Goal: Task Accomplishment & Management: Manage account settings

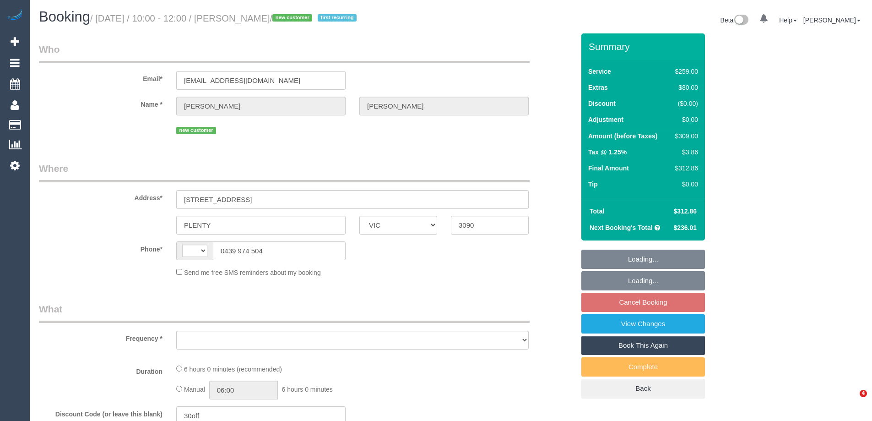
select select "VIC"
select select "object:289"
select select "string:stripe-pm_1RytV62GScqysDRVQg5ZUNi4"
select select "string:AU"
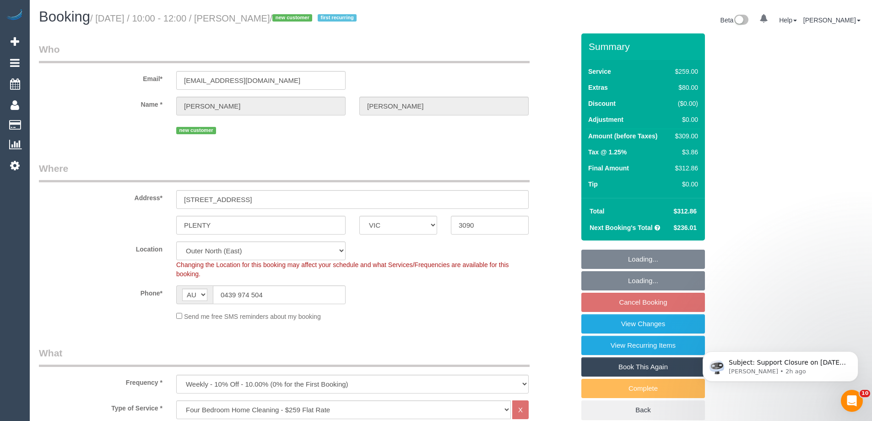
select select "number:27"
select select "number:14"
select select "number:19"
select select "number:24"
select select "number:35"
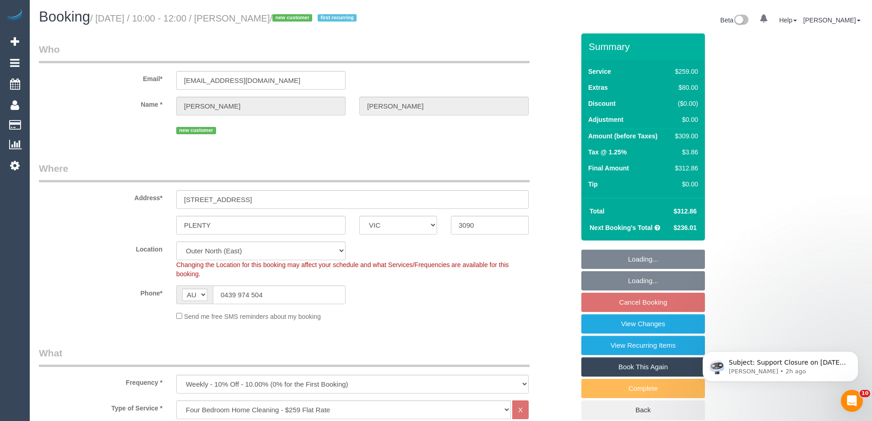
select select "number:12"
select select "object:1183"
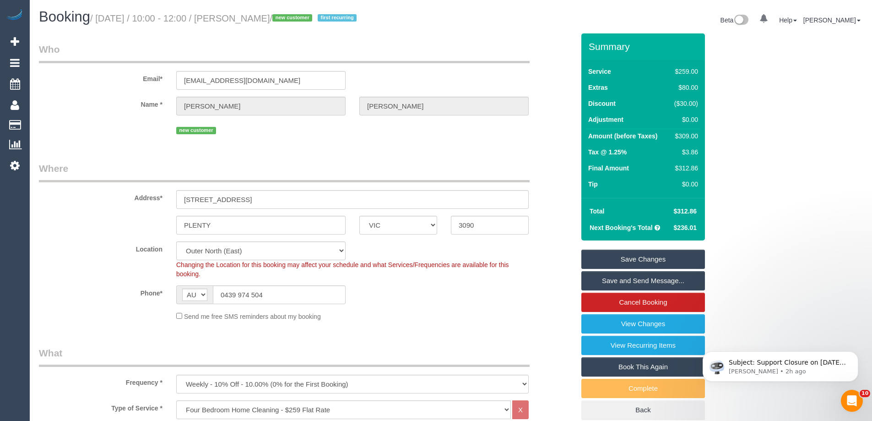
drag, startPoint x: 88, startPoint y: 177, endPoint x: 0, endPoint y: 170, distance: 88.2
click at [89, 177] on legend "Where" at bounding box center [284, 172] width 491 height 21
click at [543, 171] on div "Address* 3 Camphora Court" at bounding box center [307, 185] width 550 height 47
click at [290, 53] on legend "Who" at bounding box center [284, 53] width 491 height 21
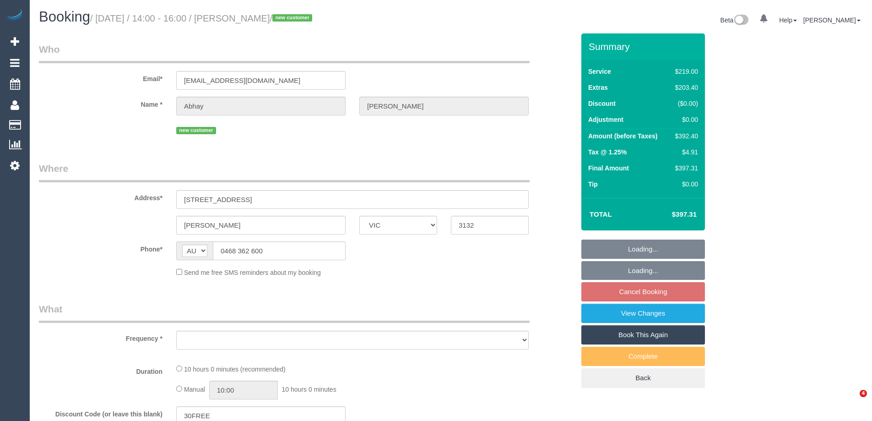
select select "VIC"
select select "string:stripe-pm_1Rzrem2GScqysDRVBNb4qXdH"
select select "number:28"
select select "number:16"
select select "number:19"
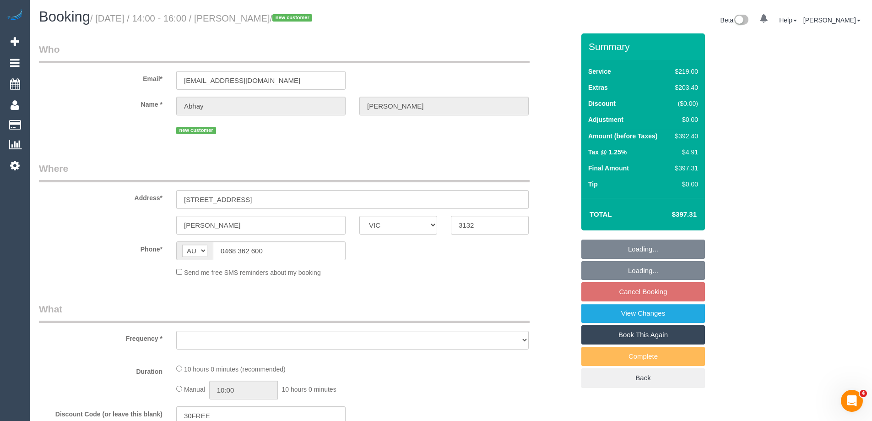
select select "number:24"
select select "number:35"
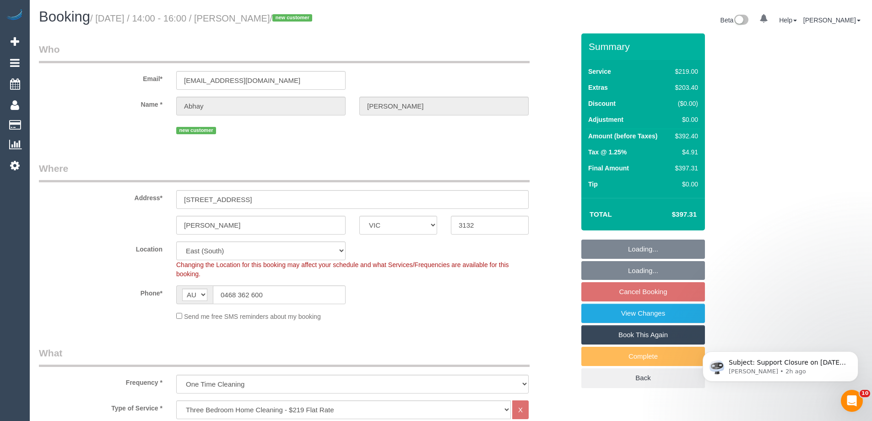
select select "object:1222"
select select "spot5"
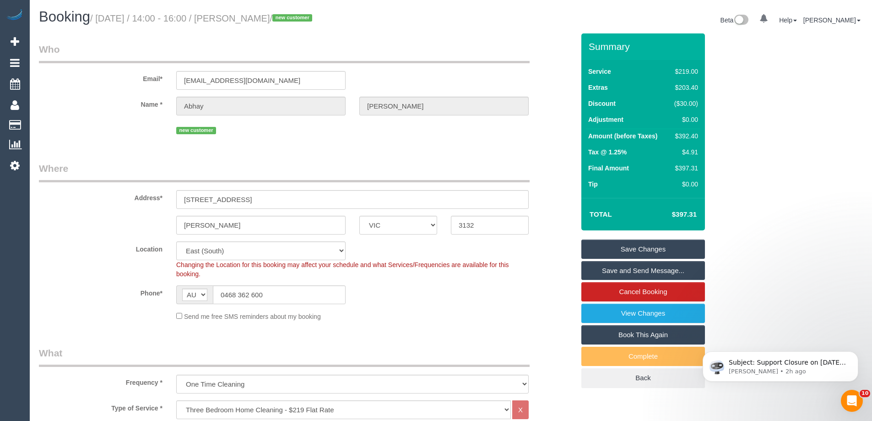
click at [687, 132] on div "$392.40" at bounding box center [684, 135] width 27 height 9
click at [689, 136] on div "$392.40" at bounding box center [684, 135] width 27 height 9
click at [690, 136] on div "$392.40" at bounding box center [684, 135] width 27 height 9
click at [687, 136] on div "$392.40" at bounding box center [684, 135] width 27 height 9
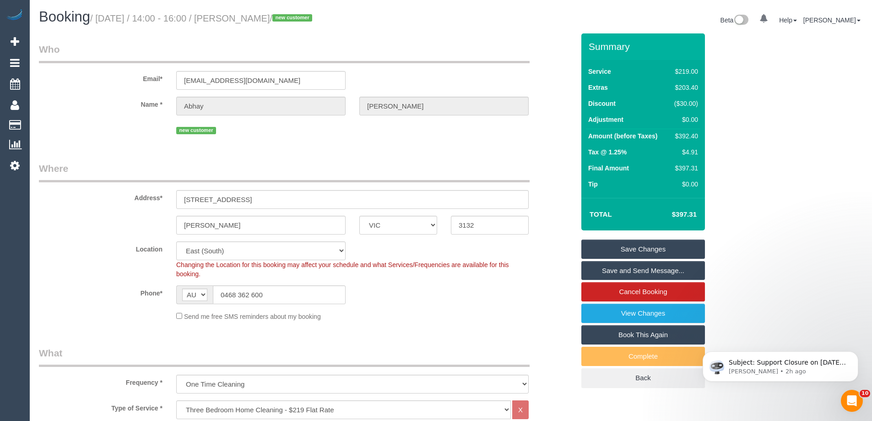
click at [687, 136] on div "$392.40" at bounding box center [684, 135] width 27 height 9
copy div "392.40"
click at [750, 143] on div "Summary Service $219.00 Extras $203.40 Discount ($30.00) Adjustment $0.00 Amoun…" at bounding box center [678, 219] width 206 height 373
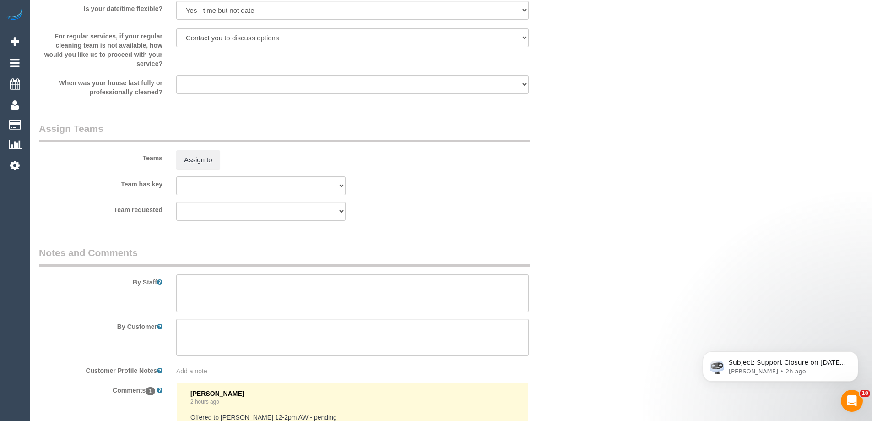
scroll to position [1419, 0]
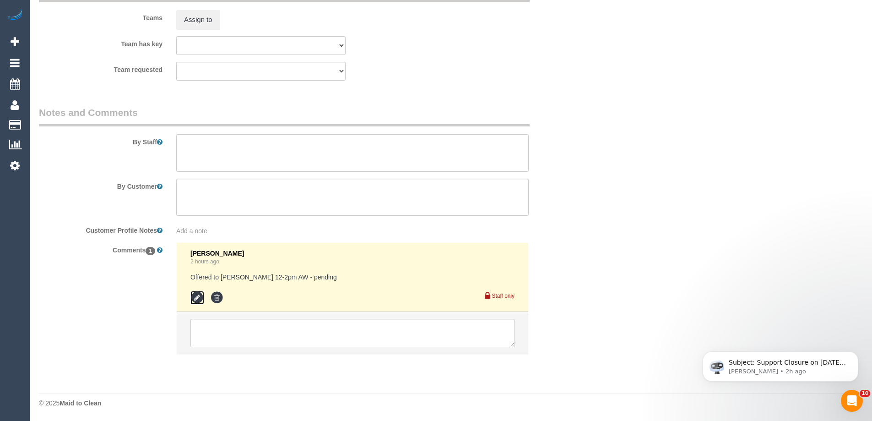
click at [199, 297] on icon at bounding box center [198, 298] width 14 height 14
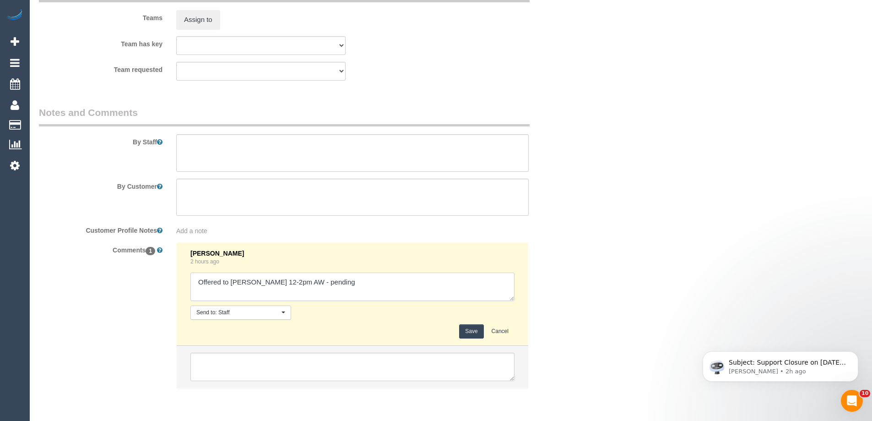
click at [354, 280] on textarea at bounding box center [353, 286] width 324 height 28
type textarea "Offered to Sayan 12-2pm AW - pending Offered to Chamira + Ishini 12-2pm AW - pe…"
click at [471, 333] on button "Save" at bounding box center [471, 331] width 24 height 14
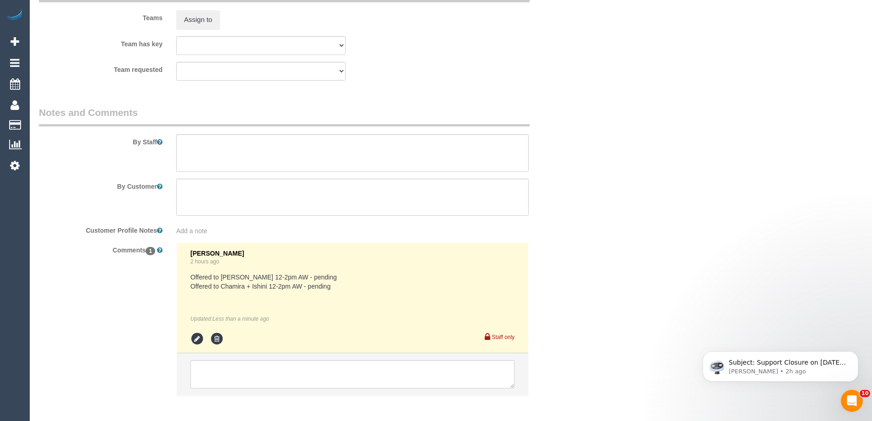
click at [532, 179] on div at bounding box center [352, 198] width 366 height 38
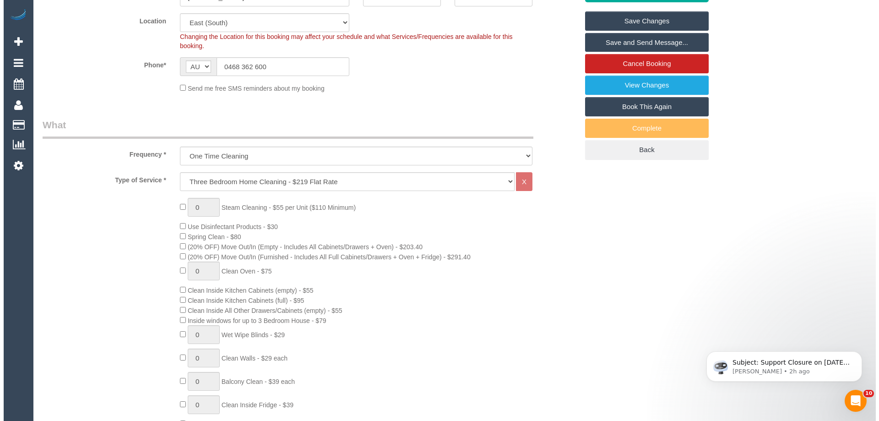
scroll to position [0, 0]
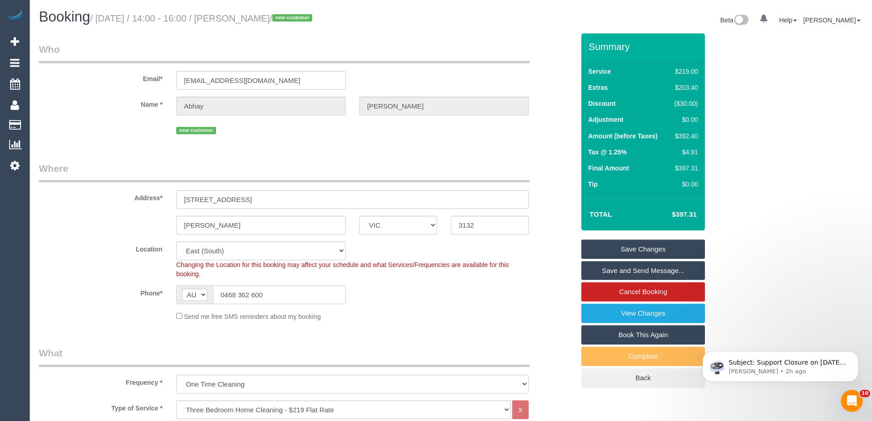
click at [675, 247] on link "Save Changes" at bounding box center [644, 249] width 124 height 19
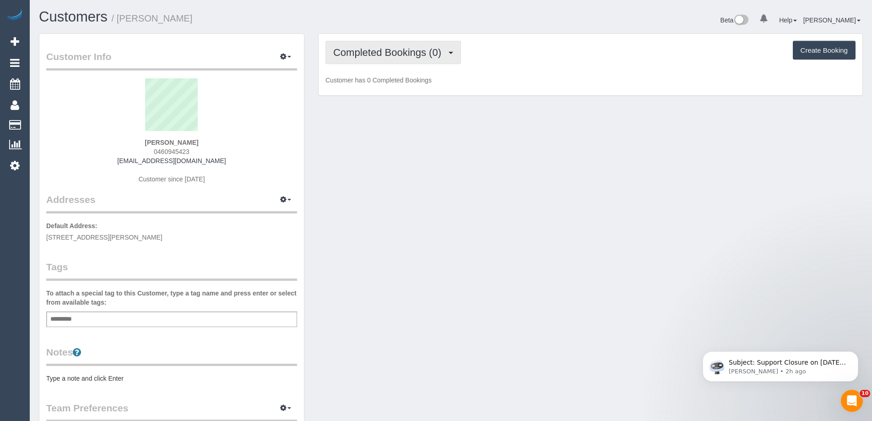
drag, startPoint x: 401, startPoint y: 55, endPoint x: 383, endPoint y: 81, distance: 30.9
click at [401, 55] on span "Completed Bookings (0)" at bounding box center [389, 52] width 113 height 11
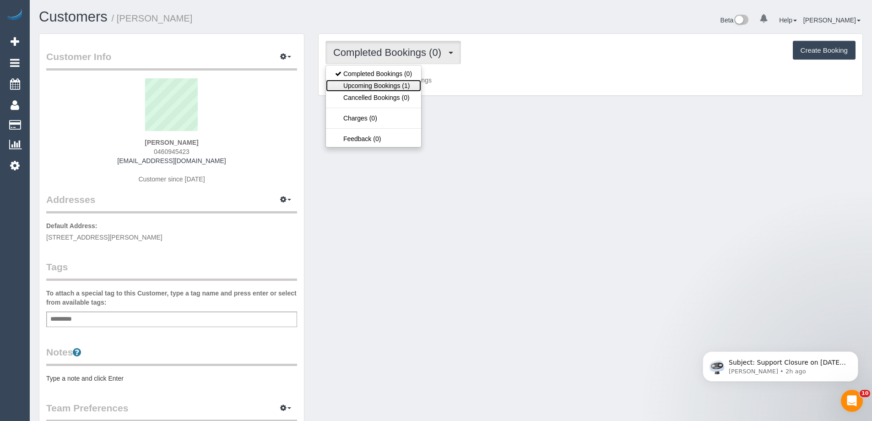
click at [378, 88] on link "Upcoming Bookings (1)" at bounding box center [373, 86] width 95 height 12
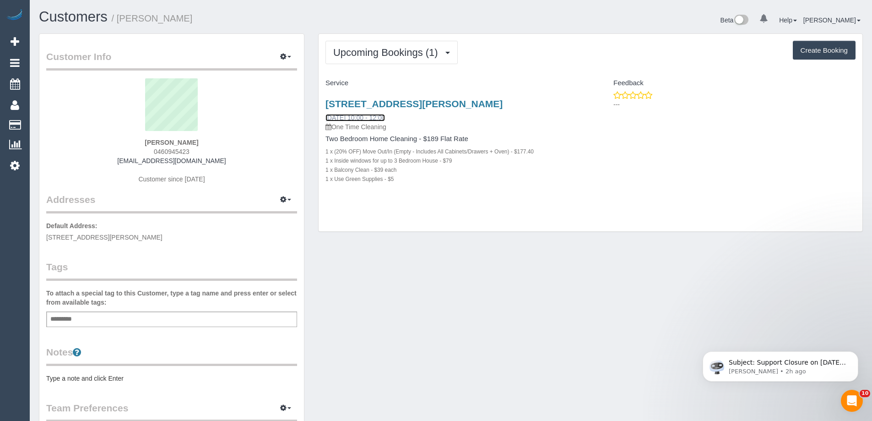
click at [363, 115] on link "30/08/2025 10:00 - 12:00" at bounding box center [356, 117] width 60 height 7
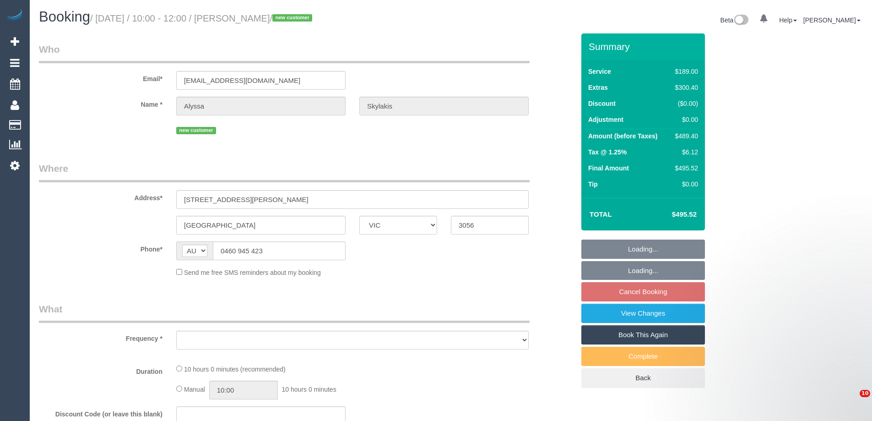
select select "VIC"
select select "object:552"
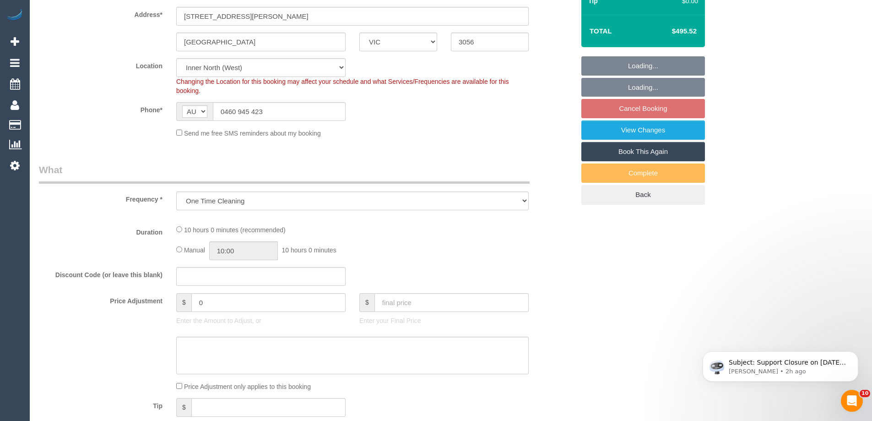
select select "string:stripe-pm_1RztWr2GScqysDRVDAYXqUh6"
select select "object:705"
select select "number:28"
select select "number:14"
select select "number:19"
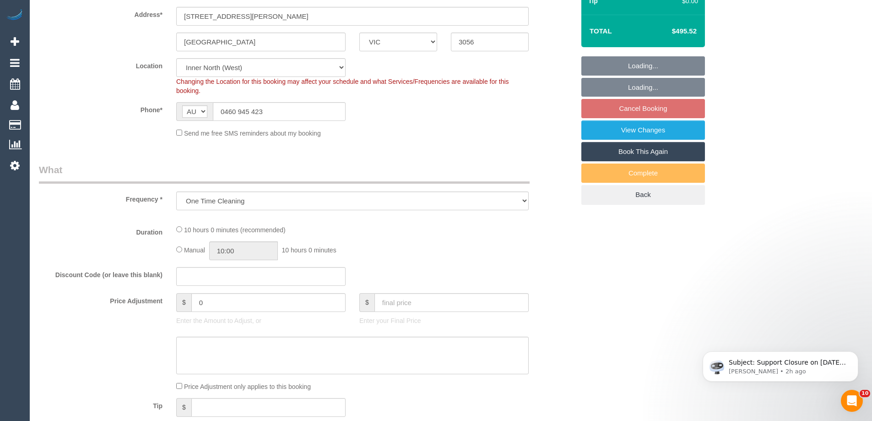
select select "number:24"
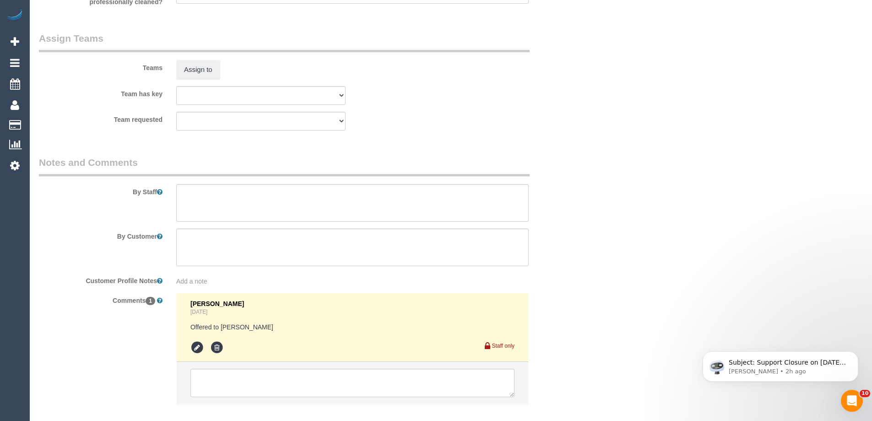
scroll to position [1469, 0]
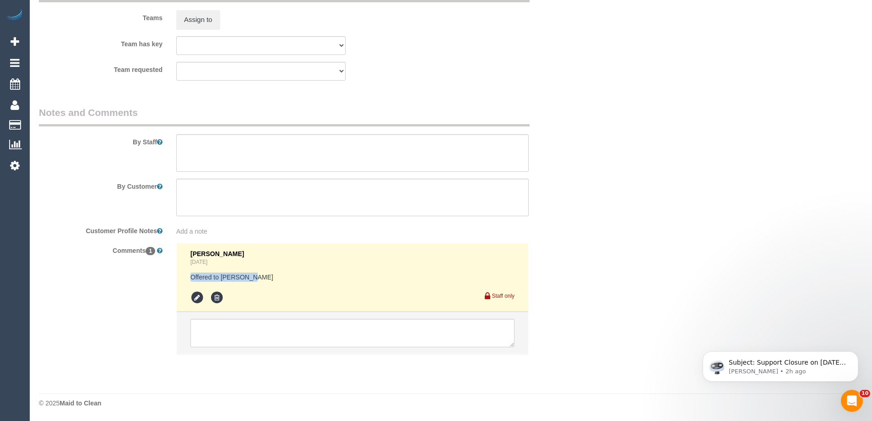
drag, startPoint x: 223, startPoint y: 281, endPoint x: 182, endPoint y: 279, distance: 40.4
click at [182, 279] on li "Bronie Bryant 1 day ago Offered to Jefferson Staff only" at bounding box center [353, 277] width 352 height 69
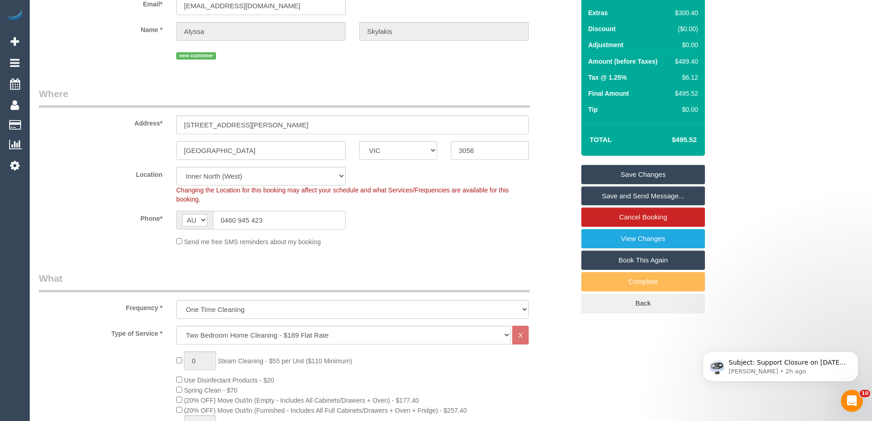
scroll to position [46, 0]
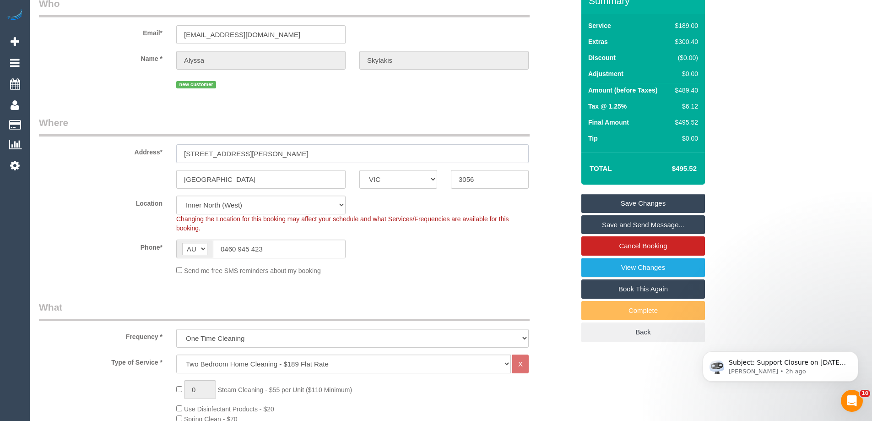
drag, startPoint x: 250, startPoint y: 155, endPoint x: 71, endPoint y: 142, distance: 179.1
click at [80, 136] on div "Address* 307/27 Wilson Ave" at bounding box center [307, 139] width 550 height 47
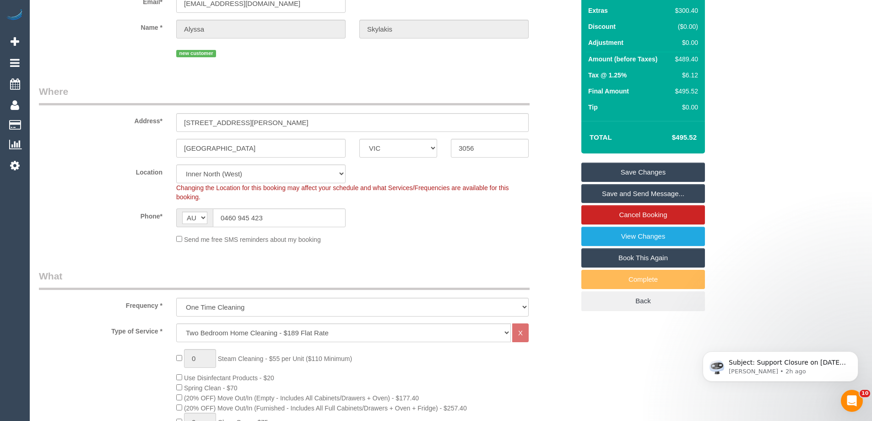
scroll to position [183, 0]
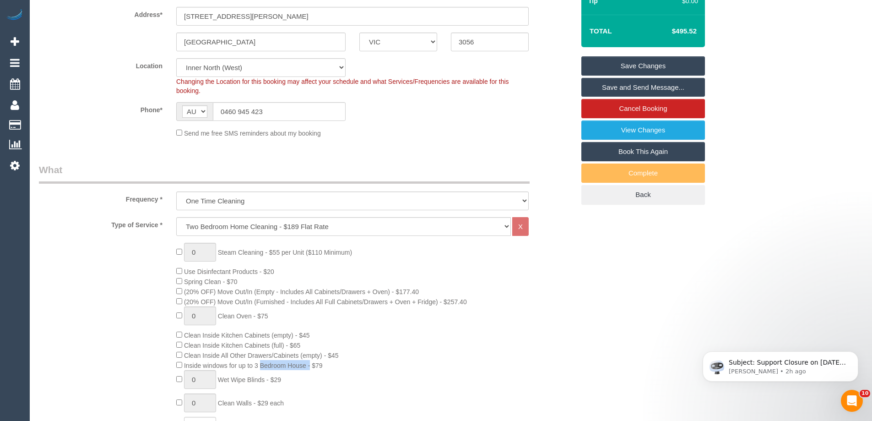
drag, startPoint x: 226, startPoint y: 366, endPoint x: 188, endPoint y: 365, distance: 38.5
click at [188, 365] on span "Inside windows for up to 3 Bedroom House - $79" at bounding box center [253, 365] width 139 height 7
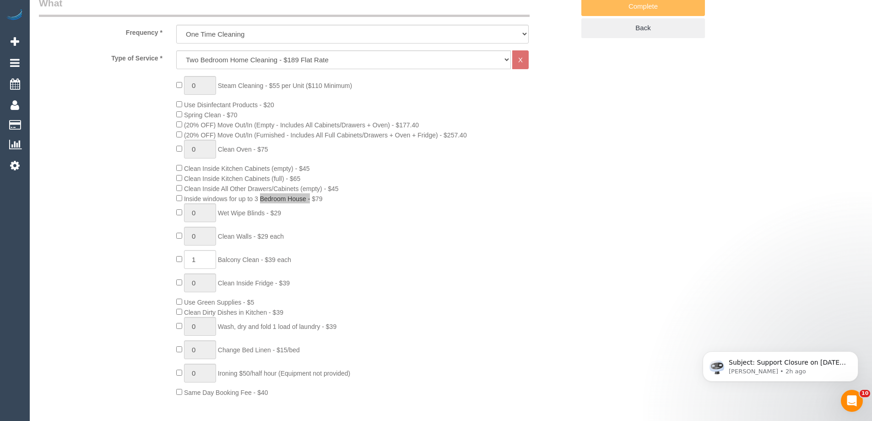
scroll to position [366, 0]
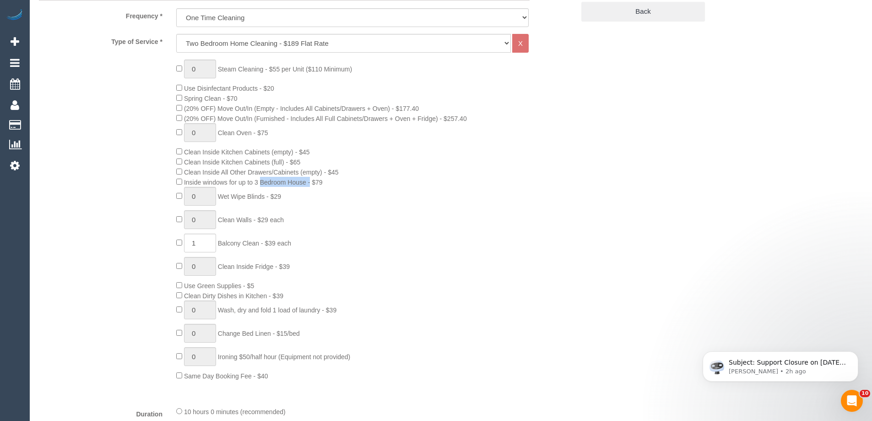
drag, startPoint x: 262, startPoint y: 246, endPoint x: 223, endPoint y: 246, distance: 38.9
click at [223, 246] on span "Balcony Clean - $39 each" at bounding box center [254, 243] width 73 height 7
copy span "Balcony Clean"
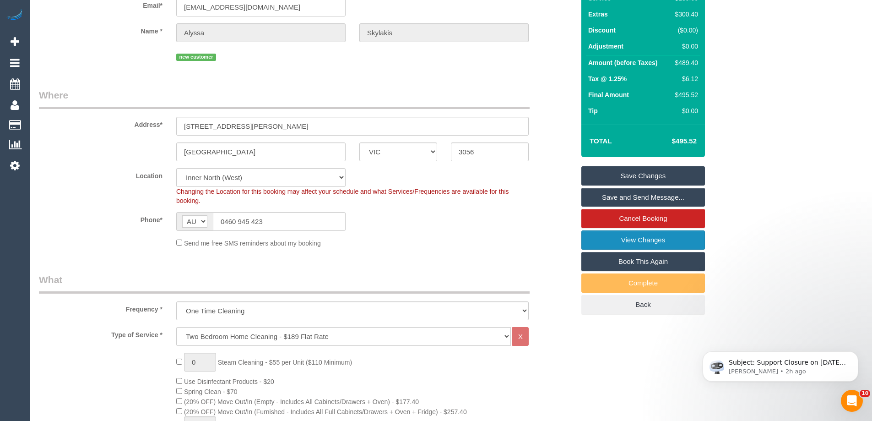
scroll to position [0, 0]
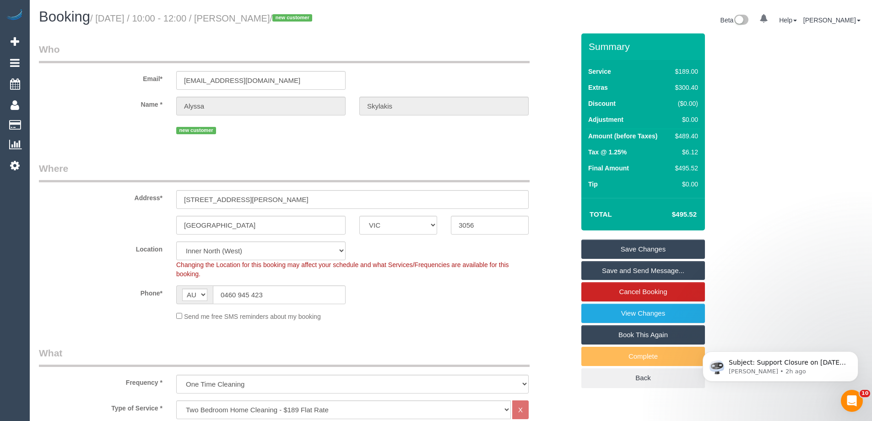
click at [685, 131] on div "$489.40" at bounding box center [685, 135] width 27 height 9
copy div "489.40"
click at [714, 135] on div "Summary Service $189.00 Extras $300.40 Discount ($0.00) Adjustment $0.00 Amount…" at bounding box center [678, 219] width 206 height 373
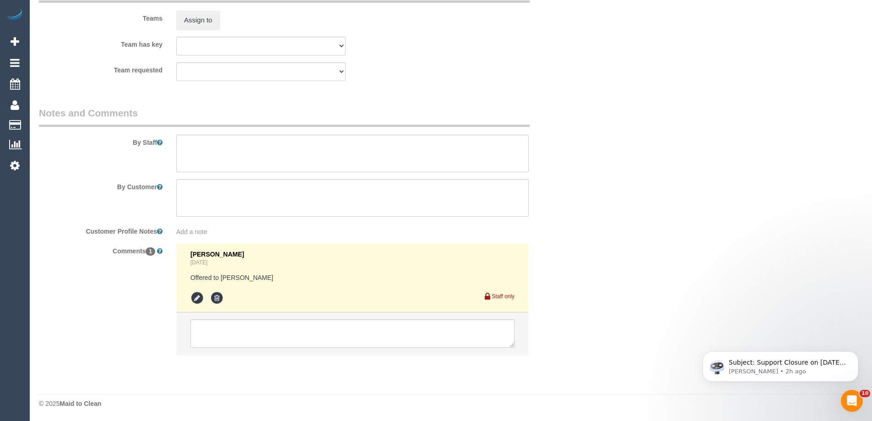
scroll to position [1469, 0]
click at [237, 325] on textarea at bounding box center [353, 333] width 324 height 28
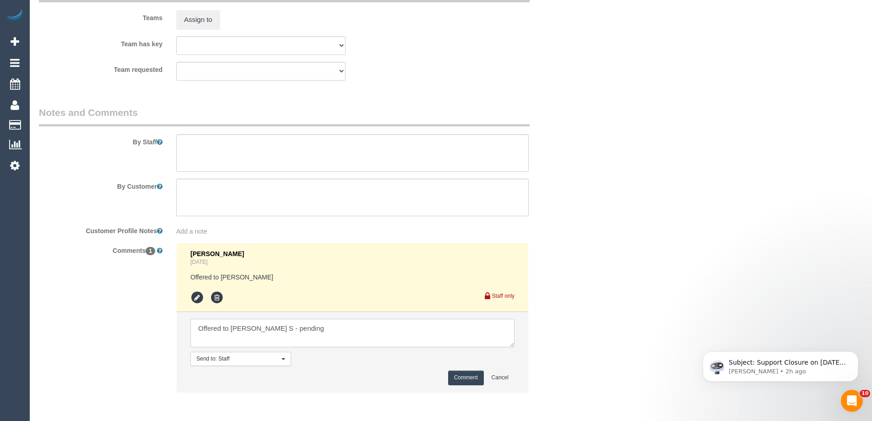
type textarea "Offered to Gurpreet S - pending"
click at [469, 379] on button "Comment" at bounding box center [466, 377] width 36 height 14
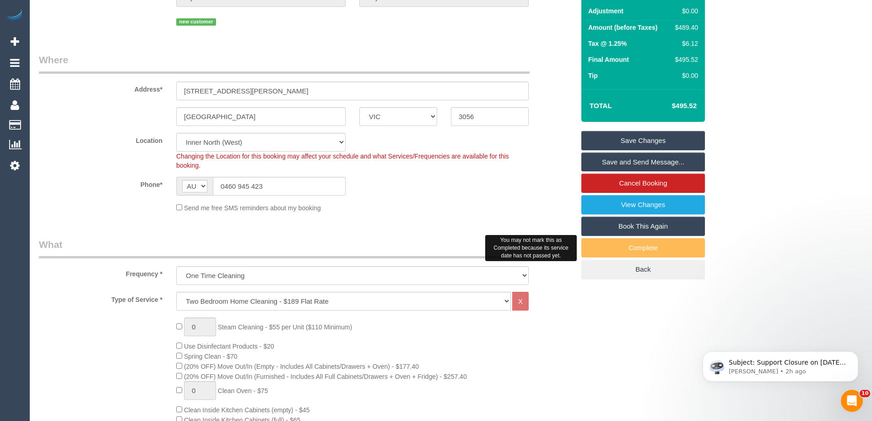
scroll to position [95, 0]
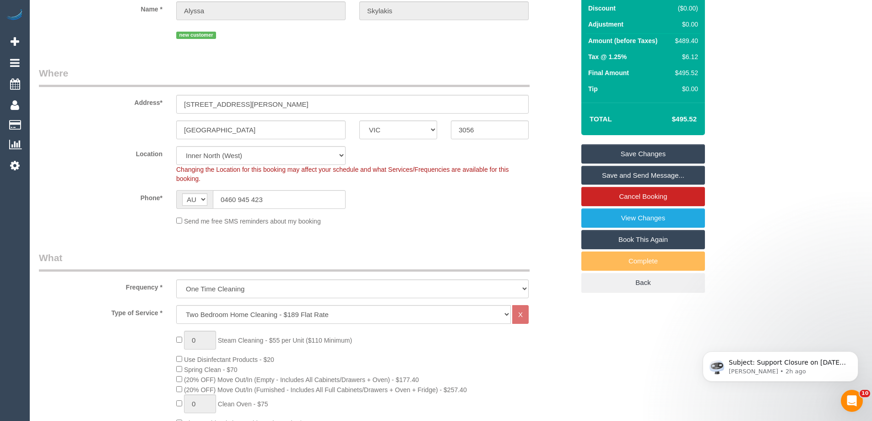
click at [647, 148] on link "Save Changes" at bounding box center [644, 153] width 124 height 19
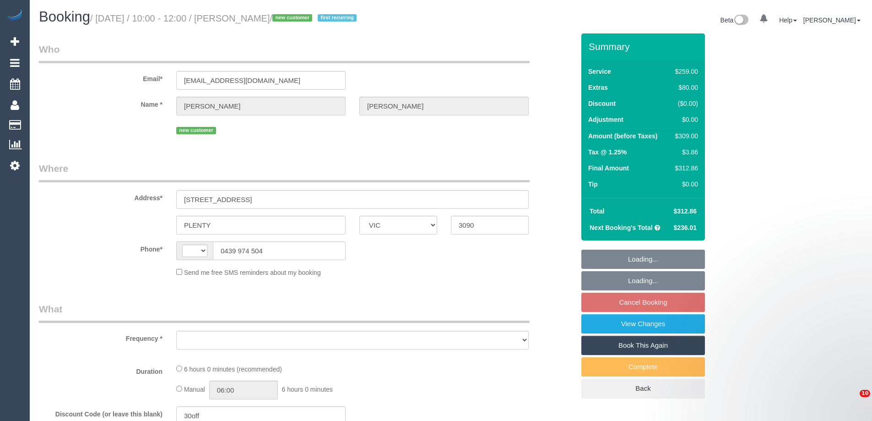
select select "VIC"
select select "string:AU"
select select "object:557"
select select "string:stripe-pm_1RytV62GScqysDRVQg5ZUNi4"
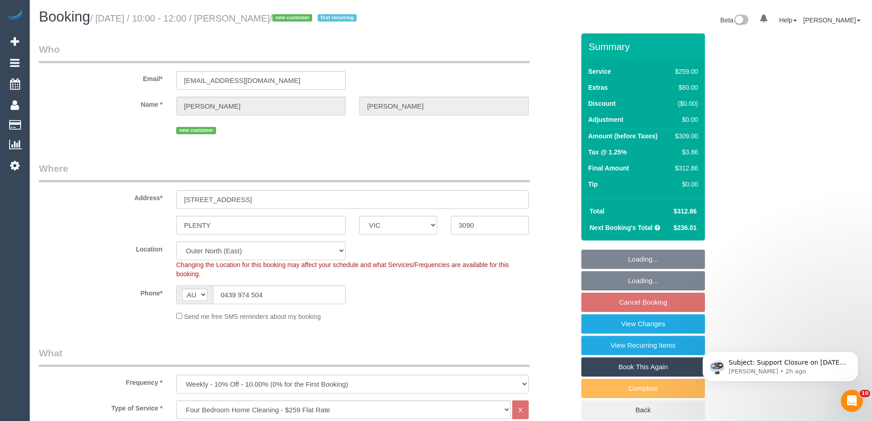
select select "object:1058"
select select "number:27"
select select "number:14"
select select "number:19"
select select "number:24"
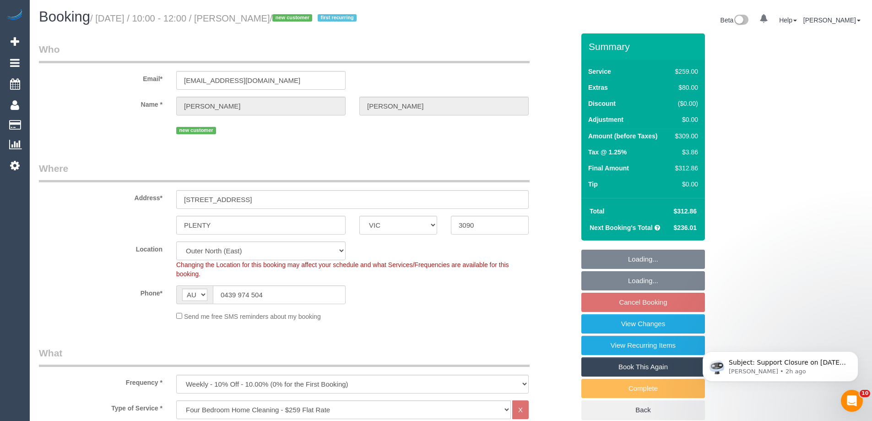
select select "number:35"
select select "number:12"
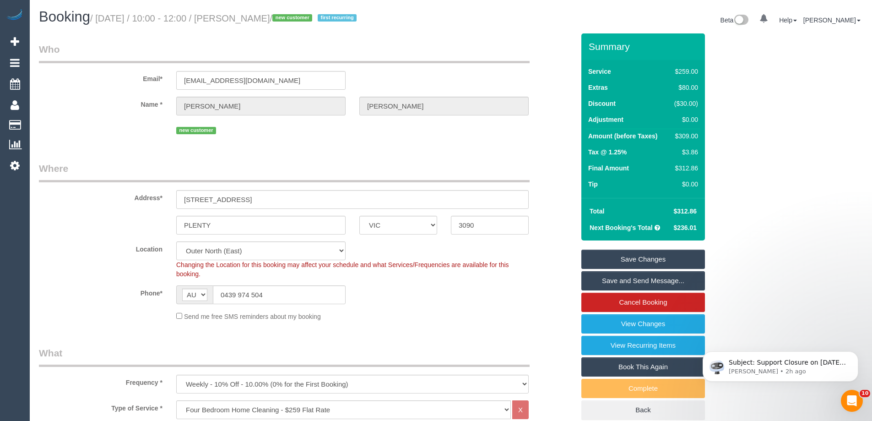
click at [417, 53] on legend "Who" at bounding box center [284, 53] width 491 height 21
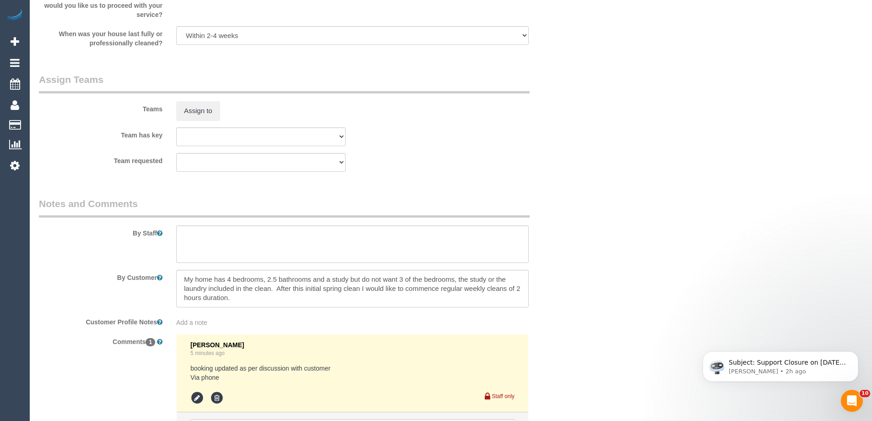
scroll to position [1478, 0]
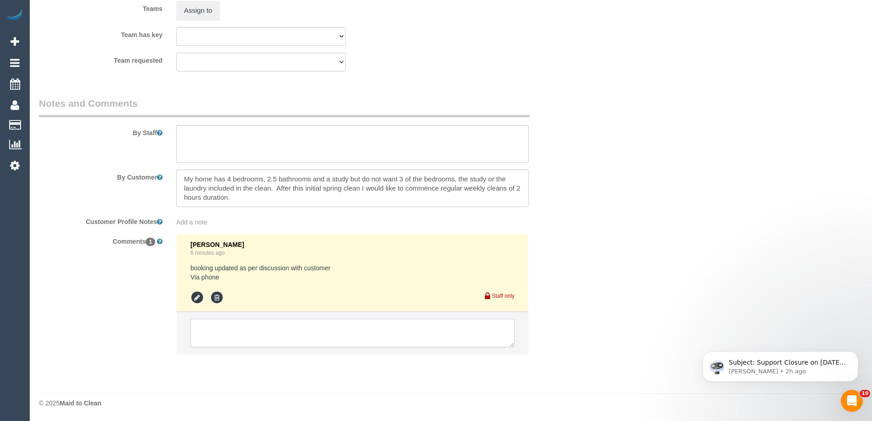
click at [443, 342] on textarea at bounding box center [353, 333] width 324 height 28
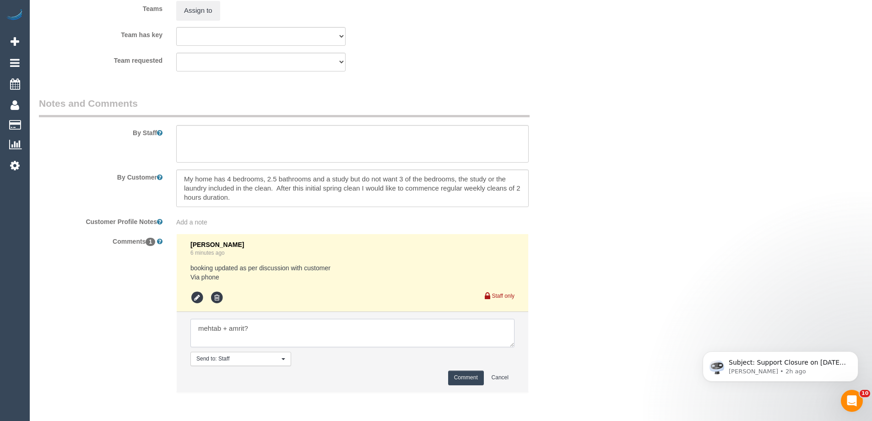
type textarea "mehtab + amrit?"
click at [473, 377] on button "Comment" at bounding box center [466, 377] width 36 height 14
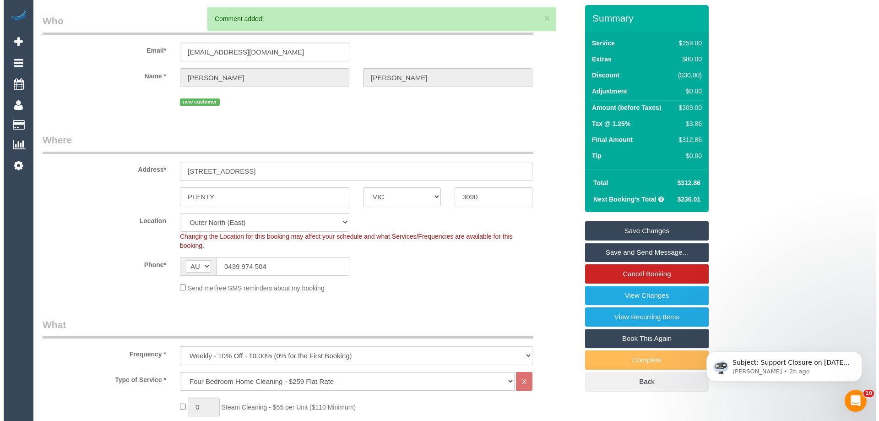
scroll to position [0, 0]
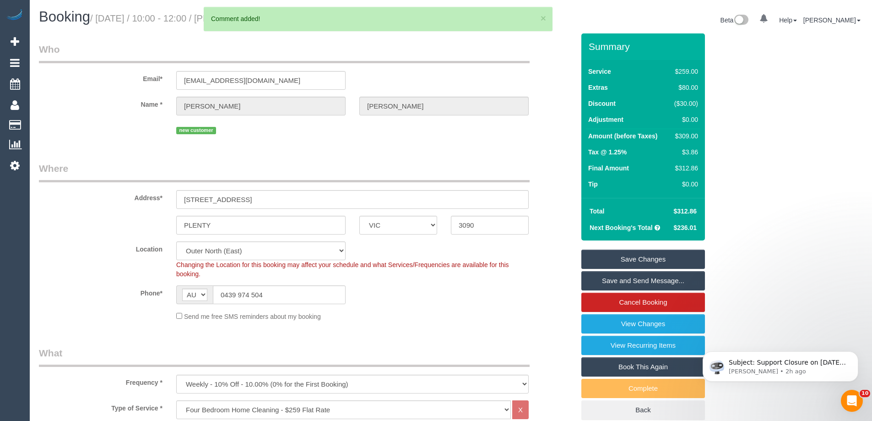
click at [684, 259] on link "Save Changes" at bounding box center [644, 259] width 124 height 19
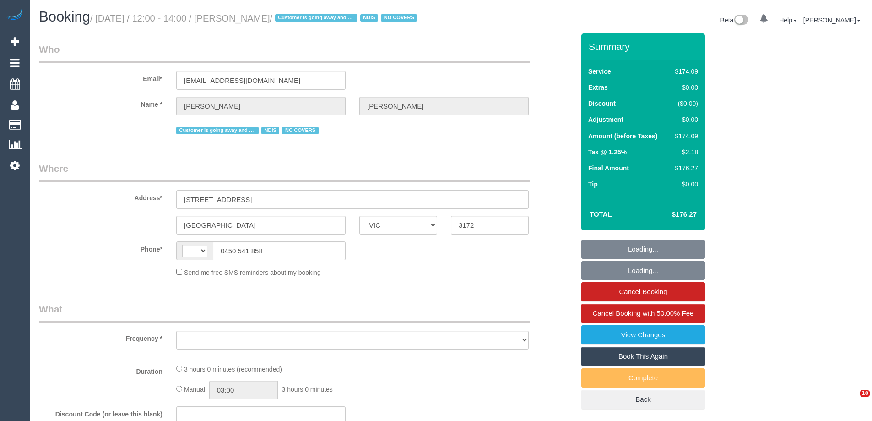
select select "VIC"
select select "string:AU"
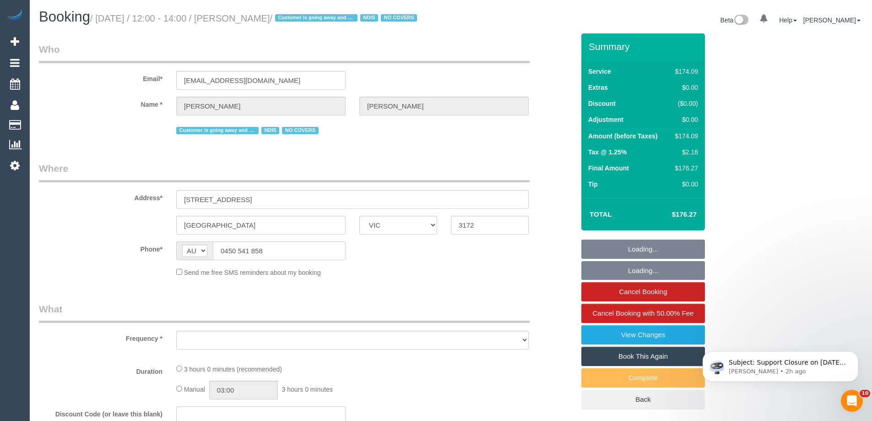
select select "object:680"
select select "number:27"
select select "number:14"
select select "number:19"
select select "number:24"
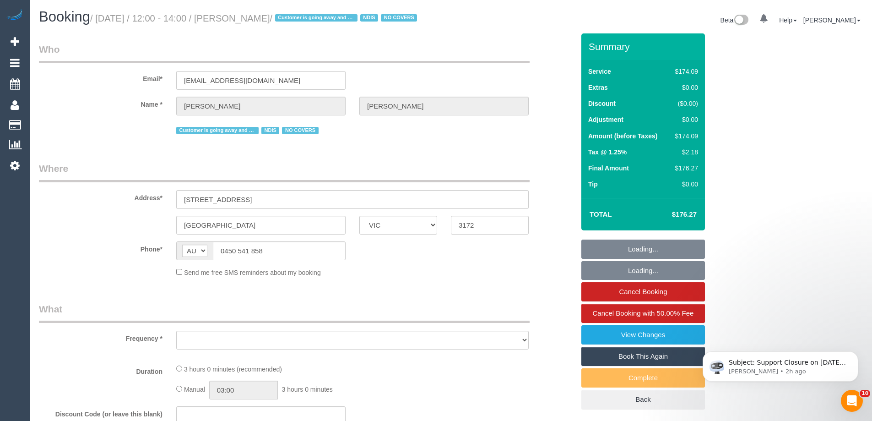
select select "number:35"
select select "number:26"
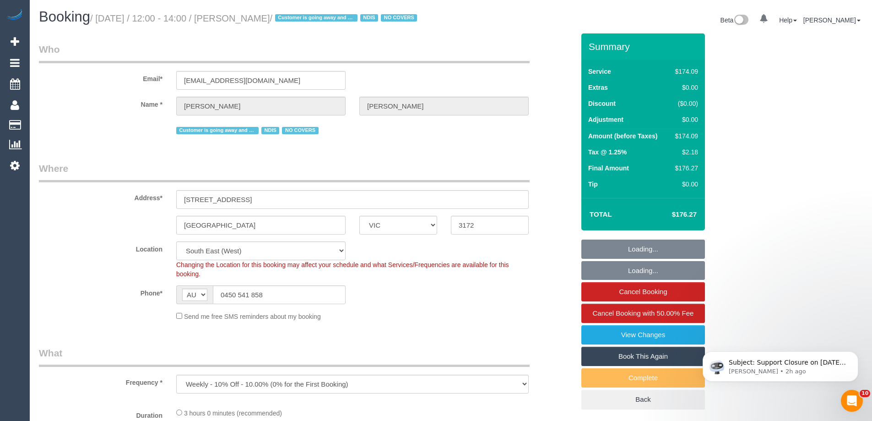
select select "object:724"
select select "180"
select select "spot1"
select select "23728"
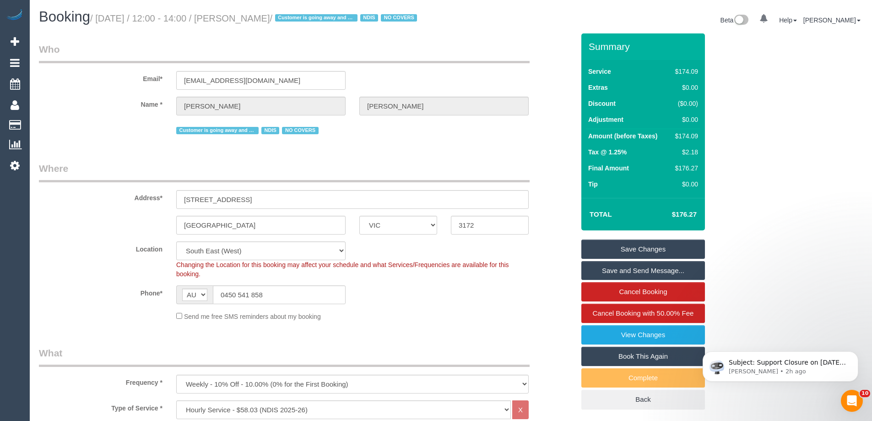
drag, startPoint x: 308, startPoint y: 17, endPoint x: 245, endPoint y: 16, distance: 62.7
click at [238, 17] on small "/ [DATE] / 12:00 - 14:00 / [PERSON_NAME] / Customer is going away and wont proc…" at bounding box center [255, 18] width 330 height 10
copy small "[PERSON_NAME]"
click at [630, 301] on link "Cancel Booking" at bounding box center [644, 291] width 124 height 19
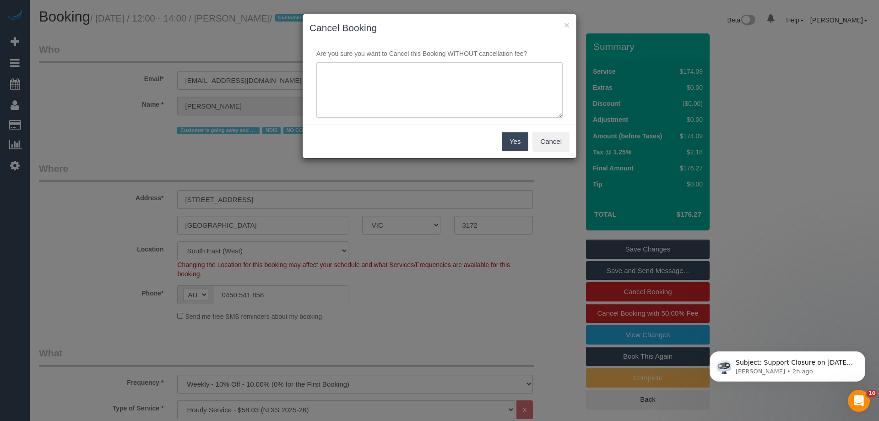
click at [370, 81] on textarea at bounding box center [439, 90] width 246 height 56
type textarea "Skipping - no resp from 123 - LB"
click at [509, 139] on button "Yes" at bounding box center [515, 141] width 27 height 19
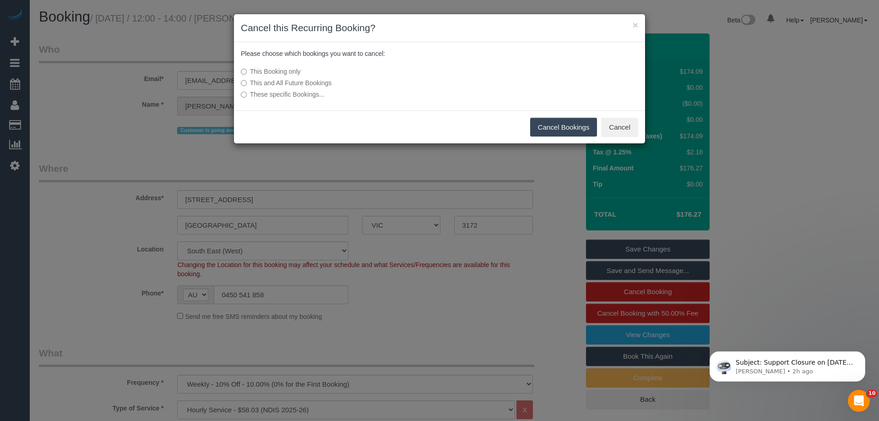
click at [558, 124] on button "Cancel Bookings" at bounding box center [563, 127] width 67 height 19
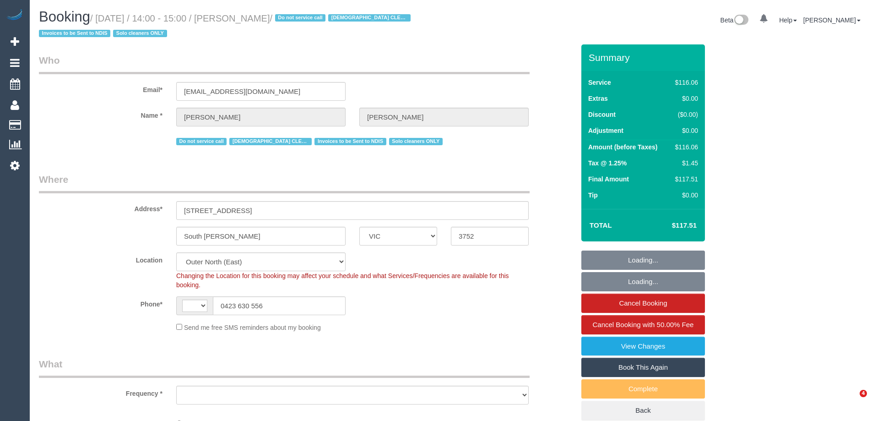
select select "VIC"
select select "string:AU"
select select "object:700"
select select "number:28"
select select "number:14"
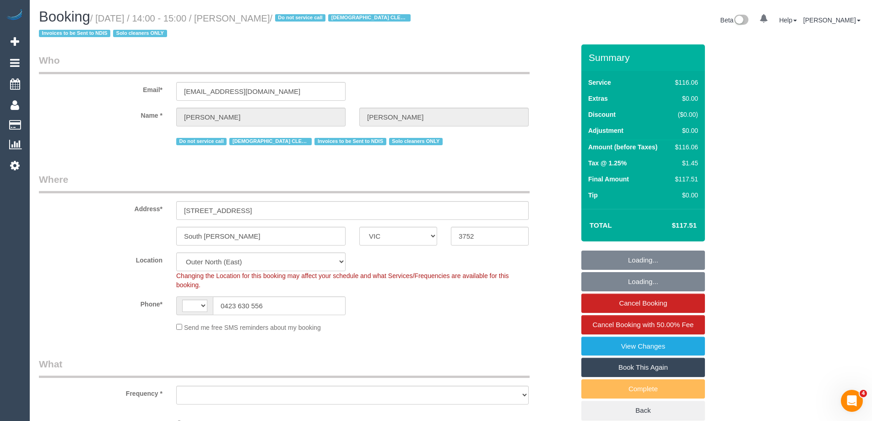
select select "number:19"
select select "number:22"
select select "number:34"
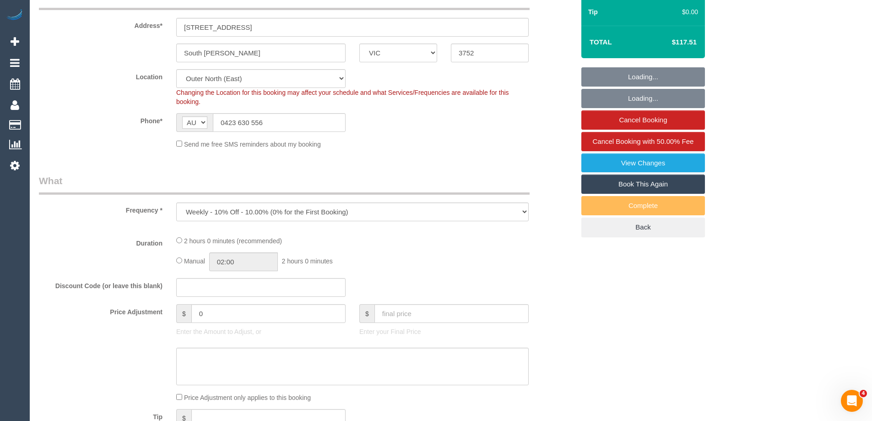
select select "object:768"
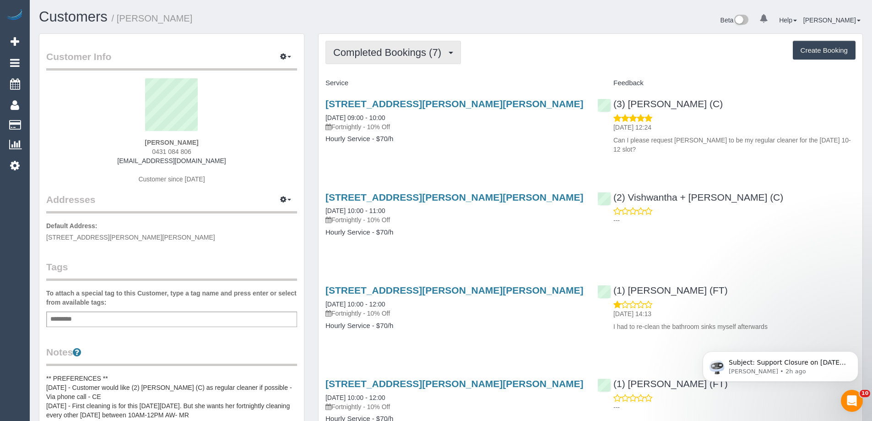
click at [356, 56] on span "Completed Bookings (7)" at bounding box center [389, 52] width 113 height 11
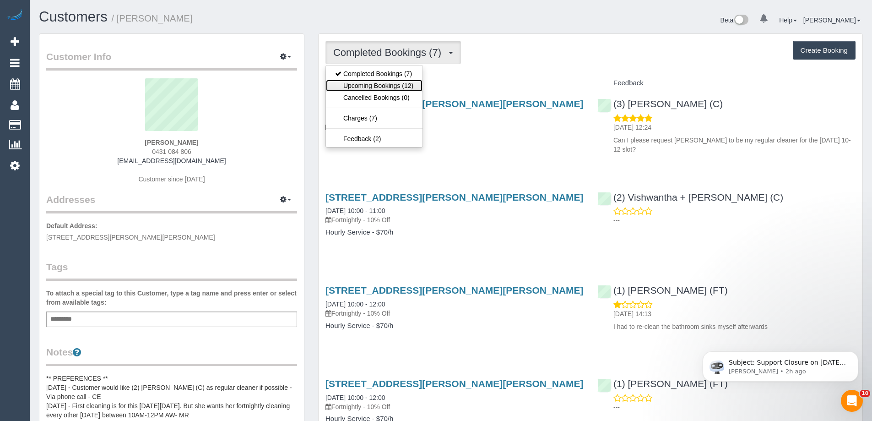
click at [359, 87] on link "Upcoming Bookings (12)" at bounding box center [374, 86] width 97 height 12
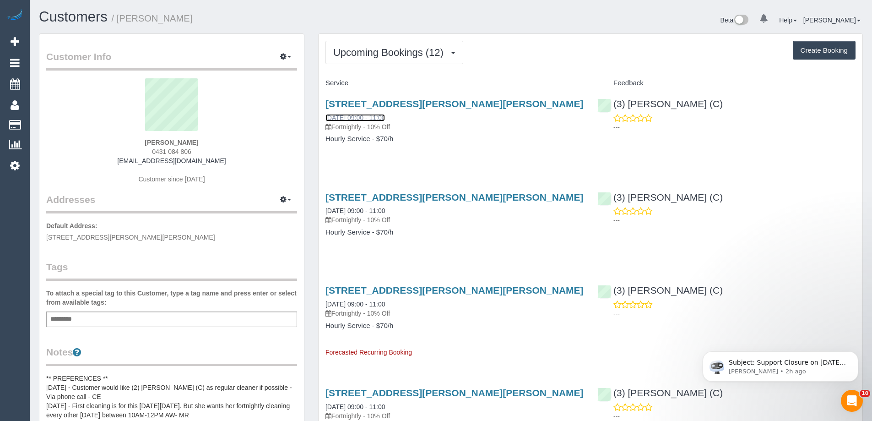
click at [352, 118] on link "08/09/2025 09:00 - 11:00" at bounding box center [356, 117] width 60 height 7
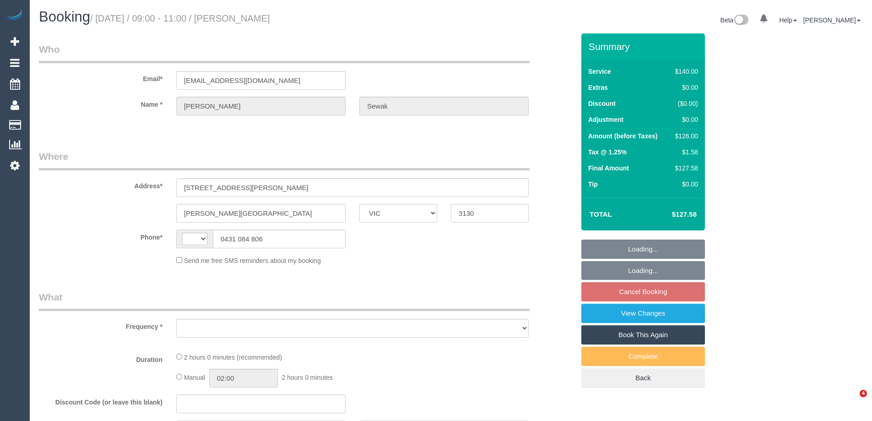
select select "VIC"
select select "string:stripe-pm_1RRMl22GScqysDRVGyB8BGQZ"
select select "number:29"
select select "number:14"
select select "number:19"
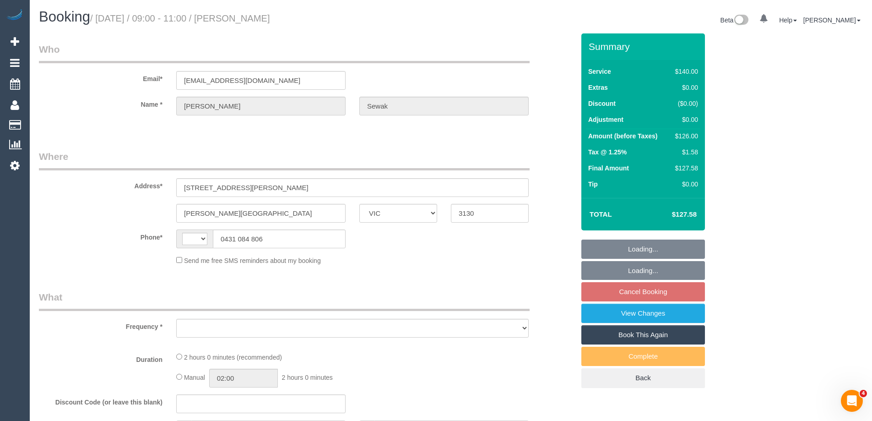
select select "number:36"
select select "number:34"
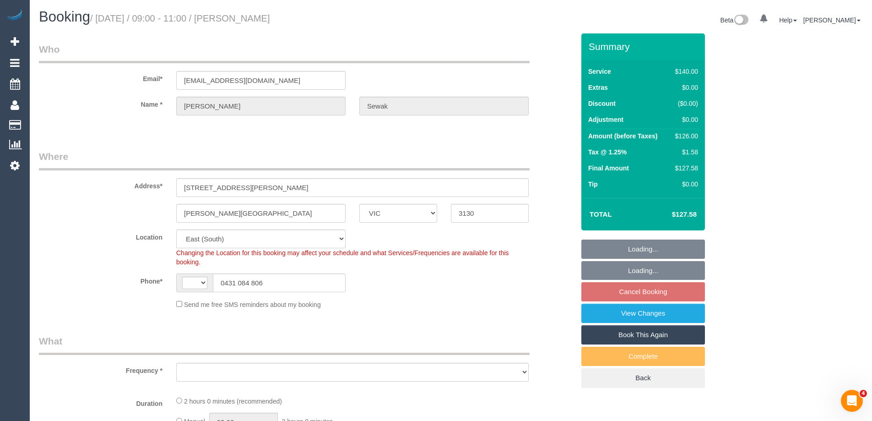
select select "string:AU"
select select "object:888"
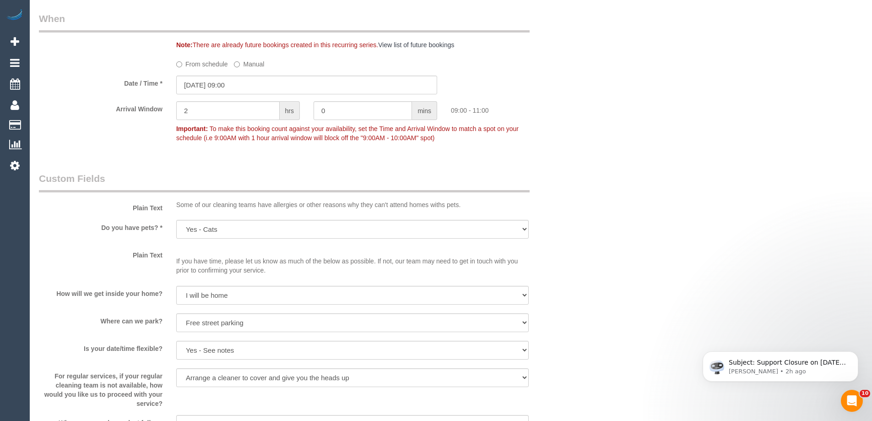
scroll to position [1099, 0]
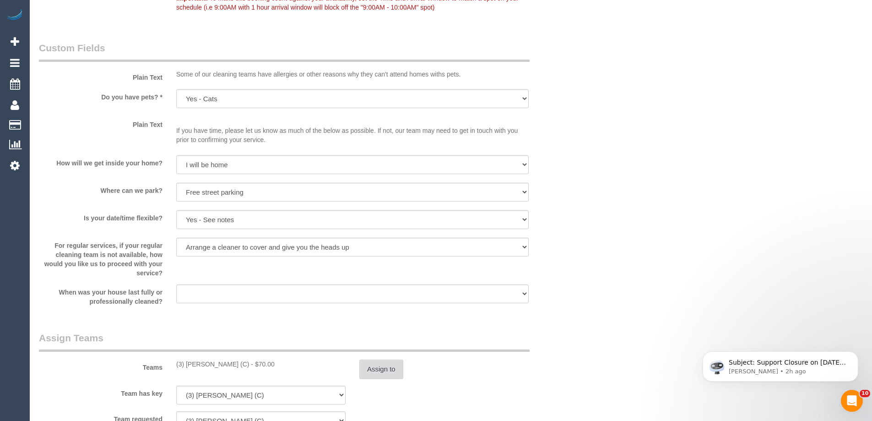
click at [380, 367] on button "Assign to" at bounding box center [381, 368] width 44 height 19
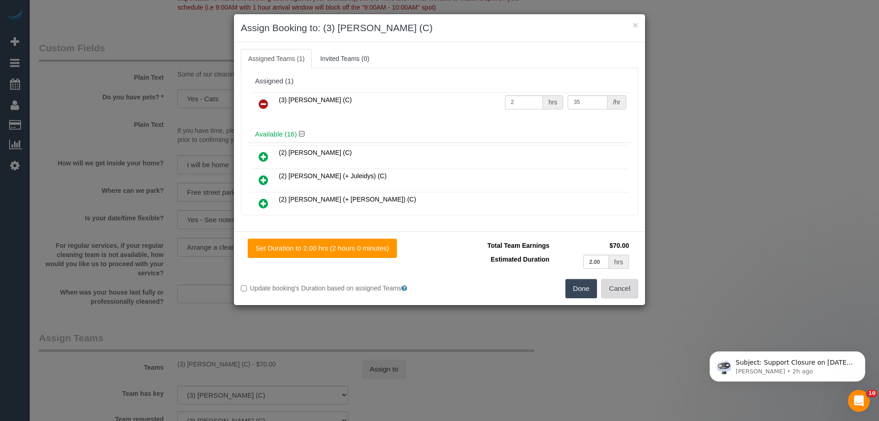
click at [626, 289] on button "Cancel" at bounding box center [619, 288] width 37 height 19
click at [626, 289] on div "× Assign Booking to: (3) Kirin Miller (C) Assigned Teams (1) Invited Teams (0) …" at bounding box center [439, 210] width 879 height 421
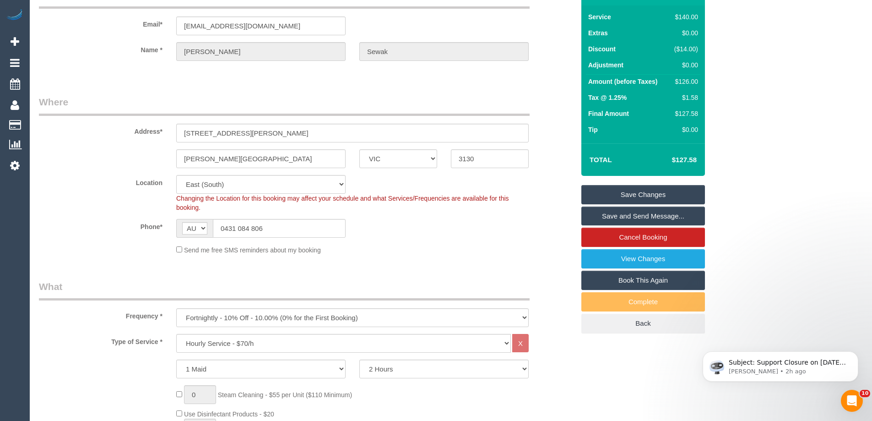
scroll to position [38, 0]
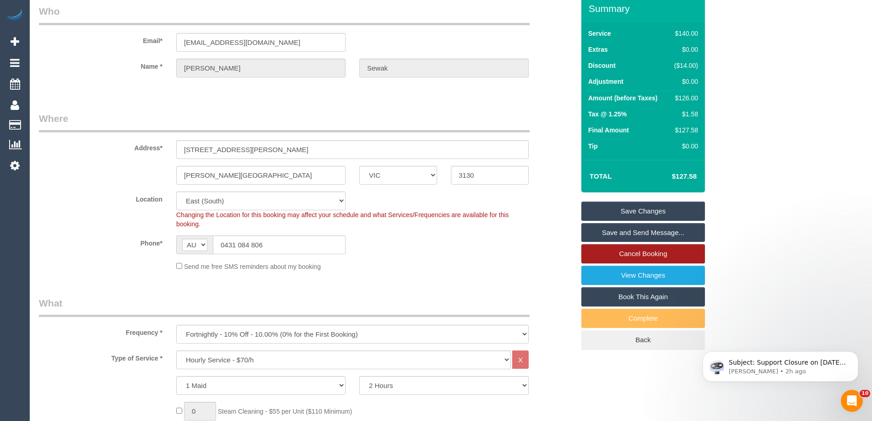
click at [617, 252] on link "Cancel Booking" at bounding box center [644, 253] width 124 height 19
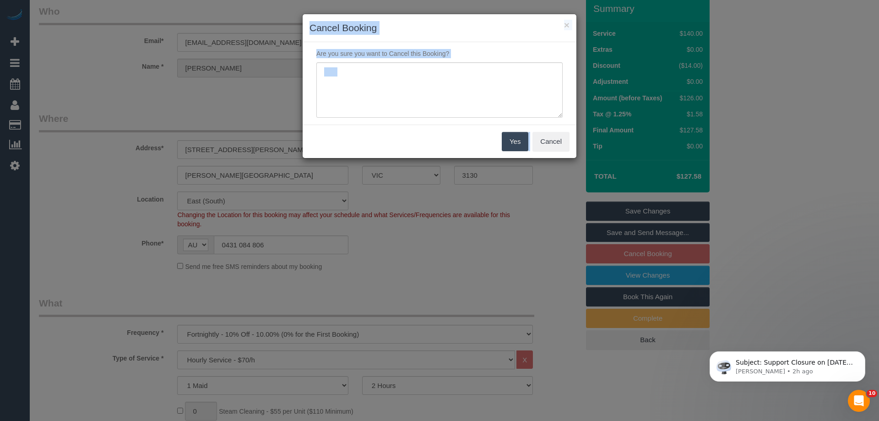
click at [390, 81] on textarea at bounding box center [439, 90] width 246 height 56
click at [418, 84] on textarea at bounding box center [439, 90] width 246 height 56
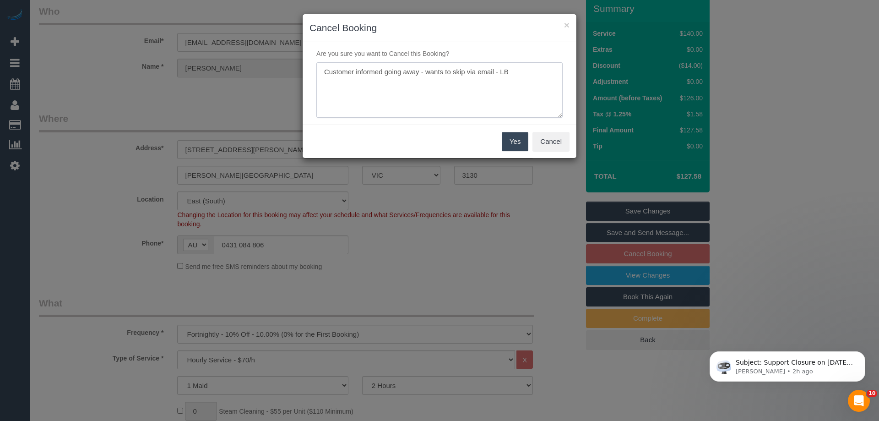
click at [419, 81] on textarea at bounding box center [439, 90] width 246 height 56
click at [534, 82] on textarea at bounding box center [439, 90] width 246 height 56
type textarea "Customer informed going away - wants to skip via email - LB"
click at [512, 139] on button "Yes" at bounding box center [515, 141] width 27 height 19
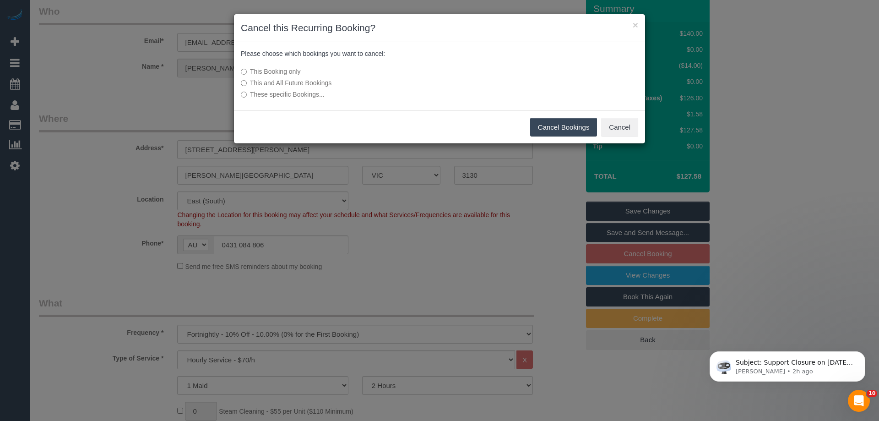
drag, startPoint x: 554, startPoint y: 126, endPoint x: 516, endPoint y: 131, distance: 38.8
click at [554, 126] on button "Cancel Bookings" at bounding box center [563, 127] width 67 height 19
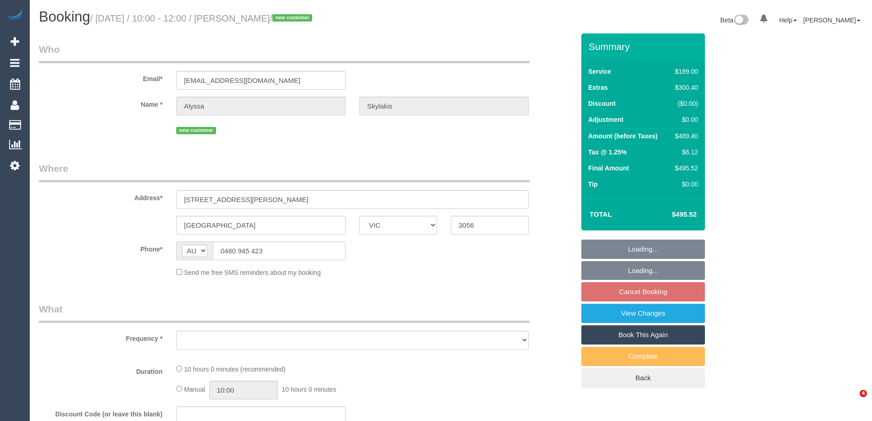
select select "VIC"
select select "string:stripe-pm_1RztWr2GScqysDRVDAYXqUh6"
select select "number:28"
select select "number:14"
select select "number:19"
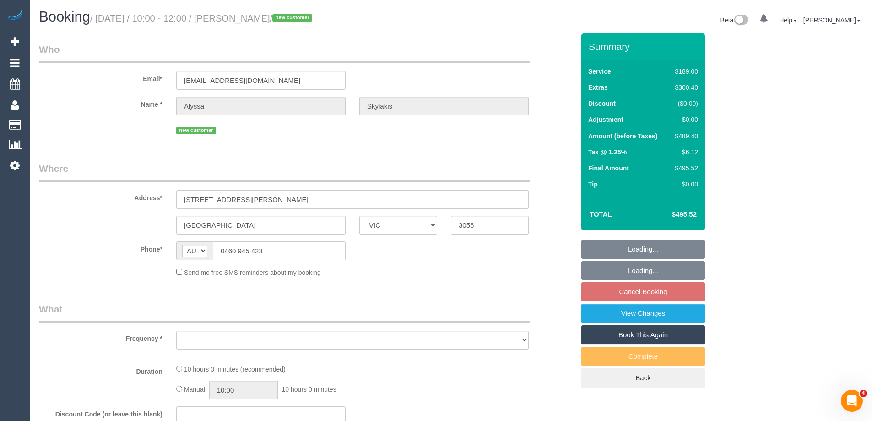
select select "number:24"
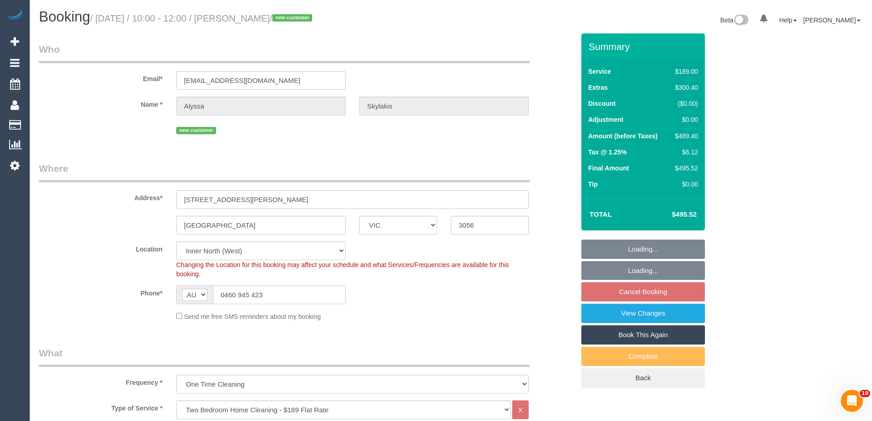
select select "object:1665"
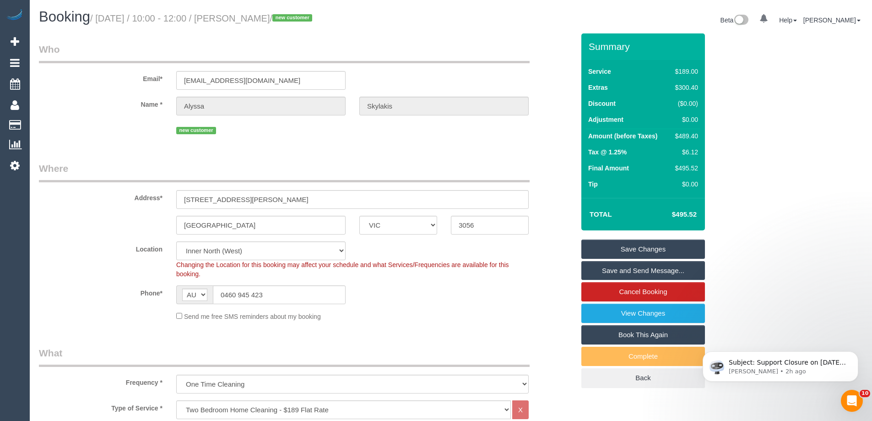
click at [692, 137] on div "$489.40" at bounding box center [685, 135] width 27 height 9
click at [754, 133] on div "Summary Service $189.00 Extras $300.40 Discount ($0.00) Adjustment $0.00 Amount…" at bounding box center [678, 219] width 206 height 373
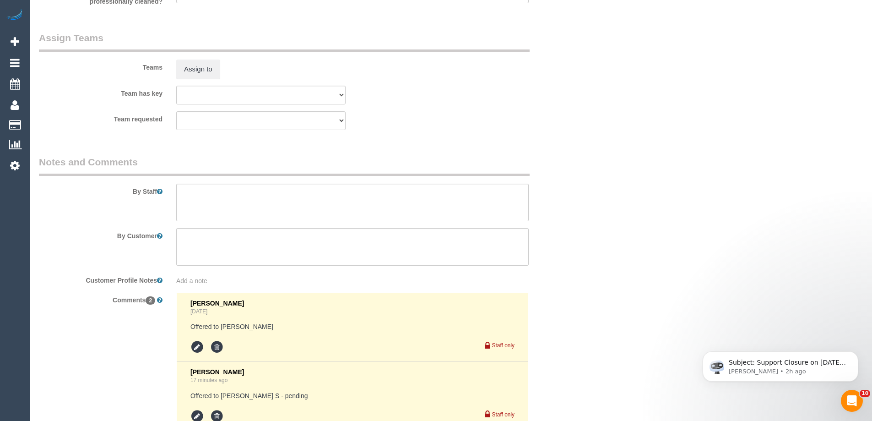
scroll to position [1538, 0]
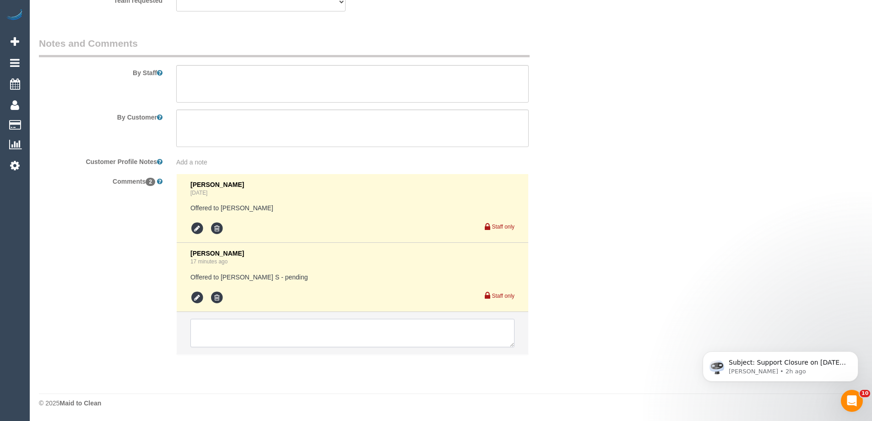
click at [238, 343] on textarea at bounding box center [353, 333] width 324 height 28
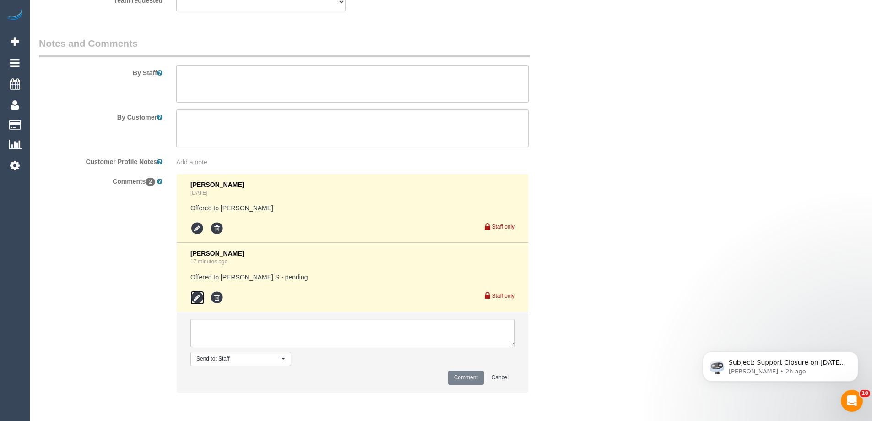
click at [197, 299] on icon at bounding box center [198, 298] width 14 height 14
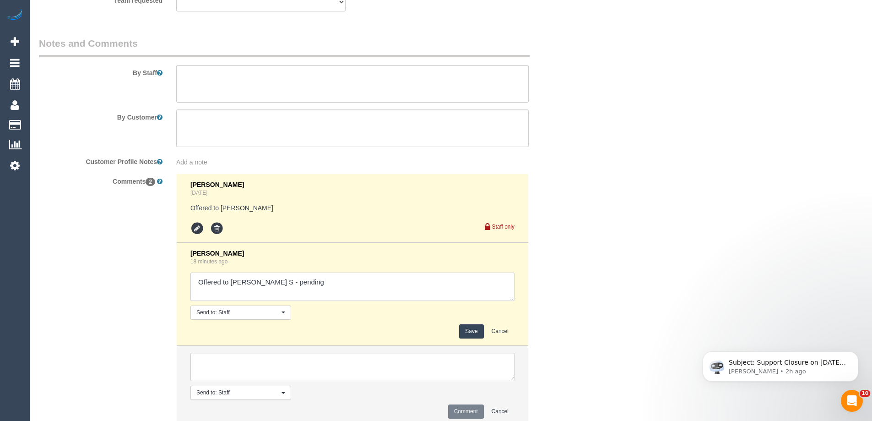
click at [327, 278] on textarea at bounding box center [353, 286] width 324 height 28
type textarea "Offered to [PERSON_NAME] S - pending - N/A Offered to Alexa + [PERSON_NAME]"
click at [475, 332] on button "Save" at bounding box center [471, 331] width 24 height 14
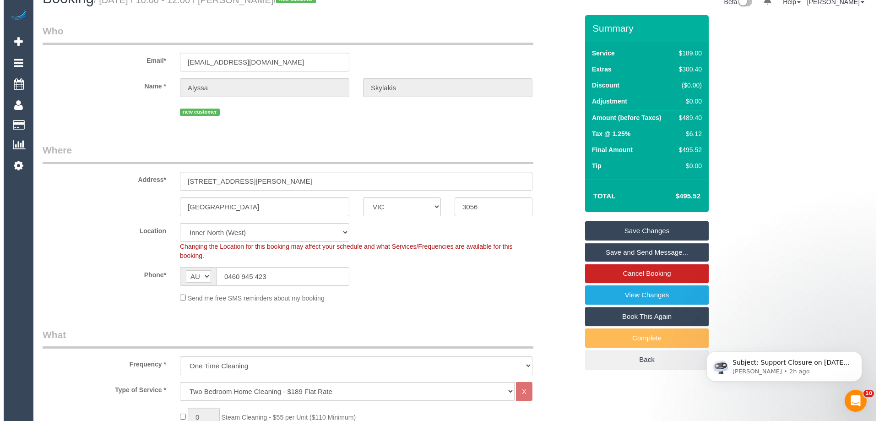
scroll to position [0, 0]
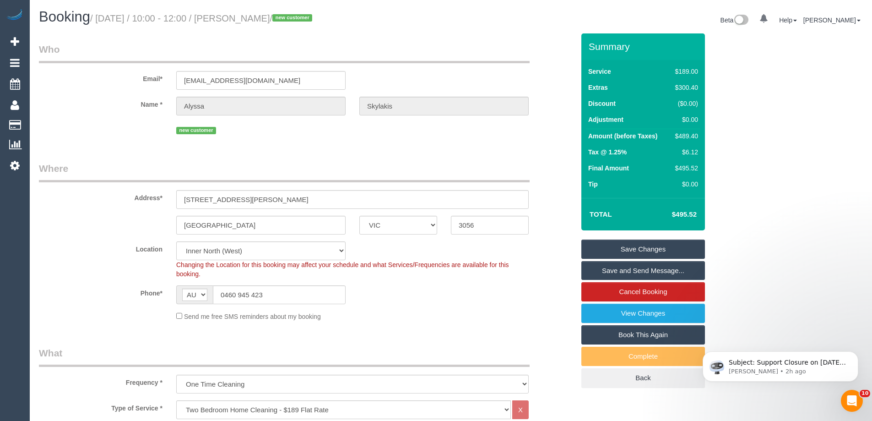
click at [632, 243] on link "Save Changes" at bounding box center [644, 249] width 124 height 19
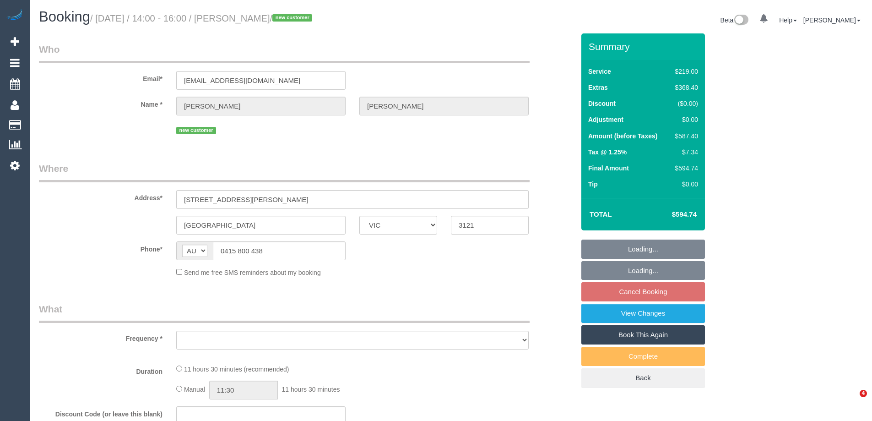
select select "VIC"
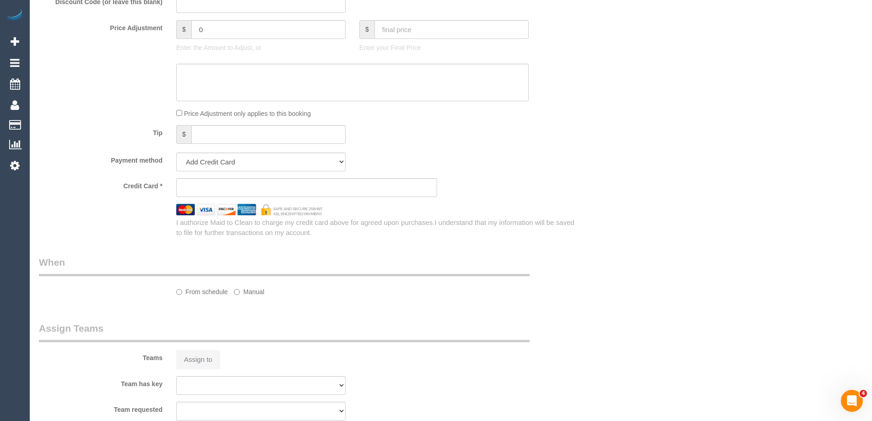
select select "string:stripe-pm_1Rzy592GScqysDRVLbxIQEOC"
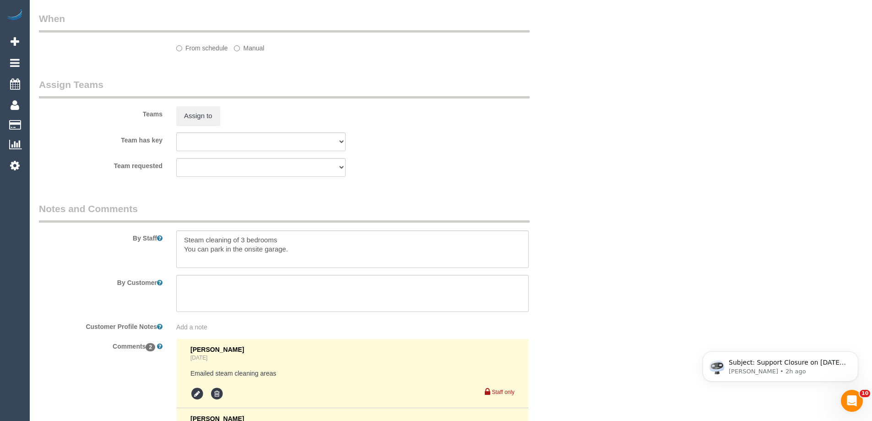
select select "object:1322"
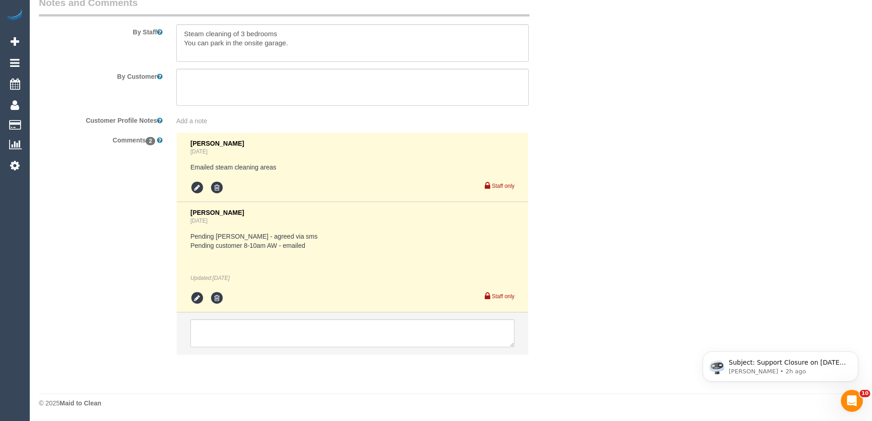
select select "number:28"
select select "number:14"
select select "number:18"
select select "number:25"
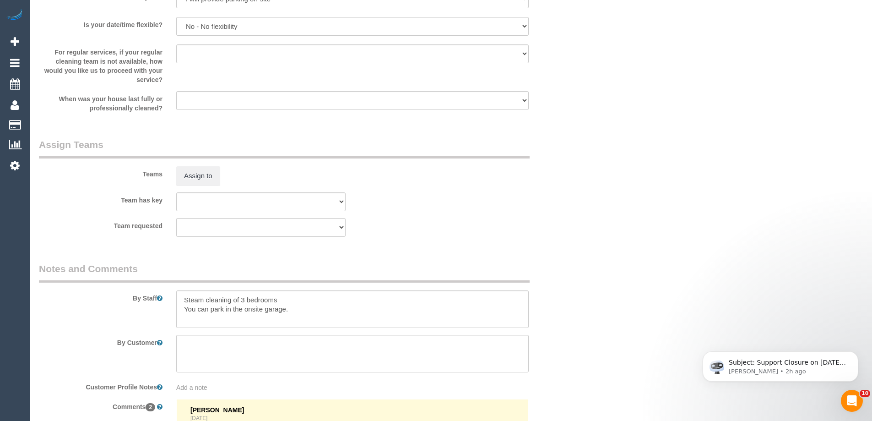
scroll to position [1542, 0]
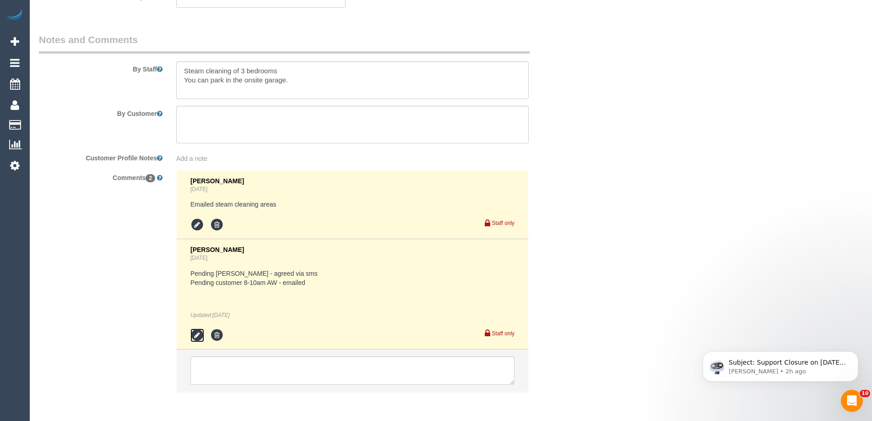
click at [197, 339] on icon at bounding box center [198, 335] width 14 height 14
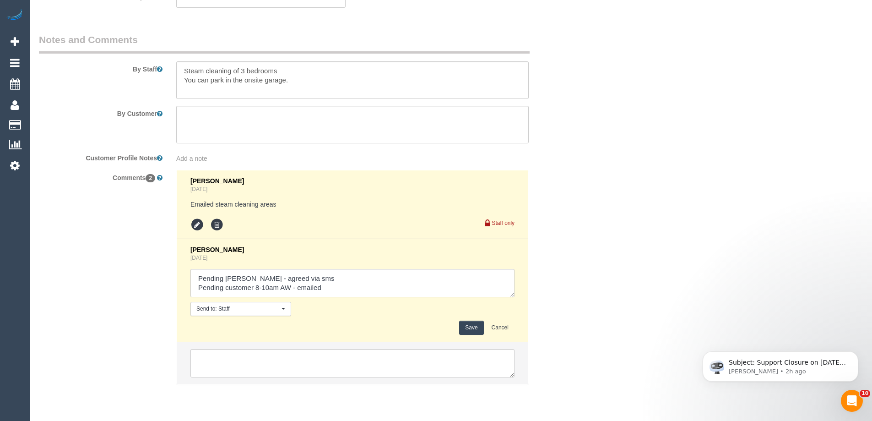
click at [414, 306] on div "Send to: Staff Nothing selected Send to: Staff Send to: Customer Send to: Team …" at bounding box center [353, 309] width 338 height 14
click at [392, 269] on textarea at bounding box center [353, 283] width 324 height 28
click at [388, 288] on textarea at bounding box center [353, 283] width 324 height 28
type textarea "Pending Murat - agreed via sms Pending customer 8-10am AW - emailed - agreed vi…"
click at [469, 330] on button "Save" at bounding box center [471, 328] width 24 height 14
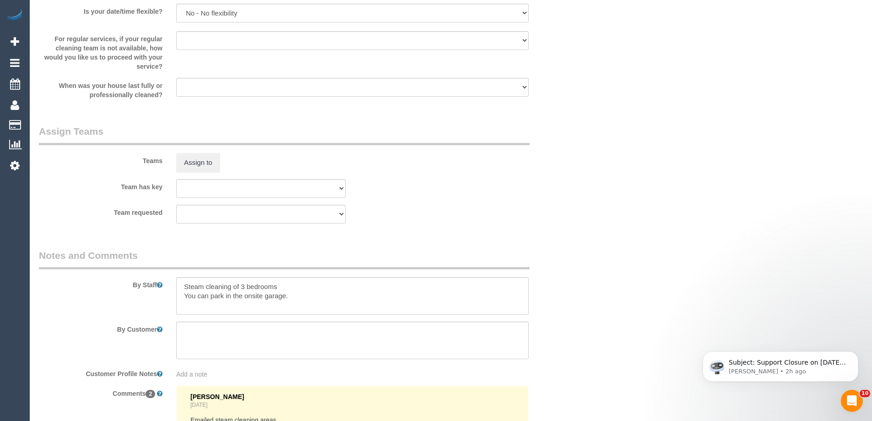
scroll to position [1328, 0]
click at [175, 282] on div at bounding box center [352, 294] width 366 height 38
click at [183, 286] on textarea at bounding box center [352, 294] width 353 height 38
type textarea "Estimated time 7-8 hours + Steam cleaning of 3 bedrooms You can park in the ons…"
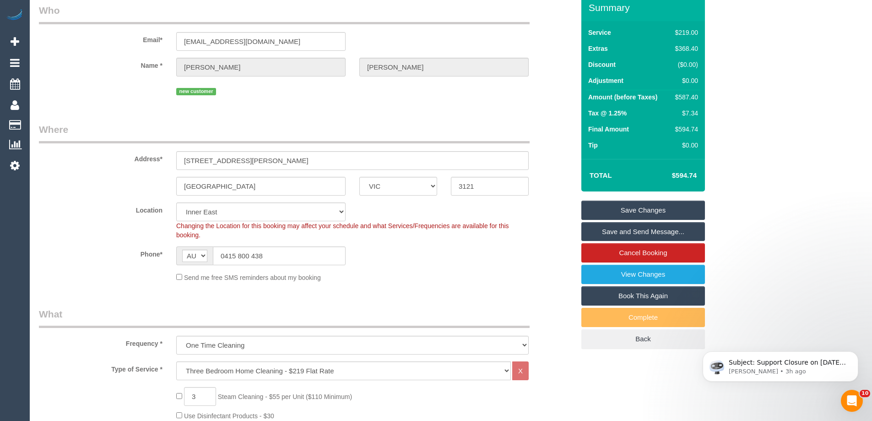
scroll to position [0, 0]
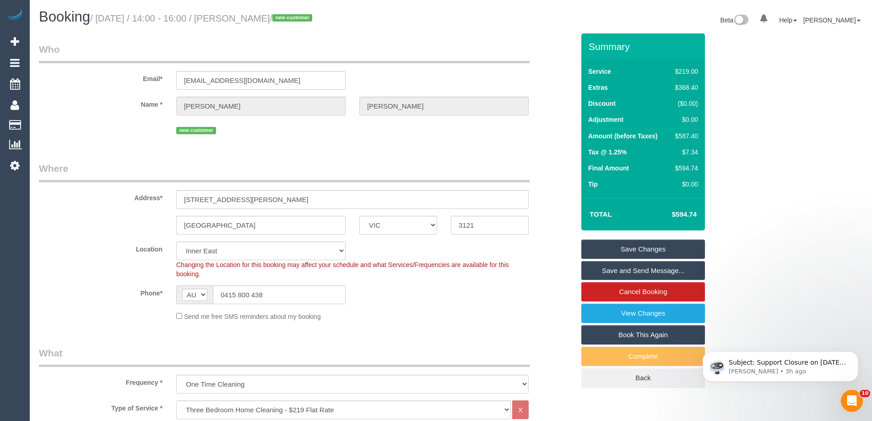
drag, startPoint x: 305, startPoint y: 20, endPoint x: 238, endPoint y: 24, distance: 67.4
click at [238, 24] on h1 "Booking / August 30, 2025 / 14:00 - 16:00 / Andrew Morrison / new customer" at bounding box center [241, 17] width 405 height 16
click at [561, 128] on div "new customer" at bounding box center [307, 129] width 550 height 14
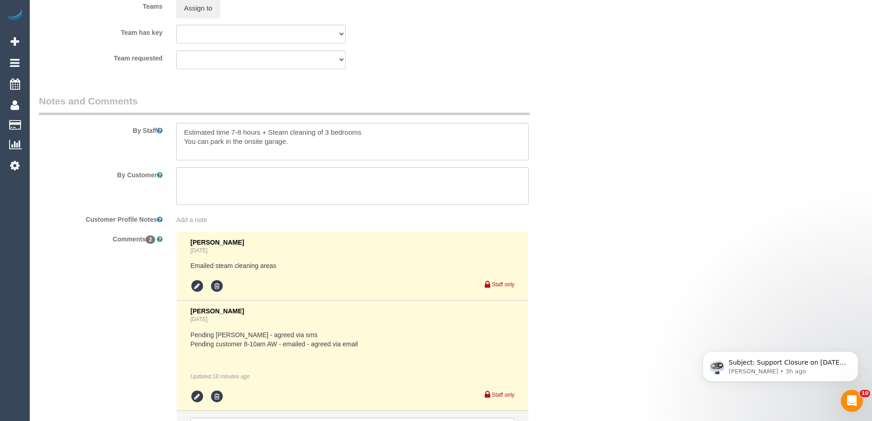
scroll to position [1579, 0]
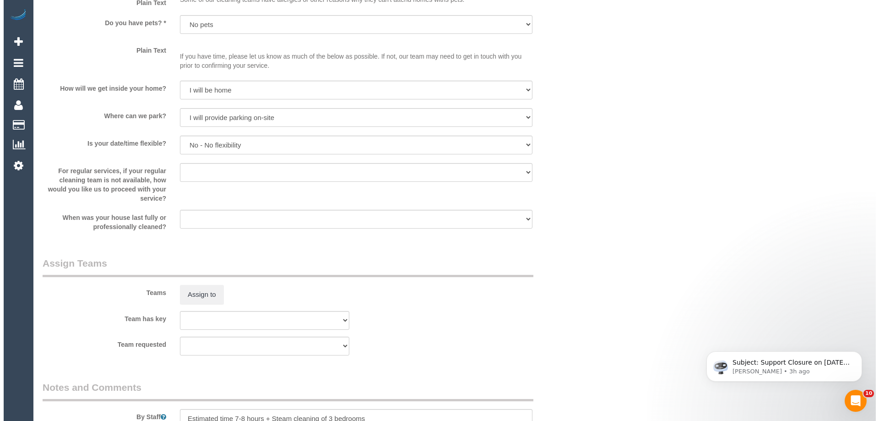
scroll to position [0, 0]
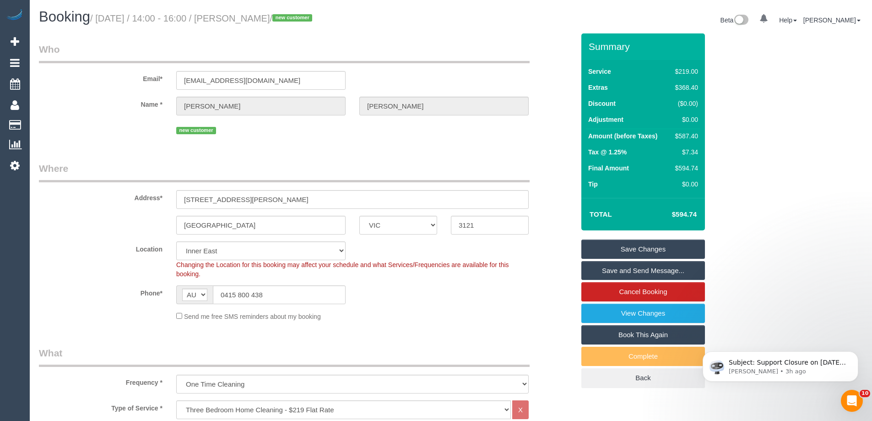
click at [668, 248] on link "Save Changes" at bounding box center [644, 249] width 124 height 19
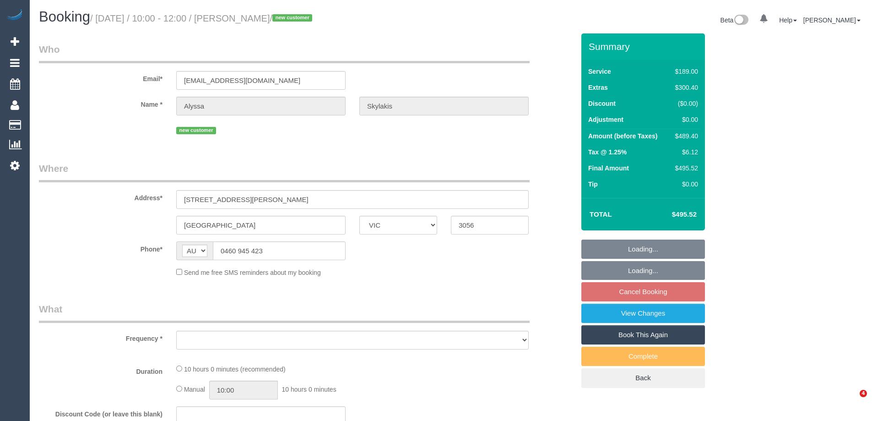
select select "VIC"
select select "string:stripe-pm_1RztWr2GScqysDRVDAYXqUh6"
select select "number:28"
select select "number:14"
select select "number:19"
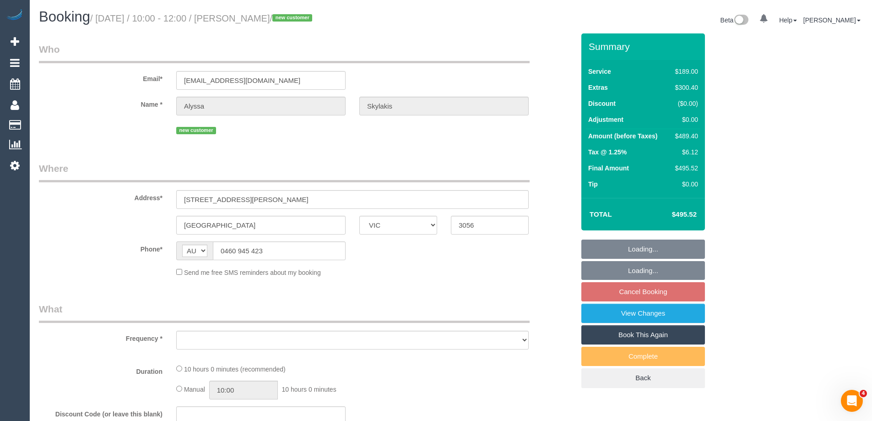
select select "number:24"
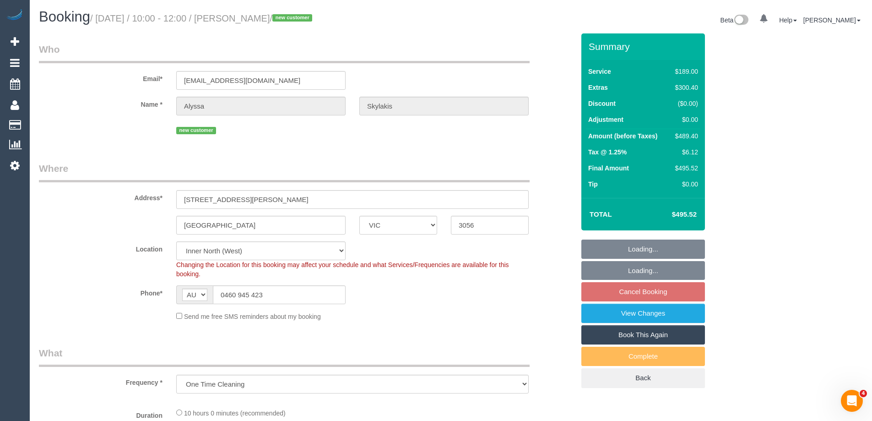
select select "object:1668"
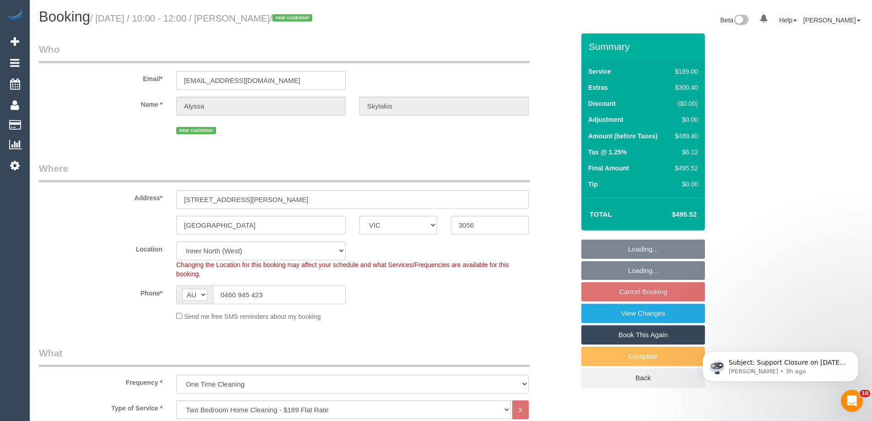
click at [685, 137] on div "$489.40" at bounding box center [685, 135] width 27 height 9
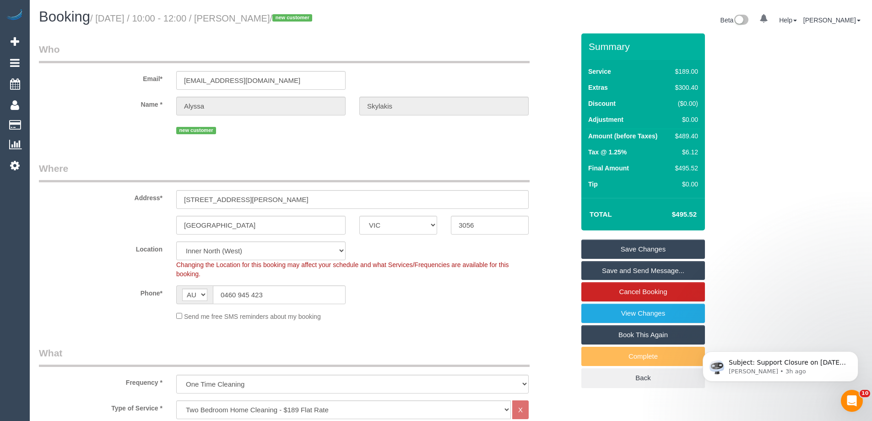
copy div "489.40"
click at [764, 141] on div "Summary Service $189.00 Extras $300.40 Discount ($0.00) Adjustment $0.00 Amount…" at bounding box center [678, 219] width 206 height 373
click at [277, 14] on small "/ [DATE] / 10:00 - 12:00 / [PERSON_NAME] / new customer" at bounding box center [202, 18] width 225 height 10
drag, startPoint x: 297, startPoint y: 20, endPoint x: 234, endPoint y: 21, distance: 63.7
click at [234, 21] on small "/ [DATE] / 10:00 - 12:00 / [PERSON_NAME] / new customer" at bounding box center [202, 18] width 225 height 10
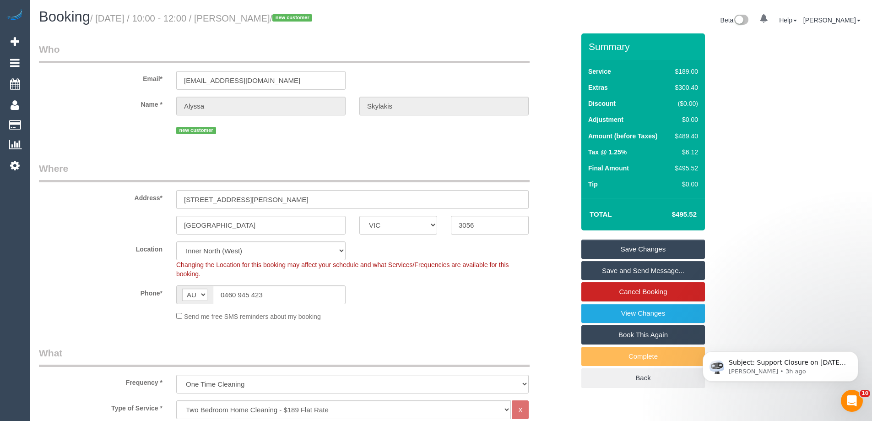
copy small "[PERSON_NAME]"
click at [443, 298] on div "Phone* AF AL DZ AD AO AI AQ AG AR AM AW AU AT AZ BS BH BD BB BY BE BZ BJ BM BT …" at bounding box center [307, 294] width 550 height 19
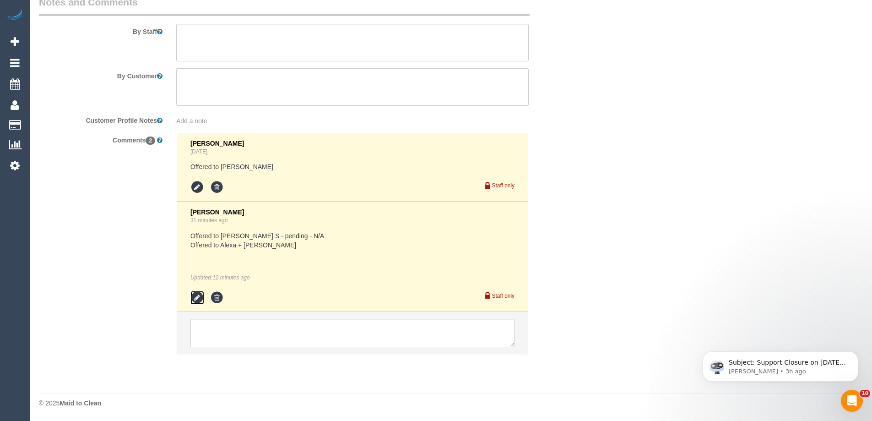
click at [196, 299] on icon at bounding box center [198, 298] width 14 height 14
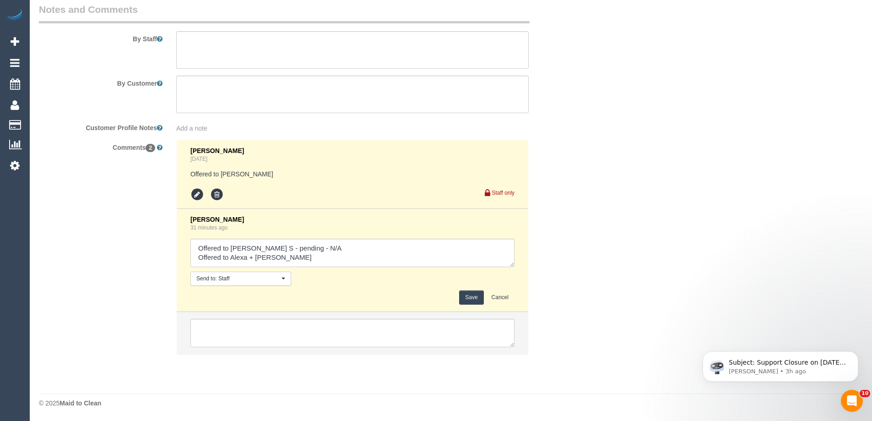
scroll to position [1572, 0]
click at [343, 257] on textarea at bounding box center [353, 253] width 324 height 28
type textarea "Offered to Gurpreet S - pending - N/A Offered to Alexa + Alejandro - pending - …"
click at [477, 295] on button "Save" at bounding box center [471, 297] width 24 height 14
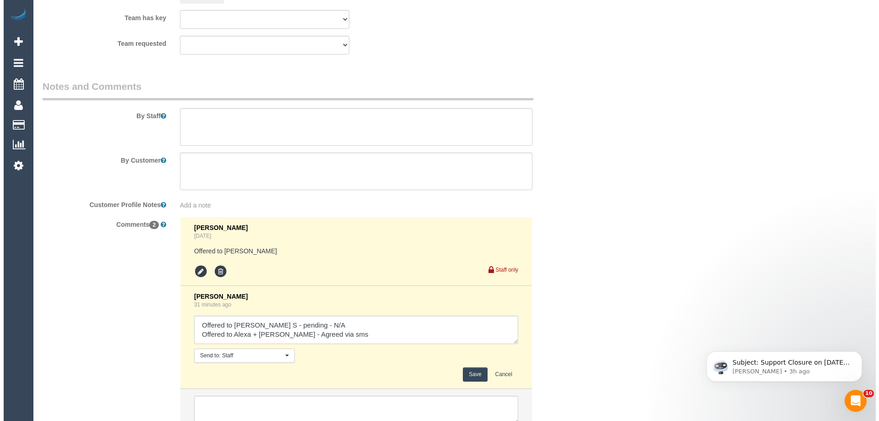
scroll to position [1343, 0]
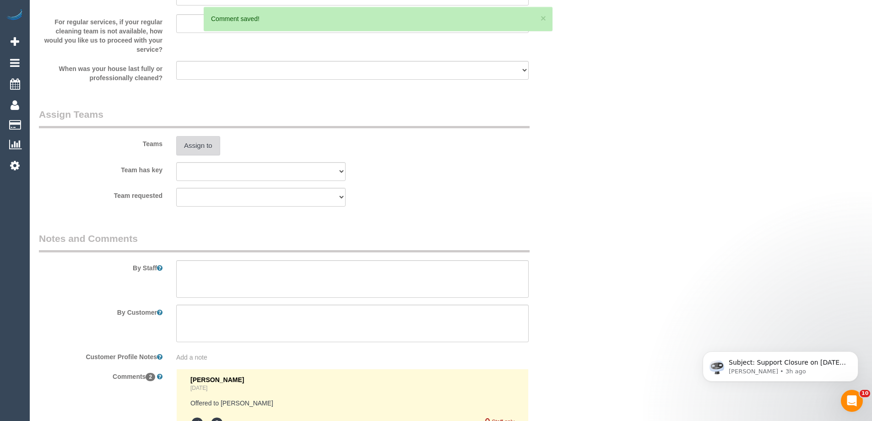
click at [197, 139] on button "Assign to" at bounding box center [198, 145] width 44 height 19
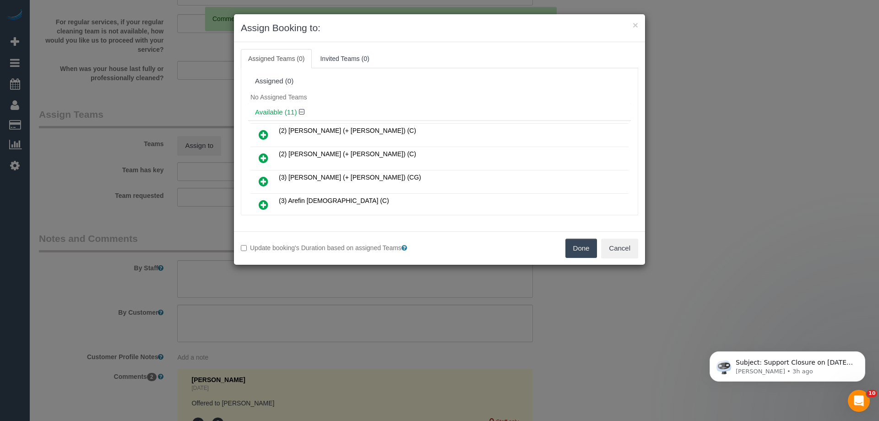
click at [324, 93] on div "No Assigned Teams" at bounding box center [439, 97] width 383 height 14
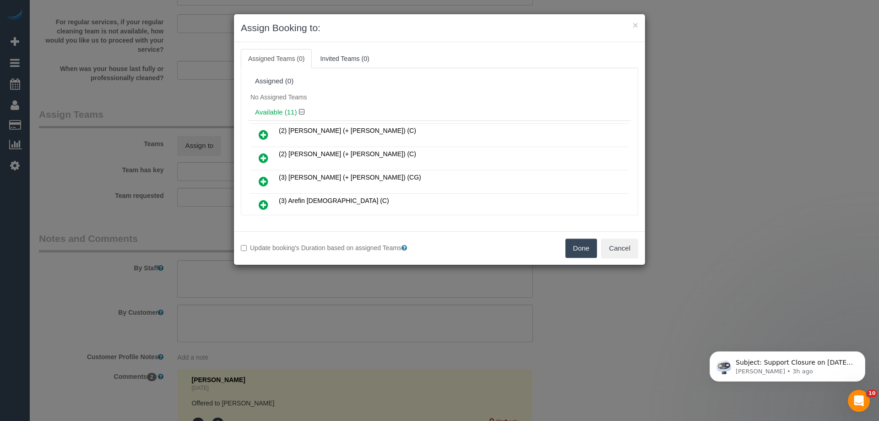
scroll to position [525, 0]
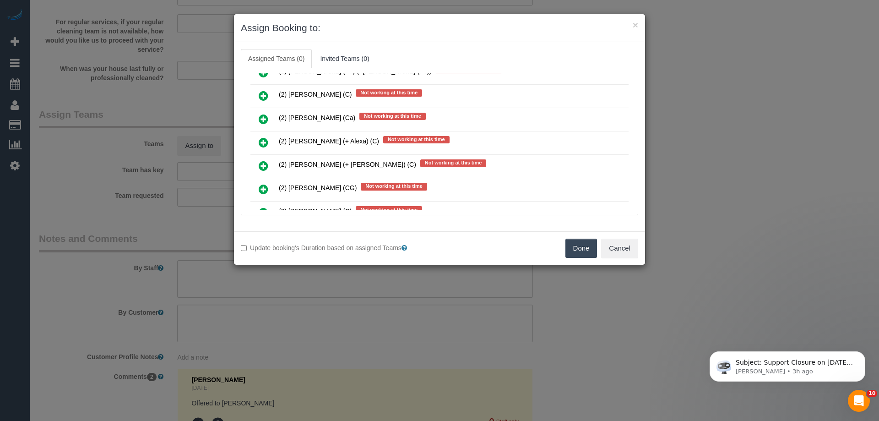
click at [265, 146] on icon at bounding box center [264, 142] width 10 height 11
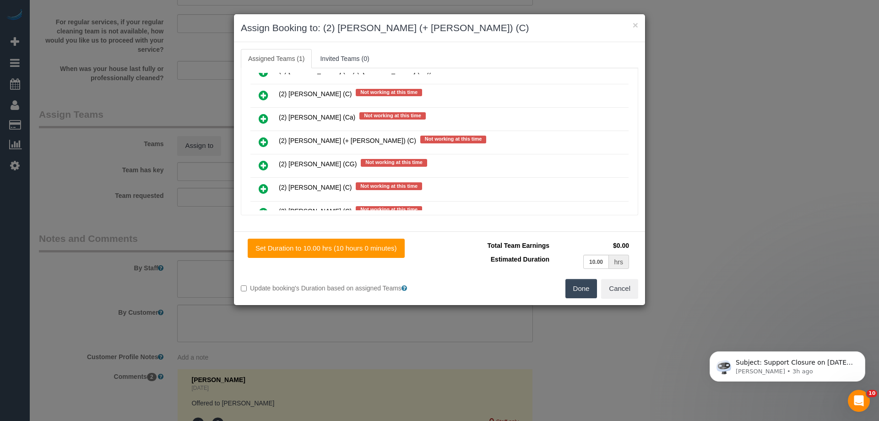
click at [264, 142] on icon at bounding box center [264, 141] width 10 height 11
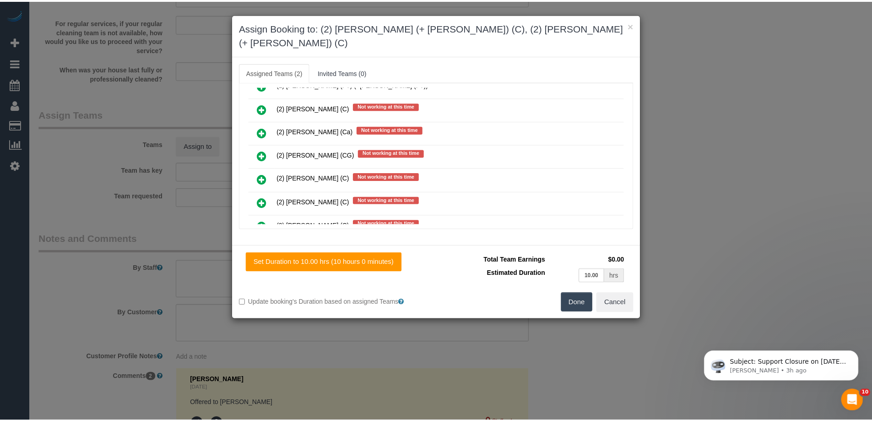
scroll to position [0, 0]
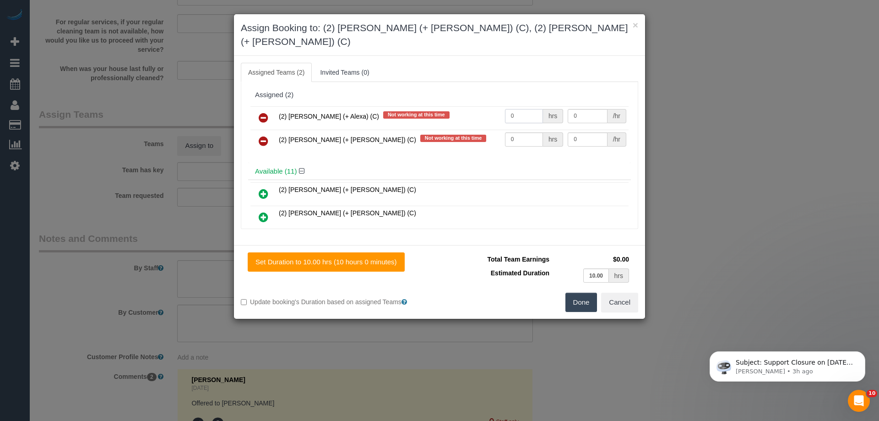
click at [524, 109] on input "0" at bounding box center [524, 116] width 38 height 14
type input "1"
click at [526, 132] on input "0" at bounding box center [524, 139] width 38 height 14
type input "1"
click at [584, 109] on input "0" at bounding box center [587, 116] width 39 height 14
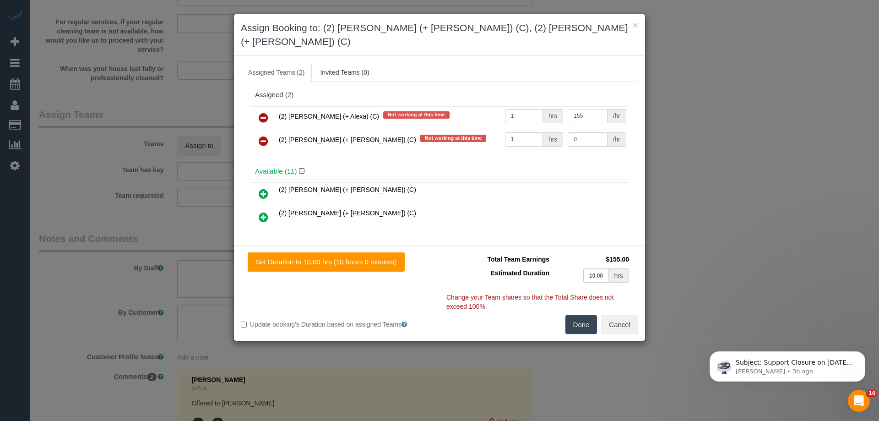
type input "155"
drag, startPoint x: 585, startPoint y: 120, endPoint x: 588, endPoint y: 125, distance: 6.1
click at [588, 132] on input "0" at bounding box center [587, 139] width 39 height 14
type input "155"
click at [577, 315] on button "Done" at bounding box center [582, 324] width 32 height 19
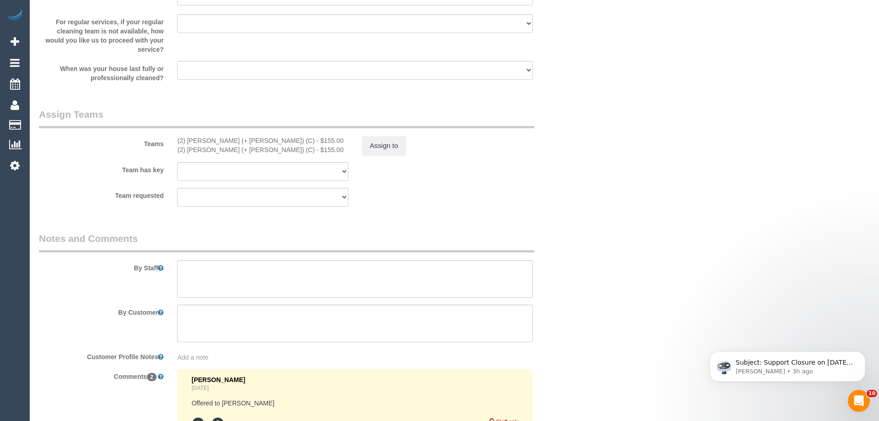
click at [577, 312] on div "× Assign Booking to: (2) Alejandro (+ Alexa) (C), (2) Alexa (+ Alejandro) (C) A…" at bounding box center [439, 210] width 879 height 421
click at [469, 279] on textarea at bounding box center [352, 279] width 353 height 38
type textarea "Estimated time 8-9 hours"
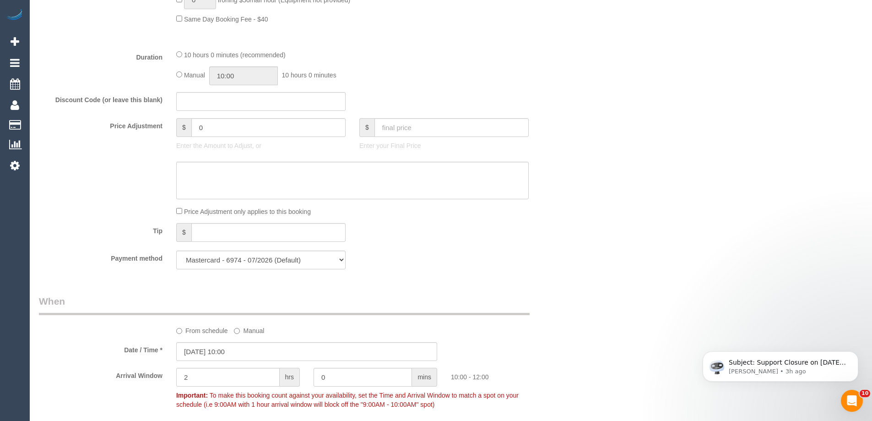
scroll to position [610, 0]
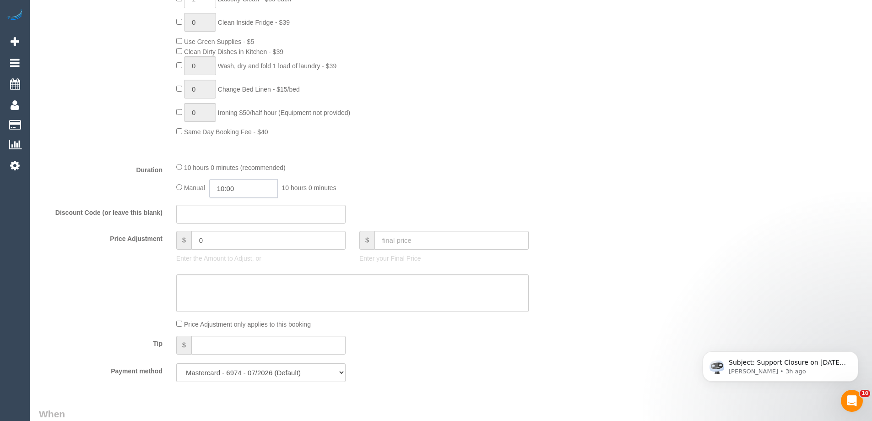
click at [271, 189] on input "10:00" at bounding box center [243, 188] width 69 height 19
type input "04:30"
click at [237, 213] on li "04:30" at bounding box center [233, 213] width 41 height 12
click at [493, 183] on div "Manual 04:30 4 hours 30 minutes" at bounding box center [352, 188] width 353 height 19
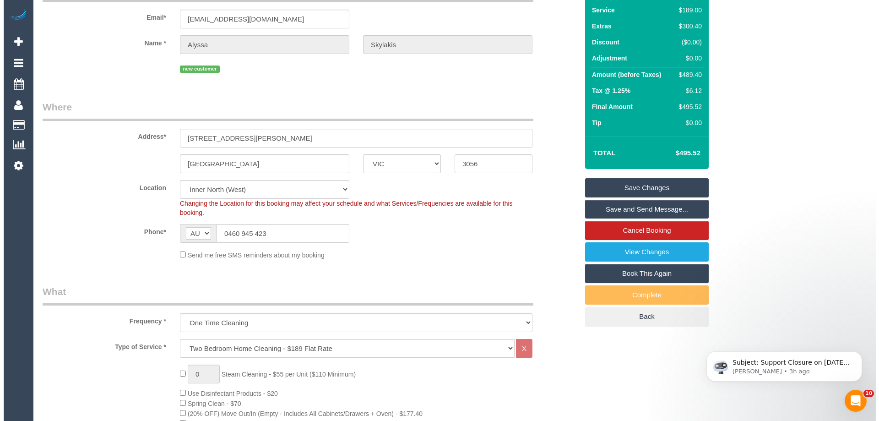
scroll to position [61, 0]
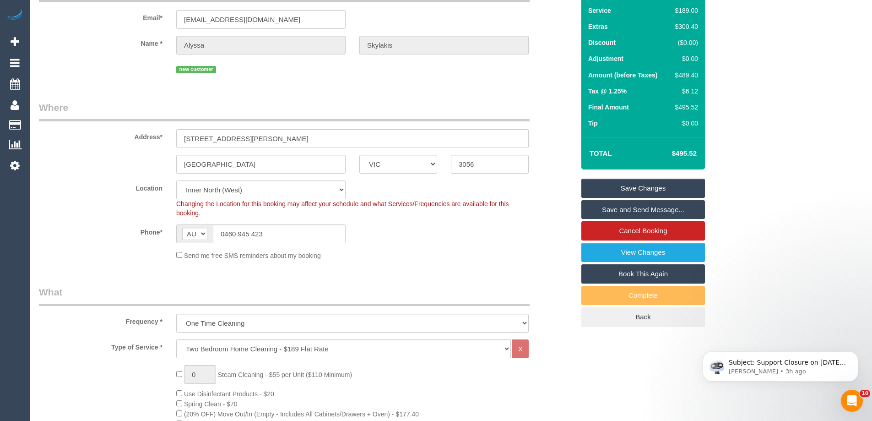
click at [632, 209] on link "Save and Send Message..." at bounding box center [644, 209] width 124 height 19
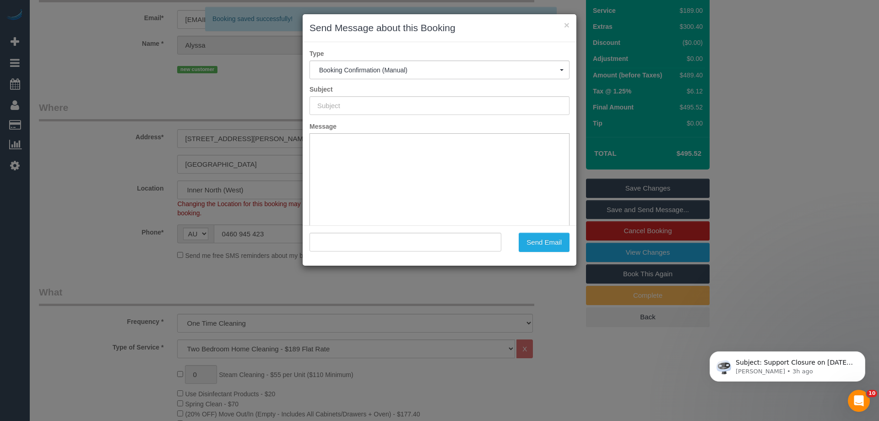
scroll to position [0, 0]
type input "Booking Confirmed"
type input ""Alyssa Skylakis" <alyssaskylakis@gmail.com>"
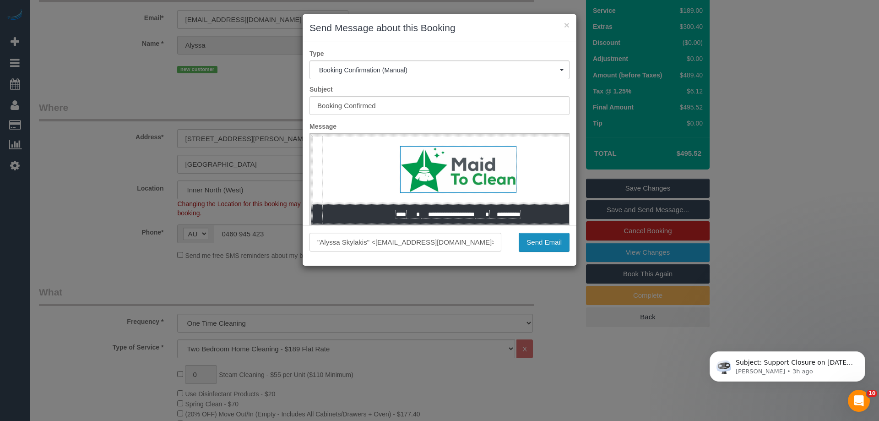
click at [555, 244] on button "Send Email" at bounding box center [544, 242] width 51 height 19
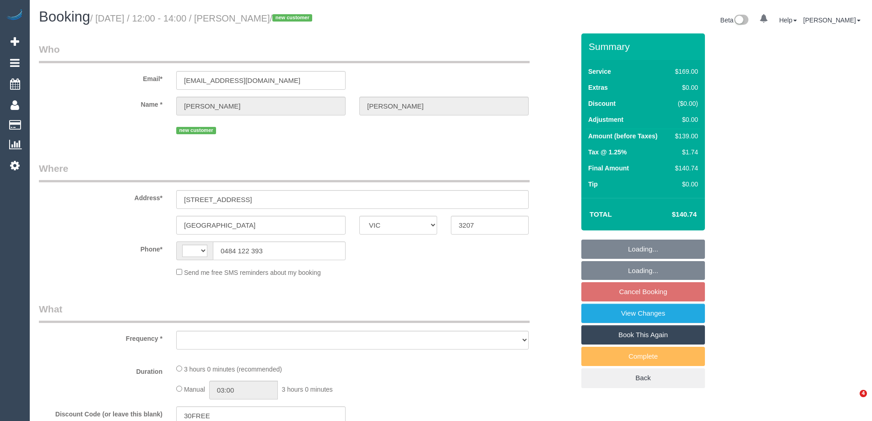
select select "VIC"
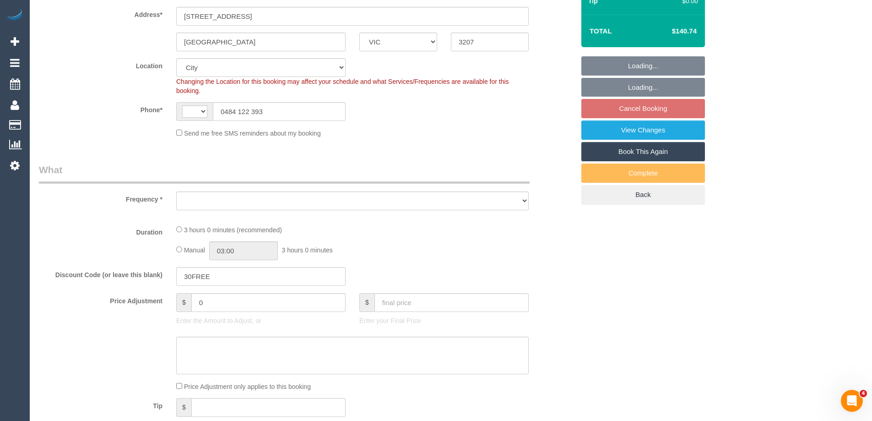
select select "string:AU"
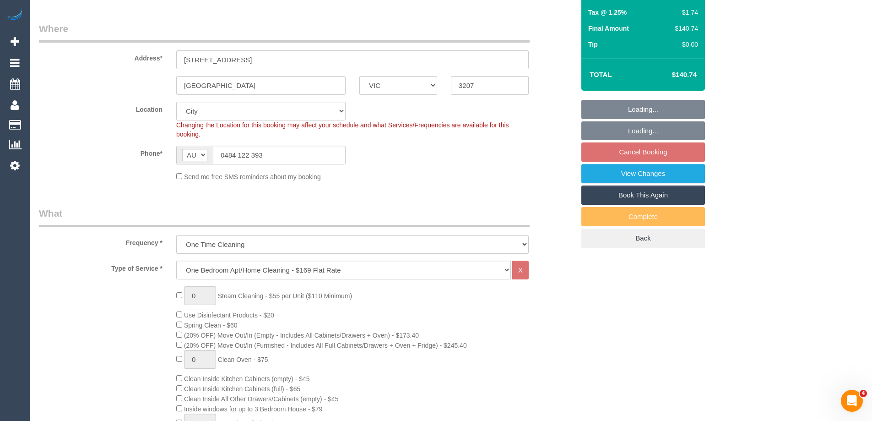
select select "object:1176"
select select "string:stripe-pm_1RzwE62GScqysDRV91N4G2JE"
select select "number:28"
select select "number:14"
select select "number:19"
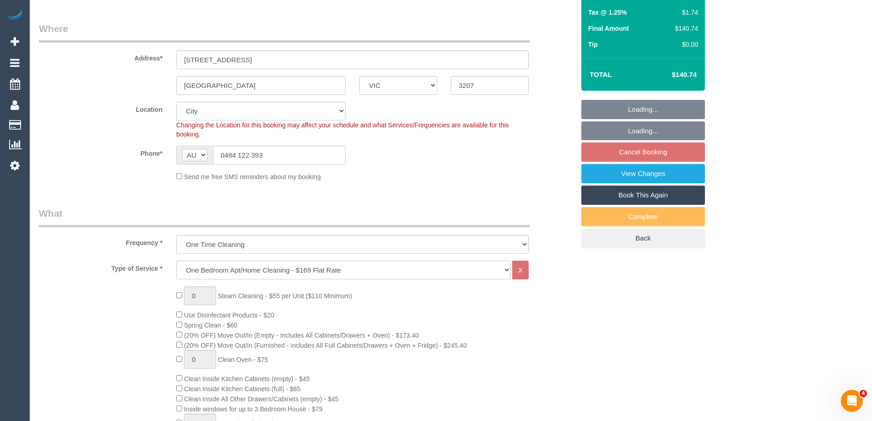
select select "number:22"
select select "number:12"
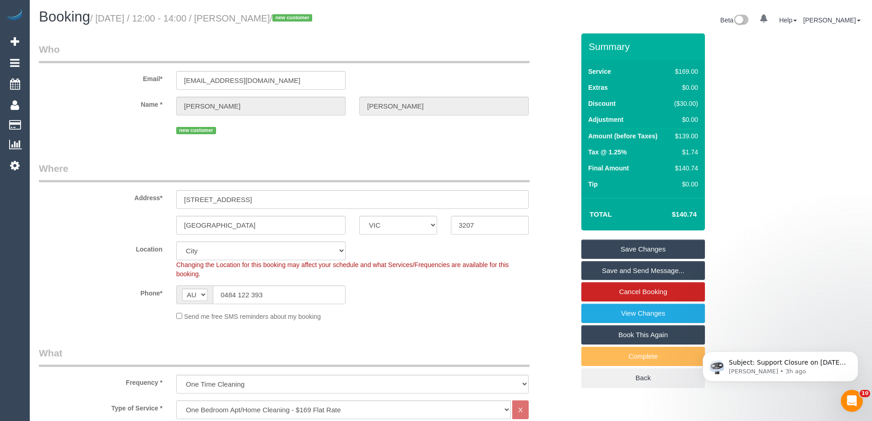
drag, startPoint x: 96, startPoint y: 170, endPoint x: 61, endPoint y: 128, distance: 54.6
click at [82, 101] on label "Name *" at bounding box center [100, 103] width 137 height 12
drag, startPoint x: 101, startPoint y: 14, endPoint x: 301, endPoint y: 25, distance: 200.0
click at [301, 25] on h1 "Booking / August 30, 2025 / 12:00 - 14:00 / Tushti Oconnell / new customer" at bounding box center [241, 17] width 405 height 16
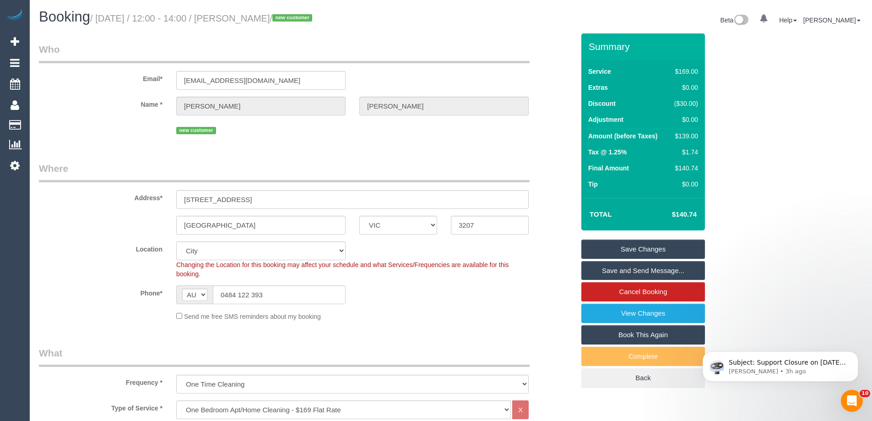
click at [129, 116] on sui-booking-customer "Email* tushti8m@gmail.com Name * Tushti Oconnell new customer" at bounding box center [307, 90] width 536 height 94
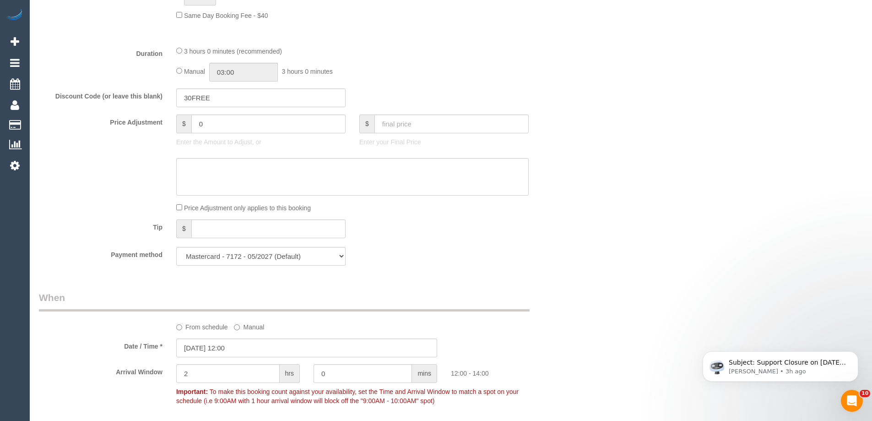
scroll to position [733, 0]
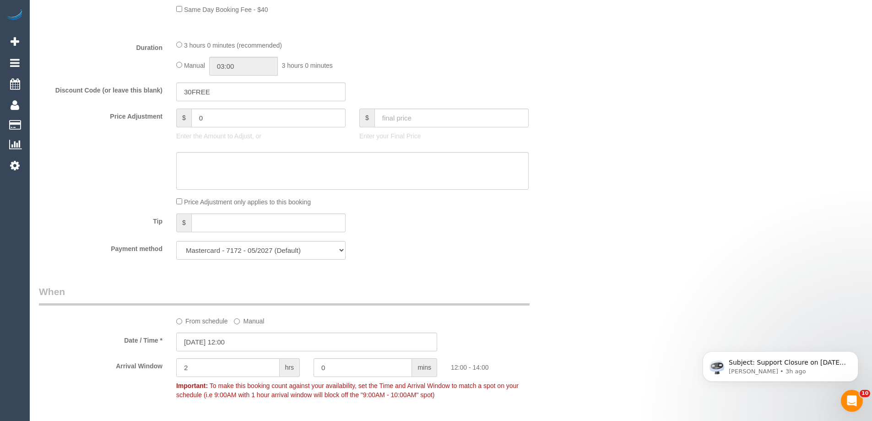
click at [403, 53] on div "3 hours 0 minutes (recommended) Manual 03:00 3 hours 0 minutes" at bounding box center [352, 58] width 366 height 36
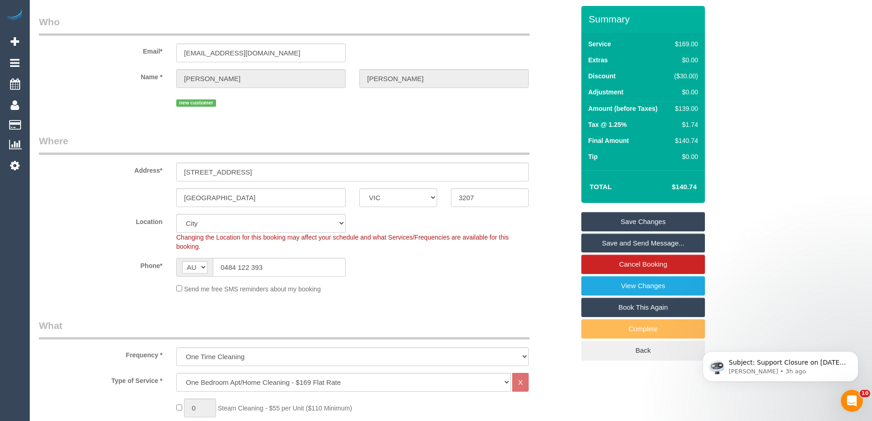
scroll to position [0, 0]
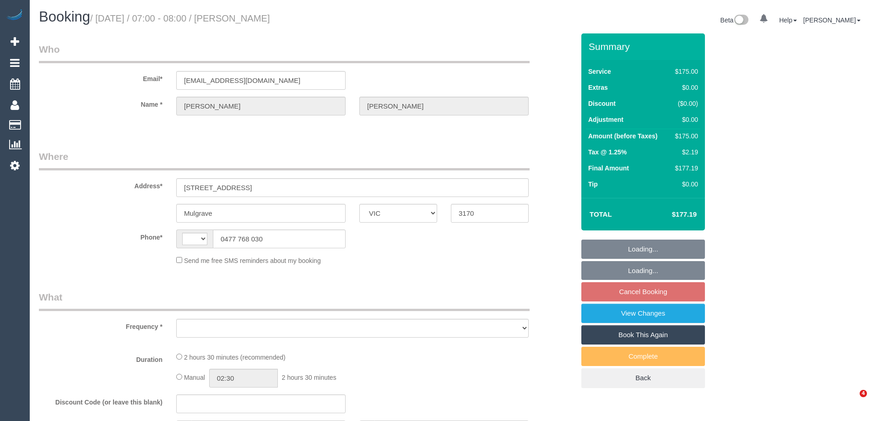
select select "VIC"
select select "string:stripe-pm_1Rzmgq2GScqysDRVeZlW9V4S"
select select "150"
select select "number:28"
select select "number:14"
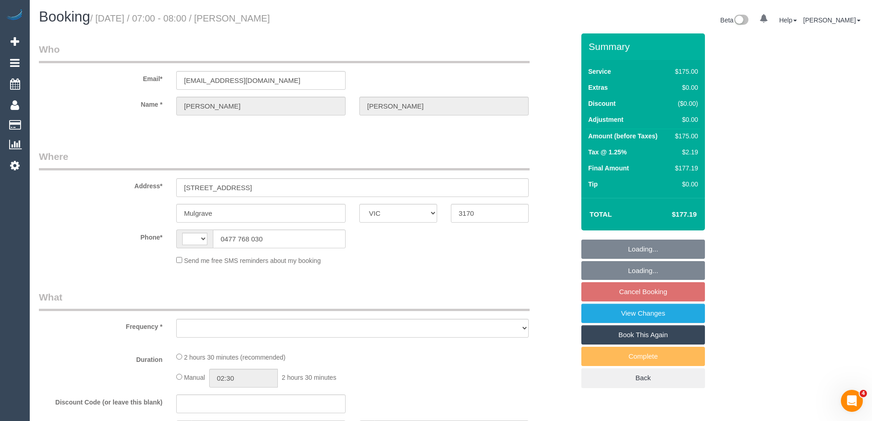
select select "number:19"
select select "number:25"
select select "number:13"
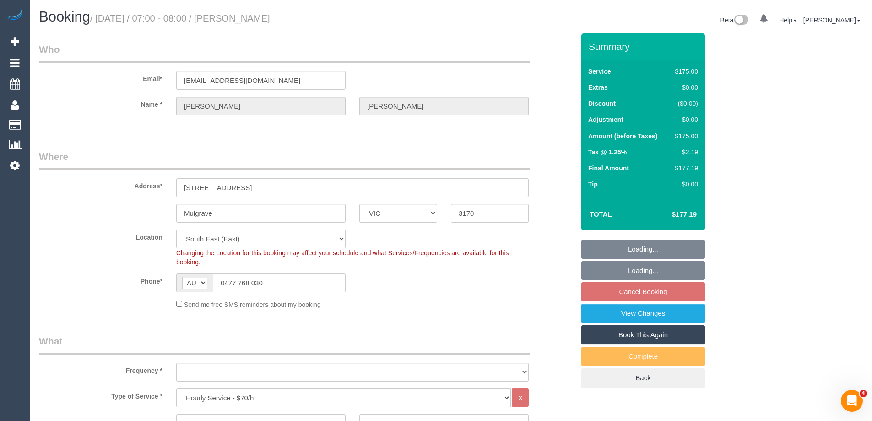
select select "string:AU"
select select "object:1339"
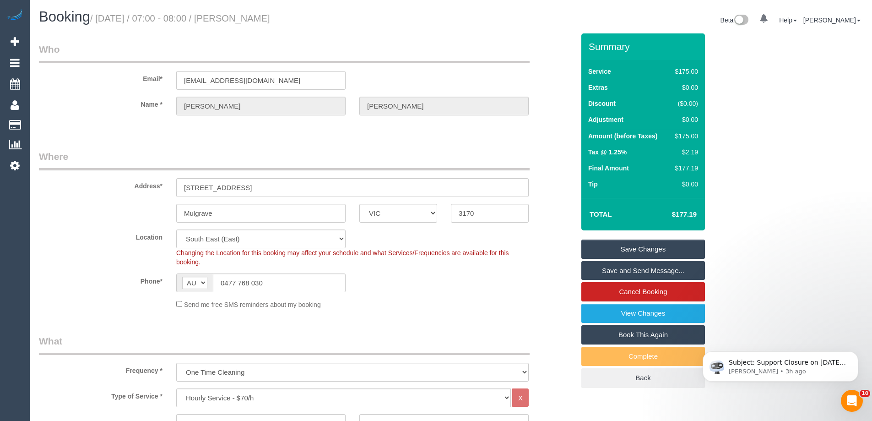
drag, startPoint x: 302, startPoint y: 27, endPoint x: 238, endPoint y: 25, distance: 64.2
click at [238, 25] on div "Booking / [DATE] / 07:00 - 08:00 / [PERSON_NAME]" at bounding box center [241, 19] width 419 height 20
copy small "[PERSON_NAME]"
click at [406, 300] on div "Send me free SMS reminders about my booking" at bounding box center [352, 304] width 366 height 10
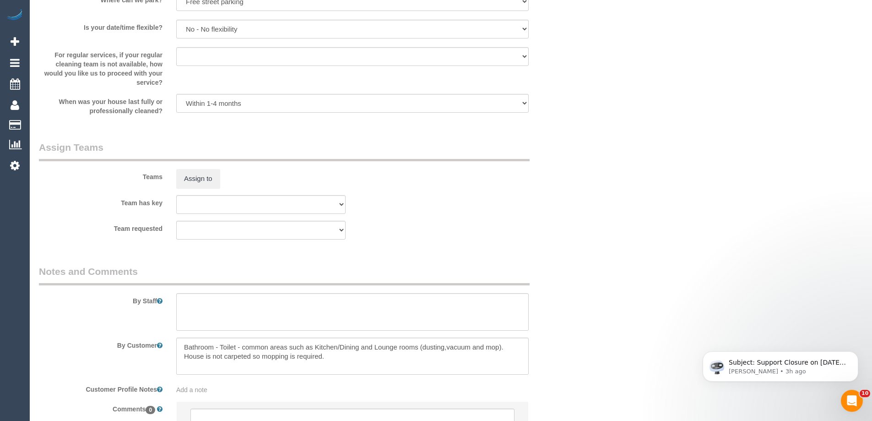
scroll to position [1282, 0]
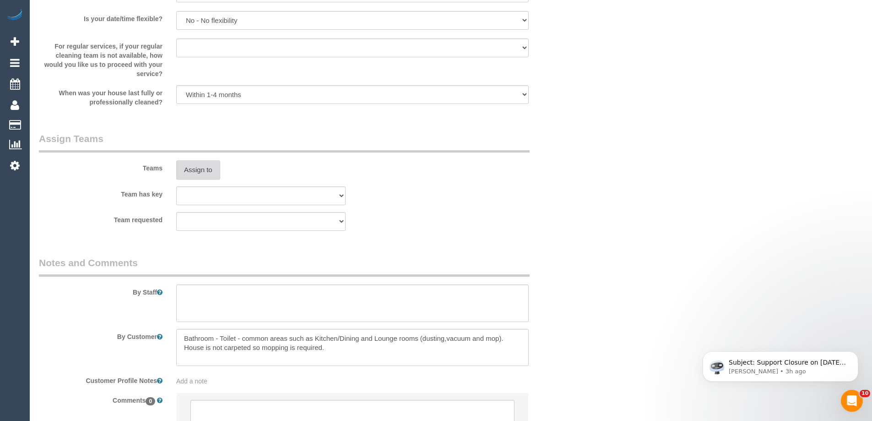
click at [197, 169] on button "Assign to" at bounding box center [198, 169] width 44 height 19
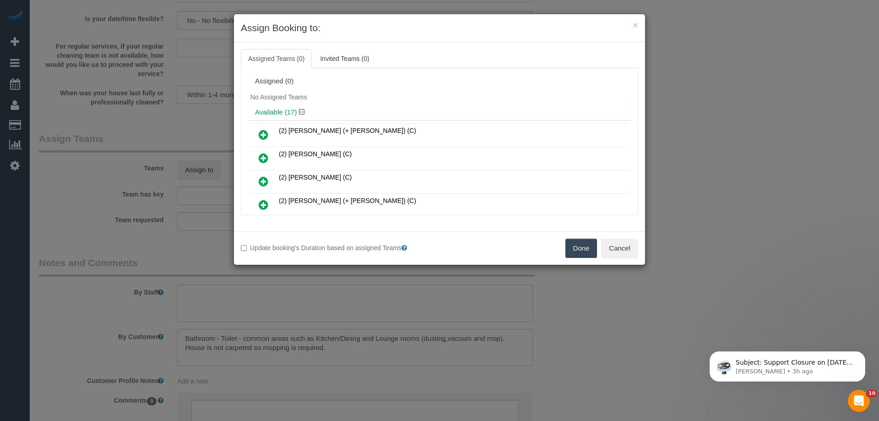
drag, startPoint x: 267, startPoint y: 157, endPoint x: 541, endPoint y: 131, distance: 276.0
click at [267, 157] on icon at bounding box center [264, 157] width 10 height 11
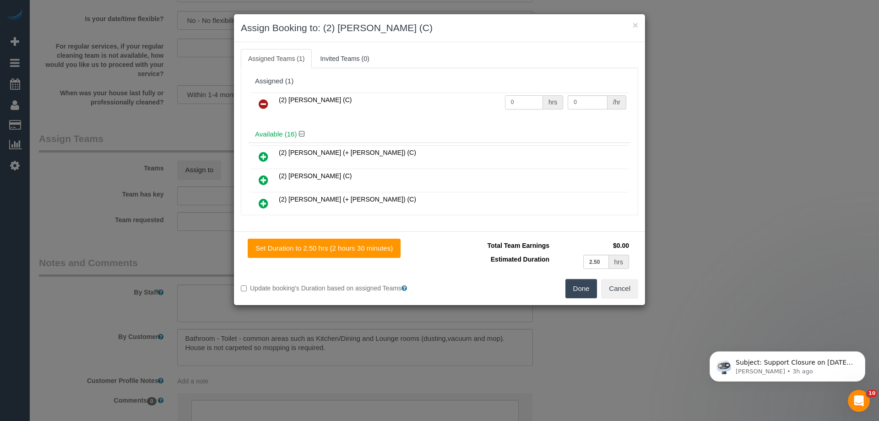
click at [526, 99] on input "0" at bounding box center [524, 102] width 38 height 14
type input "2.5"
click at [587, 105] on input "0" at bounding box center [587, 102] width 39 height 14
type input "37.5"
click at [576, 292] on button "Done" at bounding box center [582, 288] width 32 height 19
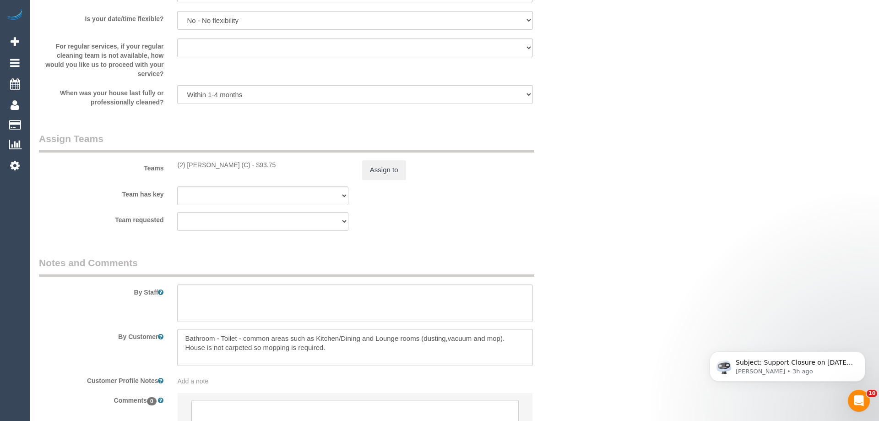
click at [576, 292] on div "× Assign Booking to: (2) Dinitha Gunawardana (C) Assigned Teams (1) Invited Tea…" at bounding box center [439, 210] width 879 height 421
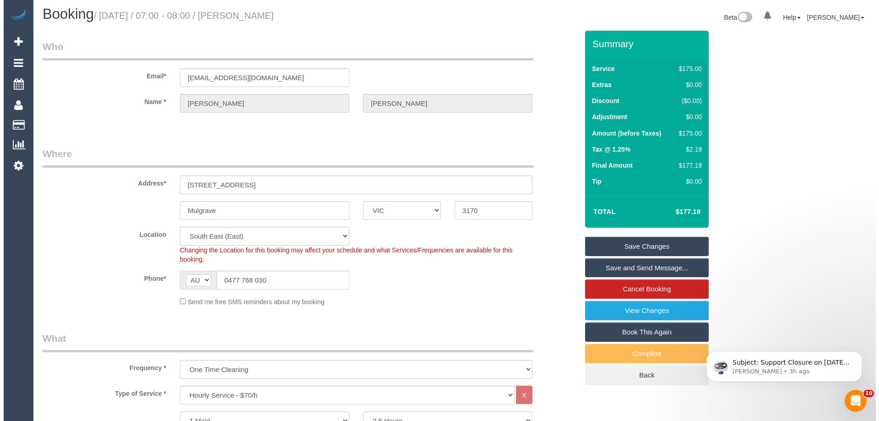
scroll to position [46, 0]
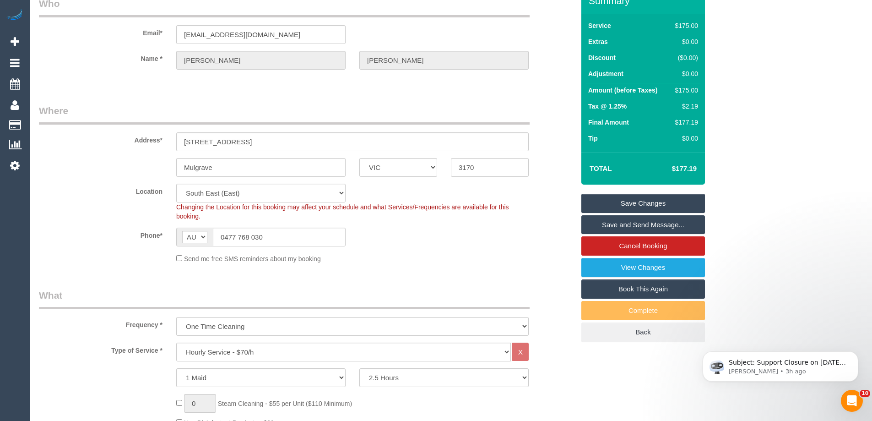
click at [610, 226] on link "Save and Send Message..." at bounding box center [644, 224] width 124 height 19
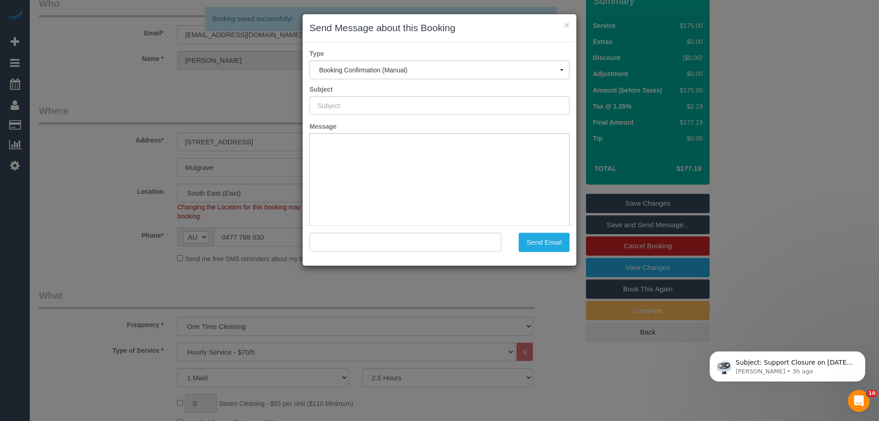
type input "Booking Confirmed"
type input ""Thakur Singh" <gurjots@protonmail.com>"
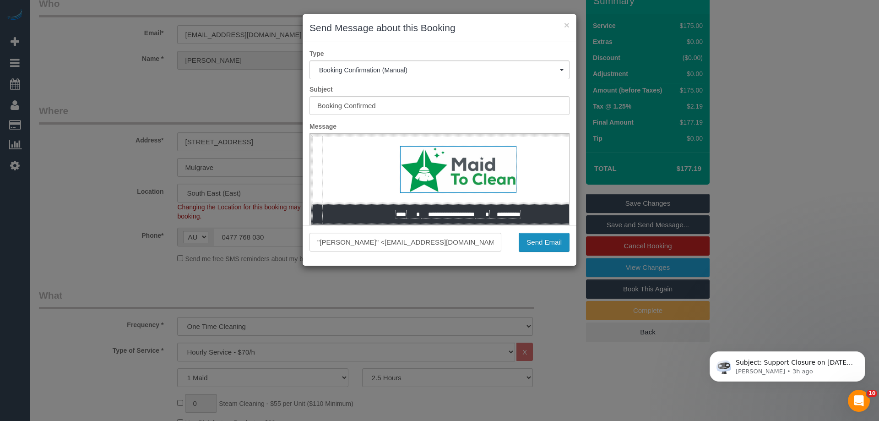
click at [552, 228] on div ""Thakur Singh" <gurjots@protonmail.com> Send Email" at bounding box center [440, 245] width 274 height 40
click at [554, 240] on button "Send Email" at bounding box center [544, 242] width 51 height 19
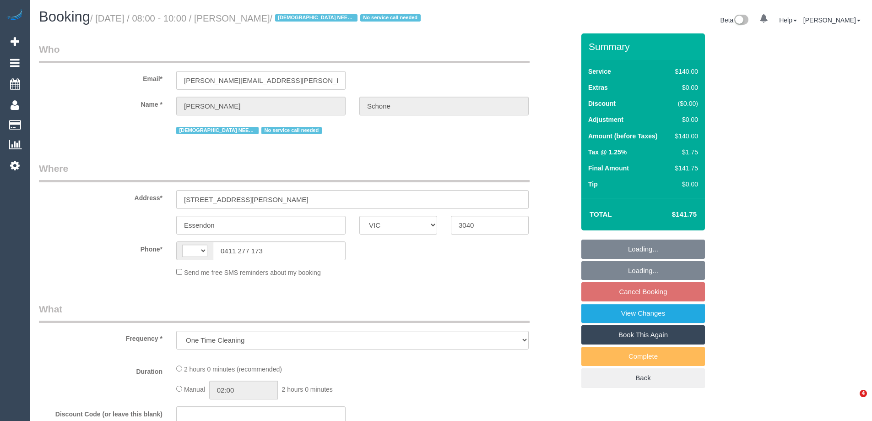
select select "VIC"
select select "string:stripe-pm_1QPMA42GScqysDRVqFL1SLhF"
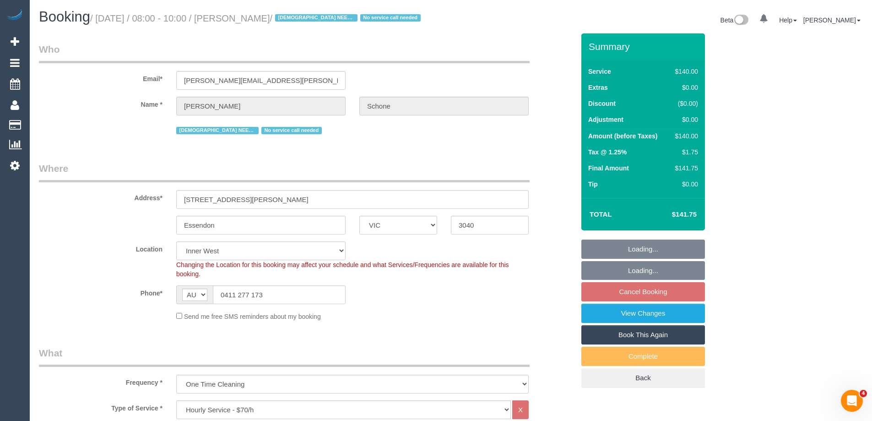
select select "string:AU"
select select "object:727"
select select "number:28"
select select "number:14"
select select "number:19"
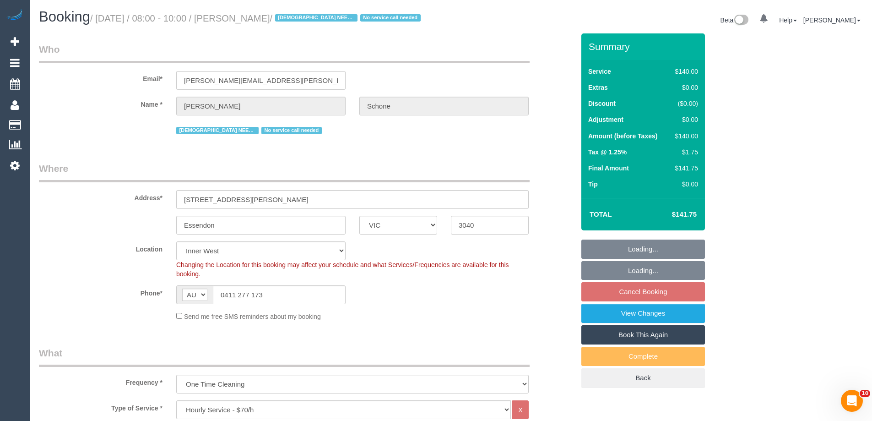
select select "number:22"
select select "number:35"
select select "number:12"
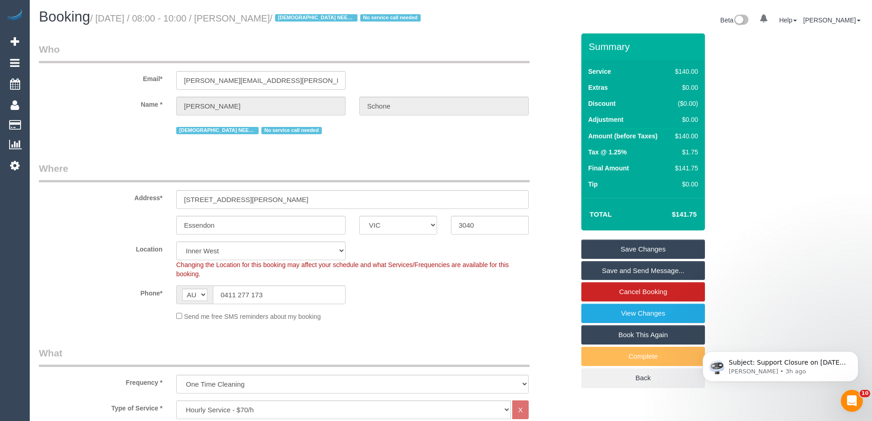
drag, startPoint x: 309, startPoint y: 18, endPoint x: 239, endPoint y: 21, distance: 70.1
click at [239, 21] on small "/ August 30, 2025 / 08:00 - 10:00 / Melissa Schone / FEMALE NEEDED No service c…" at bounding box center [256, 18] width 333 height 10
copy small "Melissa Schone /"
click at [544, 234] on div "Essendon ACT NSW NT QLD SA TAS VIC WA 3040" at bounding box center [307, 225] width 550 height 19
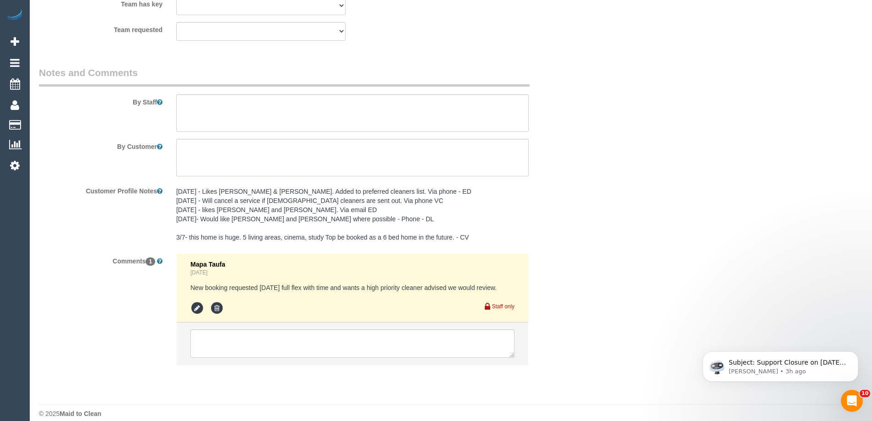
scroll to position [1495, 0]
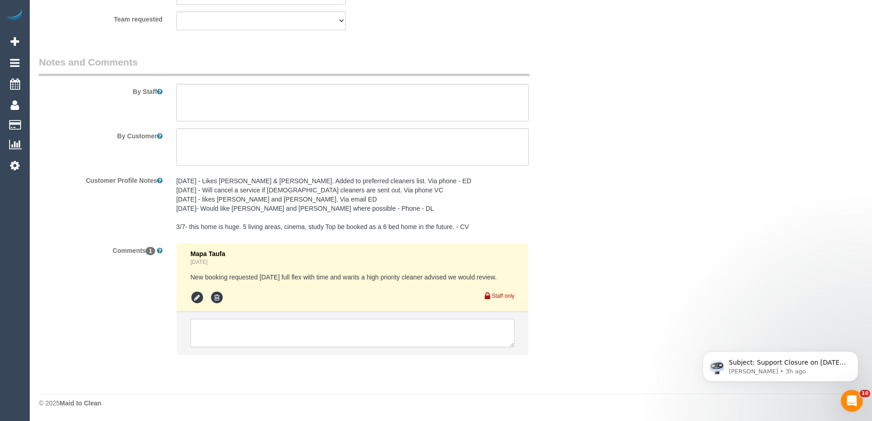
click at [329, 333] on textarea at bounding box center [353, 333] width 324 height 28
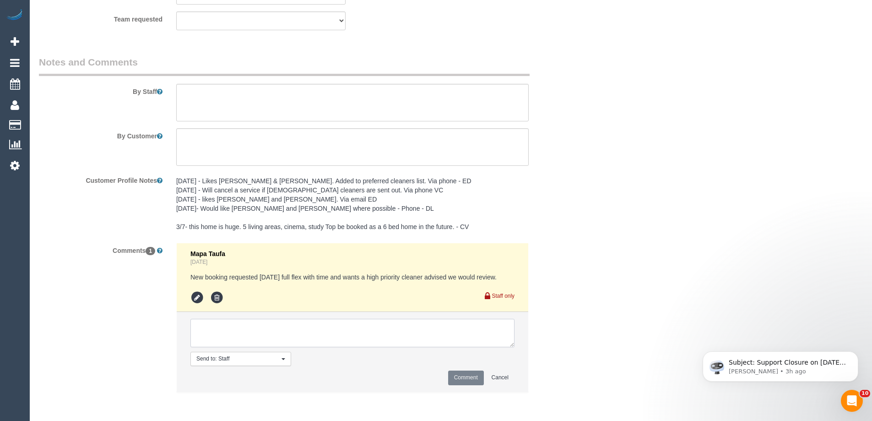
click at [291, 339] on textarea at bounding box center [353, 333] width 324 height 28
type textarea "Assigned pending 7-9am AW - emailed"
click at [473, 374] on button "Comment" at bounding box center [466, 377] width 36 height 14
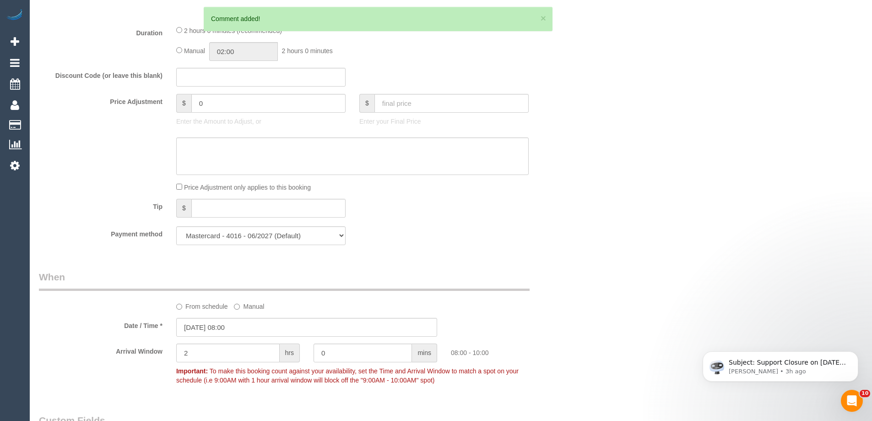
scroll to position [716, 0]
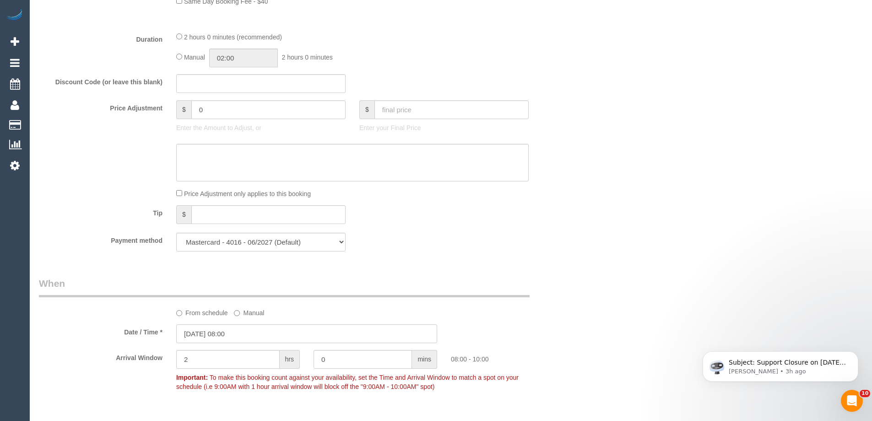
click at [233, 328] on input "30/08/2025 08:00" at bounding box center [306, 333] width 261 height 19
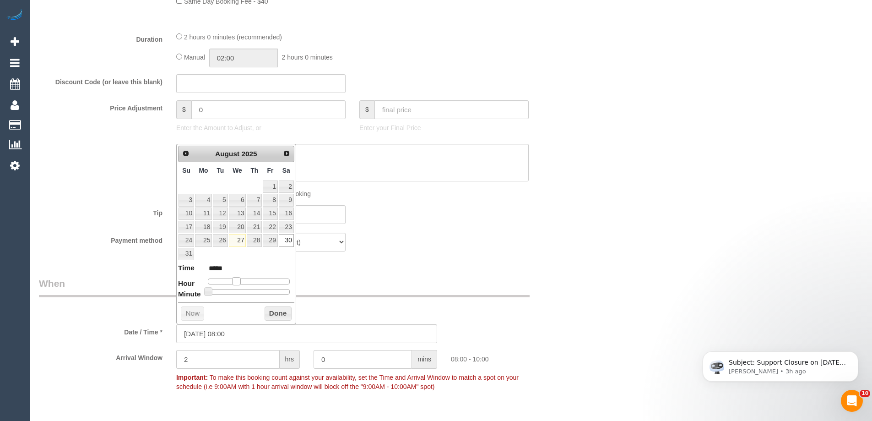
click at [237, 282] on span at bounding box center [236, 281] width 8 height 8
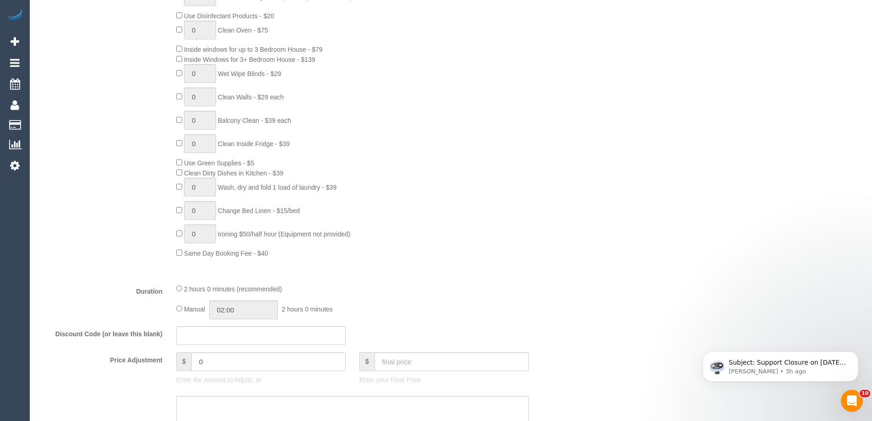
scroll to position [0, 0]
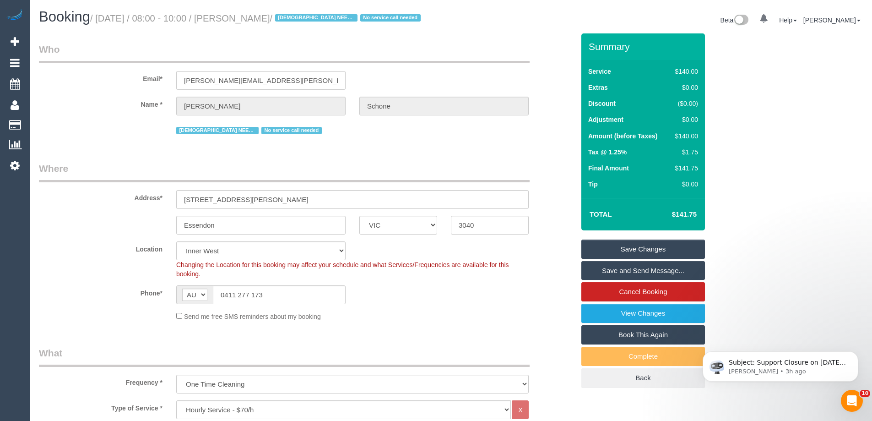
click at [479, 317] on div "Send me free SMS reminders about my booking" at bounding box center [352, 316] width 366 height 10
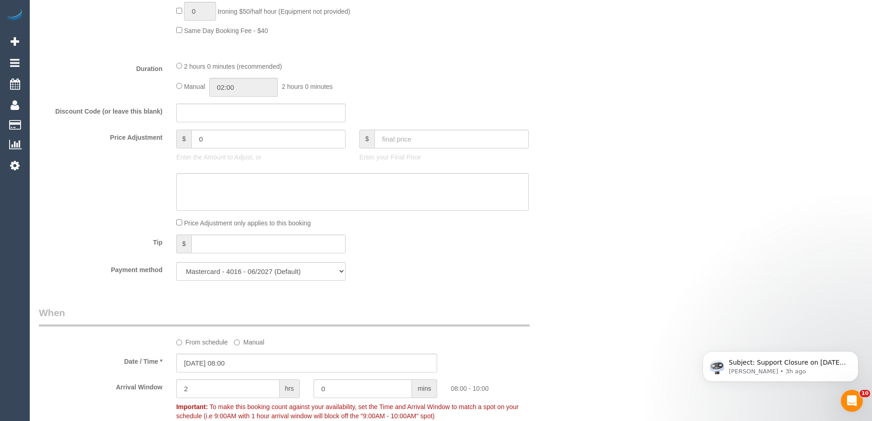
scroll to position [870, 0]
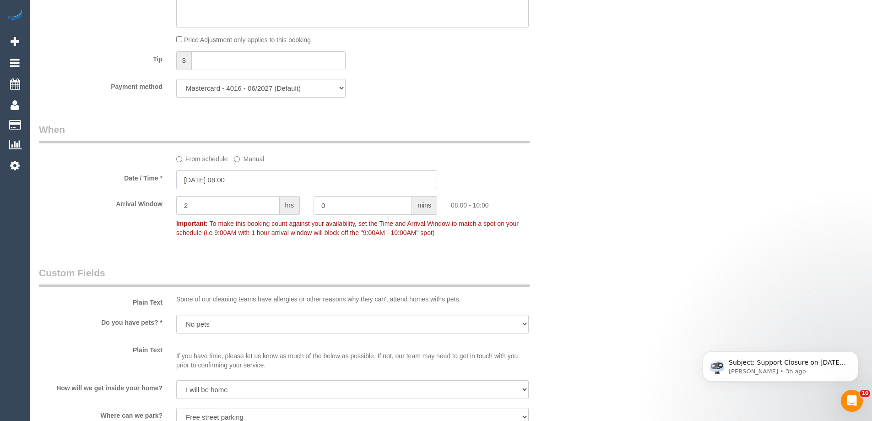
click at [223, 181] on input "30/08/2025 08:00" at bounding box center [306, 179] width 261 height 19
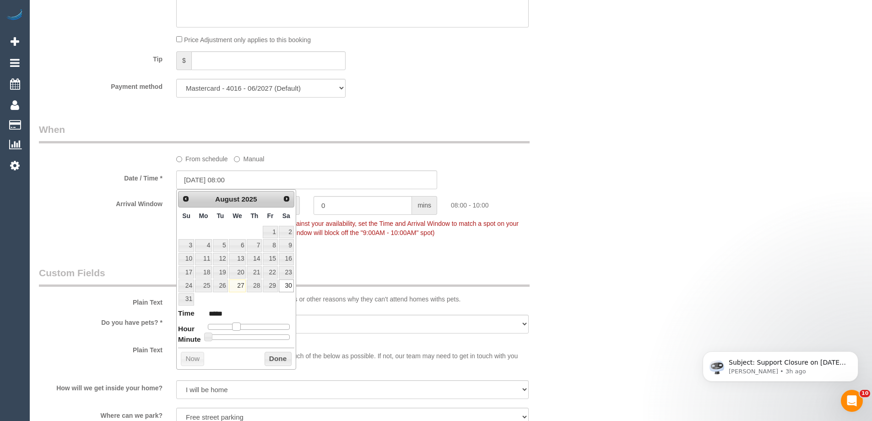
type input "30/08/2025 07:00"
type input "*****"
click at [237, 324] on span at bounding box center [233, 326] width 8 height 8
click at [270, 356] on button "Done" at bounding box center [278, 359] width 27 height 15
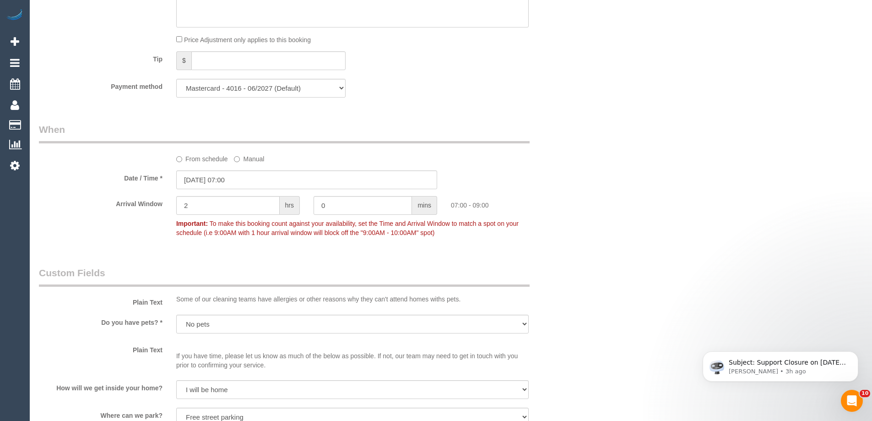
click at [593, 187] on div "Who Email* melissa.schone@gmail.com Name * Melissa Schone FEMALE NEEDED No serv…" at bounding box center [451, 122] width 824 height 1919
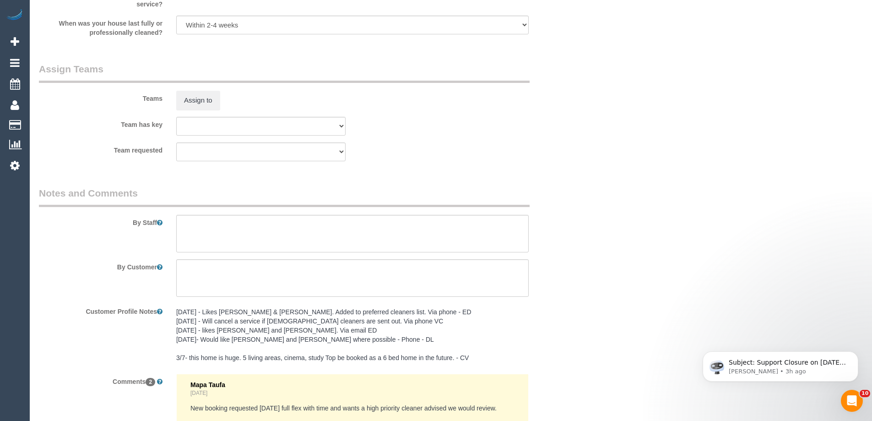
scroll to position [1198, 0]
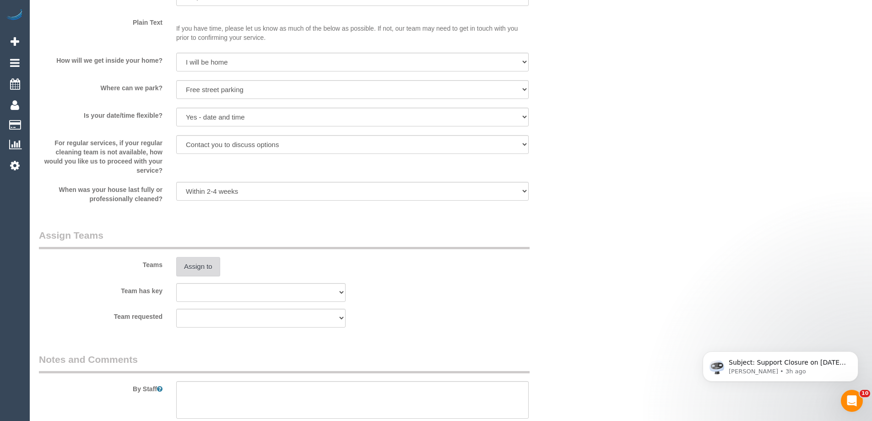
click at [199, 267] on button "Assign to" at bounding box center [198, 266] width 44 height 19
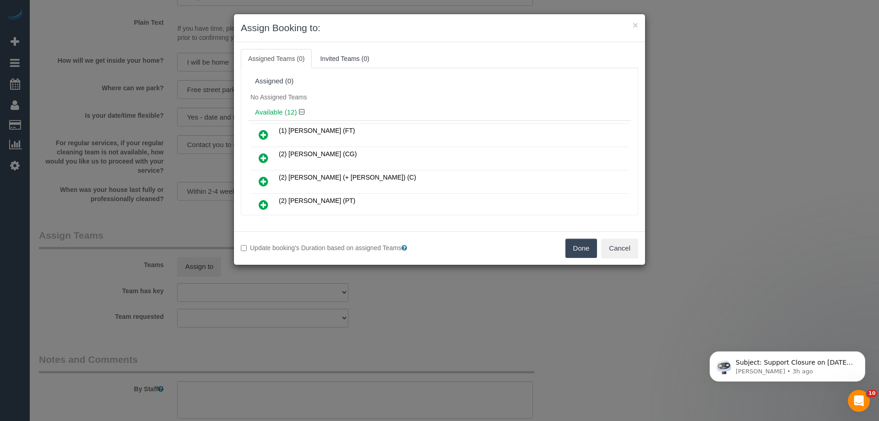
click at [260, 134] on icon at bounding box center [264, 134] width 10 height 11
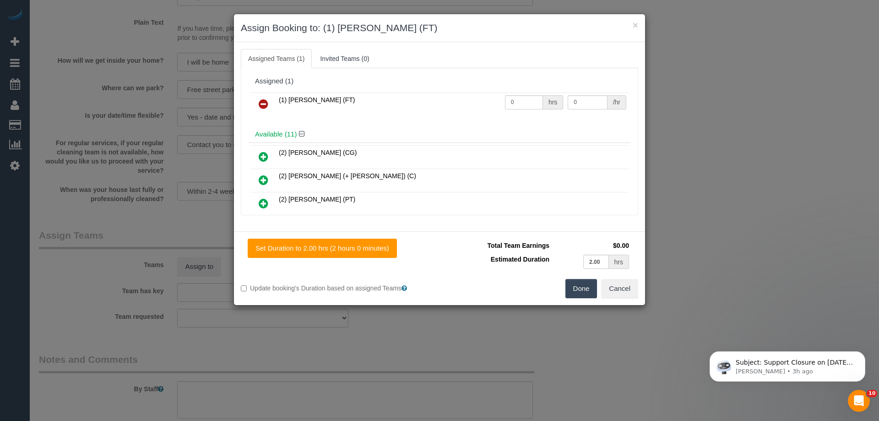
click at [577, 296] on button "Done" at bounding box center [582, 288] width 32 height 19
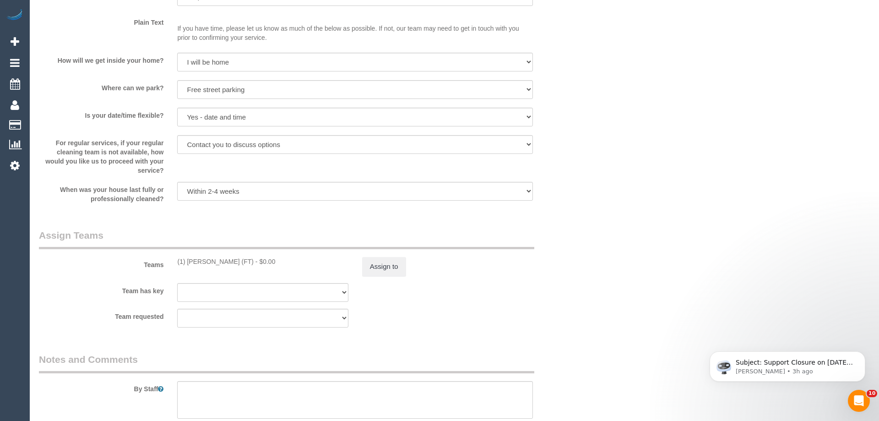
click at [577, 296] on div "× Assign Booking to: (1) Debbie Brodjanac (FT) Assigned Teams (1) Invited Teams…" at bounding box center [439, 210] width 879 height 421
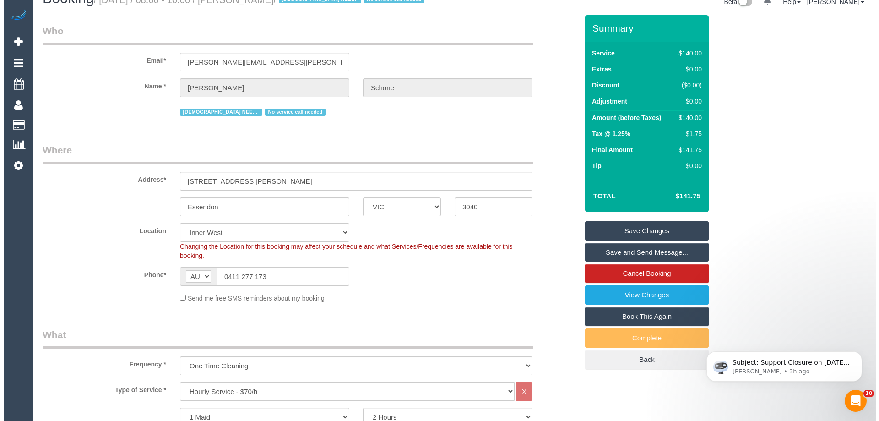
scroll to position [0, 0]
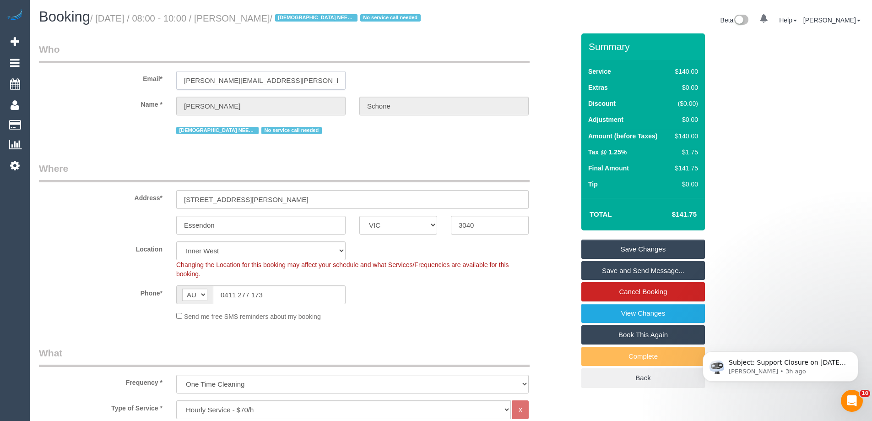
click at [205, 83] on input "melissa.schone@gmail.com" at bounding box center [260, 80] width 169 height 19
drag, startPoint x: 474, startPoint y: 151, endPoint x: 598, endPoint y: 194, distance: 130.9
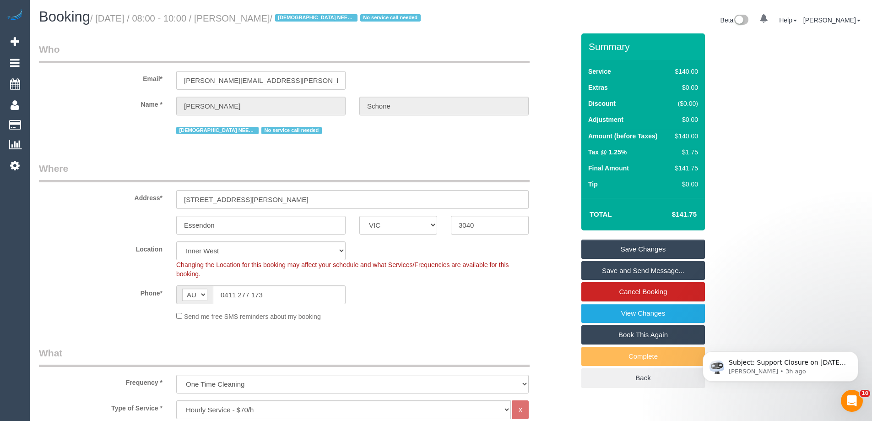
click at [626, 246] on link "Save Changes" at bounding box center [644, 249] width 124 height 19
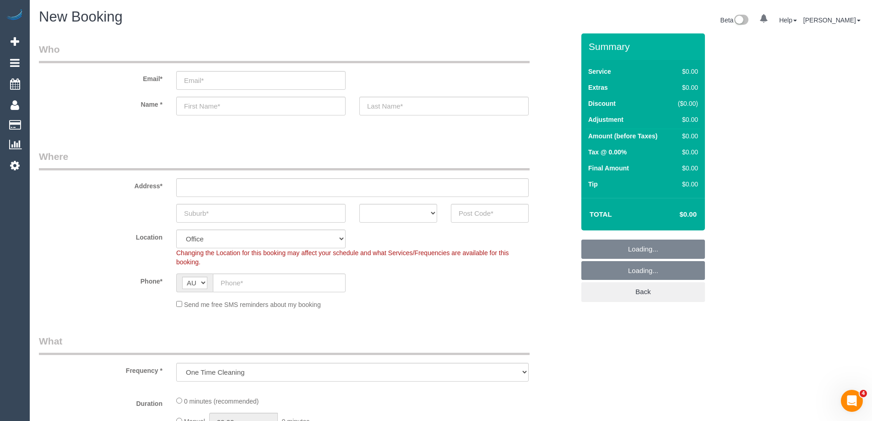
select select "object:813"
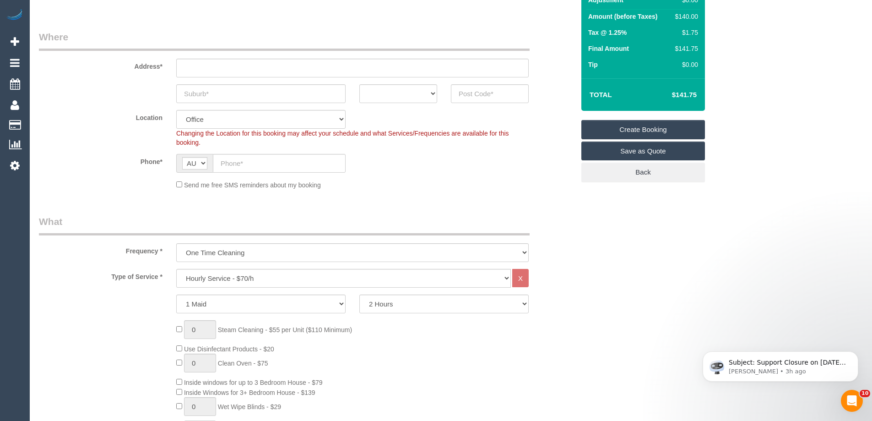
scroll to position [137, 0]
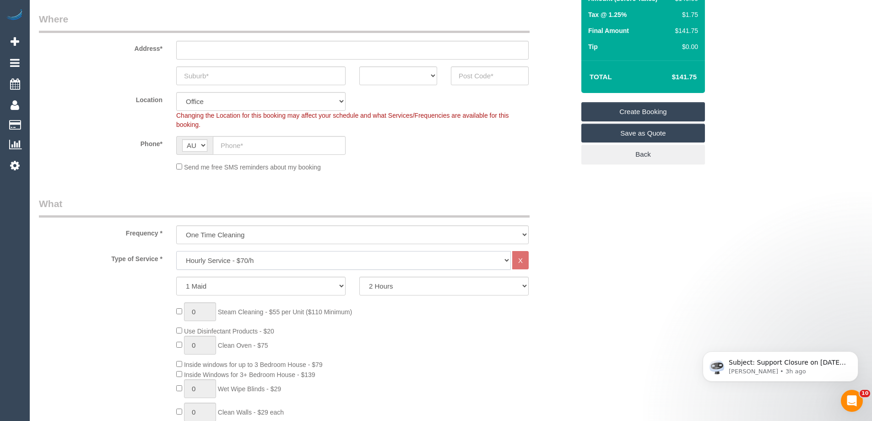
click at [226, 264] on select "Hourly Service - $70/h Hourly Service - $65/h Hourly Service - $60/h Hourly Ser…" at bounding box center [343, 260] width 335 height 19
select select "213"
click at [176, 251] on select "Hourly Service - $70/h Hourly Service - $65/h Hourly Service - $60/h Hourly Ser…" at bounding box center [343, 260] width 335 height 19
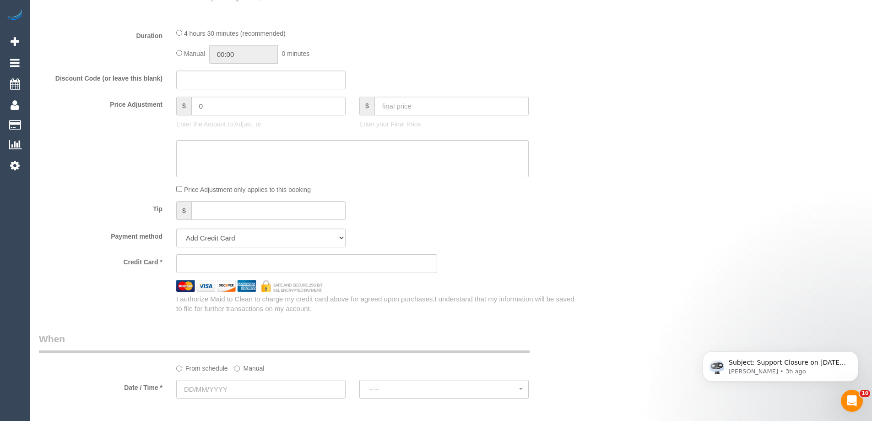
scroll to position [824, 0]
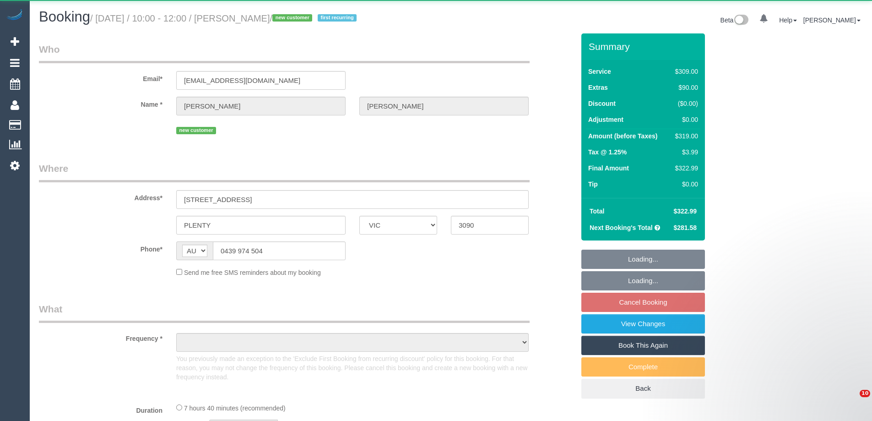
select select "VIC"
select select "object:580"
select select "string:stripe-pm_1RytV62GScqysDRVQg5ZUNi4"
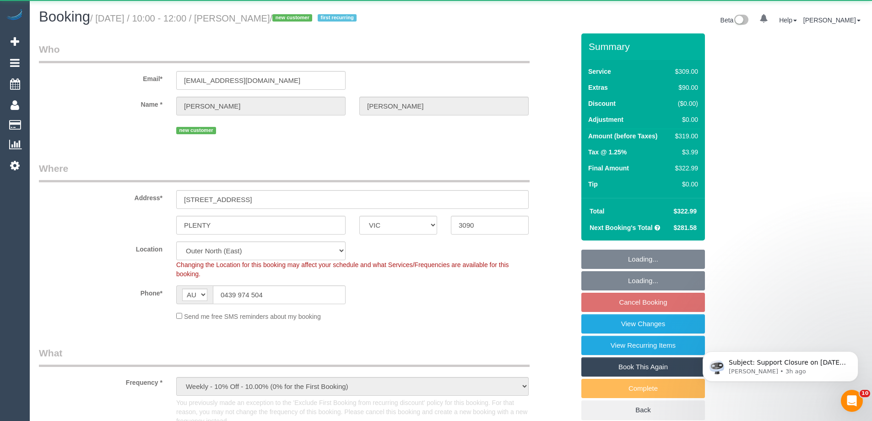
select select "object:685"
select select "number:27"
select select "number:14"
select select "number:19"
select select "number:24"
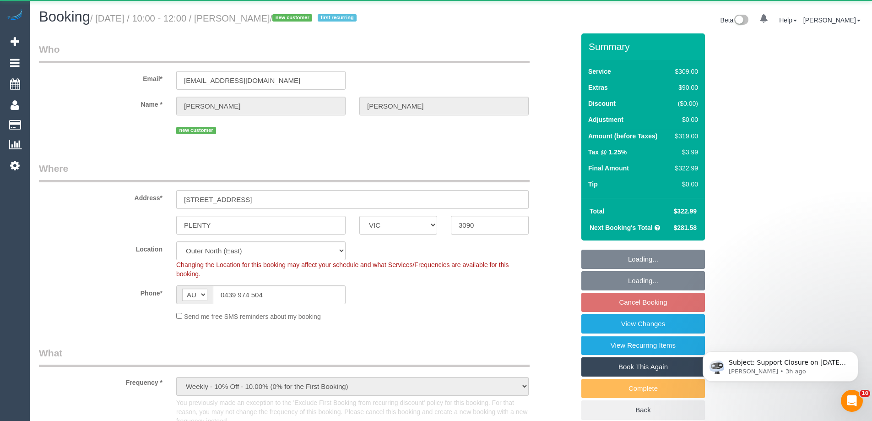
select select "number:35"
select select "number:12"
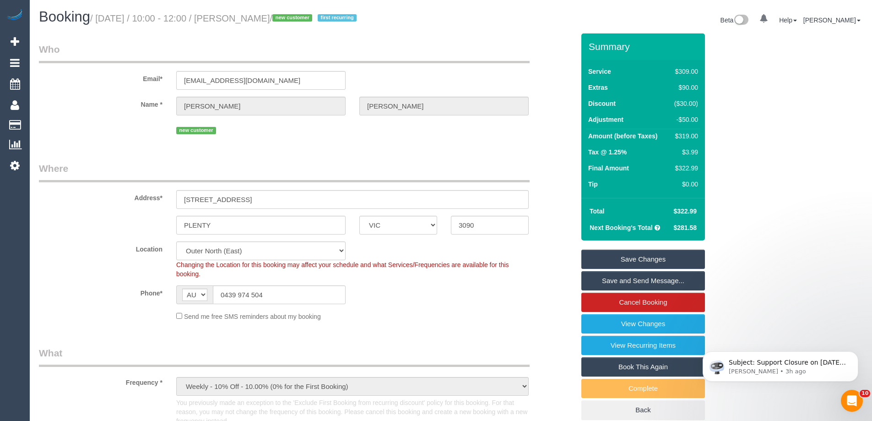
click at [687, 137] on div "$319.00" at bounding box center [684, 135] width 27 height 9
copy div "319.00"
click at [751, 144] on div "Summary Service $309.00 Extras $90.00 Discount ($30.00) Adjustment -$50.00 Amou…" at bounding box center [678, 235] width 206 height 404
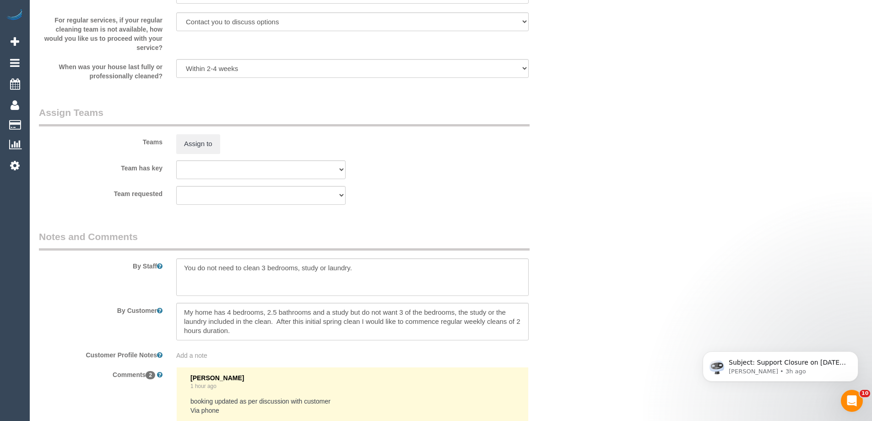
scroll to position [1465, 0]
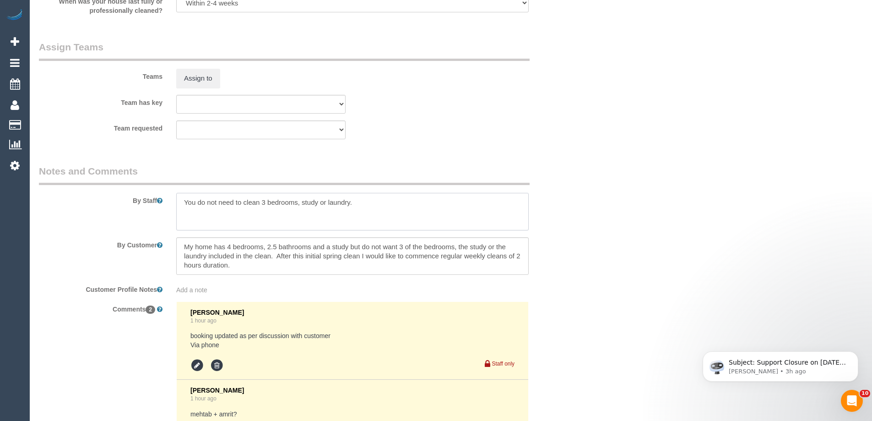
click at [185, 208] on textarea at bounding box center [352, 212] width 353 height 38
type textarea "Estimated time 5.5-6.5 hours You do not need to clean 3 bedrooms, study or laun…"
click at [561, 131] on div "Team requested (0) Office (1) [PERSON_NAME] (FT) (2) [PERSON_NAME] (+ [PERSON_N…" at bounding box center [307, 129] width 550 height 19
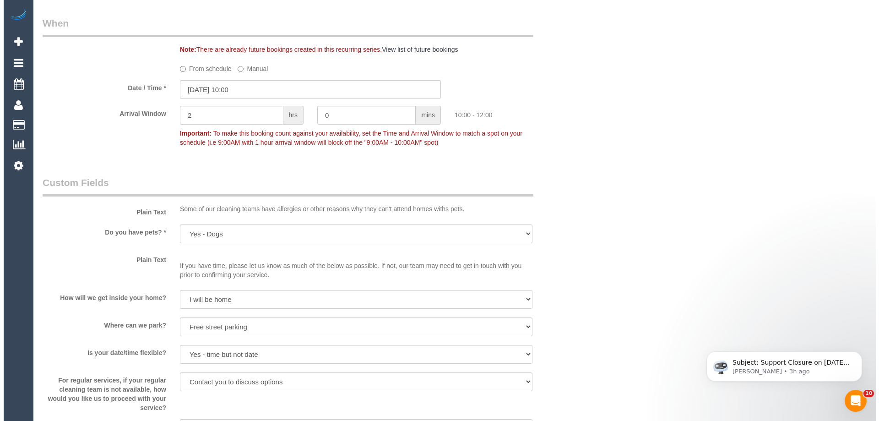
scroll to position [1191, 0]
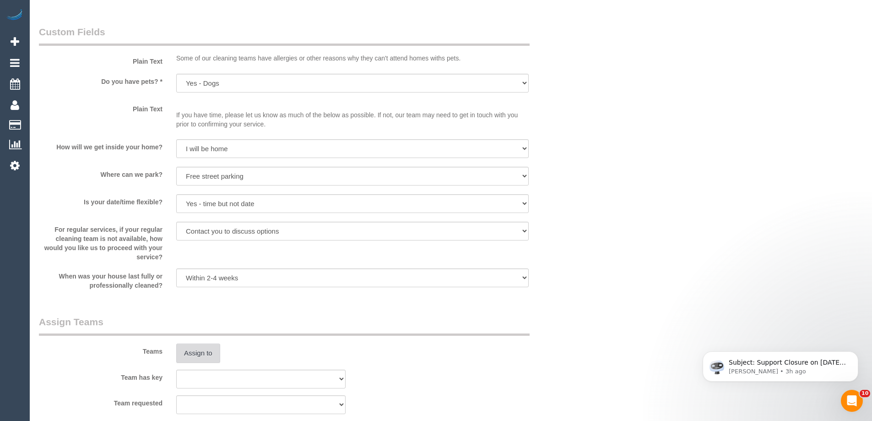
click at [211, 351] on button "Assign to" at bounding box center [198, 352] width 44 height 19
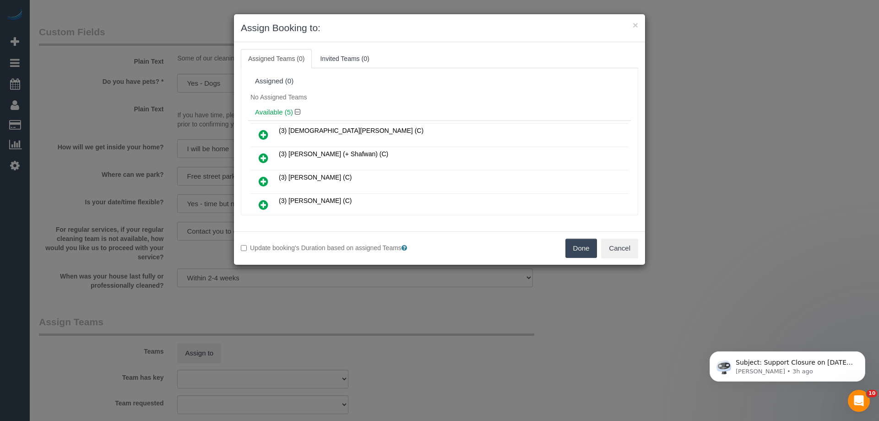
click at [335, 86] on div "Assigned (0)" at bounding box center [439, 81] width 383 height 17
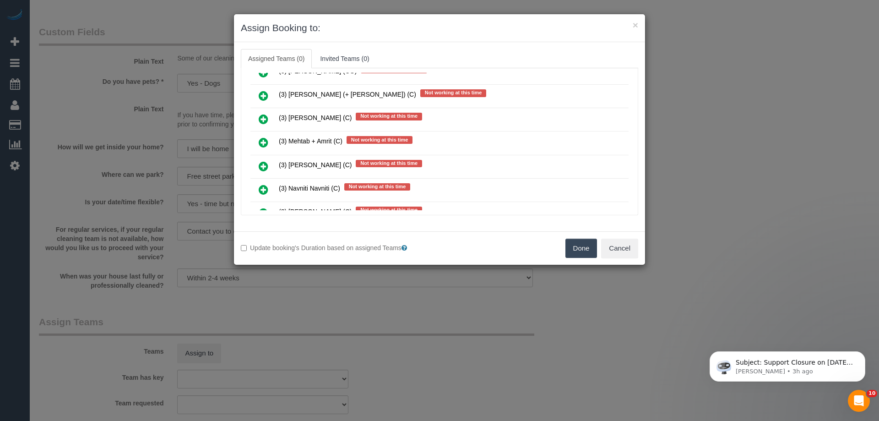
click at [262, 140] on icon at bounding box center [264, 142] width 10 height 11
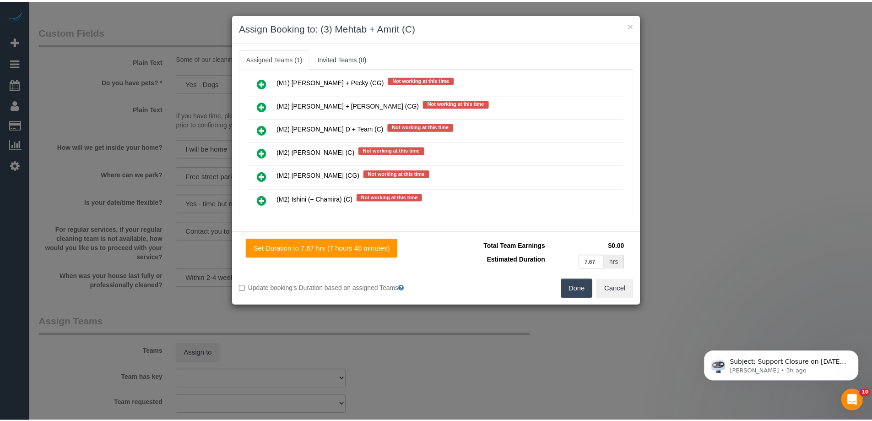
scroll to position [0, 0]
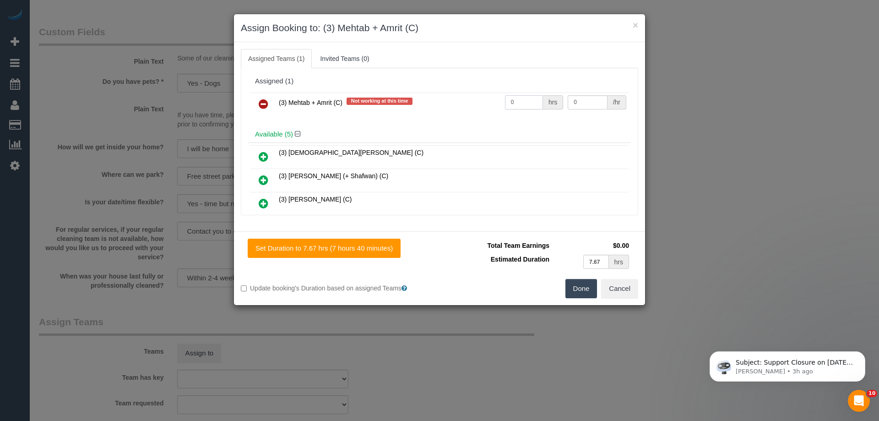
click at [534, 100] on input "0" at bounding box center [524, 102] width 38 height 14
type input "1"
click at [595, 104] on input "0" at bounding box center [587, 102] width 39 height 14
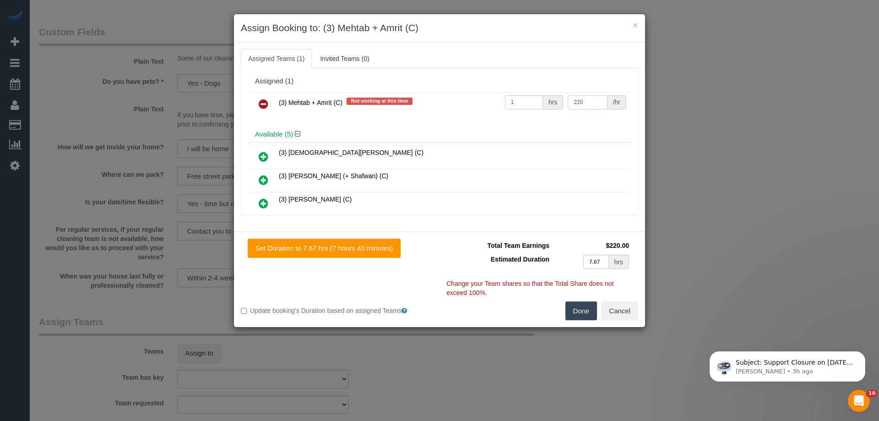
type input "220"
click at [581, 310] on button "Done" at bounding box center [582, 310] width 32 height 19
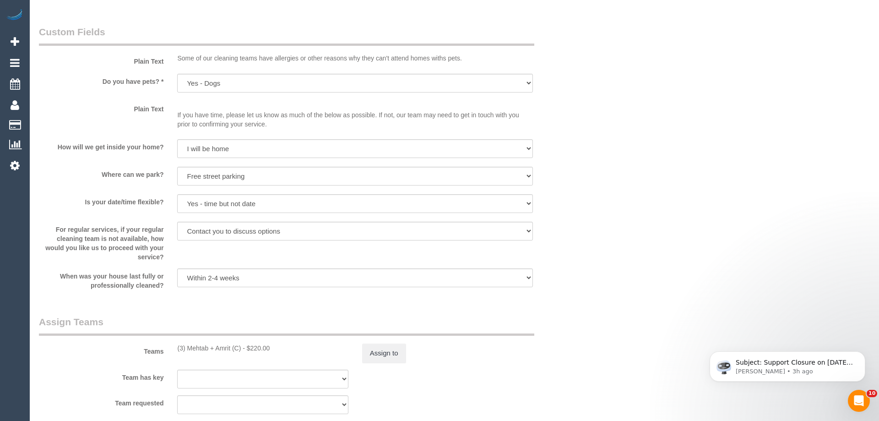
click at [581, 310] on div "× Assign Booking to: (3) Mehtab + Amrit (C) Assigned Teams (1) Invited Teams (0…" at bounding box center [439, 210] width 879 height 421
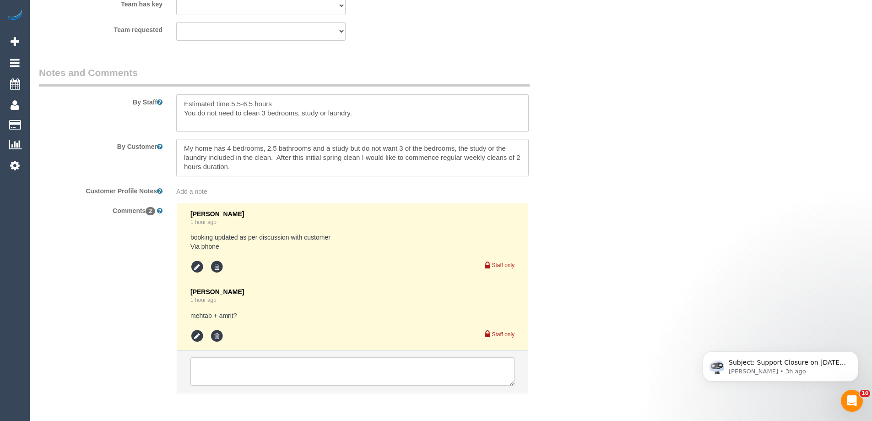
scroll to position [1602, 0]
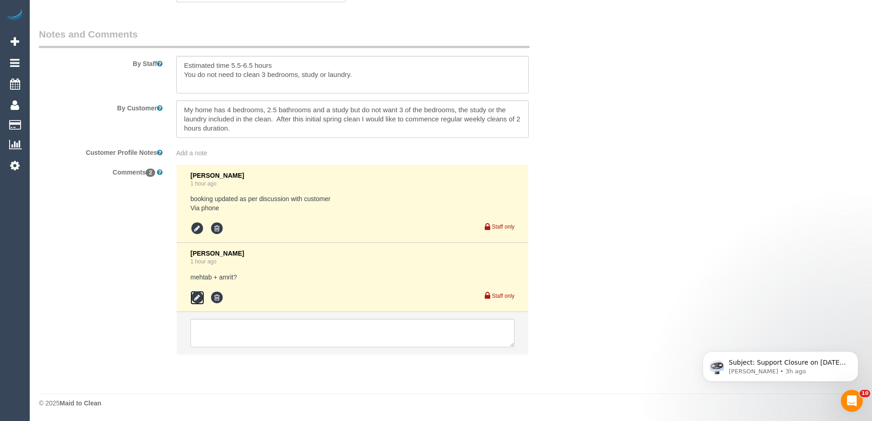
click at [196, 299] on icon at bounding box center [198, 298] width 14 height 14
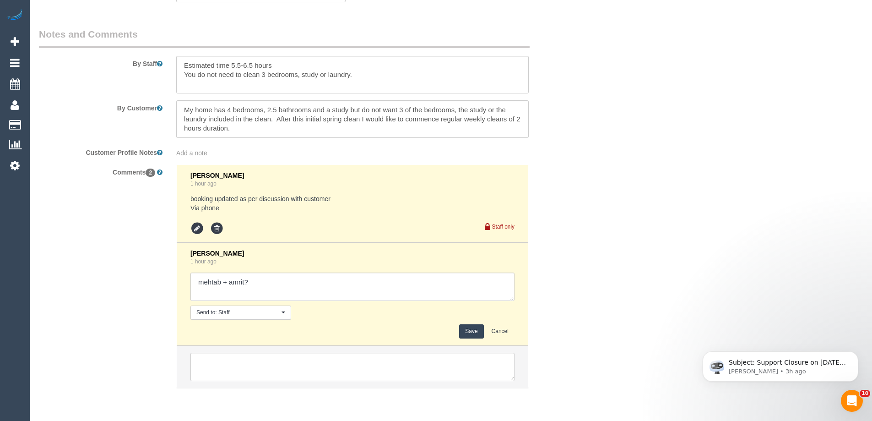
click at [303, 283] on textarea at bounding box center [353, 286] width 324 height 28
click at [233, 286] on textarea at bounding box center [353, 286] width 324 height 28
click at [206, 283] on textarea at bounding box center [353, 286] width 324 height 28
click at [361, 297] on textarea at bounding box center [353, 286] width 324 height 28
type textarea "Mehtab + Amrit agreed via sms"
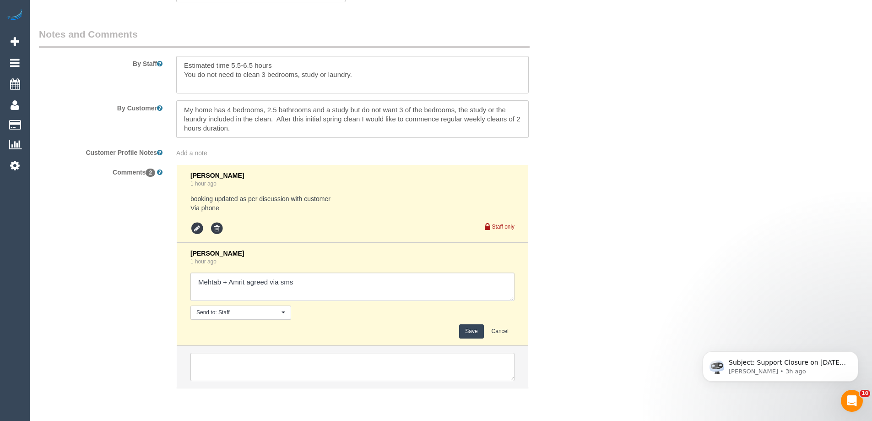
click at [468, 329] on button "Save" at bounding box center [471, 331] width 24 height 14
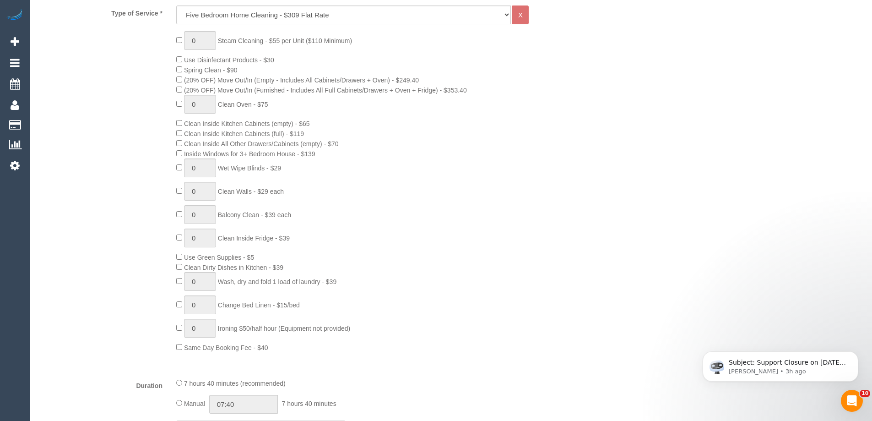
scroll to position [513, 0]
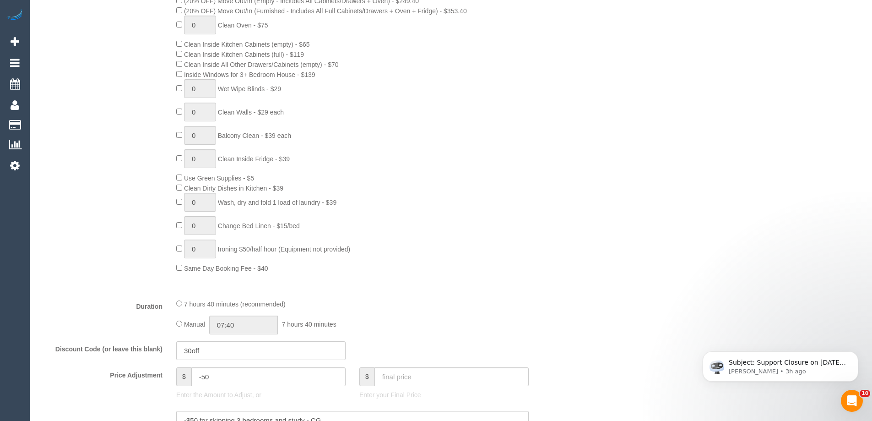
click at [183, 323] on div "Manual 07:40 7 hours 40 minutes" at bounding box center [352, 325] width 353 height 19
click at [253, 331] on input "07:40" at bounding box center [243, 325] width 69 height 19
click at [239, 361] on li "03:00" at bounding box center [233, 357] width 41 height 12
click at [253, 320] on input "03:00" at bounding box center [243, 325] width 69 height 19
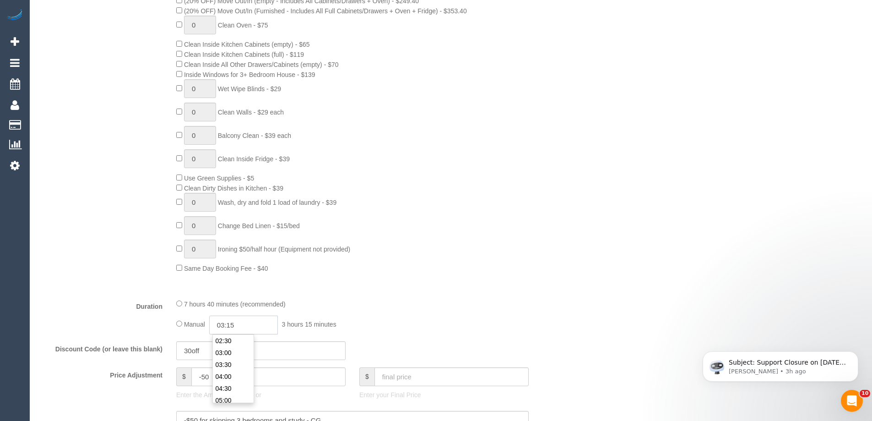
type input "03:15"
click at [457, 291] on div at bounding box center [352, 291] width 366 height 0
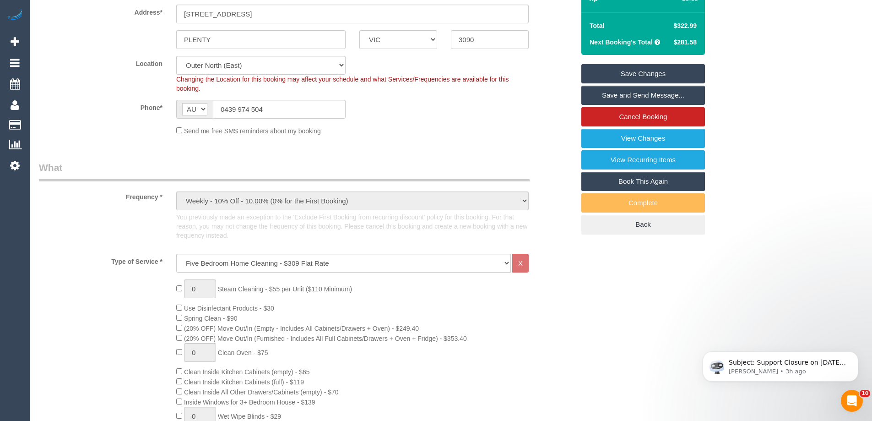
scroll to position [183, 0]
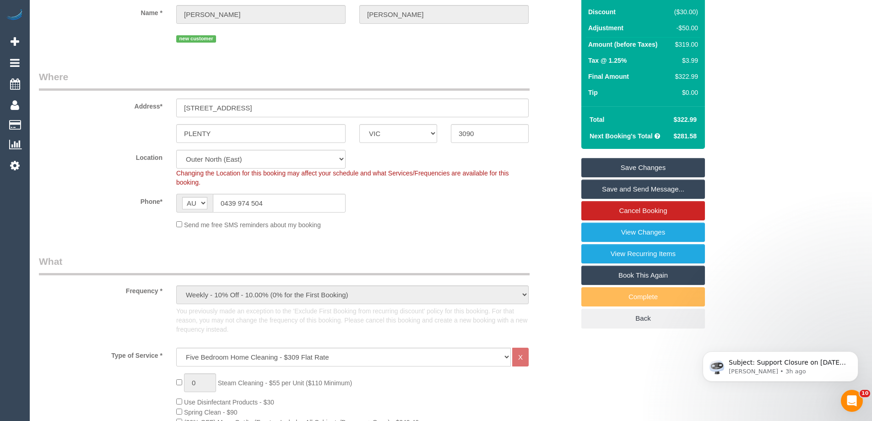
click at [691, 42] on div "$319.00" at bounding box center [684, 44] width 27 height 9
copy div "319.00"
click at [750, 47] on div "Summary Service $309.00 Extras $90.00 Discount ($30.00) Adjustment -$50.00 Amou…" at bounding box center [678, 144] width 206 height 404
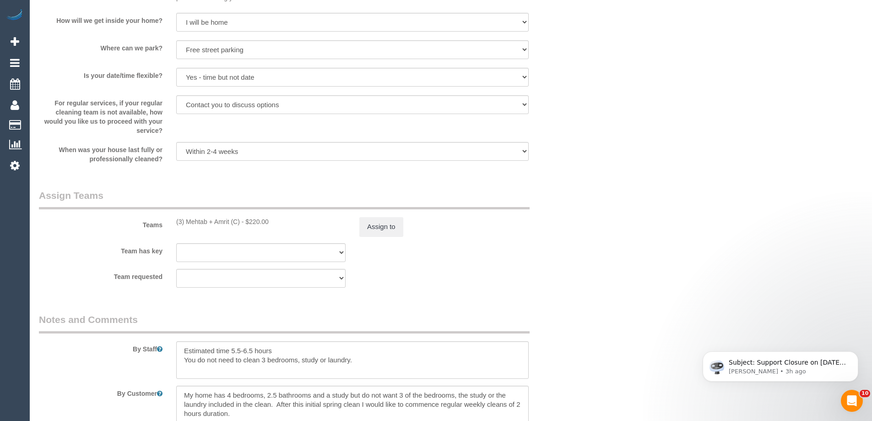
scroll to position [1328, 0]
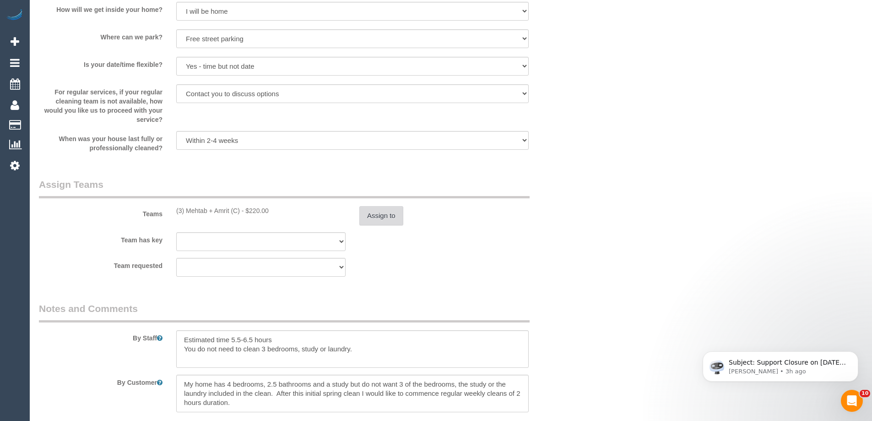
click at [397, 213] on button "Assign to" at bounding box center [381, 215] width 44 height 19
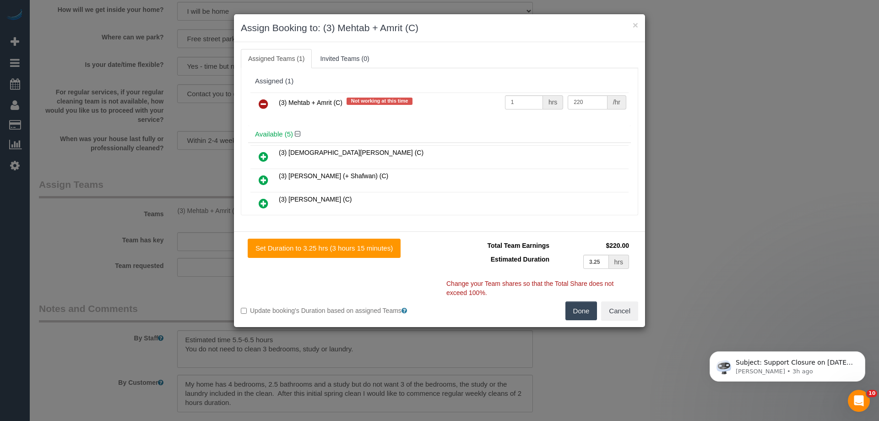
click at [580, 314] on button "Done" at bounding box center [582, 310] width 32 height 19
click at [580, 314] on div "× Assign Booking to: (3) Mehtab + Amrit (C) Assigned Teams (1) Invited Teams (0…" at bounding box center [439, 210] width 879 height 421
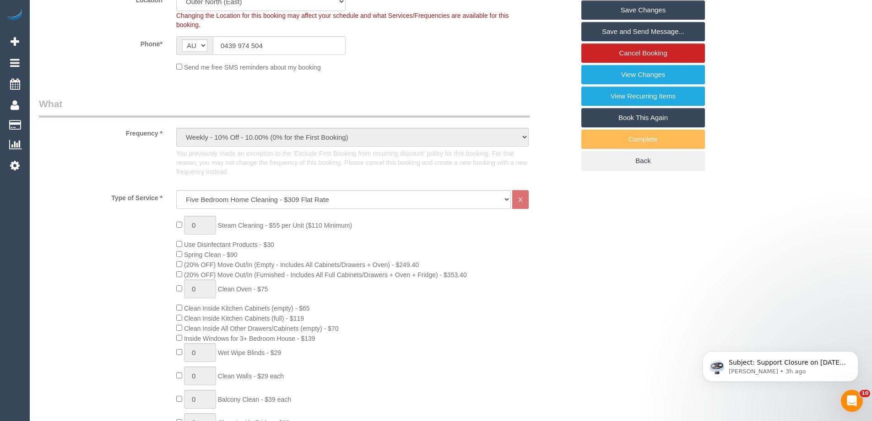
scroll to position [142, 0]
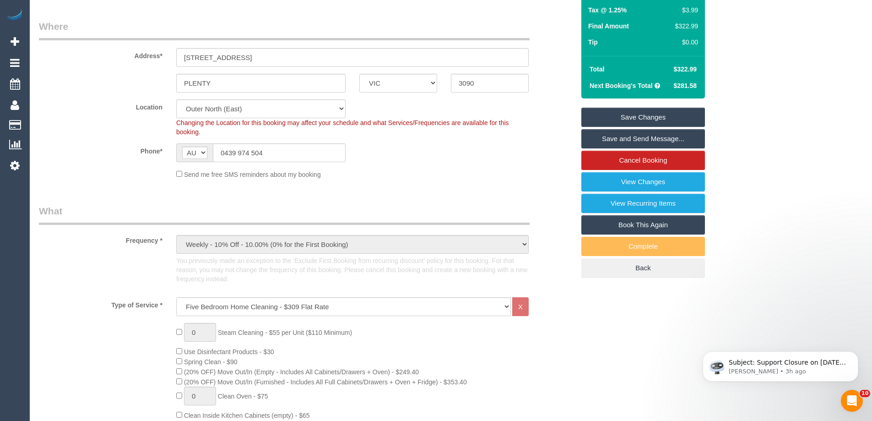
click at [653, 116] on link "Save Changes" at bounding box center [644, 117] width 124 height 19
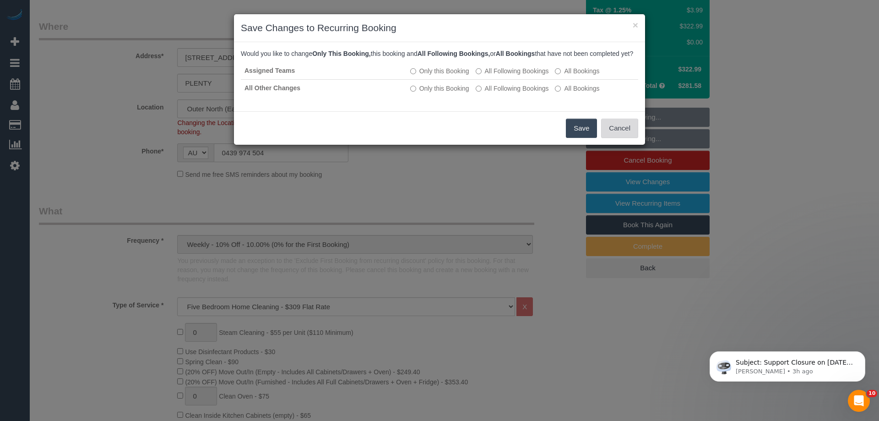
click at [625, 138] on button "Cancel" at bounding box center [619, 128] width 37 height 19
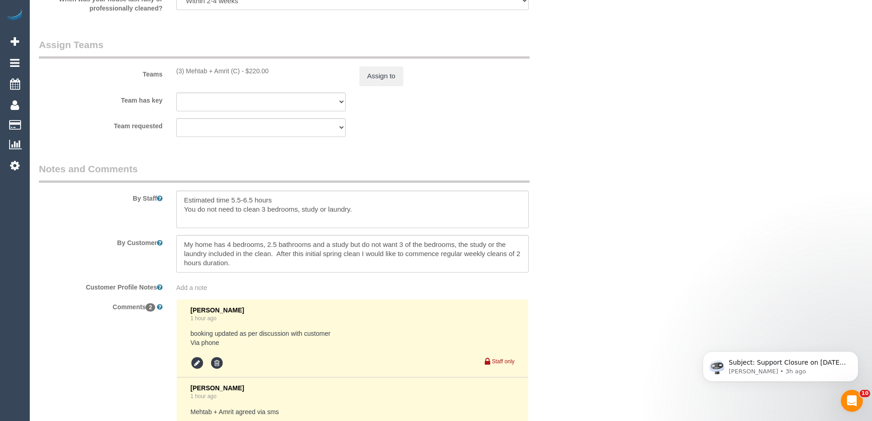
scroll to position [1470, 0]
click at [183, 200] on textarea at bounding box center [352, 207] width 353 height 38
type textarea "*cover* Estimated time 5.5-6.5 hours You do not need to clean 3 bedrooms, study…"
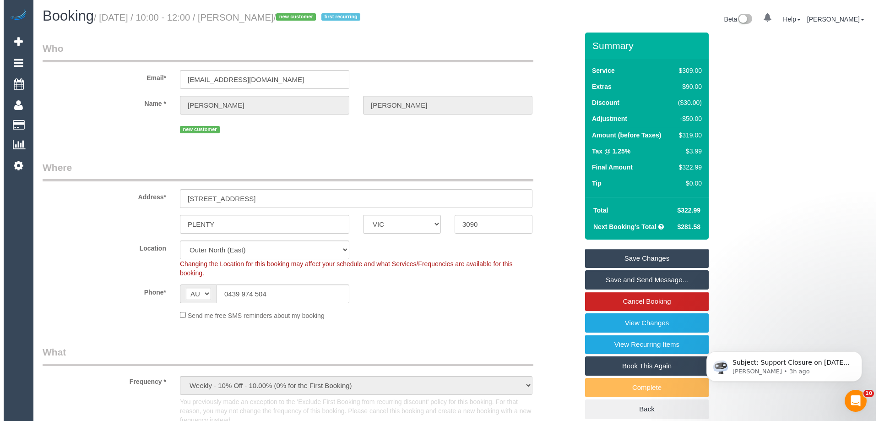
scroll to position [0, 0]
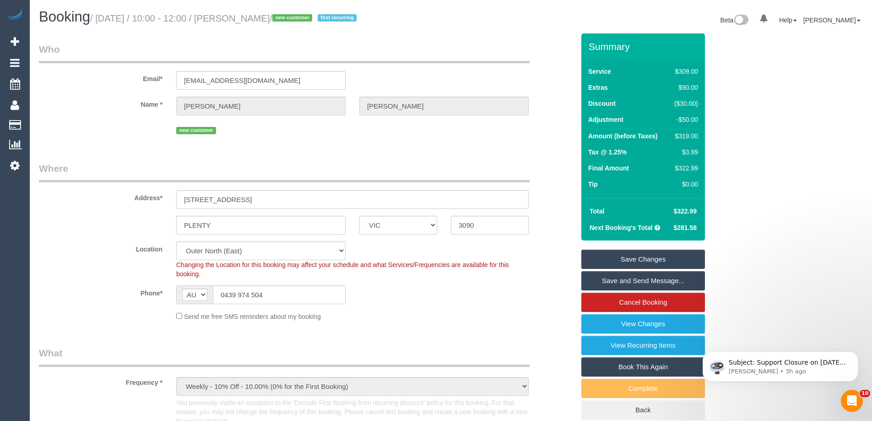
click at [628, 261] on link "Save Changes" at bounding box center [644, 259] width 124 height 19
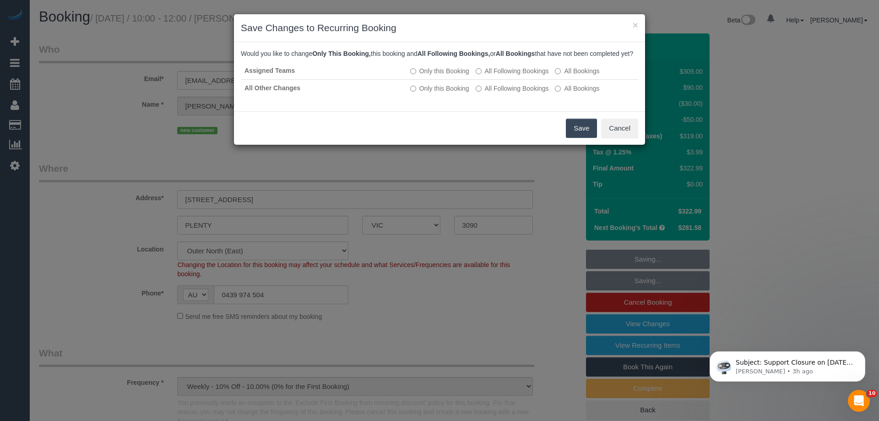
click at [580, 138] on button "Save" at bounding box center [581, 128] width 31 height 19
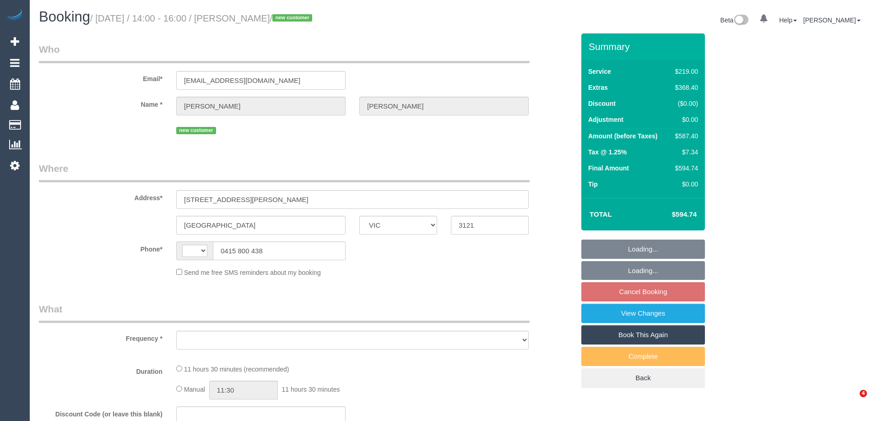
select select "VIC"
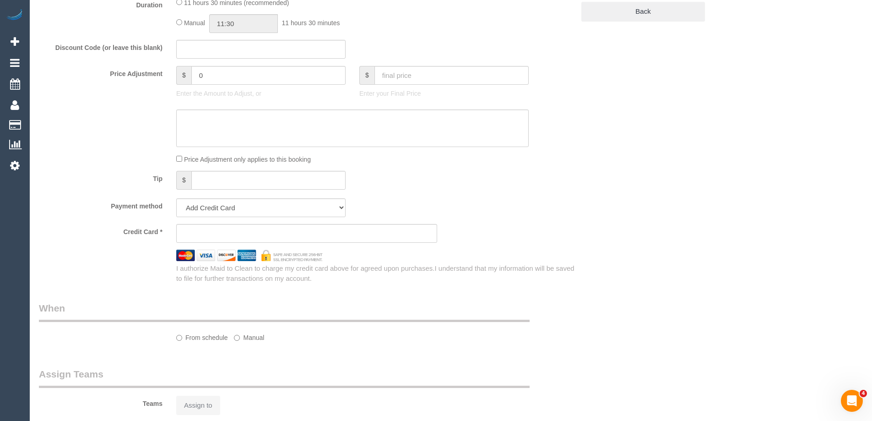
select select "string:AU"
select select "object:531"
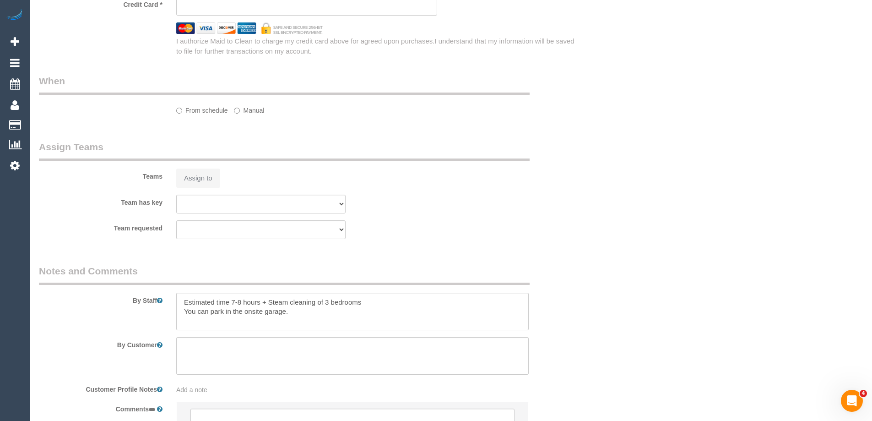
select select "string:stripe-pm_1Rzy592GScqysDRVLbxIQEOC"
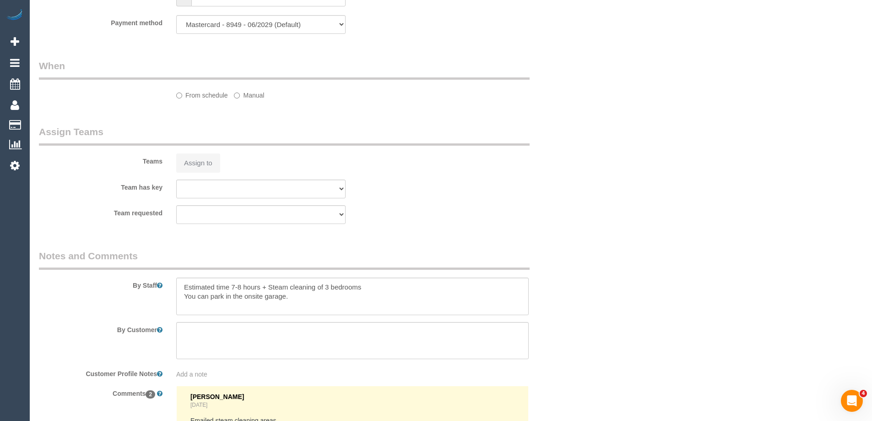
scroll to position [1212, 0]
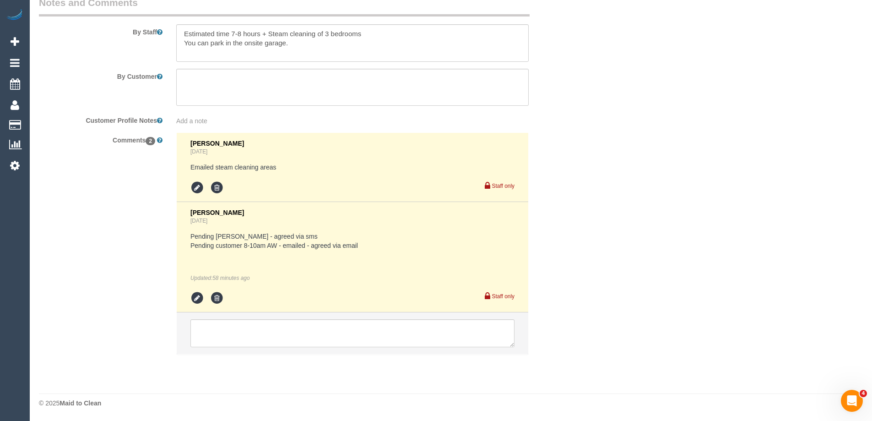
select select "number:28"
select select "number:14"
select select "number:18"
select select "number:25"
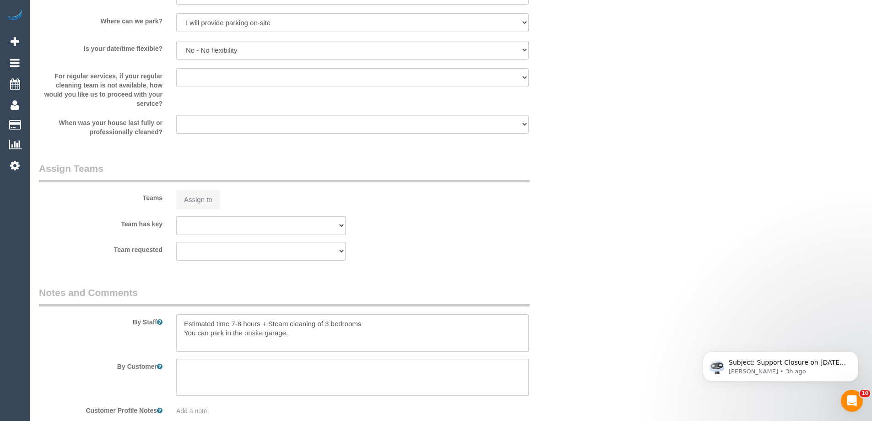
scroll to position [0, 0]
select select "object:822"
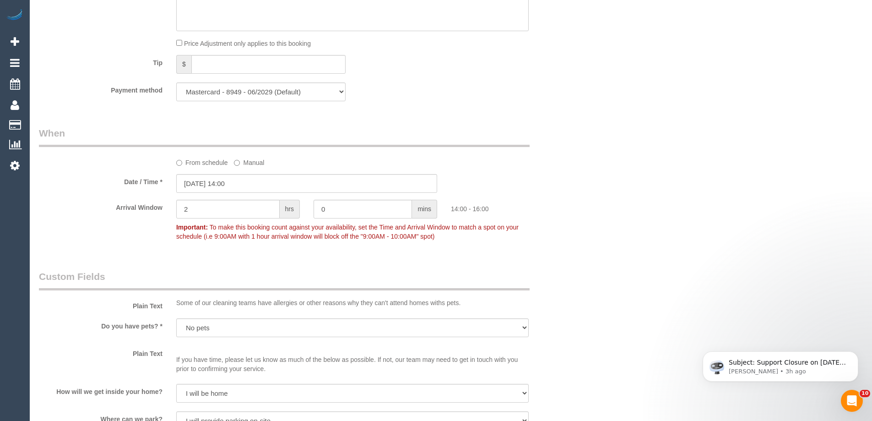
scroll to position [832, 0]
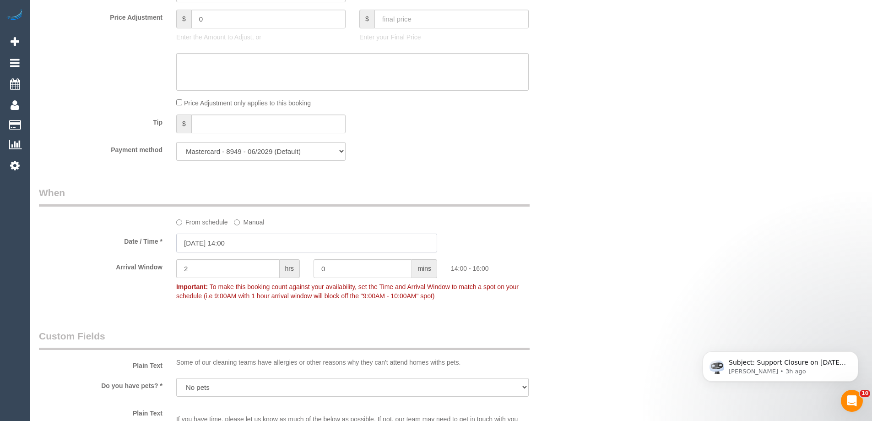
click at [242, 249] on input "30/08/2025 14:00" at bounding box center [306, 243] width 261 height 19
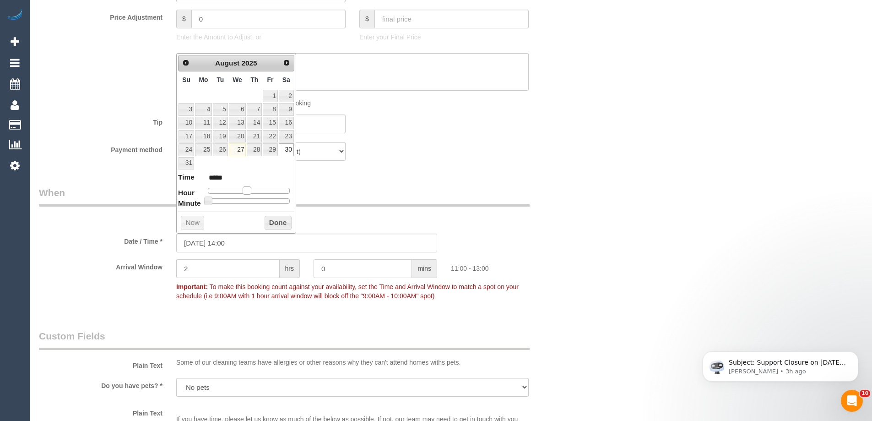
type input "[DATE] 10:00"
type input "*****"
type input "30/08/2025 09:00"
type input "*****"
type input "30/08/2025 08:00"
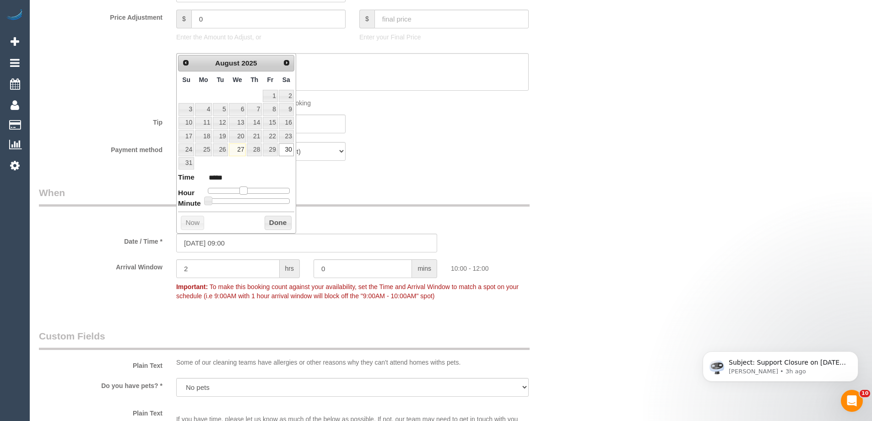
type input "*****"
drag, startPoint x: 245, startPoint y: 192, endPoint x: 234, endPoint y: 193, distance: 11.1
click at [234, 193] on span at bounding box center [236, 190] width 8 height 8
click at [270, 221] on button "Done" at bounding box center [278, 223] width 27 height 15
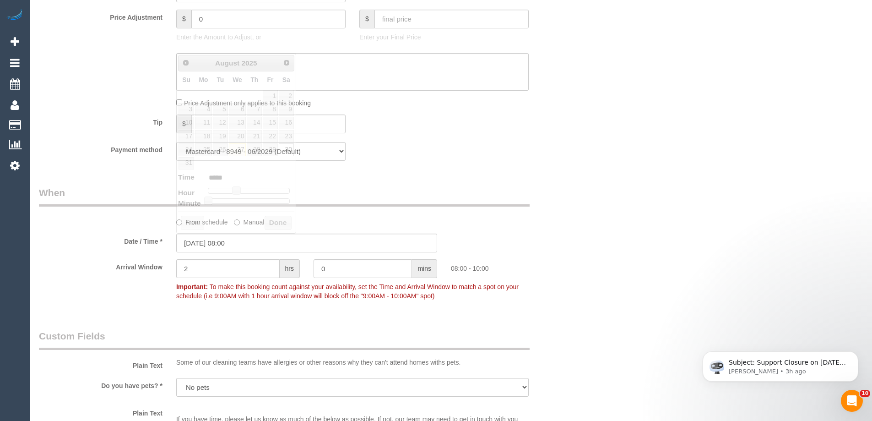
click at [499, 221] on div "From schedule Manual" at bounding box center [352, 220] width 366 height 12
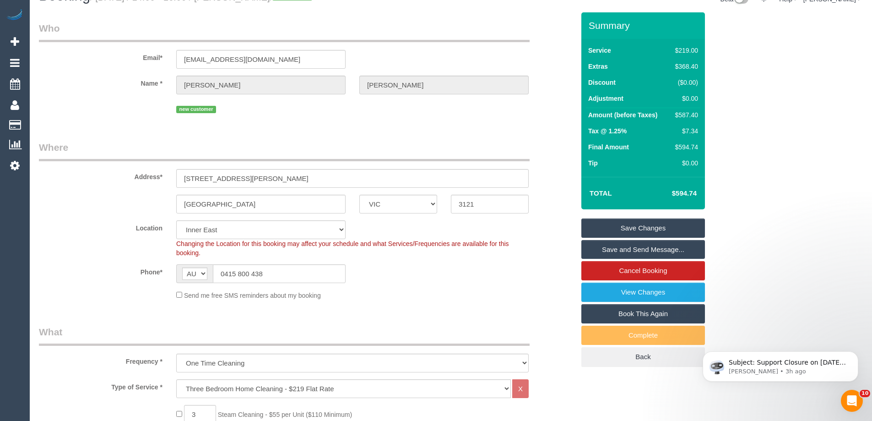
scroll to position [0, 0]
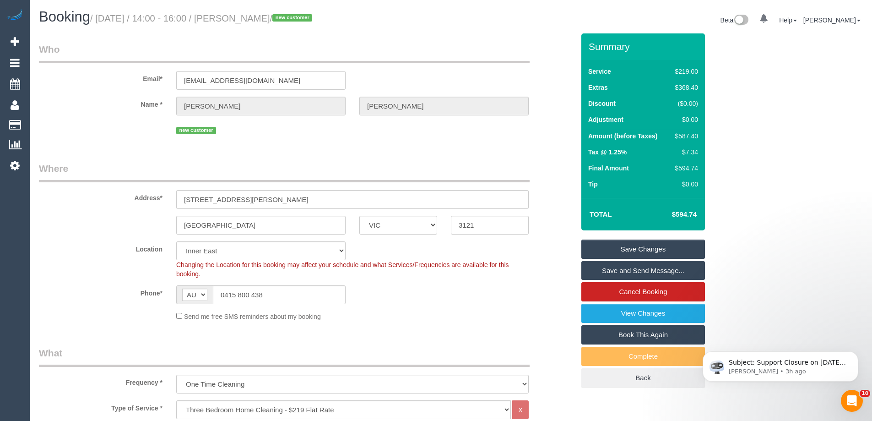
drag, startPoint x: 308, startPoint y: 19, endPoint x: 237, endPoint y: 16, distance: 71.0
click at [237, 16] on small "/ August 30, 2025 / 14:00 - 16:00 / Andrew Morrison / new customer" at bounding box center [202, 18] width 225 height 10
copy small "Andrew Morrison"
click at [130, 305] on sui-booking-location "Location Office City East (North) East (South) Inner East Inner North (East) In…" at bounding box center [307, 281] width 536 height 80
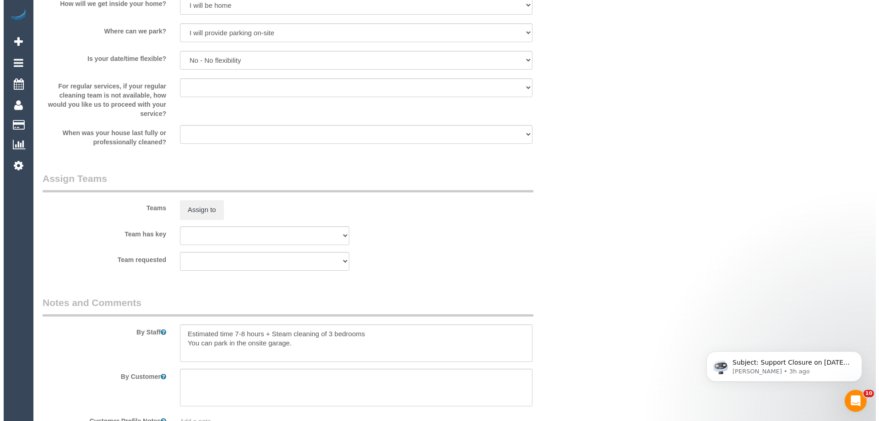
scroll to position [1282, 0]
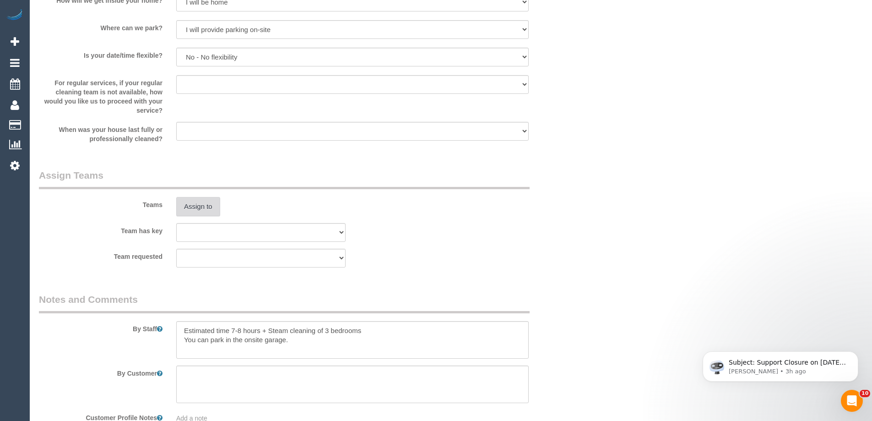
click at [202, 211] on button "Assign to" at bounding box center [198, 206] width 44 height 19
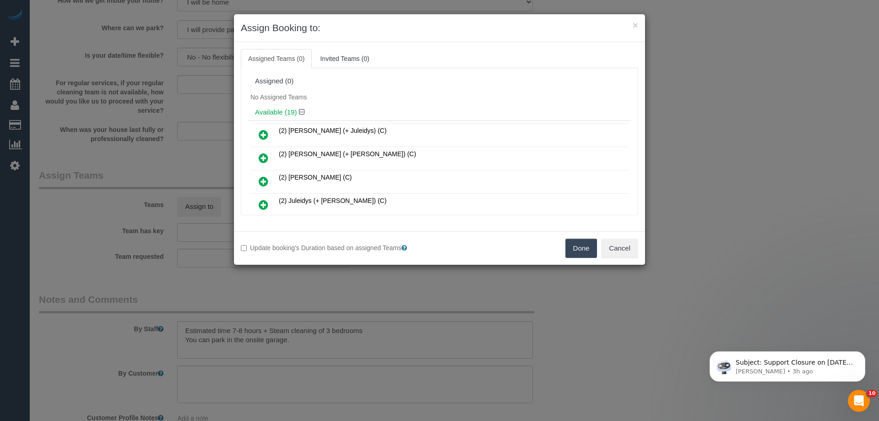
click at [343, 108] on div "Available (19)" at bounding box center [439, 112] width 383 height 17
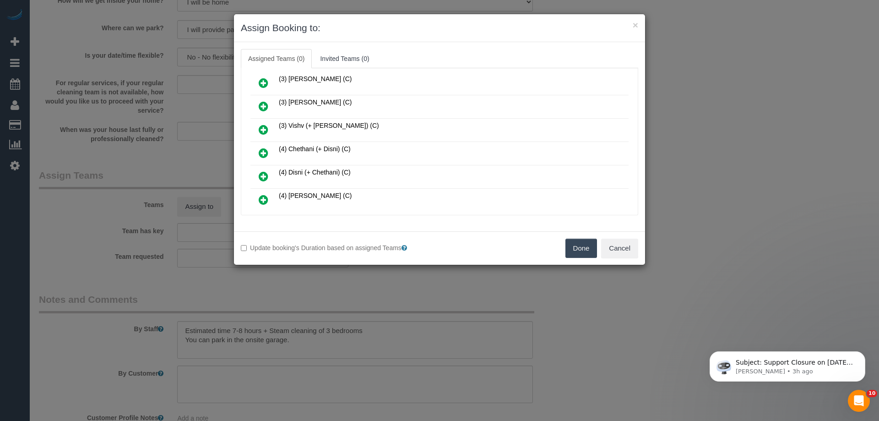
scroll to position [338, 0]
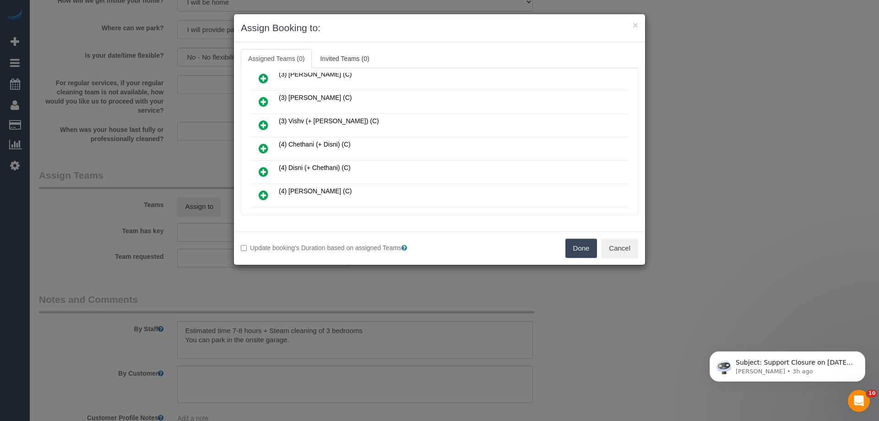
drag, startPoint x: 631, startPoint y: 98, endPoint x: 631, endPoint y: 163, distance: 64.6
click at [631, 163] on div "Assigned (0) No Assigned Teams Available (19) (2) Cris (+ Juleidys) (C) (2) Dan…" at bounding box center [439, 141] width 397 height 147
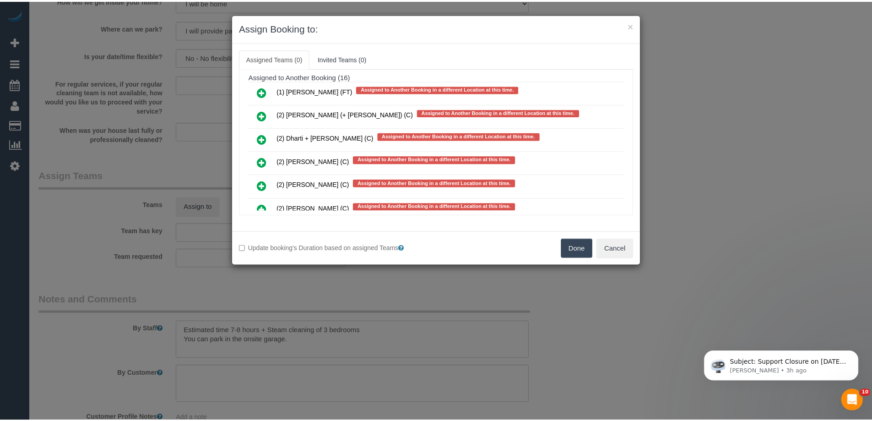
scroll to position [2752, 0]
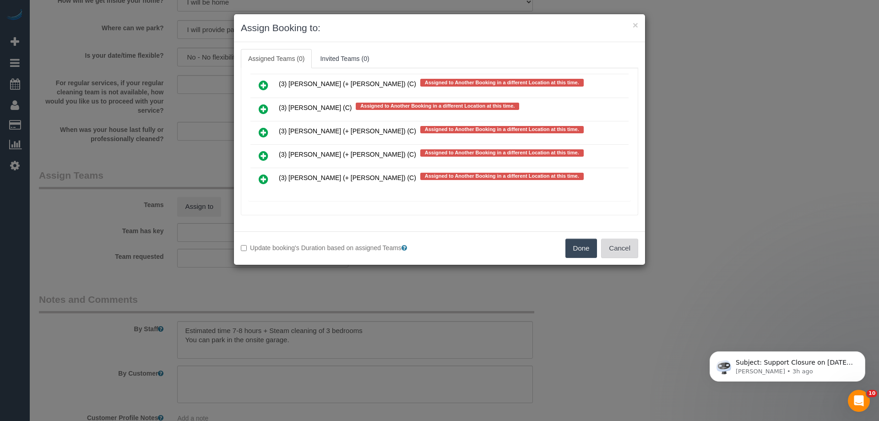
click at [623, 250] on button "Cancel" at bounding box center [619, 248] width 37 height 19
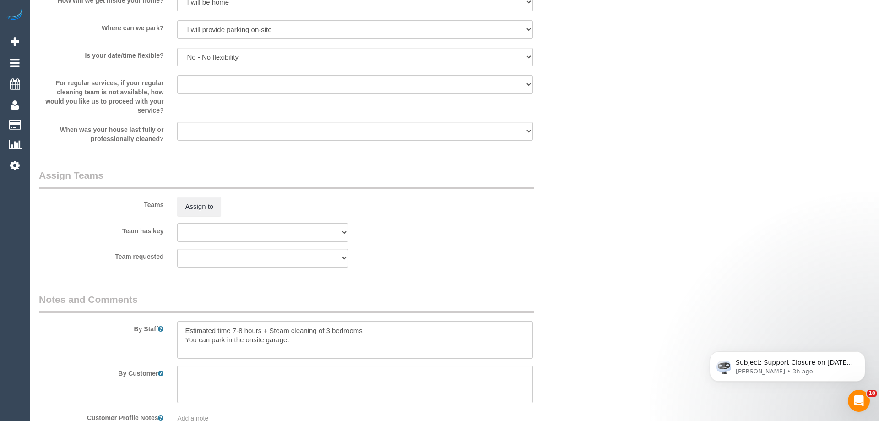
click at [623, 250] on div "× Assign Booking to: Assigned Teams (0) Invited Teams (0) Assigned (0) No Assig…" at bounding box center [439, 210] width 879 height 421
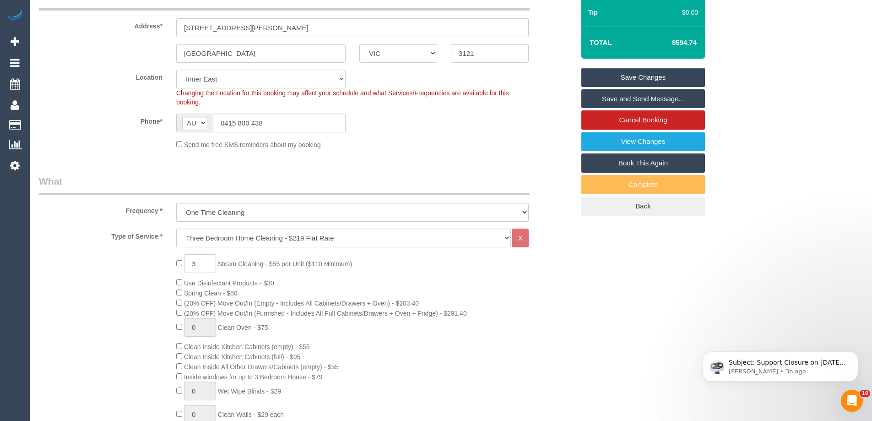
scroll to position [0, 0]
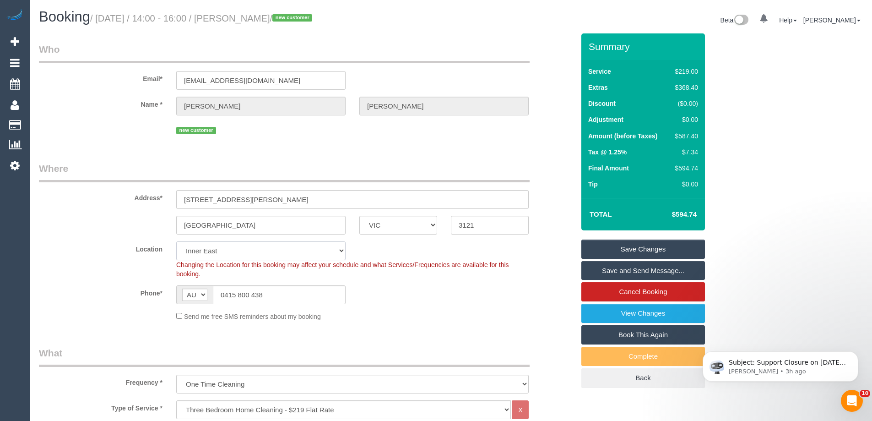
click at [211, 254] on select "Office City East (North) East (South) Inner East Inner North (East) Inner North…" at bounding box center [260, 250] width 169 height 19
select select "50"
click at [176, 241] on select "Office City East (North) East (South) Inner East Inner North (East) Inner North…" at bounding box center [260, 250] width 169 height 19
drag, startPoint x: 125, startPoint y: 158, endPoint x: 133, endPoint y: 164, distance: 10.7
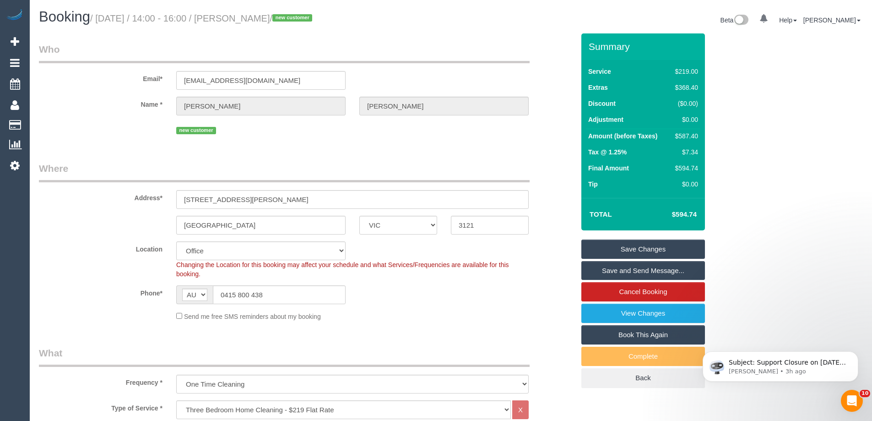
select select "object:4724"
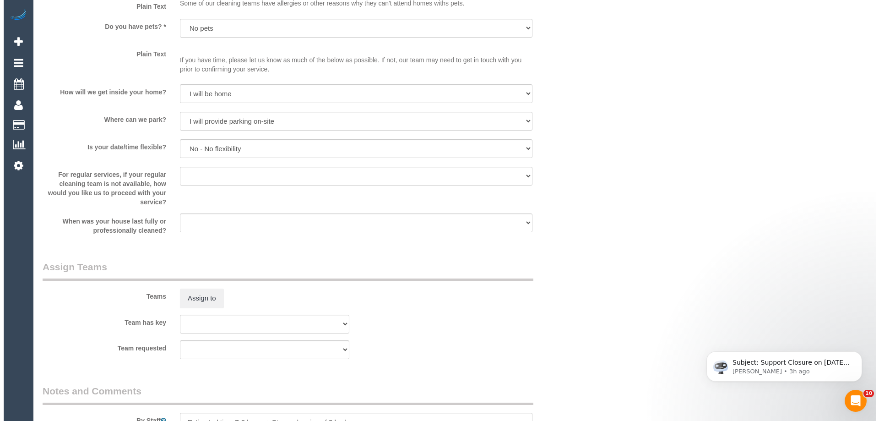
scroll to position [1174, 0]
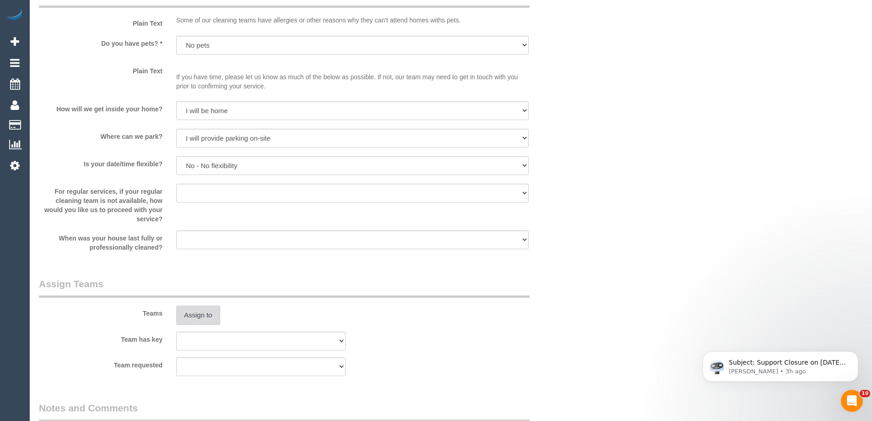
click at [211, 315] on button "Assign to" at bounding box center [198, 314] width 44 height 19
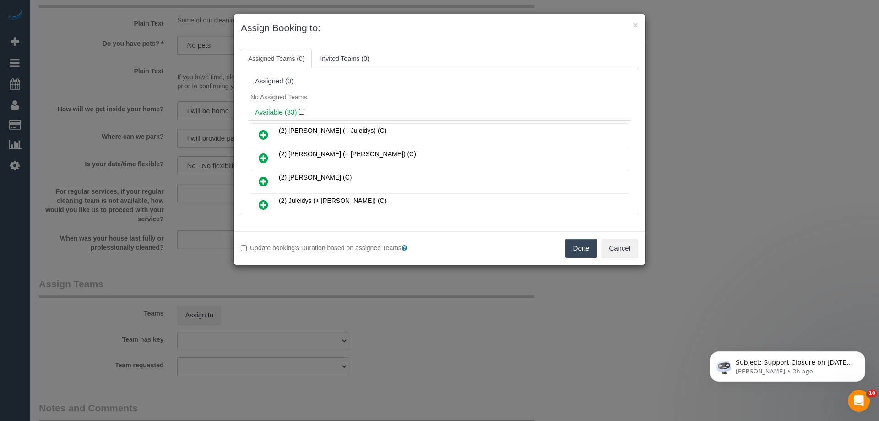
scroll to position [3359, 0]
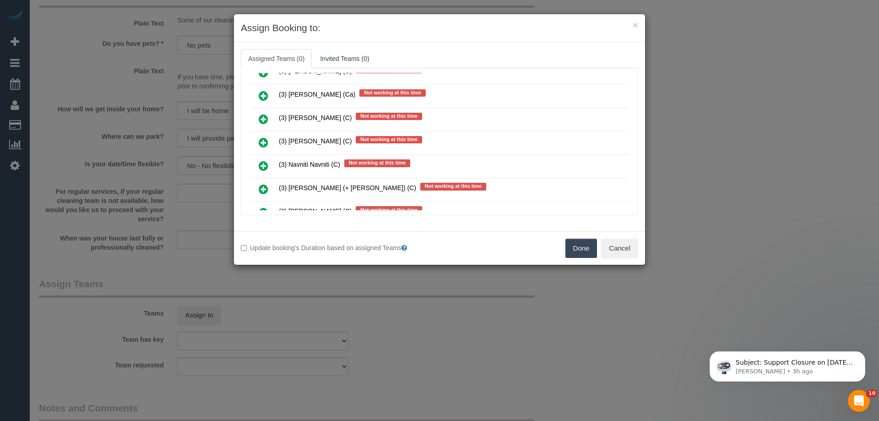
click at [266, 144] on icon at bounding box center [264, 142] width 10 height 11
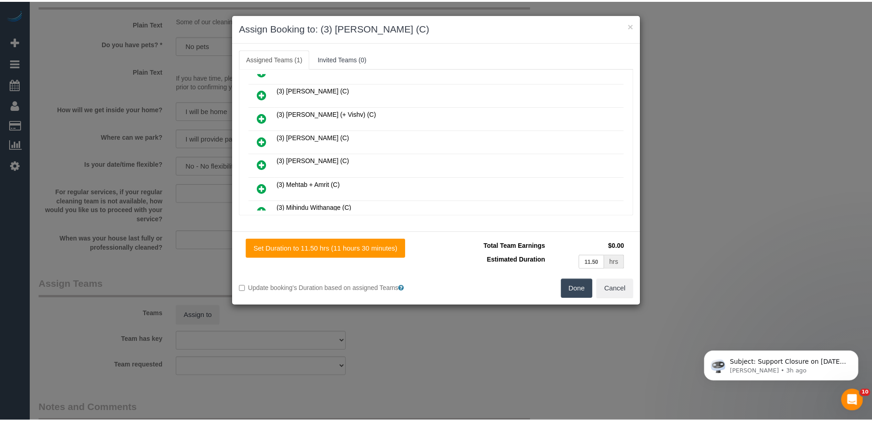
scroll to position [0, 0]
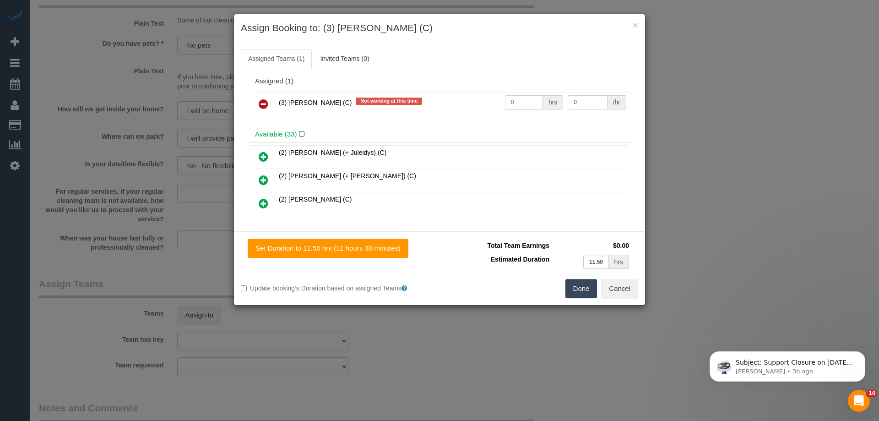
click at [530, 98] on input "0" at bounding box center [524, 102] width 38 height 14
type input "1"
click at [583, 295] on button "Done" at bounding box center [582, 288] width 32 height 19
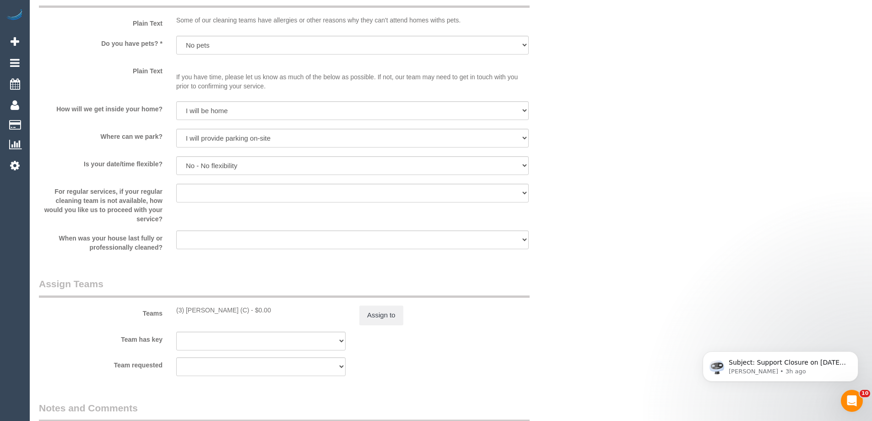
click at [583, 295] on div "× Assign Booking to: (3) Murat Karaman (C) Assigned Teams (1) Invited Teams (0)…" at bounding box center [436, 210] width 872 height 421
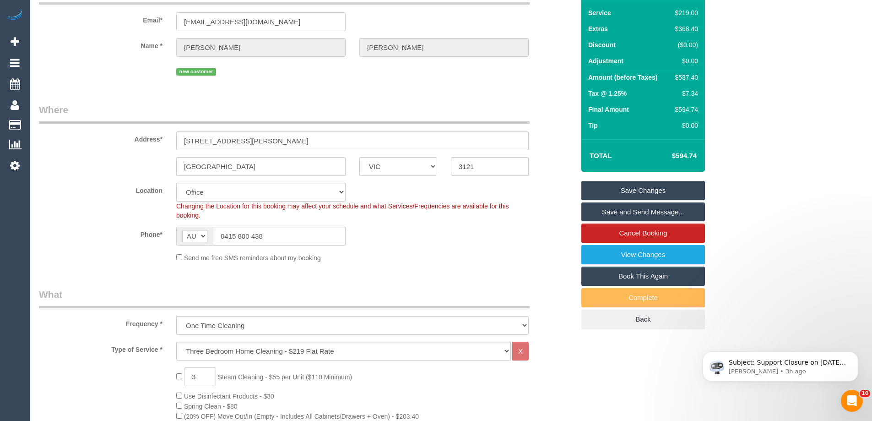
scroll to position [75, 0]
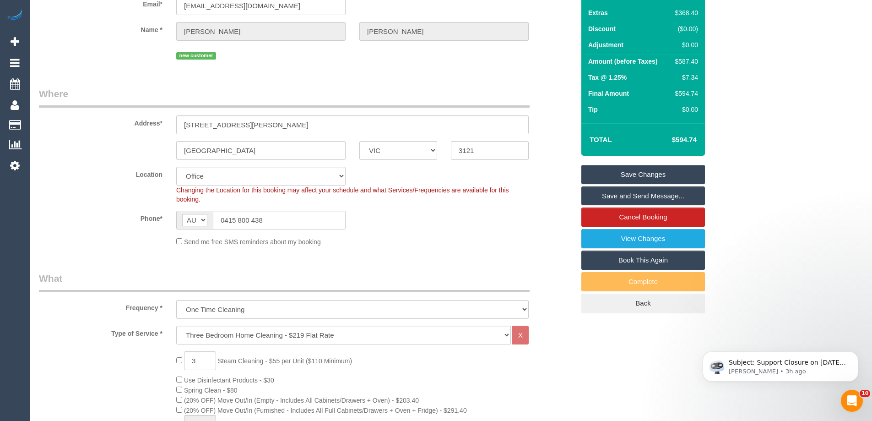
click at [83, 202] on div "Location Office City East (North) East (South) Inner East Inner North (East) In…" at bounding box center [307, 185] width 550 height 37
click at [482, 250] on fieldset "Where Address* 38 Bunting Street Richmond ACT NSW NT QLD SA TAS VIC WA 3121 Loc…" at bounding box center [307, 170] width 536 height 166
click at [694, 61] on div "$587.40" at bounding box center [685, 61] width 27 height 9
copy div "587.40"
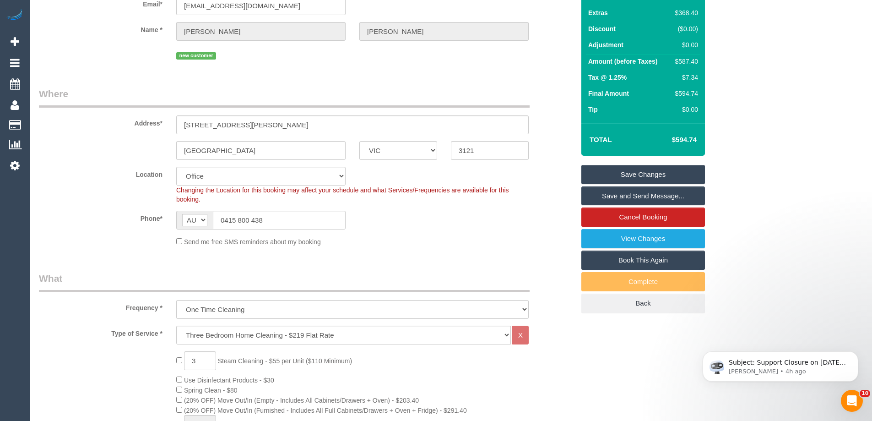
click at [747, 72] on div "Summary Service $219.00 Extras $368.40 Discount ($0.00) Adjustment $0.00 Amount…" at bounding box center [678, 145] width 206 height 373
click at [681, 56] on td "$587.40" at bounding box center [685, 62] width 31 height 16
copy div "587.40"
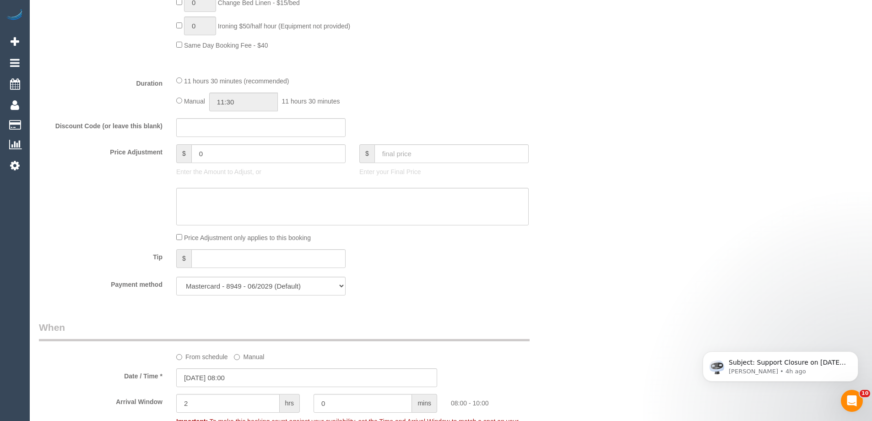
scroll to position [624, 0]
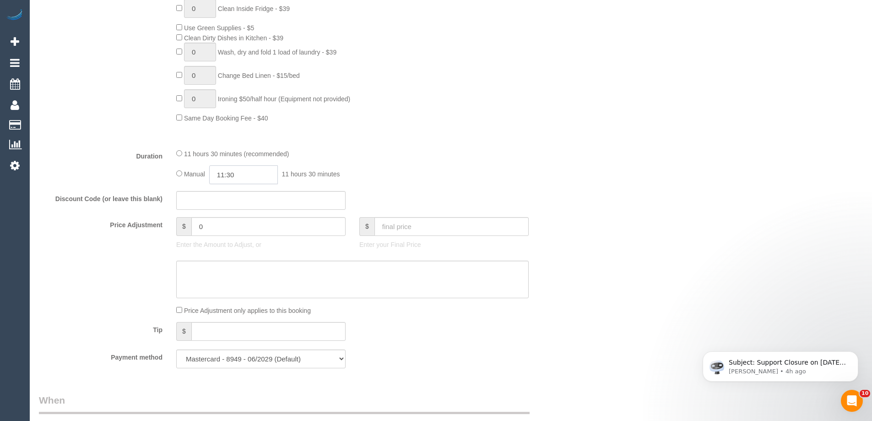
click at [231, 177] on input "11:30" at bounding box center [243, 174] width 69 height 19
type input "10:30"
click at [239, 200] on li "10:30" at bounding box center [233, 197] width 41 height 12
click at [398, 178] on div "Manual 10:30 10 hours 30 minutes" at bounding box center [352, 174] width 353 height 19
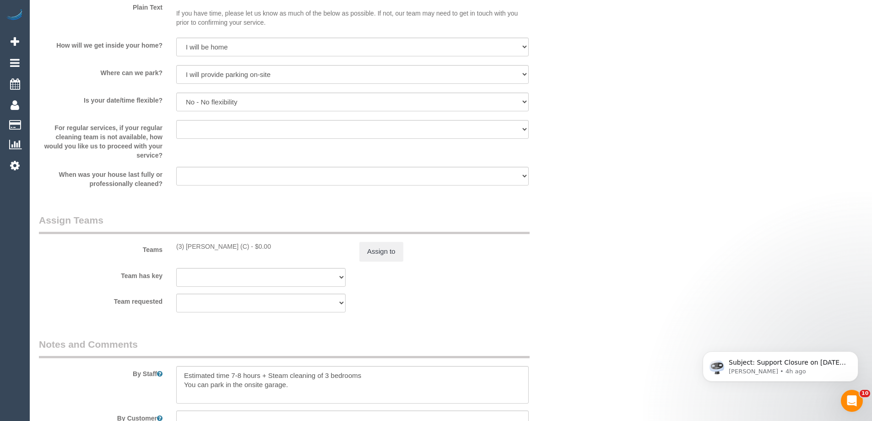
scroll to position [1357, 0]
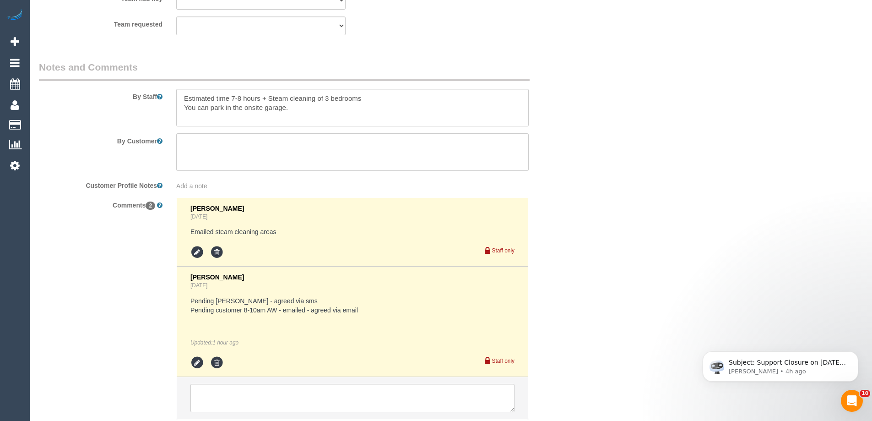
scroll to position [1579, 0]
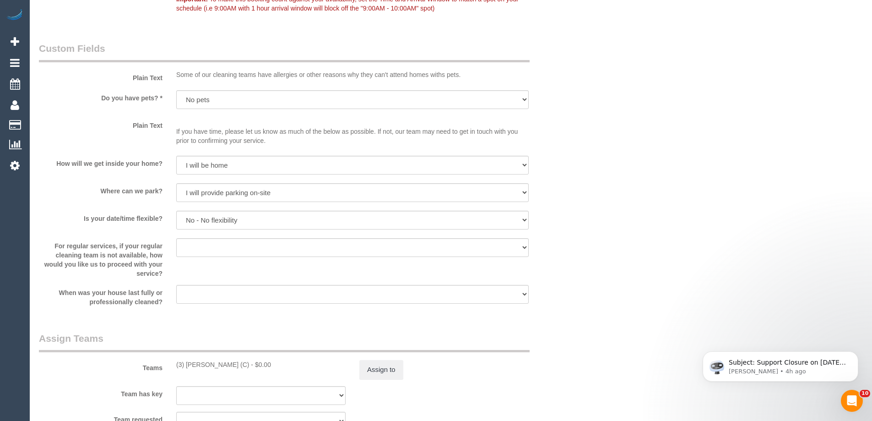
scroll to position [1213, 0]
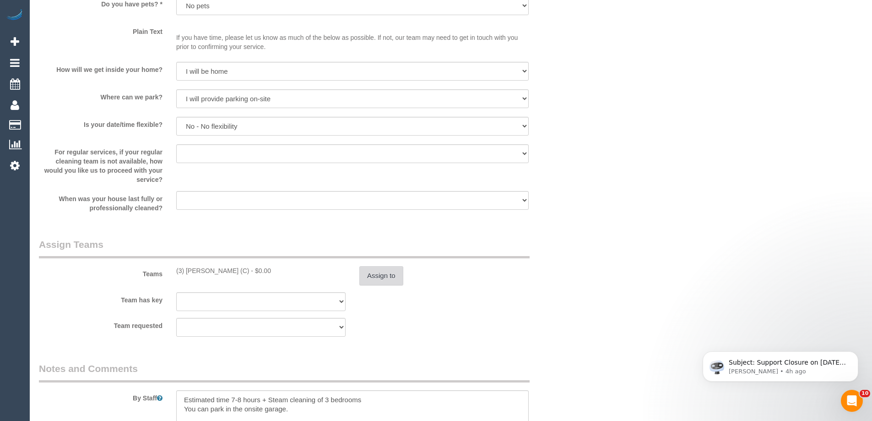
click at [390, 272] on button "Assign to" at bounding box center [381, 275] width 44 height 19
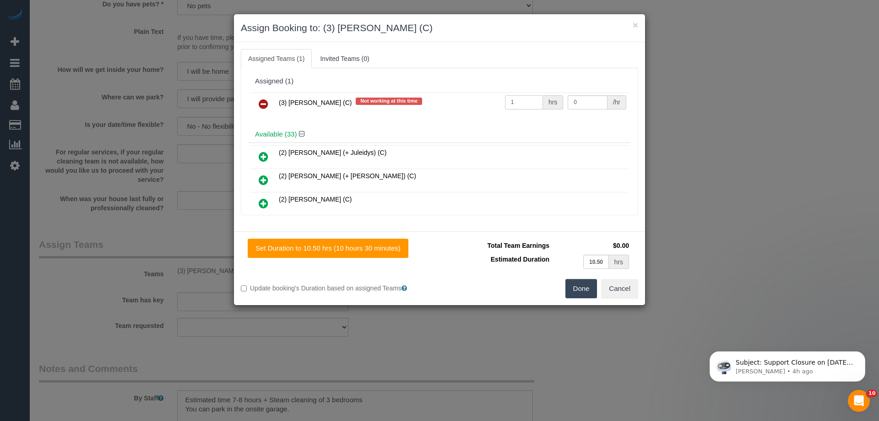
click at [517, 104] on input "1" at bounding box center [524, 102] width 38 height 14
click at [597, 287] on div "Done Cancel" at bounding box center [543, 288] width 206 height 19
click at [587, 290] on button "Done" at bounding box center [582, 288] width 32 height 19
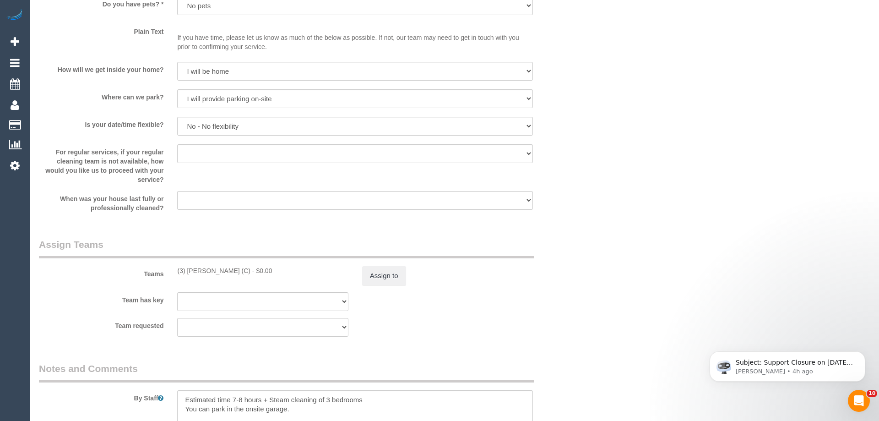
click at [817, 256] on div "× Assign Booking to: (3) Murat Karaman (C) Assigned Teams (1) Invited Teams (0)…" at bounding box center [439, 210] width 879 height 421
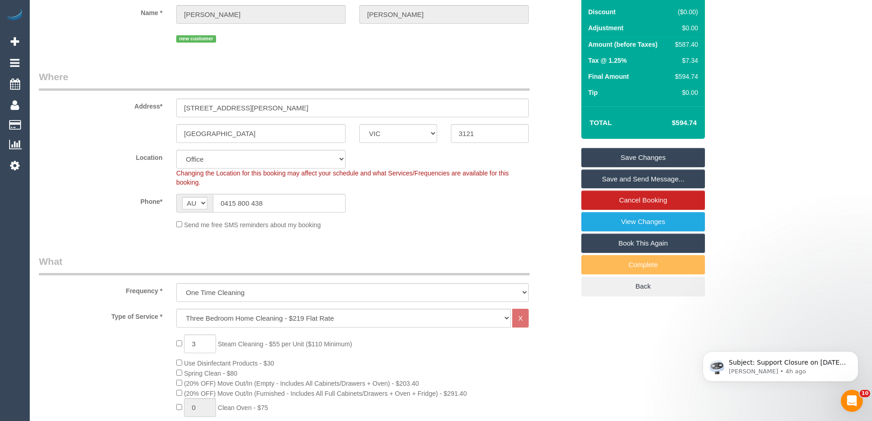
scroll to position [0, 0]
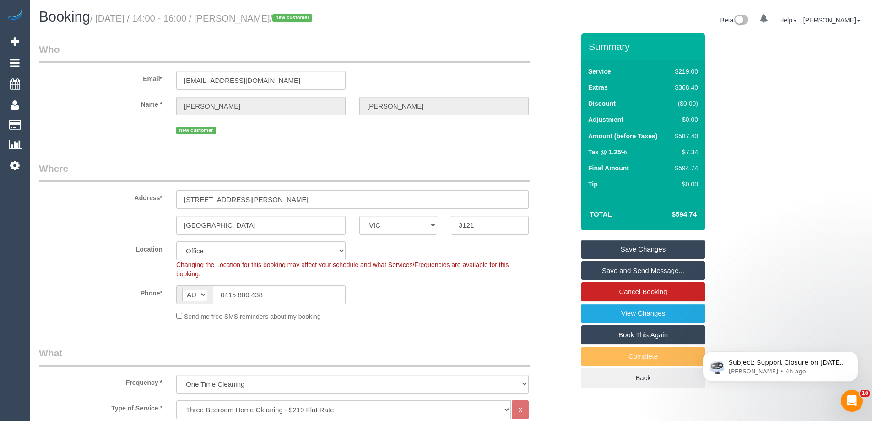
click at [695, 135] on div "$587.40" at bounding box center [685, 135] width 27 height 9
copy div "587.40"
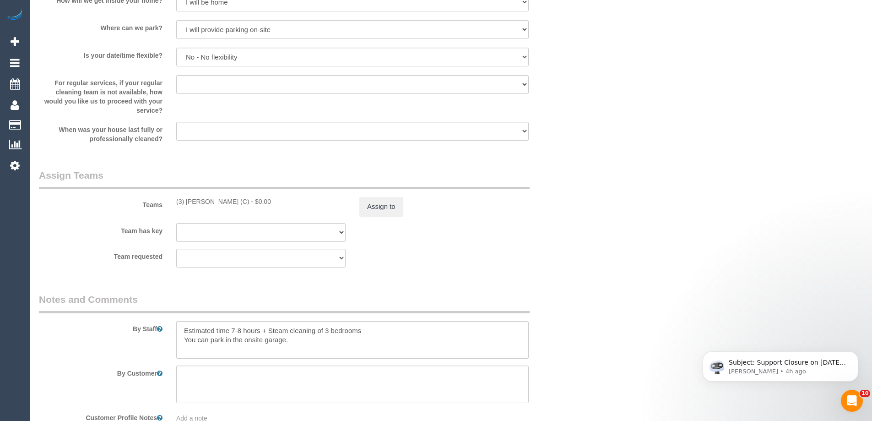
scroll to position [1420, 0]
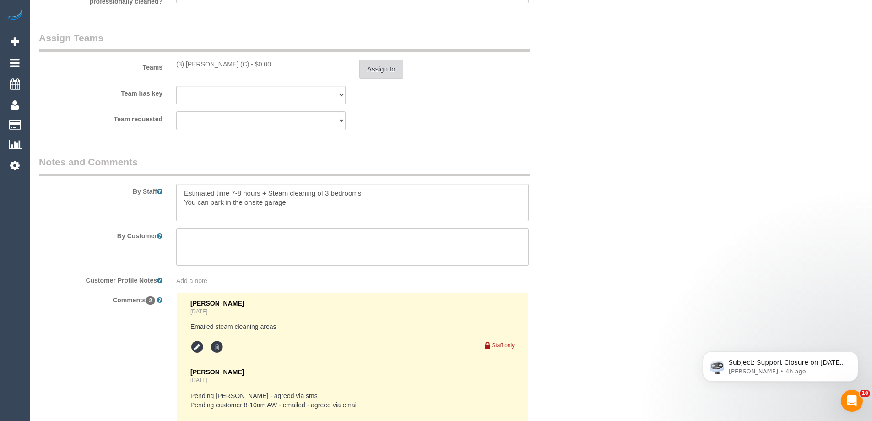
click at [374, 74] on button "Assign to" at bounding box center [381, 69] width 44 height 19
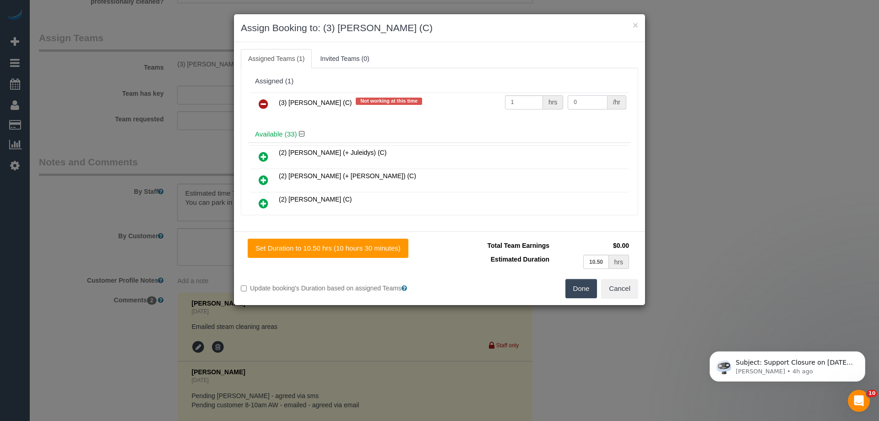
click at [583, 106] on input "0" at bounding box center [587, 102] width 39 height 14
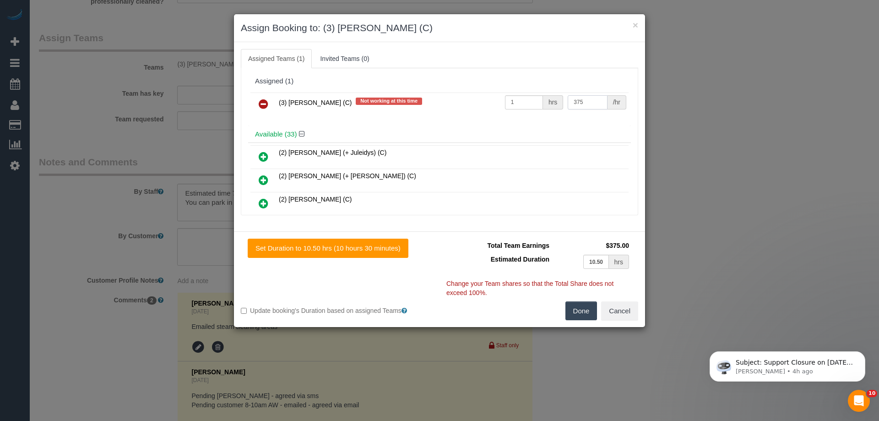
type input "375"
click at [579, 321] on div "Set Duration to 10.50 hrs (10 hours 30 minutes) Total Team Earnings $375.00 Est…" at bounding box center [439, 279] width 411 height 96
click at [563, 311] on div "Done Cancel" at bounding box center [543, 310] width 206 height 19
click at [578, 312] on button "Done" at bounding box center [582, 310] width 32 height 19
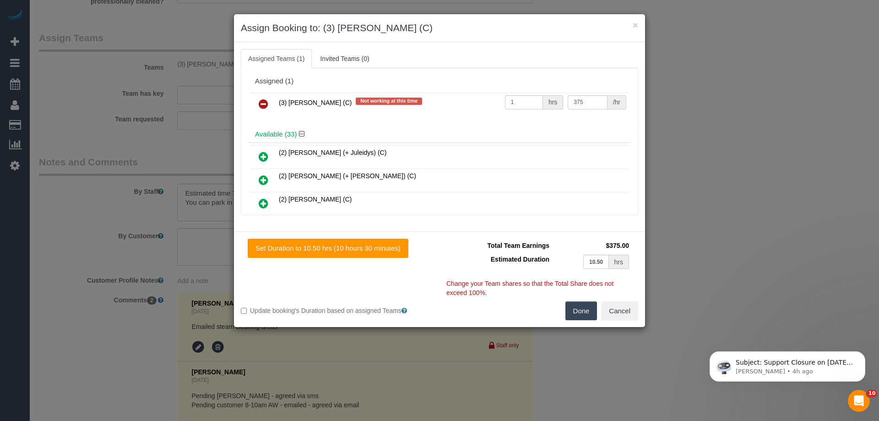
click at [652, 302] on div "× Assign Booking to: (3) Murat Karaman (C) Assigned Teams (1) Invited Teams (0)…" at bounding box center [439, 210] width 879 height 421
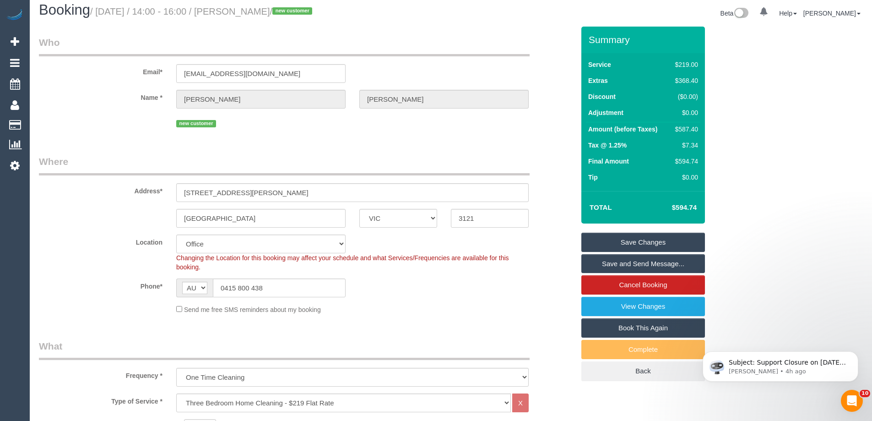
scroll to position [0, 0]
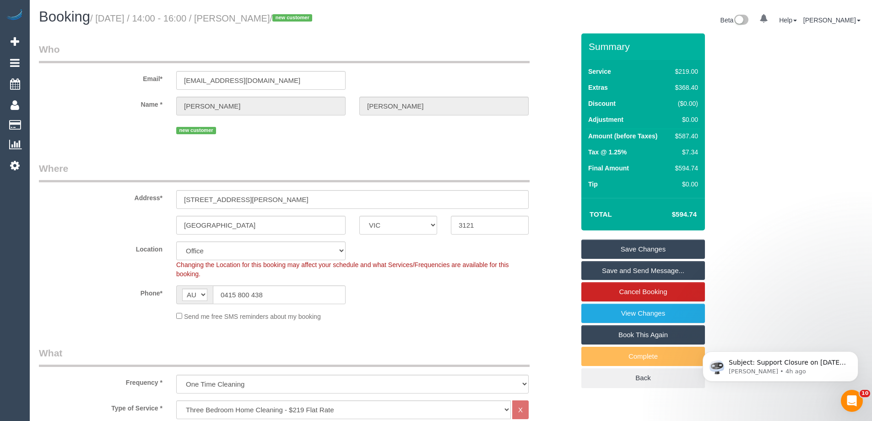
click at [561, 282] on sui-booking-location "Location [GEOGRAPHIC_DATA] (North) East (South) [GEOGRAPHIC_DATA] (East) [GEOGR…" at bounding box center [307, 281] width 536 height 80
click at [509, 311] on div "Send me free SMS reminders about my booking" at bounding box center [352, 316] width 366 height 10
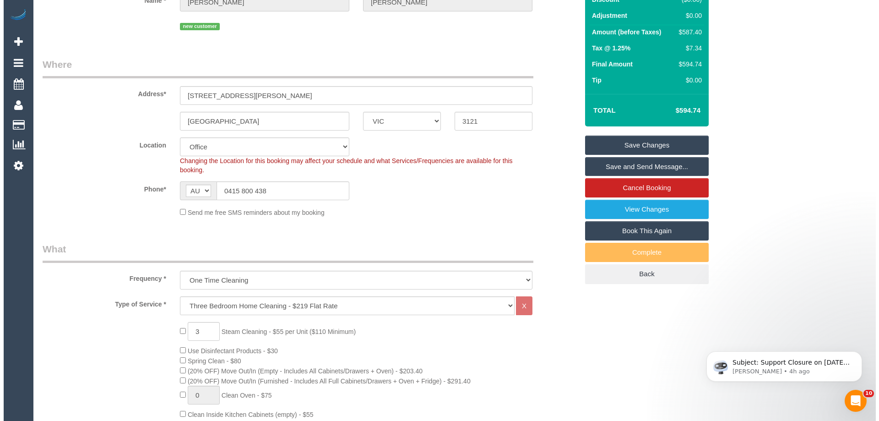
scroll to position [229, 0]
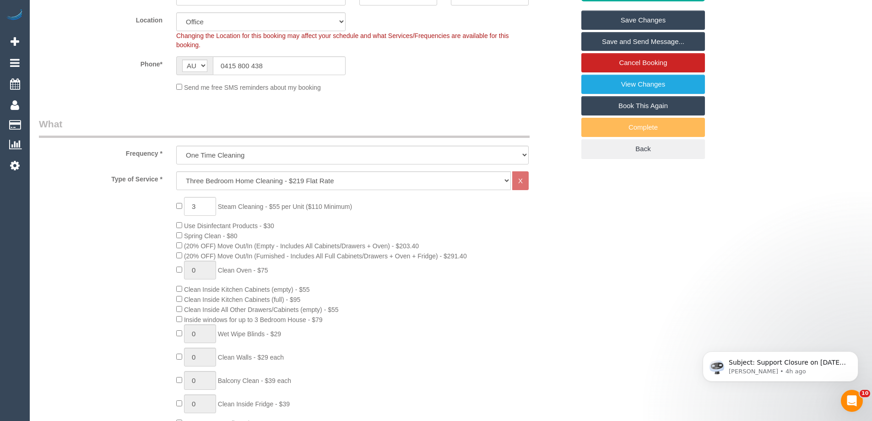
click at [577, 304] on div "3 Steam Cleaning - $55 per Unit ($110 Minimum) Use Disinfectant Products - $30 …" at bounding box center [375, 357] width 412 height 321
click at [642, 43] on link "Save and Send Message..." at bounding box center [644, 41] width 124 height 19
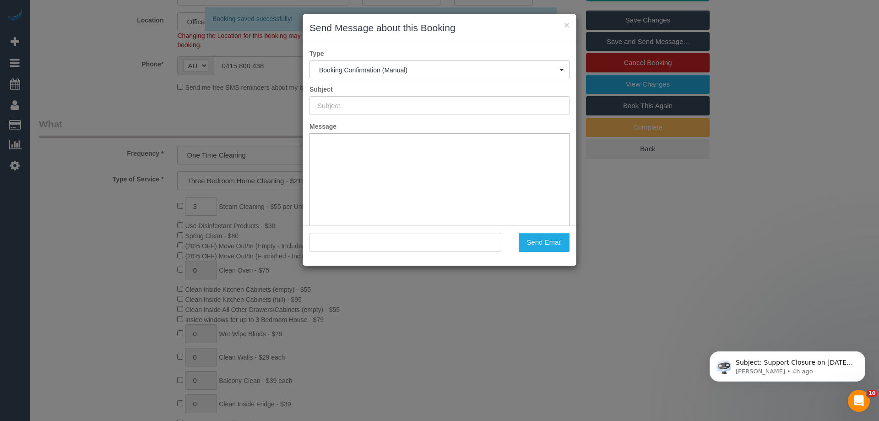
scroll to position [0, 0]
type input "Booking Confirmed"
type input ""Andrew Morrison" <andrewmc24091997@gmail.com>"
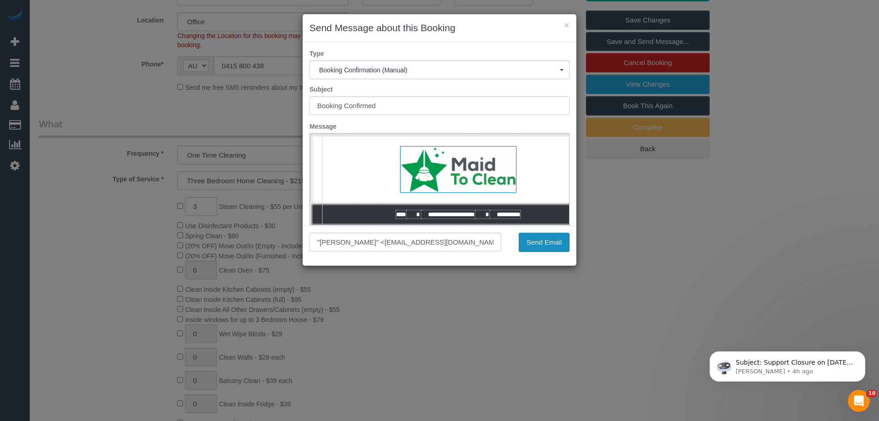
click at [569, 245] on button "Send Email" at bounding box center [544, 242] width 51 height 19
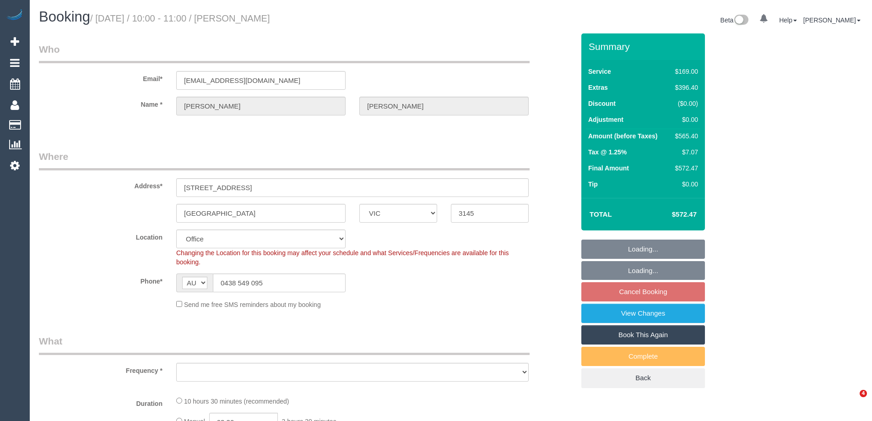
select select "VIC"
select select "string:stripe-pm_1RoIyd2GScqysDRVtwm7Lt1a"
select select "number:28"
select select "number:14"
select select "number:19"
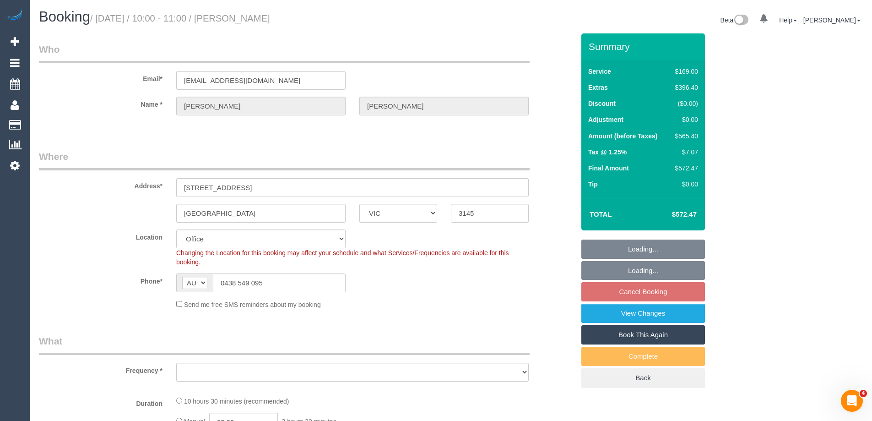
select select "number:24"
select select "number:26"
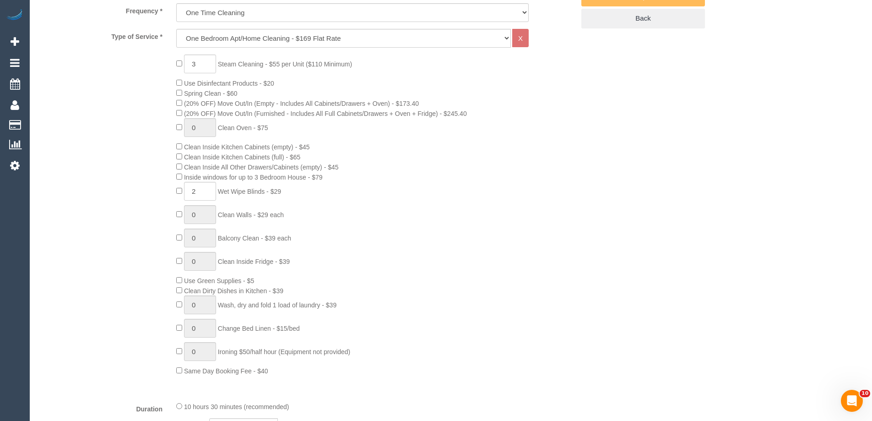
select select "object:2152"
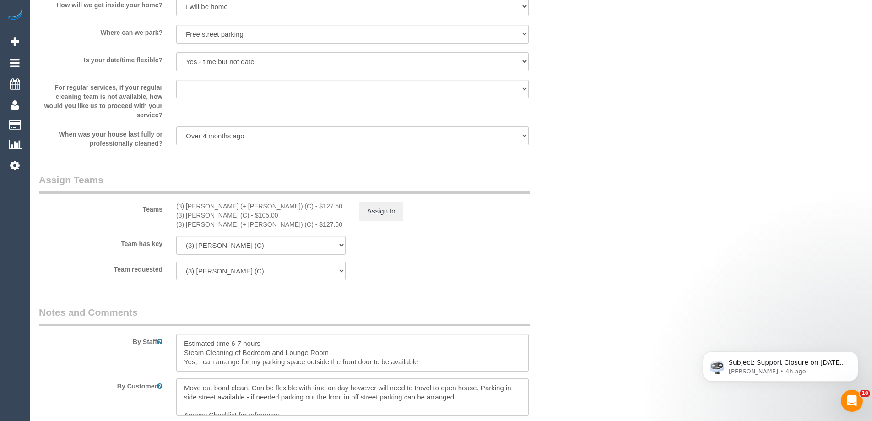
scroll to position [1282, 0]
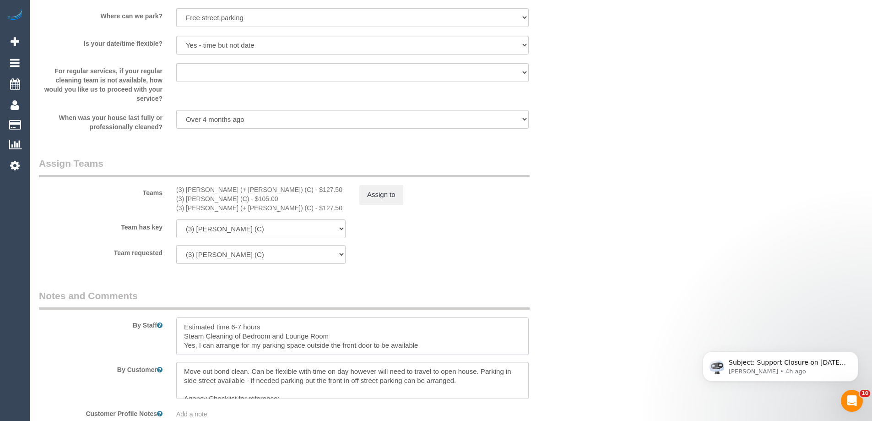
drag, startPoint x: 331, startPoint y: 341, endPoint x: 224, endPoint y: 335, distance: 106.9
click at [224, 335] on textarea at bounding box center [352, 336] width 353 height 38
click at [256, 334] on textarea at bounding box center [352, 336] width 353 height 38
drag, startPoint x: 340, startPoint y: 336, endPoint x: 242, endPoint y: 339, distance: 98.1
click at [242, 339] on textarea at bounding box center [352, 336] width 353 height 38
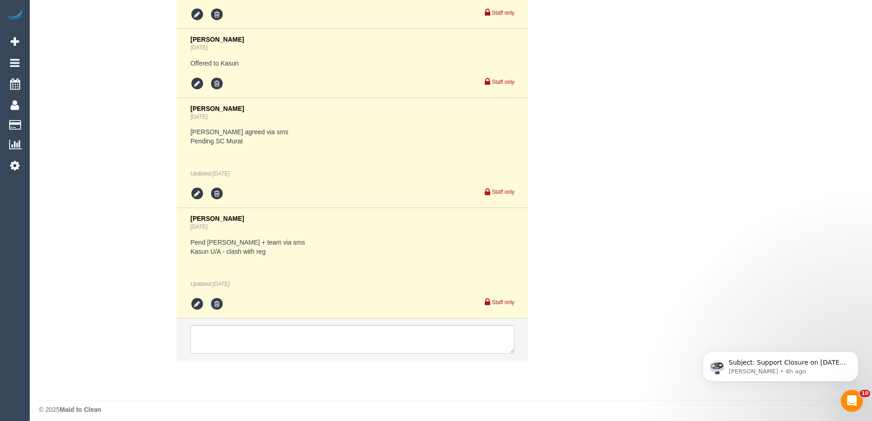
scroll to position [1971, 0]
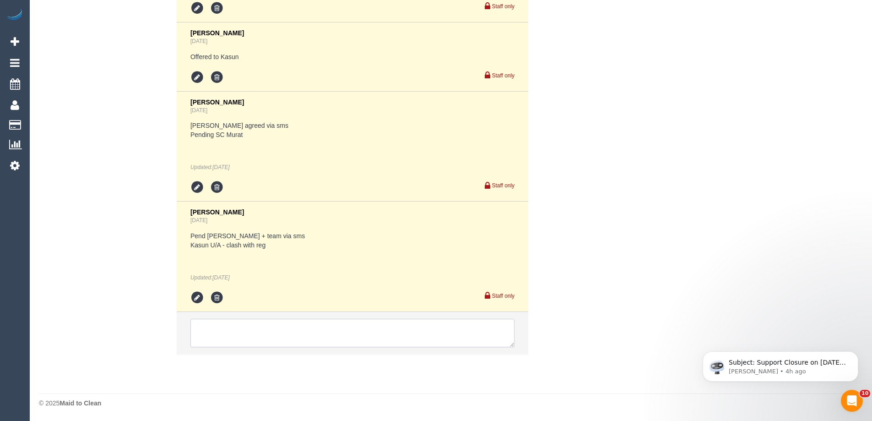
click at [208, 329] on textarea at bounding box center [353, 333] width 324 height 28
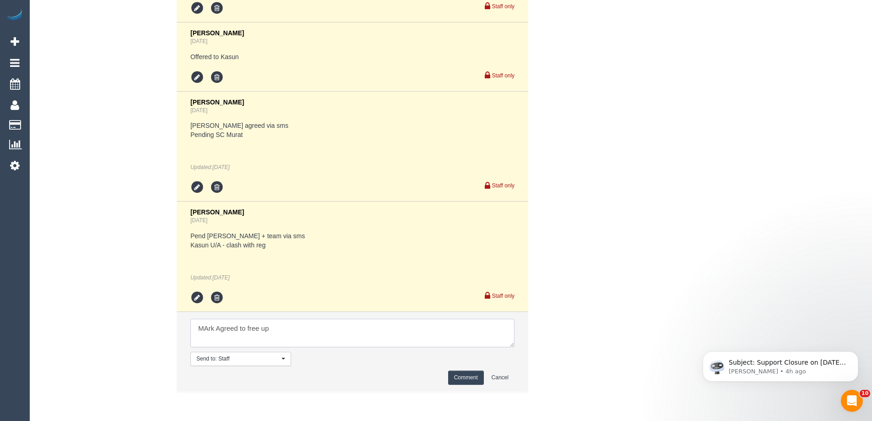
click at [211, 334] on textarea at bounding box center [353, 333] width 324 height 28
click at [219, 330] on textarea at bounding box center [353, 333] width 324 height 28
click at [207, 331] on textarea at bounding box center [353, 333] width 324 height 28
click at [303, 332] on textarea at bounding box center [353, 333] width 324 height 28
click at [330, 326] on textarea at bounding box center [353, 333] width 324 height 28
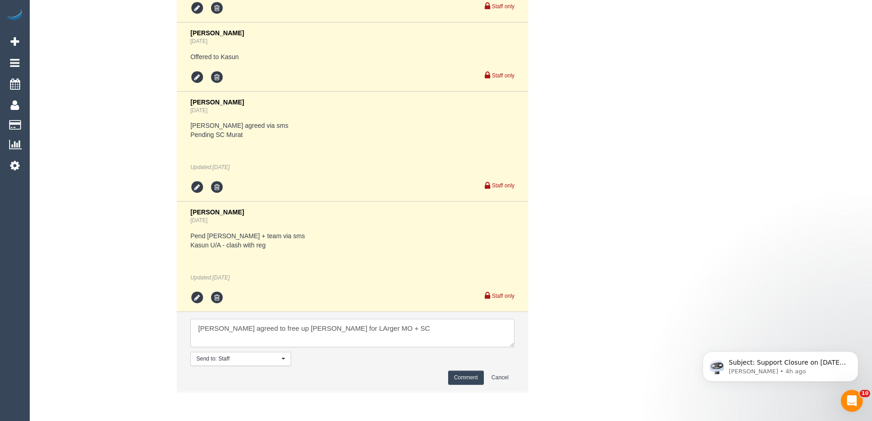
click at [308, 332] on textarea at bounding box center [353, 333] width 324 height 28
type textarea "Mark agreed to free up Murat for Larger MO + SC"
click at [455, 375] on button "Comment" at bounding box center [466, 377] width 36 height 14
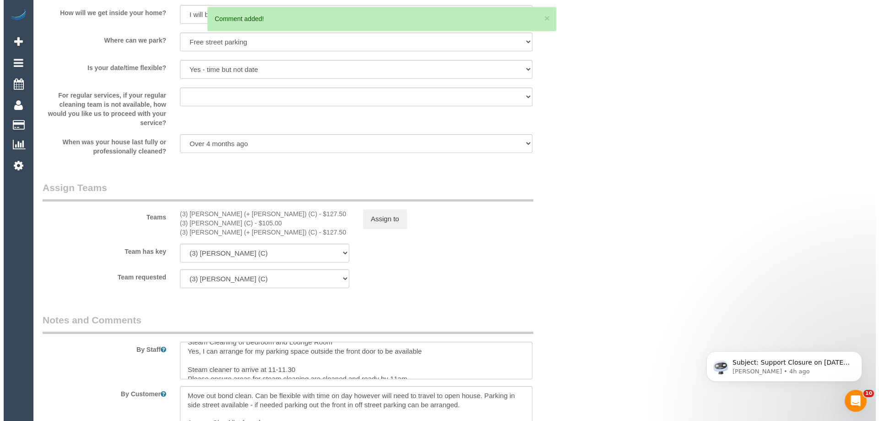
scroll to position [1238, 0]
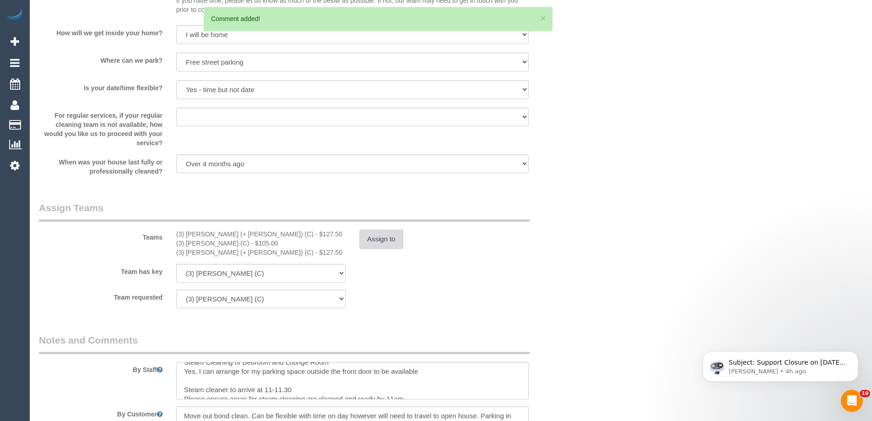
click at [383, 244] on button "Assign to" at bounding box center [381, 238] width 44 height 19
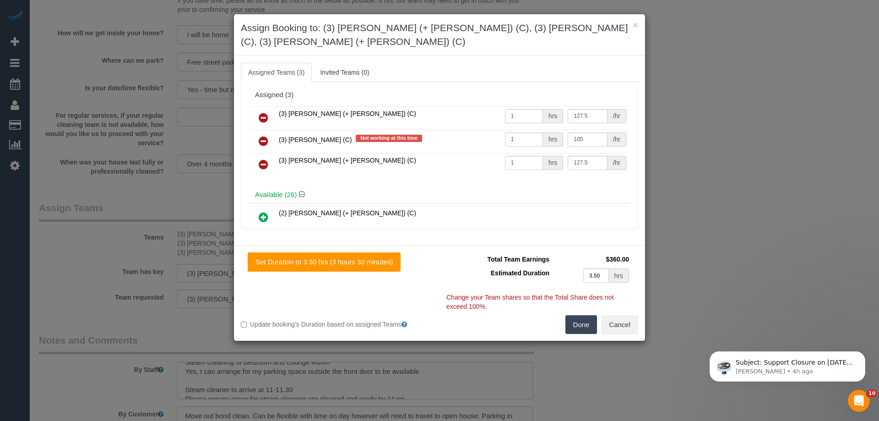
click at [261, 136] on icon at bounding box center [264, 141] width 10 height 11
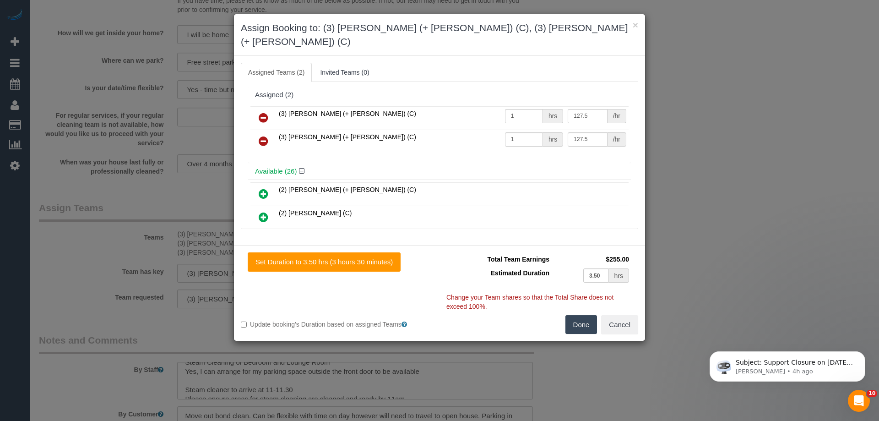
scroll to position [4809, 0]
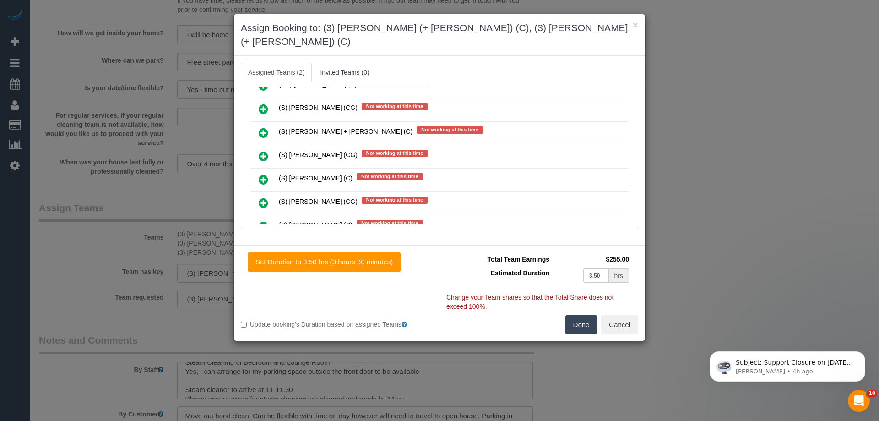
click at [261, 151] on icon at bounding box center [264, 156] width 10 height 11
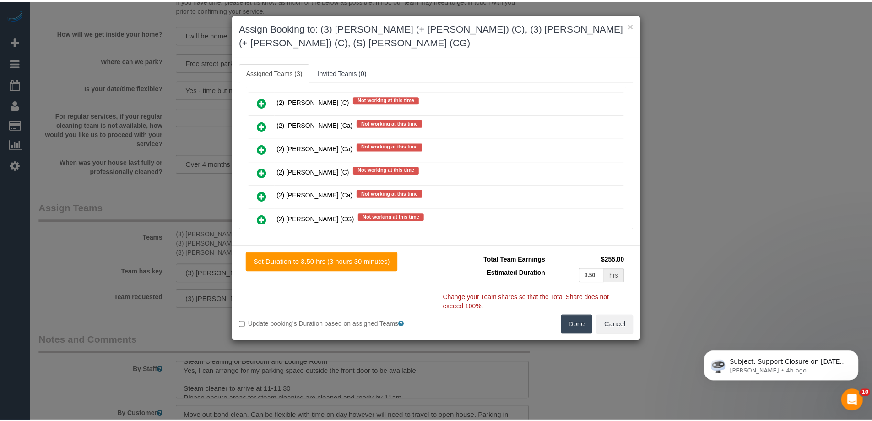
scroll to position [0, 0]
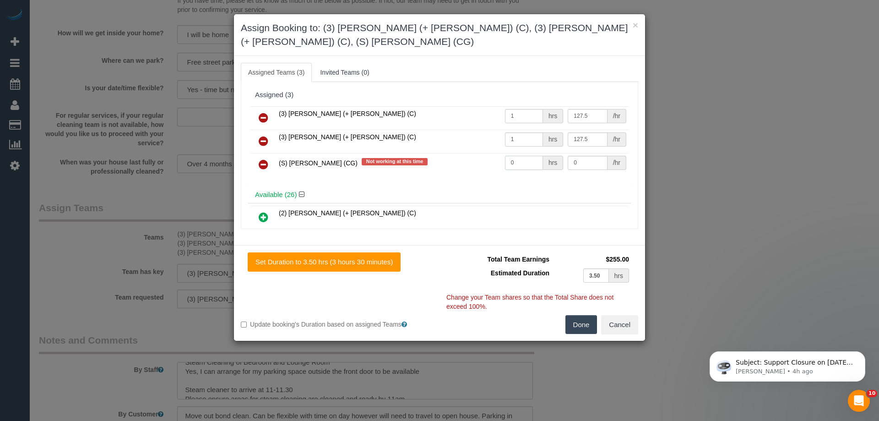
click at [526, 156] on input "0" at bounding box center [524, 163] width 38 height 14
type input "1"
click at [580, 156] on input "0" at bounding box center [587, 163] width 39 height 14
type input "115"
click at [585, 315] on button "Done" at bounding box center [582, 324] width 32 height 19
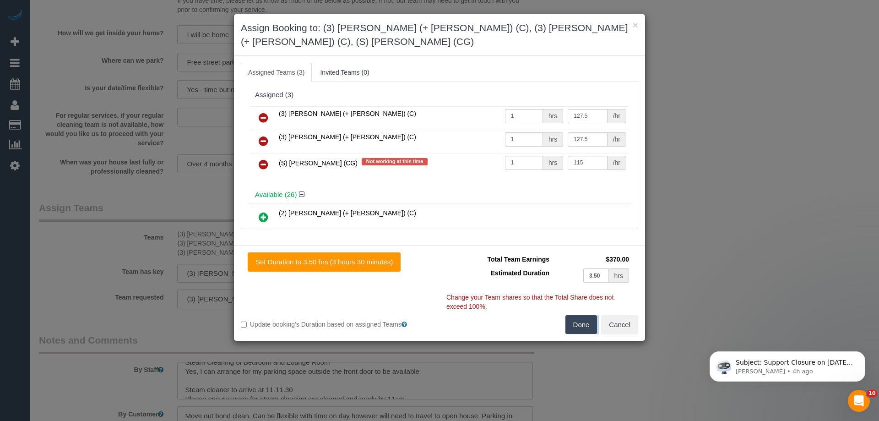
click at [585, 312] on div "× Assign Booking to: (3) Jay (+ Smruti) (C), (3) Smruti (+ Jay) (C), (S) Mark Y…" at bounding box center [439, 210] width 879 height 421
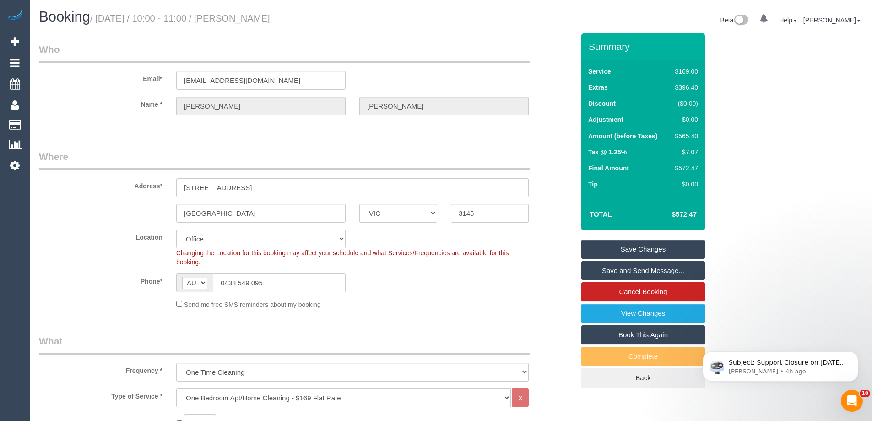
click at [670, 248] on link "Save Changes" at bounding box center [644, 249] width 124 height 19
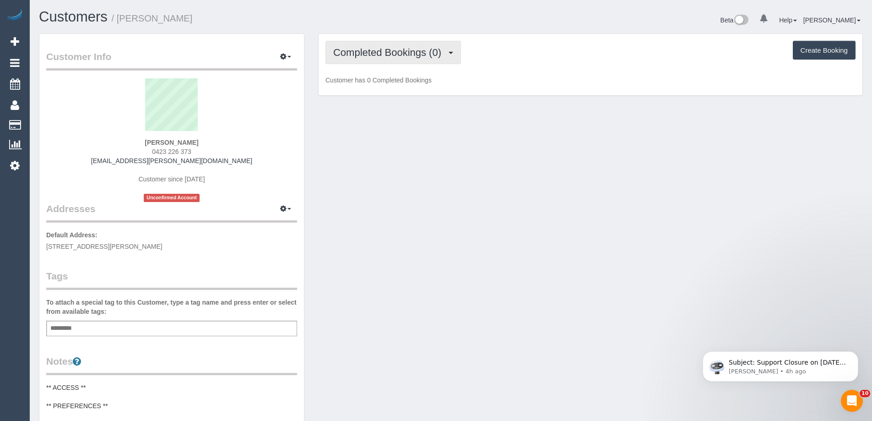
click at [370, 54] on span "Completed Bookings (0)" at bounding box center [389, 52] width 113 height 11
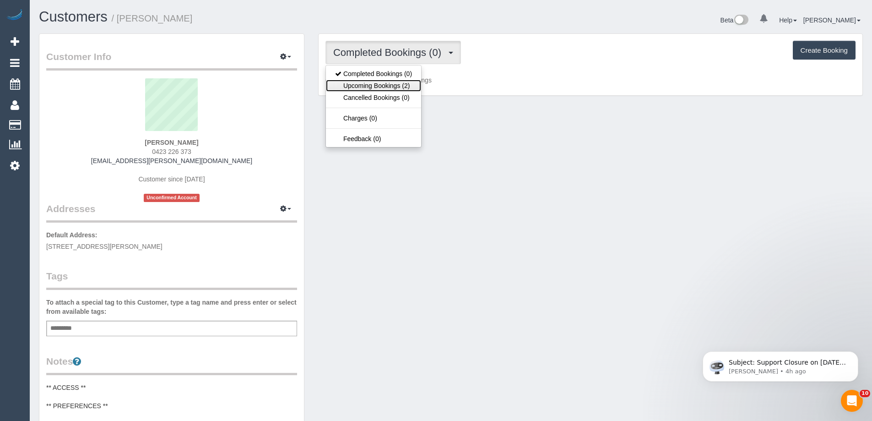
click at [376, 86] on link "Upcoming Bookings (2)" at bounding box center [373, 86] width 95 height 12
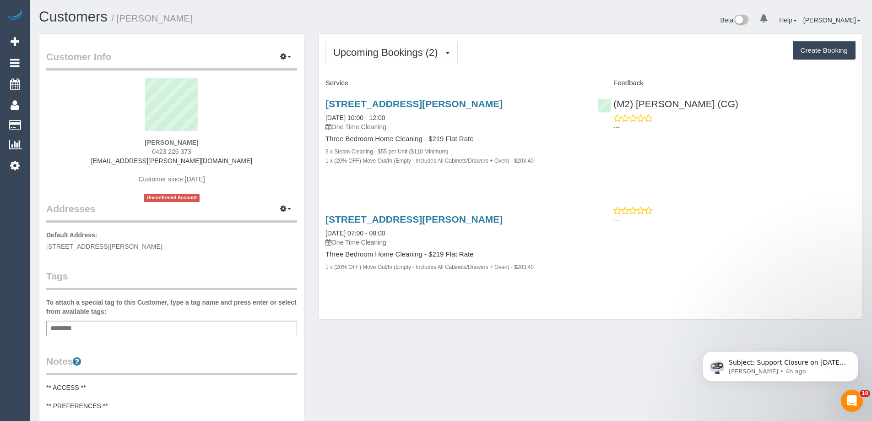
drag, startPoint x: 538, startPoint y: 158, endPoint x: 316, endPoint y: 115, distance: 225.7
click at [316, 115] on div "Upcoming Bookings (2) Completed Bookings (0) Upcoming Bookings (2) Cancelled Bo…" at bounding box center [590, 181] width 559 height 296
click at [359, 116] on link "[DATE] 10:00 - 12:00" at bounding box center [356, 117] width 60 height 7
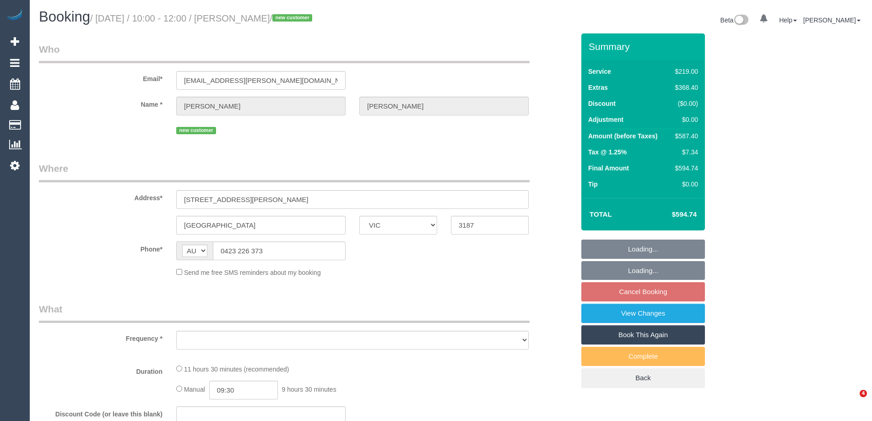
select select "VIC"
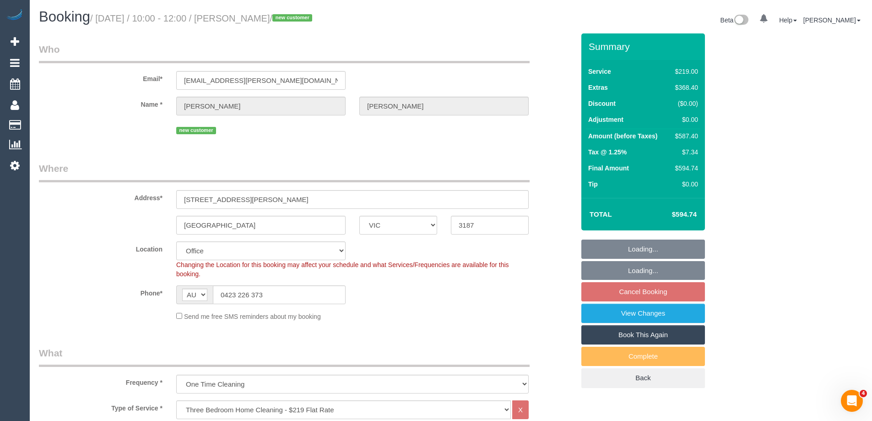
select select "object:831"
select select "string:stripe-pm_1RqRQ82GScqysDRVwoOBDfRc"
select select "number:28"
select select "number:14"
select select "number:19"
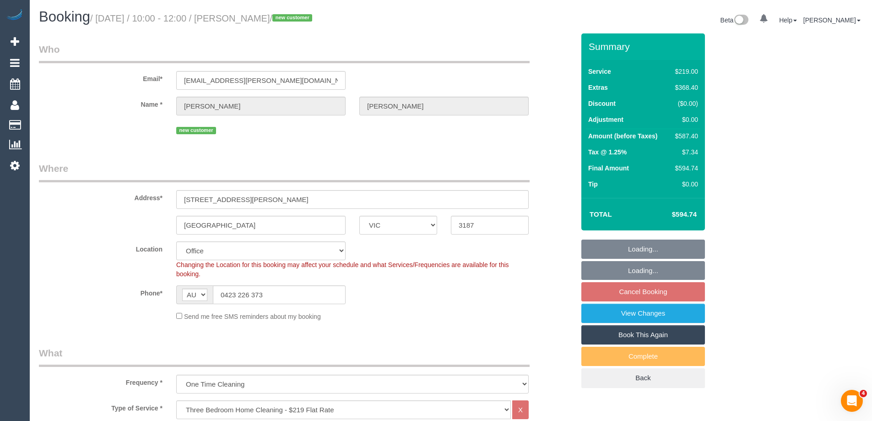
select select "number:24"
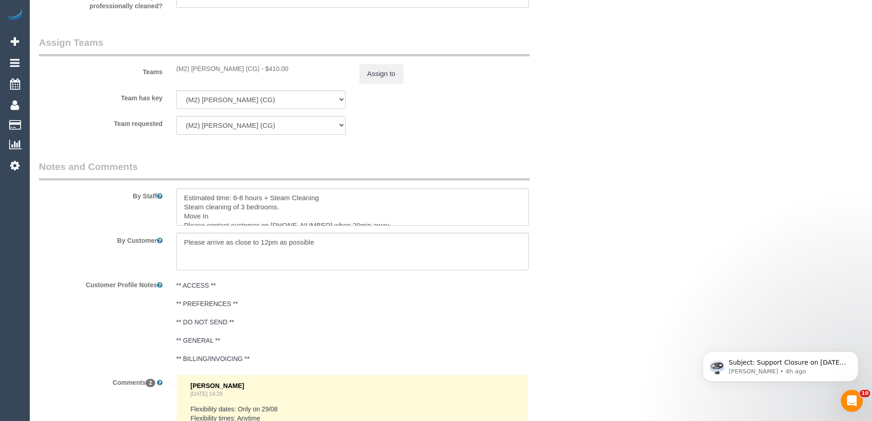
scroll to position [1420, 0]
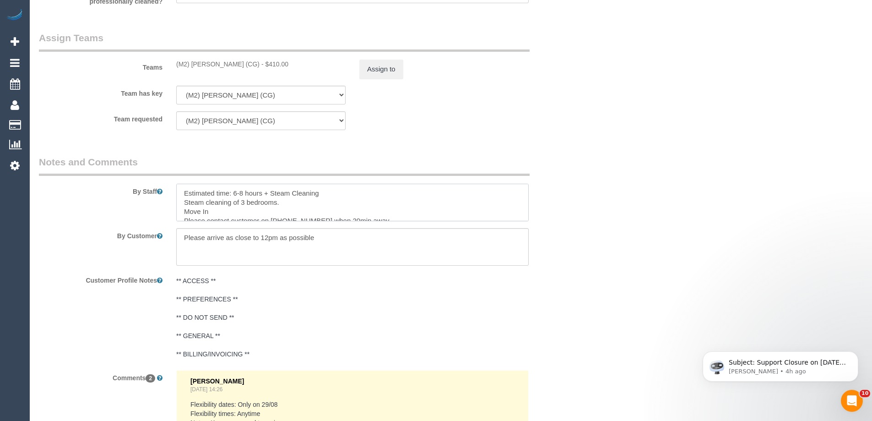
click at [332, 192] on textarea at bounding box center [352, 203] width 353 height 38
drag, startPoint x: 257, startPoint y: 204, endPoint x: 242, endPoint y: 203, distance: 15.1
click at [242, 203] on textarea at bounding box center [352, 203] width 353 height 38
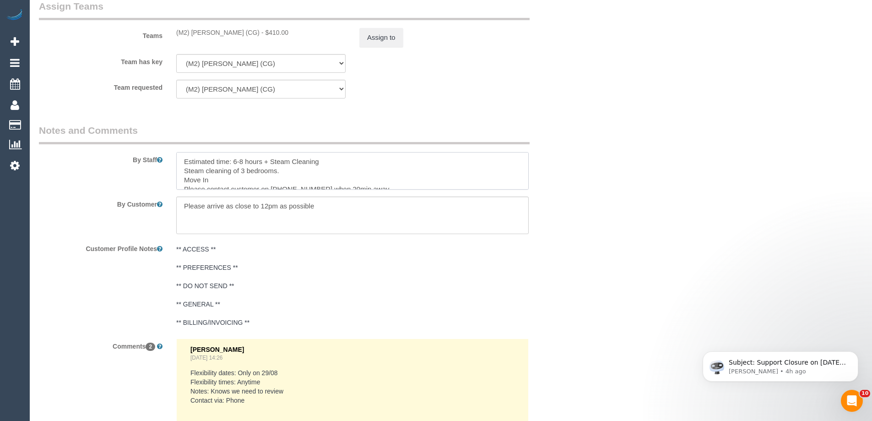
scroll to position [9, 0]
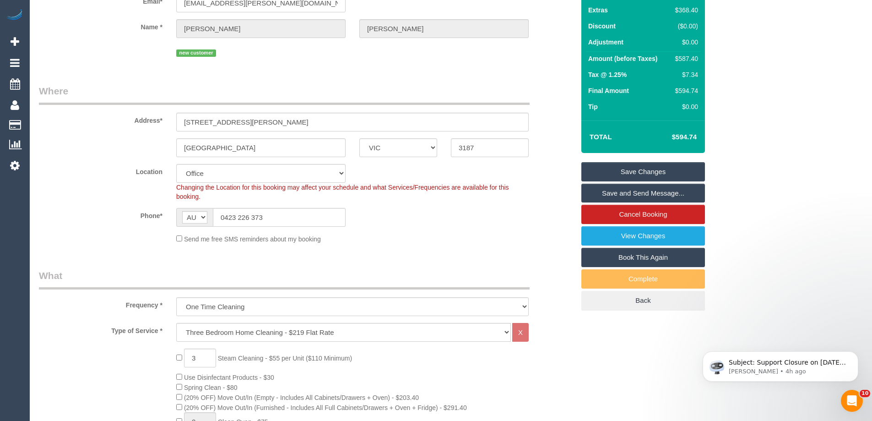
scroll to position [0, 0]
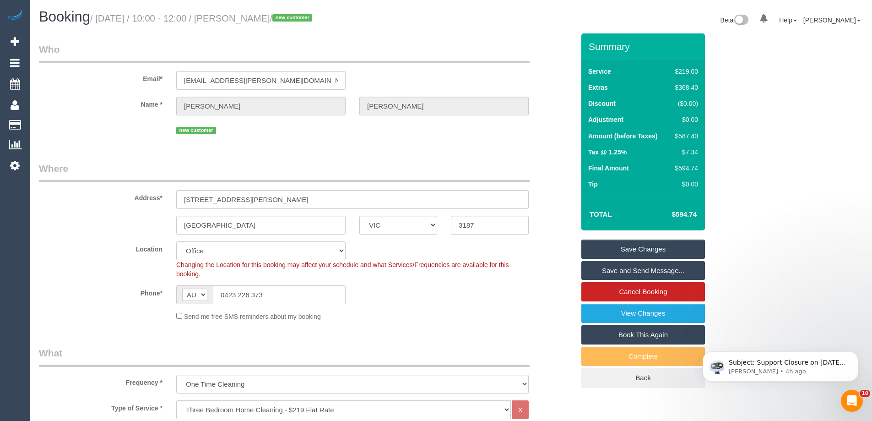
drag, startPoint x: 302, startPoint y: 18, endPoint x: 283, endPoint y: 20, distance: 19.3
click at [283, 20] on small "/ [DATE] / 10:00 - 12:00 / [PERSON_NAME] / new customer" at bounding box center [202, 18] width 225 height 10
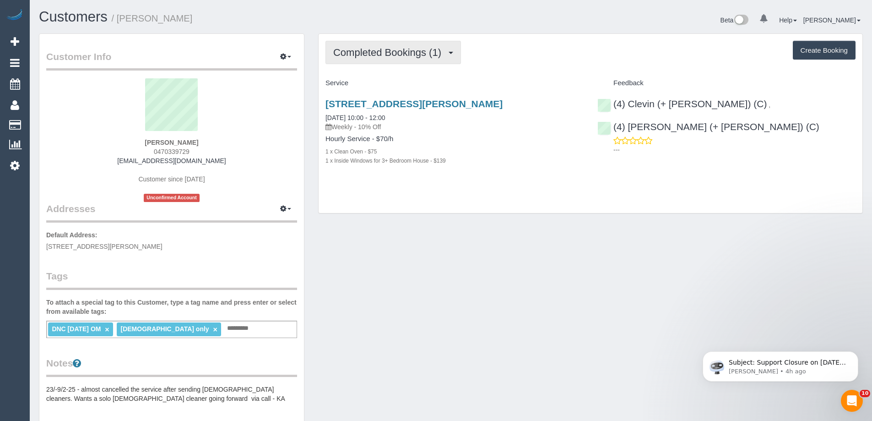
click at [421, 52] on span "Completed Bookings (1)" at bounding box center [389, 52] width 113 height 11
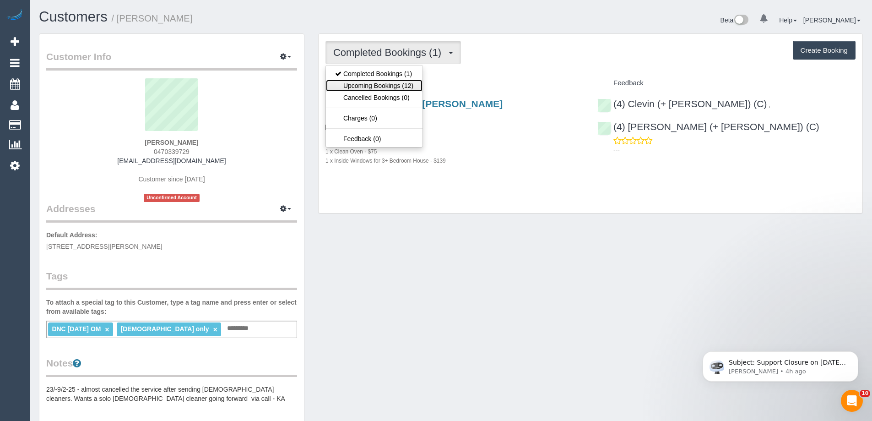
click at [389, 84] on link "Upcoming Bookings (12)" at bounding box center [374, 86] width 97 height 12
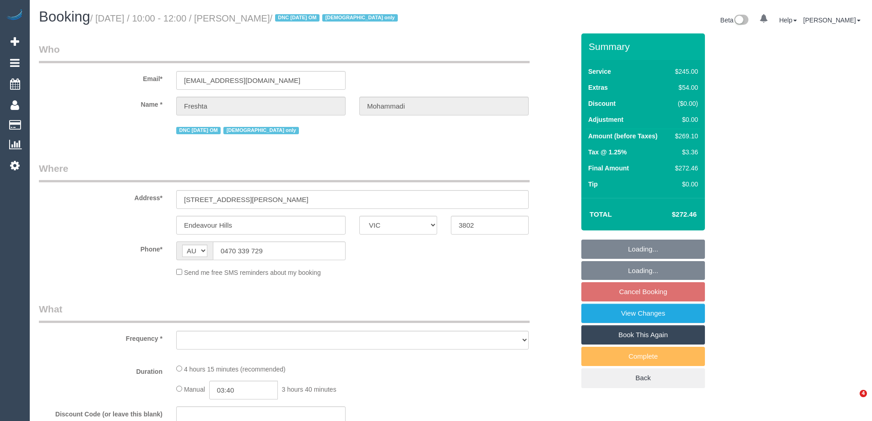
select select "VIC"
select select "object:535"
select select "210"
select select "number:28"
select select "number:14"
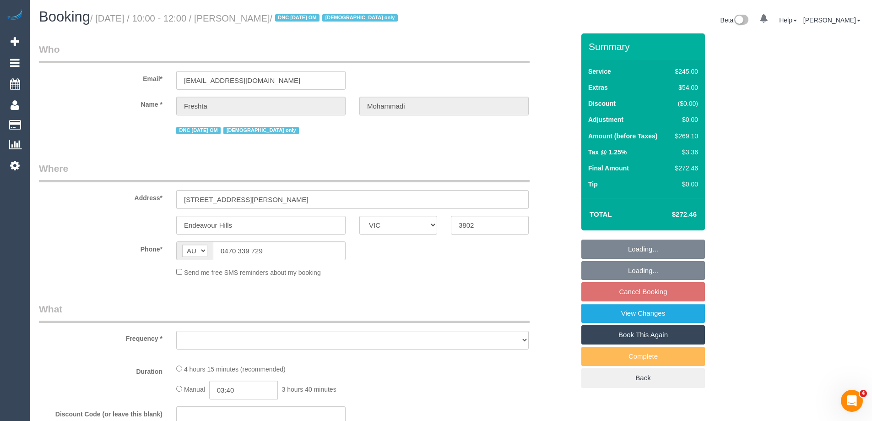
select select "number:19"
select select "number:23"
select select "number:35"
select select "number:26"
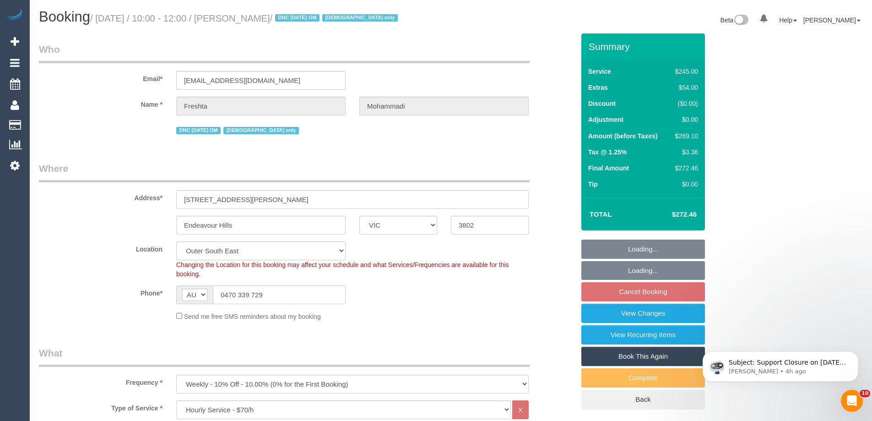
select select "object:1193"
select select "string:stripe-pm_1RxqS82GScqysDRV9z6qFSQy"
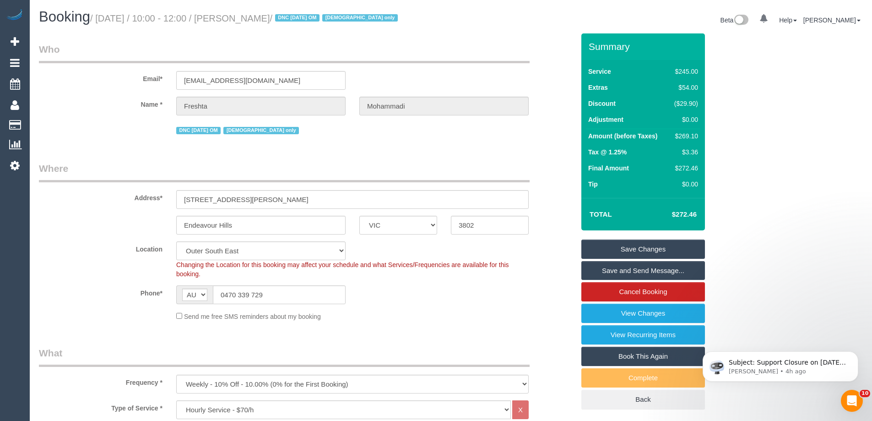
drag, startPoint x: 324, startPoint y: 17, endPoint x: 237, endPoint y: 18, distance: 87.5
click at [237, 18] on small "/ [DATE] / 10:00 - 12:00 / [PERSON_NAME] / DNC [DATE] OM [DEMOGRAPHIC_DATA] only" at bounding box center [245, 18] width 310 height 10
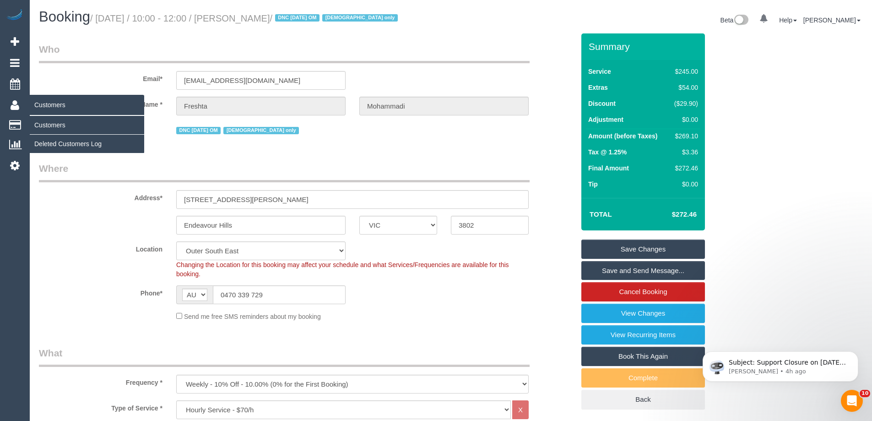
copy small "[PERSON_NAME]"
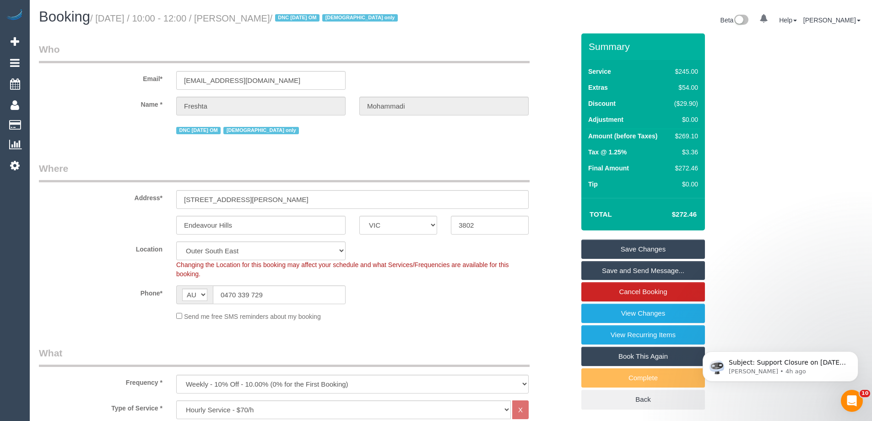
copy small "[PERSON_NAME]"
click at [521, 305] on sui-booking-location "Location [GEOGRAPHIC_DATA] (North) East (South) [GEOGRAPHIC_DATA] (East) [GEOGR…" at bounding box center [307, 281] width 536 height 80
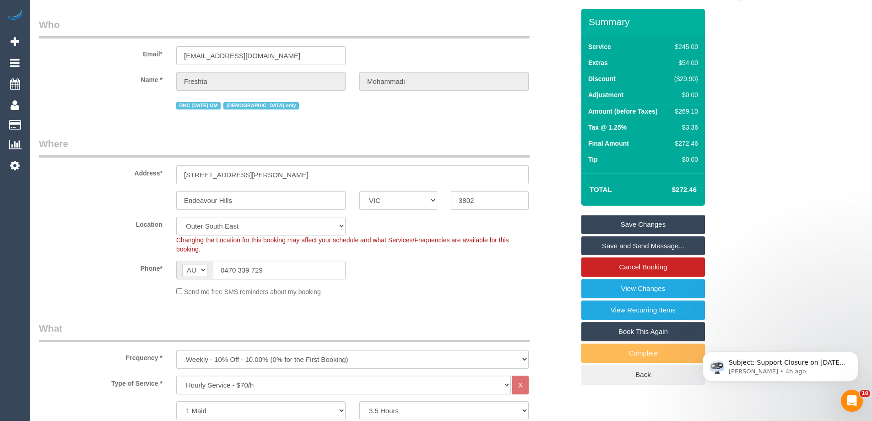
scroll to position [137, 0]
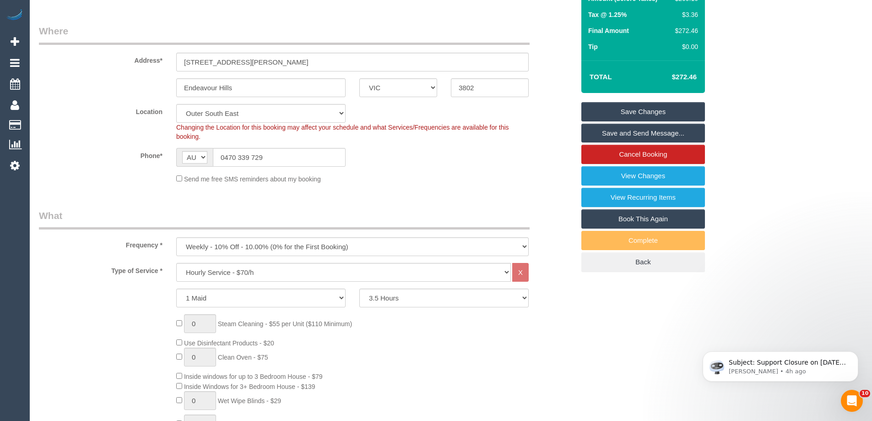
click at [115, 235] on div "Frequency * One Time Cleaning Weekly - 10% Off - 10.00% (0% for the First Booki…" at bounding box center [307, 232] width 550 height 47
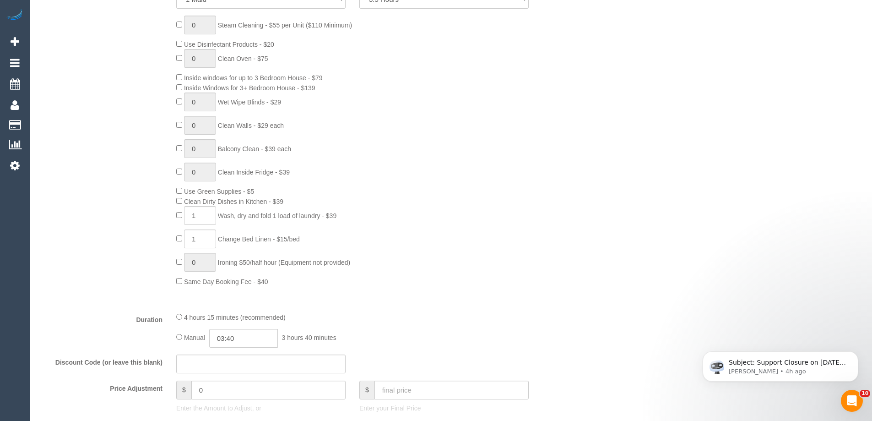
scroll to position [458, 0]
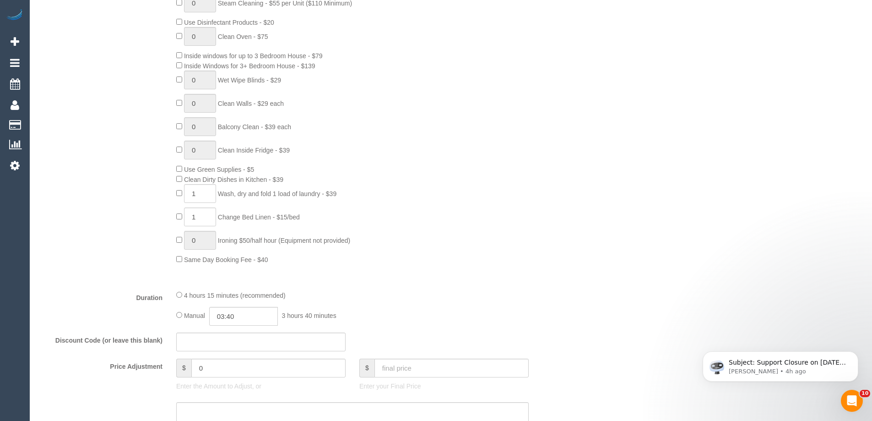
click at [379, 217] on div "0 Steam Cleaning - $55 per Unit ($110 Minimum) Use Disinfectant Products - $20 …" at bounding box center [375, 129] width 412 height 271
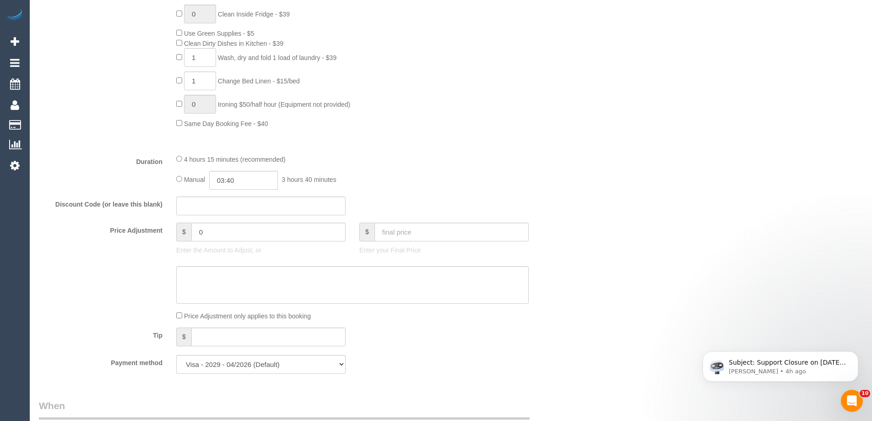
scroll to position [595, 0]
click at [638, 146] on div "Who Email* mcreshta17@gmail.com Name * Freshta Mohammadi DNC 23/08/25 OM female…" at bounding box center [451, 419] width 824 height 1963
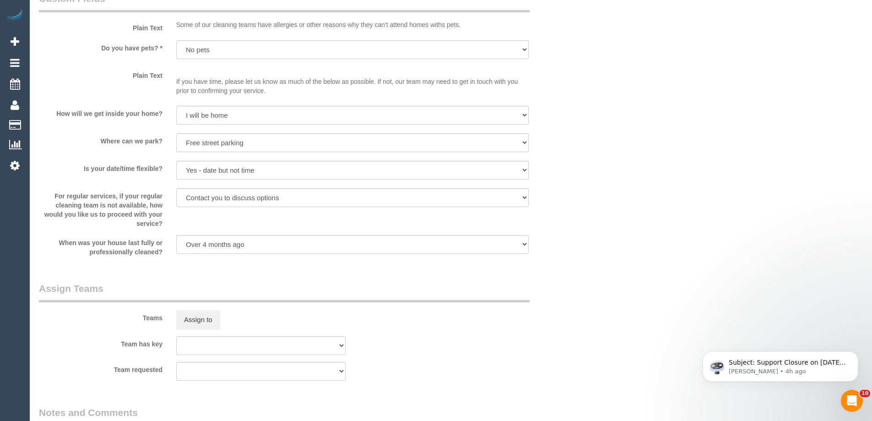
scroll to position [1099, 0]
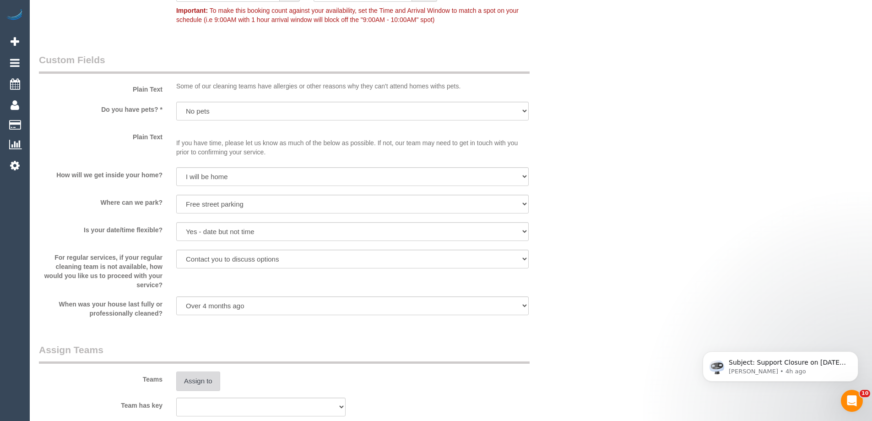
click at [206, 386] on button "Assign to" at bounding box center [198, 380] width 44 height 19
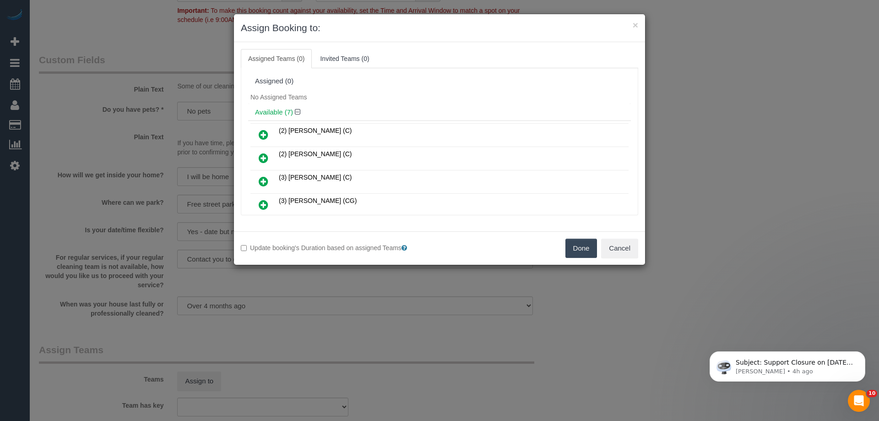
click at [266, 159] on icon at bounding box center [264, 157] width 10 height 11
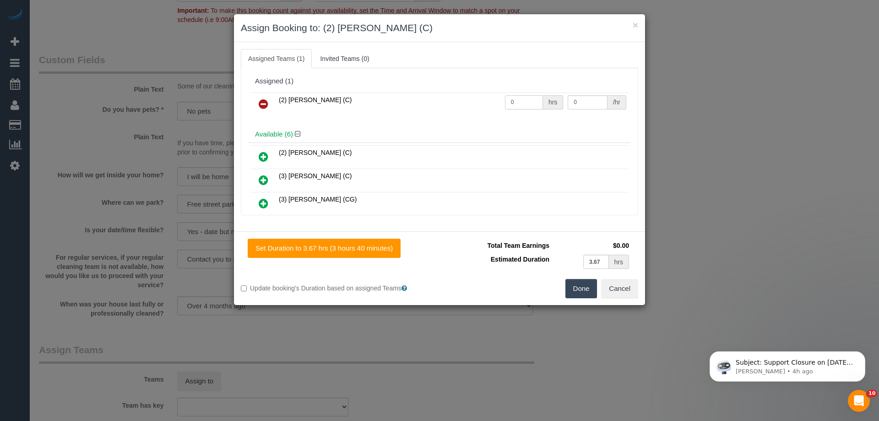
click at [517, 109] on input "0" at bounding box center [524, 102] width 38 height 14
type input "3.5"
click at [583, 99] on input "0" at bounding box center [587, 102] width 39 height 14
type input "37.5"
click at [568, 296] on button "Done" at bounding box center [582, 288] width 32 height 19
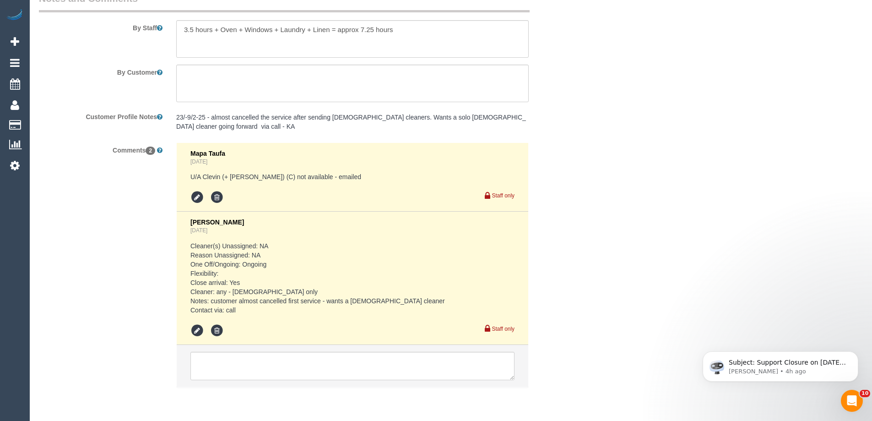
scroll to position [1595, 0]
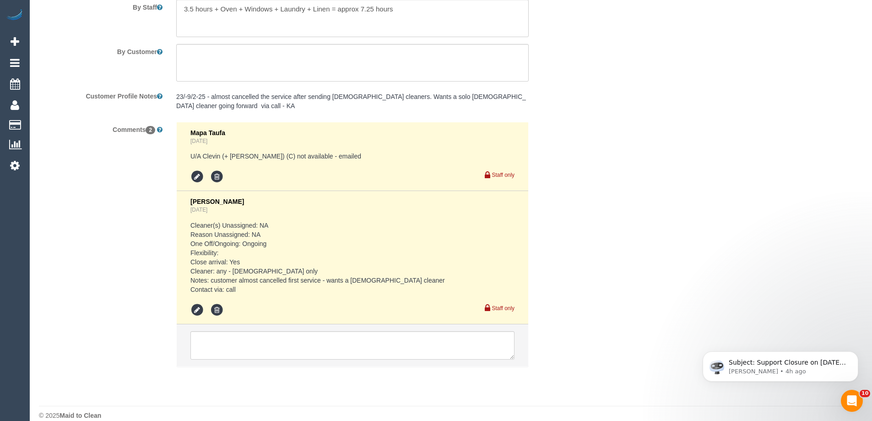
click at [131, 338] on div "Comments 2 Mapa Taufa 4 days ago U/A Clevin (+ Noel) (C) not available - emaile…" at bounding box center [307, 249] width 550 height 254
click at [223, 356] on textarea at bounding box center [353, 345] width 324 height 28
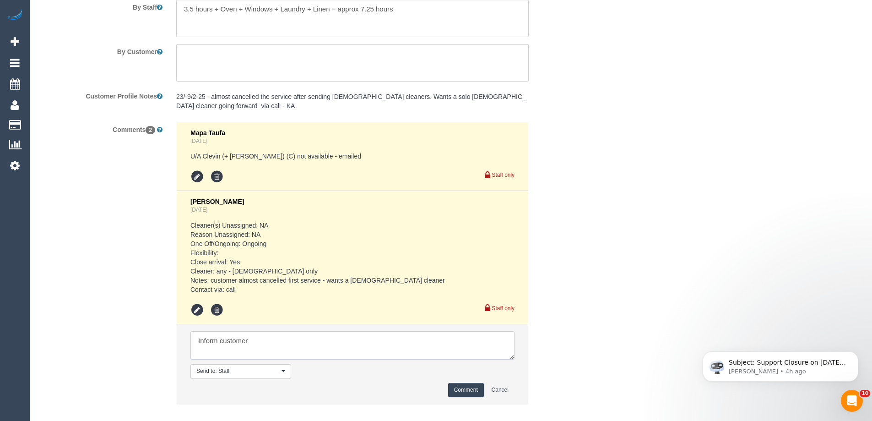
click at [316, 340] on textarea at bounding box center [353, 345] width 324 height 28
type textarea "Inform customer new ongoing cleaner from 30/08"
drag, startPoint x: 466, startPoint y: 392, endPoint x: 408, endPoint y: 371, distance: 61.6
click at [465, 392] on button "Comment" at bounding box center [466, 390] width 36 height 14
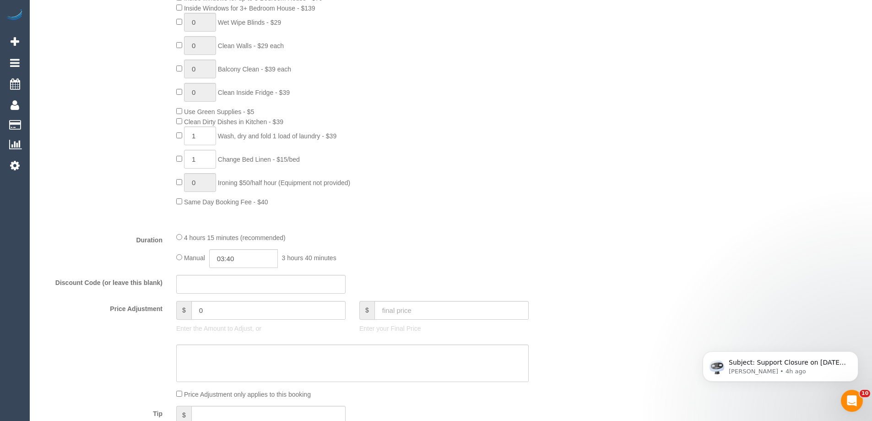
scroll to position [450, 0]
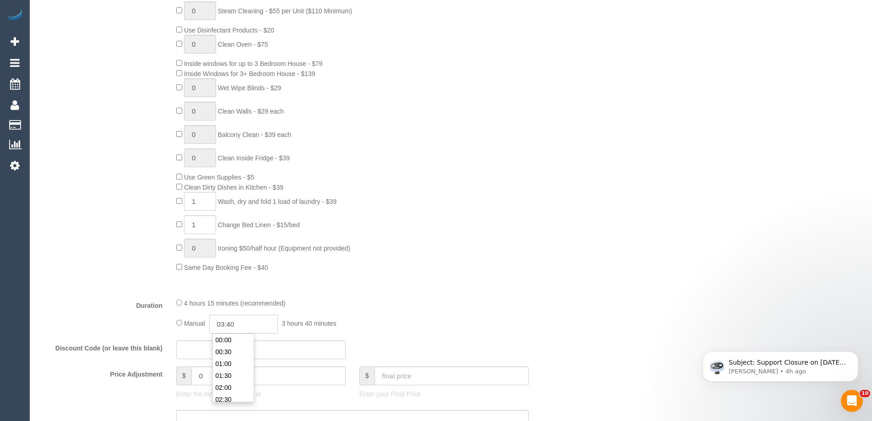
click at [252, 327] on input "03:40" at bounding box center [243, 324] width 69 height 19
click at [246, 323] on input "03:40" at bounding box center [243, 324] width 69 height 19
type input "03:50"
click at [538, 212] on div "0 Steam Cleaning - $55 per Unit ($110 Minimum) Use Disinfectant Products - $20 …" at bounding box center [375, 136] width 412 height 271
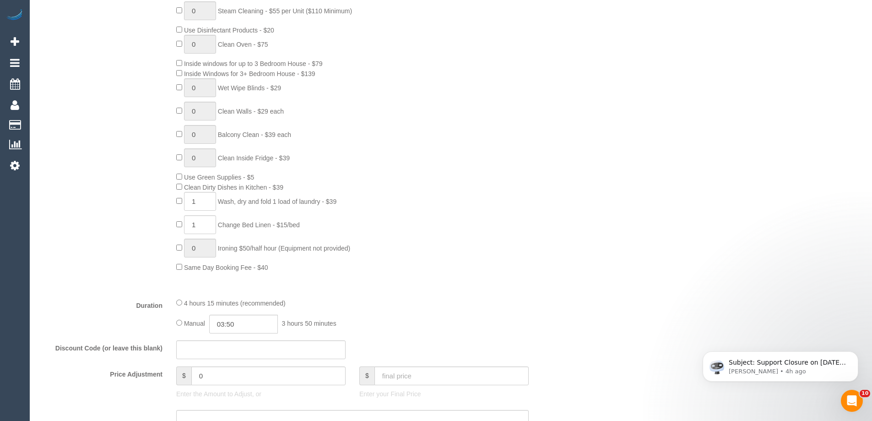
click at [576, 207] on div "0 Steam Cleaning - $55 per Unit ($110 Minimum) Use Disinfectant Products - $20 …" at bounding box center [375, 136] width 412 height 271
drag, startPoint x: 729, startPoint y: 255, endPoint x: 717, endPoint y: 245, distance: 15.0
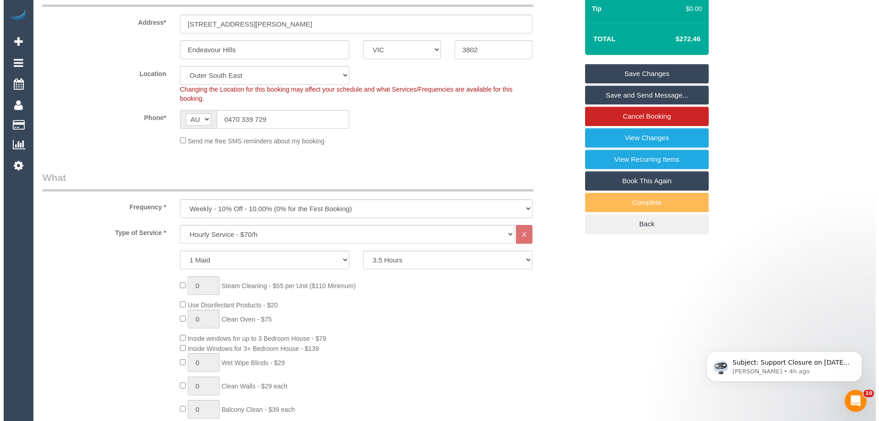
scroll to position [0, 0]
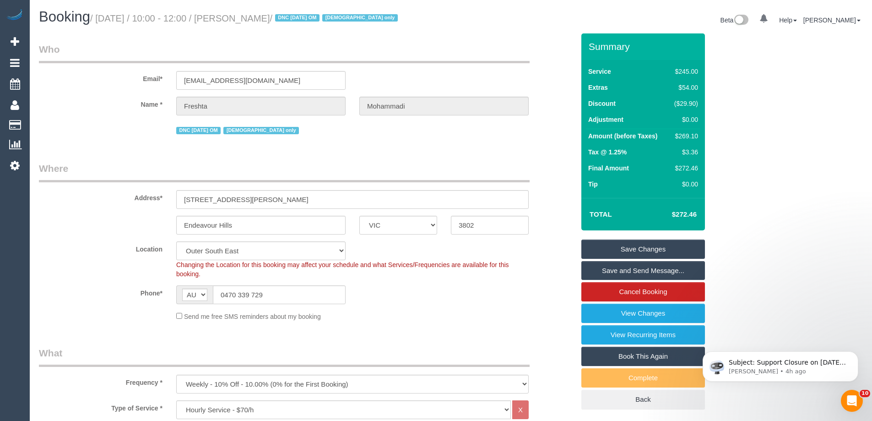
click at [660, 251] on link "Save Changes" at bounding box center [644, 249] width 124 height 19
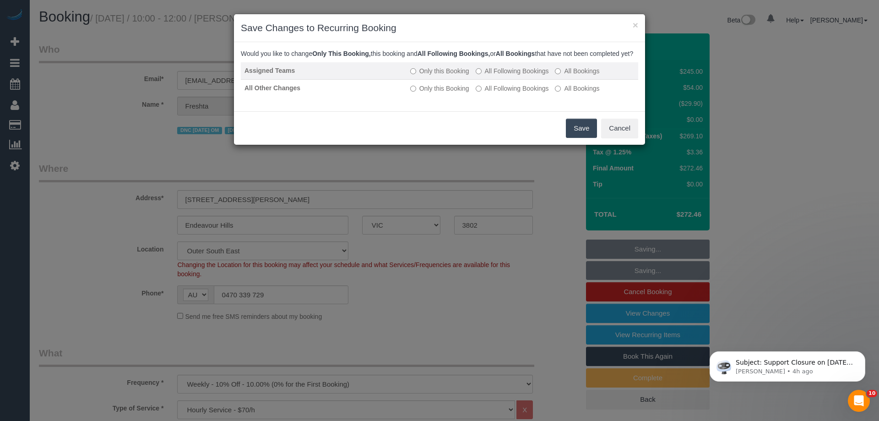
click at [518, 76] on label "All Following Bookings" at bounding box center [512, 70] width 73 height 9
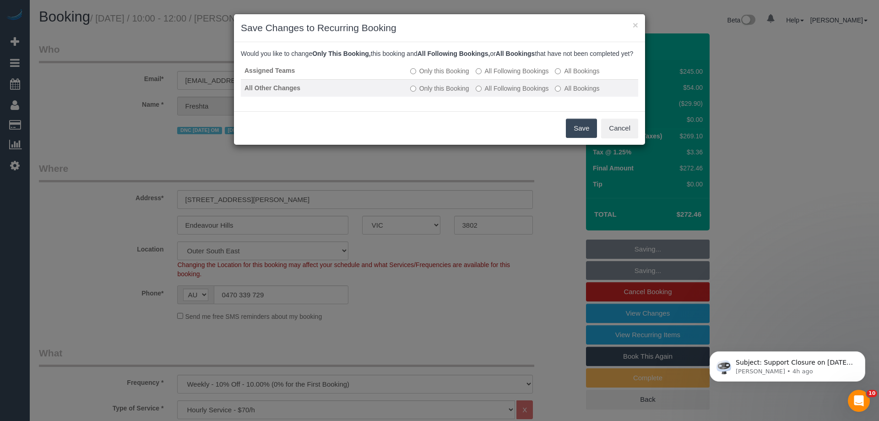
click at [516, 93] on label "All Following Bookings" at bounding box center [512, 88] width 73 height 9
click at [574, 138] on button "Save" at bounding box center [581, 128] width 31 height 19
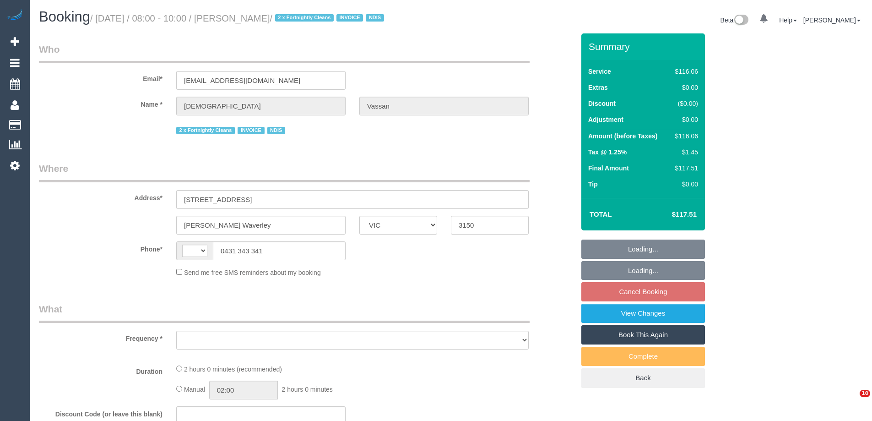
select select "VIC"
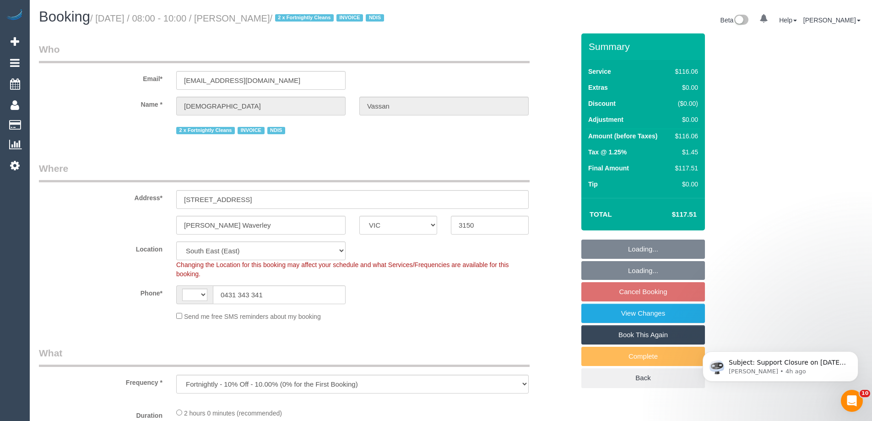
select select "object:741"
select select "string:AU"
select select "number:28"
select select "number:14"
select select "number:19"
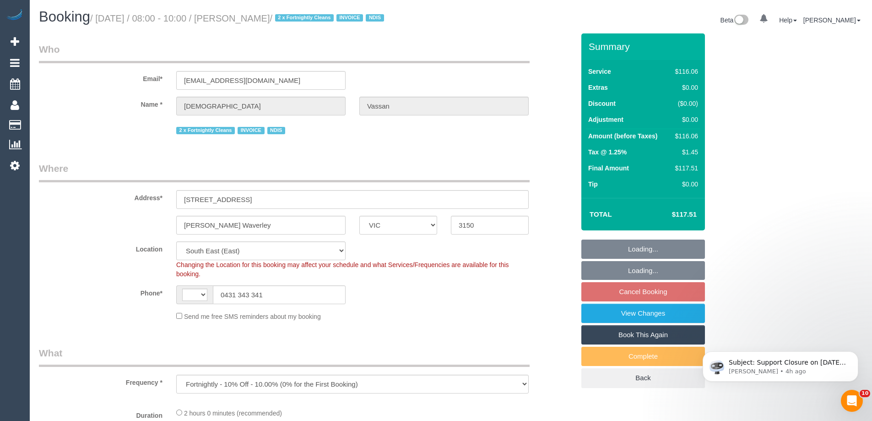
select select "number:24"
select select "number:34"
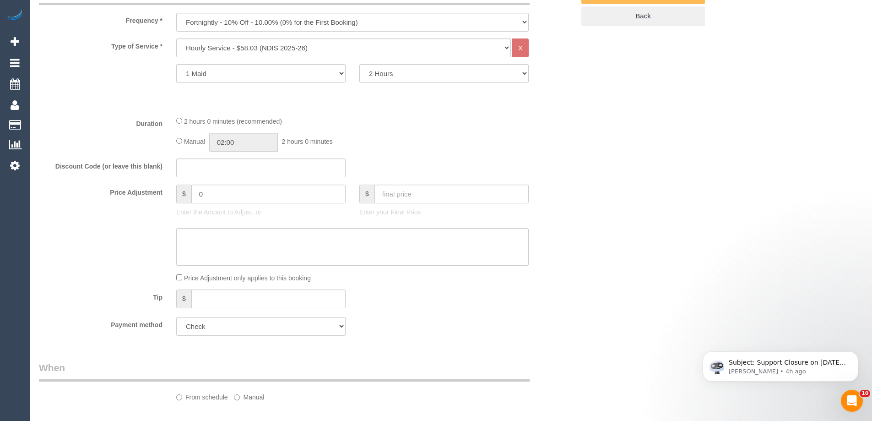
select select "spot2"
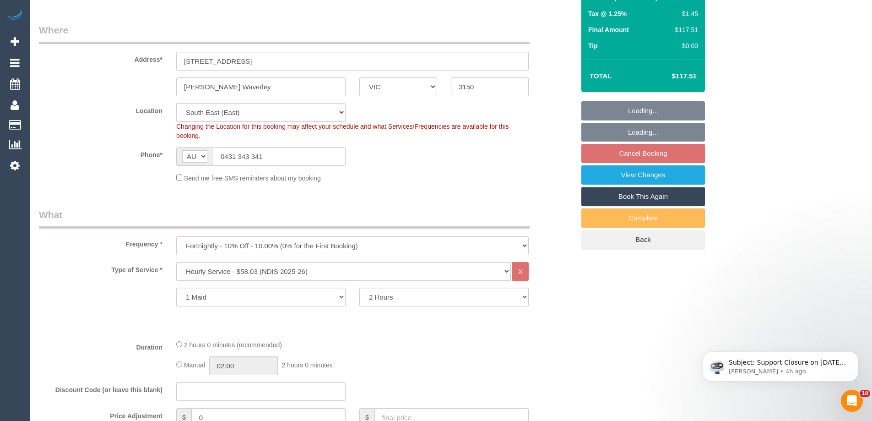
scroll to position [137, 0]
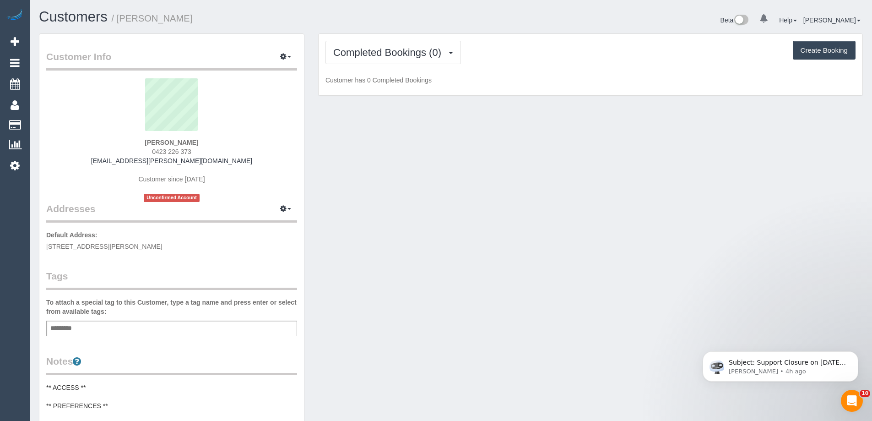
drag, startPoint x: 185, startPoint y: 22, endPoint x: 120, endPoint y: 16, distance: 65.3
click at [120, 16] on h1 "Customers / [PERSON_NAME]" at bounding box center [241, 17] width 405 height 16
click at [359, 58] on span "Completed Bookings (0)" at bounding box center [389, 52] width 113 height 11
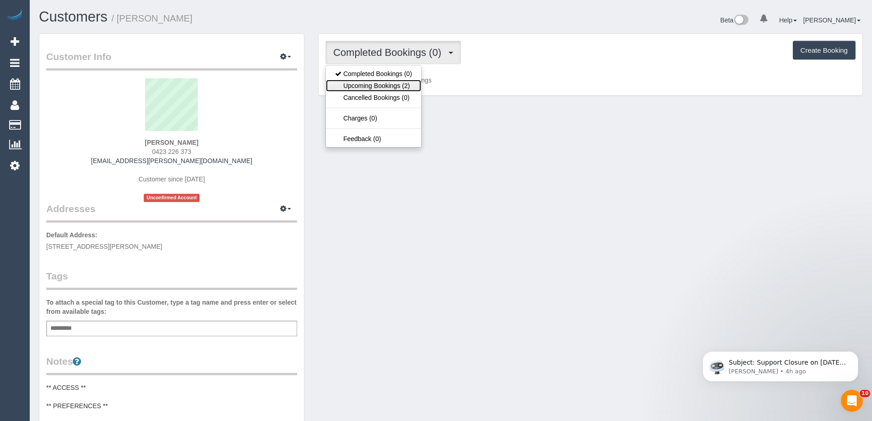
click at [363, 83] on link "Upcoming Bookings (2)" at bounding box center [373, 86] width 95 height 12
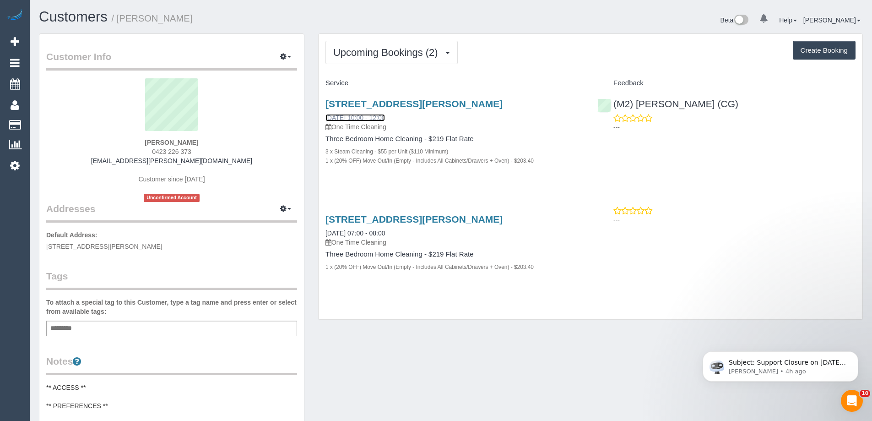
click at [349, 118] on link "[DATE] 10:00 - 12:00" at bounding box center [356, 117] width 60 height 7
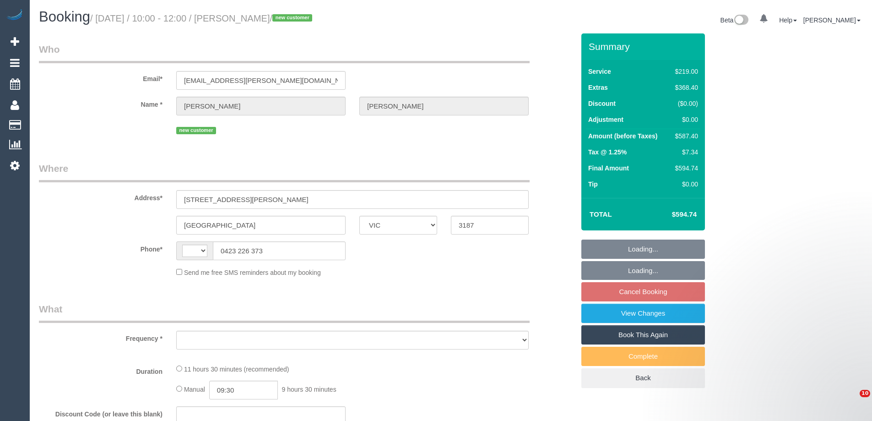
select select "VIC"
select select "string:AU"
select select "object:537"
select select "string:stripe-pm_1RqRQ82GScqysDRVwoOBDfRc"
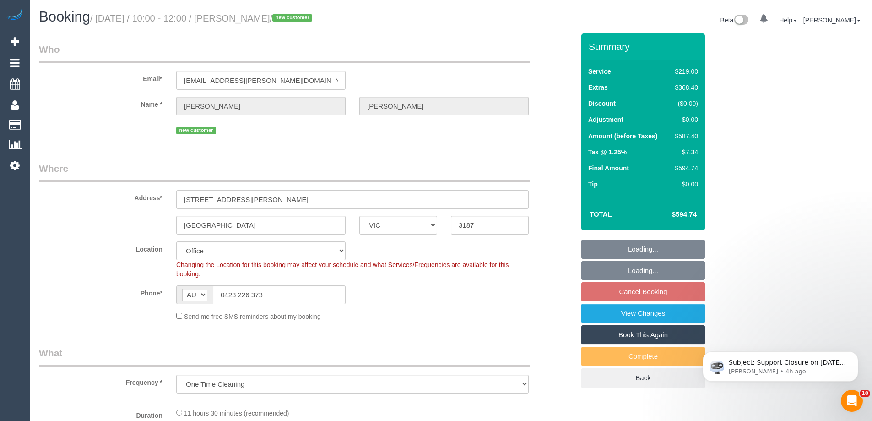
select select "object:685"
select select "number:28"
select select "number:14"
select select "number:19"
select select "number:24"
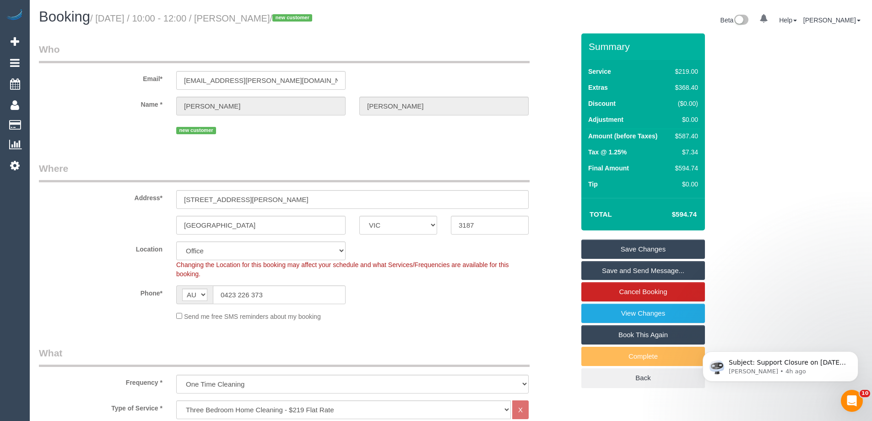
click at [424, 311] on div "Send me free SMS reminders about my booking" at bounding box center [352, 316] width 366 height 10
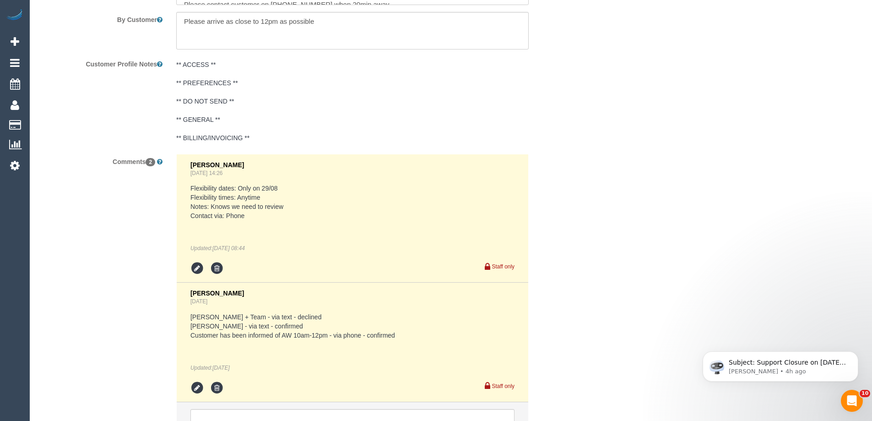
scroll to position [1726, 0]
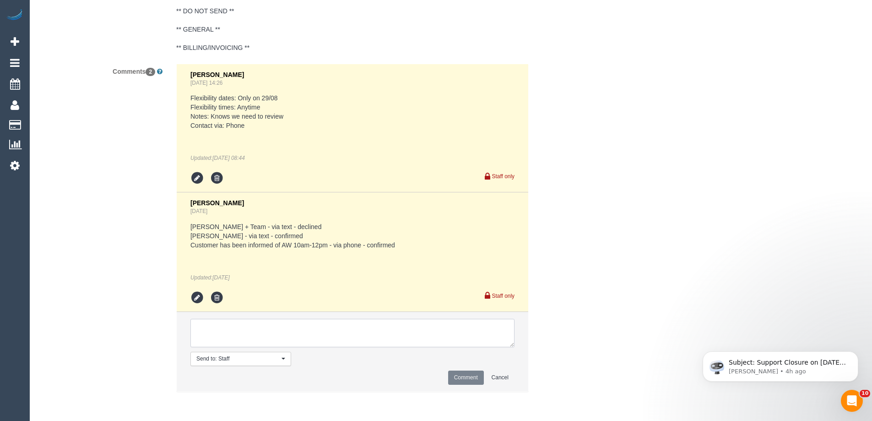
click at [242, 344] on textarea at bounding box center [353, 333] width 324 height 28
click at [344, 328] on textarea at bounding box center [353, 333] width 324 height 28
click at [274, 342] on textarea at bounding box center [353, 333] width 324 height 28
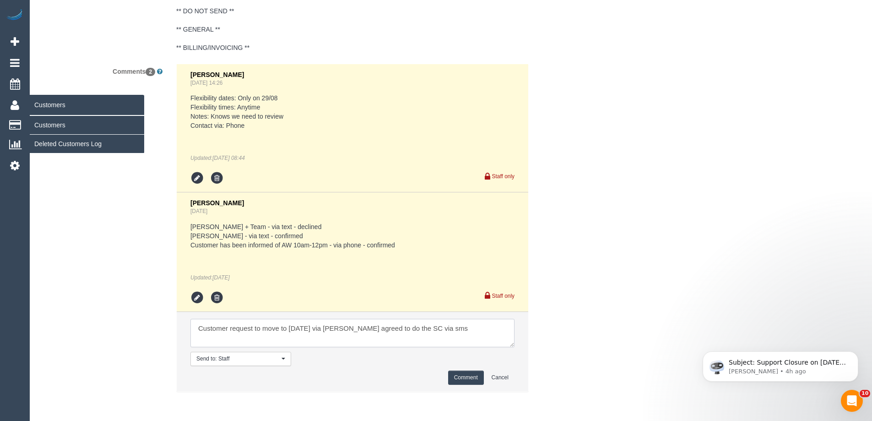
type textarea "Customer request to move to Sat 30/08 via Clare Mark agreed to do the SC via sms"
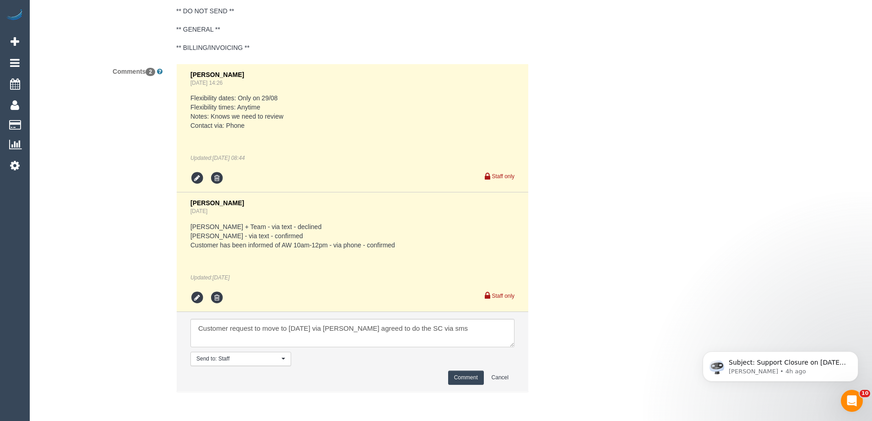
click at [460, 376] on button "Comment" at bounding box center [466, 377] width 36 height 14
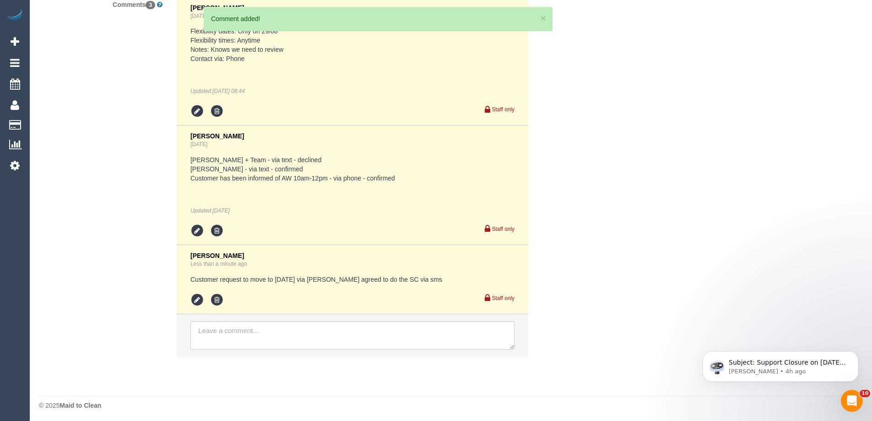
scroll to position [1804, 0]
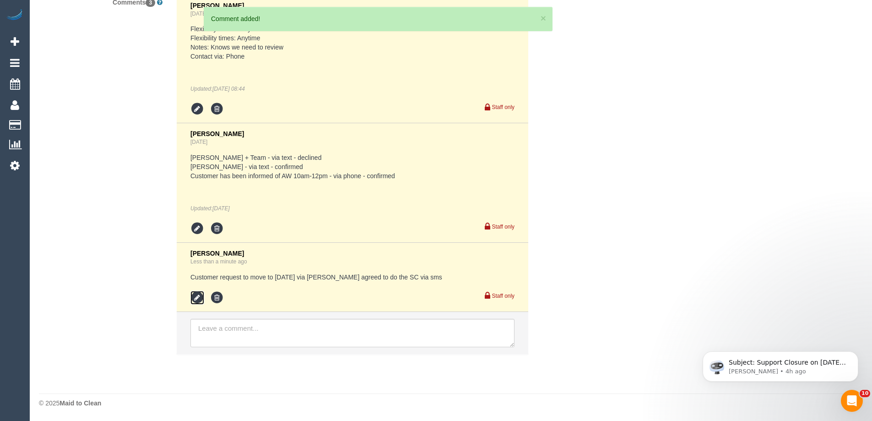
click at [193, 298] on icon at bounding box center [198, 298] width 14 height 14
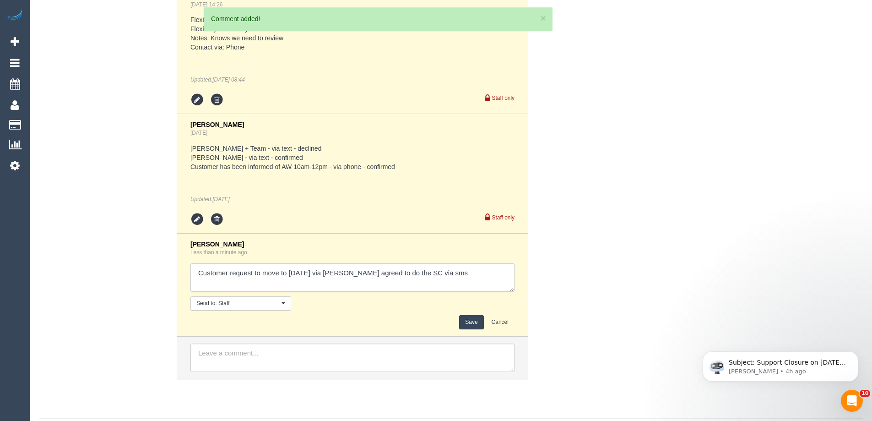
click at [385, 278] on textarea at bounding box center [353, 277] width 324 height 28
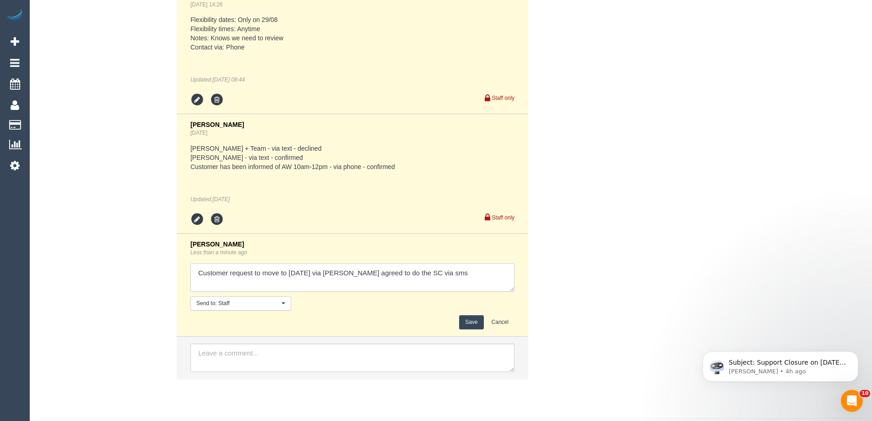
scroll to position [4, 0]
type textarea "Customer request to move to Sat 30/08 via Clare Mark agreed to do the SC via sm…"
click at [474, 319] on button "Save" at bounding box center [471, 322] width 24 height 14
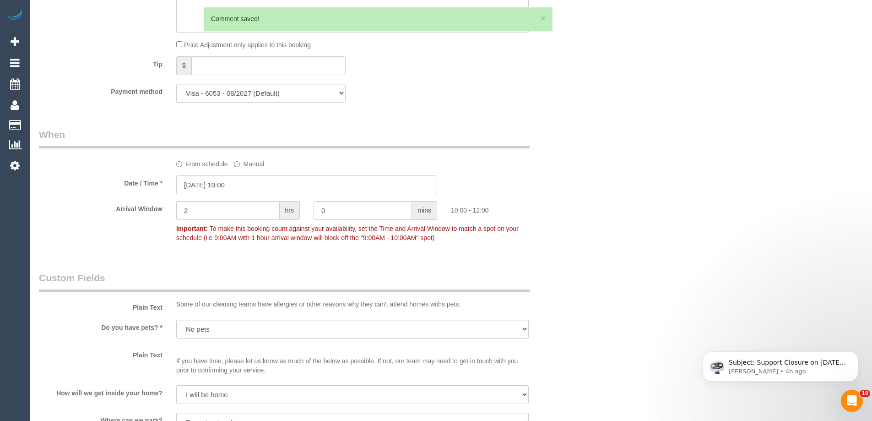
scroll to position [888, 0]
click at [221, 187] on input "29/08/2025 10:00" at bounding box center [306, 186] width 261 height 19
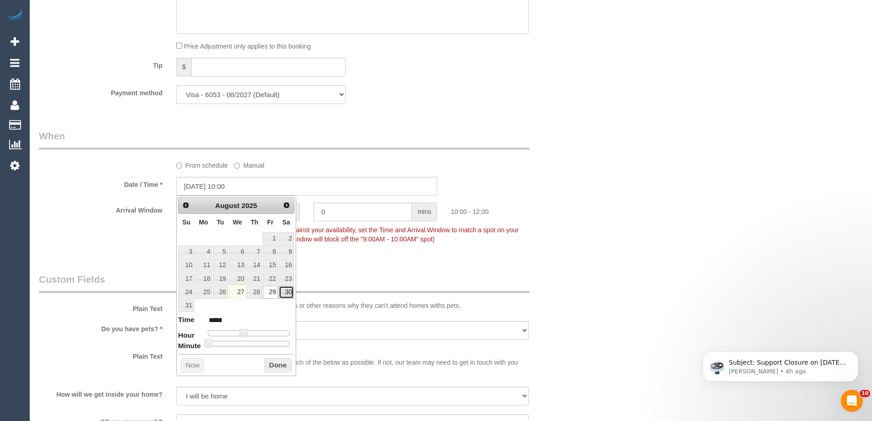
click at [288, 294] on link "30" at bounding box center [286, 292] width 15 height 12
type input "30/08/2025 10:00"
click at [284, 366] on button "Done" at bounding box center [278, 365] width 27 height 15
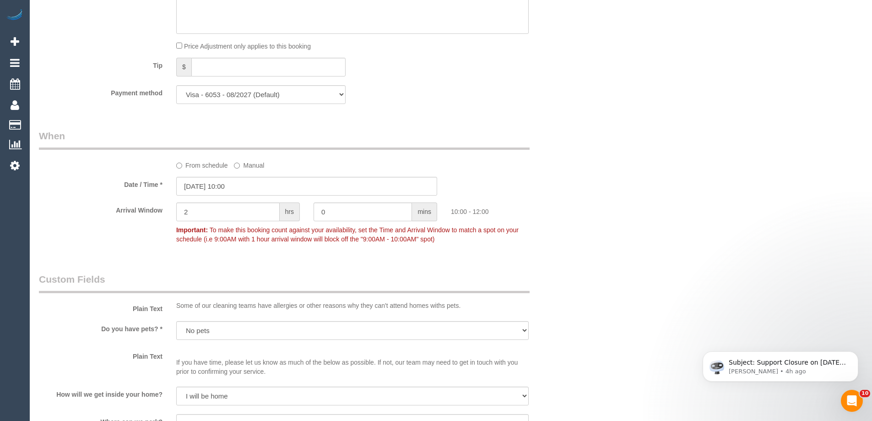
click at [657, 99] on div "Who Email* julian.h.wakeford@gmail.com Name * Julian Wakeford new customer Wher…" at bounding box center [451, 241] width 824 height 2192
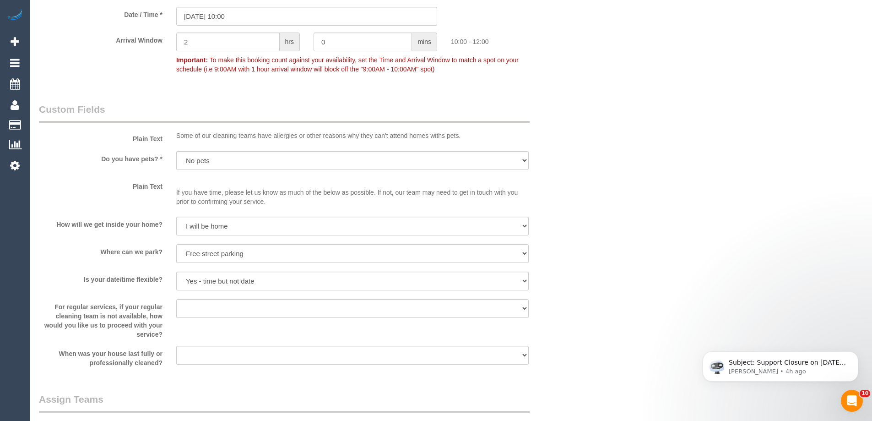
scroll to position [1177, 0]
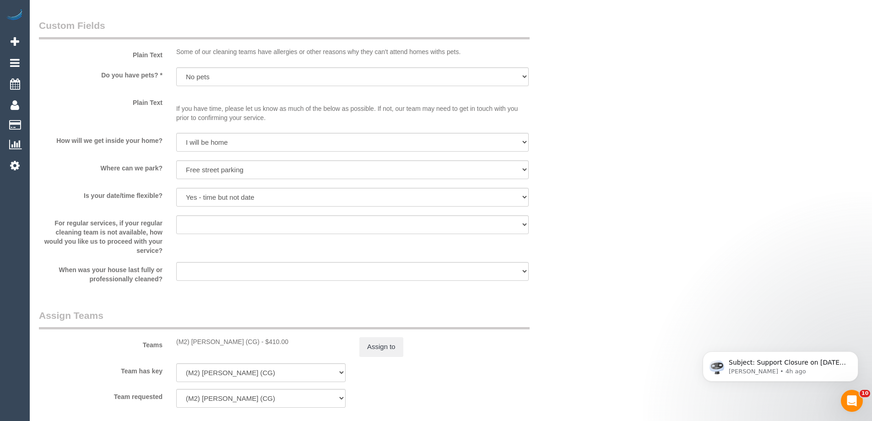
scroll to position [1163, 0]
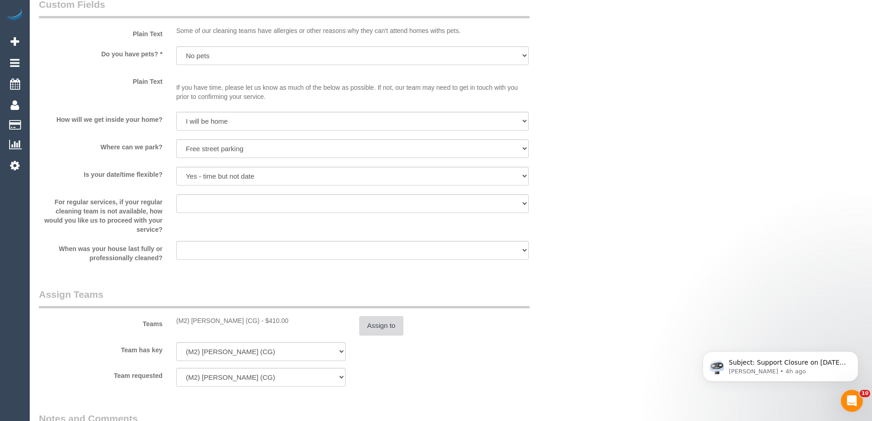
click at [379, 322] on button "Assign to" at bounding box center [381, 325] width 44 height 19
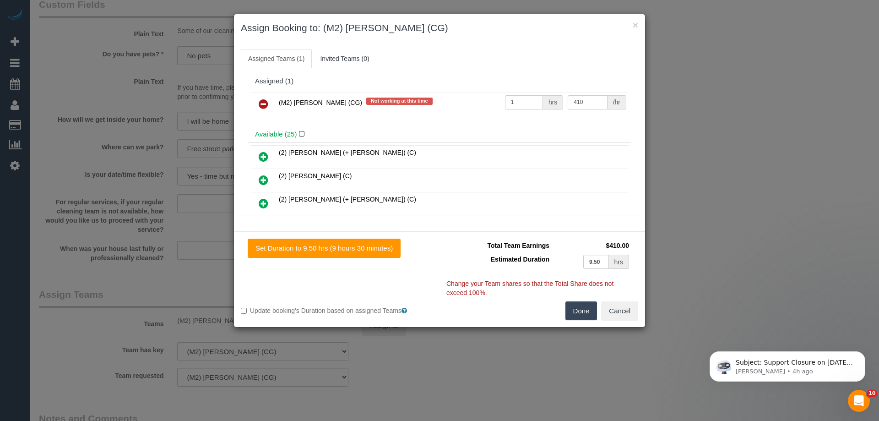
click at [257, 102] on link at bounding box center [264, 104] width 22 height 18
click at [336, 86] on div "Assigned (1)" at bounding box center [439, 81] width 383 height 17
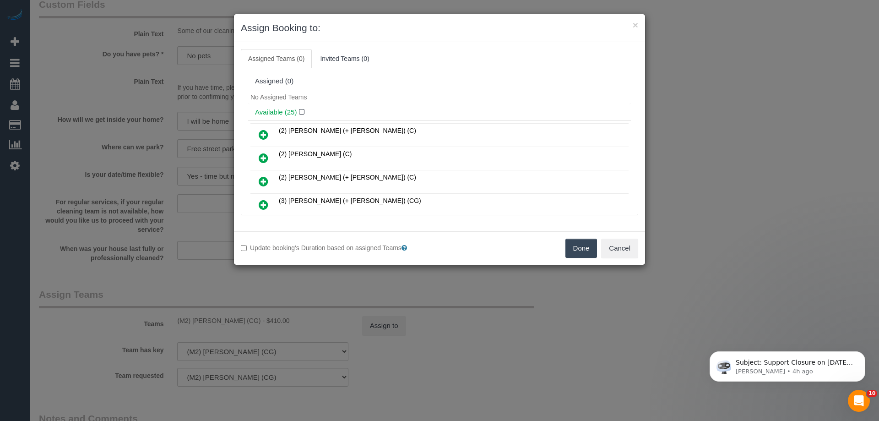
click at [584, 257] on button "Done" at bounding box center [582, 248] width 32 height 19
click at [584, 257] on div "× Assign Booking to: Assigned Teams (0) Invited Teams (0) Assigned (0) No Assig…" at bounding box center [439, 210] width 879 height 421
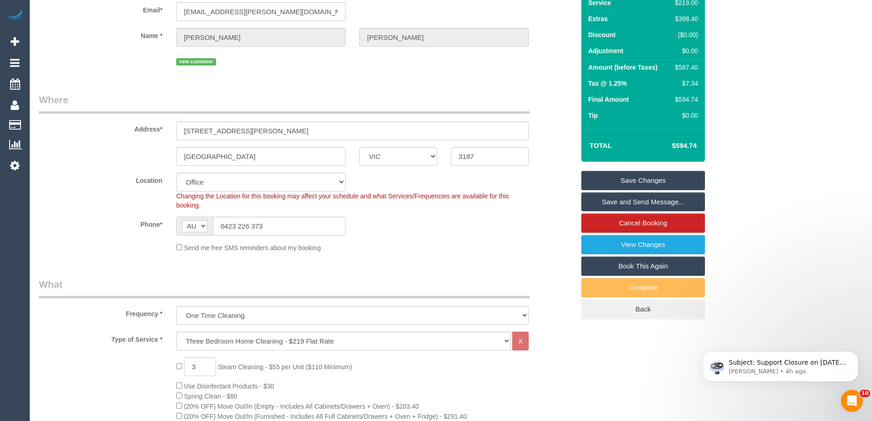
scroll to position [0, 0]
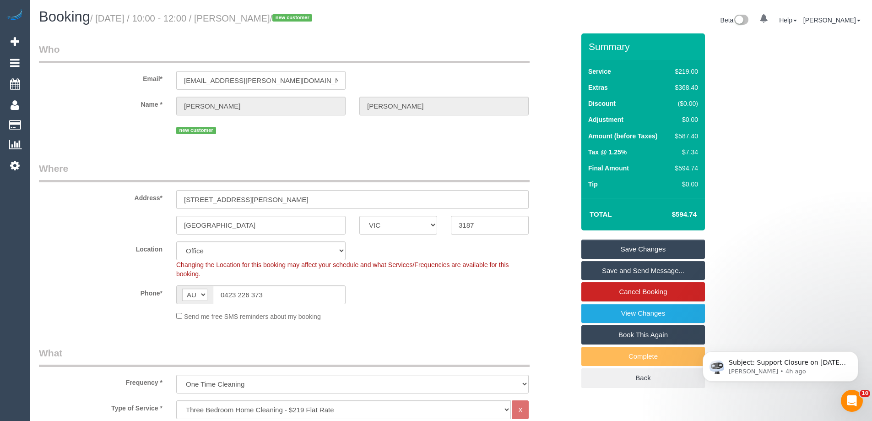
click at [687, 132] on div "$587.40" at bounding box center [685, 135] width 27 height 9
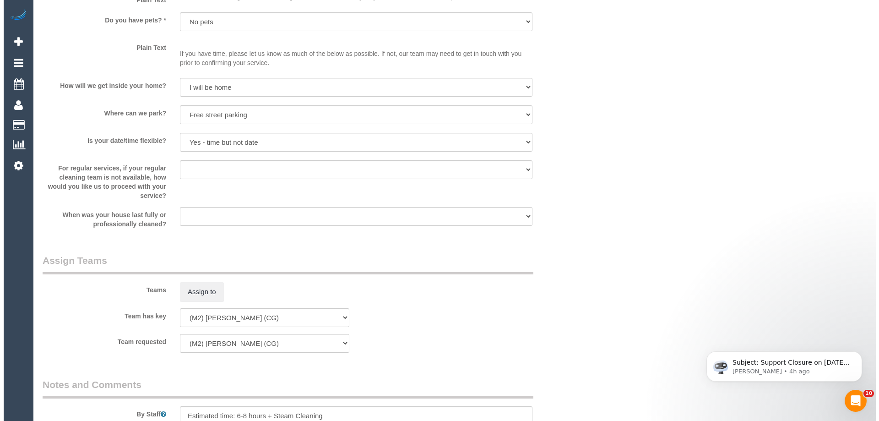
scroll to position [1236, 0]
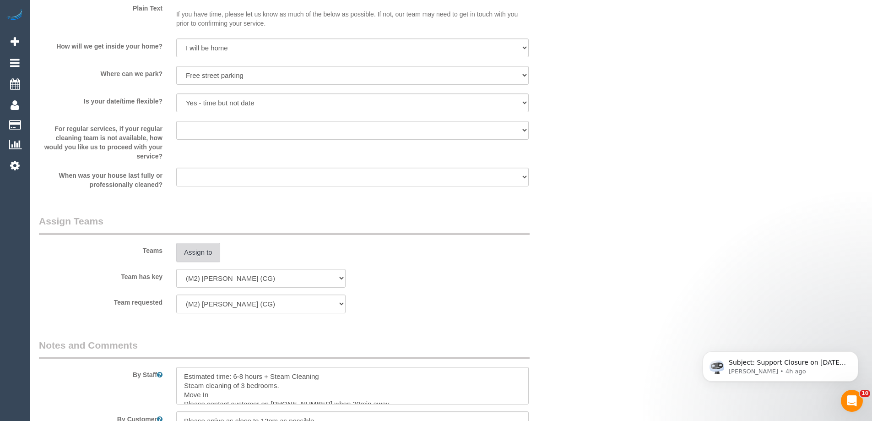
click at [198, 253] on button "Assign to" at bounding box center [198, 252] width 44 height 19
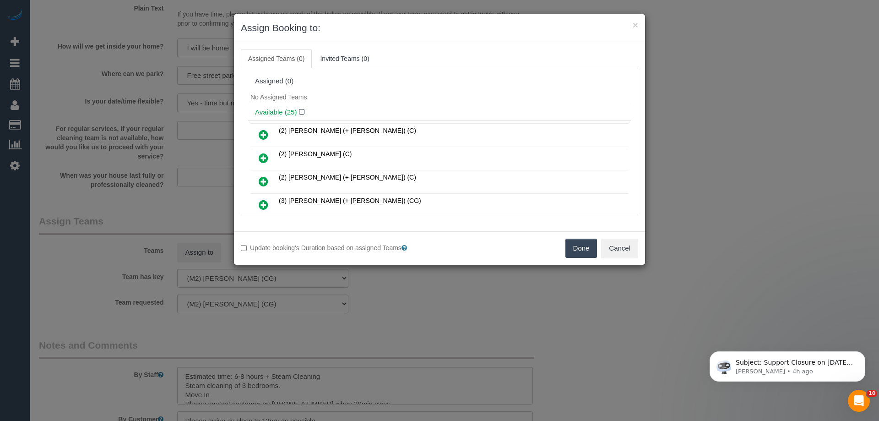
click at [413, 111] on h4 "Available (25)" at bounding box center [439, 113] width 369 height 8
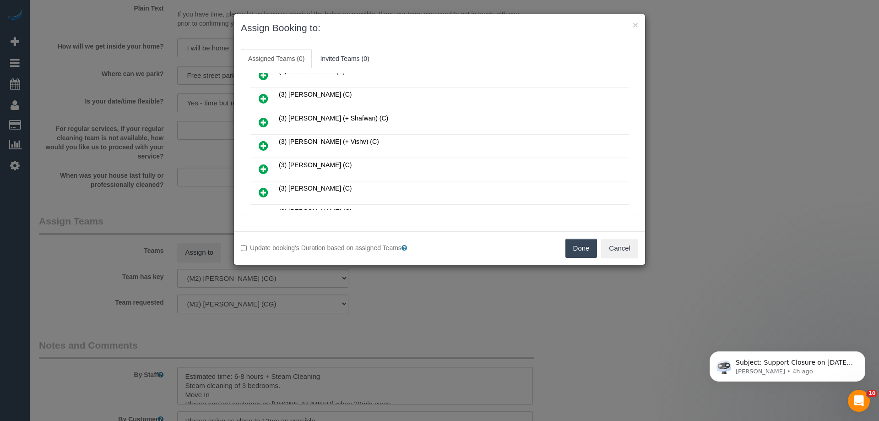
click at [266, 139] on link at bounding box center [264, 146] width 22 height 18
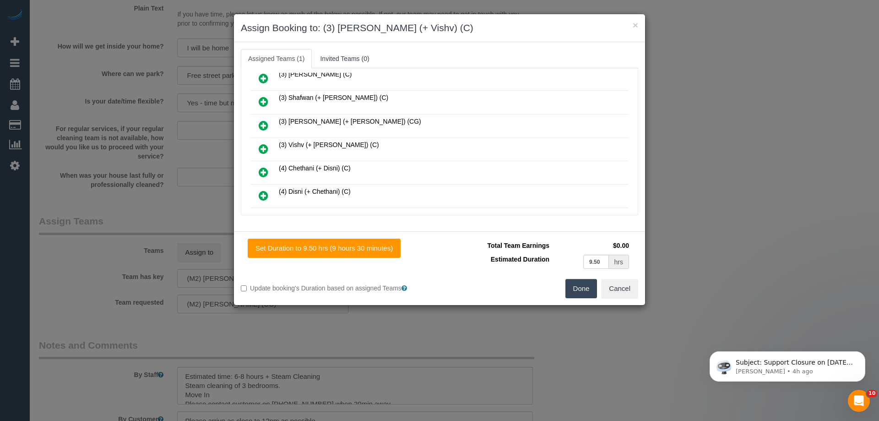
click at [260, 151] on icon at bounding box center [264, 148] width 10 height 11
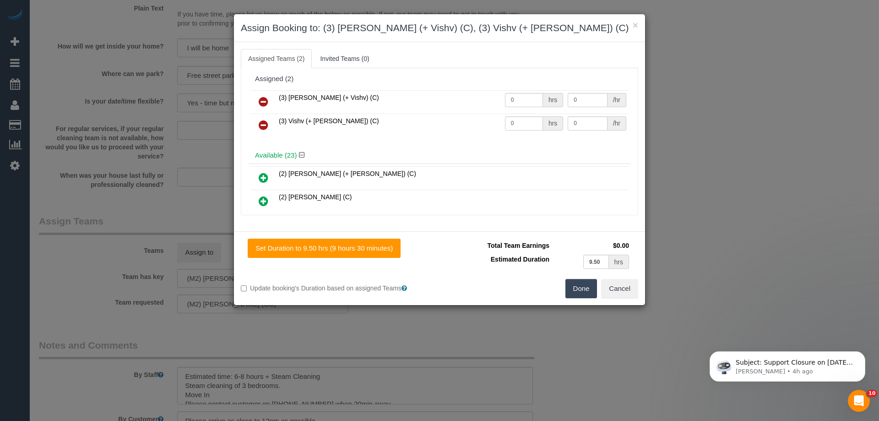
scroll to position [0, 0]
click at [519, 103] on input "0" at bounding box center [524, 102] width 38 height 14
type input "1"
click at [535, 124] on input "0" at bounding box center [524, 126] width 38 height 14
type input "1"
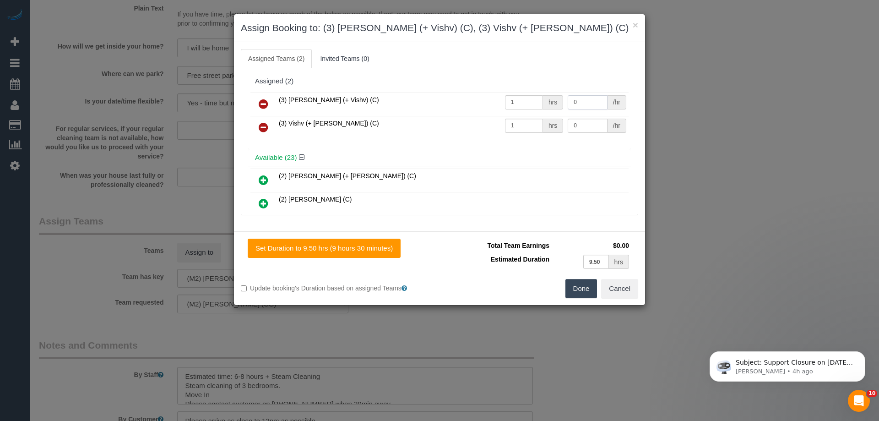
click at [582, 103] on input "0" at bounding box center [587, 102] width 39 height 14
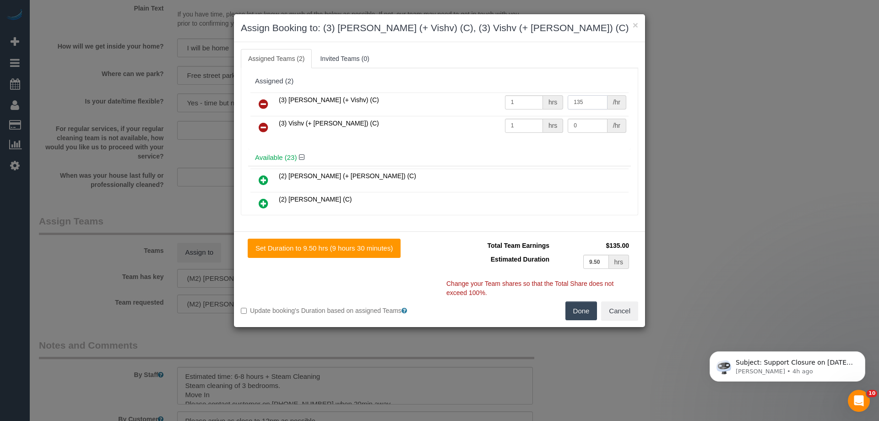
type input "135"
click at [592, 126] on input "0" at bounding box center [587, 126] width 39 height 14
type input "135"
click at [591, 313] on button "Done" at bounding box center [582, 310] width 32 height 19
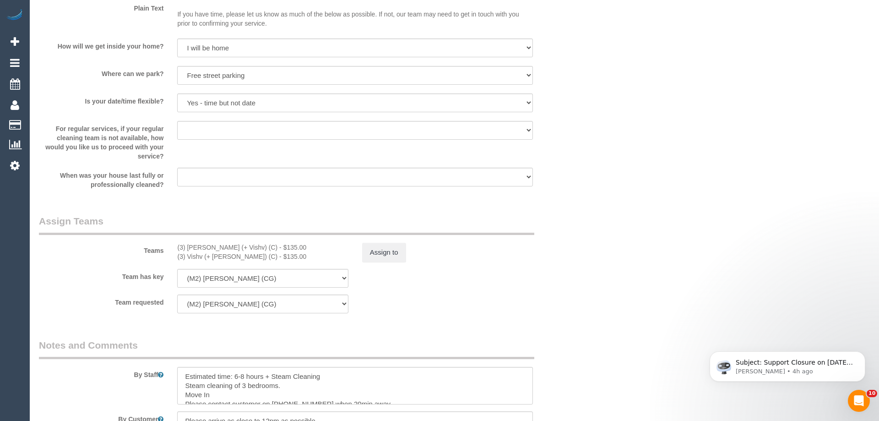
click at [591, 313] on div "× Assign Booking to: (3) Kelvin (+ Vishv) (C), (3) Vishv (+ Kelvin) (C) Assigne…" at bounding box center [439, 210] width 879 height 421
click at [378, 252] on button "Assign to" at bounding box center [381, 252] width 44 height 19
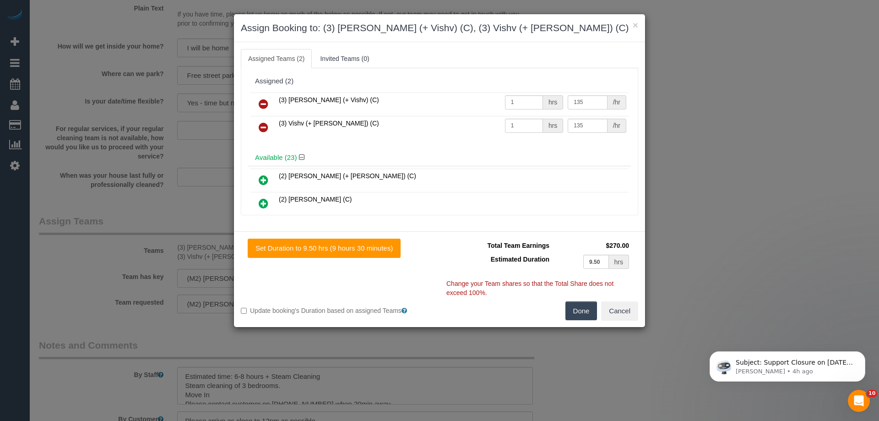
click at [370, 138] on td "(3) Vishv (+ Kelvin) (C)" at bounding box center [390, 127] width 226 height 23
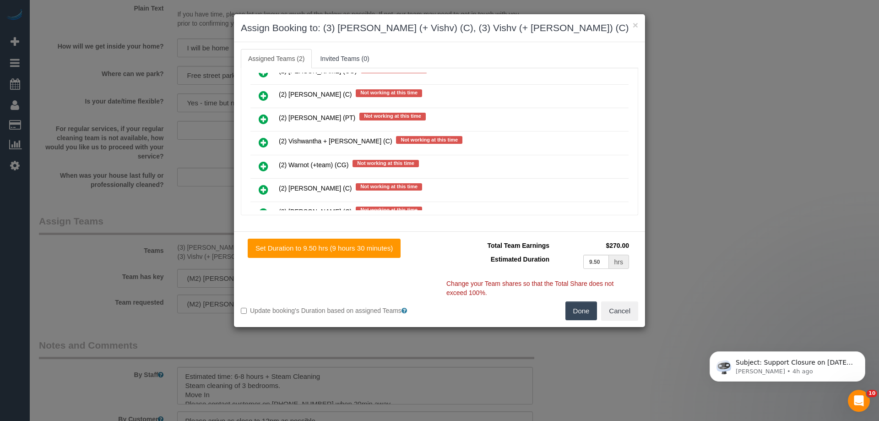
scroll to position [4739, 0]
click at [262, 141] on icon at bounding box center [264, 142] width 10 height 11
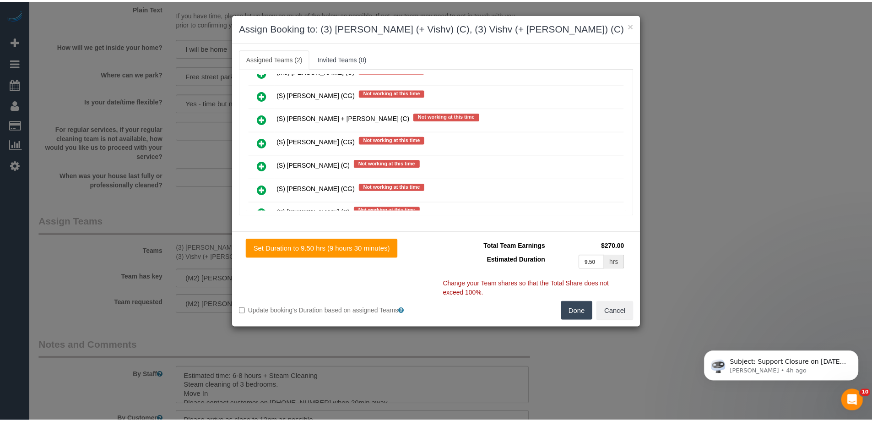
scroll to position [4762, 0]
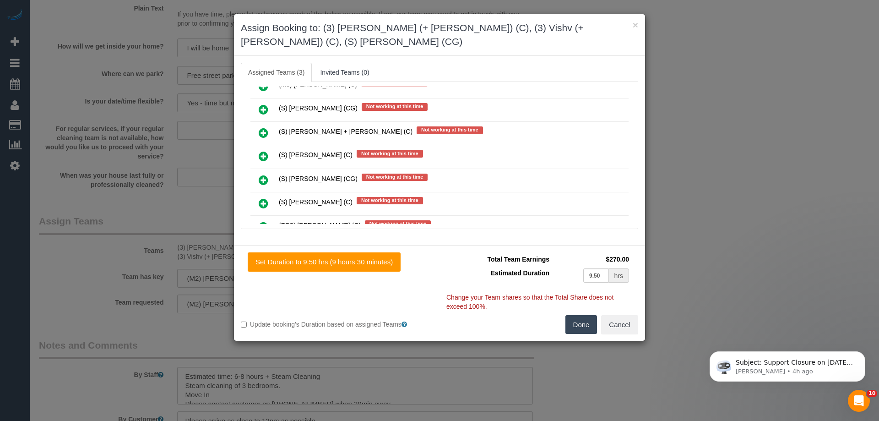
click at [574, 327] on button "Done" at bounding box center [582, 324] width 32 height 19
click at [574, 327] on div "× Assign Booking to: (3) Kelvin (+ Vishv) (C), (3) Vishv (+ Kelvin) (C), (S) Ma…" at bounding box center [439, 210] width 879 height 421
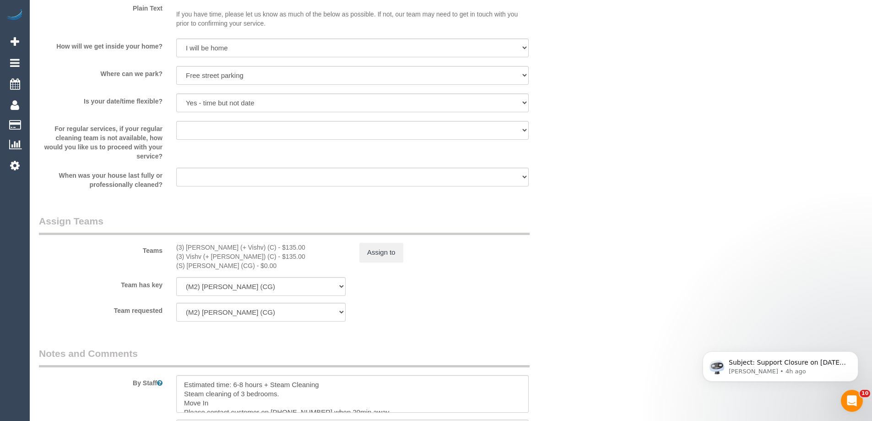
click at [378, 248] on button "Assign to" at bounding box center [381, 252] width 44 height 19
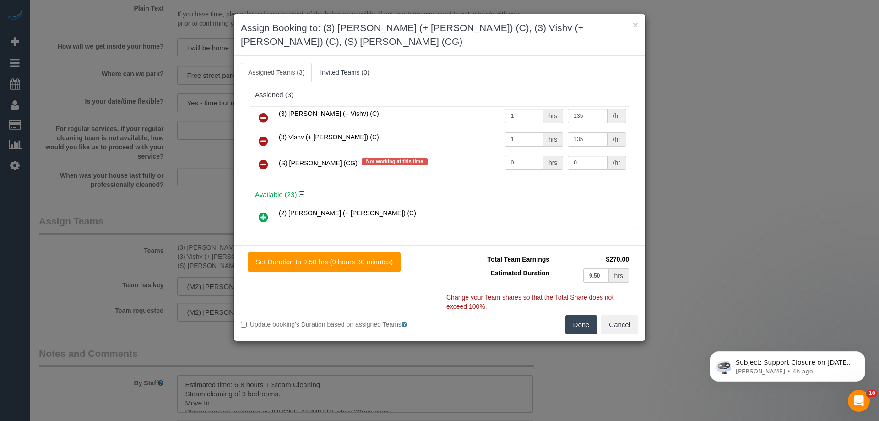
click at [527, 163] on input "0" at bounding box center [524, 163] width 38 height 14
type input "1"
click at [579, 160] on input "0" at bounding box center [587, 163] width 39 height 14
type input "0"
click at [593, 164] on input "0" at bounding box center [587, 163] width 39 height 14
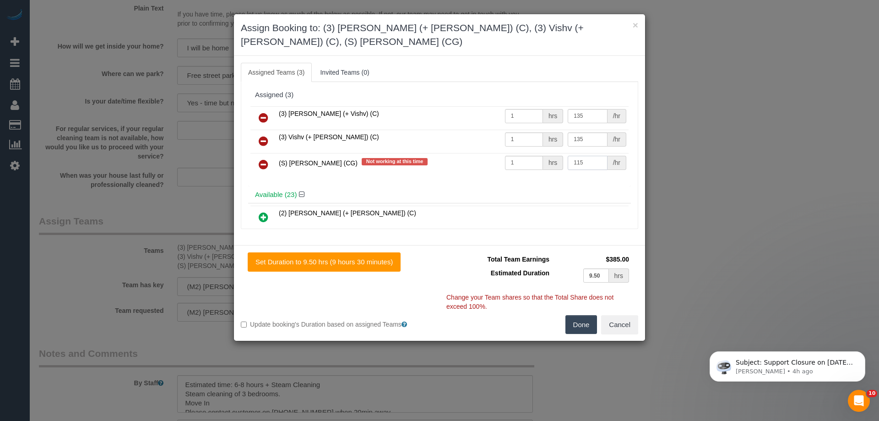
type input "115"
click at [580, 331] on button "Done" at bounding box center [582, 324] width 32 height 19
click at [580, 331] on div "× Assign Booking to: (3) Kelvin (+ Vishv) (C), (3) Vishv (+ Kelvin) (C), (S) Ma…" at bounding box center [439, 210] width 879 height 421
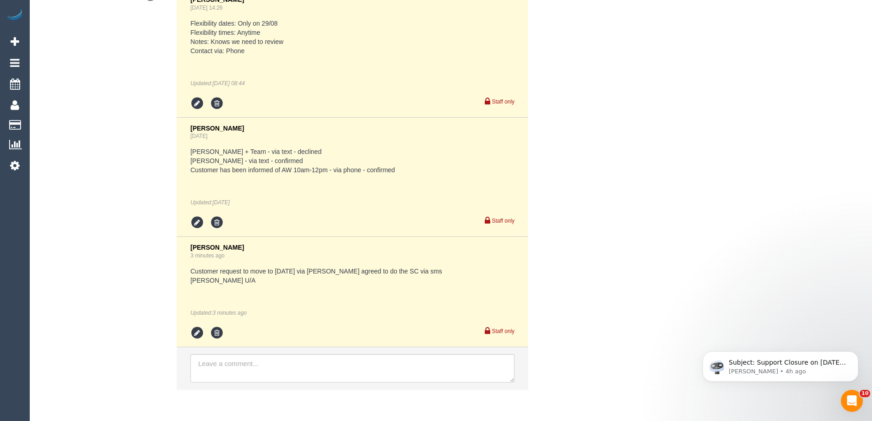
scroll to position [1854, 0]
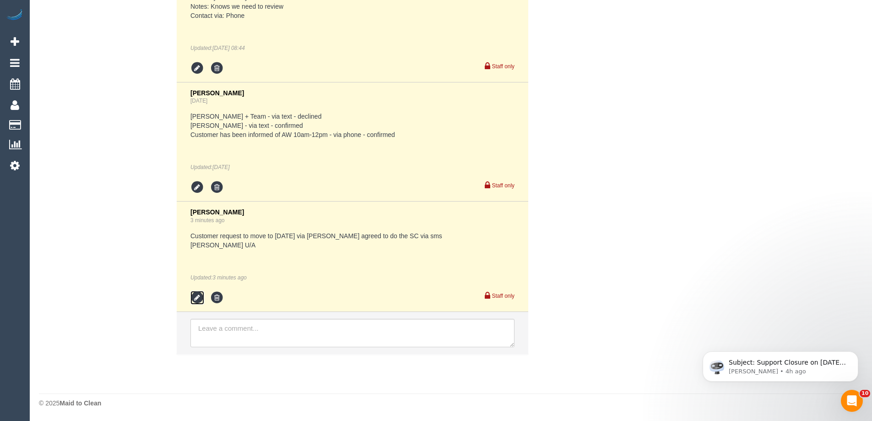
click at [196, 298] on icon at bounding box center [198, 298] width 14 height 14
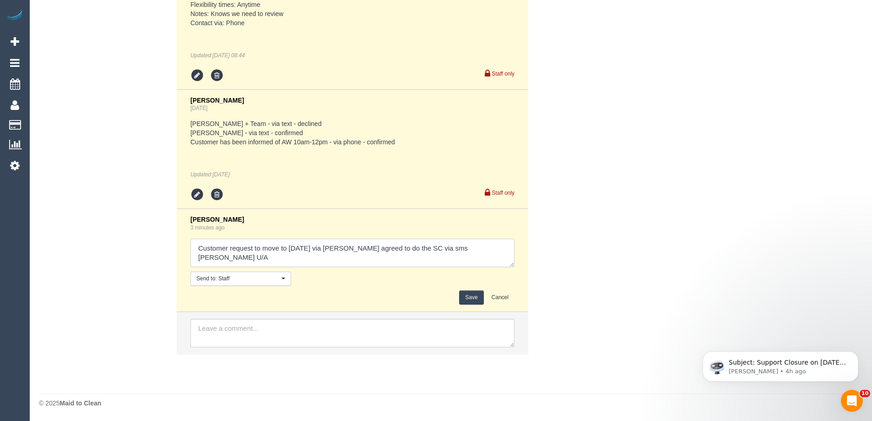
click at [317, 258] on textarea at bounding box center [353, 253] width 324 height 28
type textarea "Customer request to move to Sat 30/08 via Clare Mark agreed to do the SC via sm…"
click at [477, 299] on button "Save" at bounding box center [471, 297] width 24 height 14
click at [573, 259] on div "Comments 3 Mary Regala Jul 30, 2025 14:26 Flexibility dates: Only on 29/08 Flex…" at bounding box center [307, 162] width 550 height 403
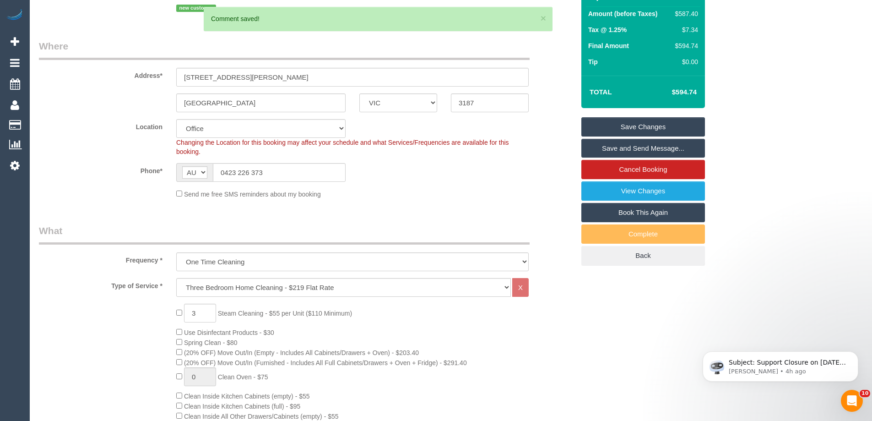
scroll to position [51, 0]
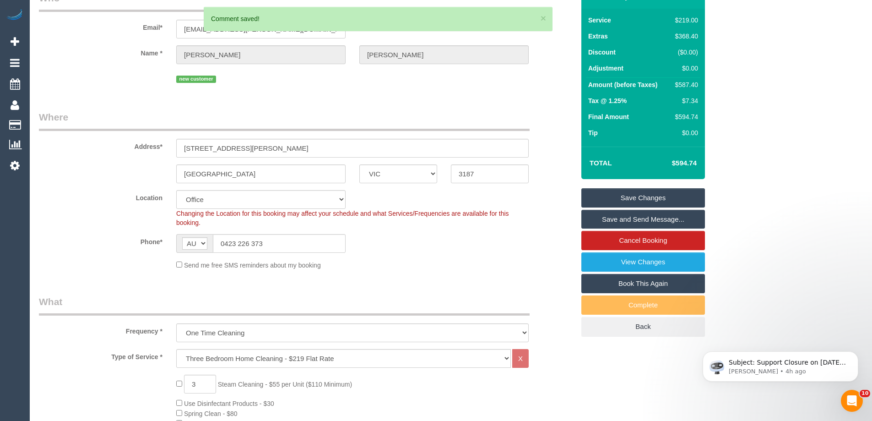
click at [659, 196] on link "Save Changes" at bounding box center [644, 197] width 124 height 19
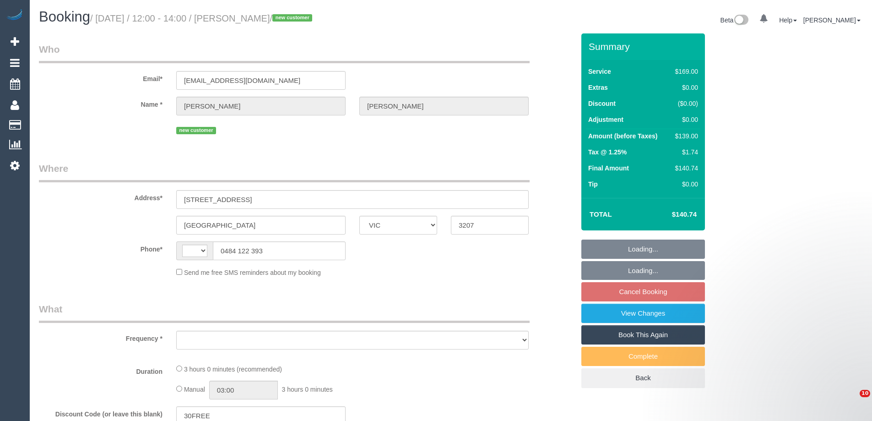
select select "VIC"
select select "string:AU"
select select "object:533"
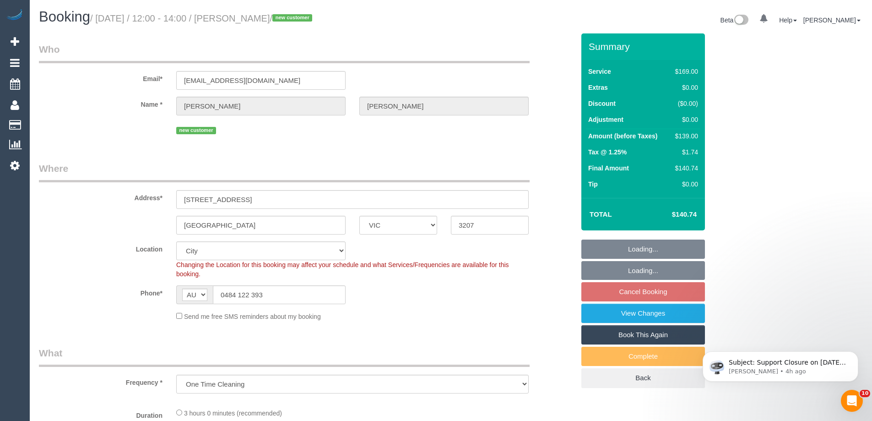
select select "string:stripe-pm_1RzwE62GScqysDRV91N4G2JE"
select select "number:28"
select select "number:14"
select select "number:19"
select select "number:22"
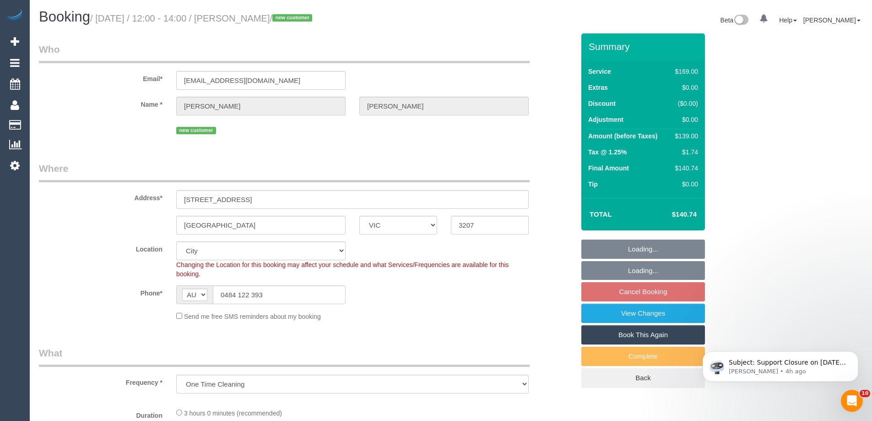
select select "number:12"
select select "object:1190"
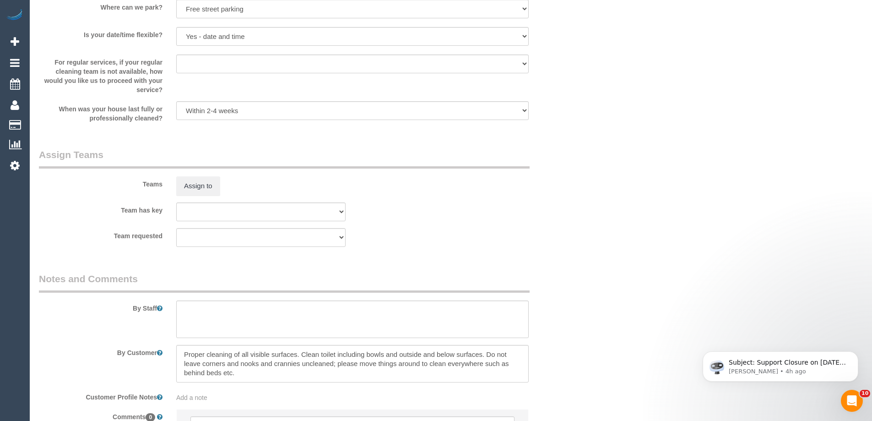
scroll to position [1400, 0]
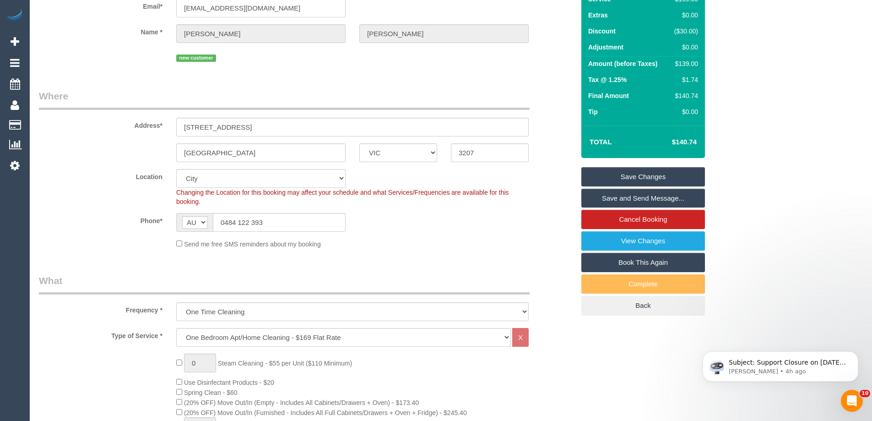
scroll to position [0, 0]
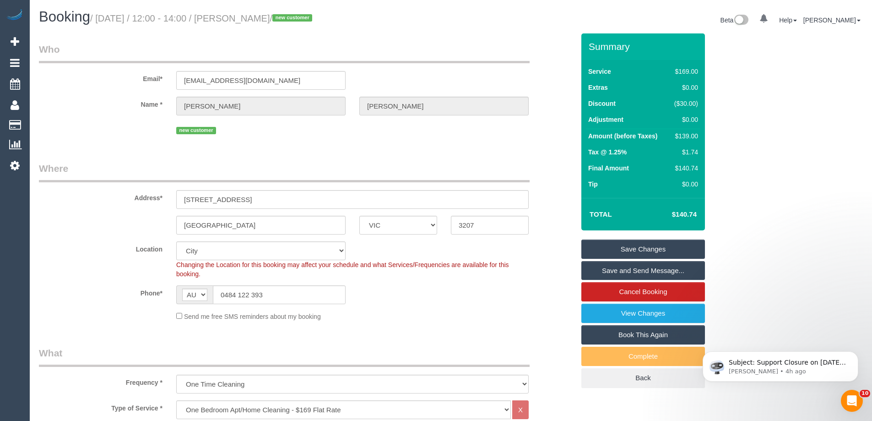
click at [136, 283] on sui-booking-location "Location [GEOGRAPHIC_DATA] (North) East (South) [GEOGRAPHIC_DATA] (East) [GEOGR…" at bounding box center [307, 281] width 536 height 80
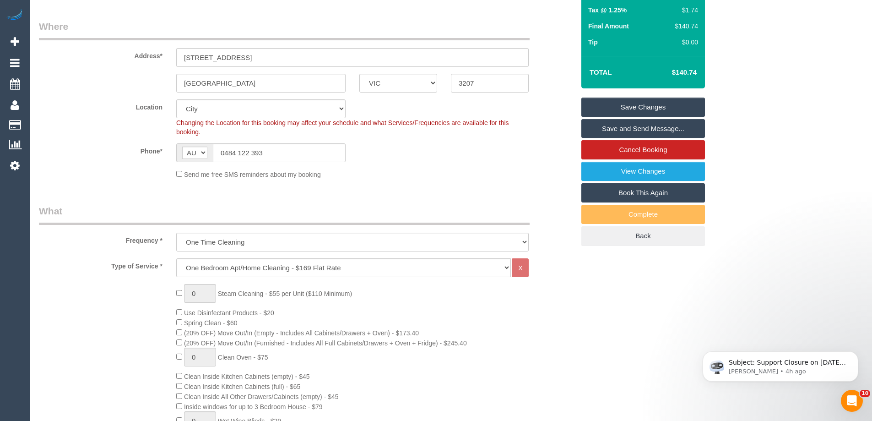
scroll to position [22, 0]
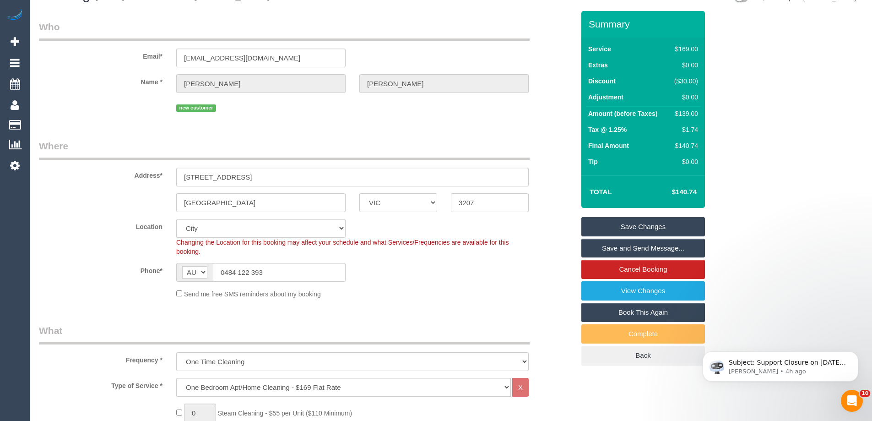
click at [685, 114] on div "$139.00" at bounding box center [684, 113] width 27 height 9
copy div "139.00"
click at [732, 110] on div "Summary Service $169.00 Extras $0.00 Discount ($30.00) Adjustment $0.00 Amount …" at bounding box center [678, 197] width 206 height 373
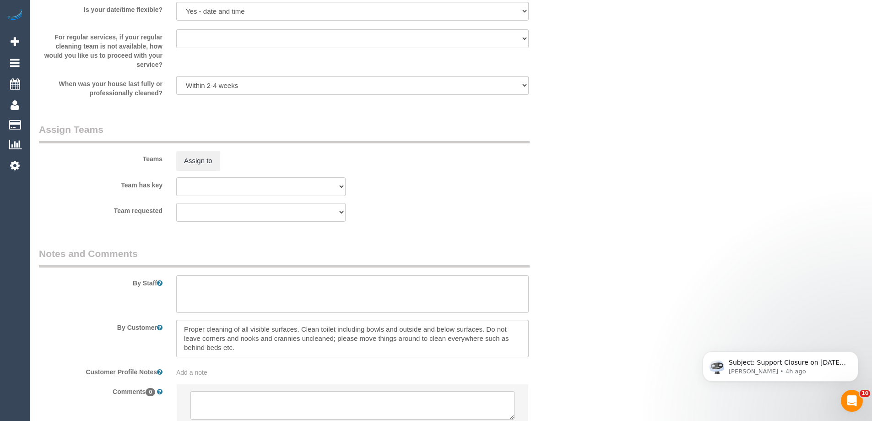
scroll to position [1396, 0]
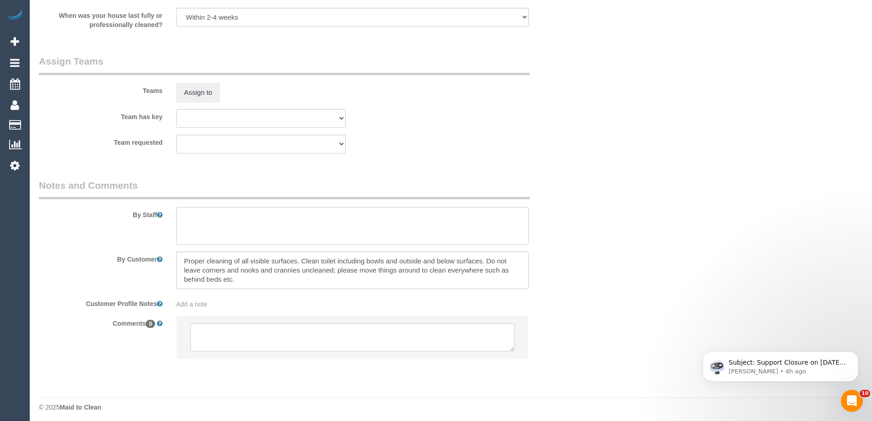
click at [240, 237] on textarea at bounding box center [352, 226] width 353 height 38
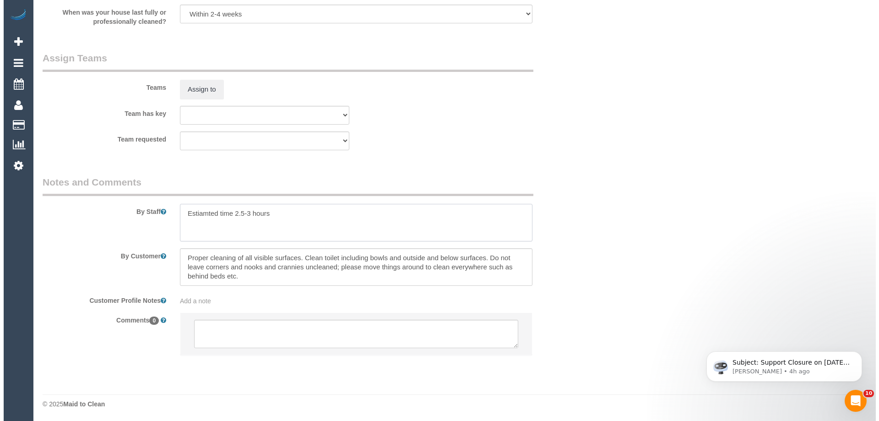
scroll to position [1400, 0]
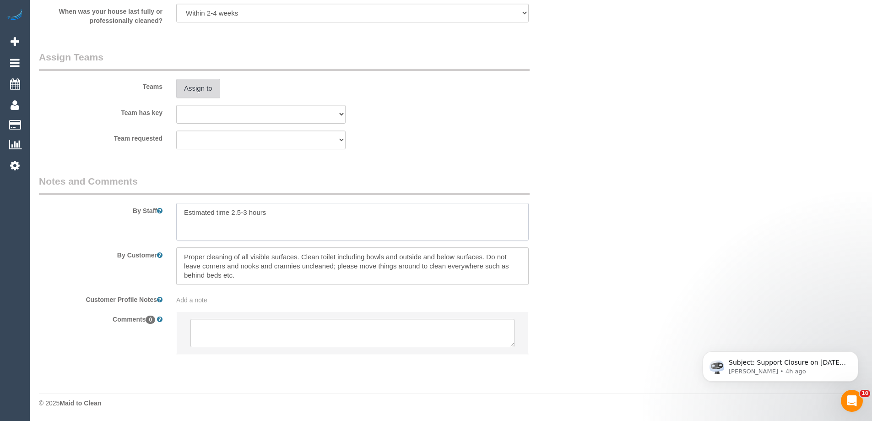
type textarea "Estimated time 2.5-3 hours"
click at [204, 91] on button "Assign to" at bounding box center [198, 88] width 44 height 19
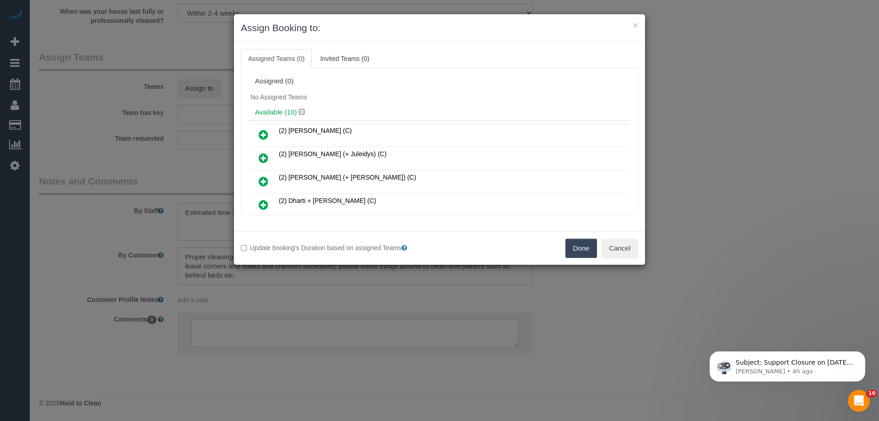
click at [443, 116] on div "Available (10)" at bounding box center [439, 112] width 383 height 17
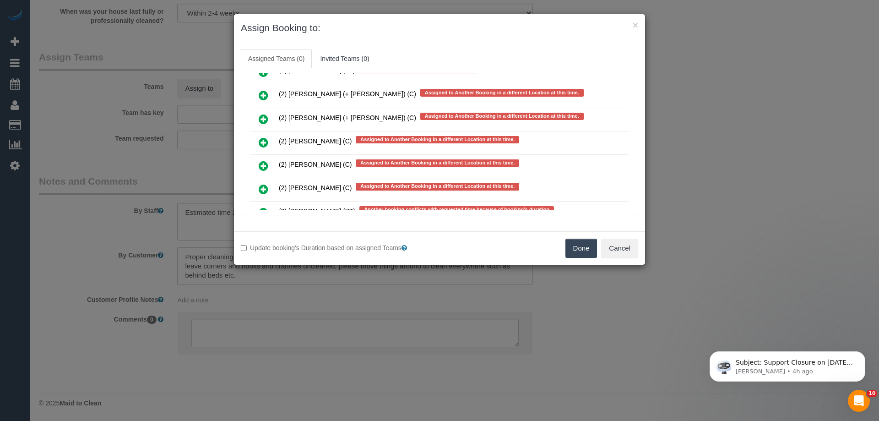
drag, startPoint x: 260, startPoint y: 145, endPoint x: 265, endPoint y: 148, distance: 6.0
click at [260, 145] on icon at bounding box center [264, 142] width 10 height 11
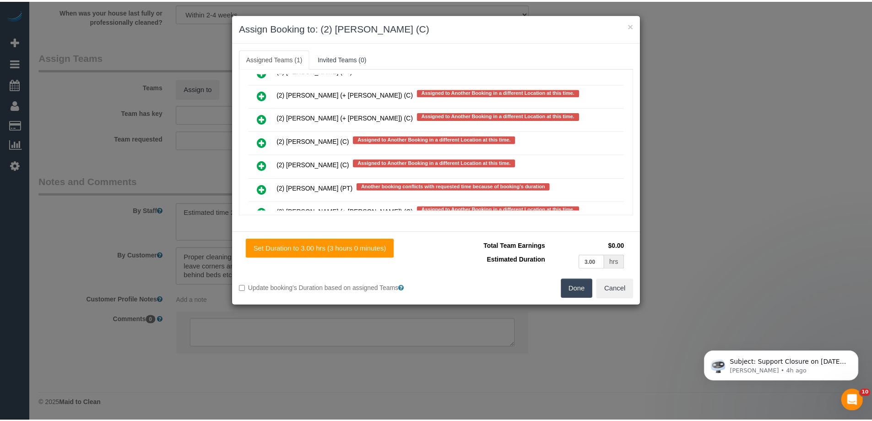
scroll to position [0, 0]
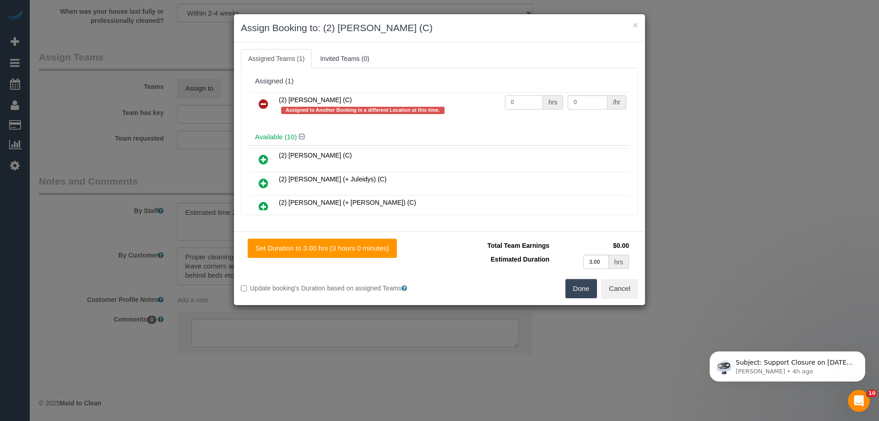
click at [524, 99] on input "0" at bounding box center [524, 102] width 38 height 14
type input "1"
click at [600, 98] on input "0" at bounding box center [587, 102] width 39 height 14
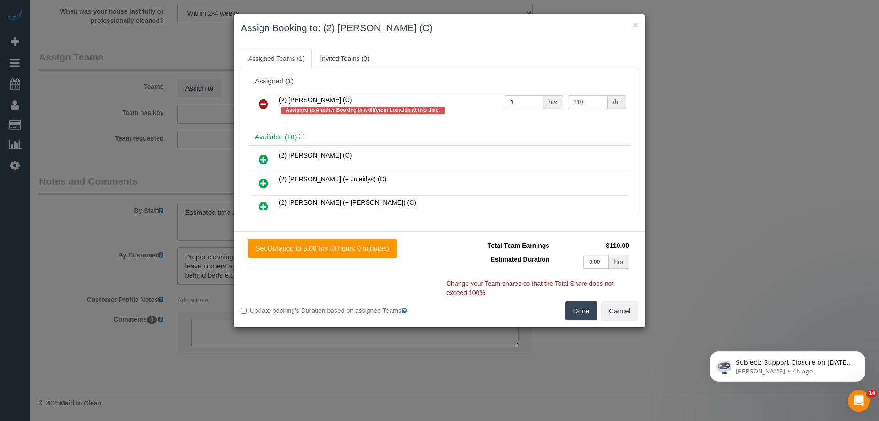
type input "110"
click at [582, 306] on button "Done" at bounding box center [582, 310] width 32 height 19
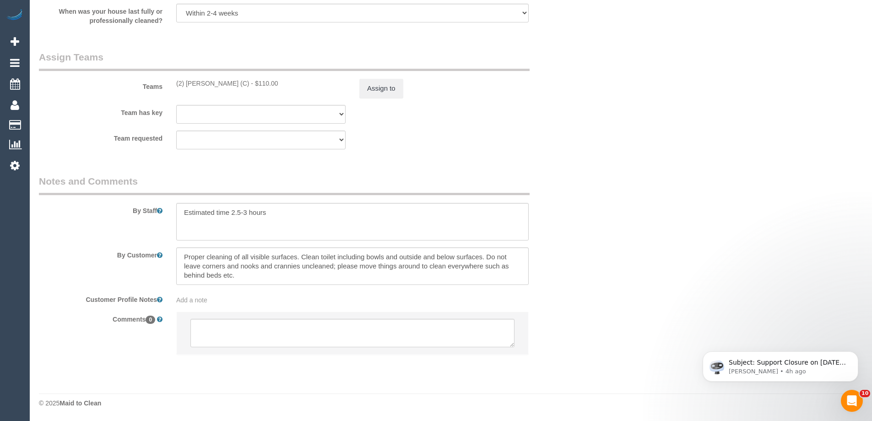
click at [621, 235] on button "Cancel" at bounding box center [616, 232] width 37 height 19
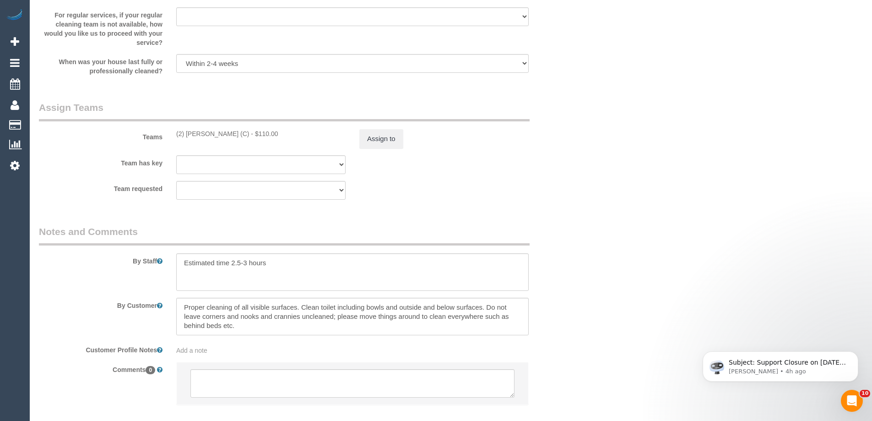
scroll to position [1400, 0]
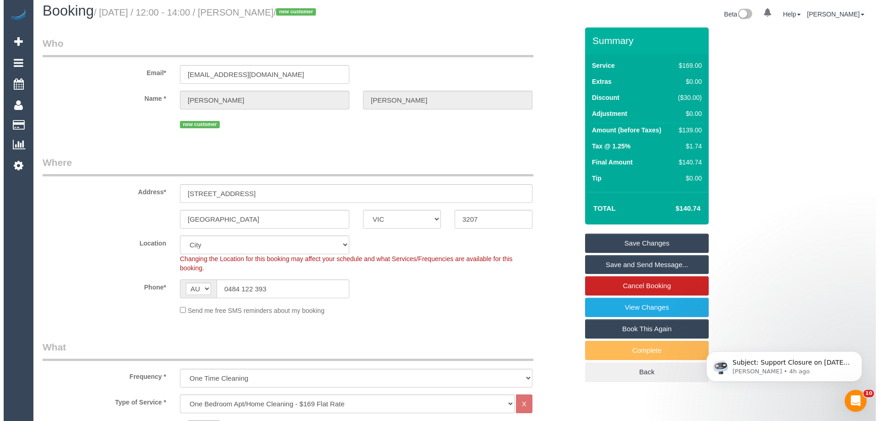
scroll to position [0, 0]
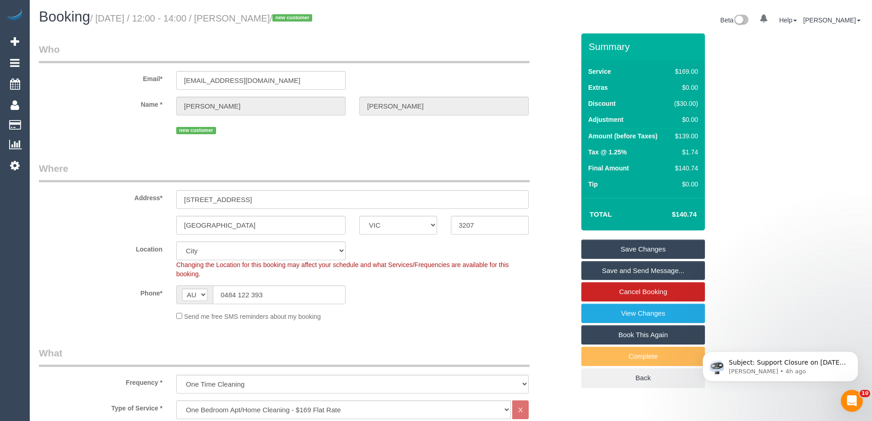
click at [662, 270] on link "Save and Send Message..." at bounding box center [644, 270] width 124 height 19
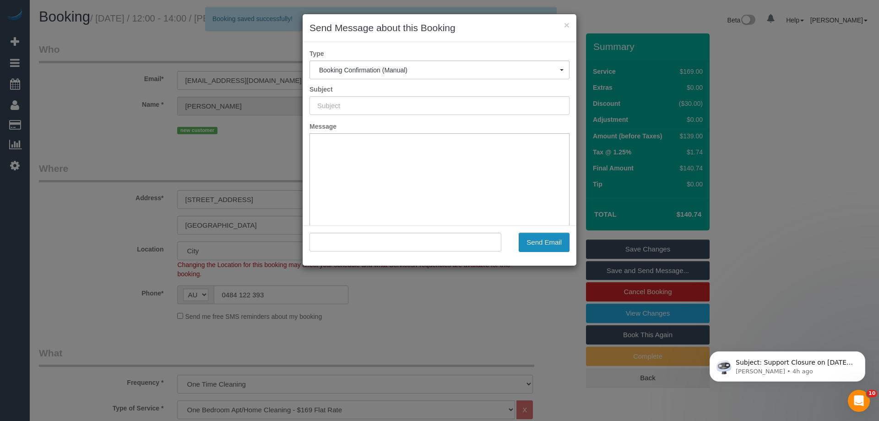
type input "Booking Confirmed"
type input ""Tushti Oconnell" <tushti8m@gmail.com>"
click at [551, 243] on button "Send Email" at bounding box center [544, 242] width 51 height 19
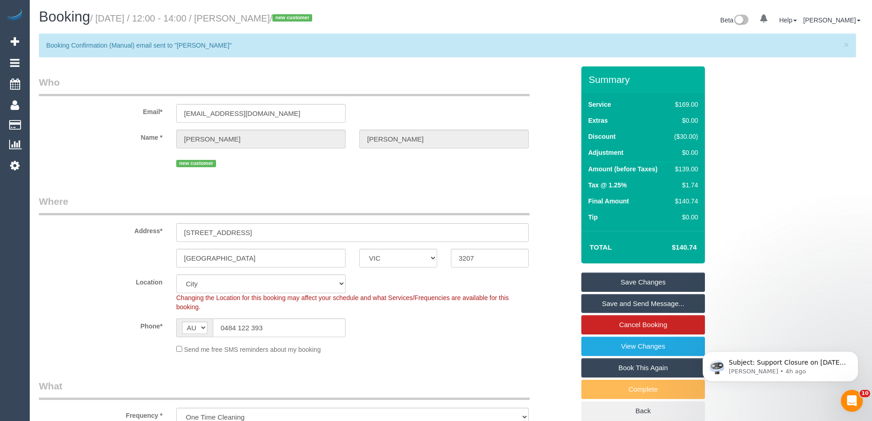
drag, startPoint x: 299, startPoint y: 21, endPoint x: 237, endPoint y: 18, distance: 62.3
click at [237, 18] on small "/ August 30, 2025 / 12:00 - 14:00 / Tushti Oconnell / new customer" at bounding box center [202, 18] width 225 height 10
copy small "Tushti Oconnell"
click at [506, 308] on div "Changing the Location for this booking may affect your schedule and what Servic…" at bounding box center [352, 302] width 366 height 18
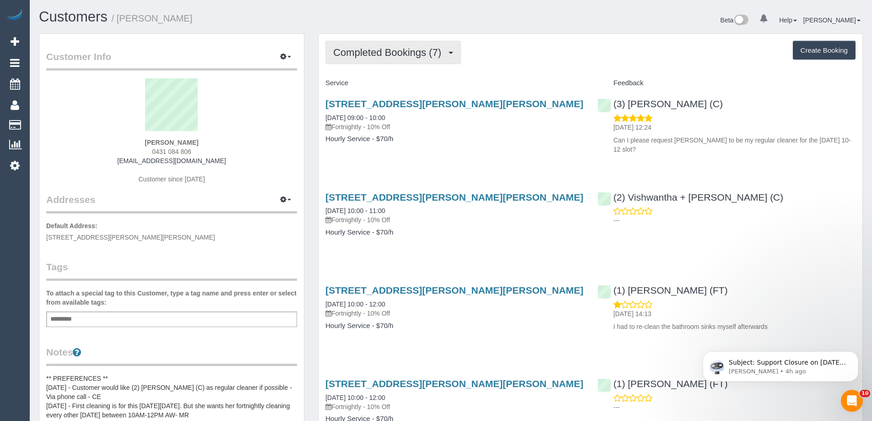
click at [366, 55] on span "Completed Bookings (7)" at bounding box center [389, 52] width 113 height 11
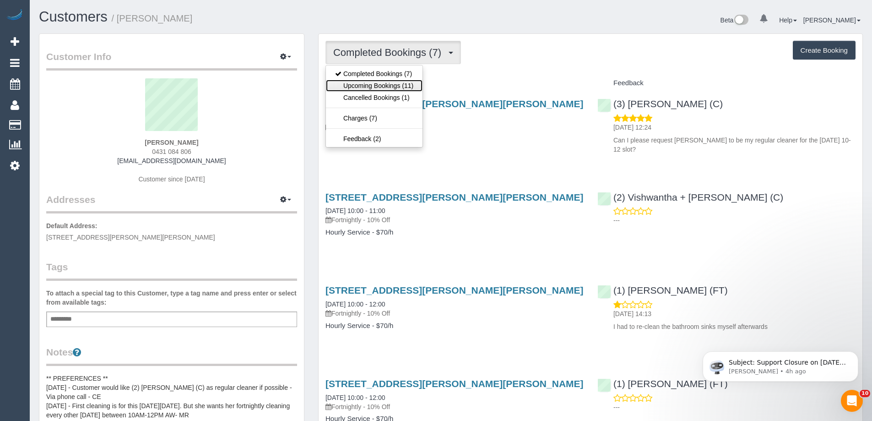
click at [365, 88] on link "Upcoming Bookings (11)" at bounding box center [374, 86] width 97 height 12
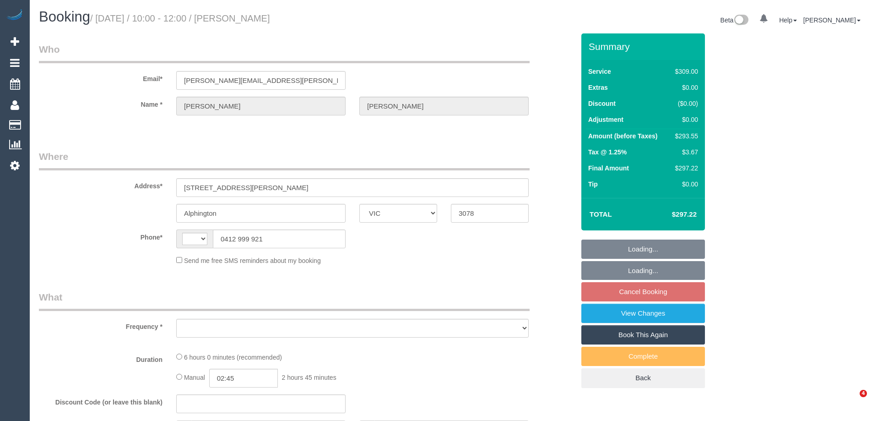
select select "VIC"
select select "object:309"
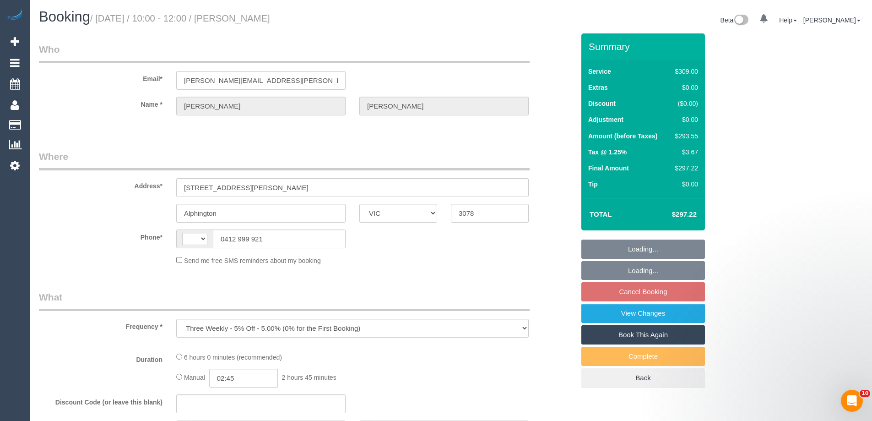
select select "string:AU"
select select "string:stripe-pm_1OAKmz2GScqysDRVdFESkOS2"
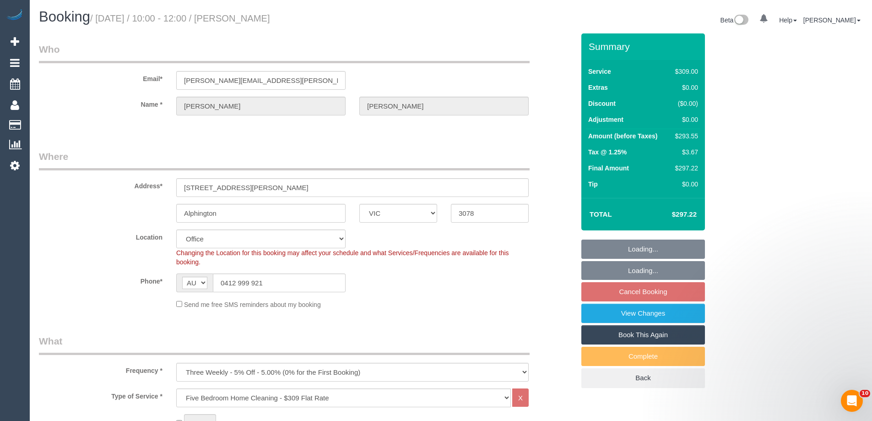
select select "number:28"
select select "number:14"
select select "number:19"
select select "number:23"
select select "number:34"
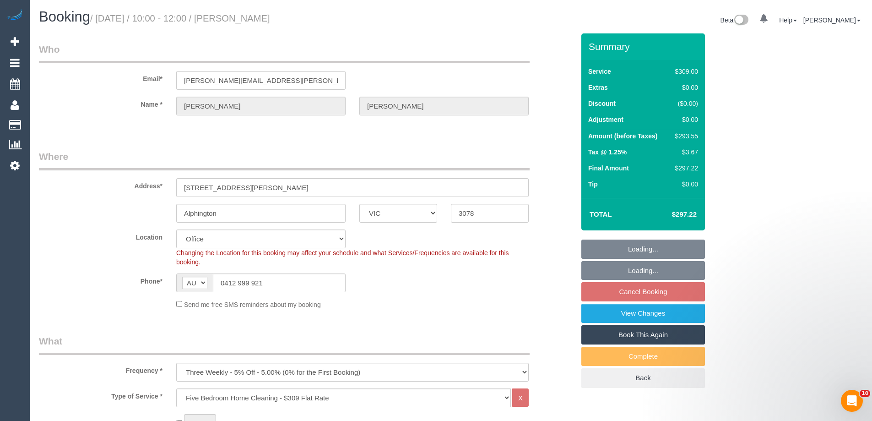
select select "number:13"
select select "object:809"
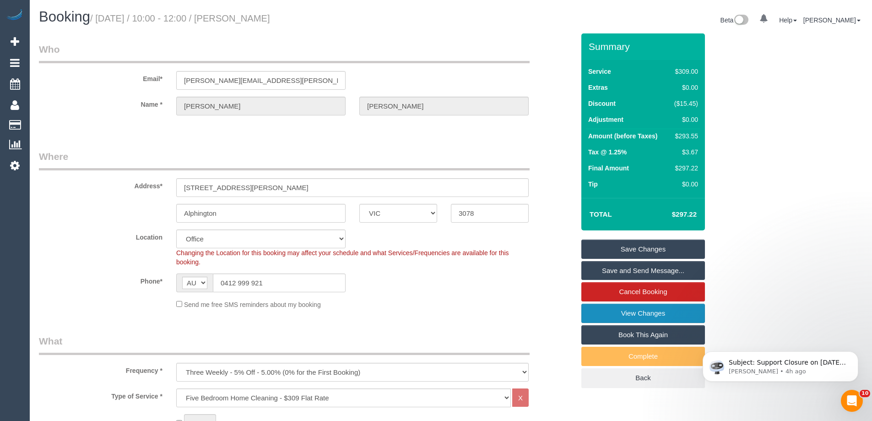
click at [658, 313] on link "View Changes" at bounding box center [644, 313] width 124 height 19
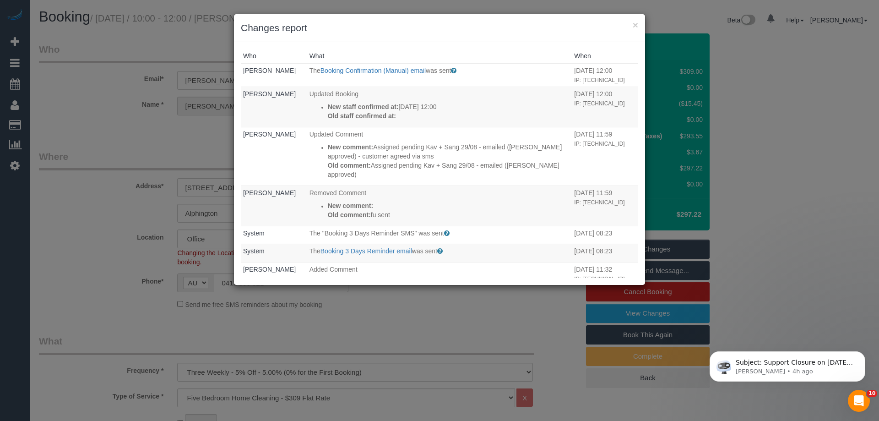
click at [467, 39] on div "× Changes report" at bounding box center [439, 28] width 411 height 28
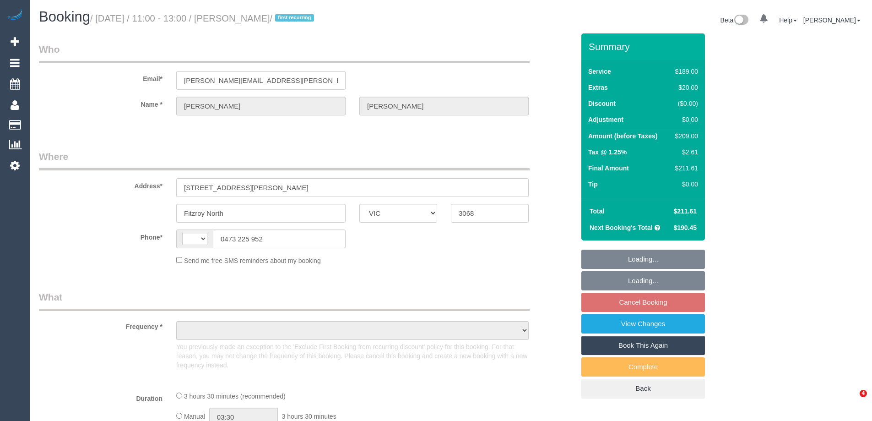
select select "VIC"
select select "string:AU"
select select "object:293"
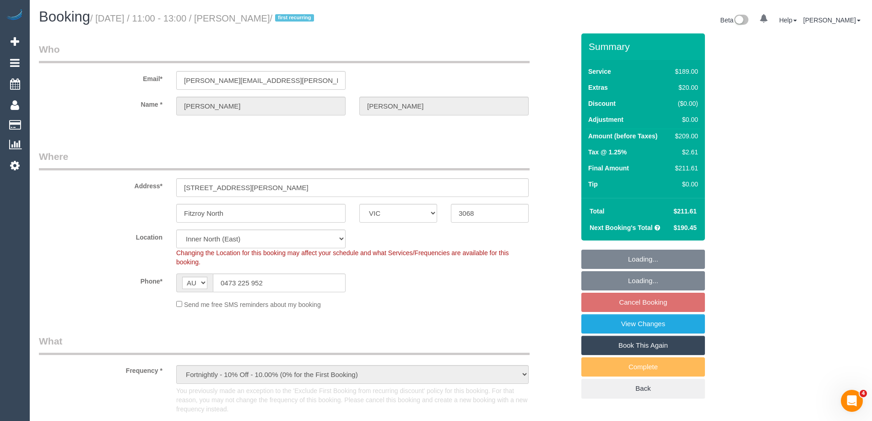
select select "string:stripe-pm_1RerMD2GScqysDRVJzzH2UlL"
select select "number:29"
select select "number:15"
select select "number:19"
select select "number:22"
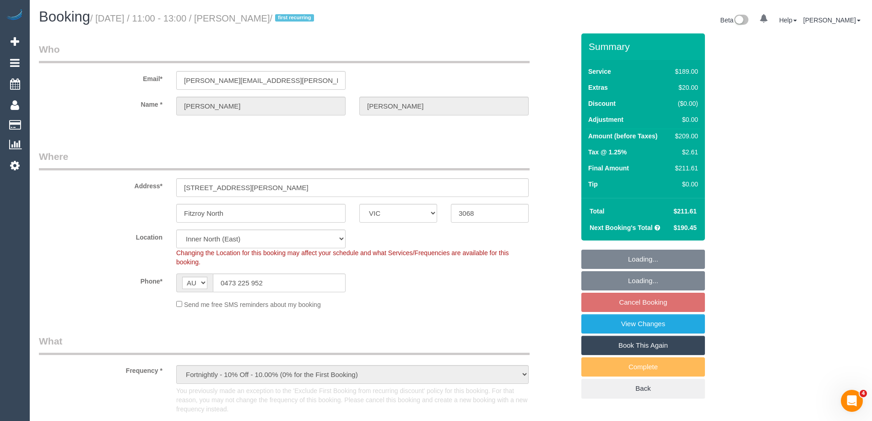
select select "number:33"
select select "number:11"
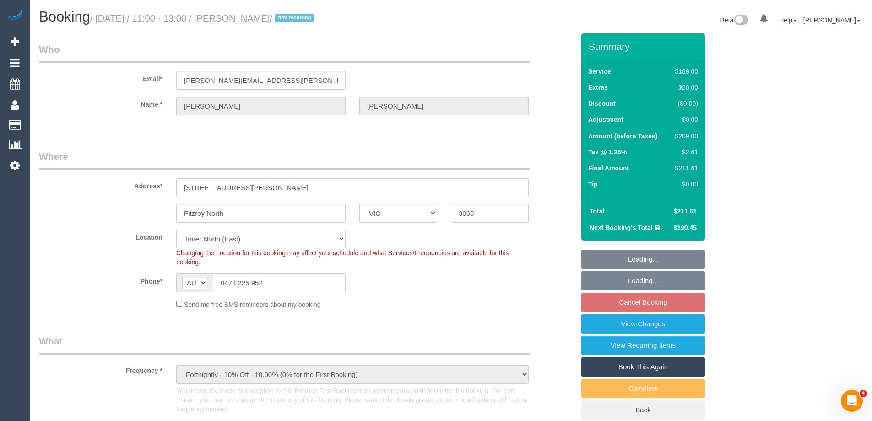
select select "object:1384"
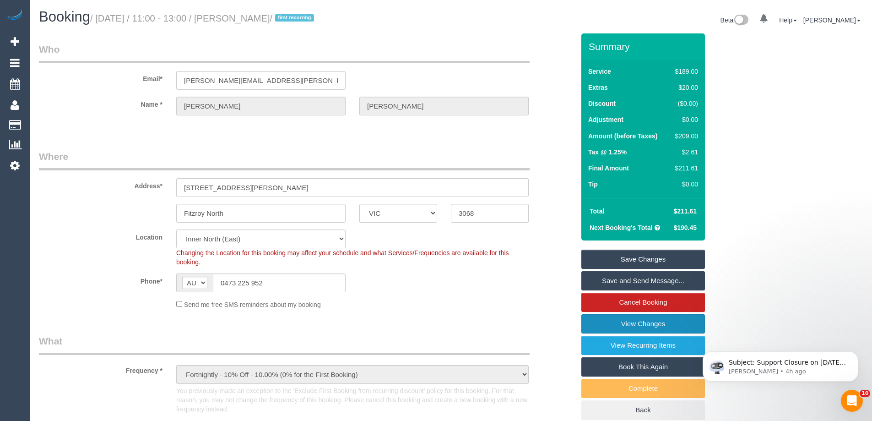
click at [651, 323] on link "View Changes" at bounding box center [644, 323] width 124 height 19
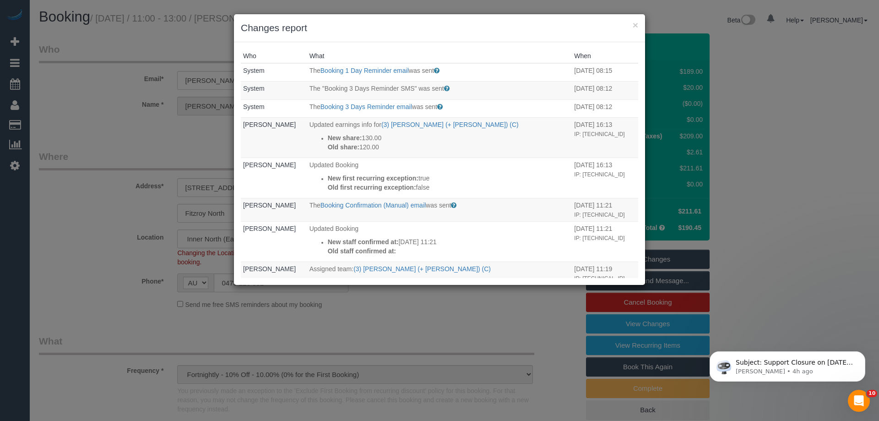
click at [430, 44] on div "Who What When System The Booking 1 Day Reminder email was sent Sent 1 day befor…" at bounding box center [439, 163] width 411 height 243
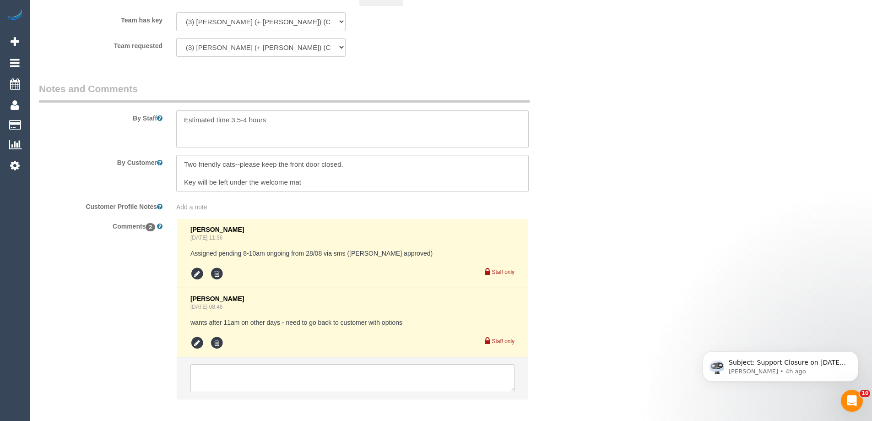
scroll to position [1581, 0]
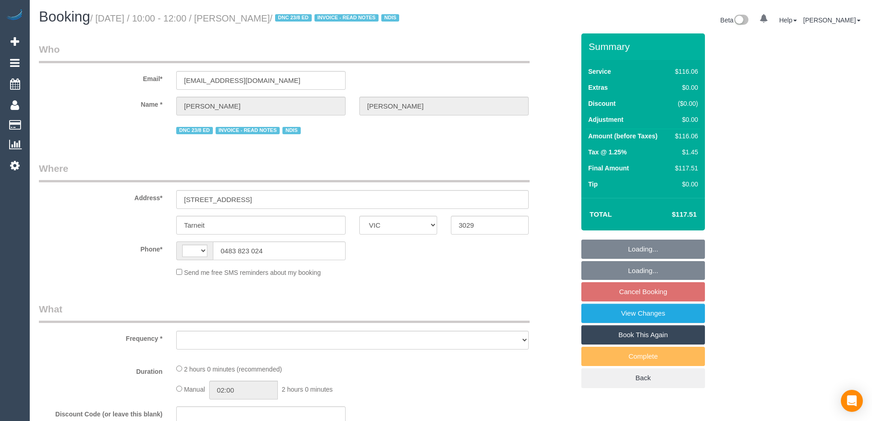
select select "VIC"
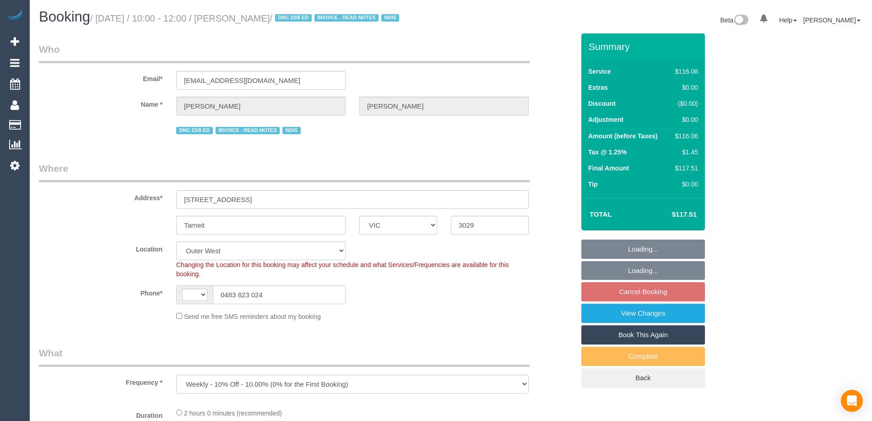
select select "object:733"
select select "string:AU"
select select "number:27"
select select "number:14"
select select "number:19"
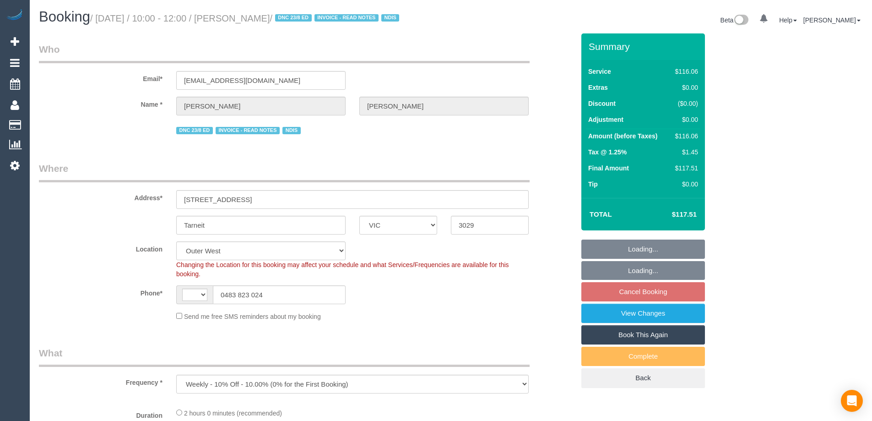
select select "number:24"
select select "number:34"
select select "number:11"
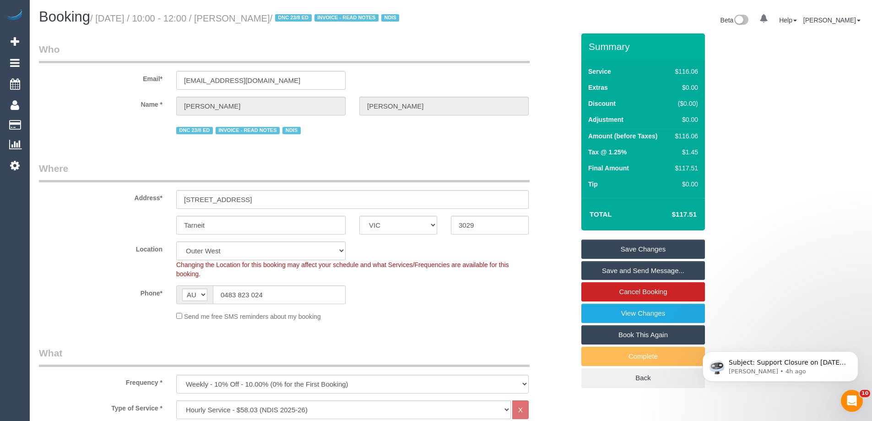
drag, startPoint x: 237, startPoint y: 19, endPoint x: 310, endPoint y: 25, distance: 73.0
click at [310, 25] on h1 "Booking / August 30, 2025 / 10:00 - 12:00 / Benjamin Denman / DNC 23/8 ED INVOI…" at bounding box center [241, 17] width 405 height 16
copy small "Benjamin Denman"
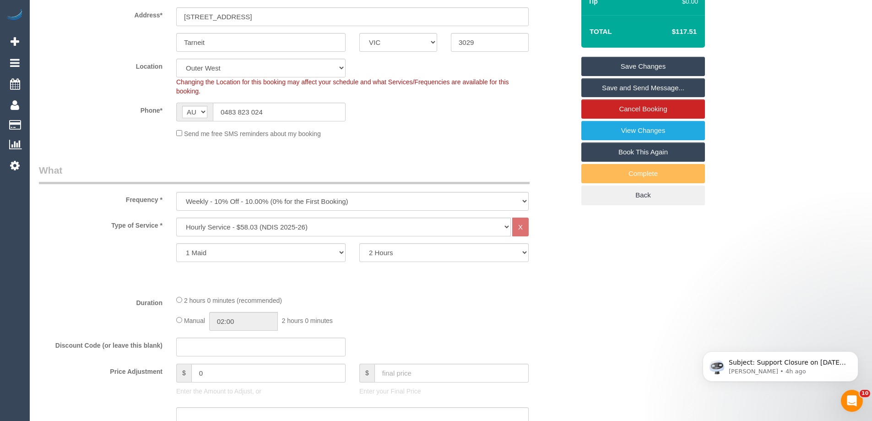
scroll to position [183, 0]
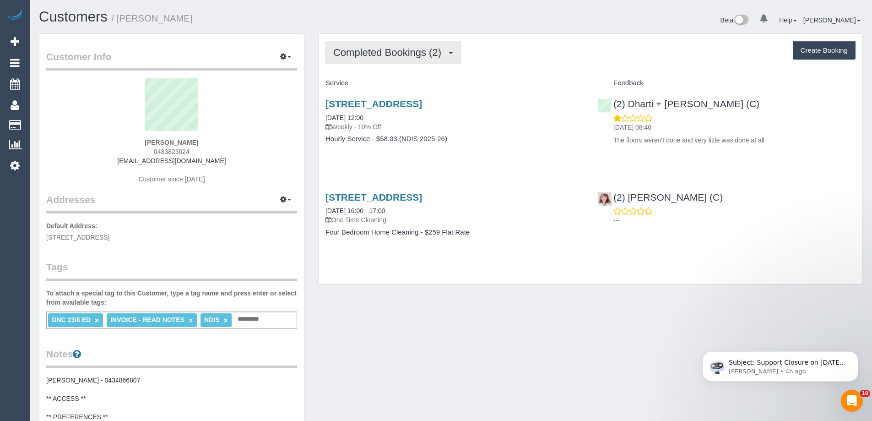
click at [439, 53] on span "Completed Bookings (2)" at bounding box center [389, 52] width 113 height 11
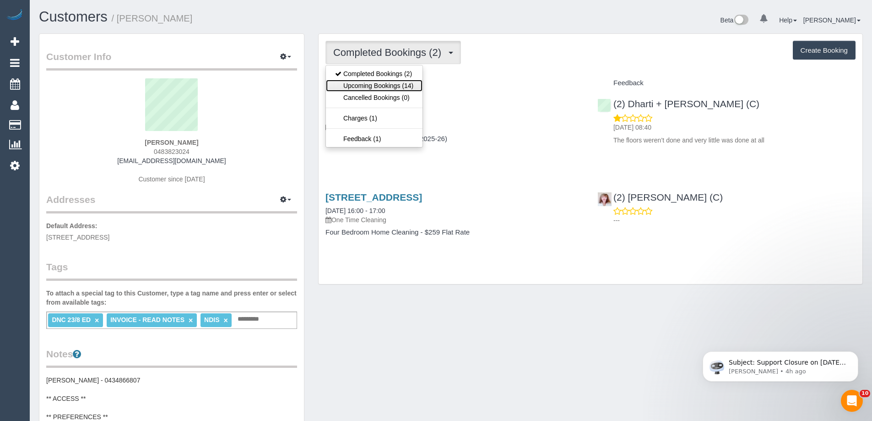
click at [409, 86] on link "Upcoming Bookings (14)" at bounding box center [374, 86] width 97 height 12
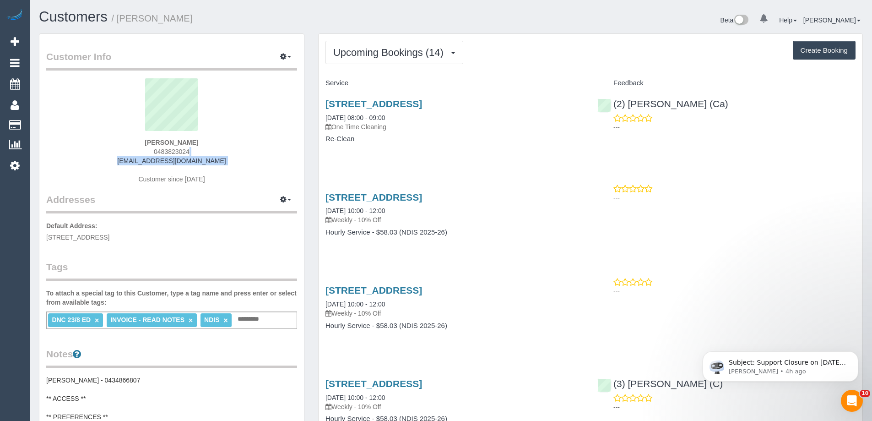
drag, startPoint x: 142, startPoint y: 159, endPoint x: 192, endPoint y: 171, distance: 51.3
click at [192, 171] on div "[PERSON_NAME] 0483823024 [EMAIL_ADDRESS][DOMAIN_NAME] Customer since [DATE]" at bounding box center [171, 135] width 251 height 114
drag, startPoint x: 266, startPoint y: 149, endPoint x: 250, endPoint y: 166, distance: 22.7
click at [266, 149] on div "[PERSON_NAME] 0483823024 [EMAIL_ADDRESS][DOMAIN_NAME] Customer since [DATE]" at bounding box center [171, 135] width 251 height 114
drag, startPoint x: 245, startPoint y: 166, endPoint x: 110, endPoint y: 158, distance: 135.3
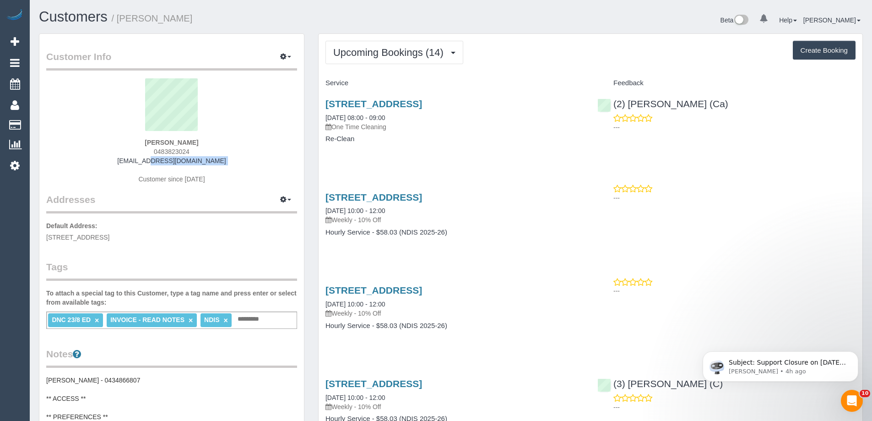
click at [110, 158] on div "[PERSON_NAME] 0483823024 [EMAIL_ADDRESS][DOMAIN_NAME] Customer since [DATE]" at bounding box center [171, 135] width 251 height 114
copy div "benjamindenman4@gmail.com"
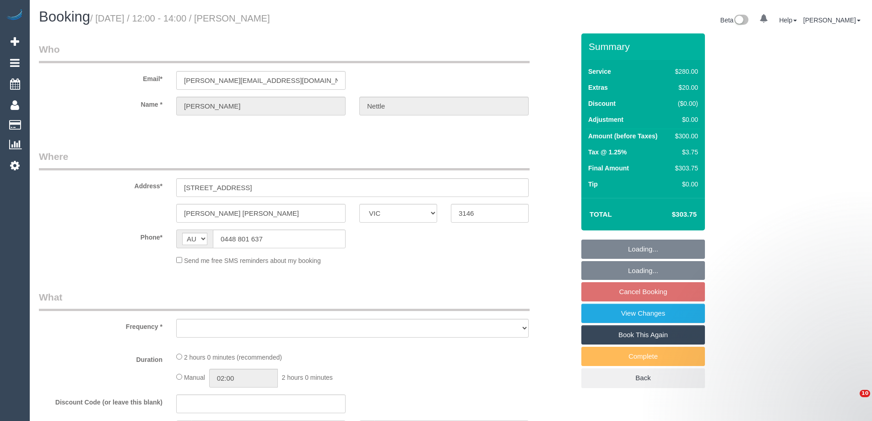
select select "VIC"
select select "string:stripe-pm_1QOwes2GScqysDRVEh6Rz0KC"
select select "2"
select select "number:27"
select select "number:14"
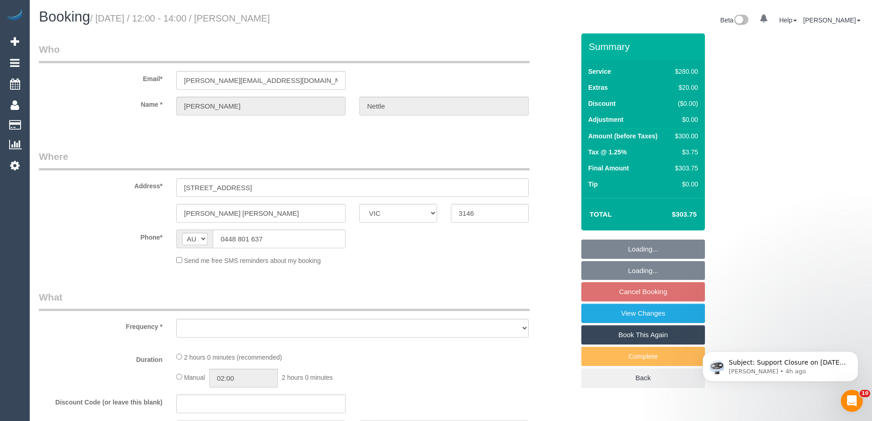
select select "number:19"
select select "number:25"
select select "number:33"
select select "number:12"
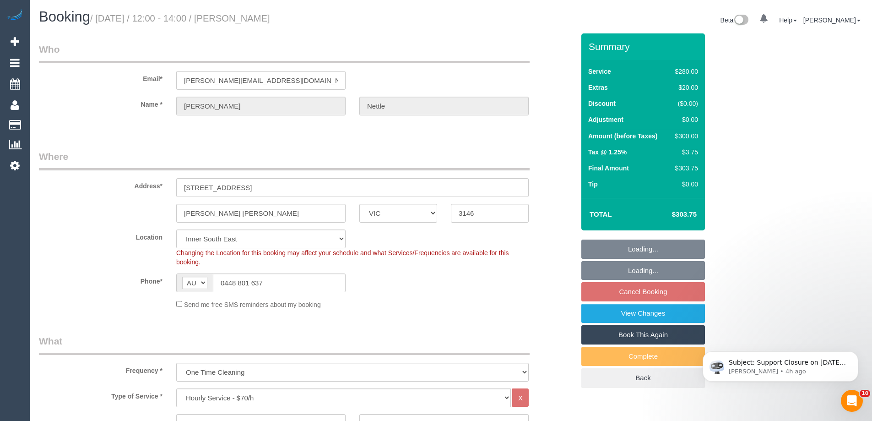
select select "object:1411"
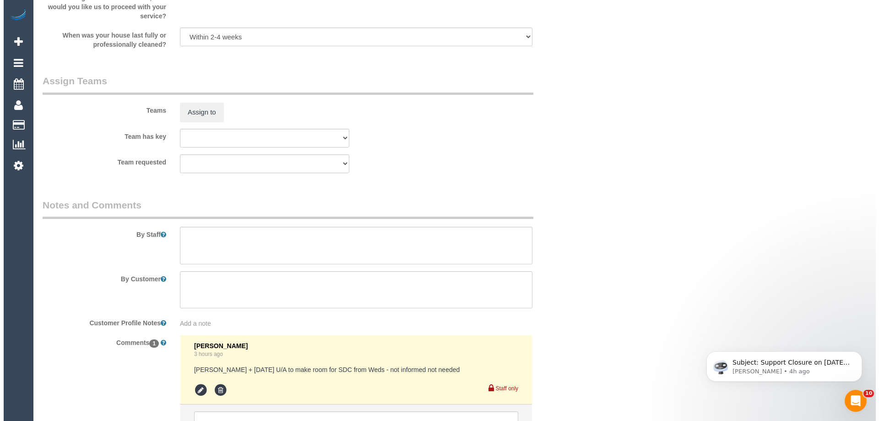
scroll to position [1341, 0]
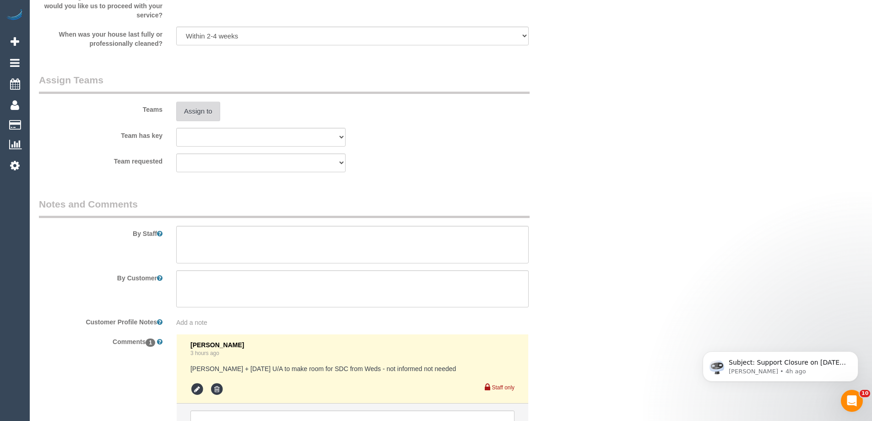
click at [191, 113] on button "Assign to" at bounding box center [198, 111] width 44 height 19
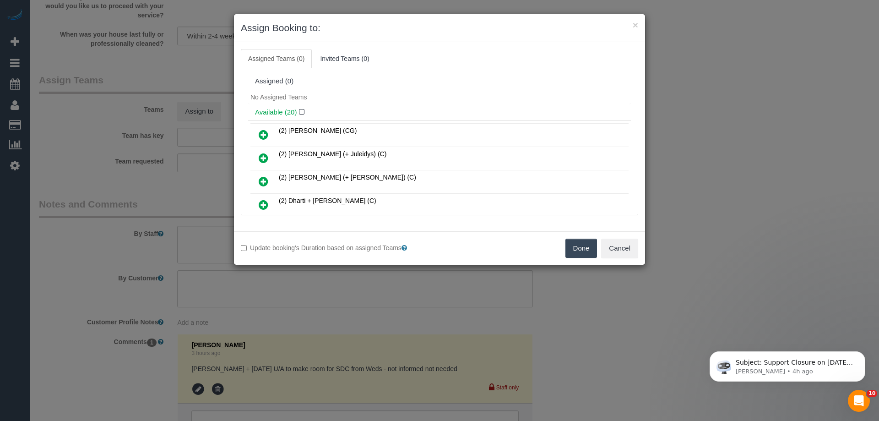
click at [384, 99] on div "No Assigned Teams" at bounding box center [439, 97] width 383 height 14
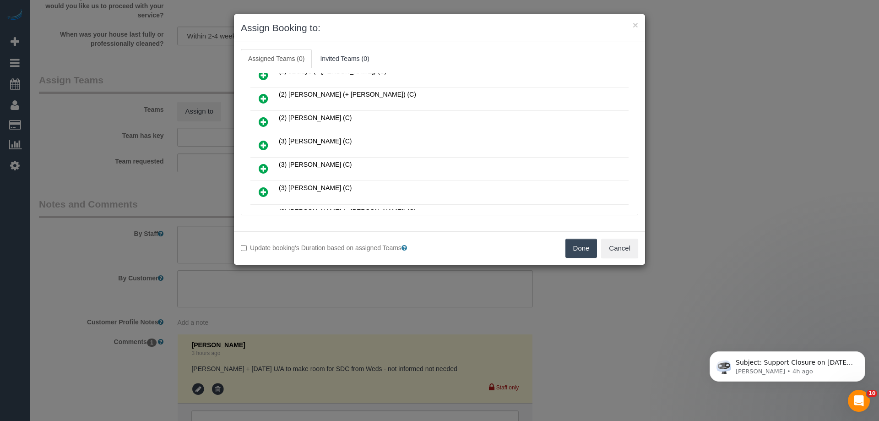
click at [265, 148] on icon at bounding box center [264, 145] width 10 height 11
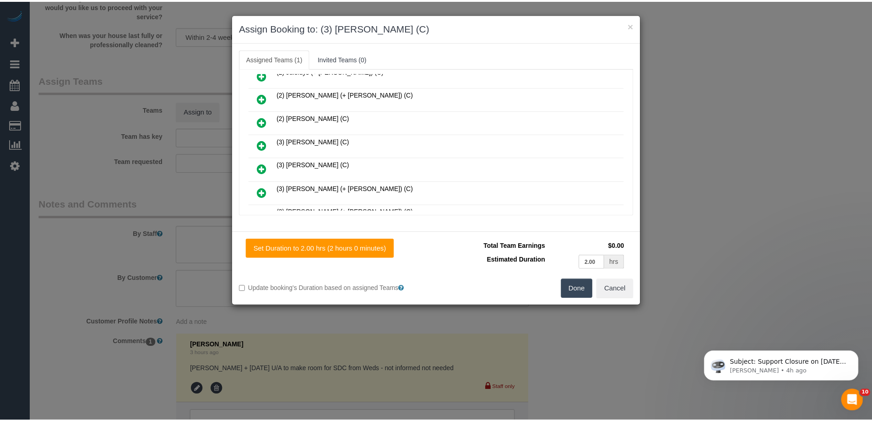
scroll to position [0, 0]
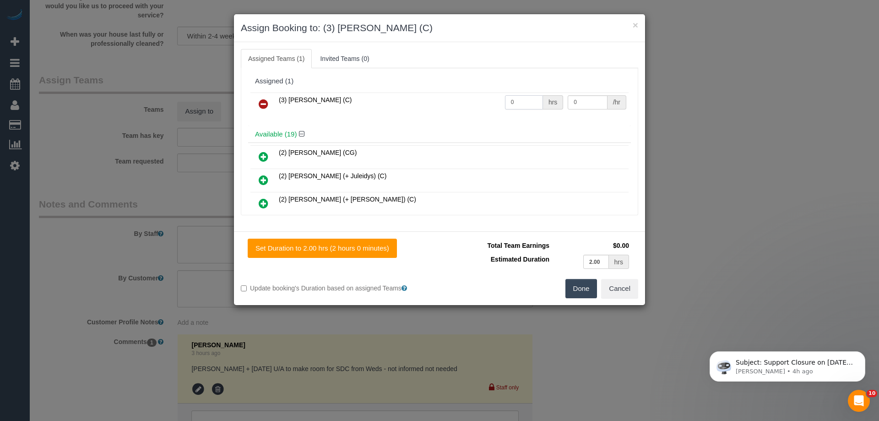
click at [528, 106] on input "0" at bounding box center [524, 102] width 38 height 14
type input "2"
click at [589, 96] on input "0" at bounding box center [587, 102] width 39 height 14
type input "40"
click at [568, 291] on button "Done" at bounding box center [582, 288] width 32 height 19
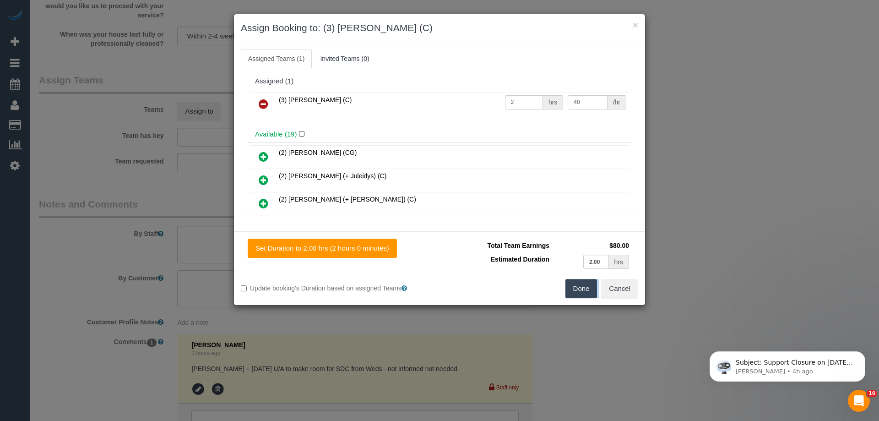
click at [568, 291] on div "× Assign Booking to: (3) Anjana Thejan (C) Assigned Teams (1) Invited Teams (0)…" at bounding box center [439, 210] width 879 height 421
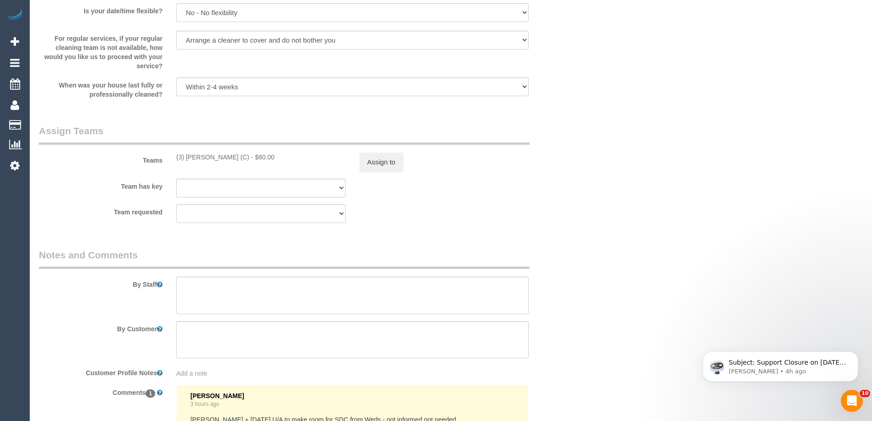
scroll to position [1295, 0]
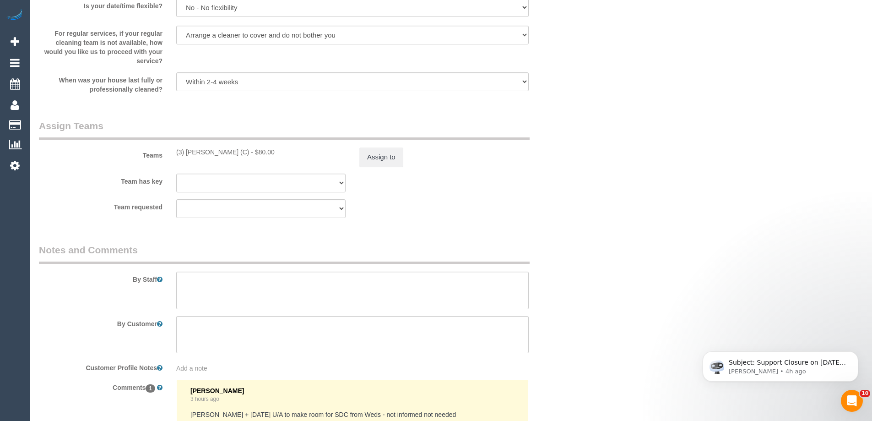
click at [571, 259] on div "By Staff" at bounding box center [307, 276] width 550 height 66
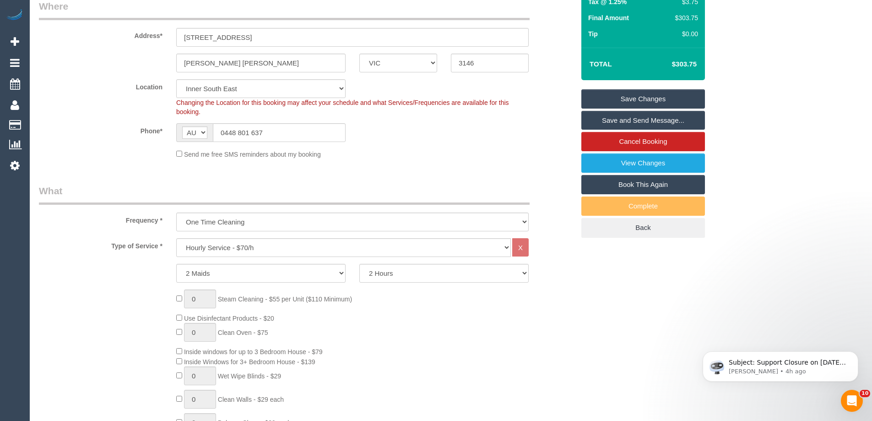
scroll to position [0, 0]
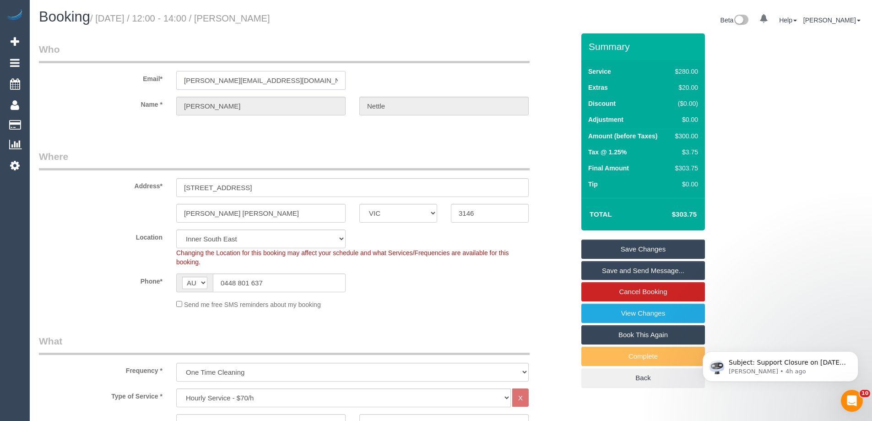
click at [256, 81] on input "sasha.nettle@charterhall.com.au" at bounding box center [260, 80] width 169 height 19
click at [79, 196] on div "Address* 33 Bourne Road" at bounding box center [307, 173] width 550 height 47
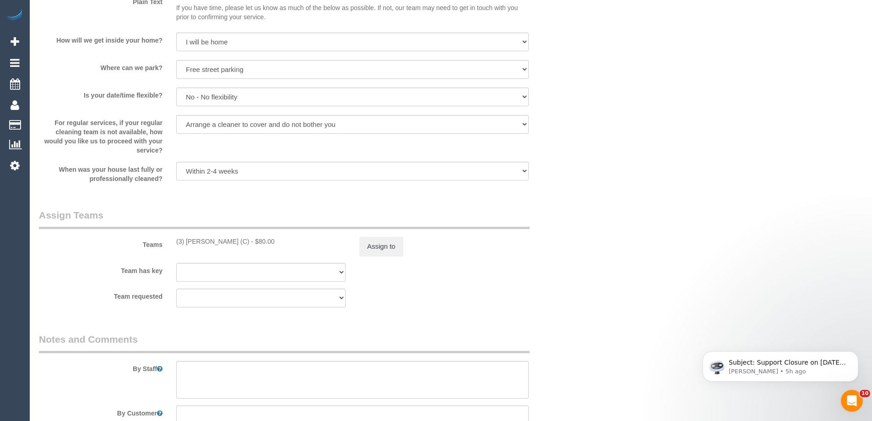
scroll to position [1295, 0]
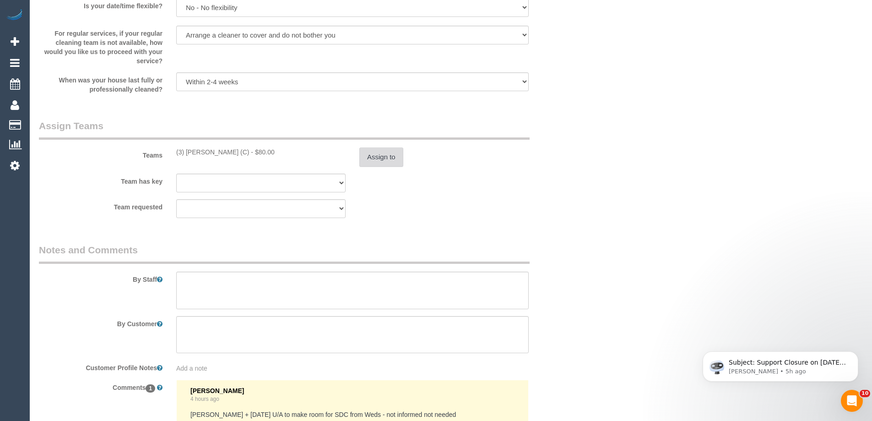
click at [388, 157] on button "Assign to" at bounding box center [381, 156] width 44 height 19
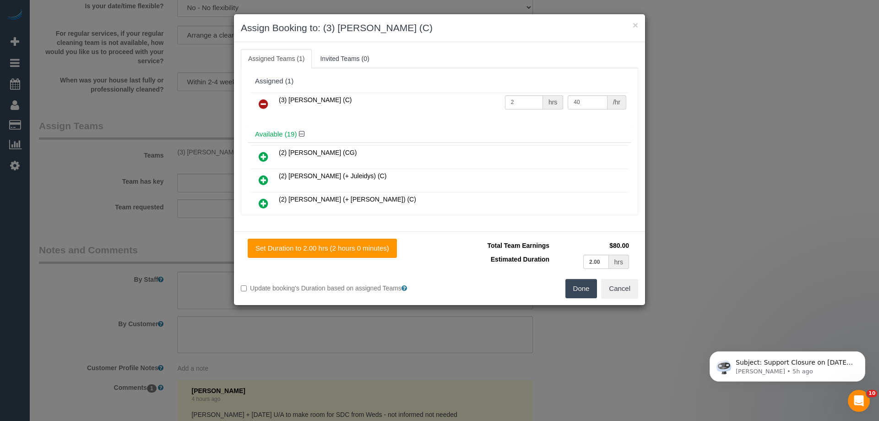
click at [263, 103] on icon at bounding box center [264, 103] width 10 height 11
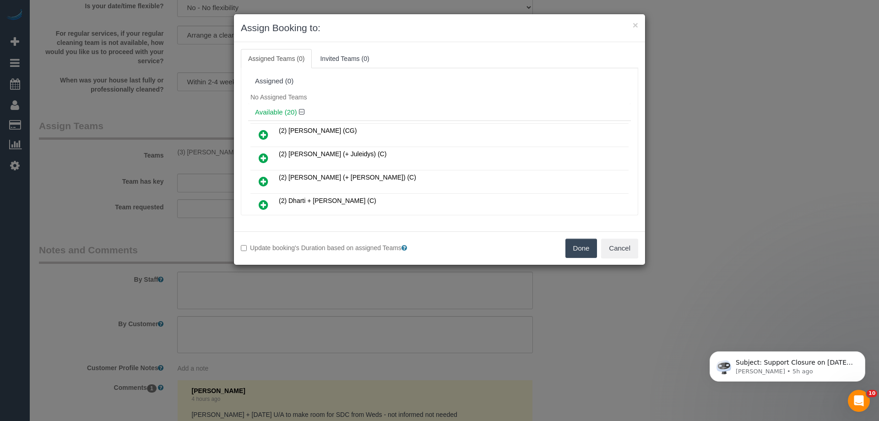
click at [581, 251] on button "Done" at bounding box center [582, 248] width 32 height 19
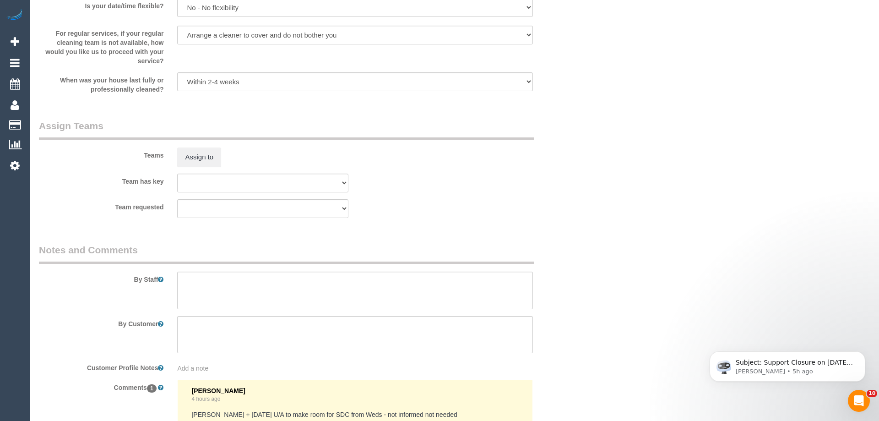
click at [581, 251] on div "× Assign Booking to: Assigned Teams (0) Invited Teams (0) Assigned (0) No Assig…" at bounding box center [439, 210] width 879 height 421
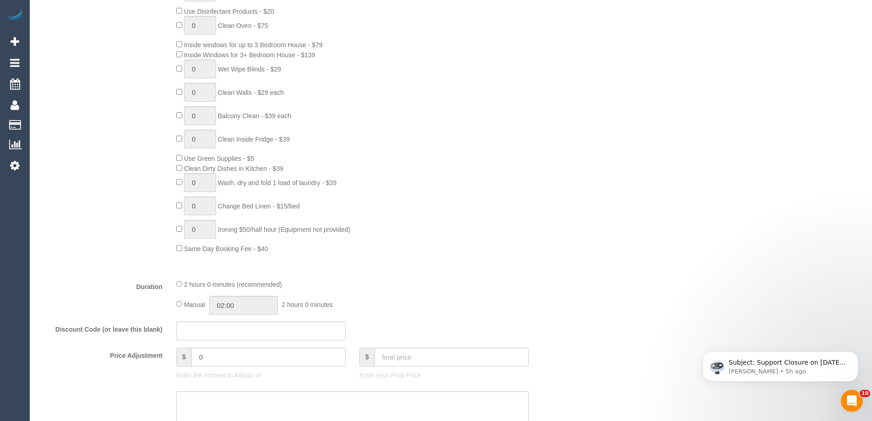
scroll to position [458, 0]
click at [432, 245] on div "0 Steam Cleaning - $55 per Unit ($110 Minimum) Use Disinfectant Products - $20 …" at bounding box center [375, 117] width 412 height 271
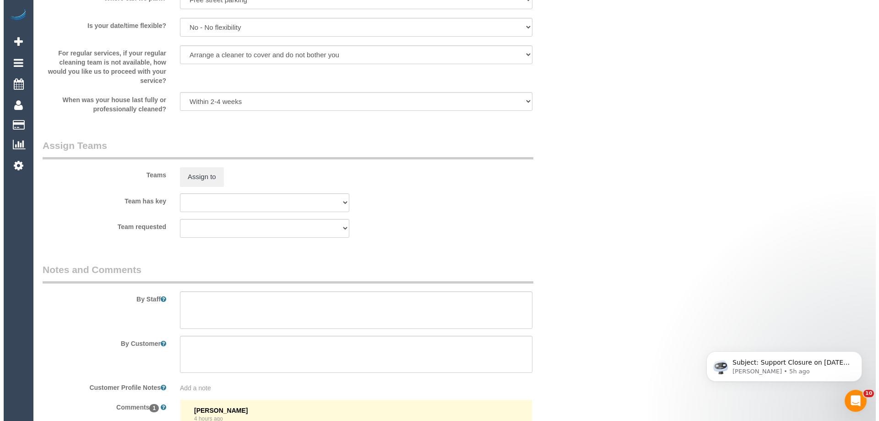
scroll to position [1282, 0]
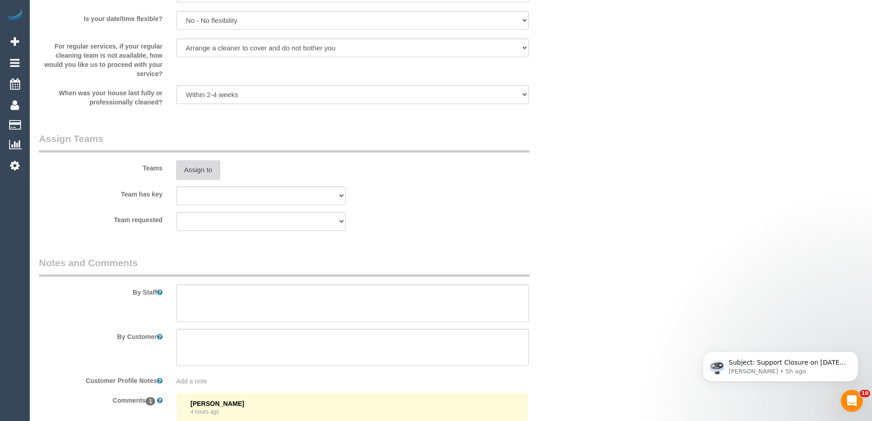
click at [207, 168] on button "Assign to" at bounding box center [198, 169] width 44 height 19
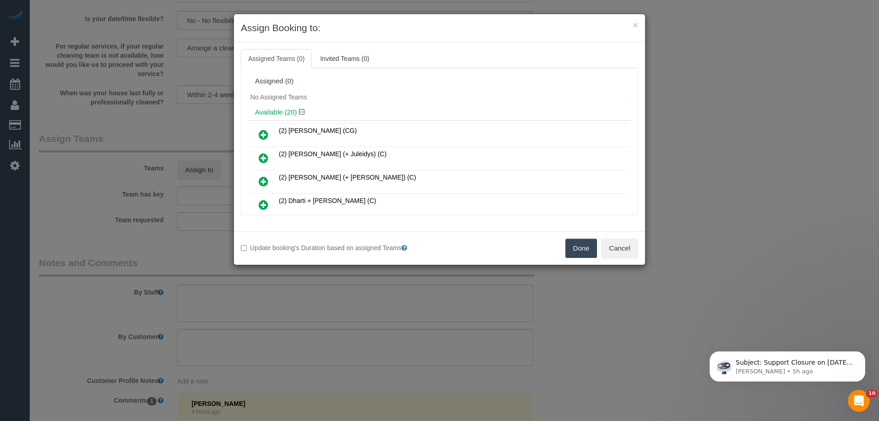
scroll to position [411, 0]
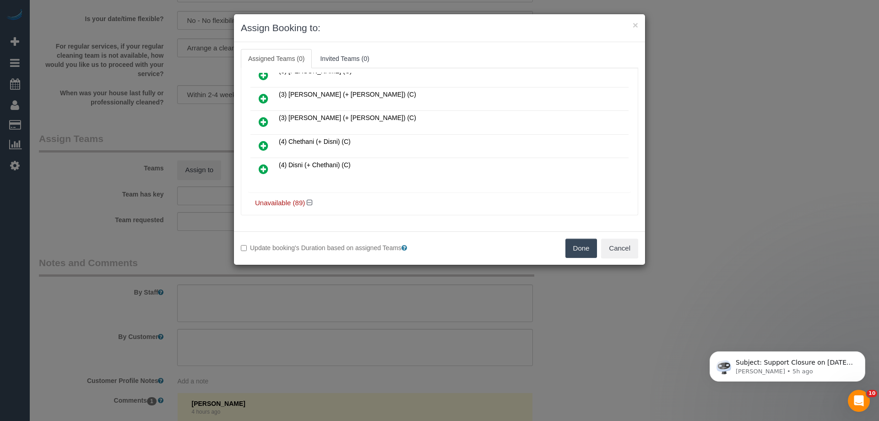
click at [265, 143] on icon at bounding box center [264, 145] width 10 height 11
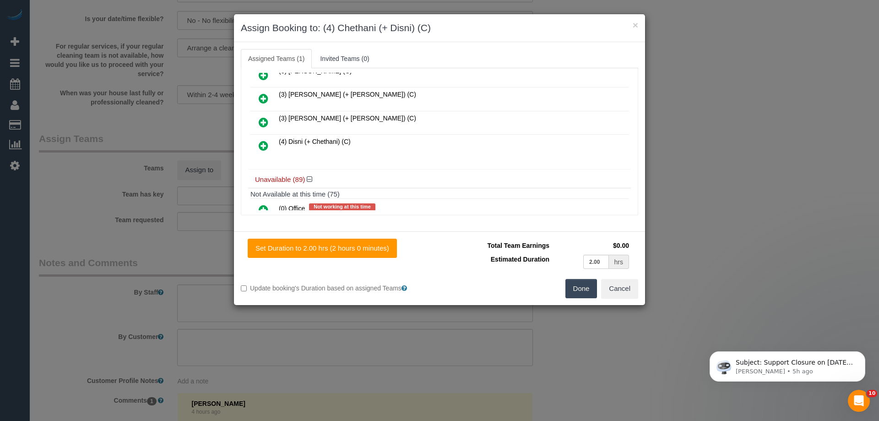
click at [268, 151] on icon at bounding box center [264, 145] width 10 height 11
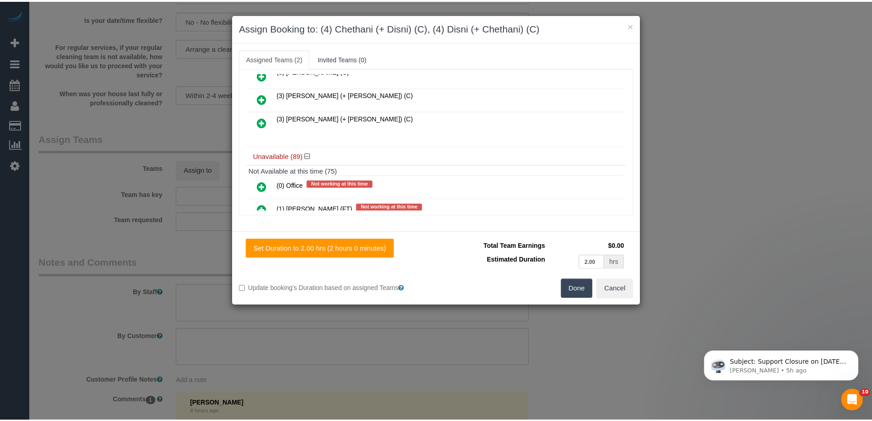
scroll to position [0, 0]
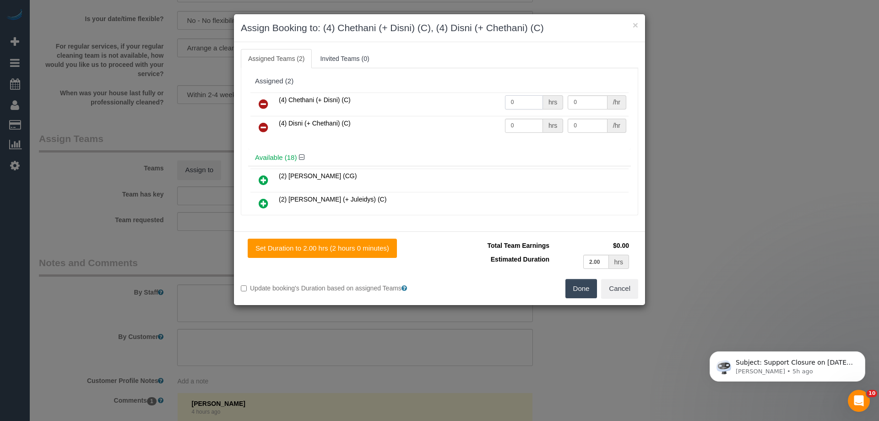
click at [534, 98] on input "0" at bounding box center [524, 102] width 38 height 14
type input "2"
click at [534, 119] on input "0" at bounding box center [524, 126] width 38 height 14
type input "2"
click at [585, 99] on input "0" at bounding box center [587, 102] width 39 height 14
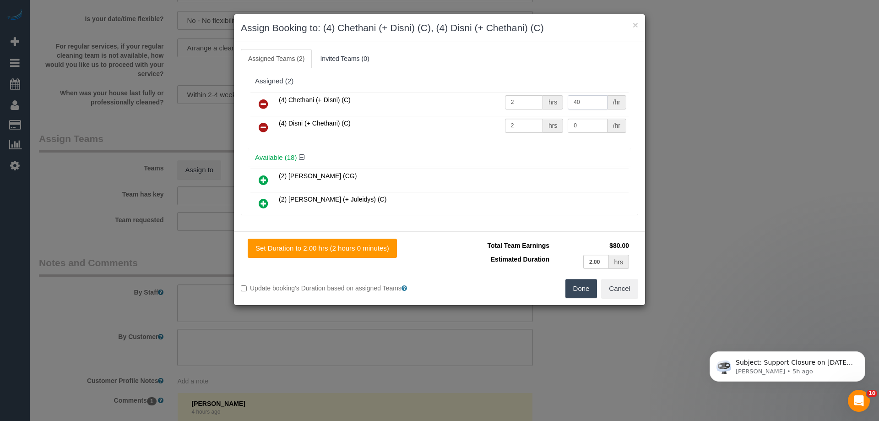
type input "40"
click at [591, 125] on input "0" at bounding box center [587, 126] width 39 height 14
type input "40"
click at [589, 297] on button "Done" at bounding box center [582, 288] width 32 height 19
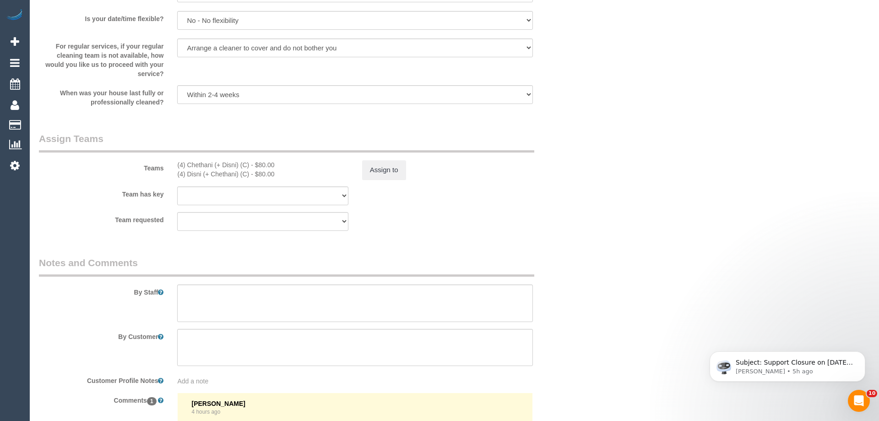
click at [588, 296] on div "× Assign Booking to: (4) Chethani (+ Disni) (C), (4) Disni (+ Chethani) (C) Ass…" at bounding box center [439, 210] width 879 height 421
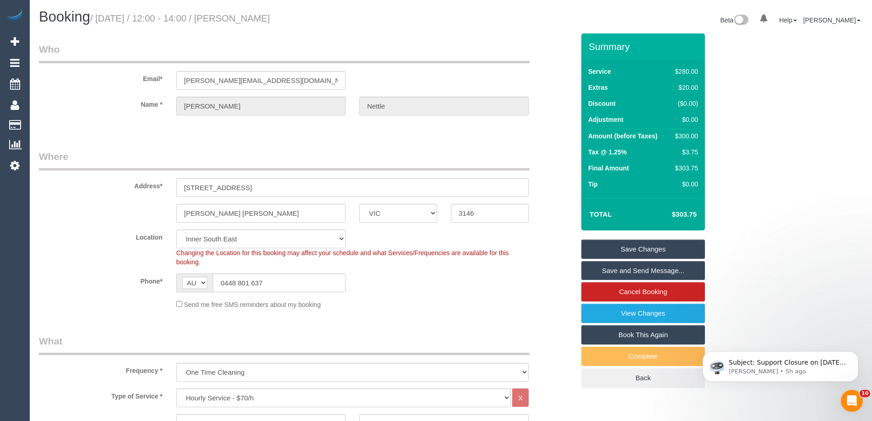
click at [601, 243] on link "Save Changes" at bounding box center [644, 249] width 124 height 19
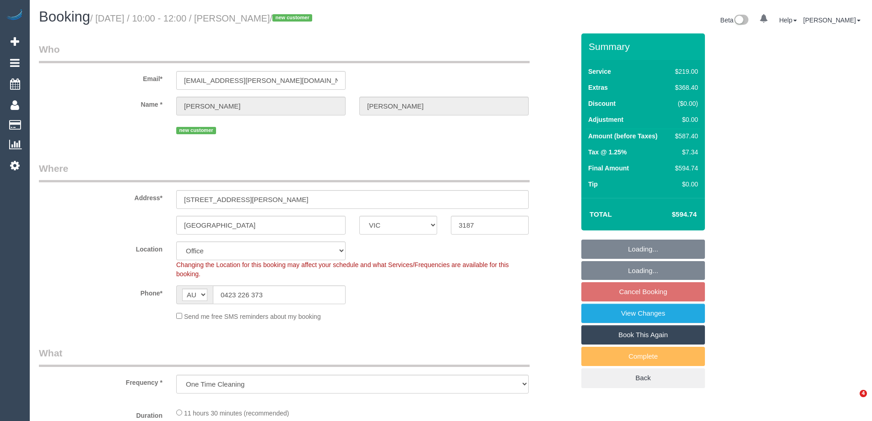
select select "VIC"
select select "object:714"
select select "string:stripe-pm_1RqRQ82GScqysDRVwoOBDfRc"
select select "number:28"
select select "number:14"
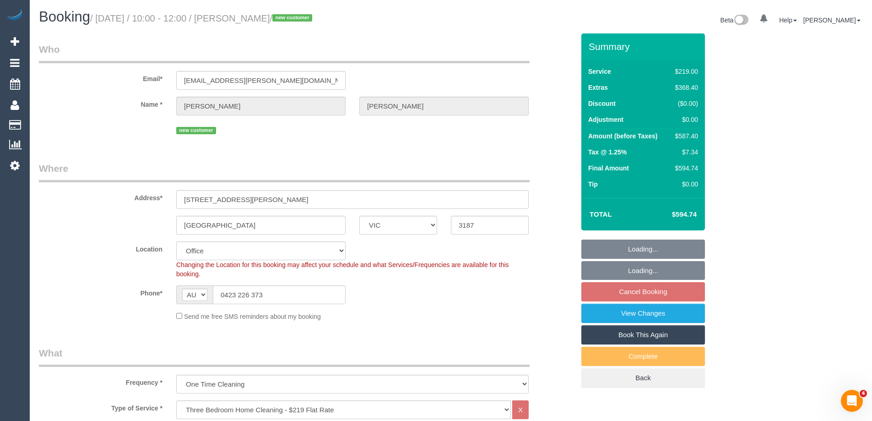
select select "number:19"
select select "number:24"
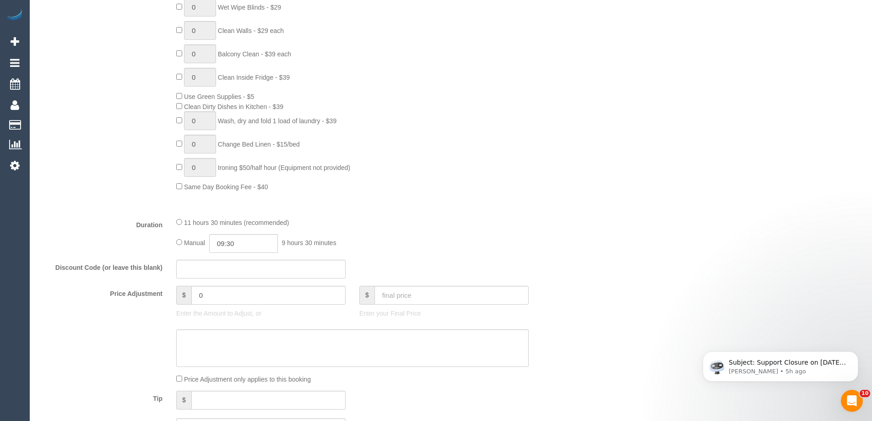
scroll to position [550, 0]
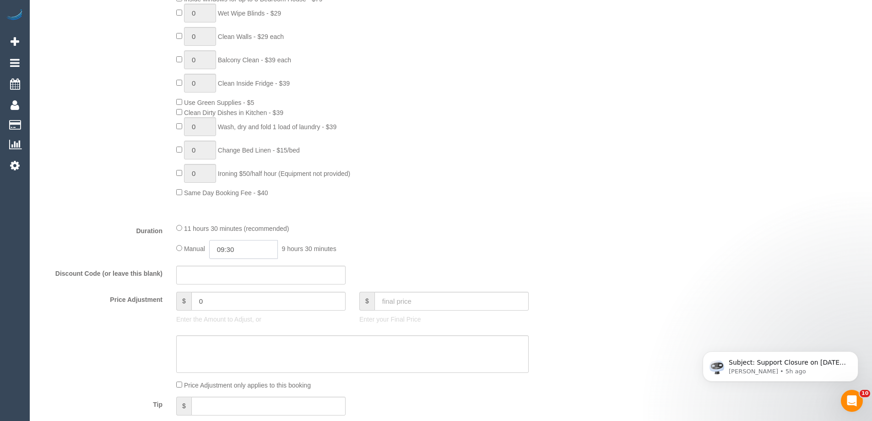
click at [240, 249] on input "09:30" at bounding box center [243, 249] width 69 height 19
type input "04:00"
click at [234, 273] on li "04:00" at bounding box center [233, 274] width 41 height 12
click at [529, 201] on div "Type of Service * Hourly Service - $70/h Hourly Service - $65/h Hourly Service …" at bounding box center [307, 33] width 536 height 365
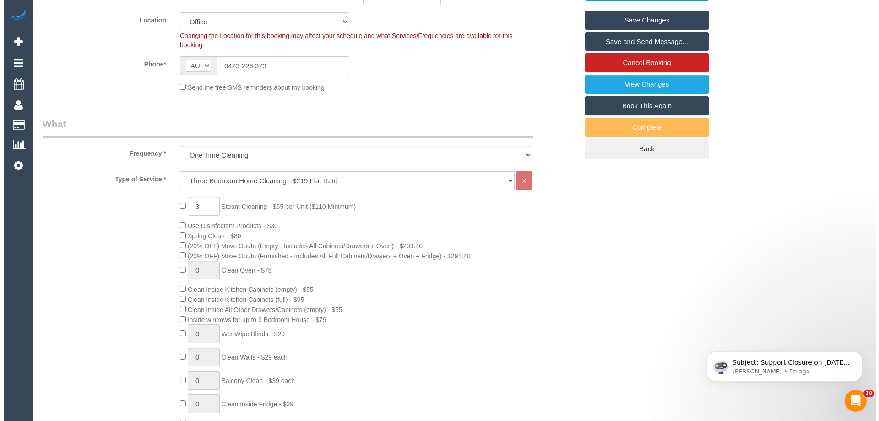
scroll to position [0, 0]
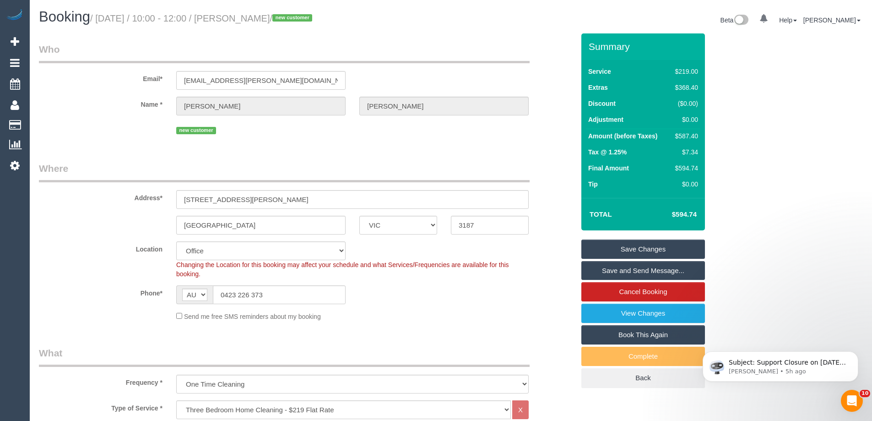
click at [645, 248] on link "Save Changes" at bounding box center [644, 249] width 124 height 19
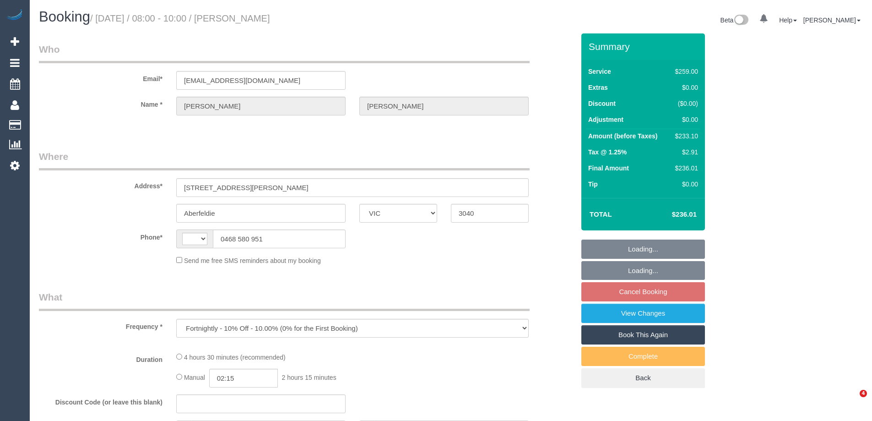
select select "VIC"
select select "string:stripe-pm_1RRLi82GScqysDRVqAC9r2zf"
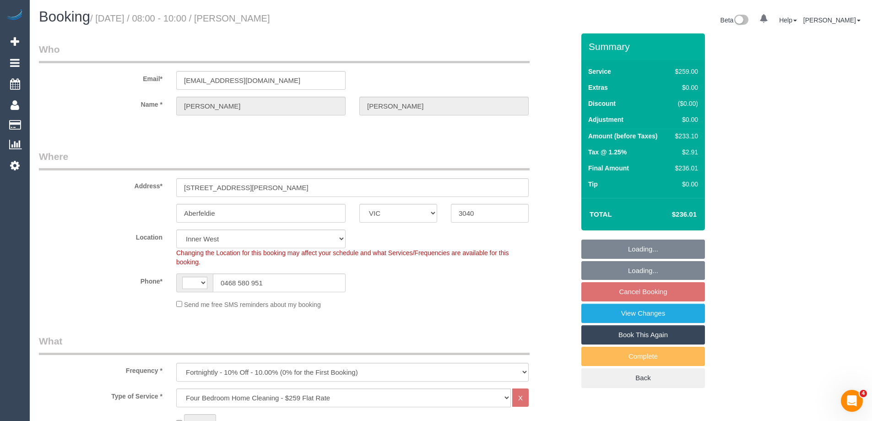
select select "object:646"
select select "string:AU"
select select "spot2"
select select "number:28"
select select "number:14"
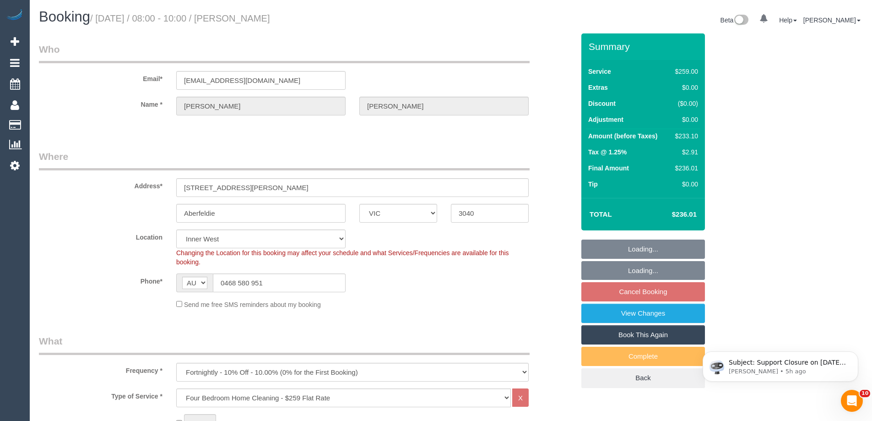
select select "number:19"
select select "number:24"
select select "number:33"
select select "number:13"
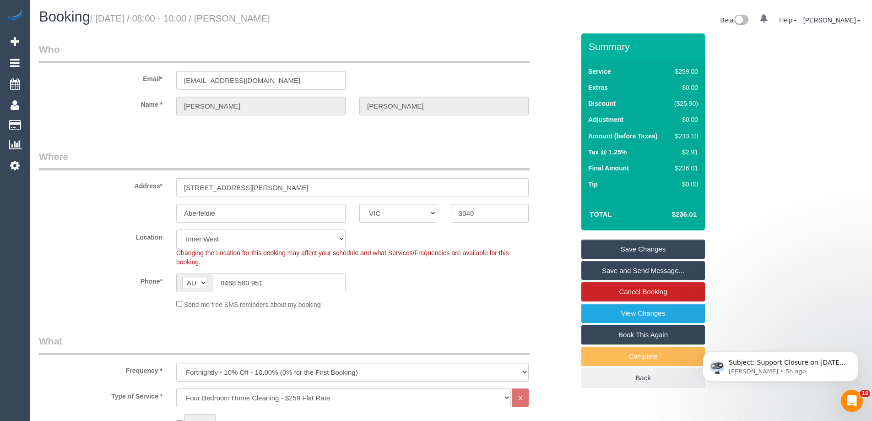
drag, startPoint x: 313, startPoint y: 24, endPoint x: 255, endPoint y: 19, distance: 58.8
click at [255, 19] on h1 "Booking / [DATE] / 08:00 - 10:00 / [PERSON_NAME]" at bounding box center [241, 17] width 405 height 16
copy small "[PERSON_NAME]"
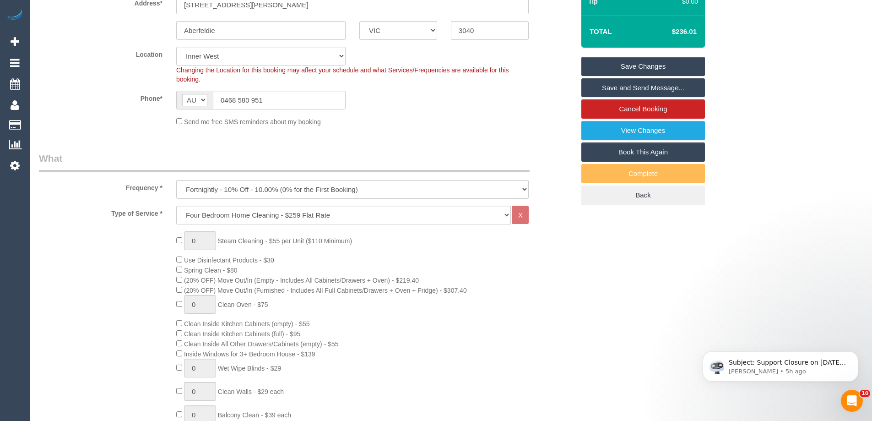
scroll to position [275, 0]
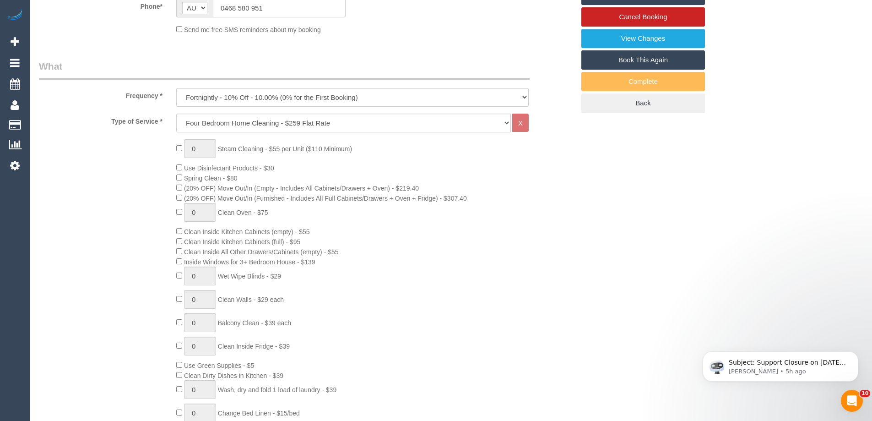
click at [509, 260] on div "0 Steam Cleaning - $55 per Unit ($110 Minimum) Use Disinfectant Products - $30 …" at bounding box center [375, 299] width 412 height 321
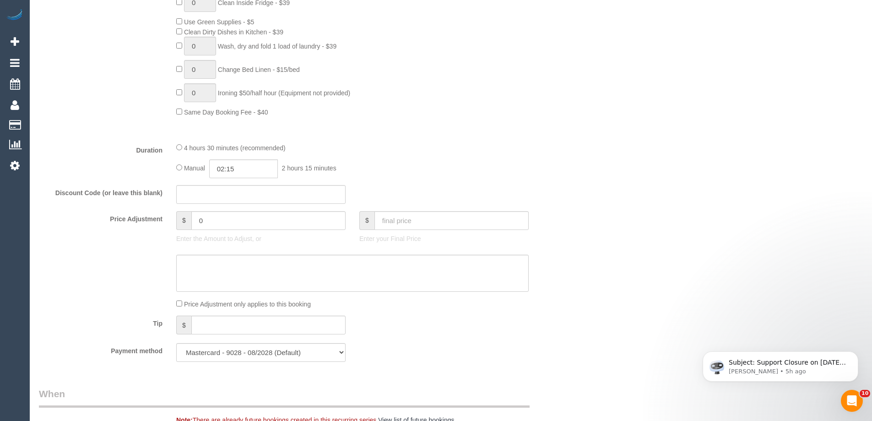
scroll to position [550, 0]
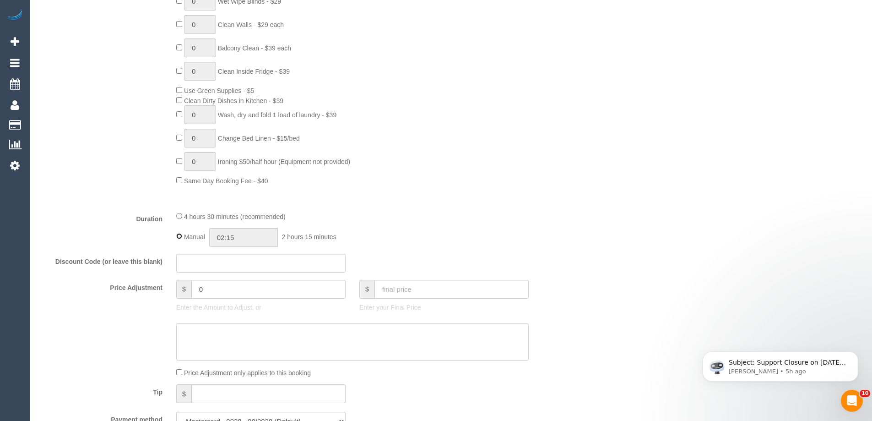
type input "04:30"
select select "spot23"
click at [396, 200] on div "Type of Service * Hourly Service - $70/h Hourly Service - $65/h Hourly Service …" at bounding box center [307, 21] width 536 height 365
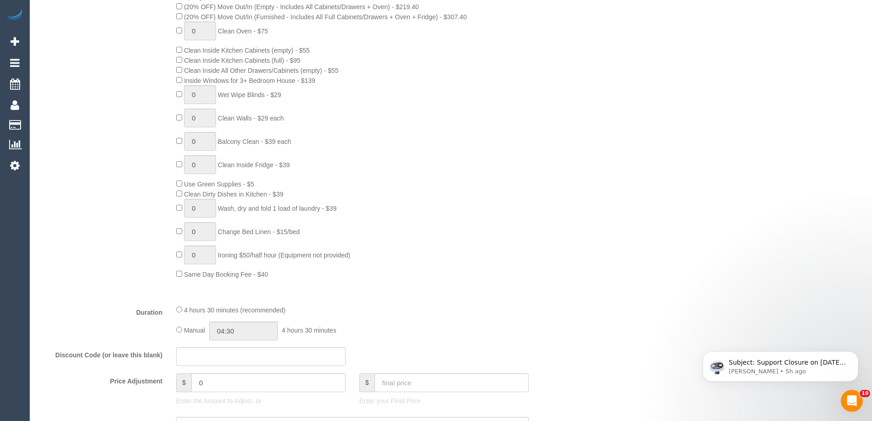
scroll to position [46, 0]
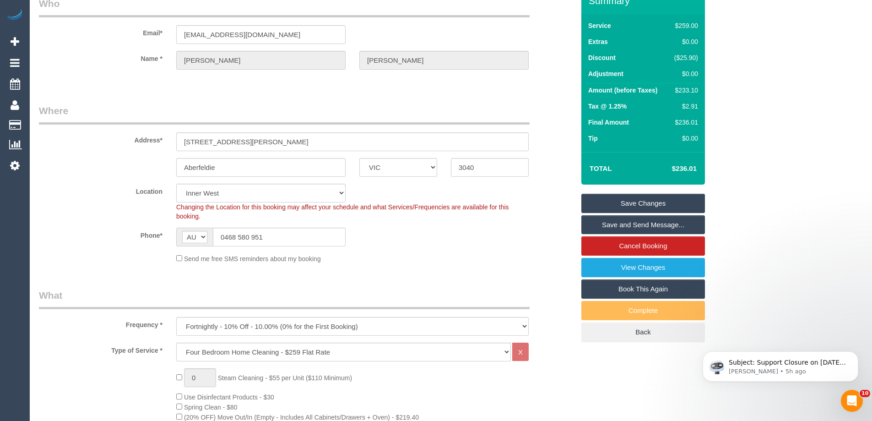
click at [697, 88] on div "$233.10" at bounding box center [684, 90] width 27 height 9
drag, startPoint x: 697, startPoint y: 88, endPoint x: 676, endPoint y: 91, distance: 20.7
click at [672, 92] on div "$233.10" at bounding box center [684, 90] width 27 height 9
click at [687, 90] on div "$233.10" at bounding box center [684, 90] width 27 height 9
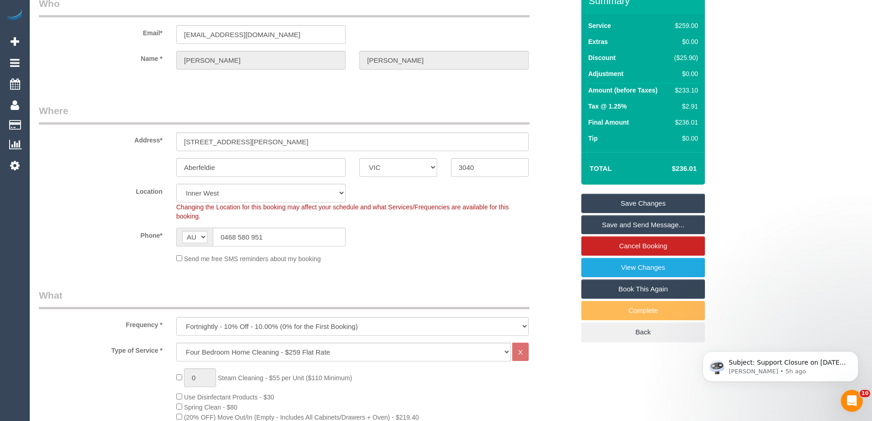
click at [687, 90] on div "$233.10" at bounding box center [684, 90] width 27 height 9
copy div "233.10"
click at [726, 87] on div "Summary Service $259.00 Extras $0.00 Discount ($25.90) Adjustment $0.00 Amount …" at bounding box center [678, 174] width 206 height 373
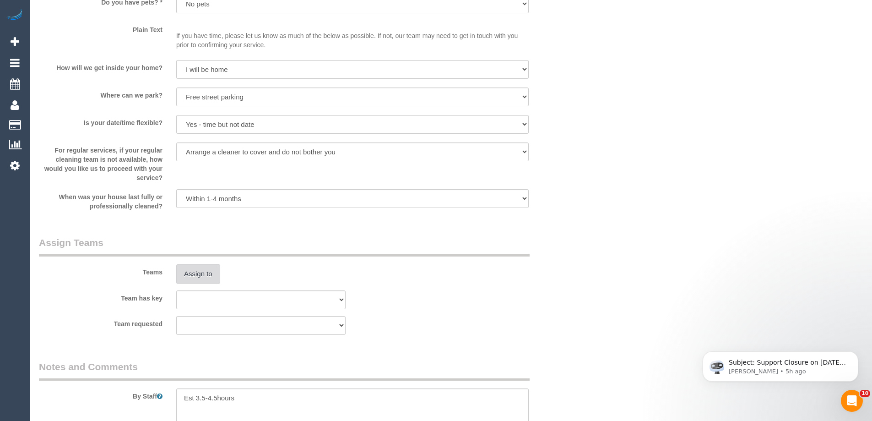
scroll to position [1191, 0]
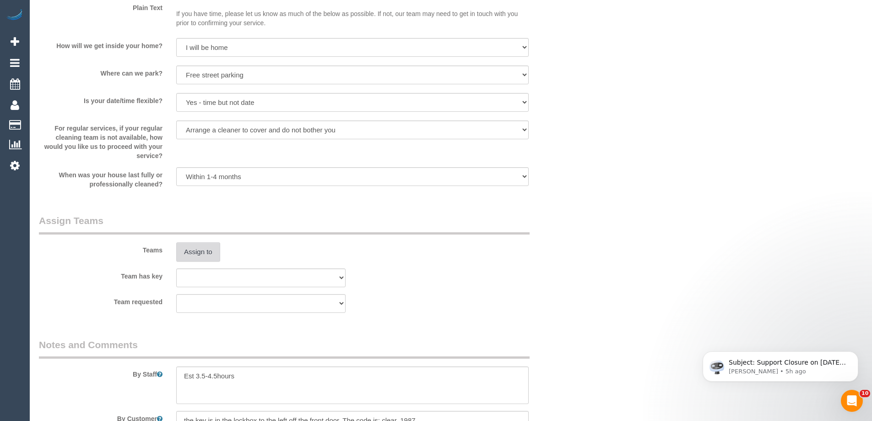
click at [202, 261] on button "Assign to" at bounding box center [198, 251] width 44 height 19
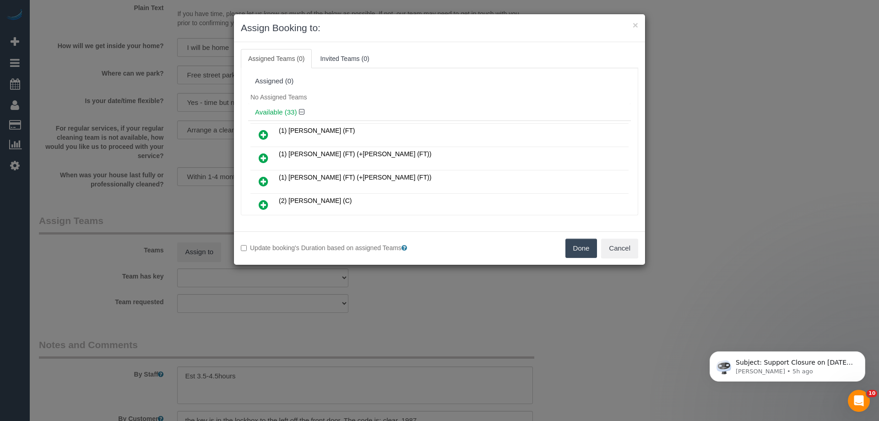
click at [263, 206] on icon at bounding box center [264, 204] width 10 height 11
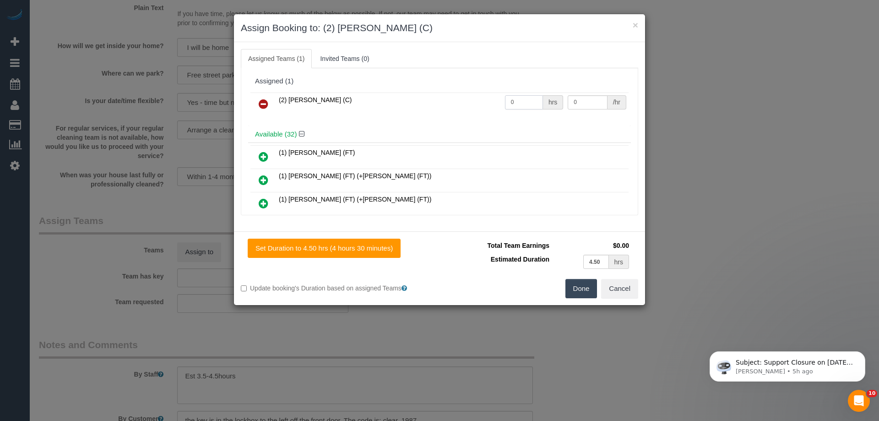
click at [512, 102] on input "0" at bounding box center [524, 102] width 38 height 14
type input "1"
click at [583, 98] on input "0" at bounding box center [587, 102] width 39 height 14
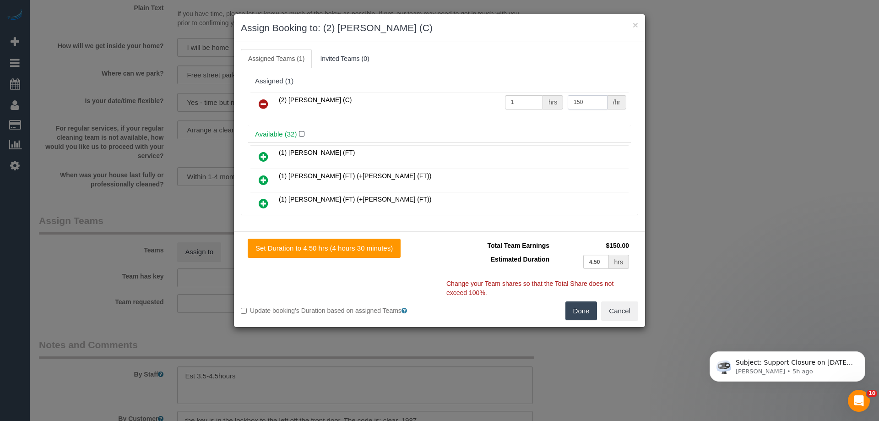
type input "150"
click at [572, 310] on button "Done" at bounding box center [582, 310] width 32 height 19
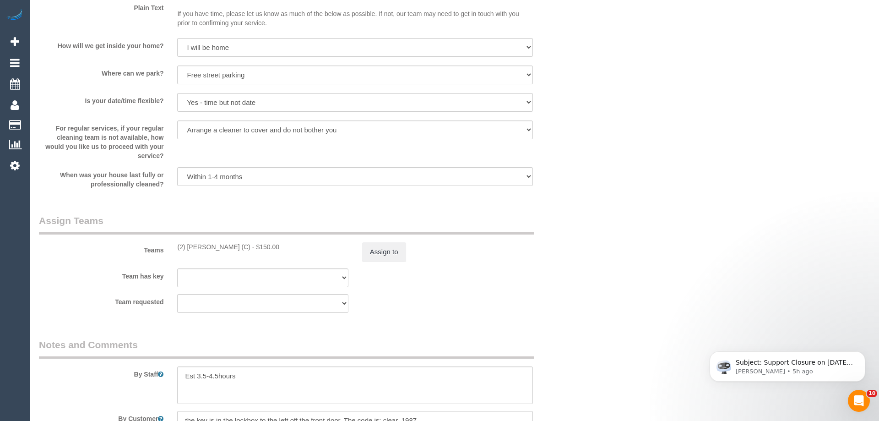
click at [572, 310] on div "× Assign Booking to: (2) Ashik Miah (C) Assigned Teams (1) Invited Teams (0) As…" at bounding box center [439, 210] width 879 height 421
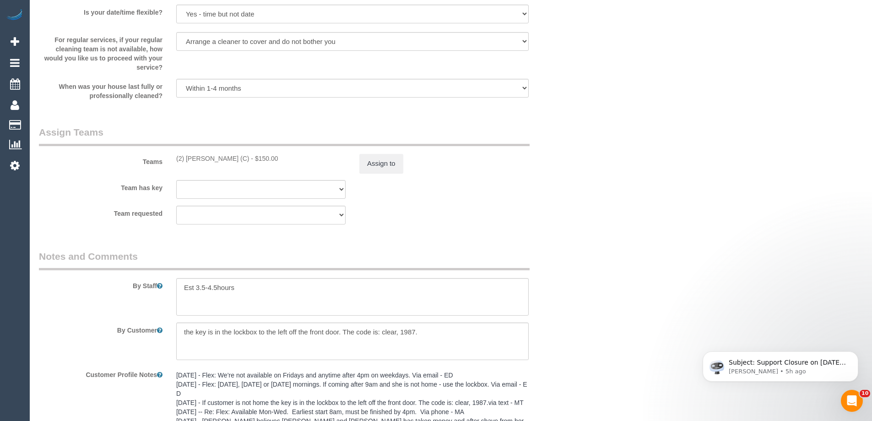
scroll to position [1282, 0]
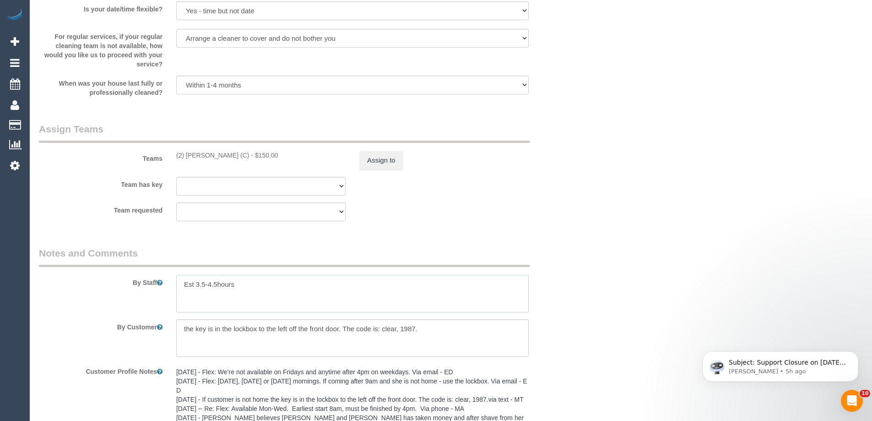
click at [217, 287] on textarea at bounding box center [352, 294] width 353 height 38
click at [177, 281] on textarea at bounding box center [352, 294] width 353 height 38
type textarea "*cover* Est 3.5-4 hours"
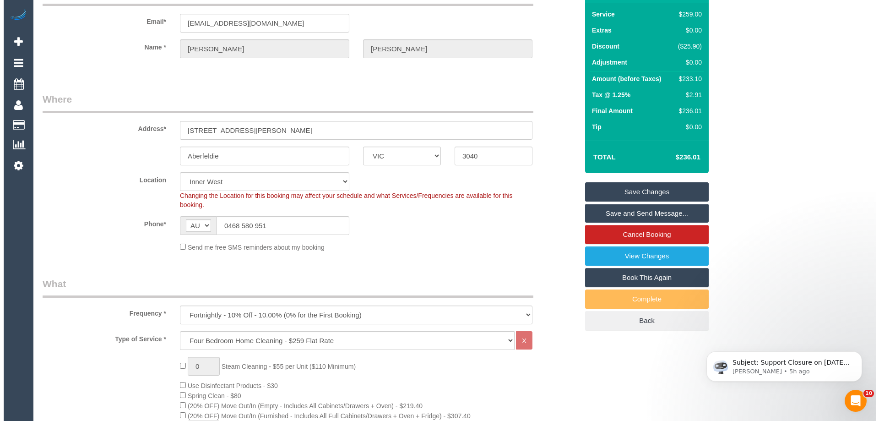
scroll to position [0, 0]
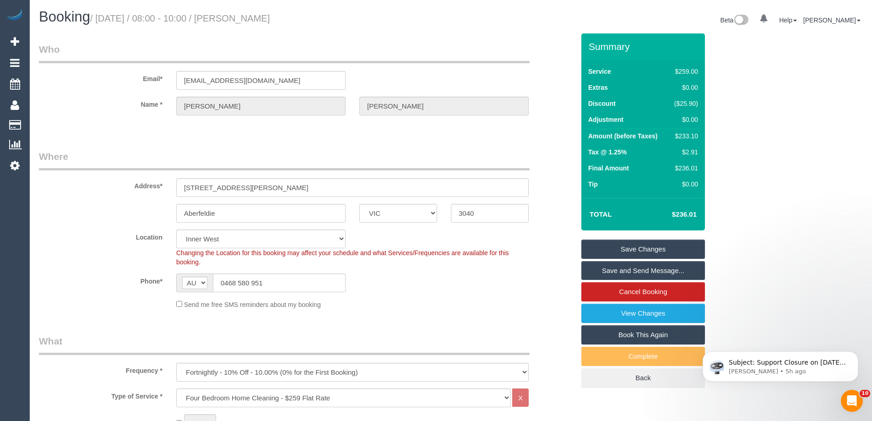
click at [689, 270] on link "Save and Send Message..." at bounding box center [644, 270] width 124 height 19
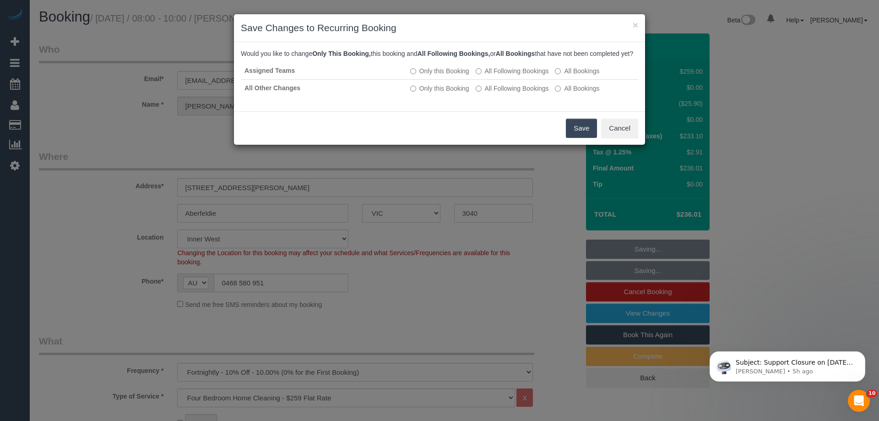
click at [572, 138] on button "Save" at bounding box center [581, 128] width 31 height 19
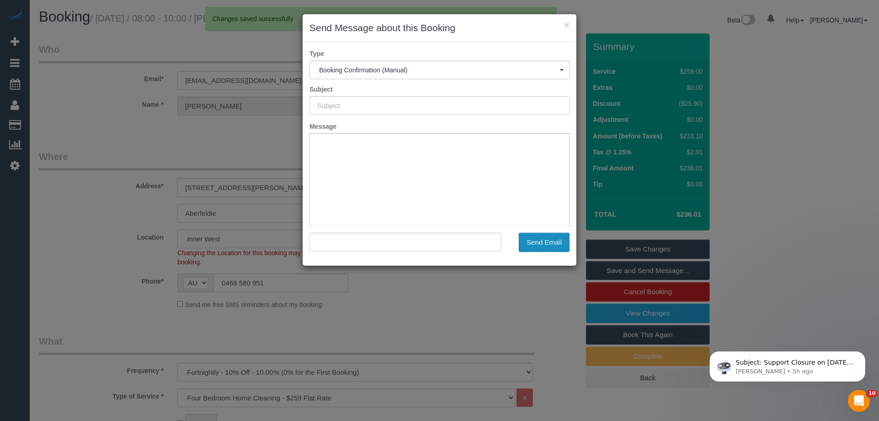
type input "Booking Confirmed"
type input ""Fiona O'Kelly" <fxo541@googlemail.com>"
click at [544, 243] on button "Send Email" at bounding box center [544, 242] width 51 height 19
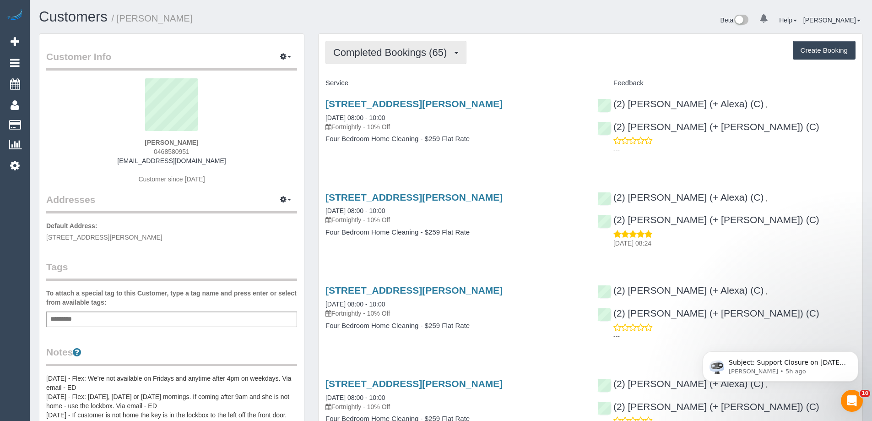
click at [433, 49] on span "Completed Bookings (65)" at bounding box center [392, 52] width 118 height 11
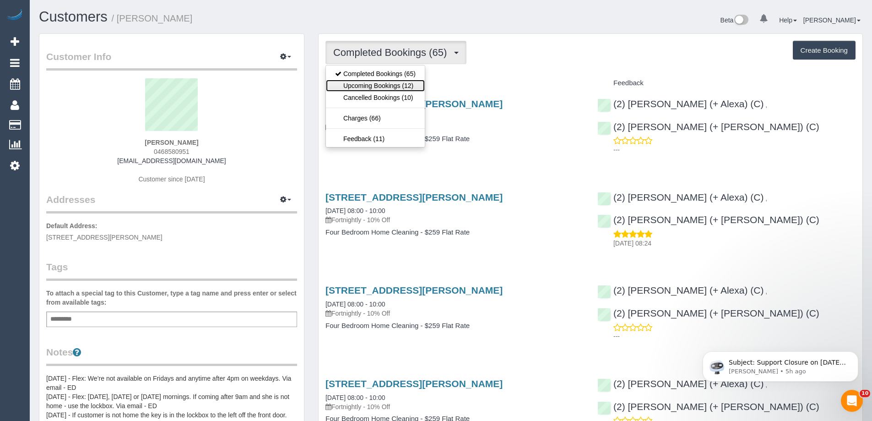
click at [408, 86] on link "Upcoming Bookings (12)" at bounding box center [375, 86] width 99 height 12
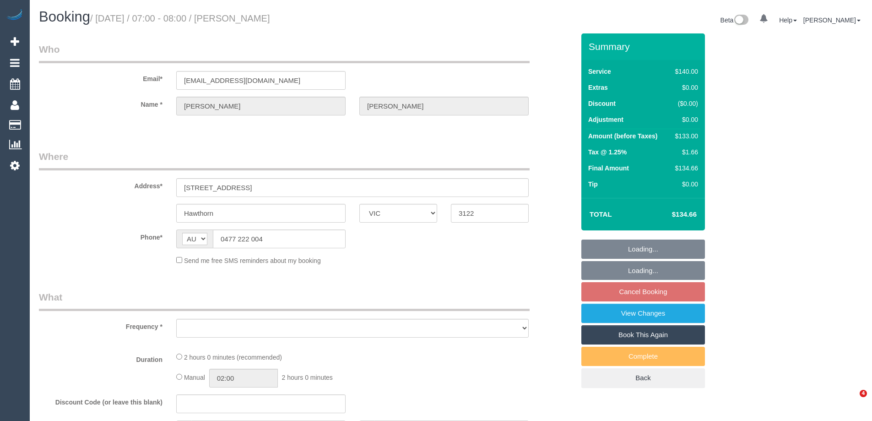
select select "VIC"
select select "string:stripe-pm_1Q1HZT2GScqysDRVbd2H2VUO"
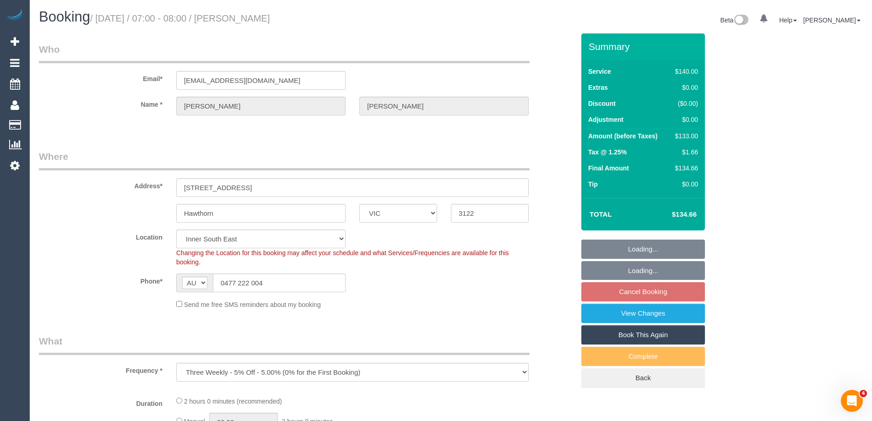
select select "object:1390"
select select "number:28"
select select "number:14"
select select "number:19"
select select "number:23"
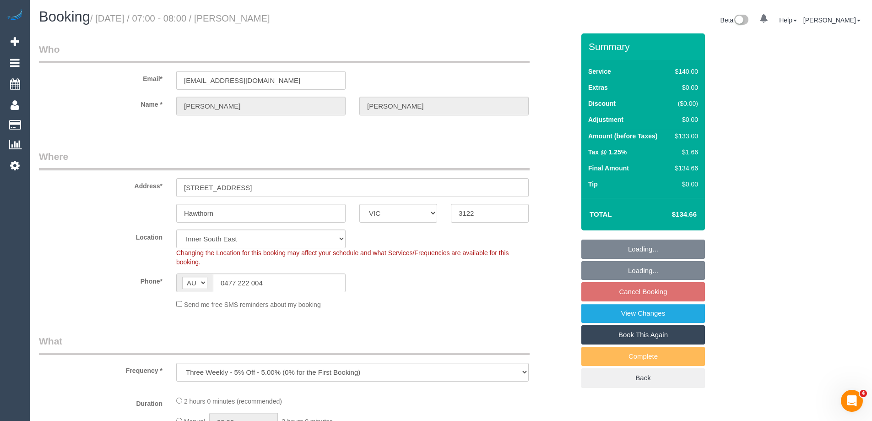
select select "number:34"
select select "number:26"
select select "spot1"
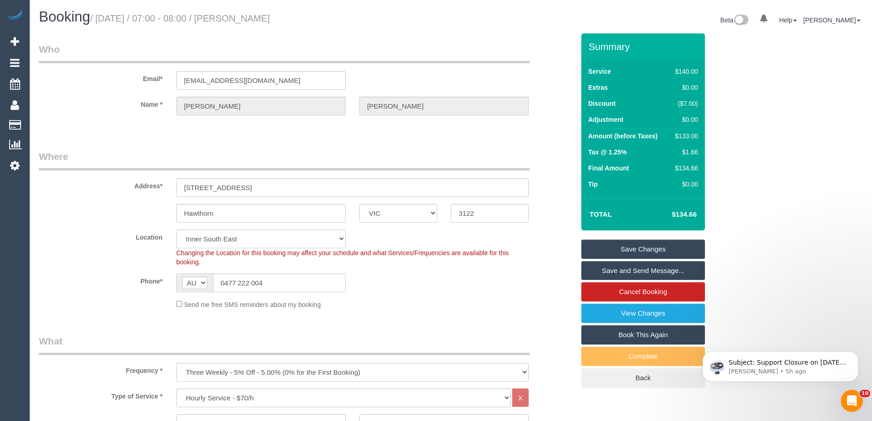
drag, startPoint x: 332, startPoint y: 18, endPoint x: 253, endPoint y: 19, distance: 78.3
click at [253, 19] on h1 "Booking / [DATE] / 07:00 - 08:00 / [PERSON_NAME]" at bounding box center [241, 17] width 405 height 16
copy small "[PERSON_NAME]"
click at [405, 293] on sui-booking-location "Location [GEOGRAPHIC_DATA] (North) East (South) [GEOGRAPHIC_DATA] (East) [GEOGR…" at bounding box center [307, 269] width 536 height 80
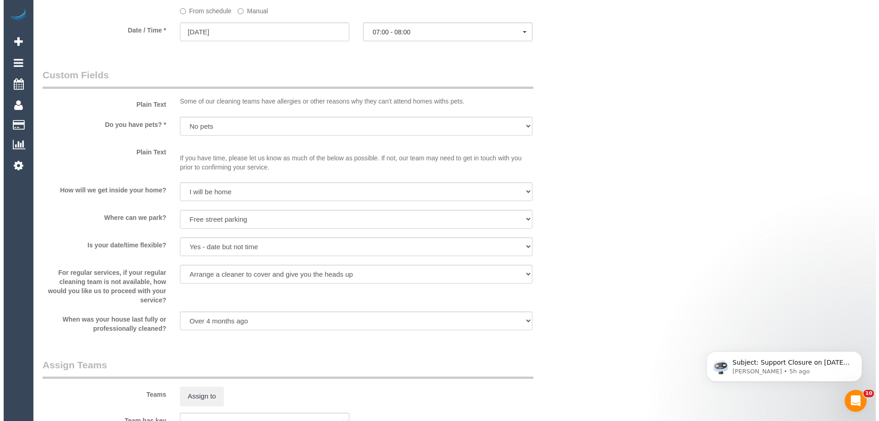
scroll to position [1099, 0]
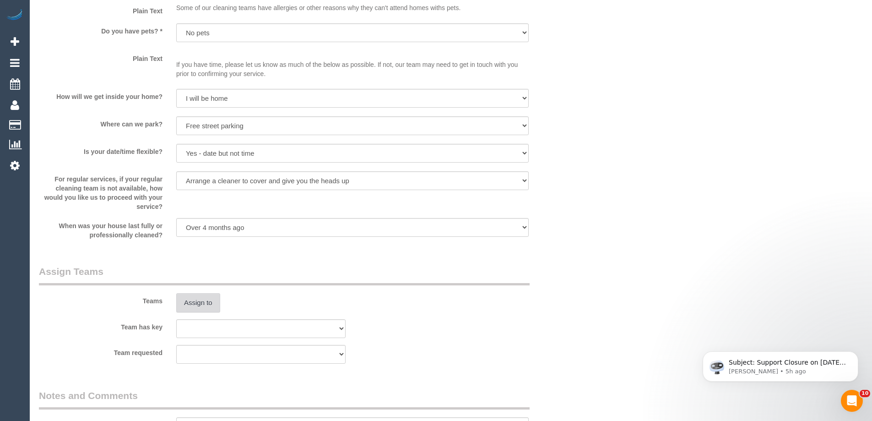
click at [202, 299] on button "Assign to" at bounding box center [198, 302] width 44 height 19
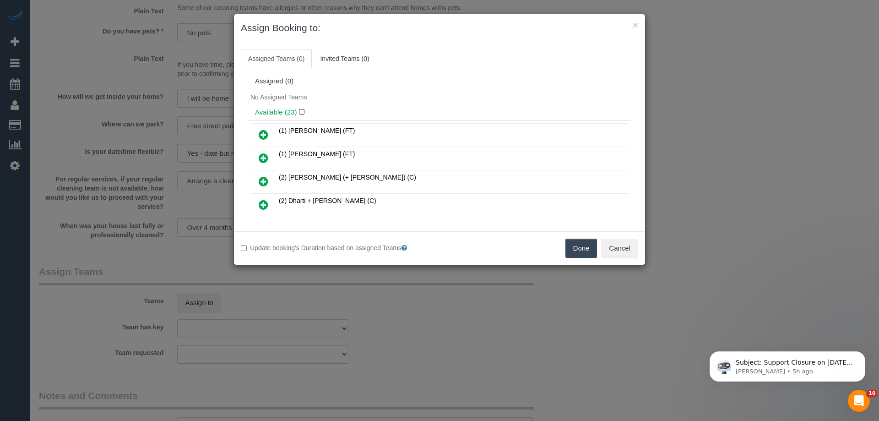
click at [423, 102] on div "No Assigned Teams" at bounding box center [439, 97] width 383 height 14
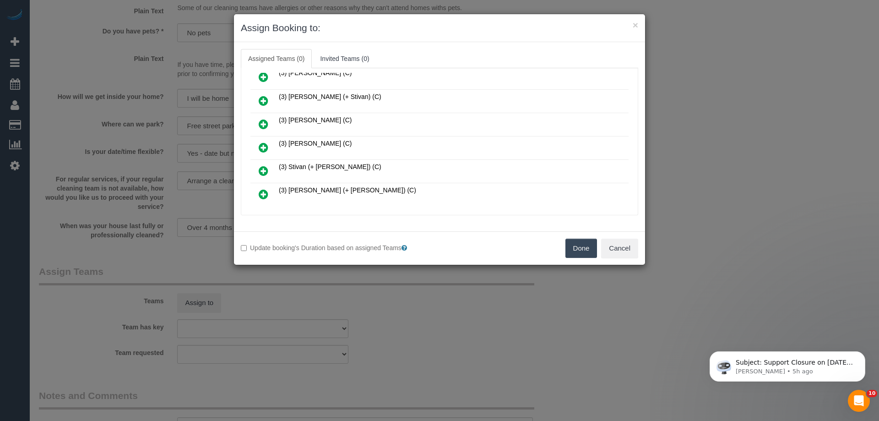
click at [263, 124] on icon at bounding box center [264, 124] width 10 height 11
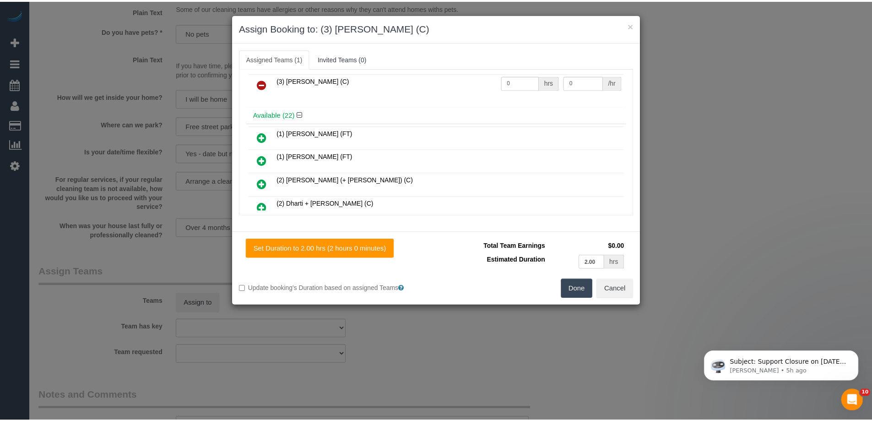
scroll to position [0, 0]
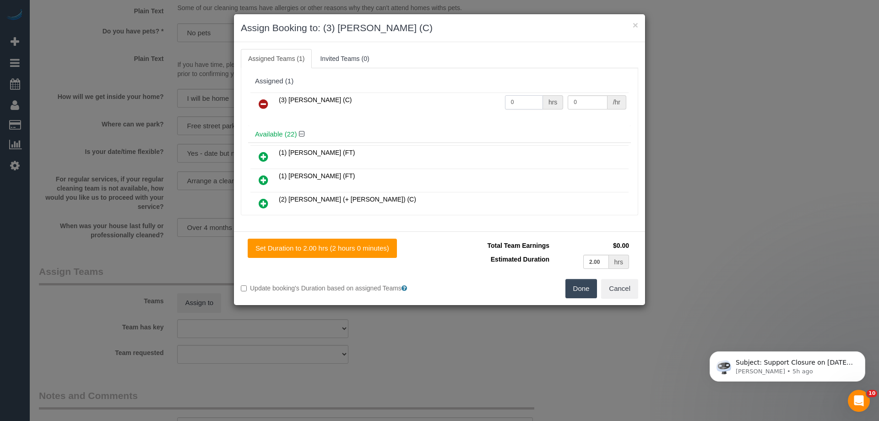
click at [526, 95] on input "0" at bounding box center [524, 102] width 38 height 14
type input "2"
click at [585, 100] on input "0" at bounding box center [587, 102] width 39 height 14
type input "35"
click at [575, 285] on button "Done" at bounding box center [582, 288] width 32 height 19
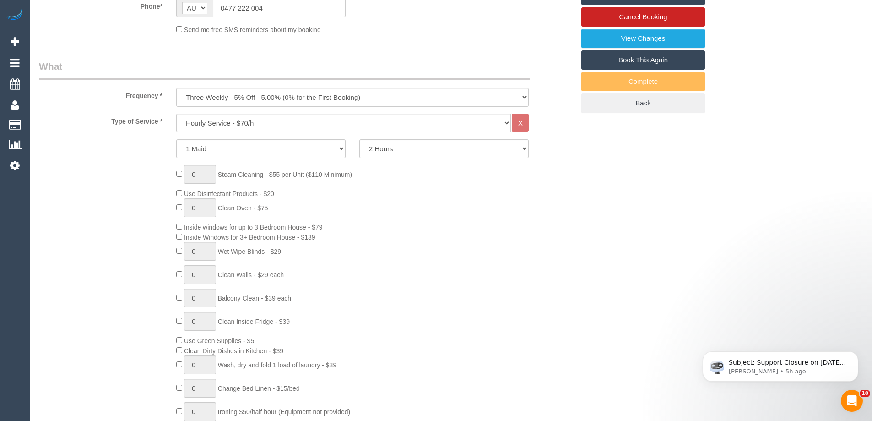
scroll to position [46, 0]
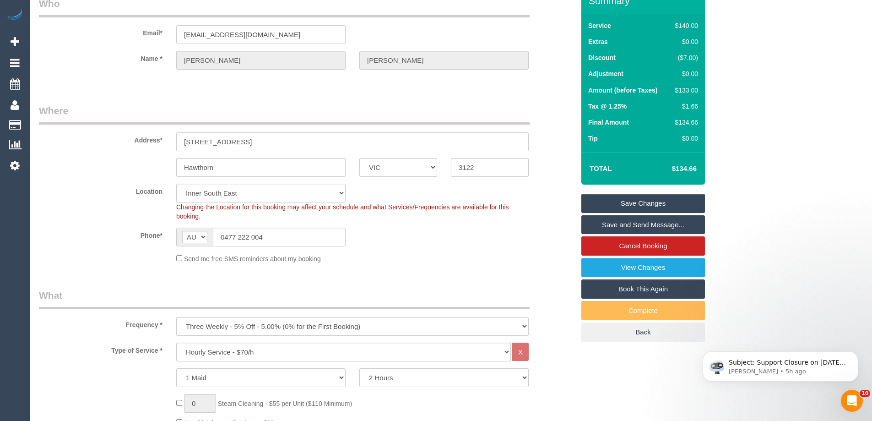
click at [608, 220] on link "Save and Send Message..." at bounding box center [644, 224] width 124 height 19
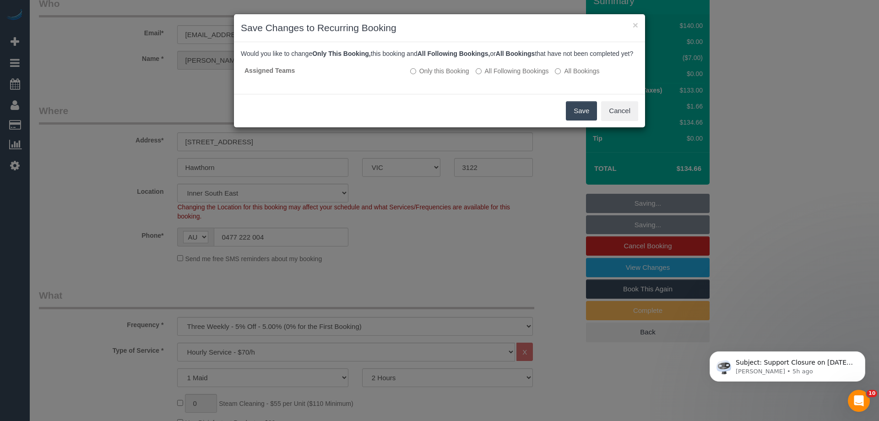
click at [583, 120] on button "Save" at bounding box center [581, 110] width 31 height 19
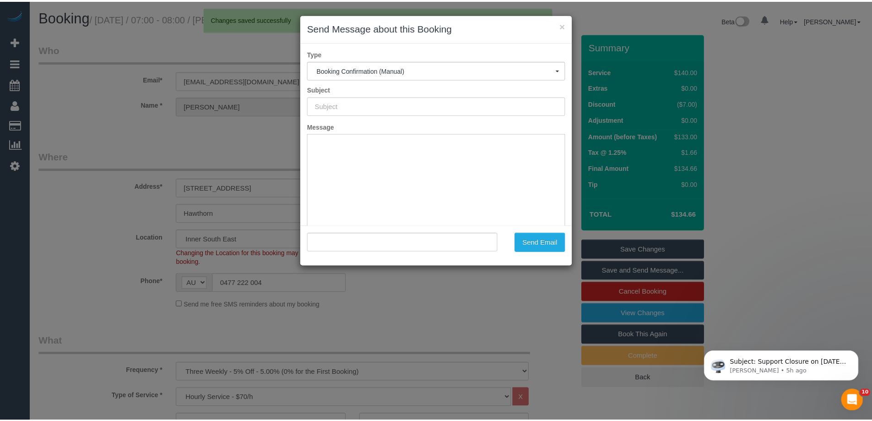
scroll to position [0, 0]
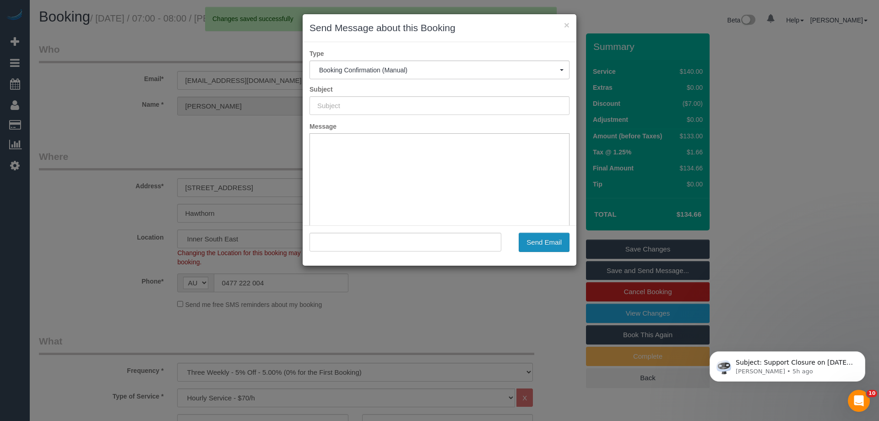
type input "Booking Confirmed"
type input ""Luke Zagami" <lukezag@hotmail.com>"
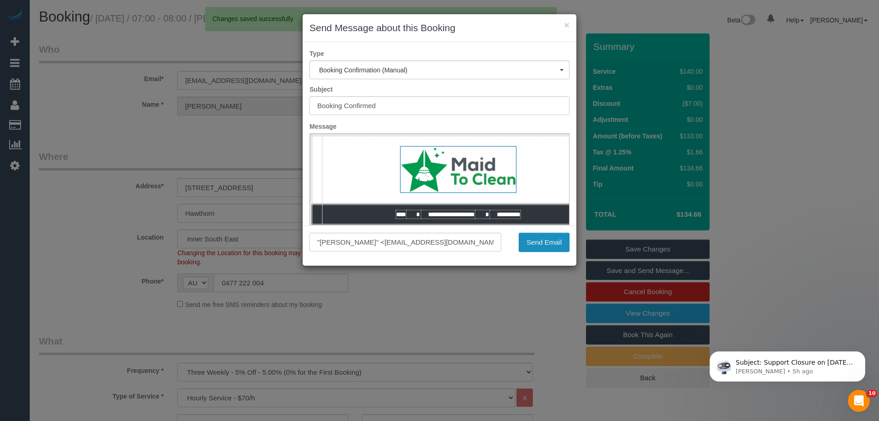
click at [545, 241] on button "Send Email" at bounding box center [544, 242] width 51 height 19
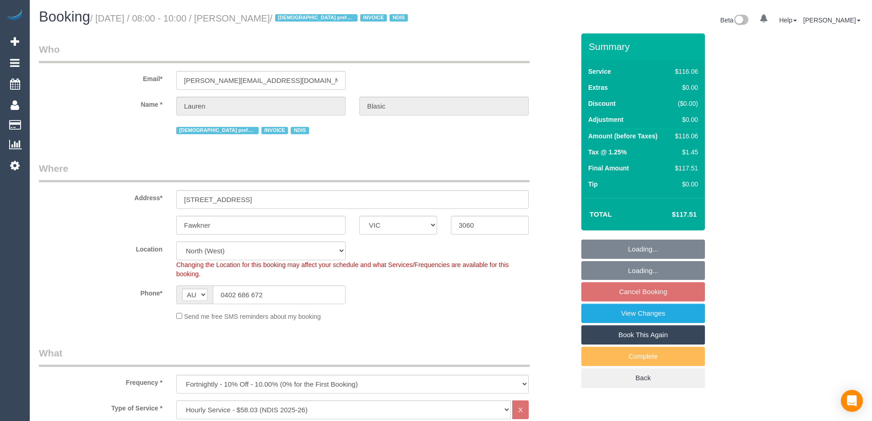
select select "VIC"
select select "string:check"
select select "number:29"
select select "number:14"
select select "number:18"
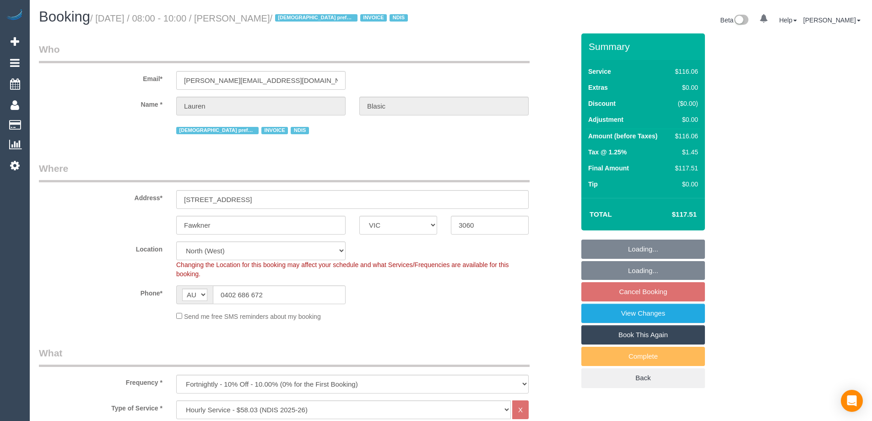
select select "number:36"
select select "number:34"
select select "number:11"
select select "spot2"
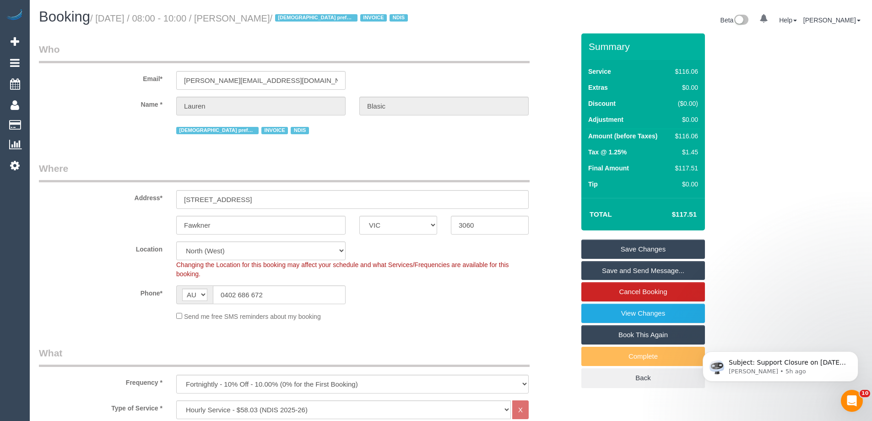
drag, startPoint x: 311, startPoint y: 17, endPoint x: 256, endPoint y: 12, distance: 55.7
click at [255, 13] on h1 "Booking / [DATE] / 08:00 - 10:00 / [PERSON_NAME] / [DEMOGRAPHIC_DATA] preferred…" at bounding box center [241, 17] width 405 height 16
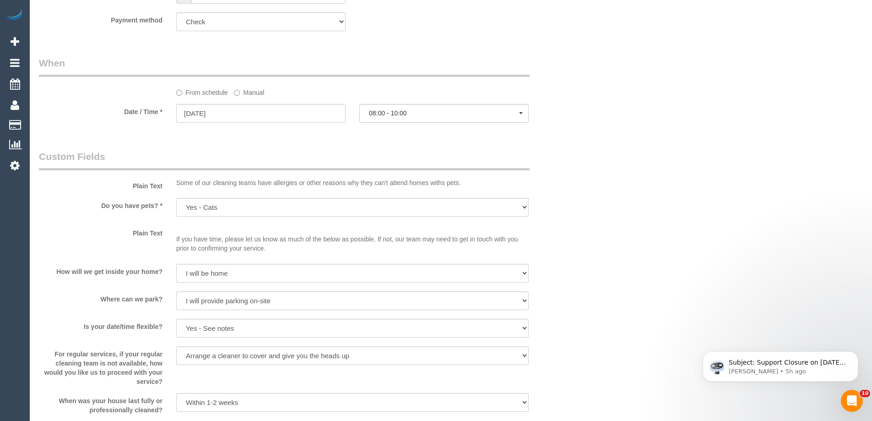
scroll to position [687, 0]
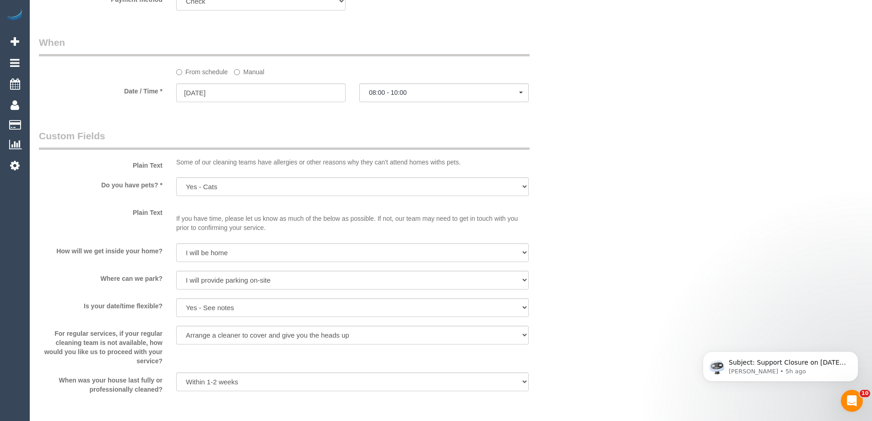
click at [251, 70] on label "Manual" at bounding box center [249, 70] width 30 height 12
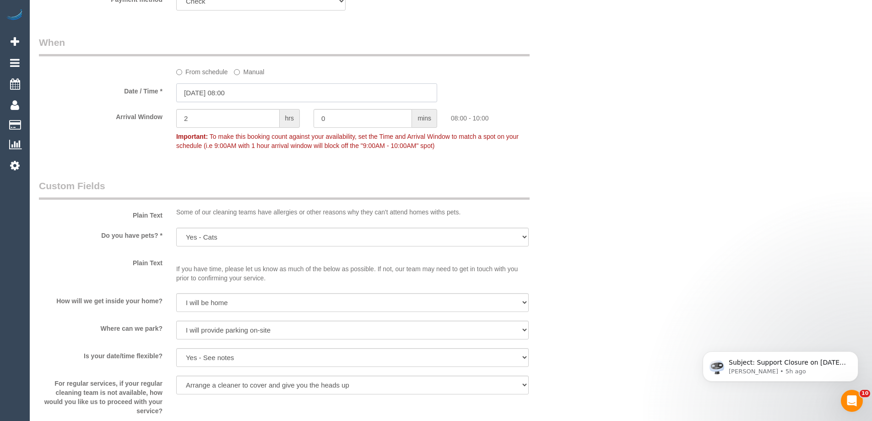
click at [261, 99] on input "[DATE] 08:00" at bounding box center [306, 92] width 261 height 19
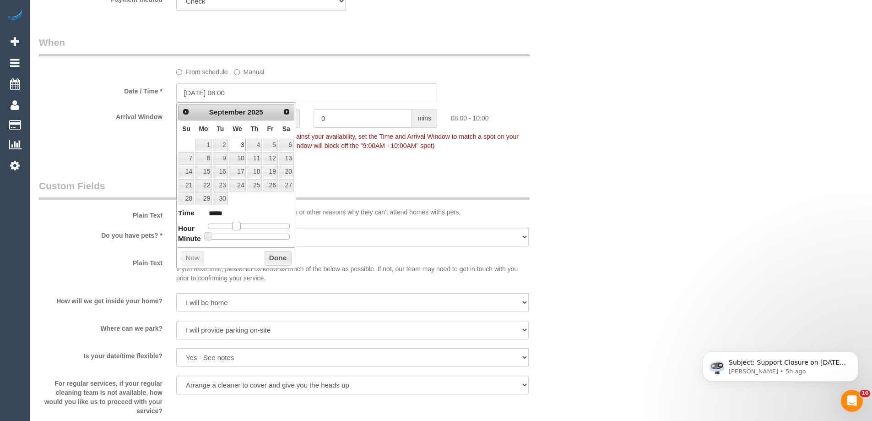
type input "[DATE] 07:00"
type input "*****"
click at [234, 225] on span at bounding box center [233, 226] width 8 height 8
click at [276, 251] on button "Done" at bounding box center [278, 258] width 27 height 15
click at [693, 230] on div "Who Email* [PERSON_NAME][EMAIL_ADDRESS][DOMAIN_NAME] Name * [PERSON_NAME] [DEMO…" at bounding box center [451, 233] width 824 height 1773
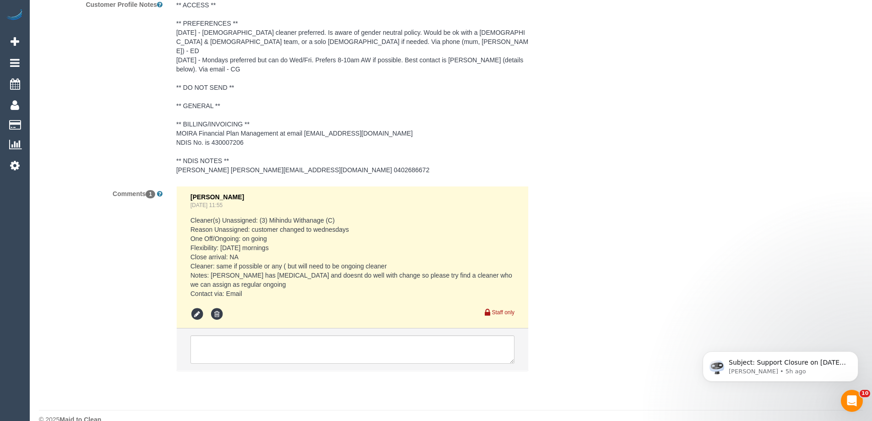
scroll to position [1408, 0]
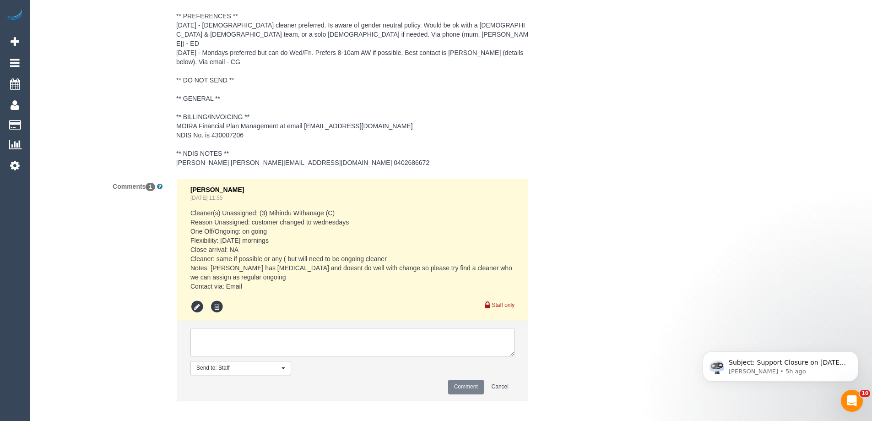
click at [226, 328] on textarea at bounding box center [353, 342] width 324 height 28
type textarea "Inform customer ongoing F cleaner from 3/08 7-9am AW - not yet emailed"
click at [473, 383] on button "Comment" at bounding box center [466, 387] width 36 height 14
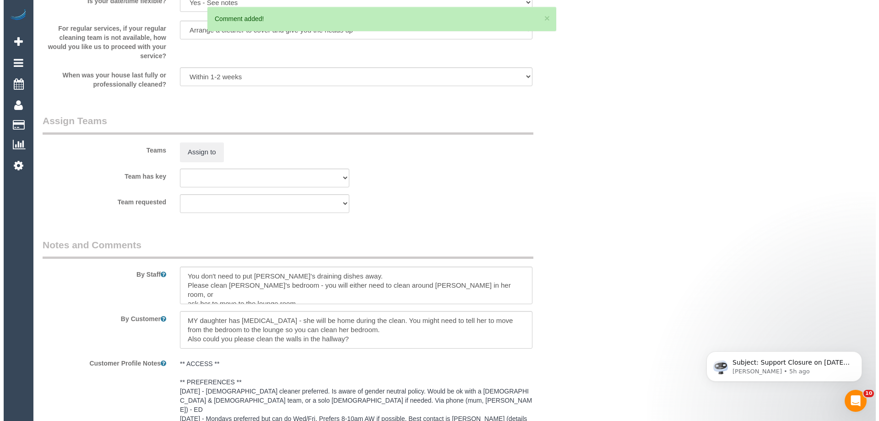
scroll to position [1041, 0]
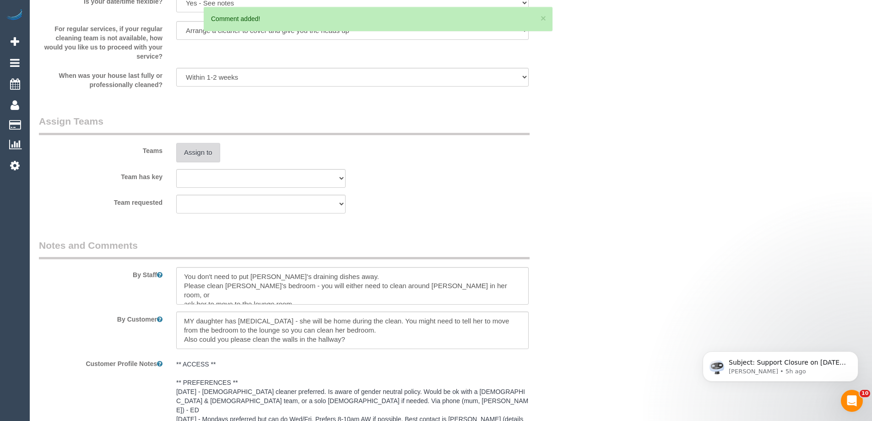
click at [200, 152] on button "Assign to" at bounding box center [198, 152] width 44 height 19
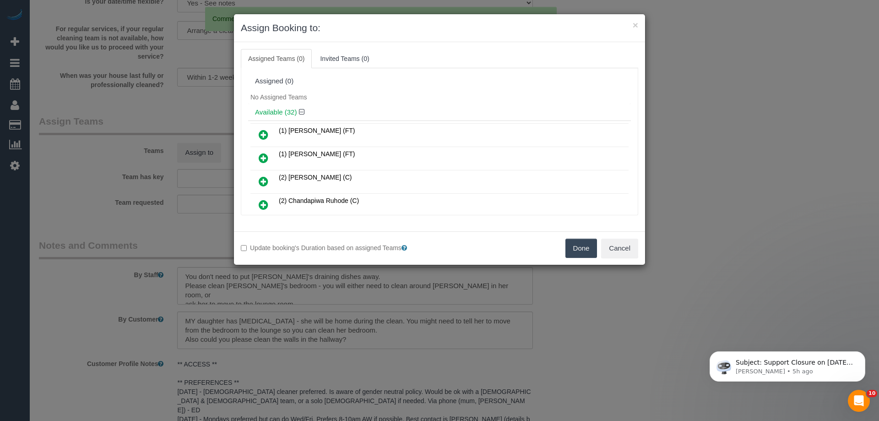
click at [427, 116] on div "Available (32)" at bounding box center [439, 112] width 383 height 17
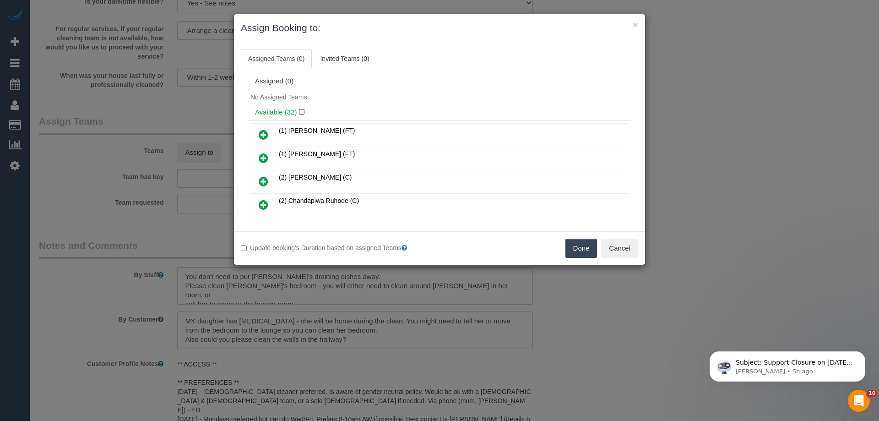
scroll to position [481, 0]
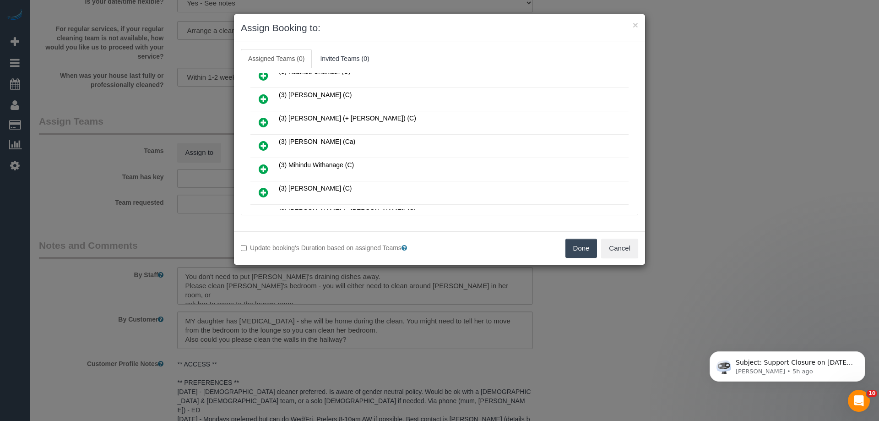
click at [262, 144] on icon at bounding box center [264, 145] width 10 height 11
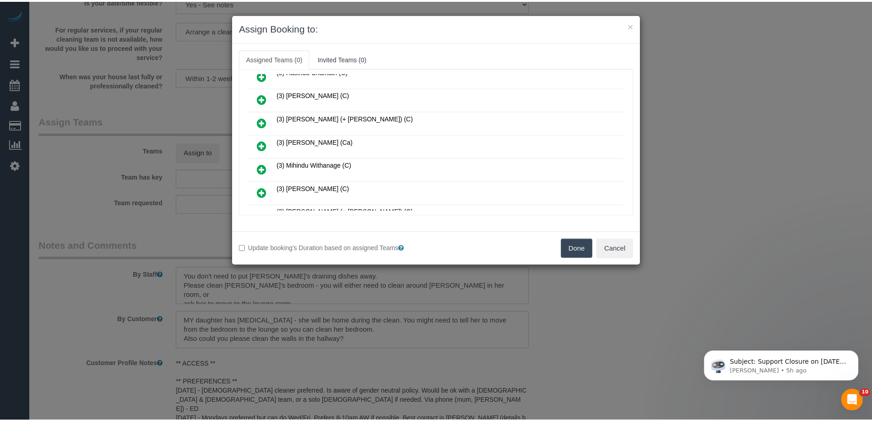
scroll to position [503, 0]
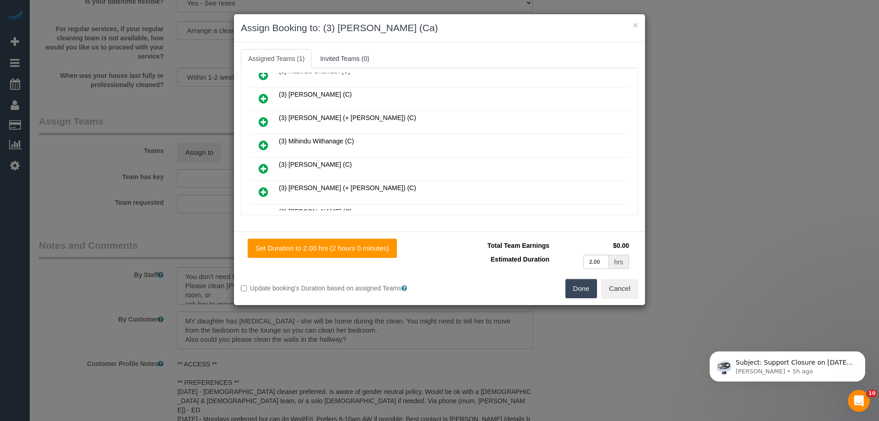
click at [588, 286] on button "Done" at bounding box center [582, 288] width 32 height 19
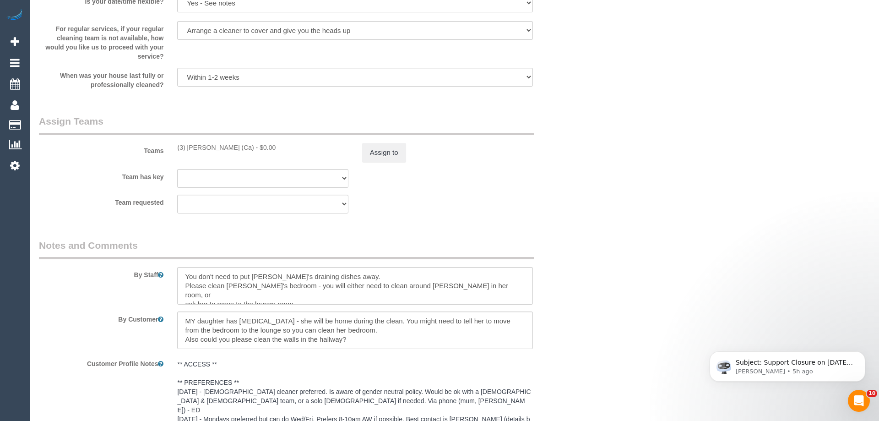
click at [588, 286] on div "× Assign Booking to: (3) Melissa Alampi (Ca) Assigned Teams (1) Invited Teams (…" at bounding box center [439, 210] width 879 height 421
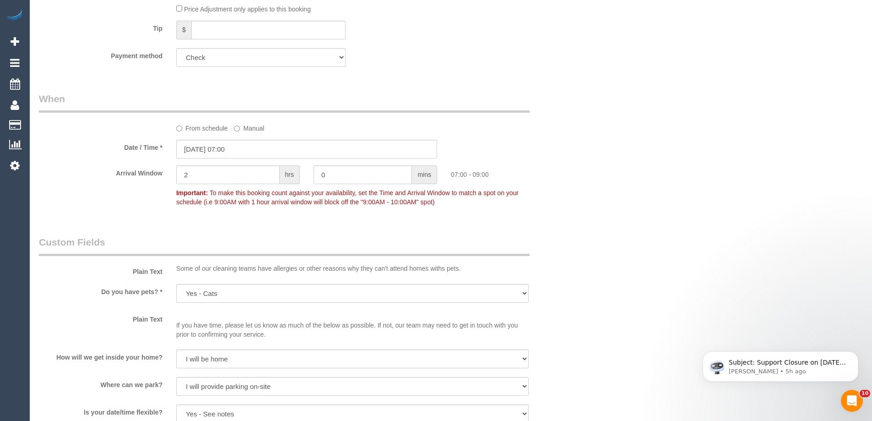
scroll to position [629, 0]
click at [587, 233] on div "Who Email* karen.williams3325@gmail.com Name * Lauren Blasic Female preferred I…" at bounding box center [451, 324] width 824 height 1841
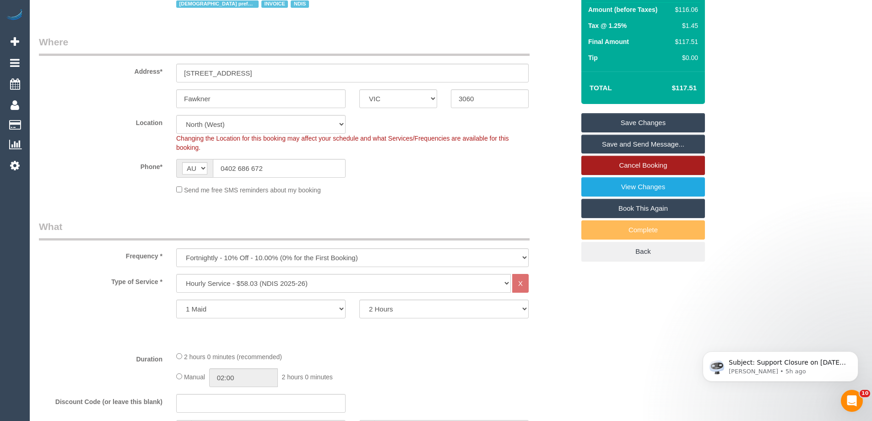
scroll to position [125, 0]
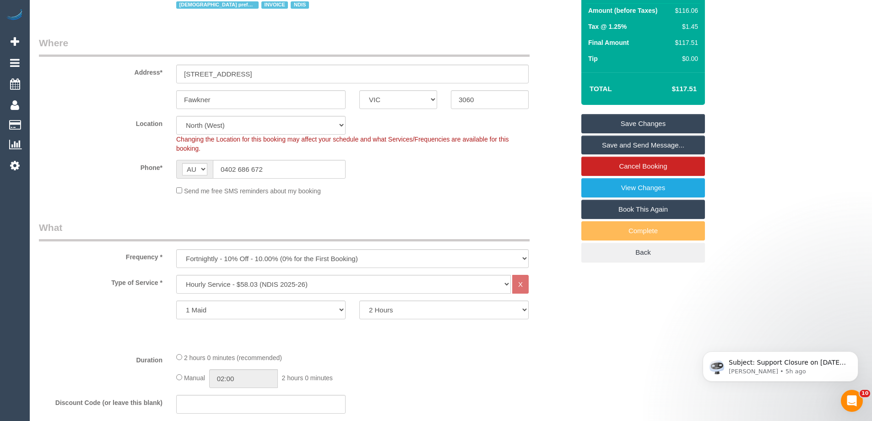
click at [643, 122] on link "Save Changes" at bounding box center [644, 123] width 124 height 19
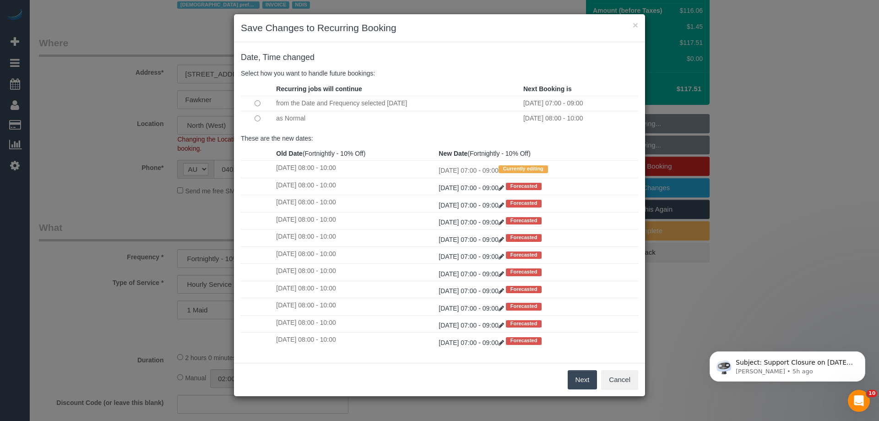
click at [580, 380] on button "Next" at bounding box center [583, 379] width 30 height 19
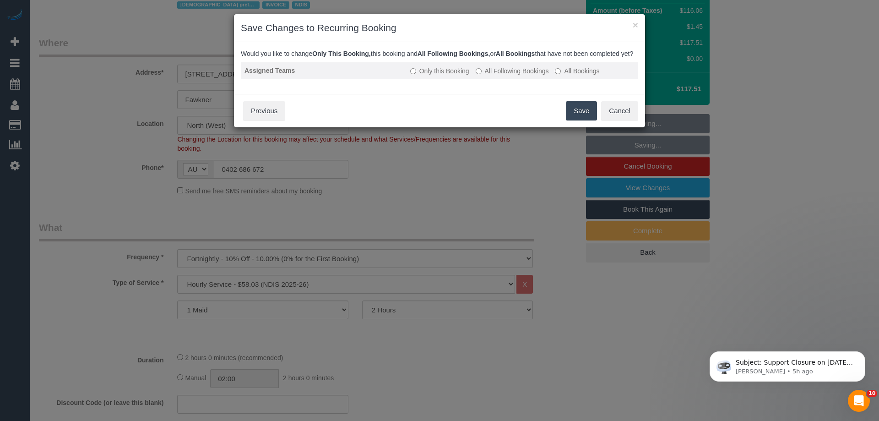
click at [532, 76] on label "All Following Bookings" at bounding box center [512, 70] width 73 height 9
click at [579, 119] on button "Save" at bounding box center [581, 110] width 31 height 19
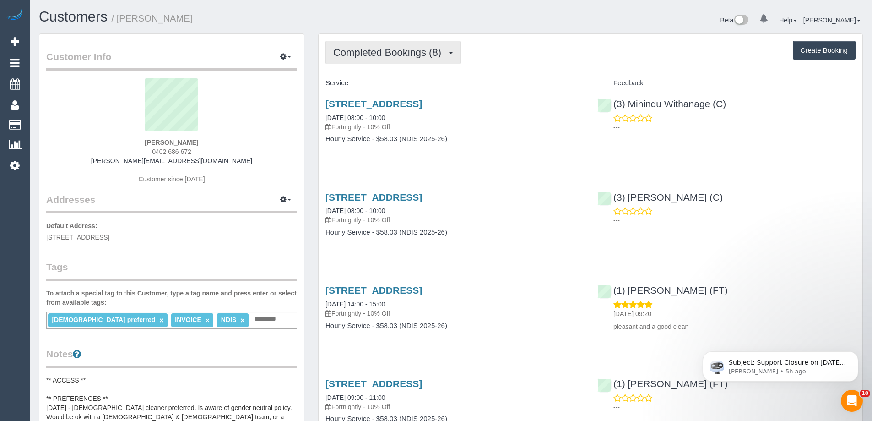
click at [376, 59] on button "Completed Bookings (8)" at bounding box center [394, 52] width 136 height 23
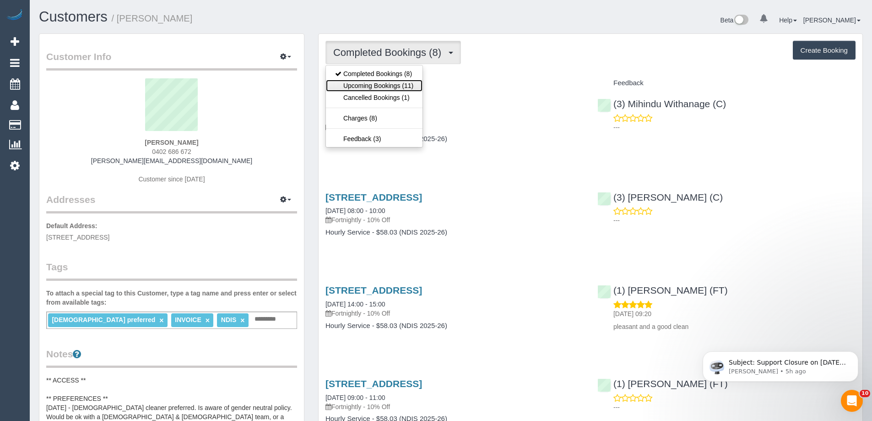
click at [376, 88] on link "Upcoming Bookings (11)" at bounding box center [374, 86] width 97 height 12
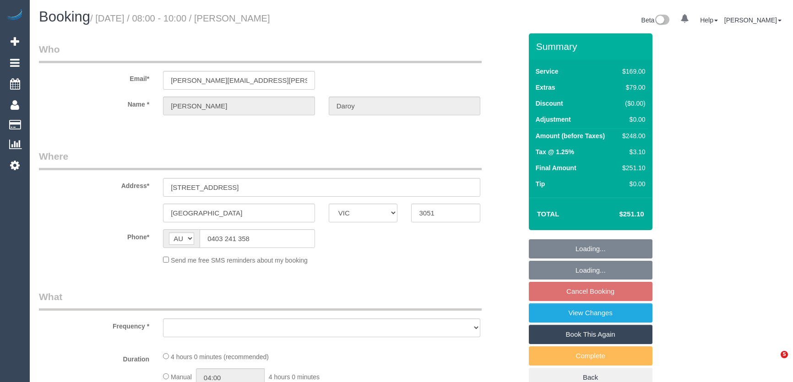
select select "VIC"
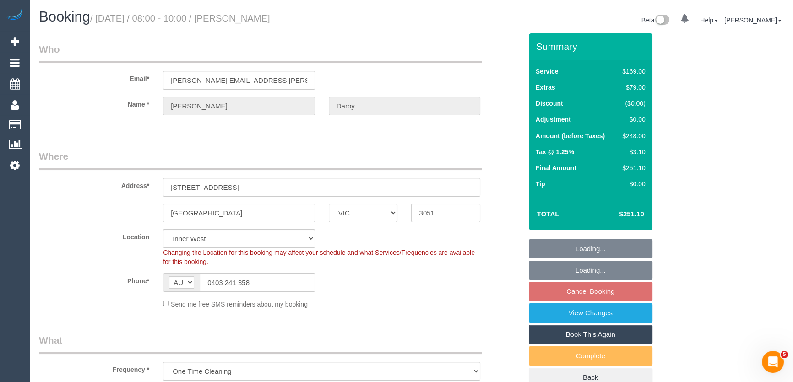
select select "object:771"
select select "string:stripe-pm_1QNoq52GScqysDRVTP95G3qz"
select select "number:28"
select select "number:14"
select select "number:19"
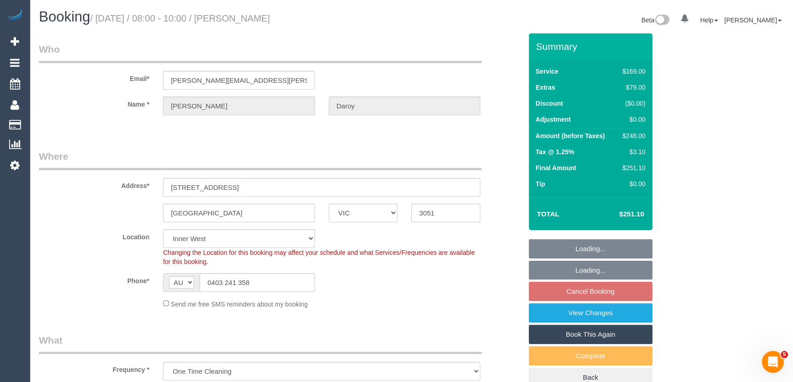
select select "number:25"
select select "number:33"
select select "number:13"
select select "spot2"
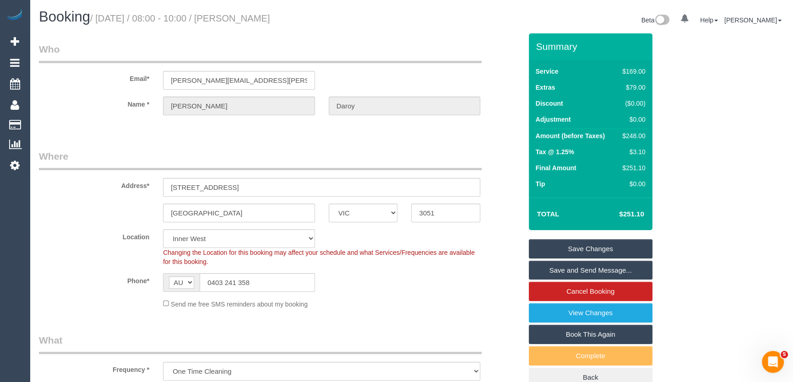
drag, startPoint x: 321, startPoint y: 23, endPoint x: 254, endPoint y: 21, distance: 67.3
click at [253, 22] on h1 "Booking / September 03, 2025 / 08:00 - 10:00 / Sofya Daroy" at bounding box center [222, 17] width 366 height 16
copy small "Sofya Daroy"
click at [345, 339] on legend "What" at bounding box center [260, 344] width 443 height 21
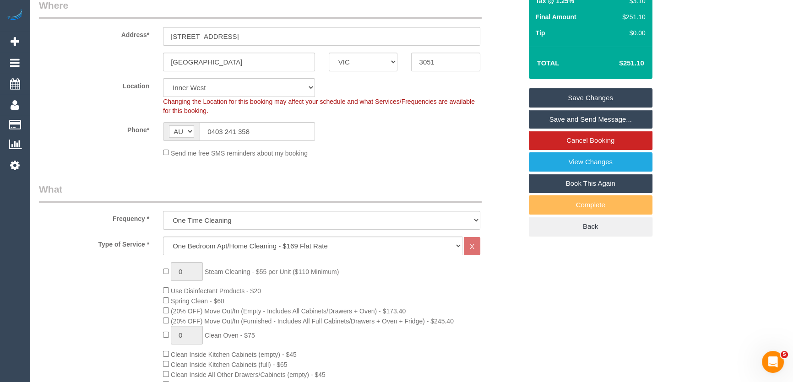
scroll to position [291, 0]
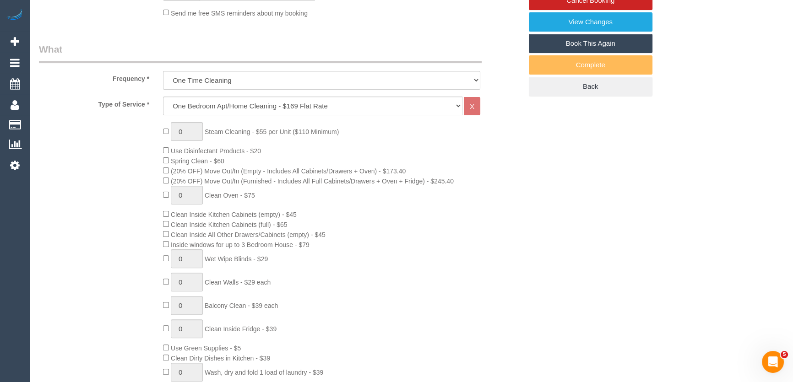
click at [491, 308] on div "0 Steam Cleaning - $55 per Unit ($110 Minimum) Use Disinfectant Products - $20 …" at bounding box center [342, 282] width 372 height 321
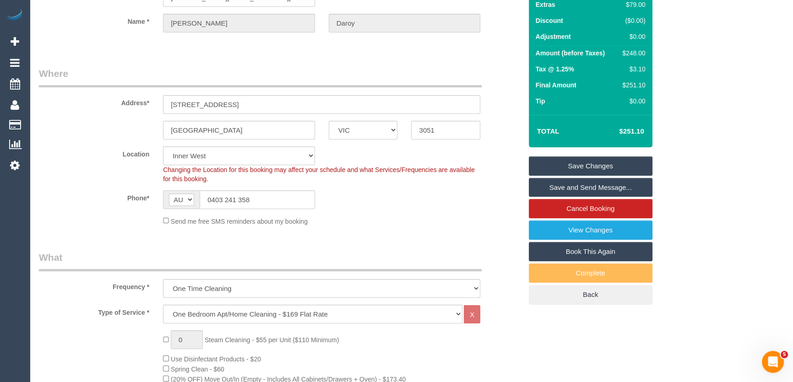
scroll to position [0, 0]
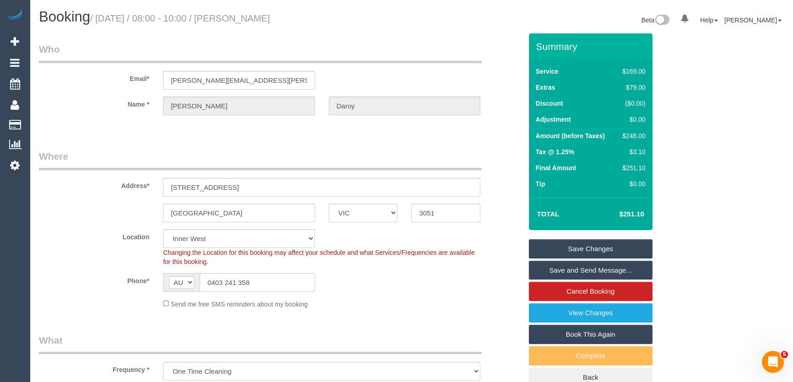
click at [640, 134] on div "$248.00" at bounding box center [632, 135] width 27 height 9
copy div "248.00"
click at [667, 140] on div "Summary Service $169.00 Extras $79.00 Discount ($0.00) Adjustment $0.00 Amount …" at bounding box center [615, 219] width 186 height 373
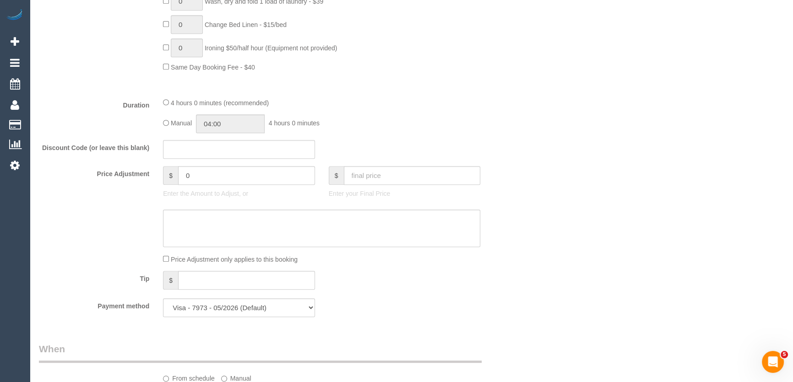
scroll to position [749, 0]
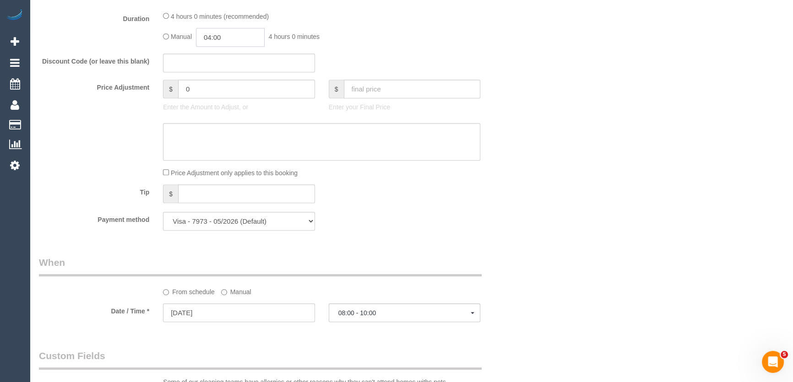
click at [231, 45] on input "04:00" at bounding box center [230, 37] width 69 height 19
type input "04:30"
click at [214, 79] on li "04:30" at bounding box center [220, 79] width 41 height 12
click at [446, 87] on input "text" at bounding box center [412, 89] width 137 height 19
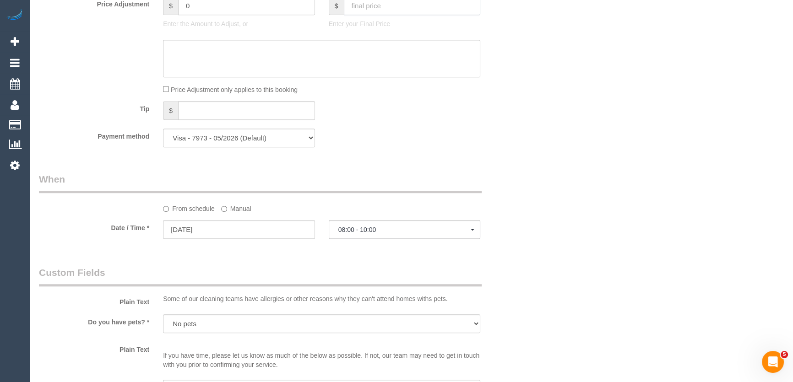
select select "spot23"
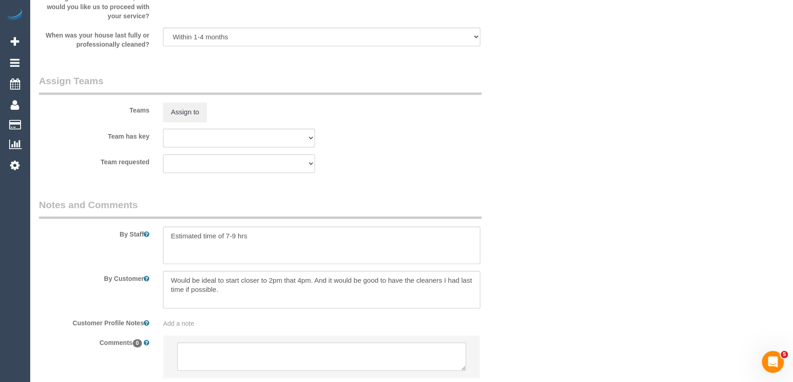
scroll to position [1332, 0]
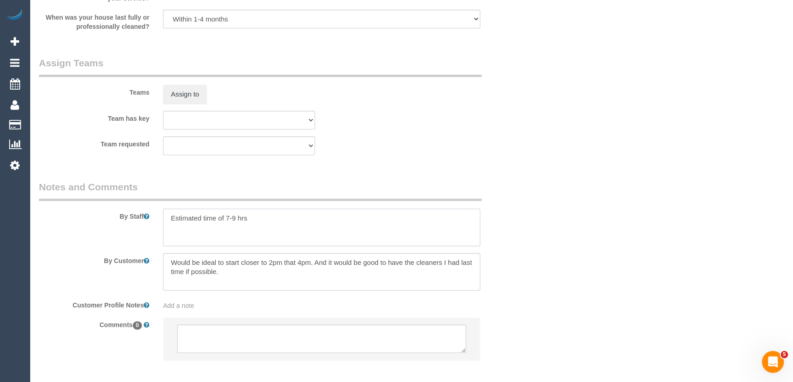
click at [272, 224] on textarea at bounding box center [321, 228] width 317 height 38
drag, startPoint x: 252, startPoint y: 221, endPoint x: 228, endPoint y: 221, distance: 24.3
click at [228, 221] on textarea at bounding box center [321, 228] width 317 height 38
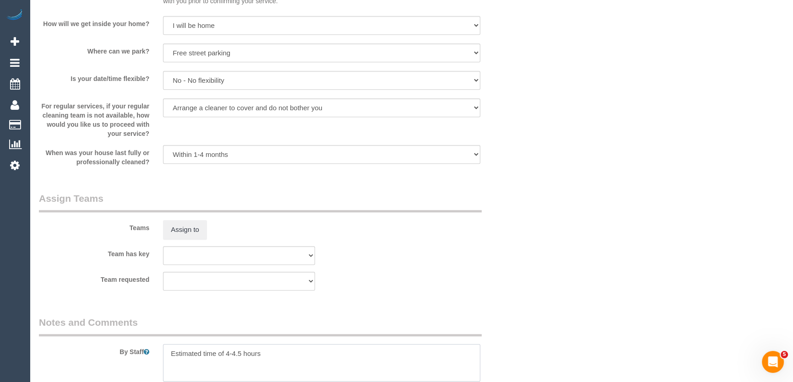
scroll to position [1377, 0]
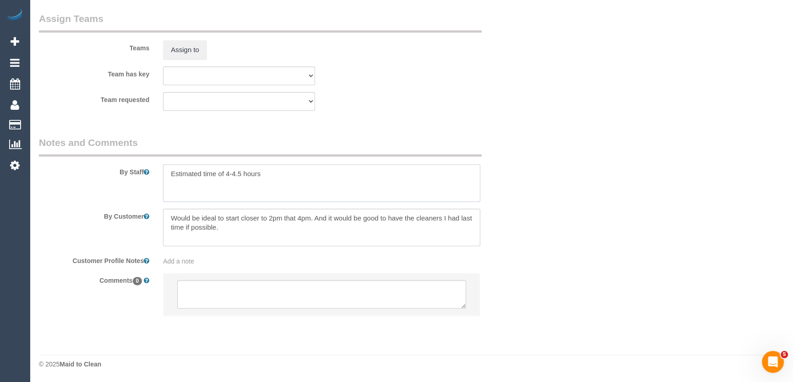
type textarea "Estimated time of 4-4.5 hours"
drag, startPoint x: 249, startPoint y: 235, endPoint x: 97, endPoint y: 170, distance: 164.9
click at [97, 170] on sui-booking-comments "By Staff By Customer Customer Profile Notes Add a note Comments 0" at bounding box center [280, 230] width 483 height 189
drag, startPoint x: 636, startPoint y: 210, endPoint x: 629, endPoint y: 211, distance: 6.9
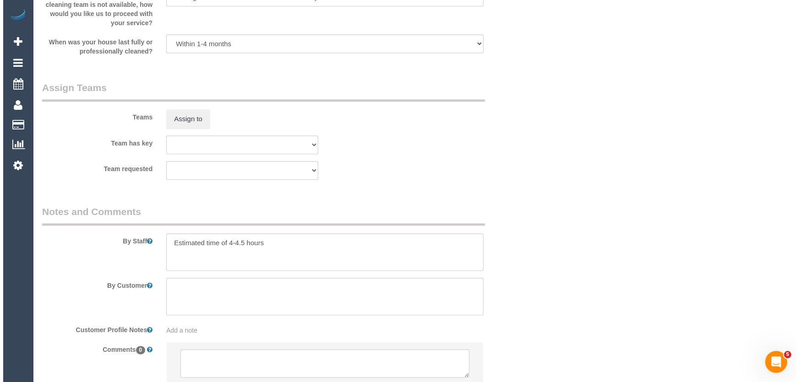
scroll to position [1293, 0]
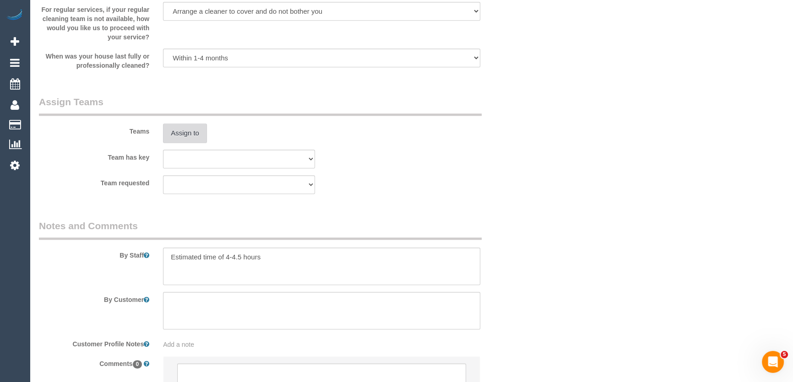
click at [188, 130] on button "Assign to" at bounding box center [185, 133] width 44 height 19
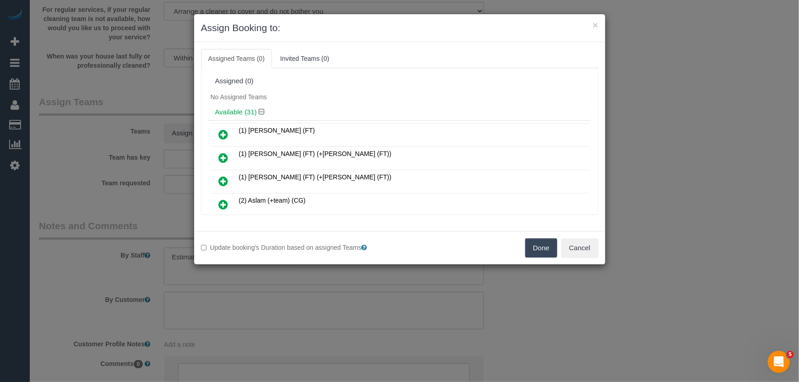
click at [337, 88] on div "Assigned (0)" at bounding box center [399, 81] width 383 height 17
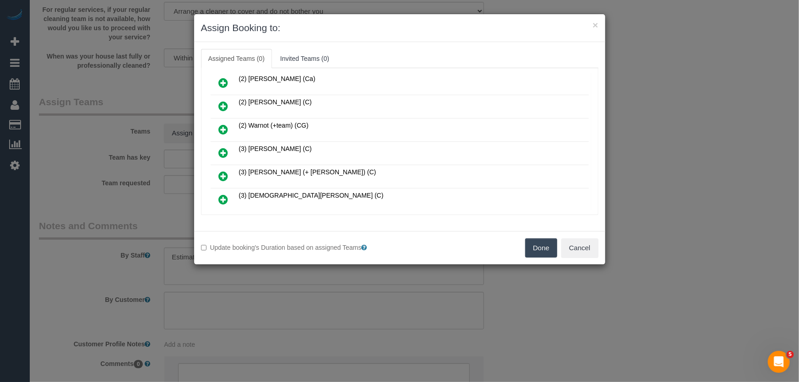
click at [222, 149] on icon at bounding box center [224, 152] width 10 height 11
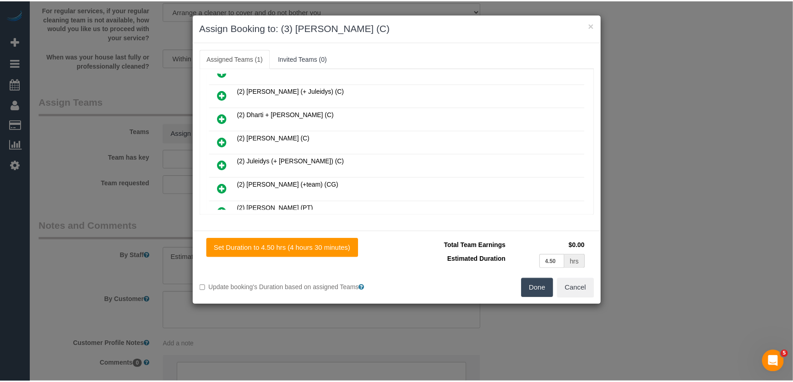
scroll to position [0, 0]
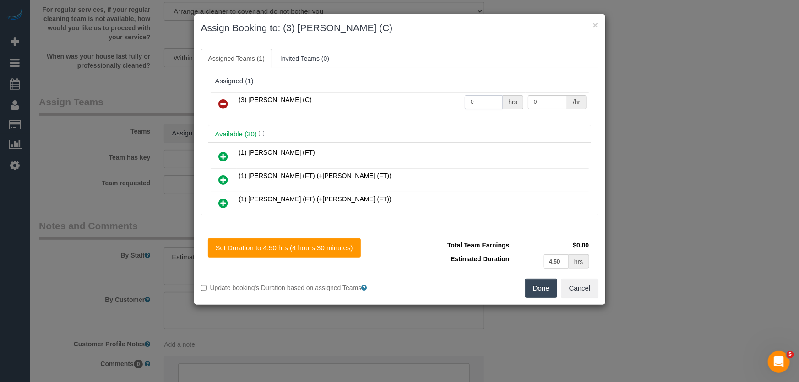
click at [477, 105] on input "0" at bounding box center [484, 102] width 38 height 14
type input "1"
click at [544, 98] on input "0" at bounding box center [547, 102] width 39 height 14
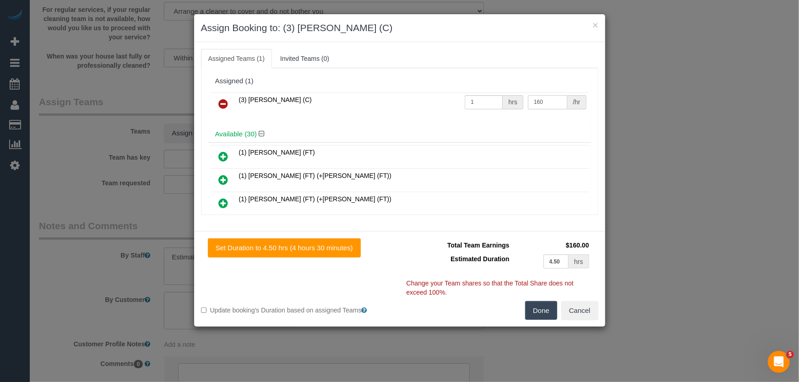
type input "160"
click at [542, 306] on button "Done" at bounding box center [541, 310] width 32 height 19
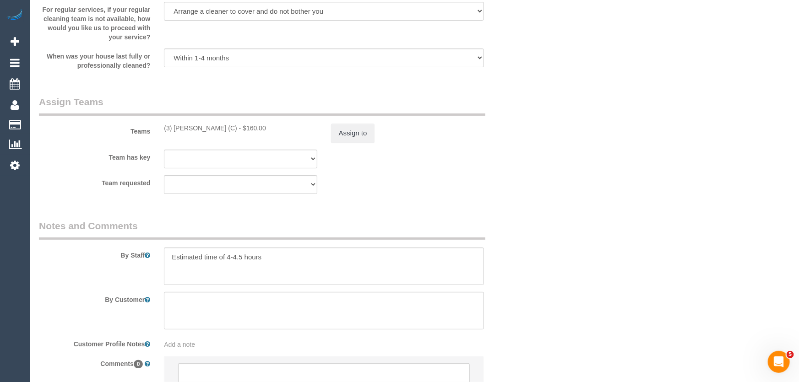
click at [542, 306] on div "× Assign Booking to: (3) Afzaal Ahmad (C) Assigned Teams (1) Invited Teams (0) …" at bounding box center [399, 191] width 799 height 382
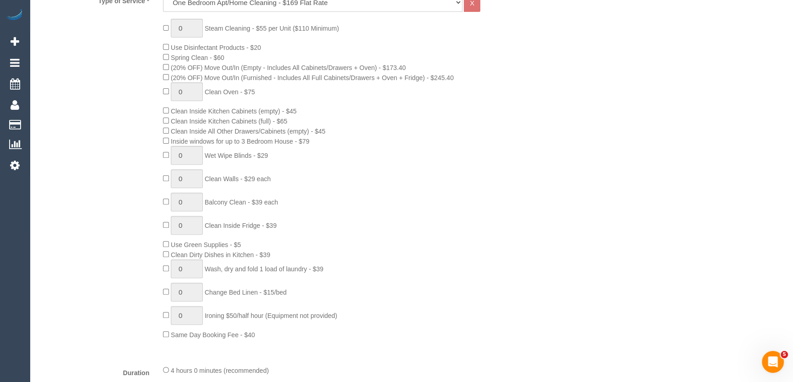
scroll to position [458, 0]
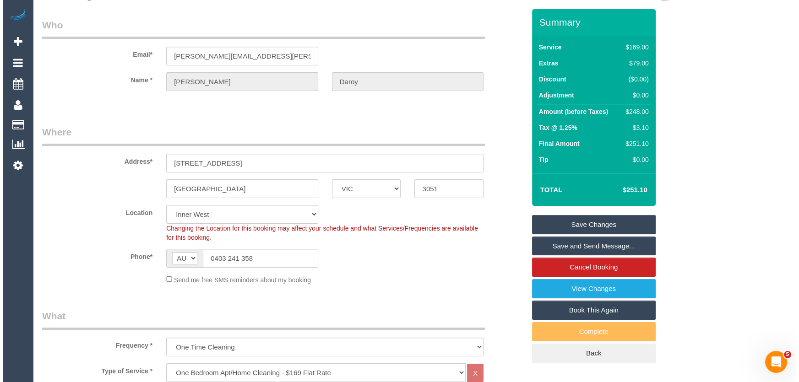
scroll to position [0, 0]
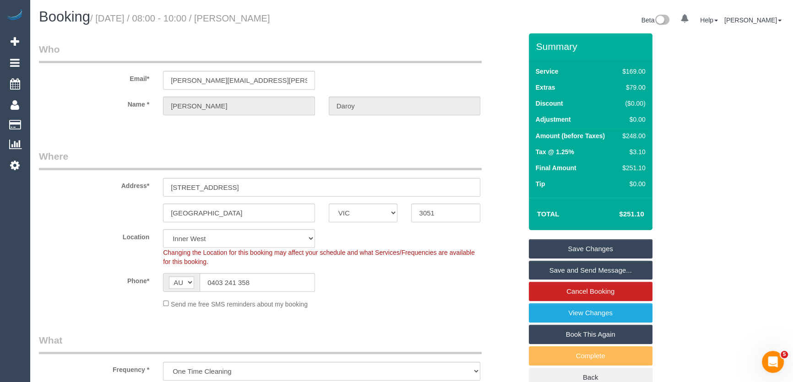
click at [601, 270] on link "Save and Send Message..." at bounding box center [591, 270] width 124 height 19
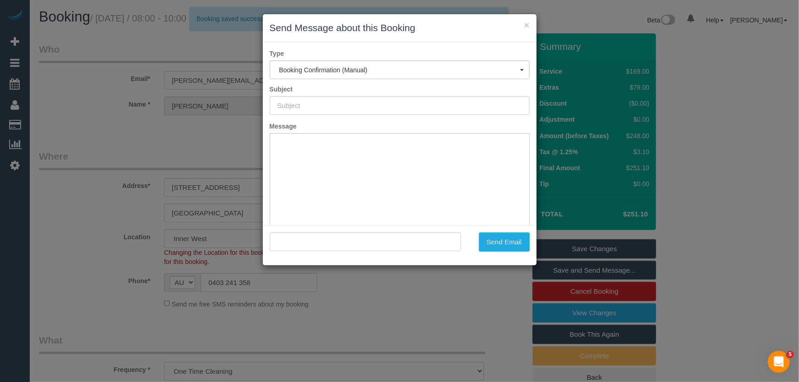
type input "Booking Confirmed"
type input ""Sofya Daroy" <sofya.daroy@gmail.com>"
click at [507, 242] on button "Send Email" at bounding box center [504, 242] width 51 height 19
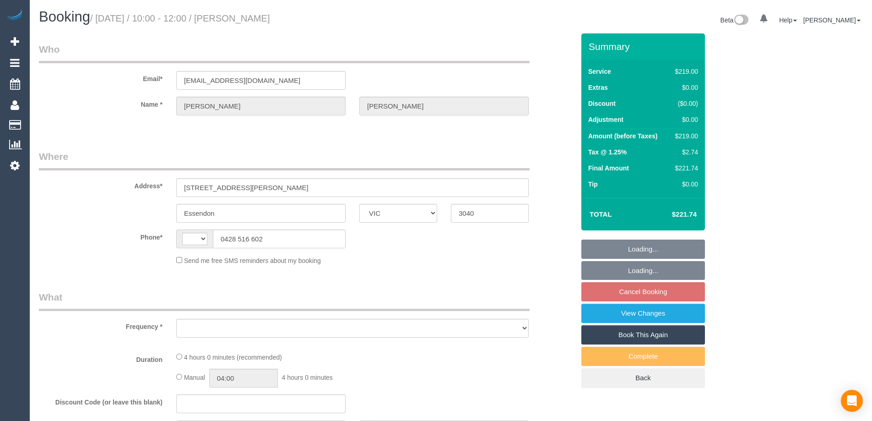
select select "VIC"
select select "string:AU"
select select "object:275"
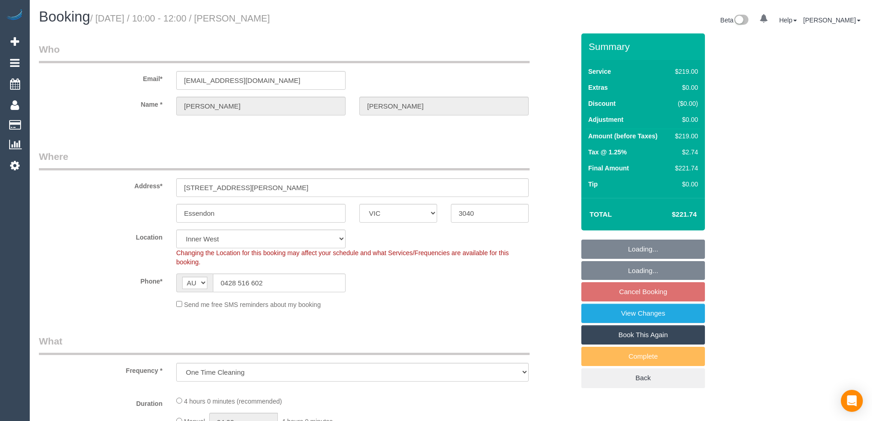
select select "number:28"
select select "number:14"
select select "number:19"
select select "number:22"
select select "string:stripe-pm_1NKv4u2GScqysDRVfz6gOe8I"
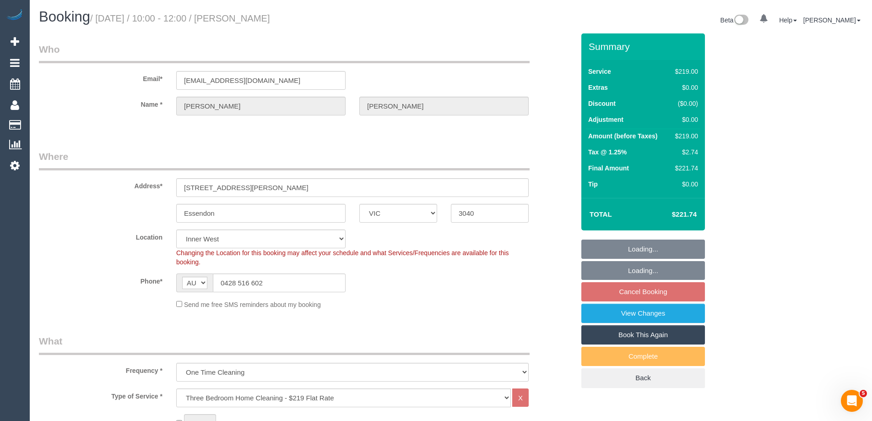
select select "spot3"
select select "object:1481"
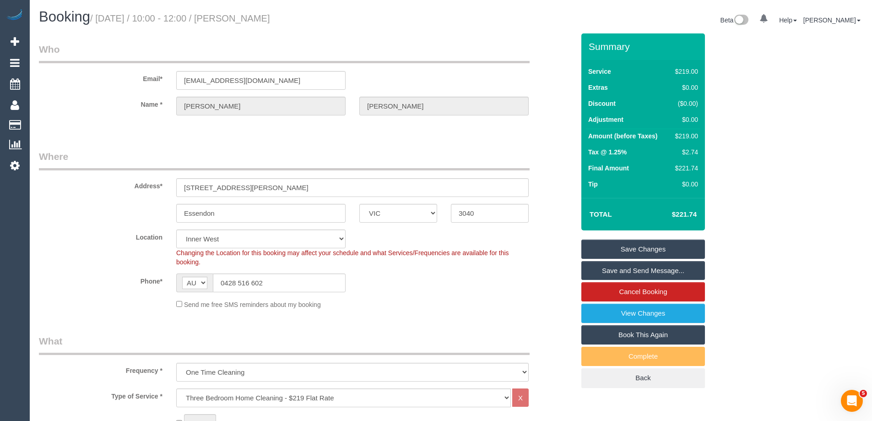
drag, startPoint x: 317, startPoint y: 16, endPoint x: 271, endPoint y: 20, distance: 46.9
click at [271, 20] on h1 "Booking / September 03, 2025 / 10:00 - 12:00 / Sue O'Sullivan" at bounding box center [241, 17] width 405 height 16
copy small "O'Sullivan"
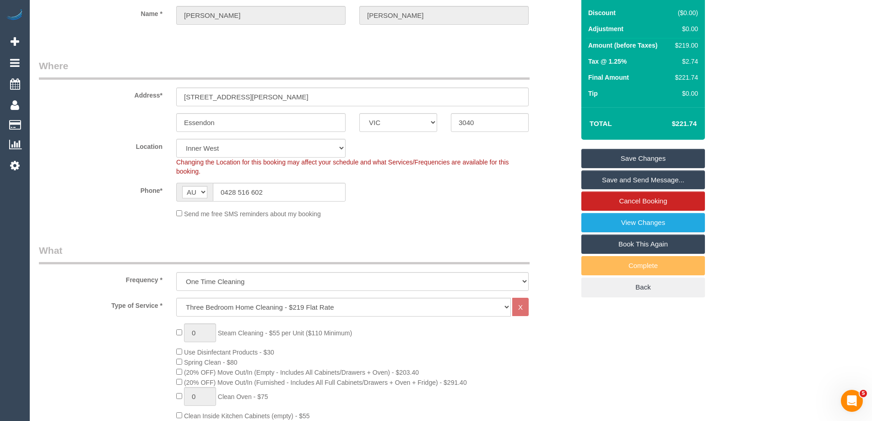
scroll to position [92, 0]
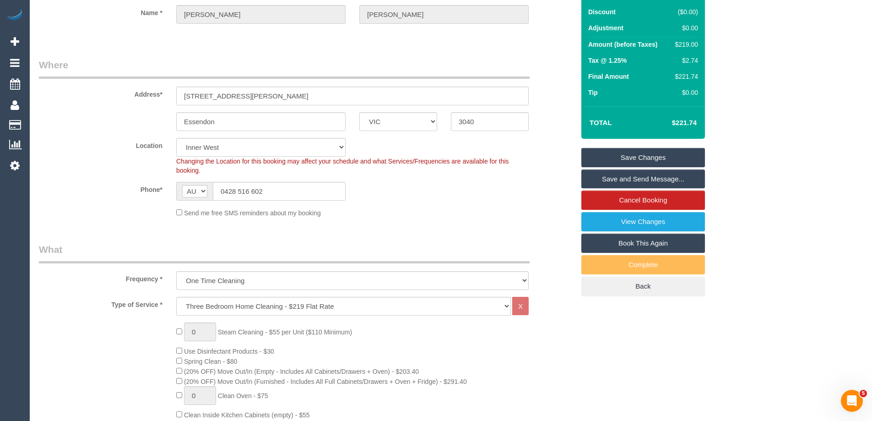
click at [690, 44] on div "$219.00" at bounding box center [685, 44] width 27 height 9
copy div "219.00"
click at [737, 52] on div "Summary Service $219.00 Extras $0.00 Discount ($0.00) Adjustment $0.00 Amount (…" at bounding box center [678, 128] width 206 height 373
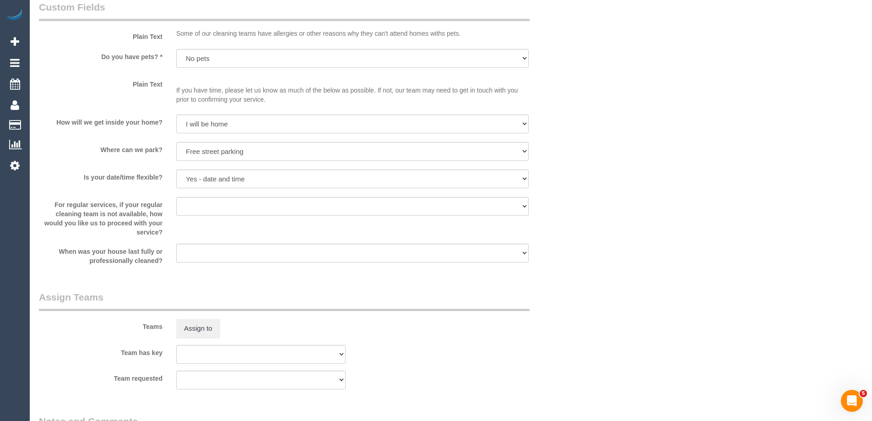
scroll to position [1328, 0]
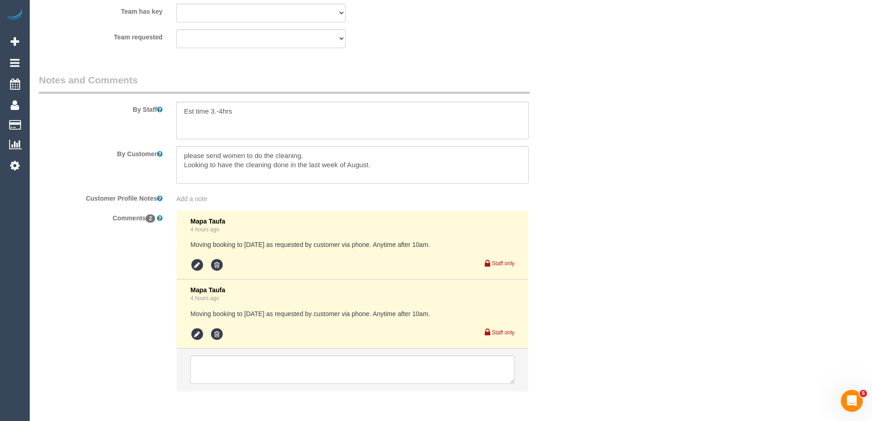
scroll to position [1465, 0]
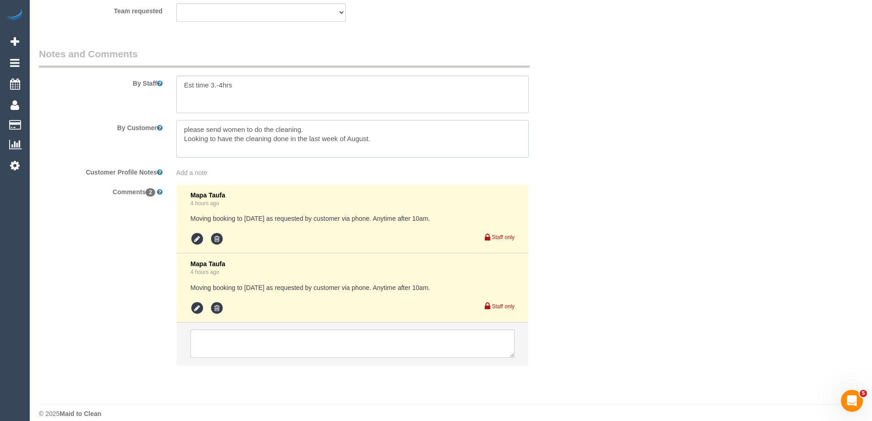
drag, startPoint x: 389, startPoint y: 144, endPoint x: 163, endPoint y: 125, distance: 227.0
click at [162, 127] on div "By Customer" at bounding box center [307, 139] width 550 height 38
click at [242, 347] on textarea at bounding box center [353, 343] width 324 height 28
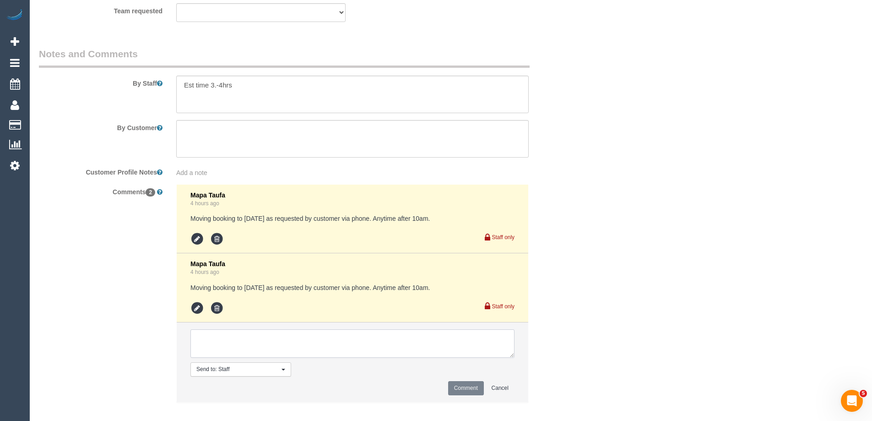
paste textarea "please send women to do the cleaning. Looking to have the cleaning done in the …"
type textarea "please send women to do the cleaning. Looking to have the cleaning done in the …"
click at [472, 387] on button "Comment" at bounding box center [466, 388] width 36 height 14
click at [546, 346] on div "Comments 2 Mapa Taufa 4 hours ago Moving booking to Wednesday as requested by c…" at bounding box center [307, 298] width 550 height 228
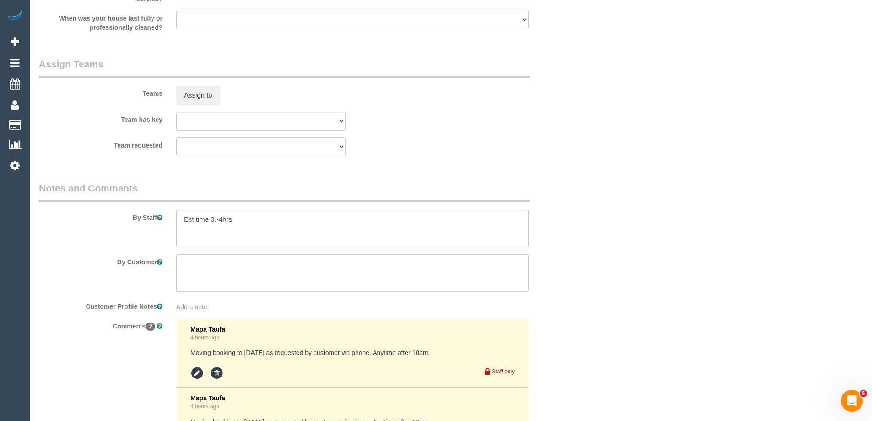
scroll to position [1328, 0]
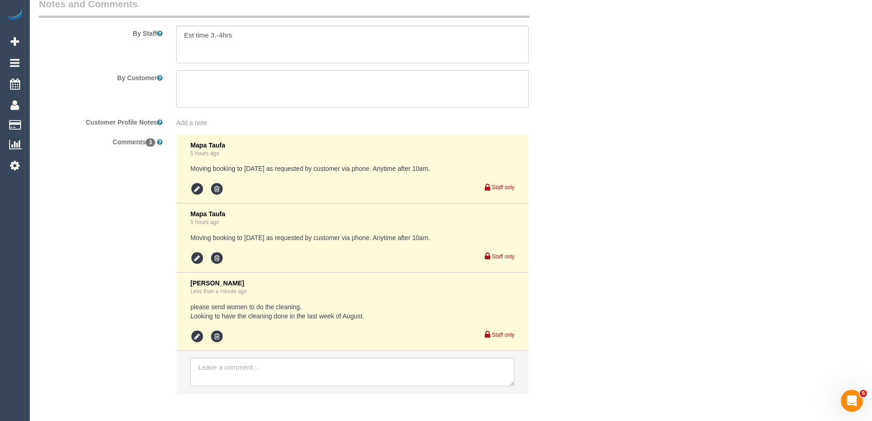
scroll to position [1554, 0]
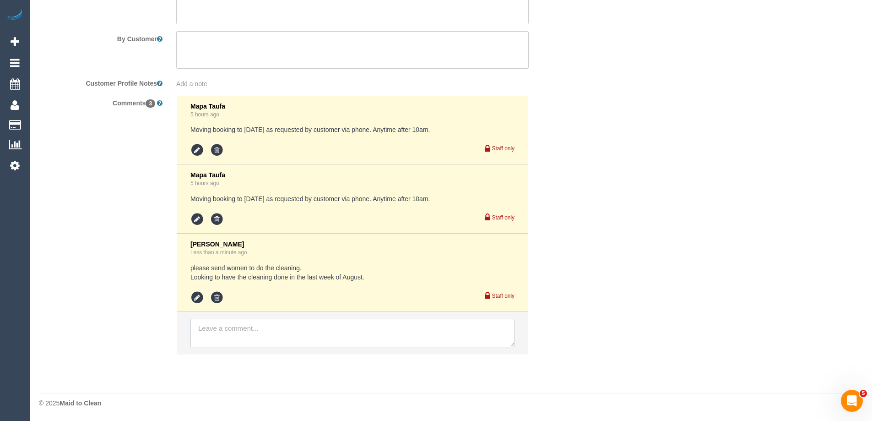
click at [231, 337] on textarea at bounding box center [353, 333] width 324 height 28
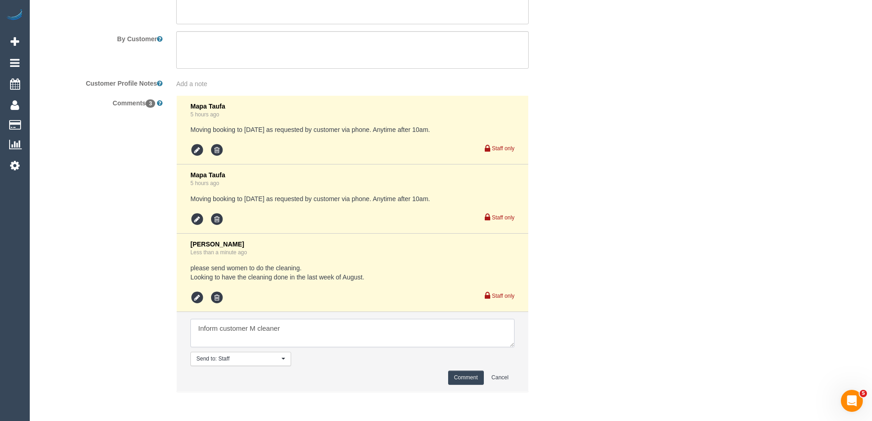
type textarea "Inform customer M cleaner"
click at [475, 385] on li "Send to: Staff Nothing selected Send to: Staff Send to: Customer Send to: Team …" at bounding box center [353, 352] width 352 height 80
click at [469, 377] on button "Comment" at bounding box center [466, 377] width 36 height 14
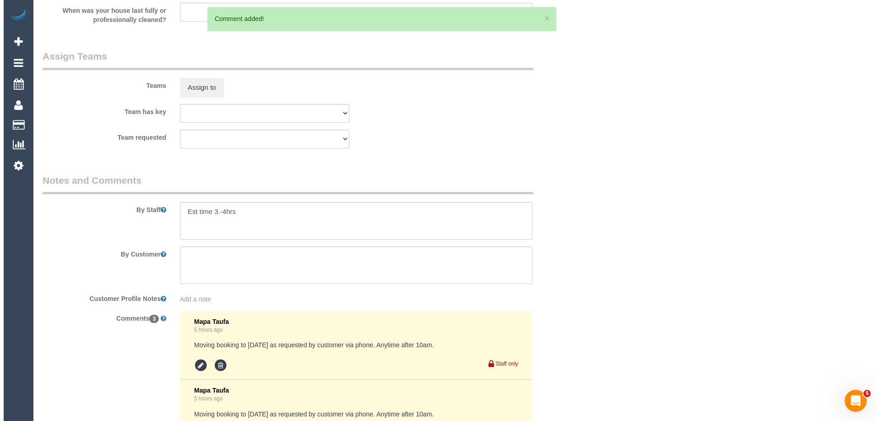
scroll to position [1280, 0]
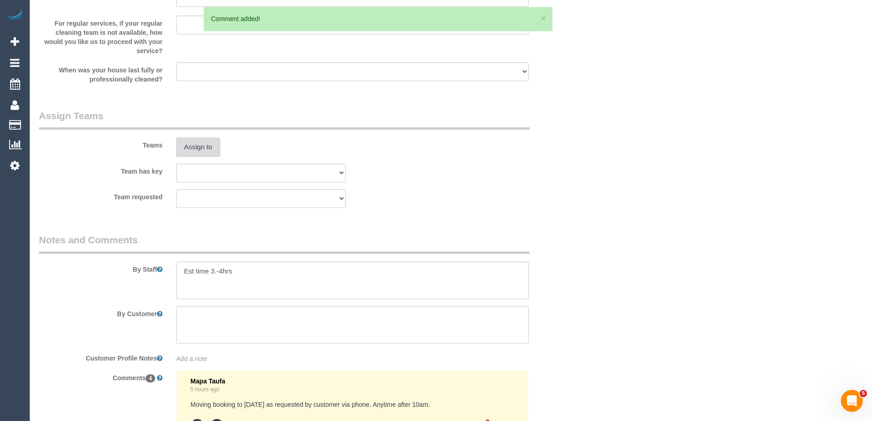
click at [192, 149] on button "Assign to" at bounding box center [198, 146] width 44 height 19
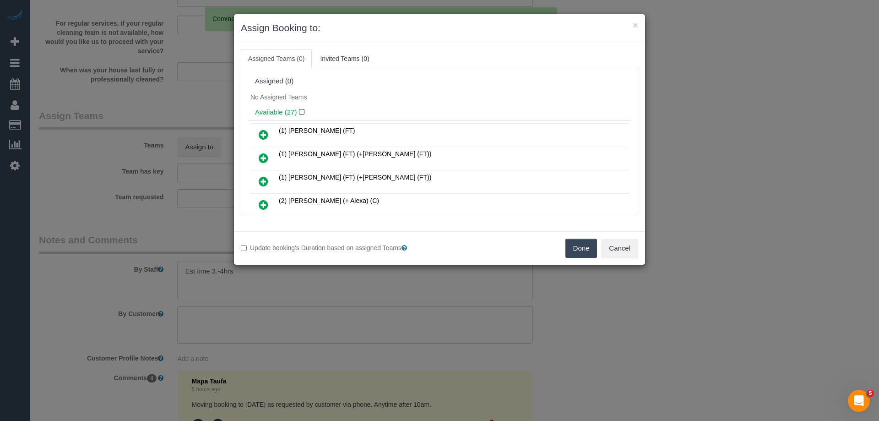
click at [401, 94] on div "No Assigned Teams" at bounding box center [439, 97] width 383 height 14
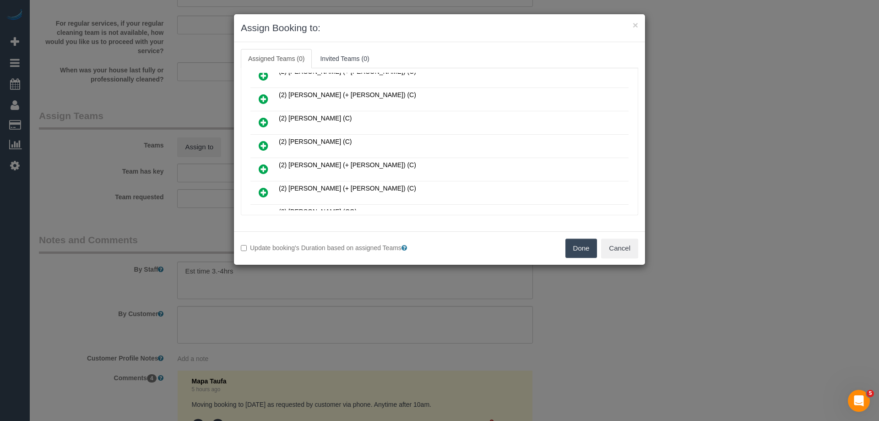
scroll to position [247, 0]
click at [268, 193] on icon at bounding box center [264, 192] width 10 height 11
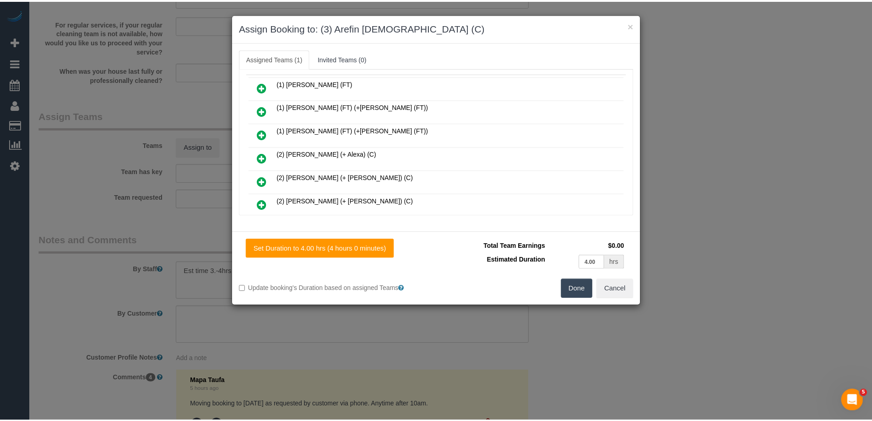
scroll to position [0, 0]
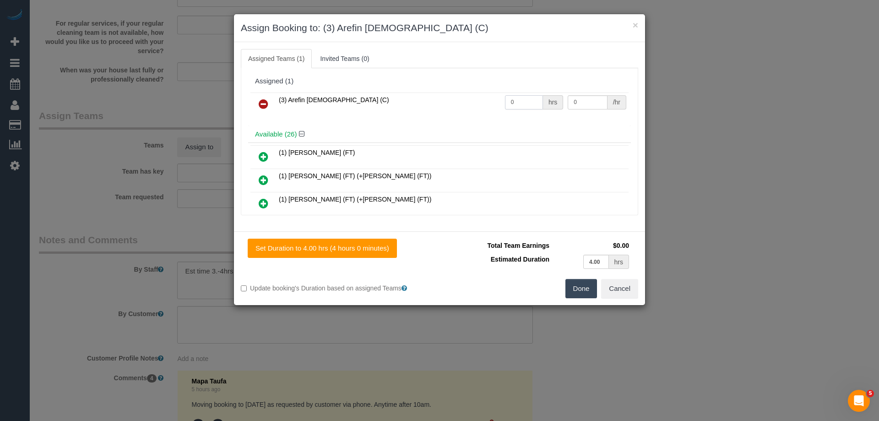
click at [523, 103] on input "0" at bounding box center [524, 102] width 38 height 14
type input "1"
click at [587, 98] on input "0" at bounding box center [587, 102] width 39 height 14
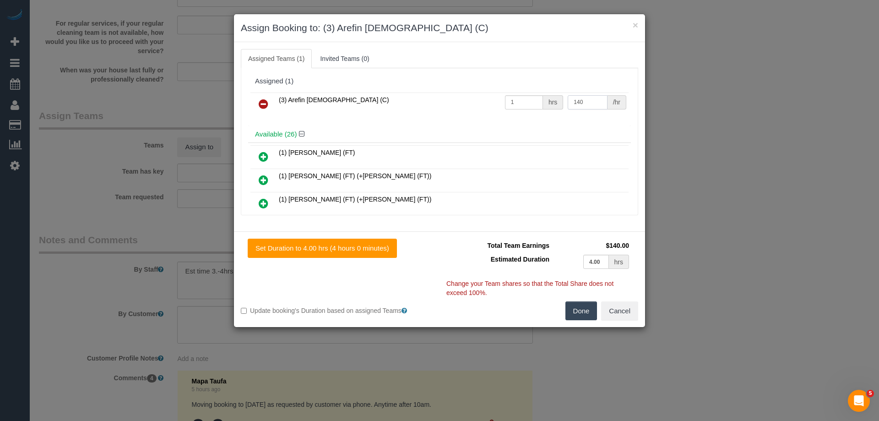
type input "140"
click at [581, 318] on button "Done" at bounding box center [582, 310] width 32 height 19
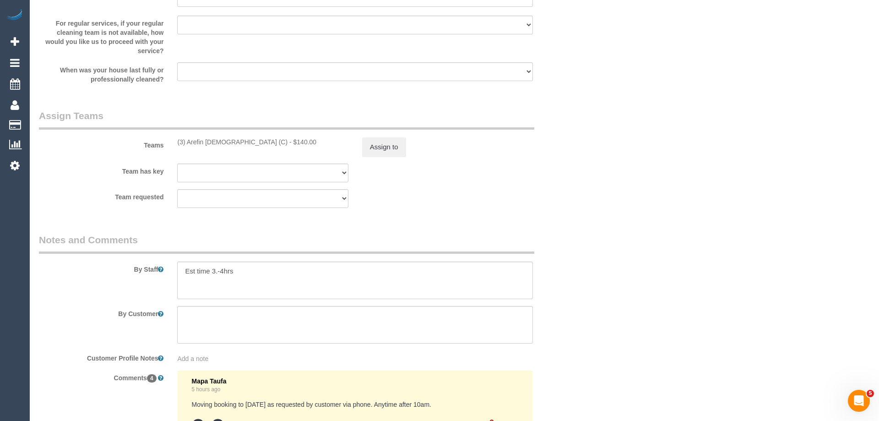
click at [581, 318] on div "× Assign Booking to: (3) Arefin Islam (C) Assigned Teams (1) Invited Teams (0) …" at bounding box center [439, 210] width 879 height 421
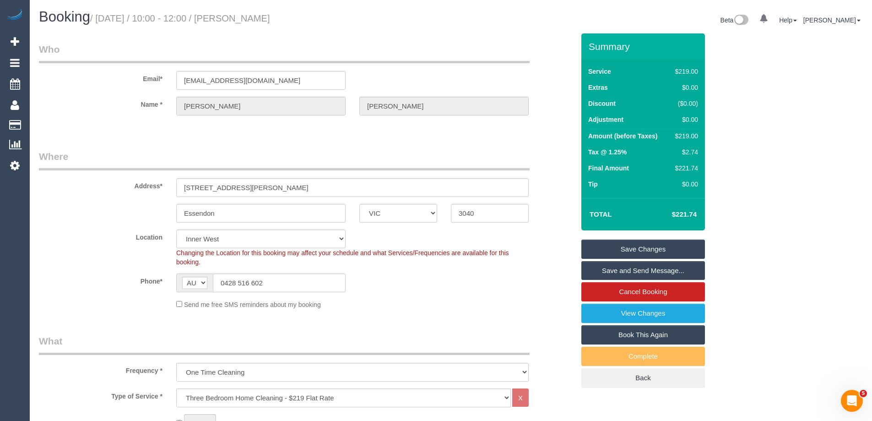
click at [642, 249] on link "Save Changes" at bounding box center [644, 249] width 124 height 19
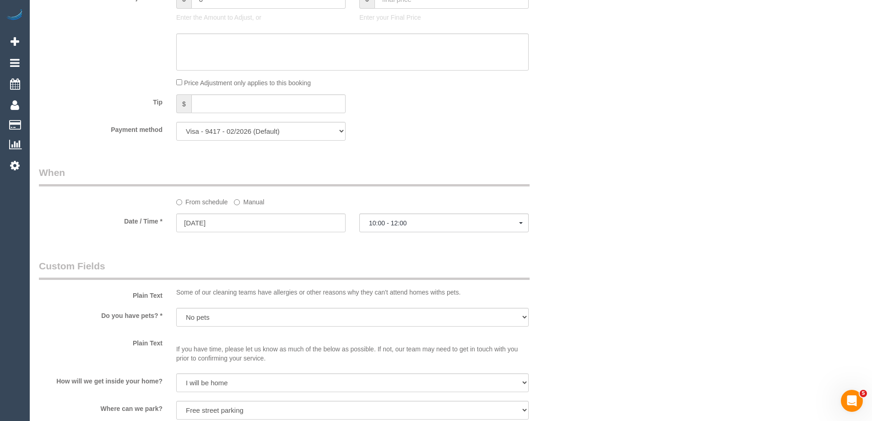
scroll to position [1007, 0]
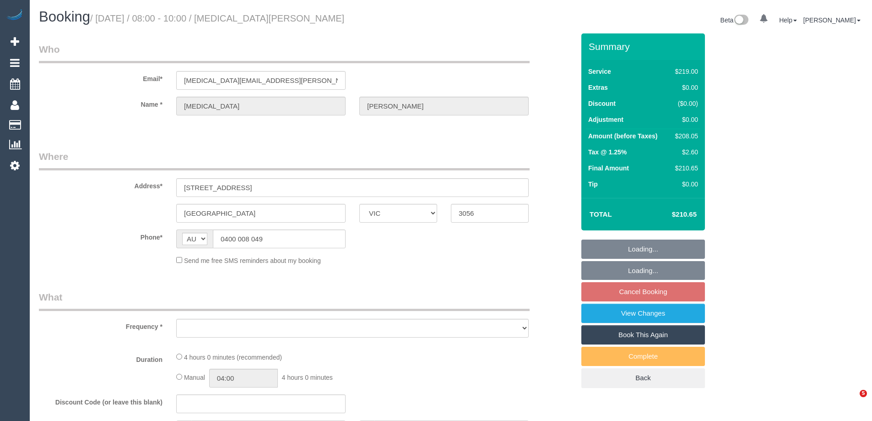
select select "VIC"
select select "string:stripe-pm_1QTb952GScqysDRVWgze6aJp"
select select "number:29"
select select "number:14"
select select "number:19"
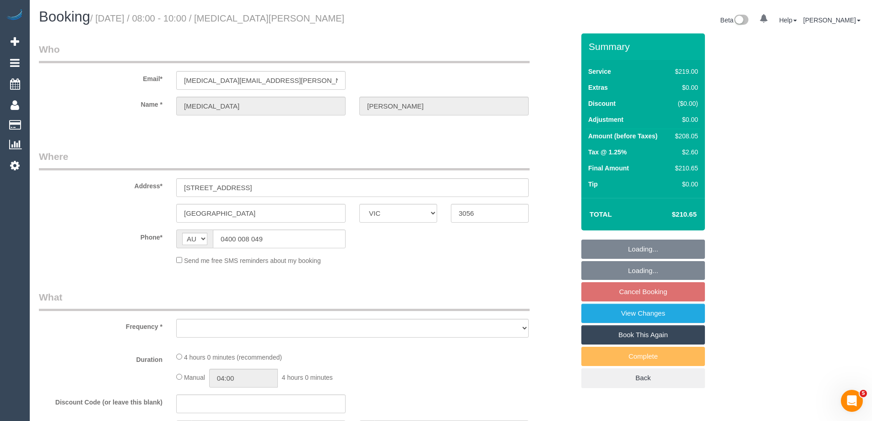
select select "number:22"
select select "number:33"
select select "number:12"
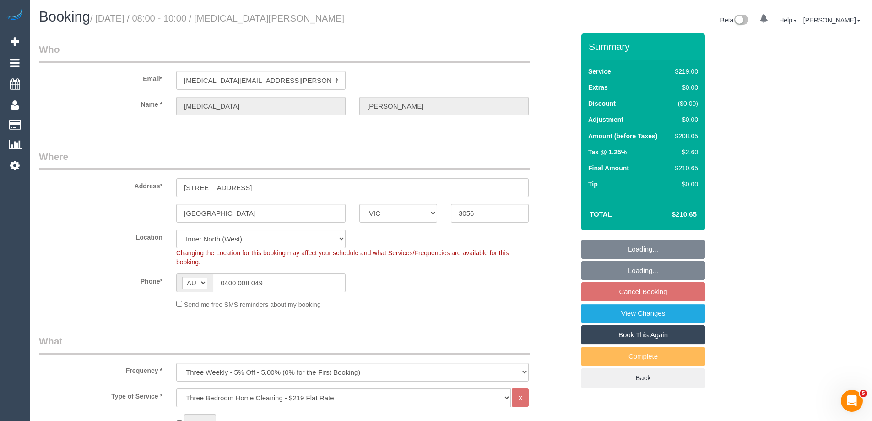
select select "object:1617"
select select "spot2"
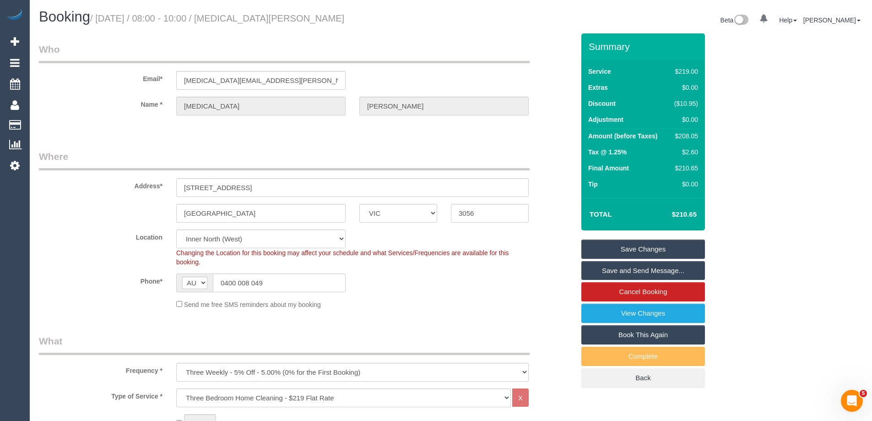
drag, startPoint x: 314, startPoint y: 21, endPoint x: 252, endPoint y: 11, distance: 63.2
click at [252, 11] on h1 "Booking / [DATE] / 08:00 - 10:00 / [MEDICAL_DATA][PERSON_NAME]" at bounding box center [241, 17] width 405 height 16
copy small "[MEDICAL_DATA][PERSON_NAME]"
drag, startPoint x: 513, startPoint y: 263, endPoint x: 587, endPoint y: 212, distance: 89.8
click at [513, 263] on div "Changing the Location for this booking may affect your schedule and what Servic…" at bounding box center [352, 257] width 366 height 18
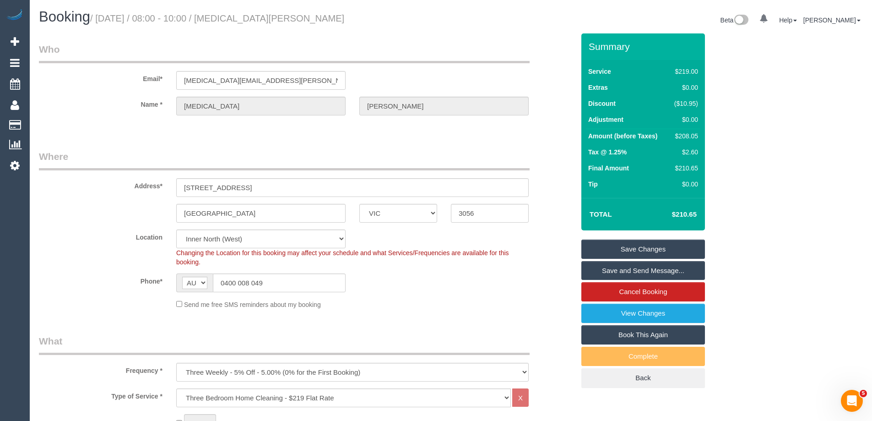
click at [679, 139] on div "$208.05" at bounding box center [684, 135] width 27 height 9
copy div "208.05"
click at [741, 141] on div "Summary Service $219.00 Extras $0.00 Discount ($10.95) Adjustment $0.00 Amount …" at bounding box center [678, 219] width 206 height 373
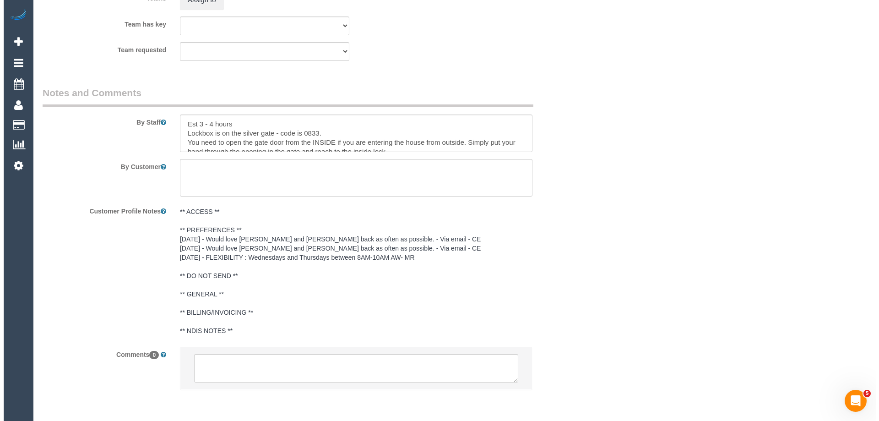
scroll to position [1370, 0]
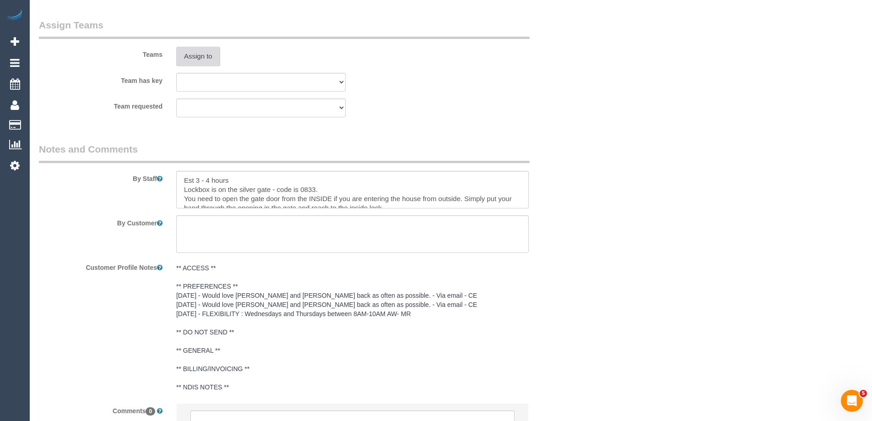
click at [199, 57] on button "Assign to" at bounding box center [198, 56] width 44 height 19
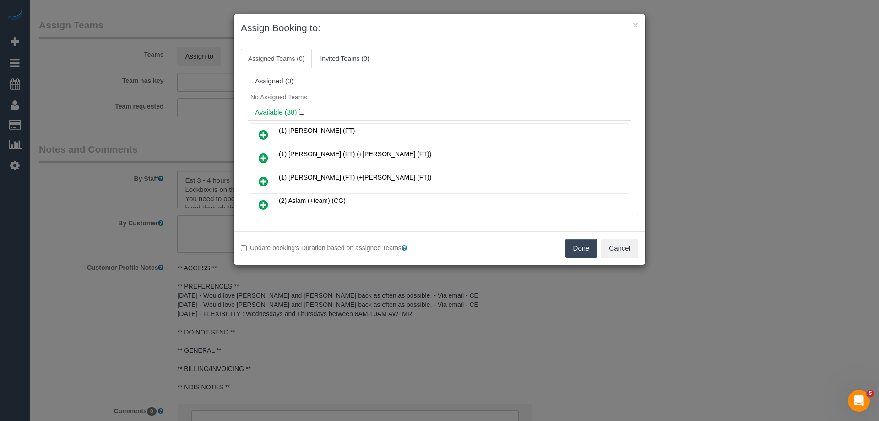
click at [456, 114] on h4 "Available (38)" at bounding box center [439, 113] width 369 height 8
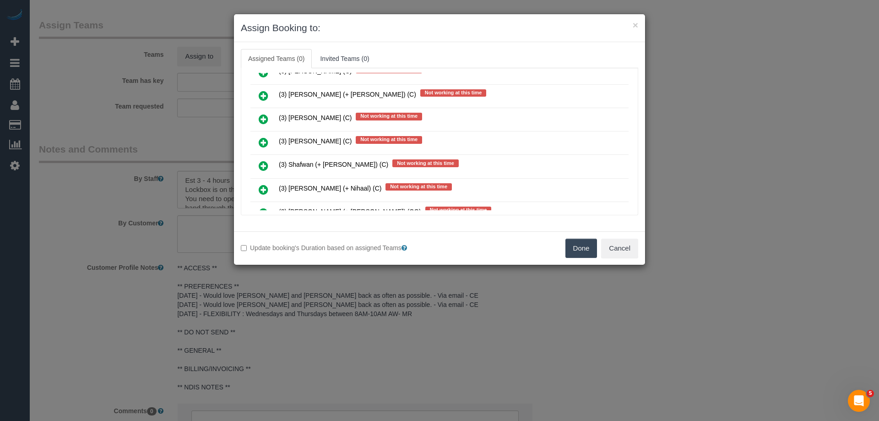
click at [260, 144] on icon at bounding box center [264, 142] width 10 height 11
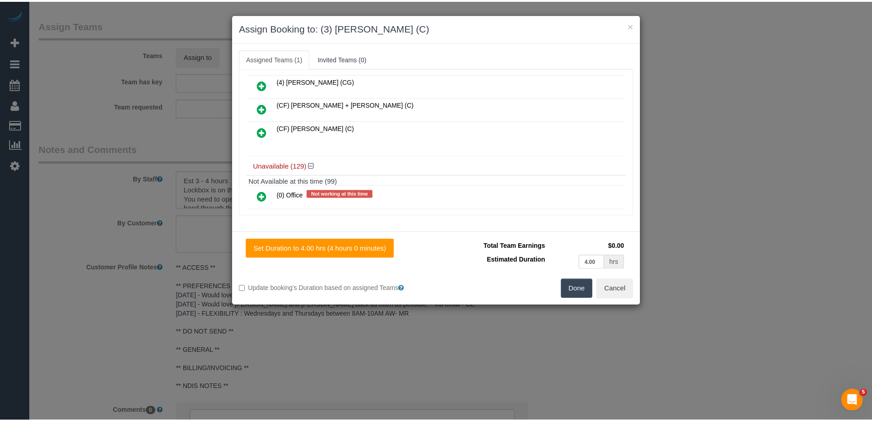
scroll to position [0, 0]
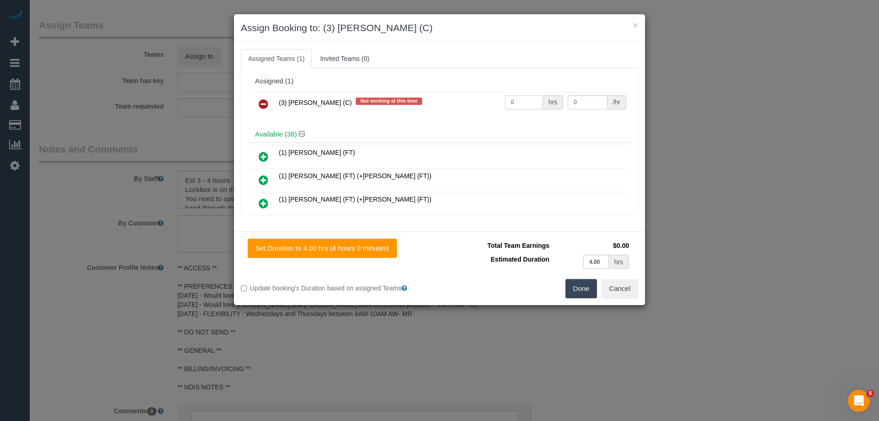
click at [523, 102] on input "0" at bounding box center [524, 102] width 38 height 14
type input "1"
click at [575, 104] on input "0" at bounding box center [587, 102] width 39 height 14
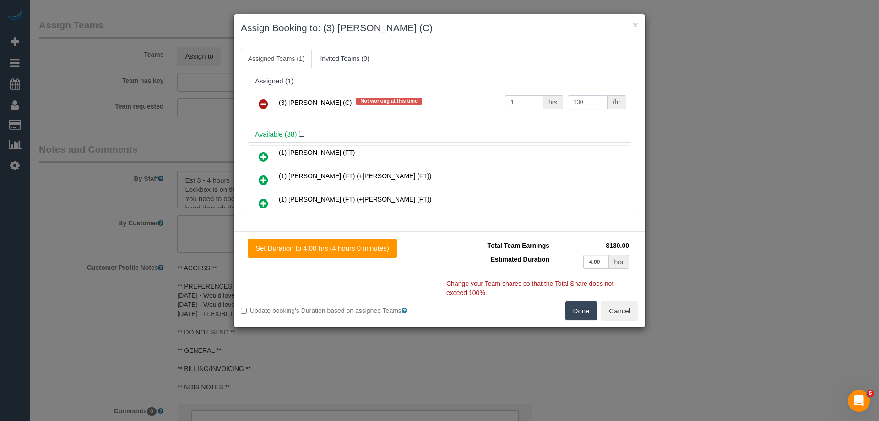
type input "130"
click at [546, 306] on div "Done Cancel" at bounding box center [543, 310] width 206 height 19
click at [575, 314] on button "Done" at bounding box center [582, 310] width 32 height 19
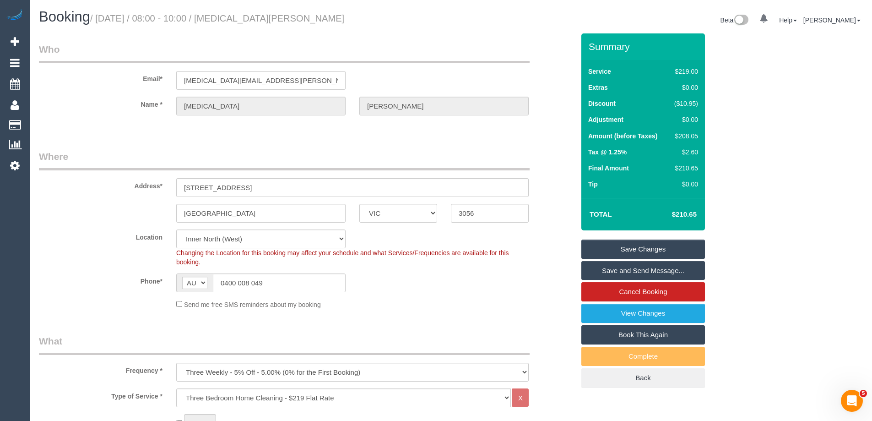
click at [615, 271] on link "Save and Send Message..." at bounding box center [644, 270] width 124 height 19
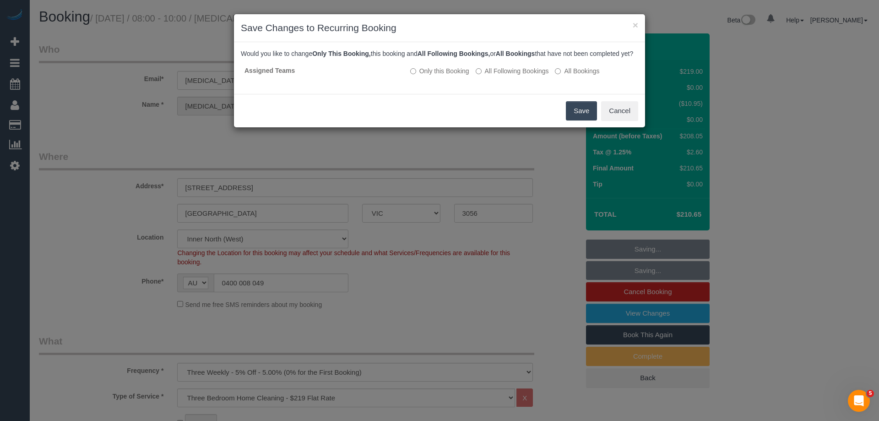
click at [586, 127] on div "Save Cancel" at bounding box center [439, 110] width 411 height 33
click at [581, 120] on button "Save" at bounding box center [581, 110] width 31 height 19
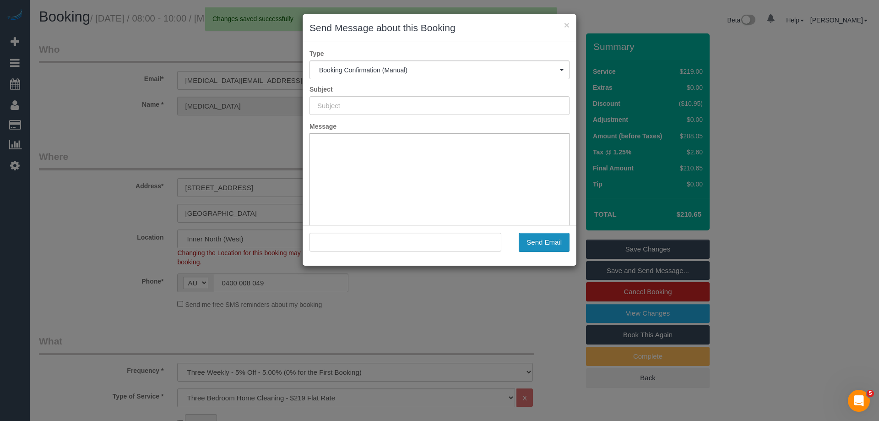
type input "Booking Confirmed"
type input ""Nikita Leigh" <nikita.leigh.pritchard@gmail.com>"
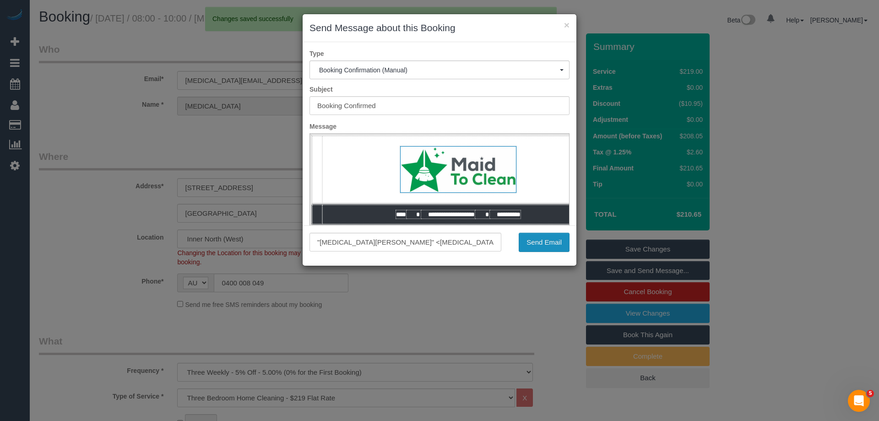
click at [555, 241] on button "Send Email" at bounding box center [544, 242] width 51 height 19
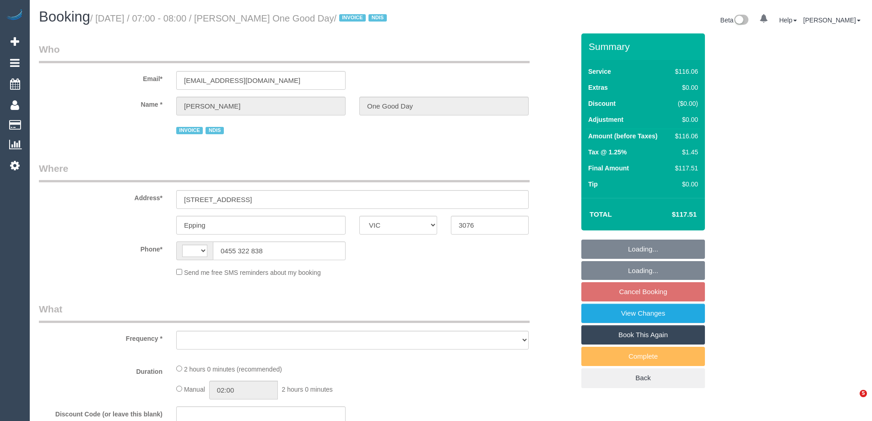
select select "VIC"
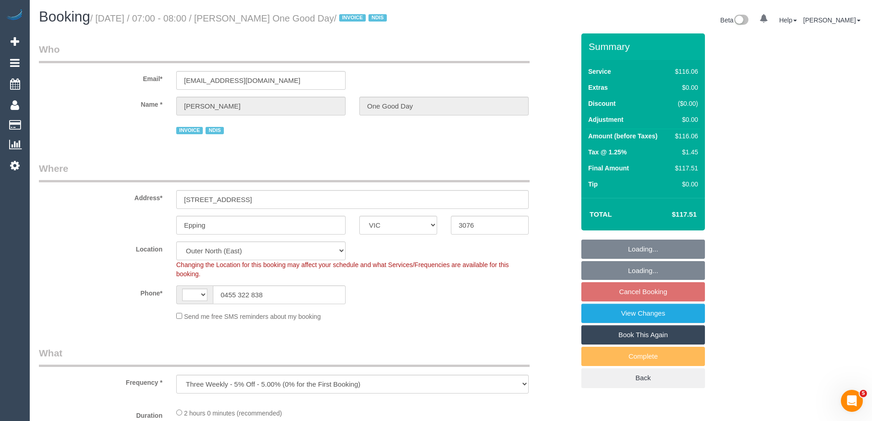
select select "object:731"
select select "string:AU"
select select "number:27"
select select "number:14"
select select "number:19"
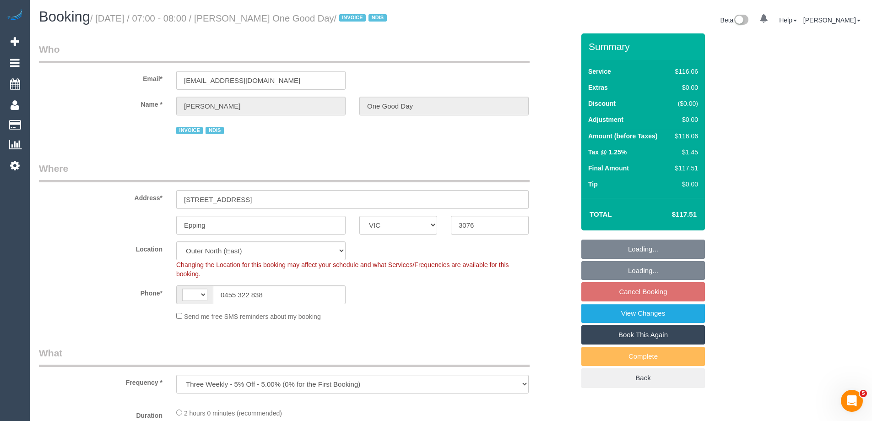
select select "number:36"
select select "number:34"
select select "spot1"
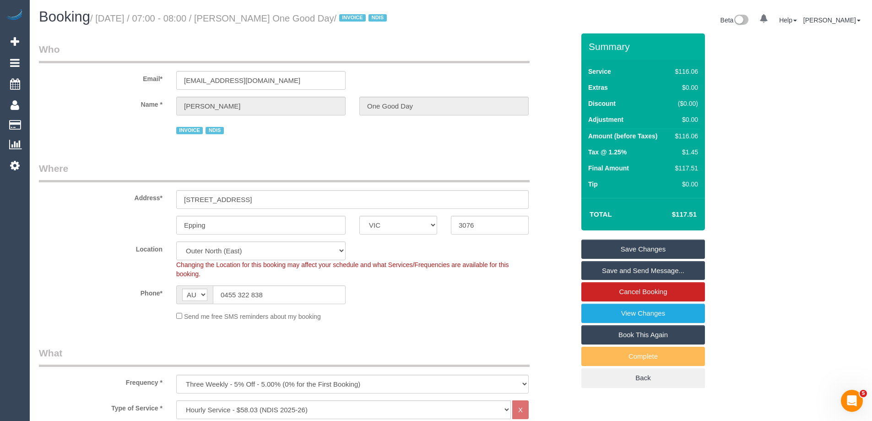
drag, startPoint x: 386, startPoint y: 15, endPoint x: 255, endPoint y: 17, distance: 131.5
click at [255, 17] on small "/ [DATE] / 07:00 - 08:00 / [PERSON_NAME] One Good Day / INVOICE NDIS" at bounding box center [239, 18] width 299 height 10
copy small "[PERSON_NAME] One Good Day"
click at [459, 313] on div "Send me free SMS reminders about my booking" at bounding box center [352, 316] width 366 height 10
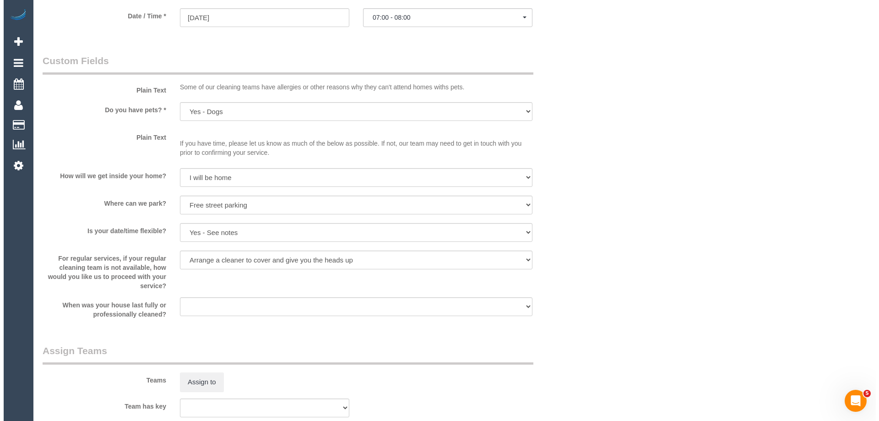
scroll to position [779, 0]
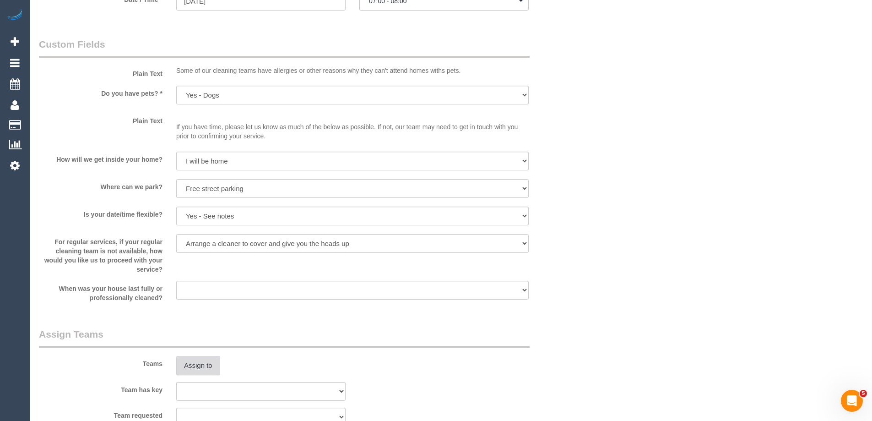
click at [193, 362] on button "Assign to" at bounding box center [198, 365] width 44 height 19
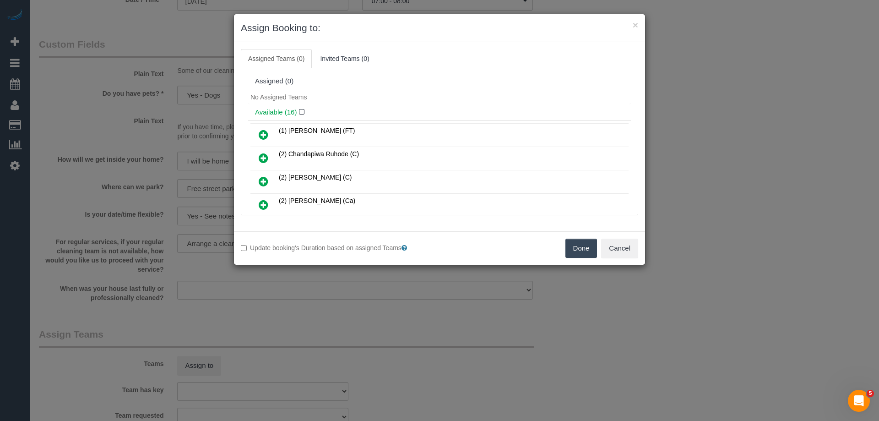
click at [378, 92] on div "No Assigned Teams" at bounding box center [439, 97] width 383 height 14
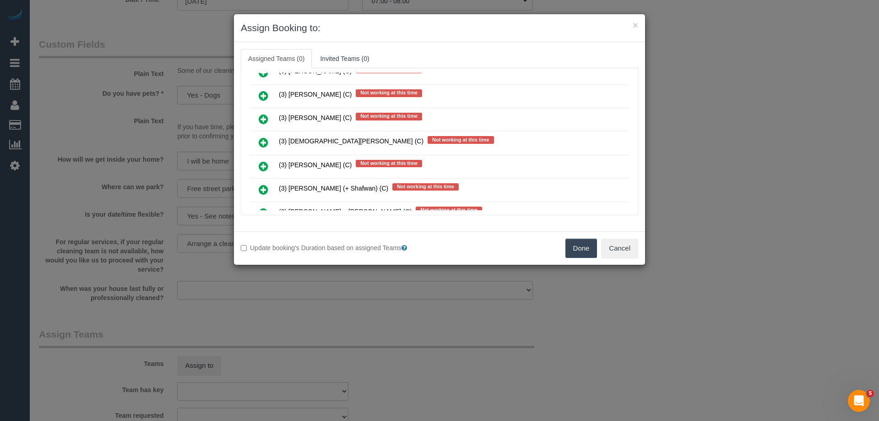
click at [263, 139] on icon at bounding box center [264, 142] width 10 height 11
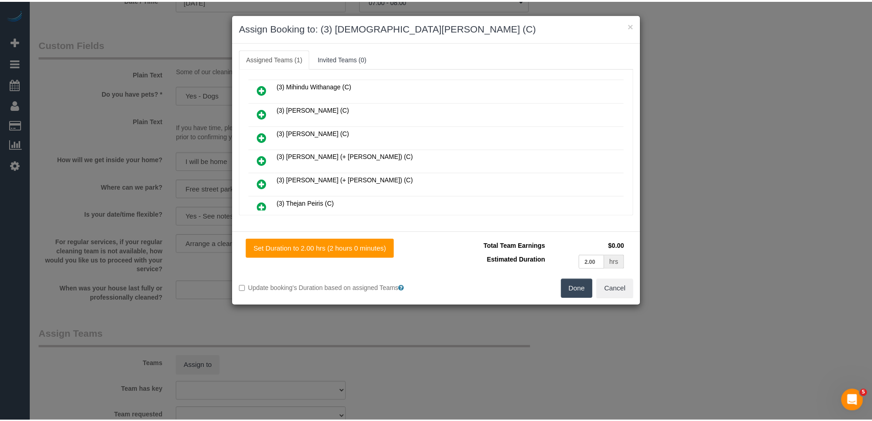
scroll to position [0, 0]
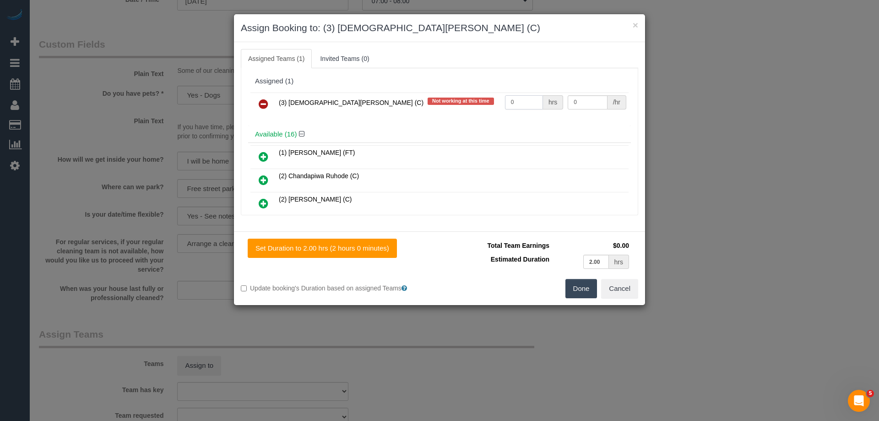
click at [526, 106] on input "0" at bounding box center [524, 102] width 38 height 14
type input "2"
click at [590, 99] on input "0" at bounding box center [587, 102] width 39 height 14
type input "35"
click at [581, 297] on button "Done" at bounding box center [582, 288] width 32 height 19
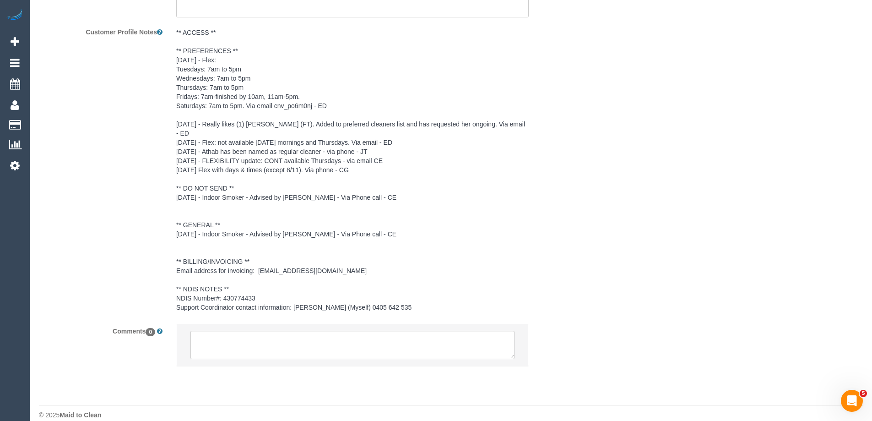
scroll to position [1325, 0]
drag, startPoint x: 256, startPoint y: 333, endPoint x: 262, endPoint y: 336, distance: 7.0
click at [256, 333] on textarea at bounding box center [353, 342] width 324 height 28
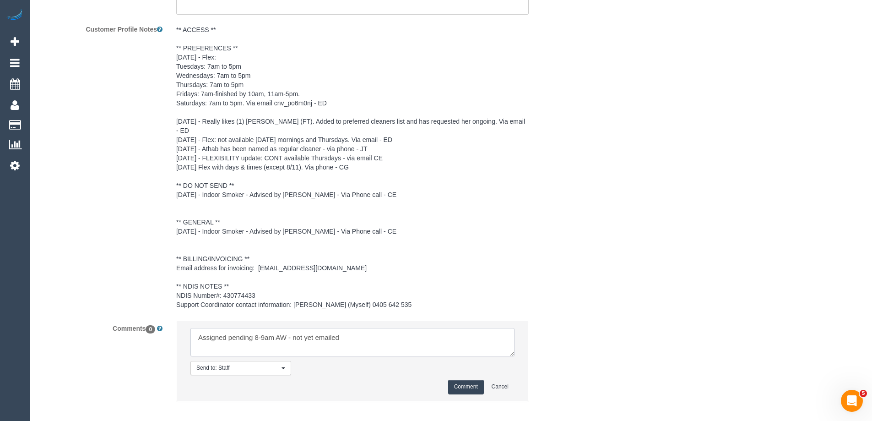
type textarea "Assigned pending 8-9am AW - not yet emailed"
click at [449, 380] on button "Comment" at bounding box center [466, 387] width 36 height 14
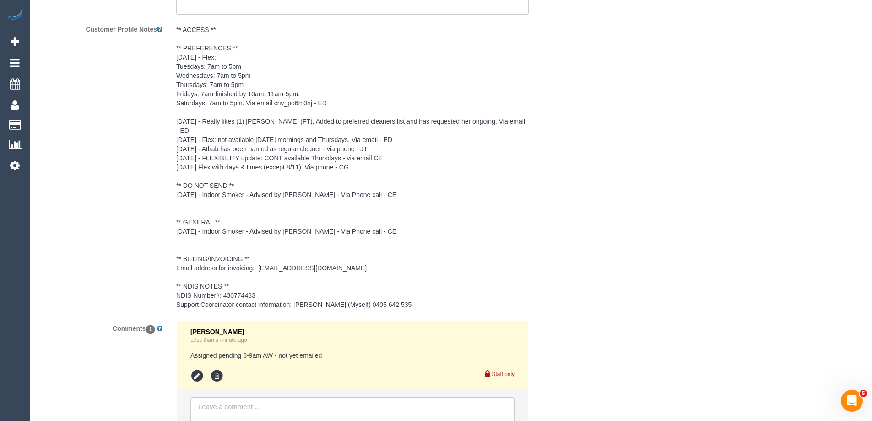
click at [550, 229] on div "Customer Profile Notes" at bounding box center [307, 168] width 550 height 292
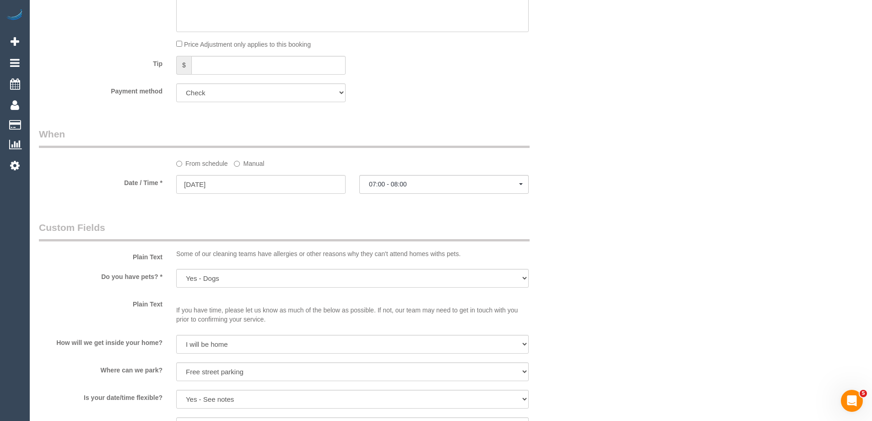
scroll to position [593, 0]
click at [242, 164] on label "Manual" at bounding box center [249, 164] width 30 height 12
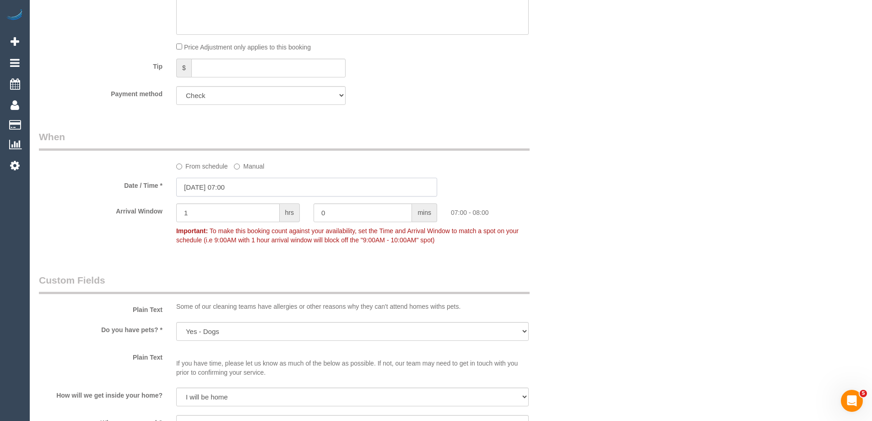
click at [239, 188] on input "03/09/2025 07:00" at bounding box center [306, 187] width 261 height 19
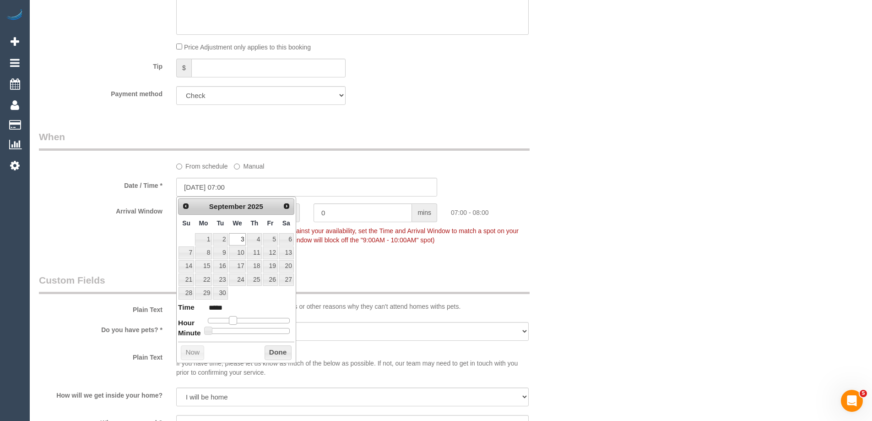
type input "03/09/2025 08:00"
type input "*****"
click at [236, 320] on span at bounding box center [236, 320] width 8 height 8
click at [268, 348] on button "Done" at bounding box center [278, 352] width 27 height 15
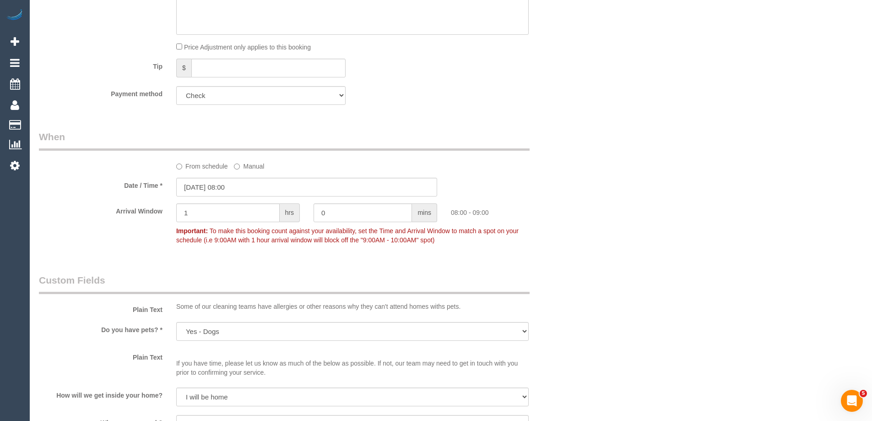
click at [589, 233] on div "Who Email* sammiibabyy93@gmail.com Name * Samantha Burns One Good Day INVOICE N…" at bounding box center [451, 345] width 824 height 1809
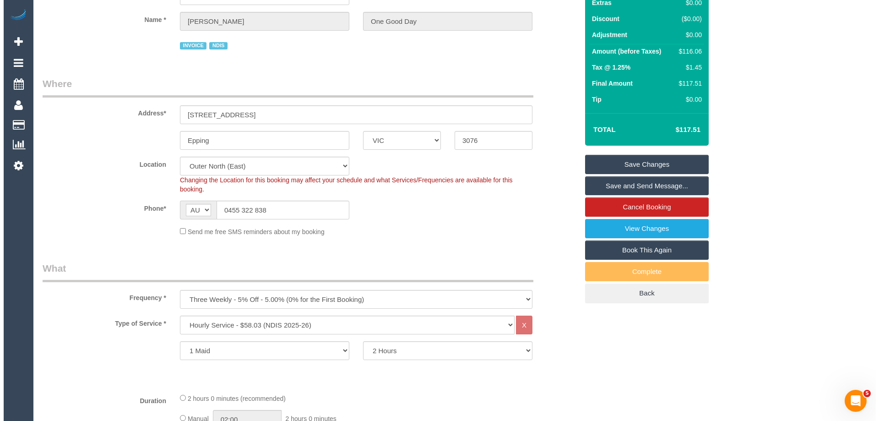
scroll to position [0, 0]
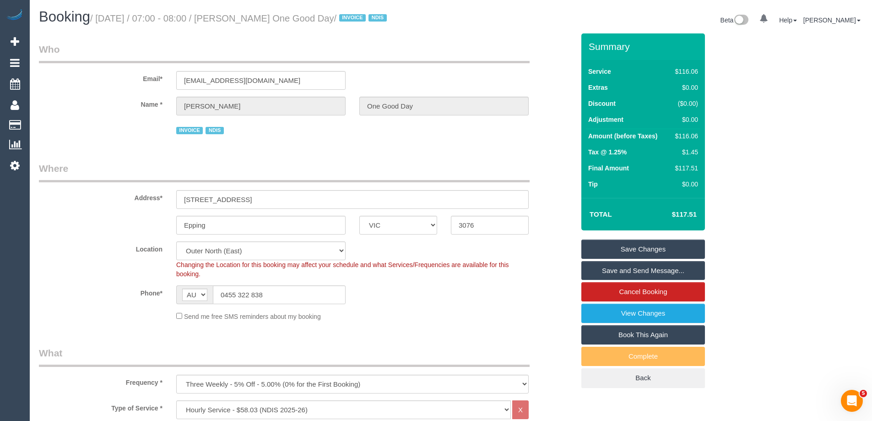
click at [635, 250] on link "Save Changes" at bounding box center [644, 249] width 124 height 19
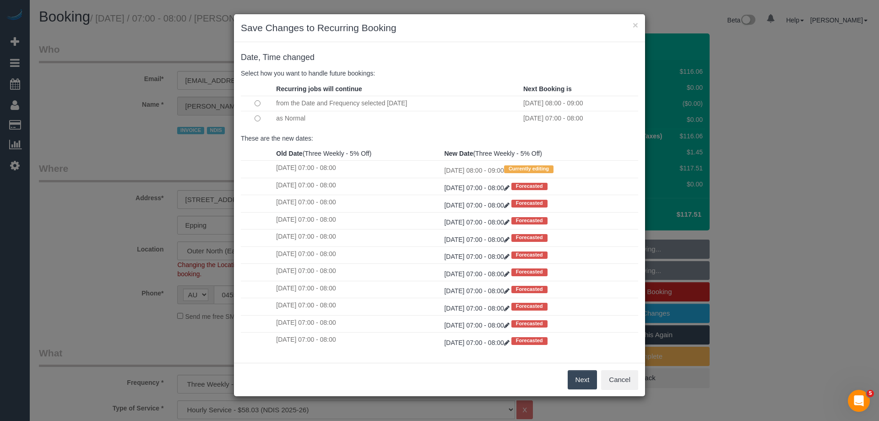
click at [572, 372] on button "Next" at bounding box center [583, 379] width 30 height 19
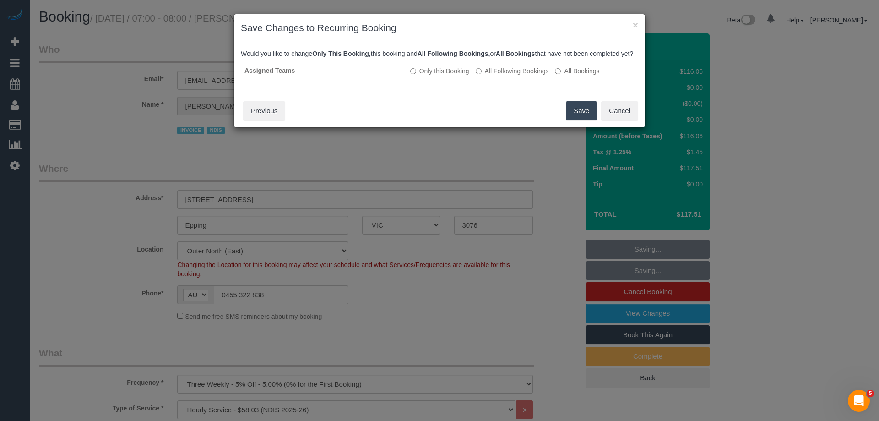
click at [582, 120] on button "Save" at bounding box center [581, 110] width 31 height 19
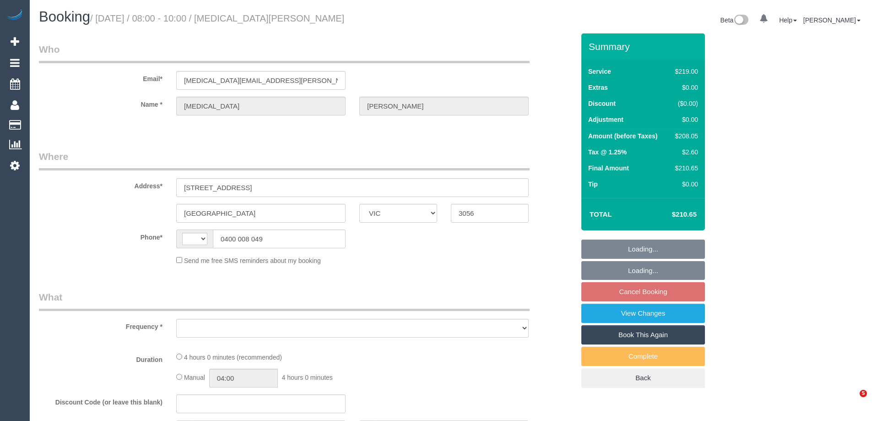
select select "VIC"
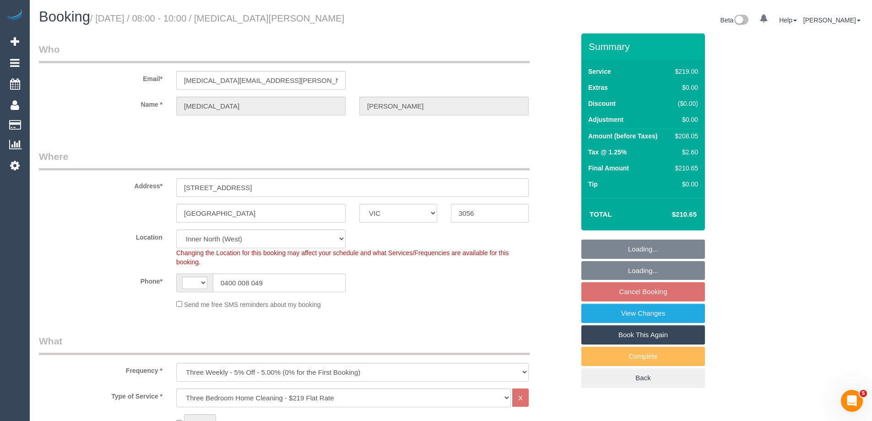
select select "object:777"
select select "string:AU"
select select "string:stripe-pm_1QTb952GScqysDRVWgze6aJp"
select select "number:29"
select select "number:14"
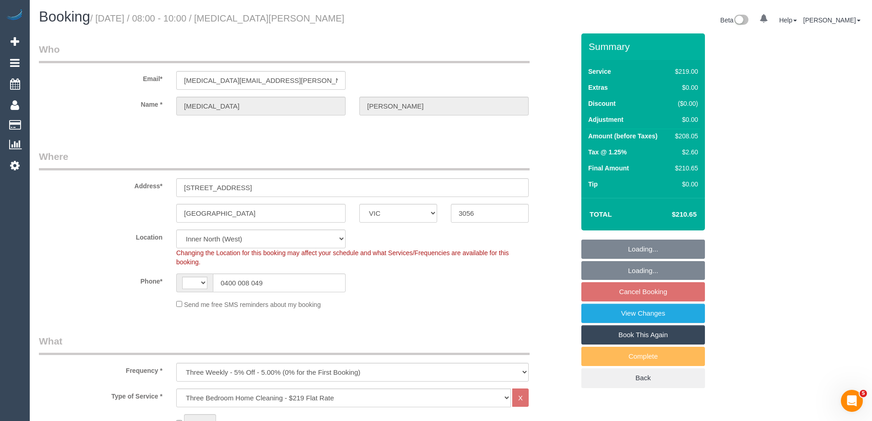
select select "number:19"
select select "number:22"
select select "number:33"
select select "number:12"
select select "spot2"
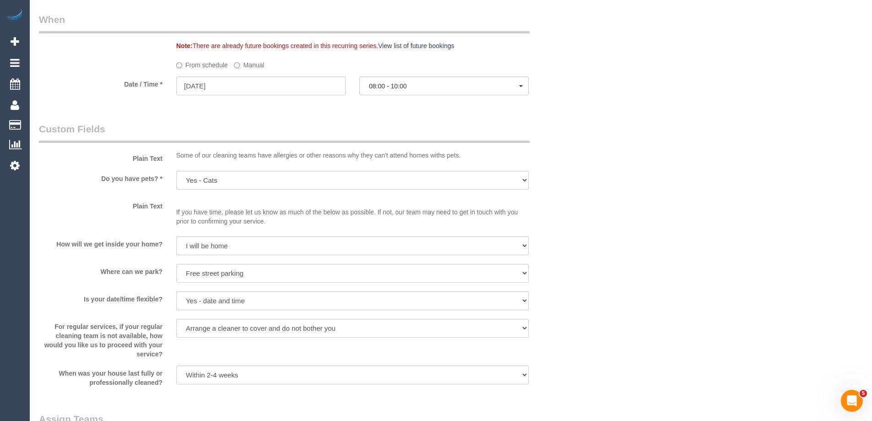
scroll to position [1145, 0]
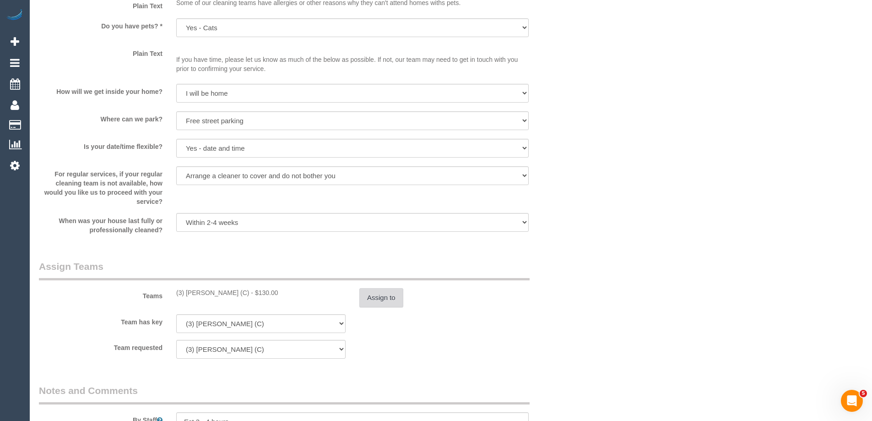
click at [373, 300] on button "Assign to" at bounding box center [381, 297] width 44 height 19
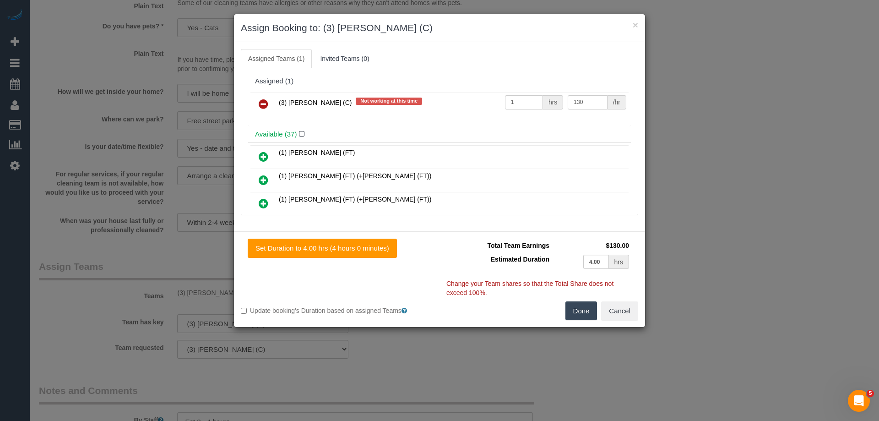
click at [259, 101] on icon at bounding box center [264, 103] width 10 height 11
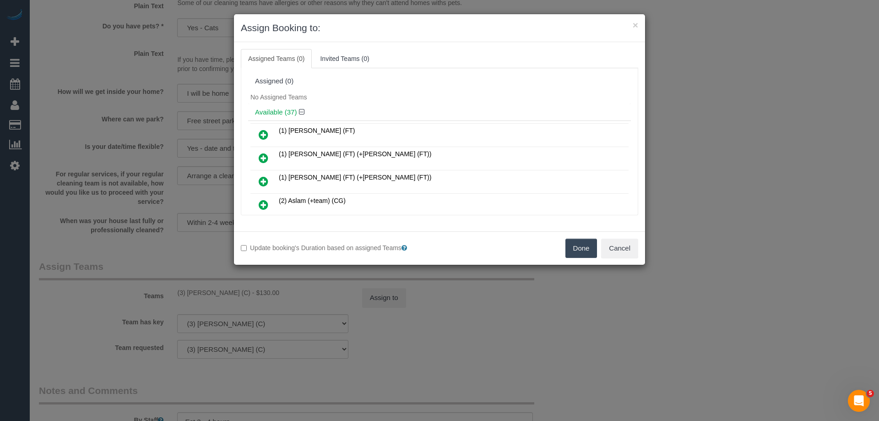
click at [585, 252] on button "Done" at bounding box center [582, 248] width 32 height 19
click at [585, 252] on div "× Assign Booking to: Assigned Teams (0) Invited Teams (0) Assigned (0) No Assig…" at bounding box center [439, 210] width 879 height 421
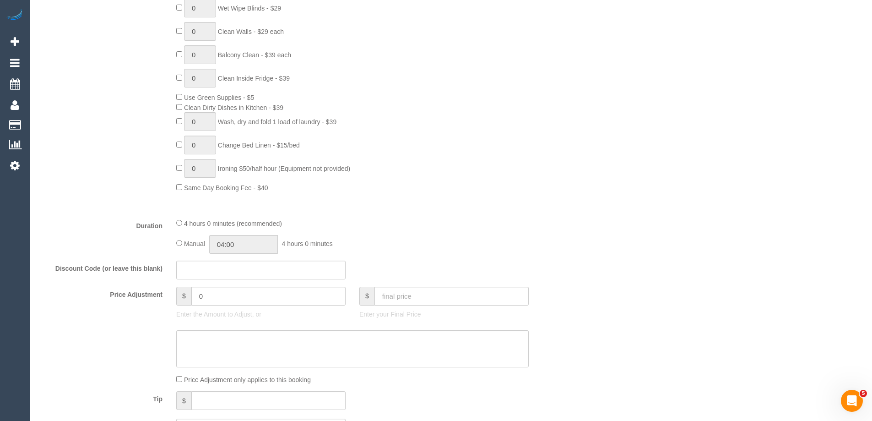
scroll to position [550, 0]
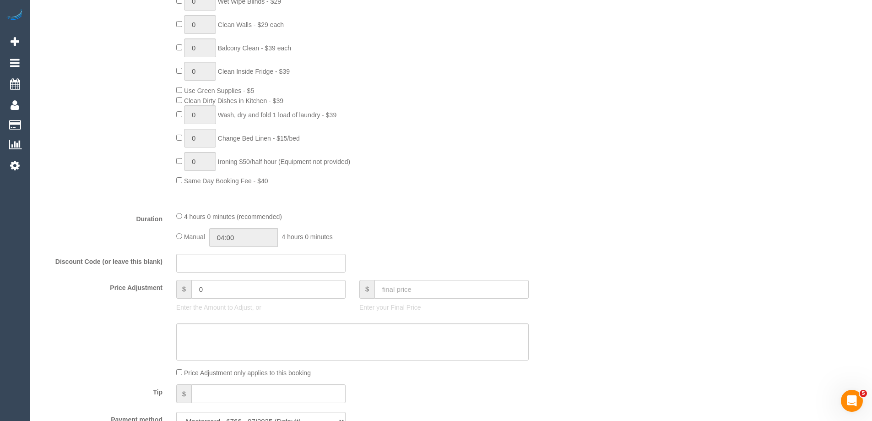
drag, startPoint x: 448, startPoint y: 222, endPoint x: 355, endPoint y: 227, distance: 93.1
click at [448, 222] on div "4 hours 0 minutes (recommended) Manual 04:00 4 hours 0 minutes" at bounding box center [352, 229] width 366 height 36
click at [182, 237] on div "Manual 04:00 4 hours 0 minutes" at bounding box center [352, 237] width 353 height 19
click at [176, 236] on div "4 hours 0 minutes (recommended) Manual 04:00 4 hours 0 minutes" at bounding box center [352, 229] width 366 height 36
click at [250, 239] on input "04:00" at bounding box center [243, 237] width 69 height 19
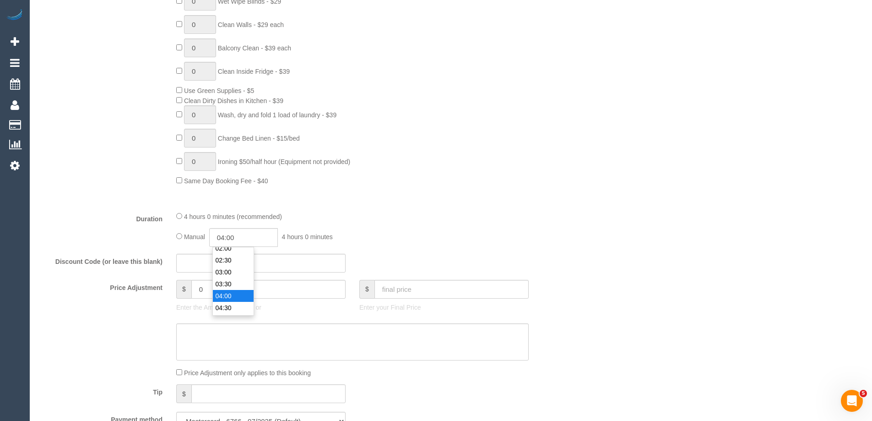
scroll to position [47, 0]
type input "02:00"
click at [224, 253] on li "02:00" at bounding box center [233, 254] width 41 height 12
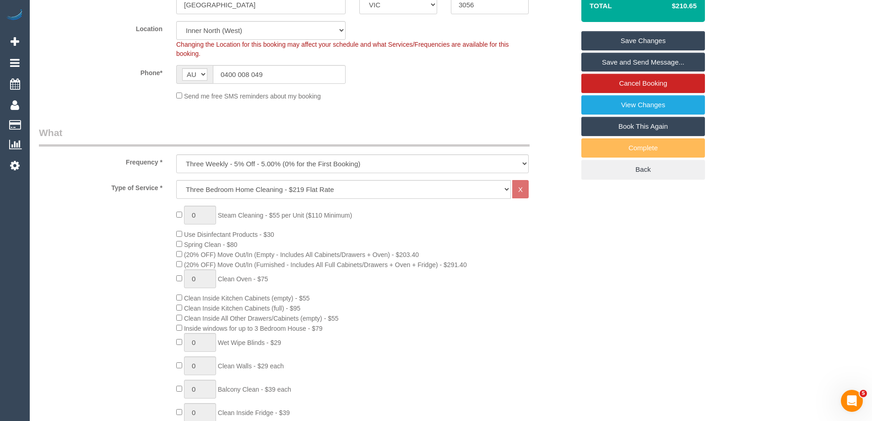
select select "spot35"
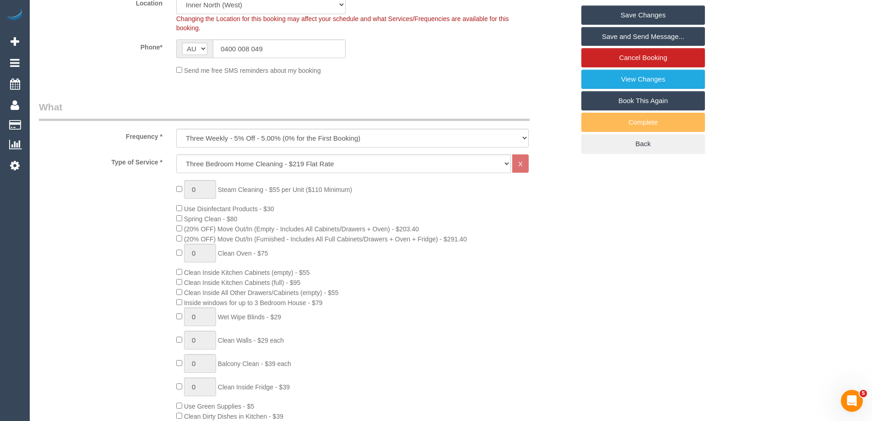
scroll to position [0, 0]
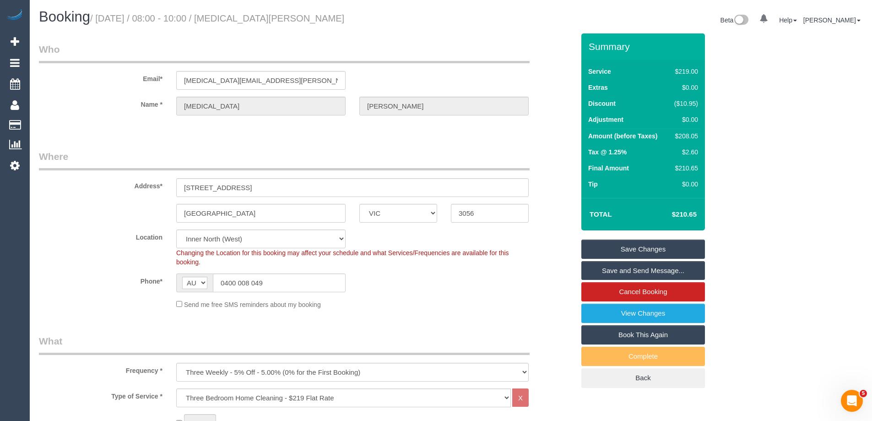
click at [684, 134] on div "$208.05" at bounding box center [684, 135] width 27 height 9
copy div "208.05"
click at [728, 137] on div "Summary Service $219.00 Extras $0.00 Discount ($10.95) Adjustment $0.00 Amount …" at bounding box center [678, 219] width 206 height 373
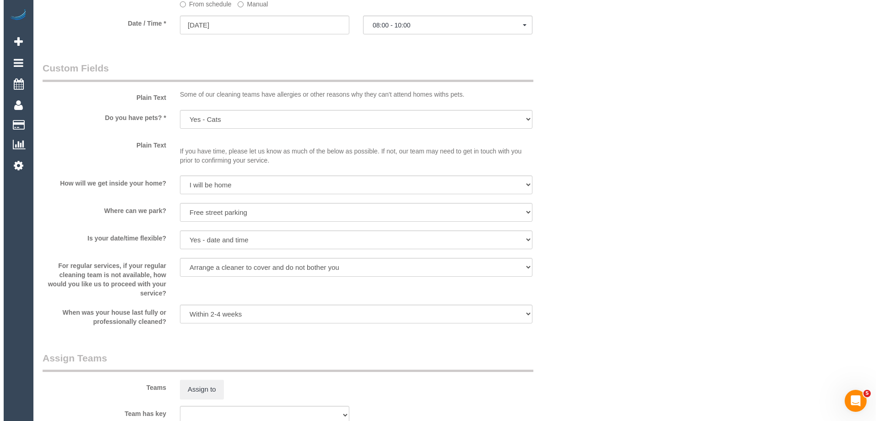
scroll to position [1236, 0]
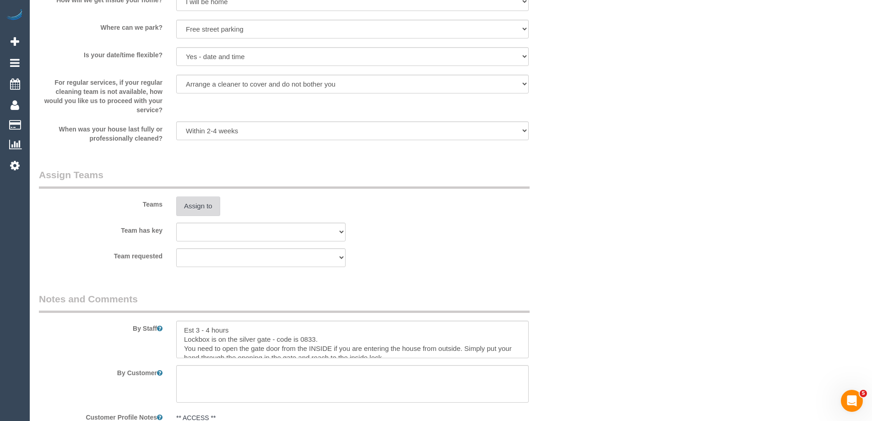
click at [200, 207] on button "Assign to" at bounding box center [198, 205] width 44 height 19
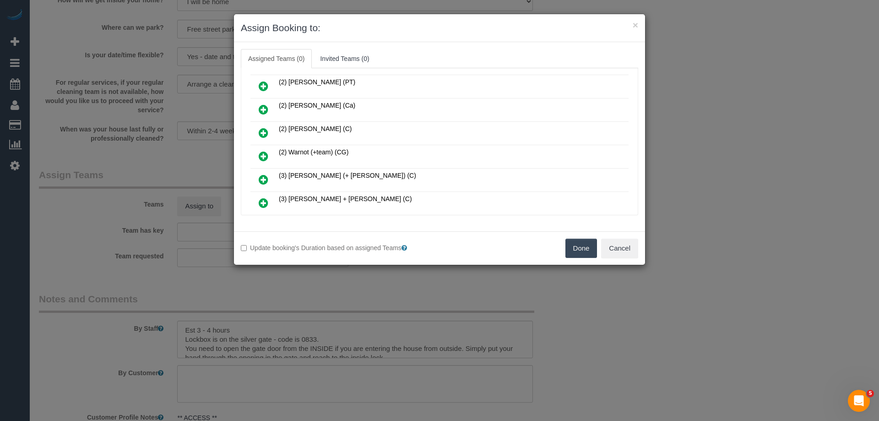
scroll to position [321, 0]
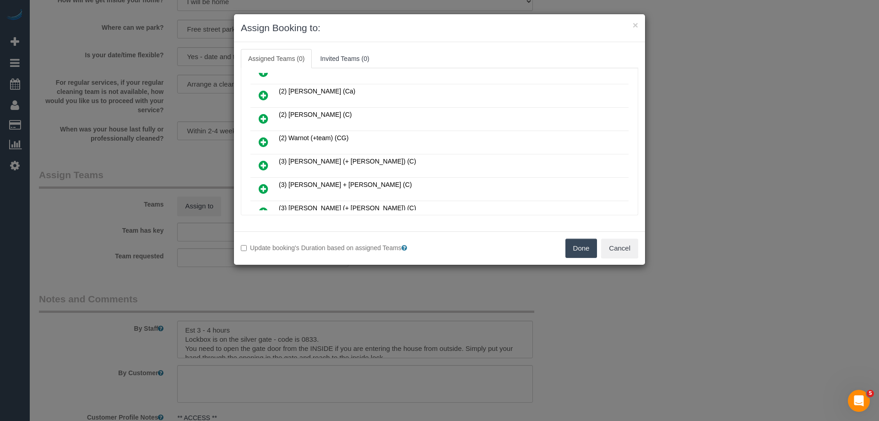
click at [263, 167] on icon at bounding box center [264, 165] width 10 height 11
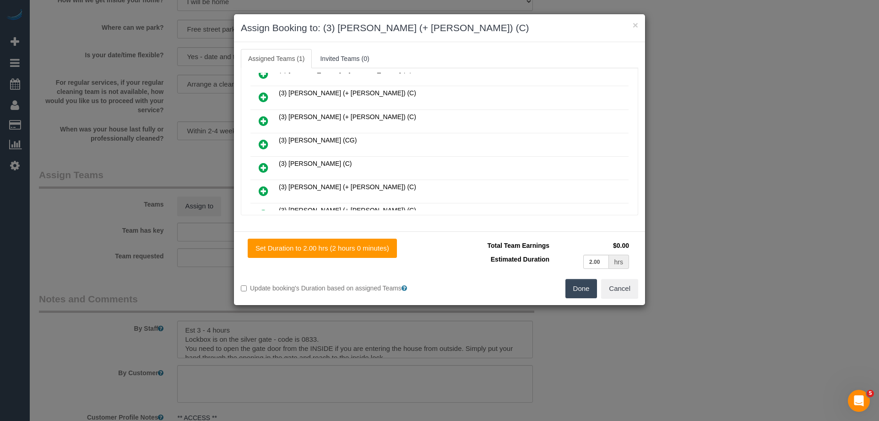
drag, startPoint x: 267, startPoint y: 99, endPoint x: 593, endPoint y: 80, distance: 327.1
click at [268, 99] on icon at bounding box center [264, 97] width 10 height 11
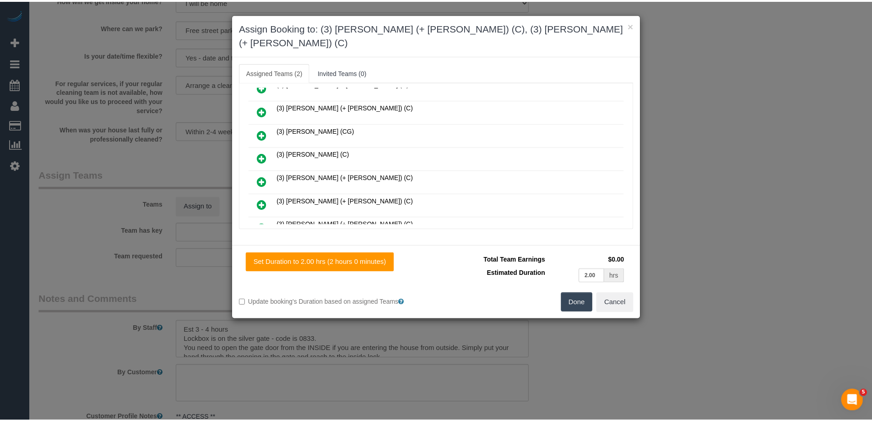
scroll to position [0, 0]
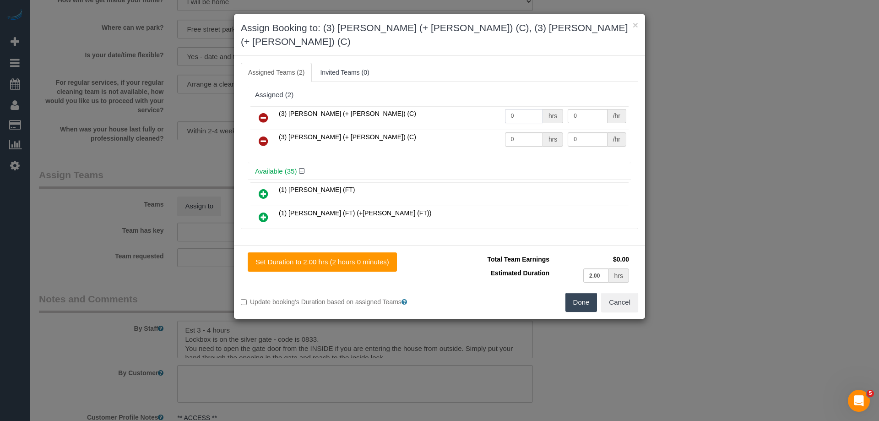
click at [527, 109] on input "0" at bounding box center [524, 116] width 38 height 14
type input "1"
click at [531, 132] on input "0" at bounding box center [524, 139] width 38 height 14
type input "1"
click at [583, 109] on input "0" at bounding box center [587, 116] width 39 height 14
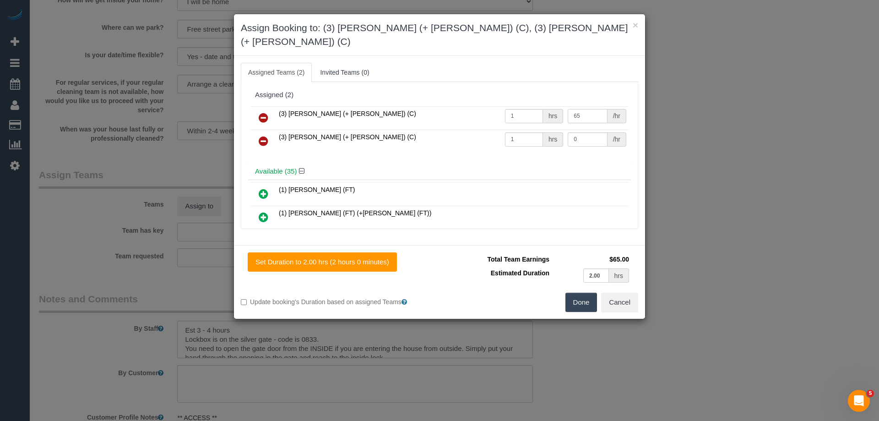
type input "65"
click at [583, 132] on input "0" at bounding box center [587, 139] width 39 height 14
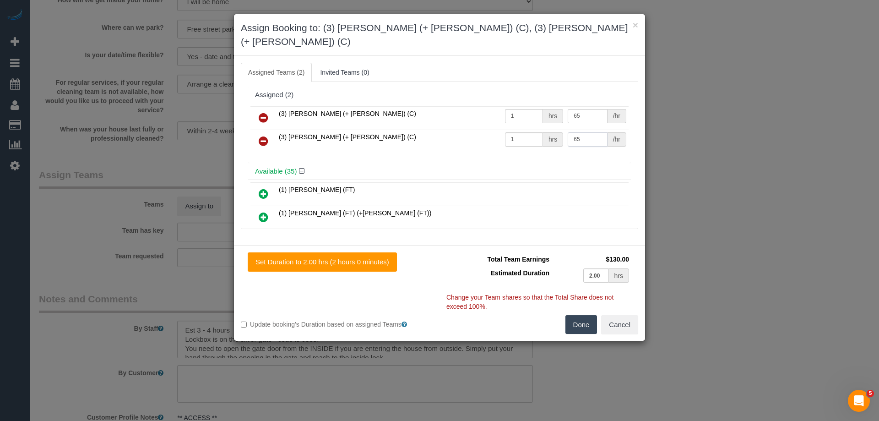
type input "65"
click at [581, 315] on button "Done" at bounding box center [582, 324] width 32 height 19
click at [581, 313] on div "× Assign Booking to: (3) Arifin (+ Fatema) (C), (3) Fatema (+ Arifin) (C) Assig…" at bounding box center [439, 210] width 879 height 421
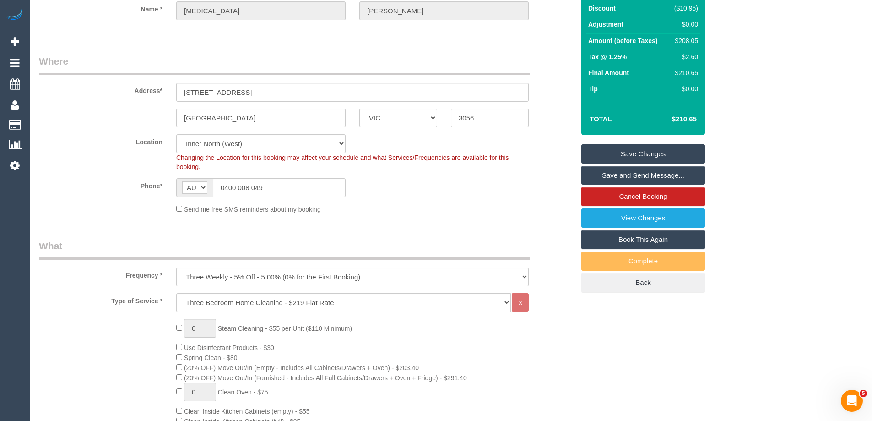
scroll to position [92, 0]
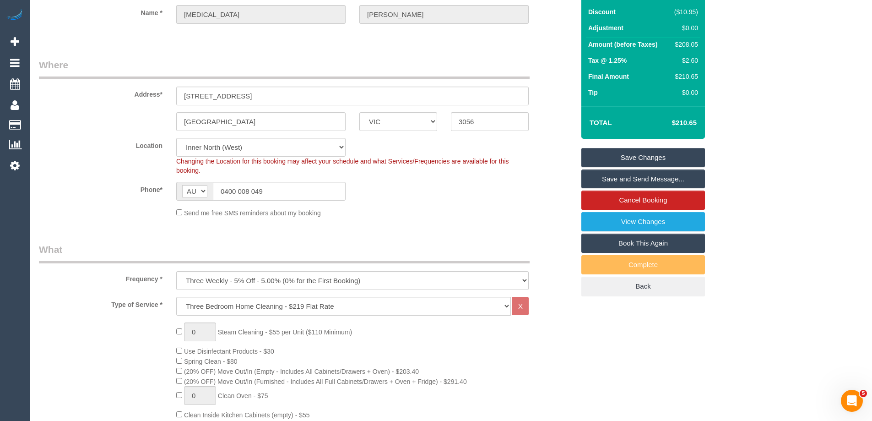
click at [650, 155] on link "Save Changes" at bounding box center [644, 157] width 124 height 19
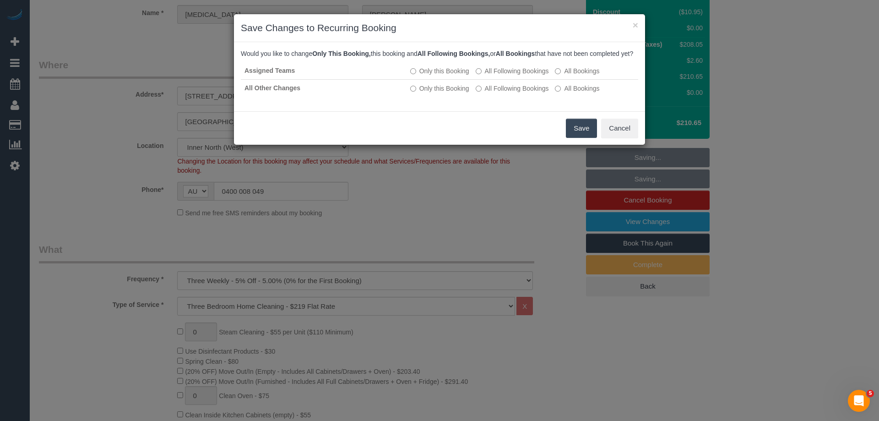
drag, startPoint x: 562, startPoint y: 136, endPoint x: 564, endPoint y: 141, distance: 5.5
click at [562, 136] on div "Save Cancel" at bounding box center [439, 127] width 411 height 33
click at [571, 138] on button "Save" at bounding box center [581, 128] width 31 height 19
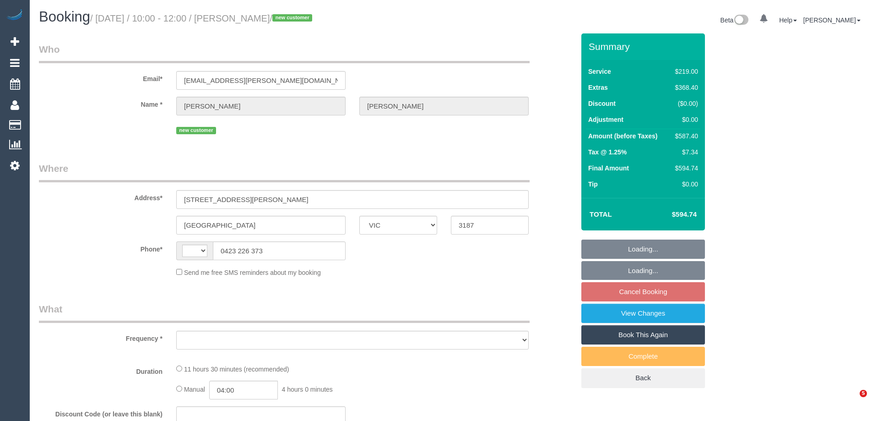
select select "VIC"
select select "object:364"
select select "string:AU"
select select "string:stripe-pm_1RqRQ82GScqysDRVwoOBDfRc"
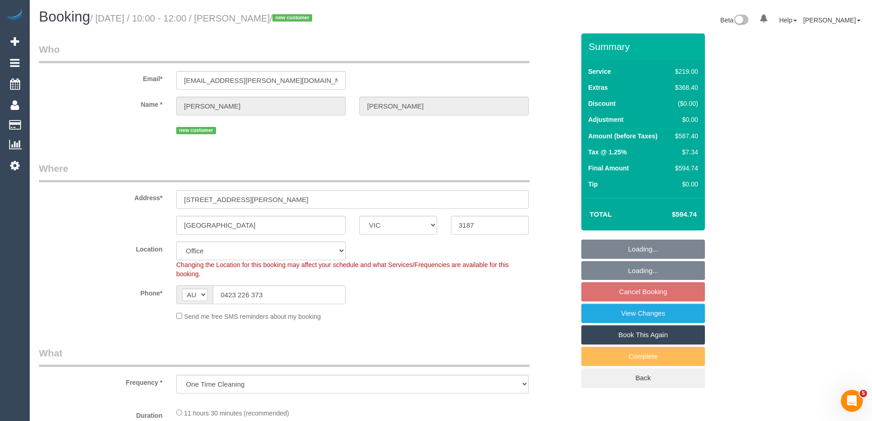
select select "object:714"
select select "number:28"
select select "number:14"
select select "number:19"
select select "number:24"
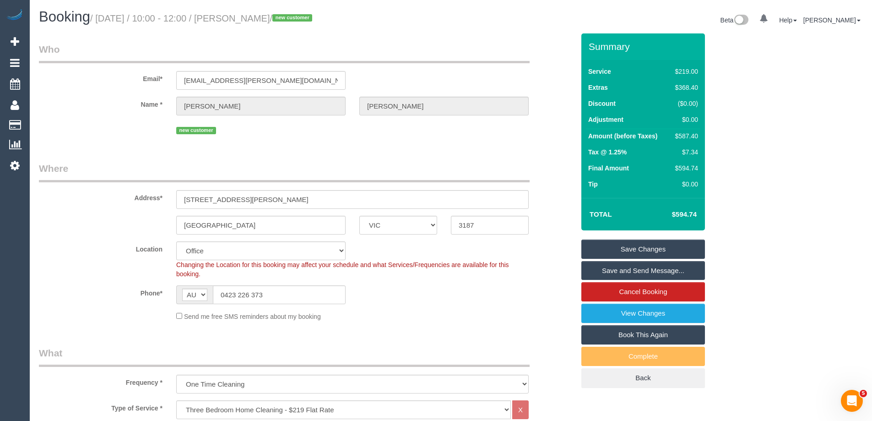
click at [549, 173] on div "Address* 6 Egan St" at bounding box center [307, 185] width 550 height 47
click at [110, 116] on sui-booking-customer "Email* julian.h.wakeford@gmail.com Name * Julian Wakeford new customer" at bounding box center [307, 90] width 536 height 94
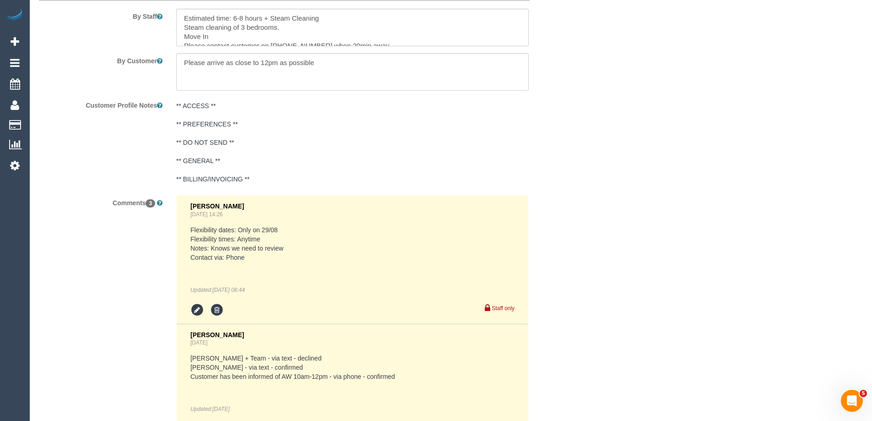
scroll to position [1854, 0]
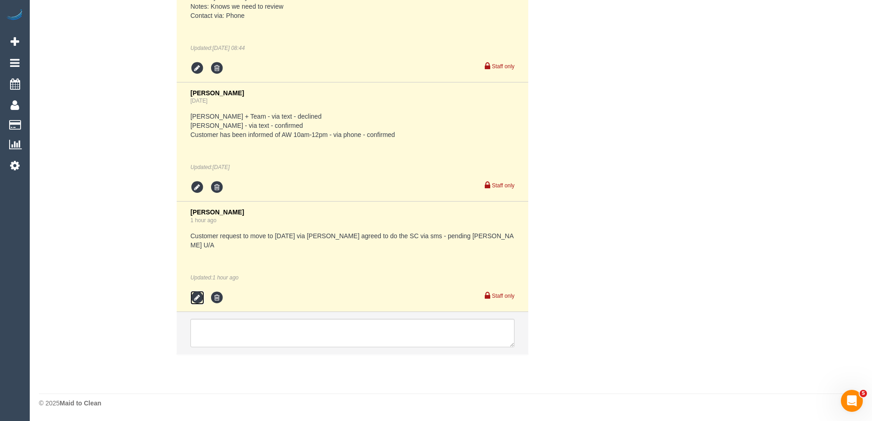
click at [198, 299] on icon at bounding box center [198, 298] width 14 height 14
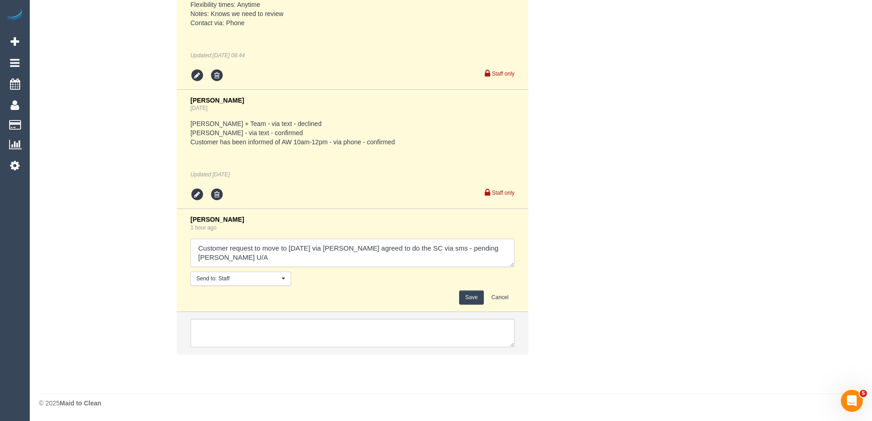
click at [361, 258] on textarea at bounding box center [353, 253] width 324 height 28
drag, startPoint x: 347, startPoint y: 261, endPoint x: 308, endPoint y: 250, distance: 40.4
click at [308, 250] on textarea at bounding box center [353, 253] width 324 height 28
type textarea "Customer request to move to Sat 30/08 via Clare Mark agreed to do the SC via sm…"
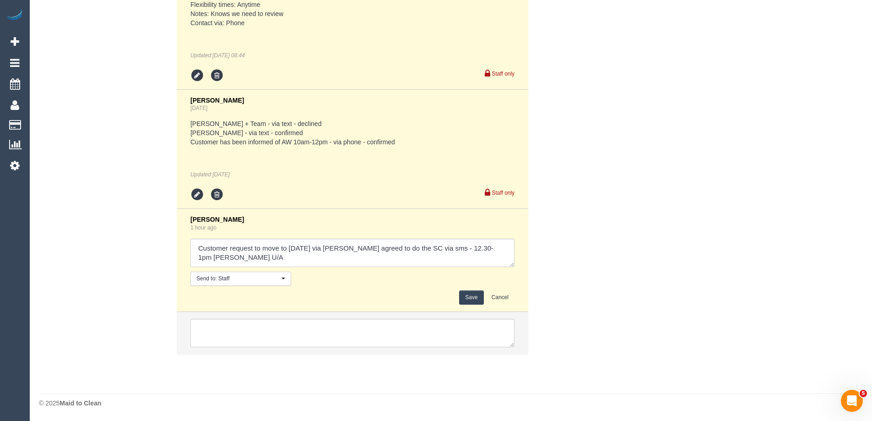
click at [471, 300] on button "Save" at bounding box center [471, 297] width 24 height 14
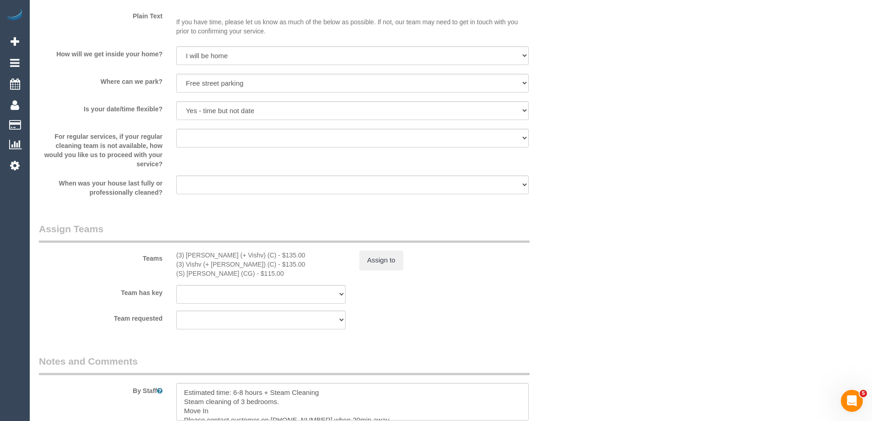
scroll to position [1196, 0]
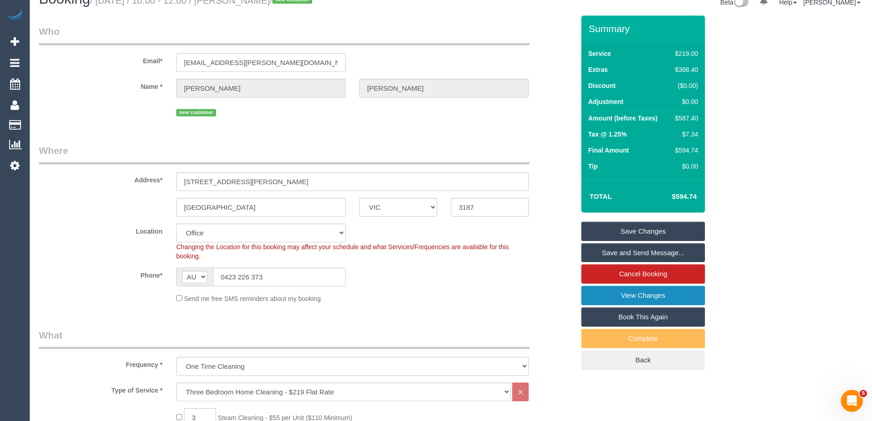
scroll to position [0, 0]
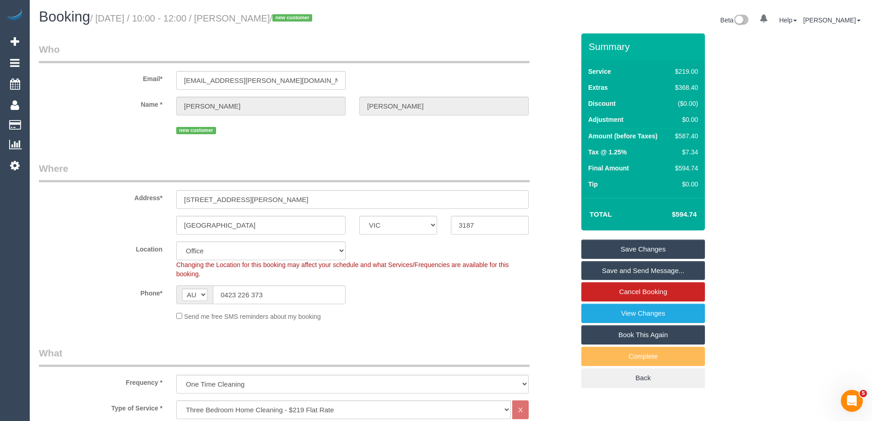
click at [419, 172] on legend "Where" at bounding box center [284, 172] width 491 height 21
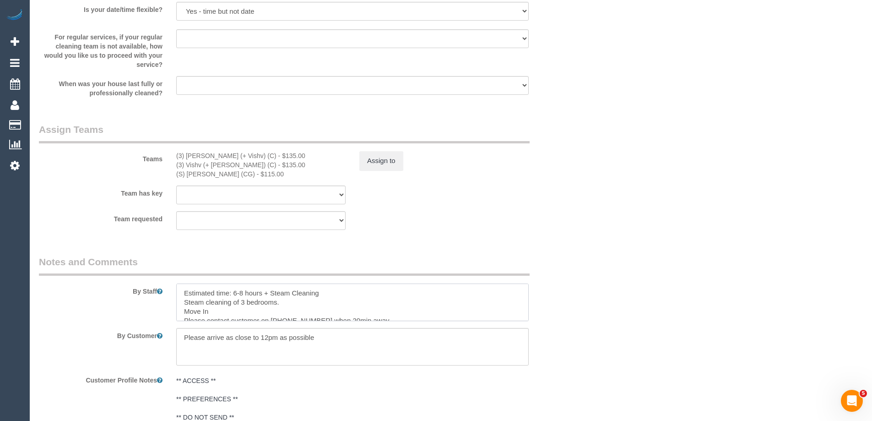
scroll to position [9, 0]
click at [421, 313] on textarea at bounding box center [352, 302] width 353 height 38
paste textarea "Steam cleaner to arrive at ___ Please ensure areas for steam cleaning are clean…"
click at [286, 297] on textarea at bounding box center [352, 302] width 353 height 38
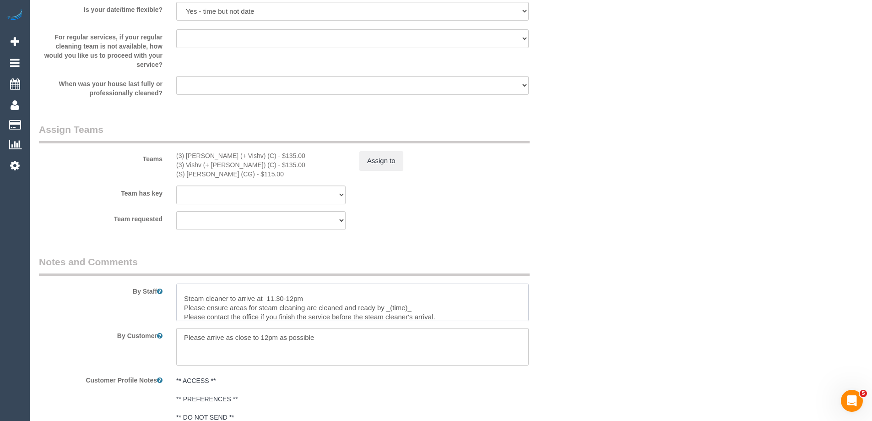
drag, startPoint x: 439, startPoint y: 307, endPoint x: 388, endPoint y: 304, distance: 51.4
click at [388, 304] on textarea at bounding box center [352, 302] width 353 height 38
click at [390, 309] on textarea at bounding box center [352, 302] width 353 height 38
type textarea "Estimated time: 6-8 hours + Steam Cleaning Steam cleaning of 3 bedrooms. Move I…"
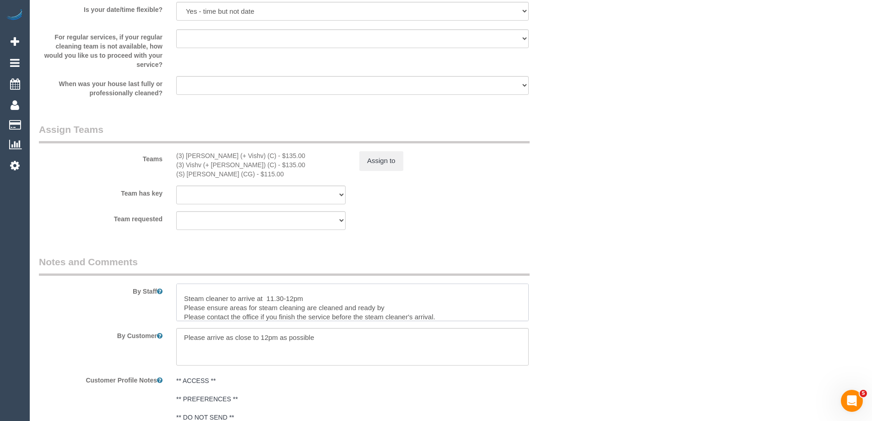
scroll to position [46, 0]
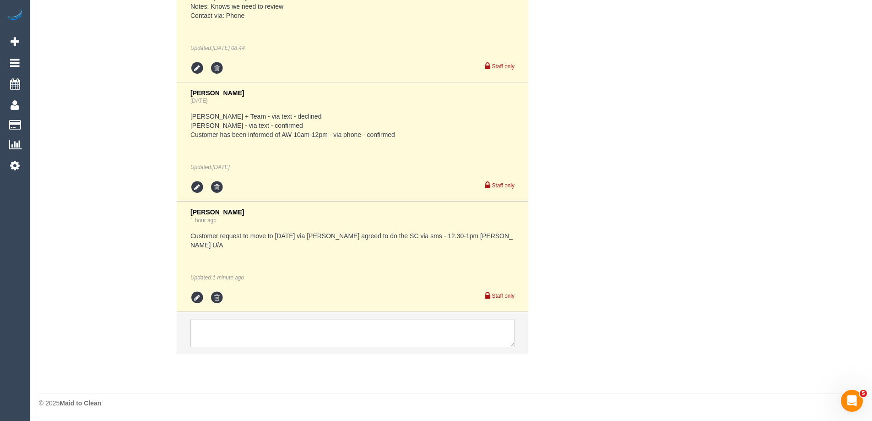
scroll to position [1854, 0]
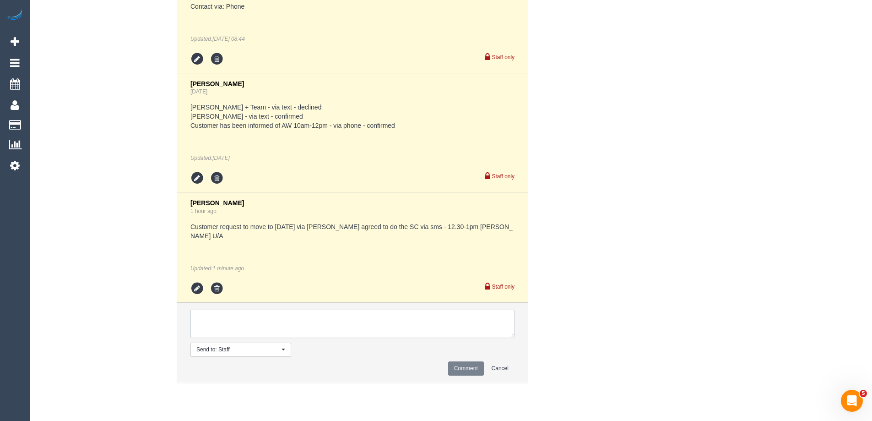
click at [469, 326] on textarea at bounding box center [353, 324] width 324 height 28
click at [332, 327] on textarea at bounding box center [353, 324] width 324 height 28
paste textarea "SC areas: Confirmed via: Phone/Text/Email Cleaner: Status: Pending/Confirmed - …"
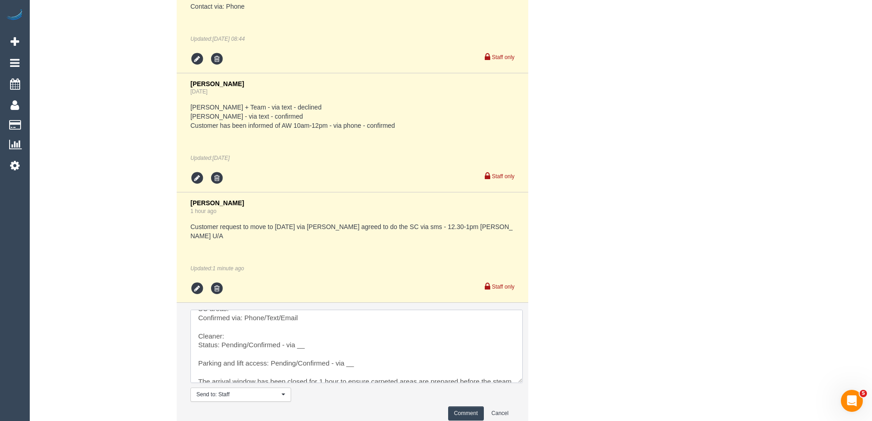
scroll to position [0, 0]
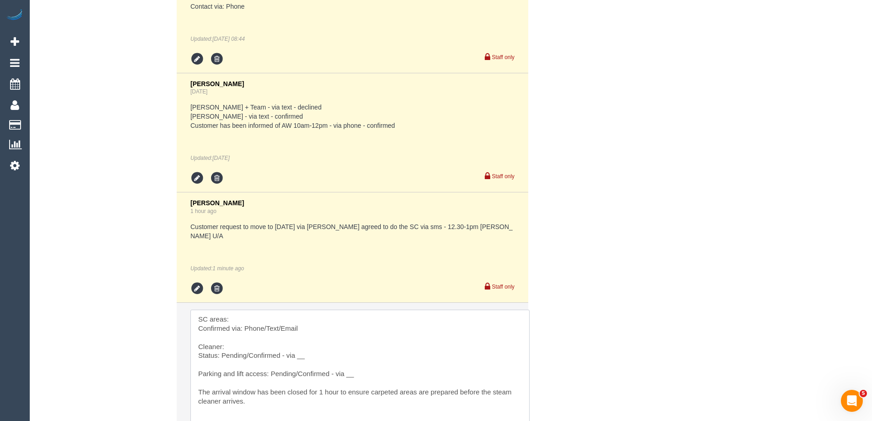
drag, startPoint x: 511, startPoint y: 345, endPoint x: 526, endPoint y: 439, distance: 95.1
click at [248, 333] on textarea at bounding box center [360, 371] width 339 height 122
click at [253, 324] on textarea at bounding box center [360, 371] width 339 height 122
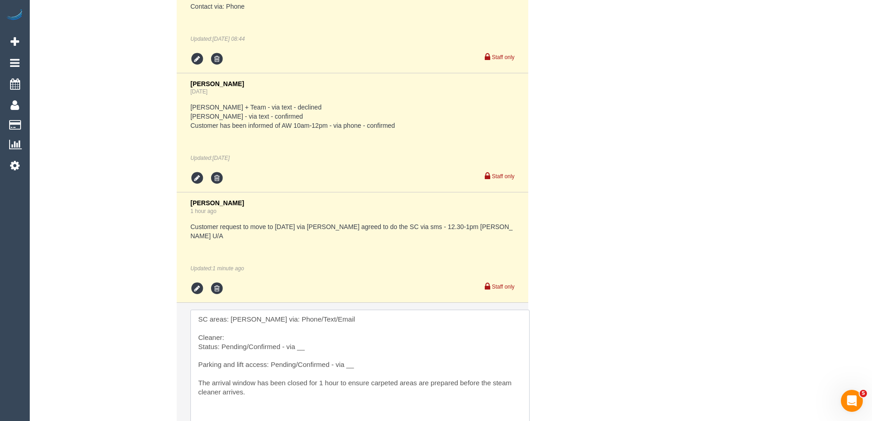
drag, startPoint x: 267, startPoint y: 339, endPoint x: 243, endPoint y: 340, distance: 23.9
click at [243, 340] on textarea at bounding box center [360, 371] width 339 height 122
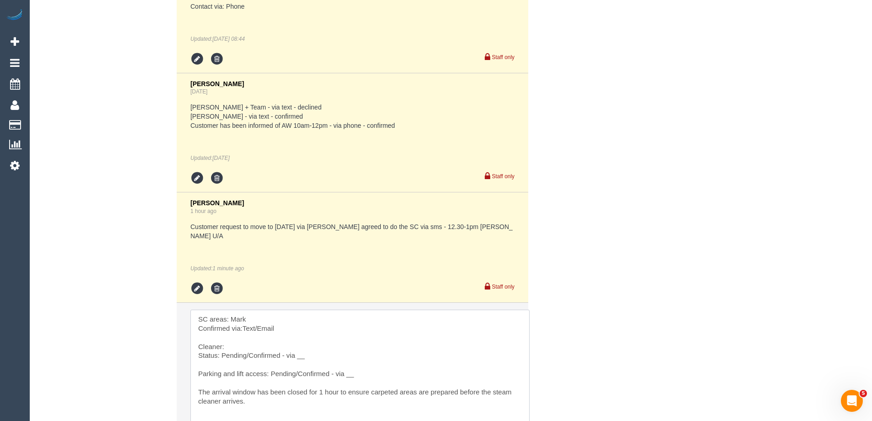
click at [302, 338] on textarea at bounding box center [360, 371] width 339 height 122
click at [244, 338] on textarea at bounding box center [360, 371] width 339 height 122
click at [277, 338] on textarea at bounding box center [360, 371] width 339 height 122
click at [239, 361] on textarea at bounding box center [360, 371] width 339 height 122
click at [242, 357] on textarea at bounding box center [360, 371] width 339 height 122
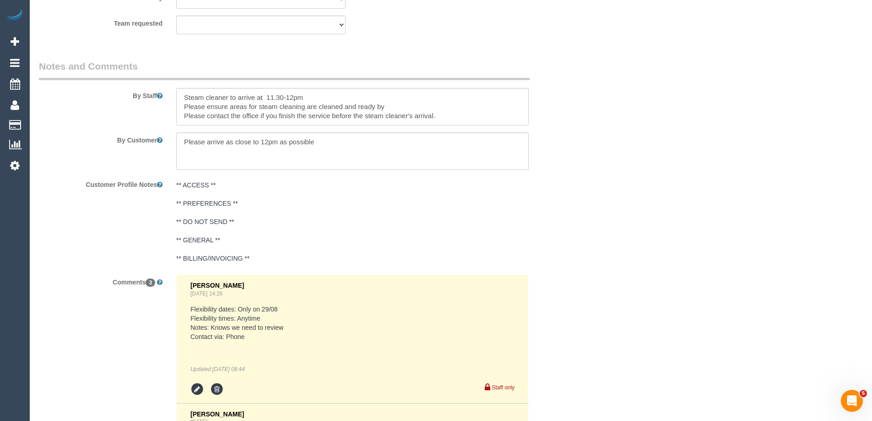
scroll to position [1396, 0]
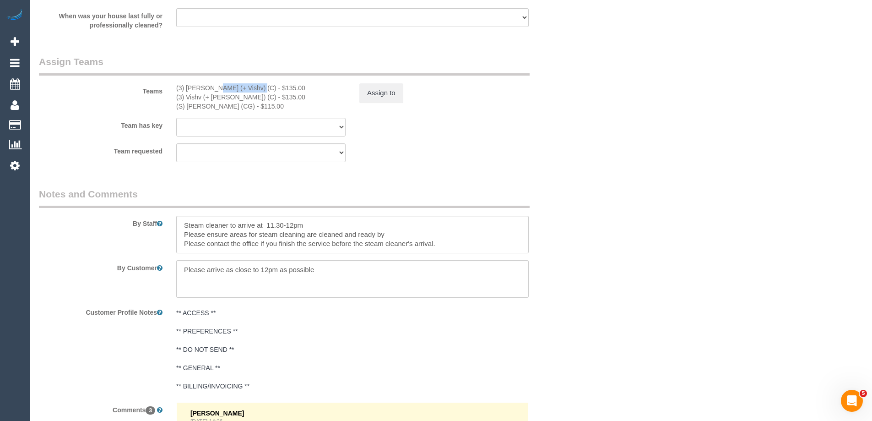
drag, startPoint x: 229, startPoint y: 88, endPoint x: 187, endPoint y: 87, distance: 42.6
click at [187, 87] on div "(3) [PERSON_NAME] (+ Vishv) (C) - $135.00" at bounding box center [260, 87] width 169 height 9
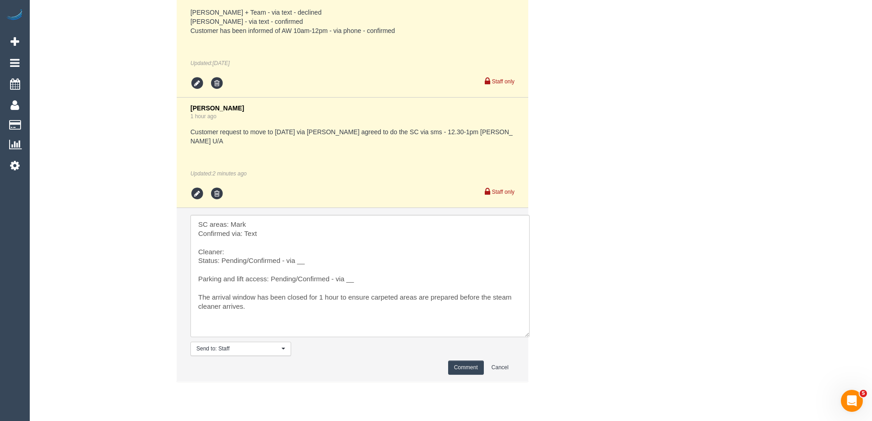
scroll to position [1985, 0]
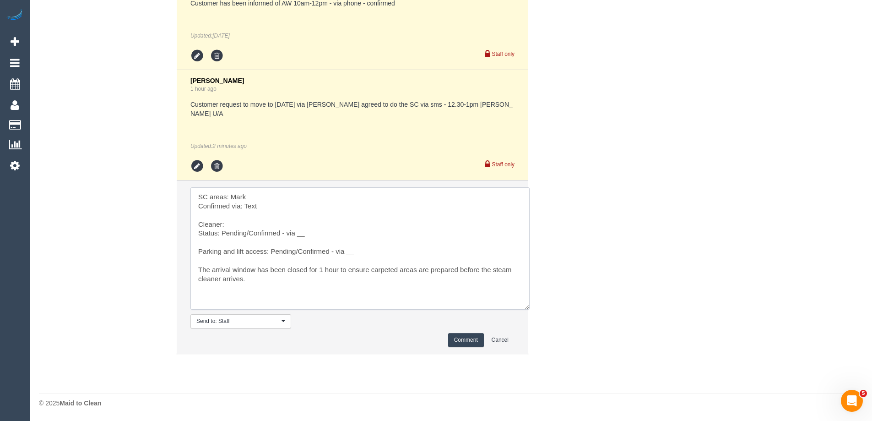
drag, startPoint x: 254, startPoint y: 195, endPoint x: 232, endPoint y: 194, distance: 22.5
click at [232, 194] on textarea at bounding box center [360, 248] width 339 height 122
click at [227, 226] on textarea at bounding box center [360, 248] width 339 height 122
click at [237, 191] on textarea at bounding box center [360, 248] width 339 height 122
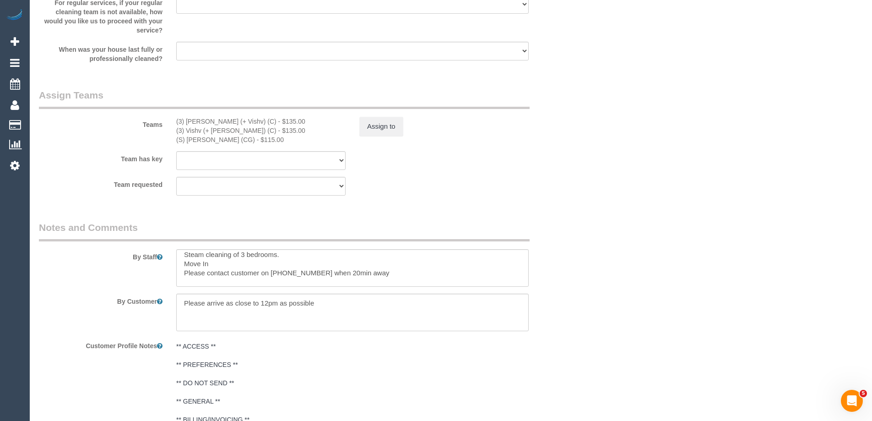
scroll to position [0, 0]
drag, startPoint x: 218, startPoint y: 268, endPoint x: 174, endPoint y: 269, distance: 43.1
click at [174, 269] on div at bounding box center [352, 268] width 366 height 38
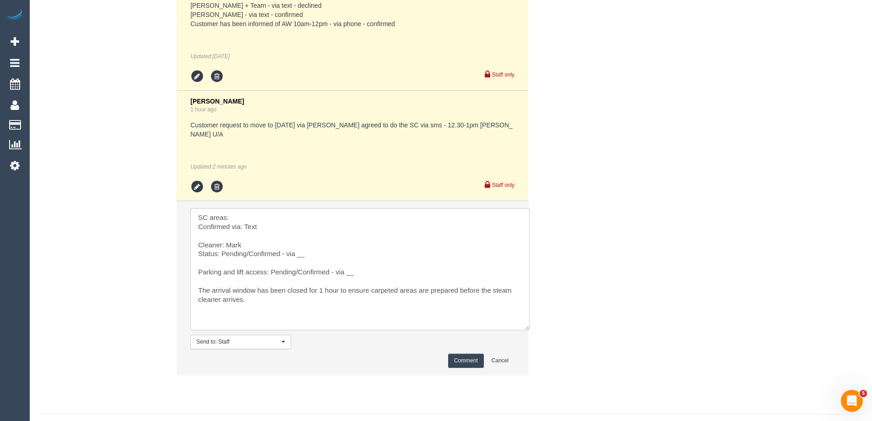
scroll to position [1985, 0]
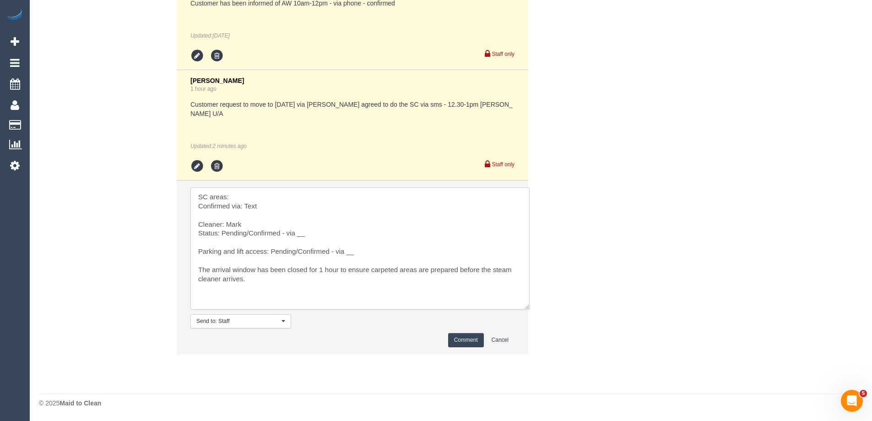
drag, startPoint x: 249, startPoint y: 234, endPoint x: 224, endPoint y: 234, distance: 24.7
click at [224, 234] on textarea at bounding box center [360, 248] width 339 height 122
click at [280, 235] on textarea at bounding box center [360, 248] width 339 height 122
click at [241, 197] on textarea at bounding box center [360, 248] width 339 height 122
paste textarea "Steam cleaning of 3 bedrooms."
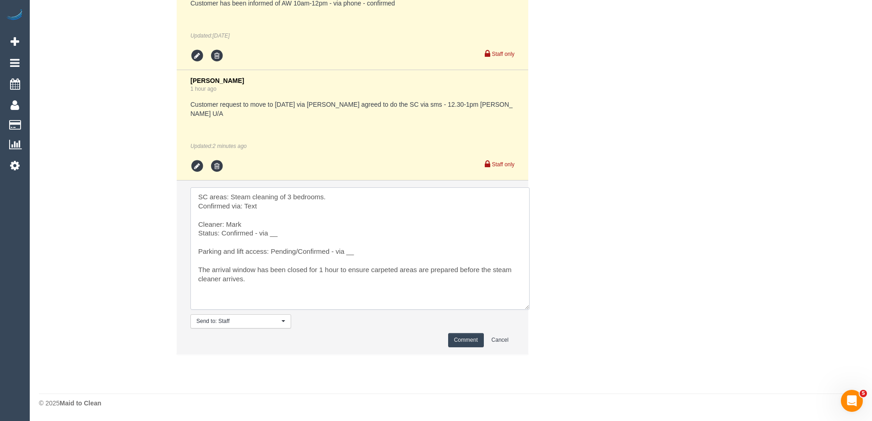
click at [257, 237] on textarea at bounding box center [360, 248] width 339 height 122
click at [281, 234] on textarea at bounding box center [360, 248] width 339 height 122
drag, startPoint x: 298, startPoint y: 249, endPoint x: 272, endPoint y: 250, distance: 25.7
click at [272, 250] on textarea at bounding box center [360, 248] width 339 height 122
click at [331, 251] on textarea at bounding box center [360, 248] width 339 height 122
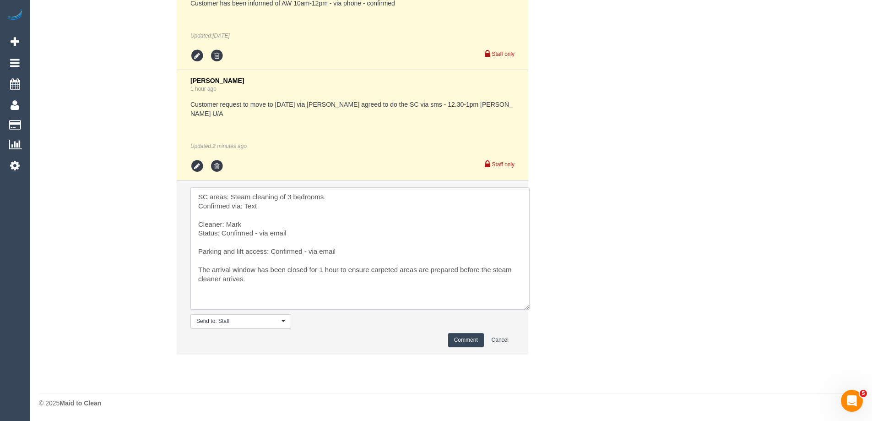
type textarea "SC areas: Steam cleaning of 3 bedrooms. Confirmed via: Text Cleaner: Mark Statu…"
click at [468, 343] on button "Comment" at bounding box center [466, 340] width 36 height 14
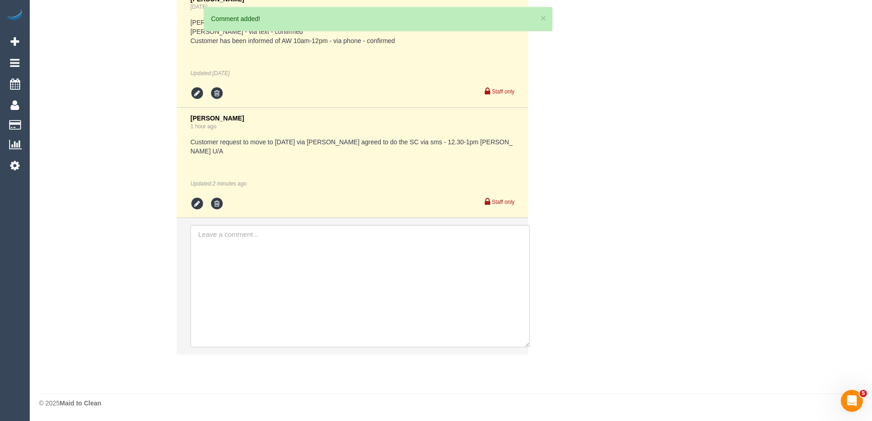
scroll to position [2099, 0]
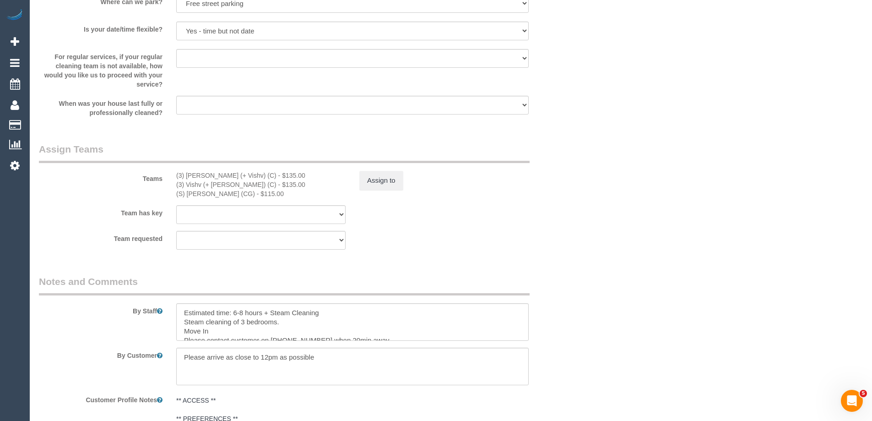
scroll to position [1274, 0]
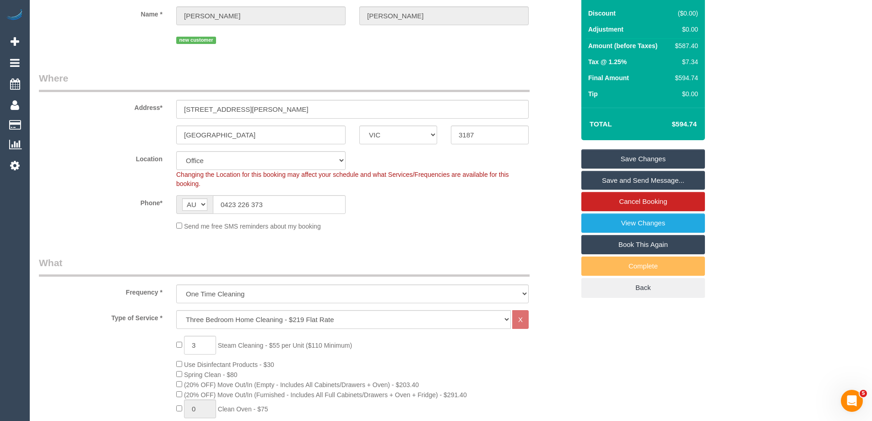
scroll to position [0, 0]
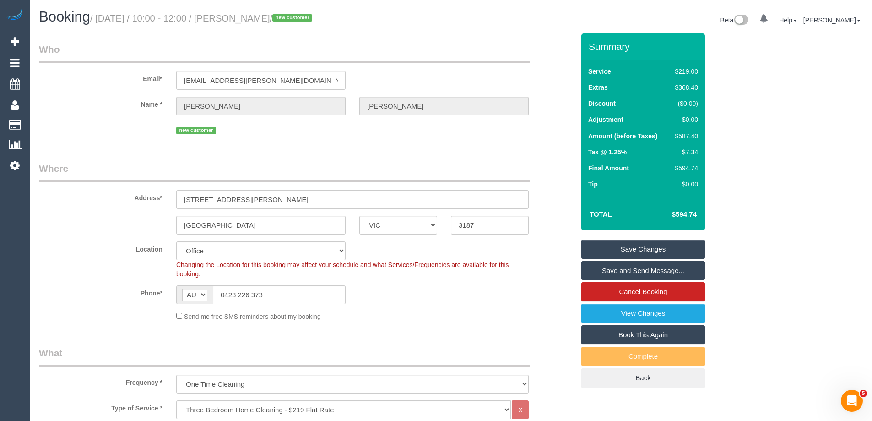
click at [562, 220] on div "Brighton East ACT NSW NT QLD SA TAS VIC WA 3187" at bounding box center [307, 225] width 550 height 19
click at [87, 256] on div "Location Office City East (North) East (South) Inner East Inner North (East) In…" at bounding box center [307, 259] width 550 height 37
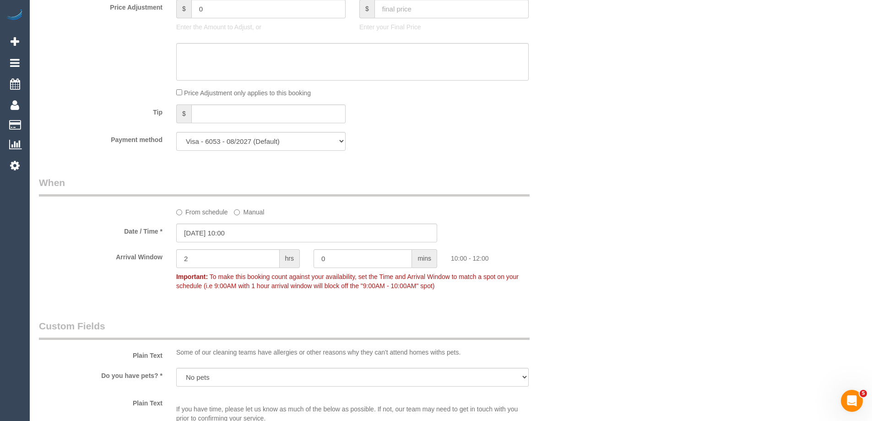
scroll to position [1053, 0]
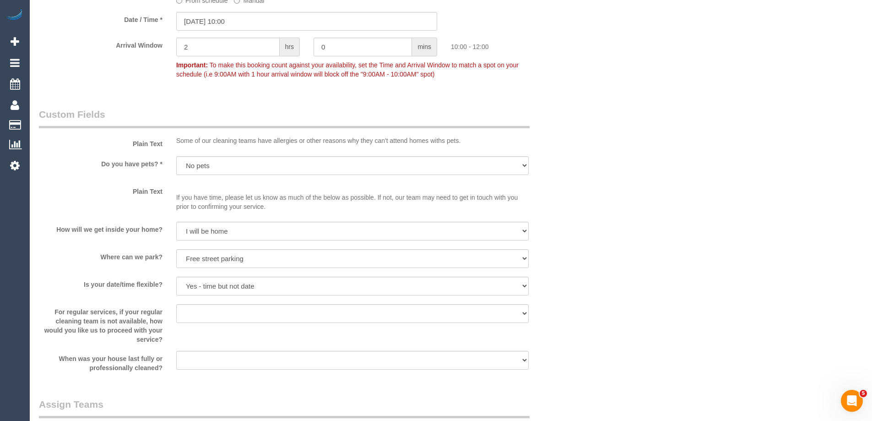
click at [566, 161] on div "Do you have pets? * Yes - Cats Yes - Dogs No pets Yes - Dogs and Cats Yes - Oth…" at bounding box center [307, 166] width 550 height 21
click at [545, 107] on div "Who Email* julian.h.wakeford@gmail.com Name * Julian Wakeford new customer Wher…" at bounding box center [307, 202] width 550 height 2445
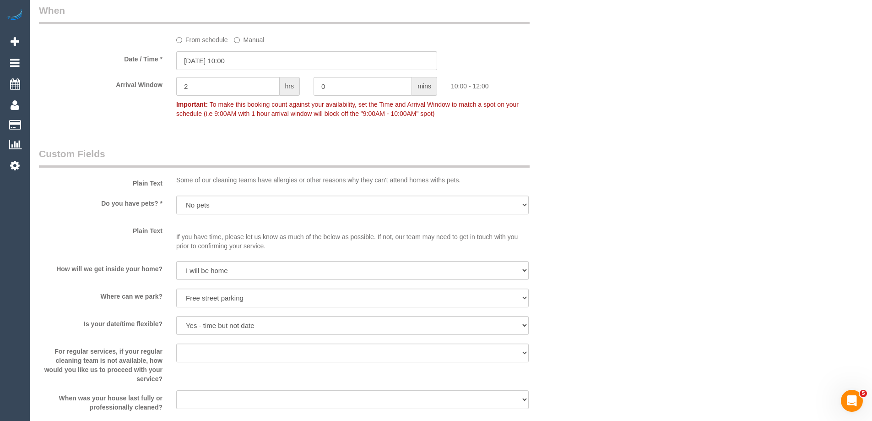
scroll to position [962, 0]
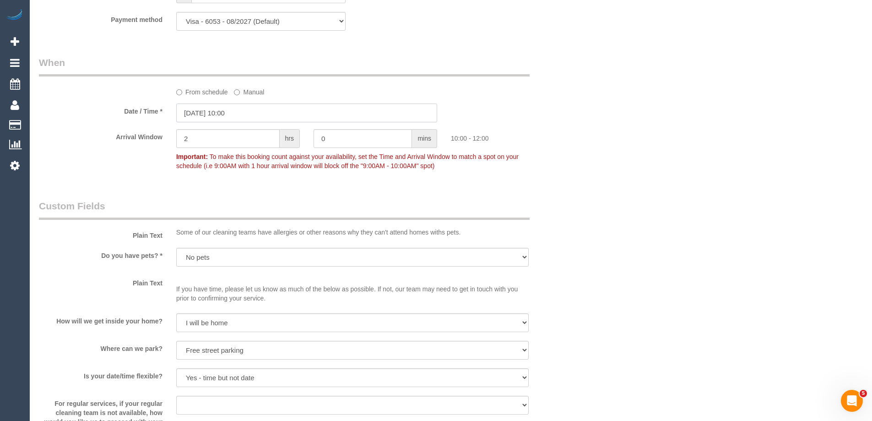
click at [216, 109] on input "30/08/2025 10:00" at bounding box center [306, 112] width 261 height 19
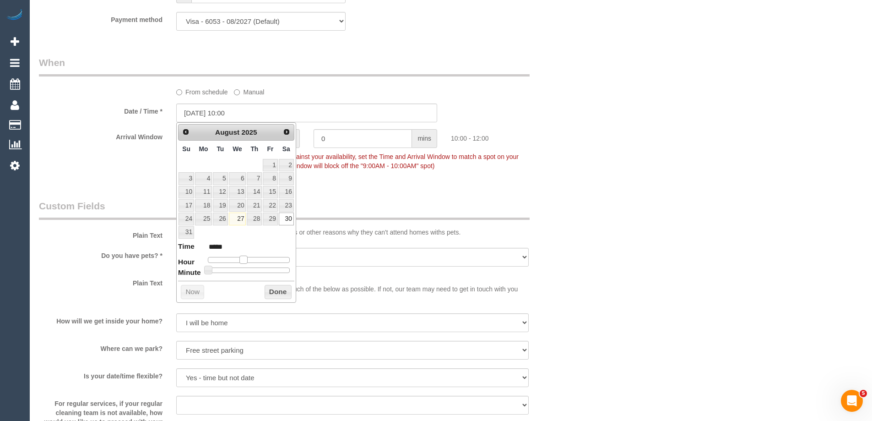
type input "30/08/2025 11:00"
type input "*****"
type input "30/08/2025 12:00"
type input "*****"
drag, startPoint x: 240, startPoint y: 261, endPoint x: 248, endPoint y: 261, distance: 7.4
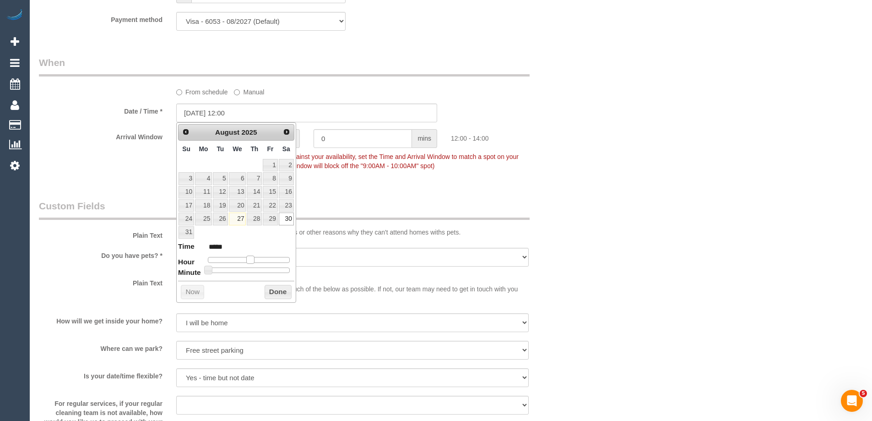
click at [248, 261] on span at bounding box center [250, 260] width 8 height 8
click at [270, 292] on button "Done" at bounding box center [278, 292] width 27 height 15
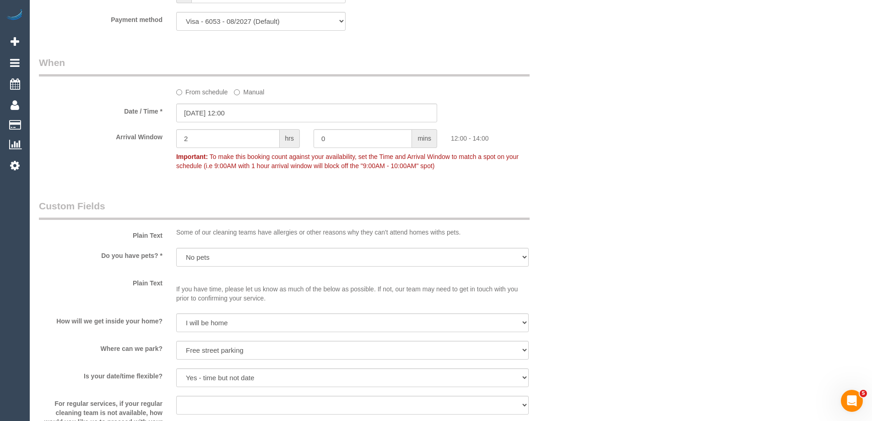
click at [610, 195] on div "Who Email* julian.h.wakeford@gmail.com Name * Julian Wakeford new customer Wher…" at bounding box center [451, 294] width 824 height 2445
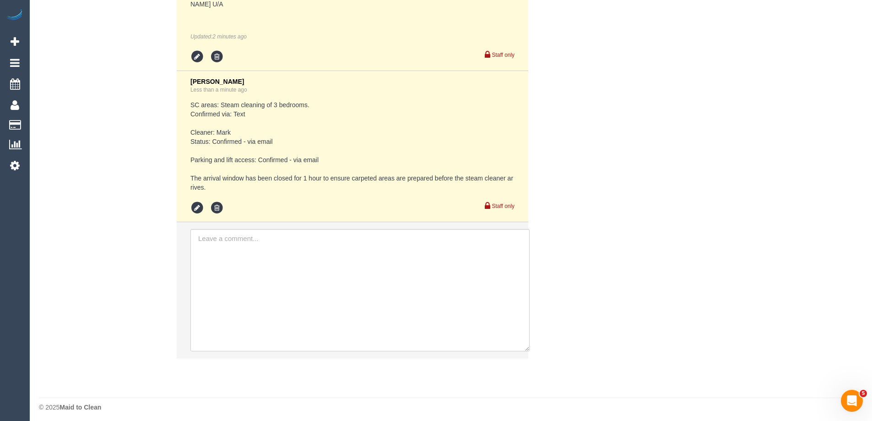
scroll to position [2099, 0]
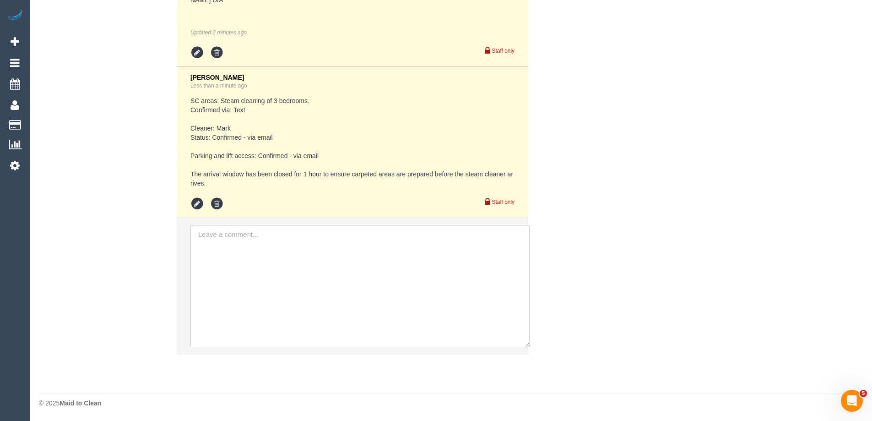
click at [555, 246] on div "Comments 4 Mary Regala Jul 30, 2025 14:26 Flexibility dates: Only on 29/08 Flex…" at bounding box center [307, 35] width 550 height 655
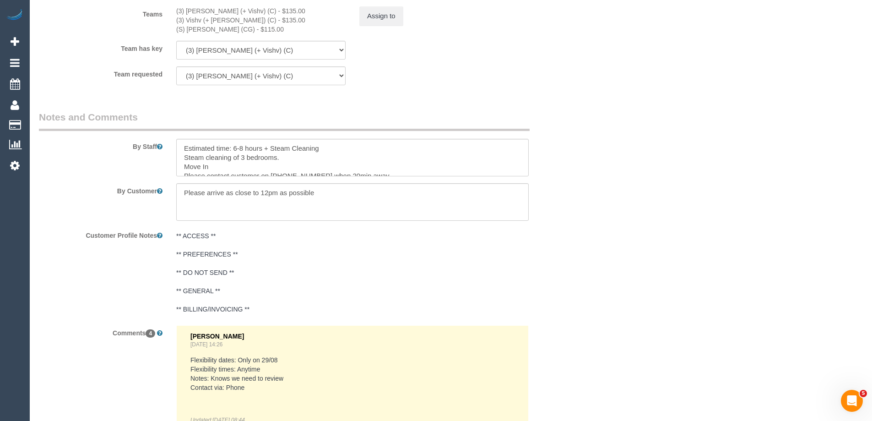
scroll to position [1366, 0]
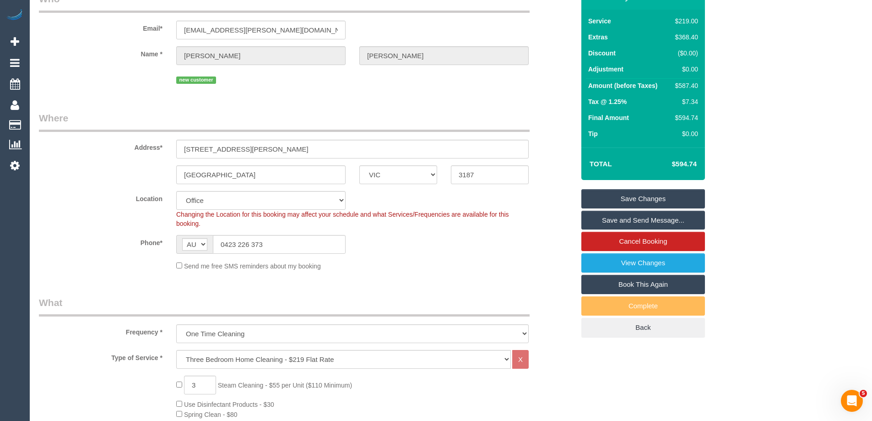
scroll to position [0, 0]
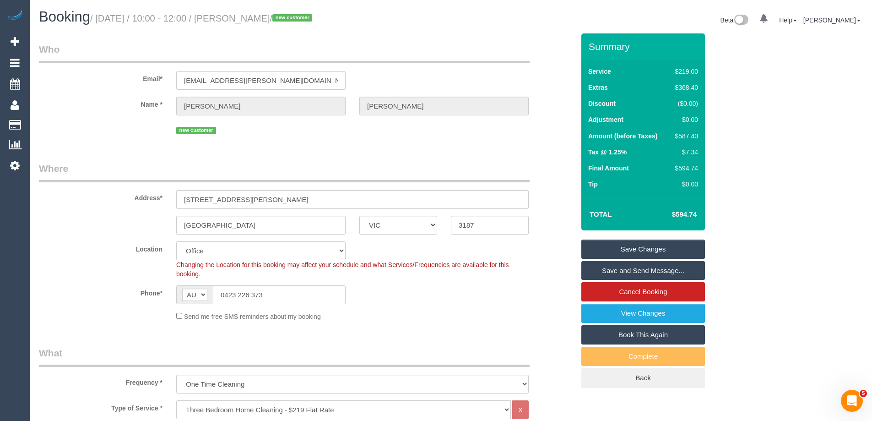
click at [541, 272] on div "Location Office City East (North) East (South) Inner East Inner North (East) In…" at bounding box center [307, 259] width 550 height 37
click at [693, 250] on link "Save Changes" at bounding box center [644, 249] width 124 height 19
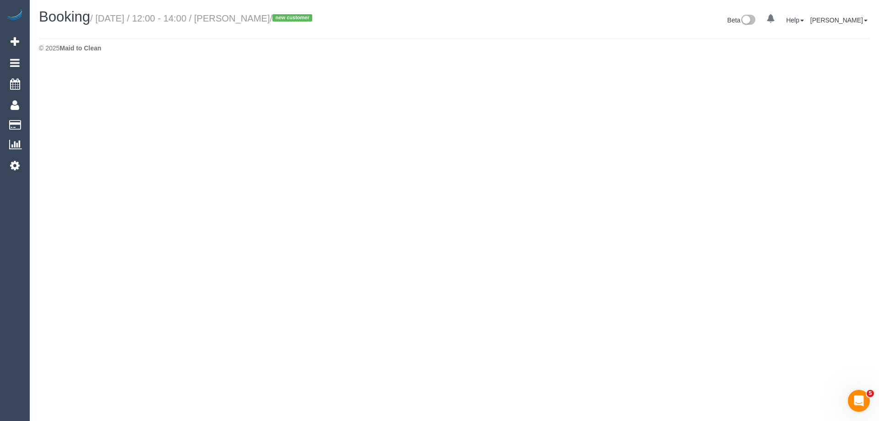
select select "VIC"
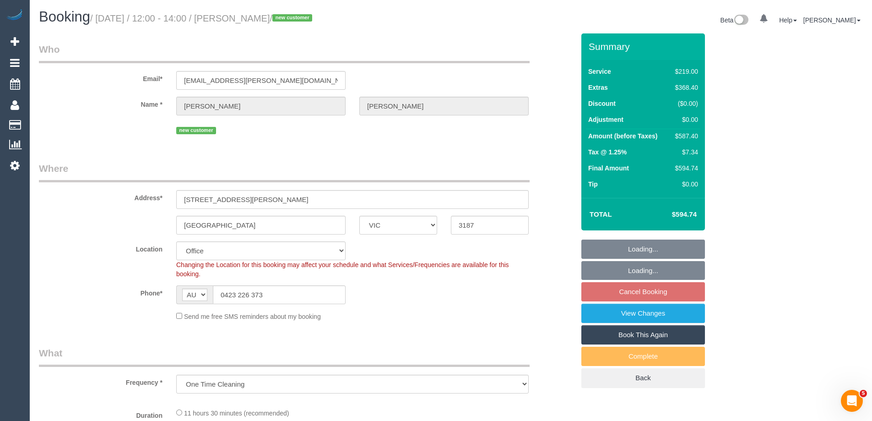
select select "object:5698"
select select "string:stripe-pm_1RqRQ82GScqysDRVwoOBDfRc"
select select "number:28"
select select "number:14"
select select "number:19"
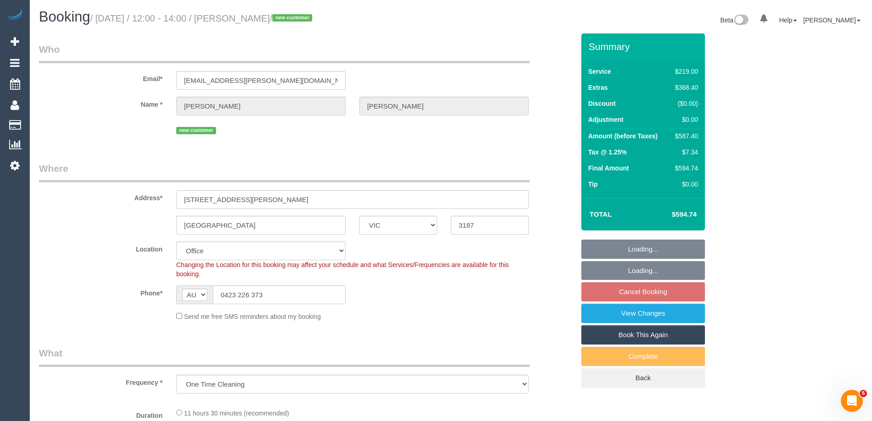
select select "number:24"
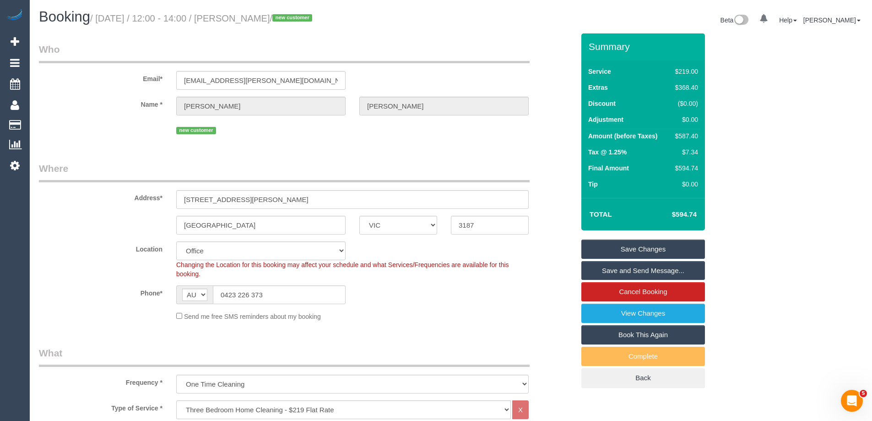
drag, startPoint x: 240, startPoint y: 16, endPoint x: 265, endPoint y: 16, distance: 25.6
click at [266, 16] on small "/ August 30, 2025 / 12:00 - 14:00 / Julian Wakeford / new customer" at bounding box center [202, 18] width 225 height 10
drag, startPoint x: 236, startPoint y: 16, endPoint x: 302, endPoint y: 19, distance: 65.6
click at [302, 19] on small "/ August 30, 2025 / 12:00 - 14:00 / Julian Wakeford / new customer" at bounding box center [202, 18] width 225 height 10
click at [305, 22] on span "/ new customer" at bounding box center [292, 18] width 45 height 10
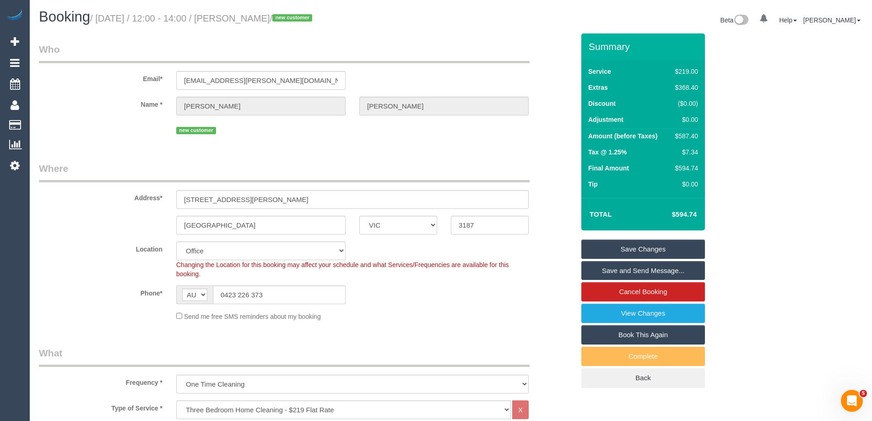
drag, startPoint x: 308, startPoint y: 16, endPoint x: 234, endPoint y: 20, distance: 74.3
click at [234, 20] on small "/ August 30, 2025 / 12:00 - 14:00 / Julian Wakeford / new customer" at bounding box center [202, 18] width 225 height 10
copy small "Julian Wakeford /"
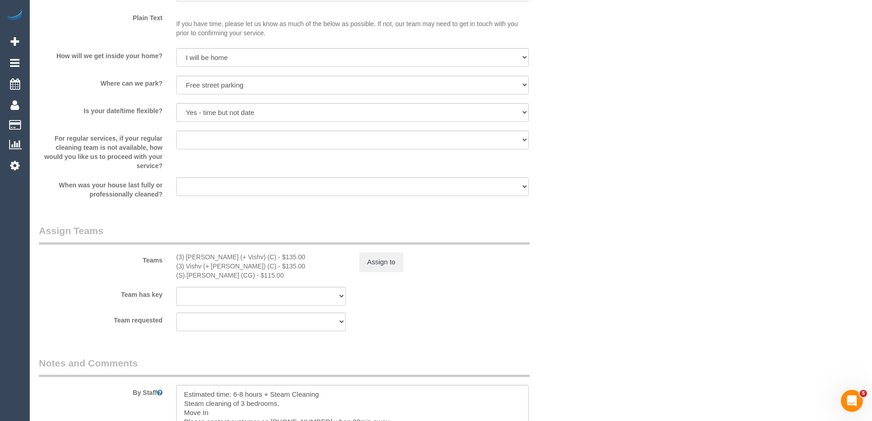
scroll to position [1328, 0]
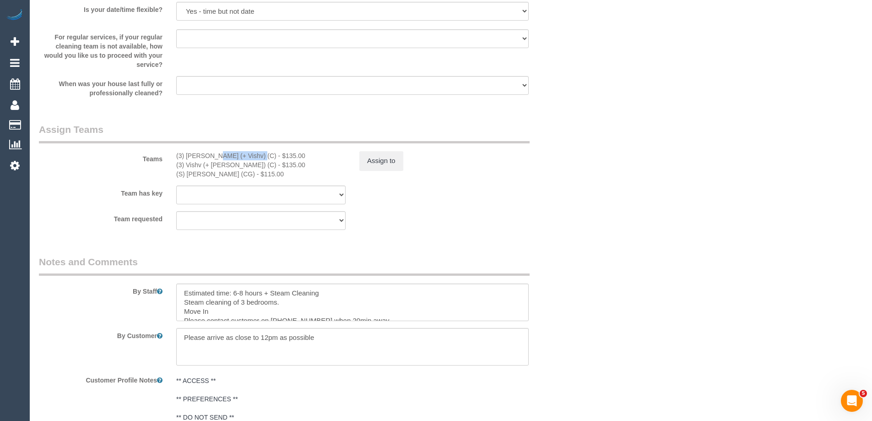
drag, startPoint x: 229, startPoint y: 152, endPoint x: 186, endPoint y: 157, distance: 42.8
click at [186, 157] on div "(3) Kelvin (+ Vishv) (C) - $135.00" at bounding box center [260, 155] width 169 height 9
copy div "Kelvin (+ Vishv"
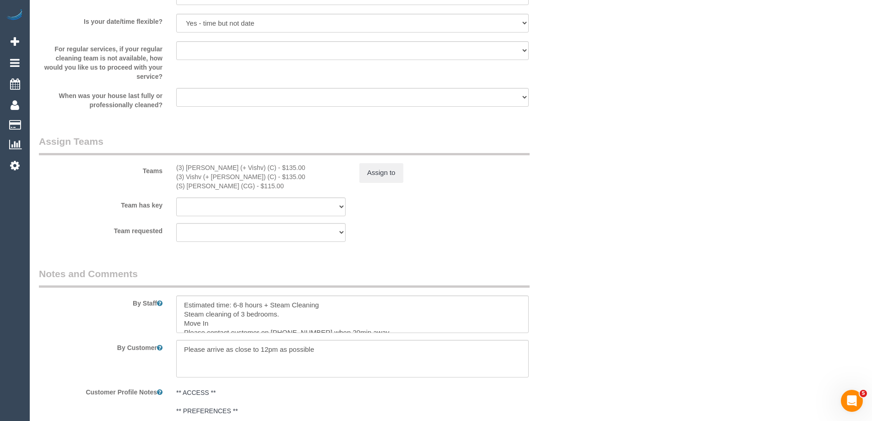
scroll to position [1511, 0]
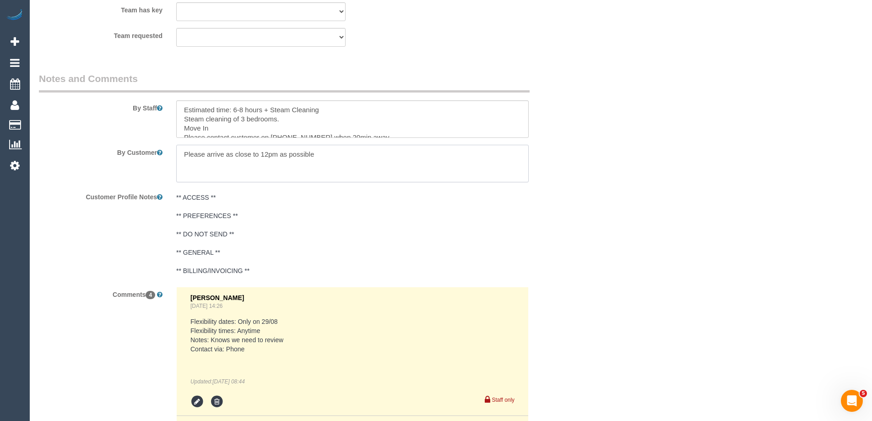
click at [295, 161] on textarea at bounding box center [352, 164] width 353 height 38
click at [174, 146] on div at bounding box center [352, 164] width 366 height 38
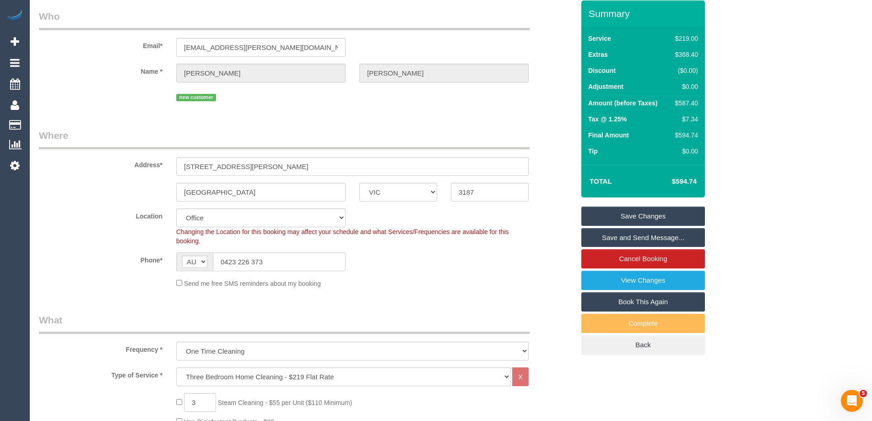
scroll to position [0, 0]
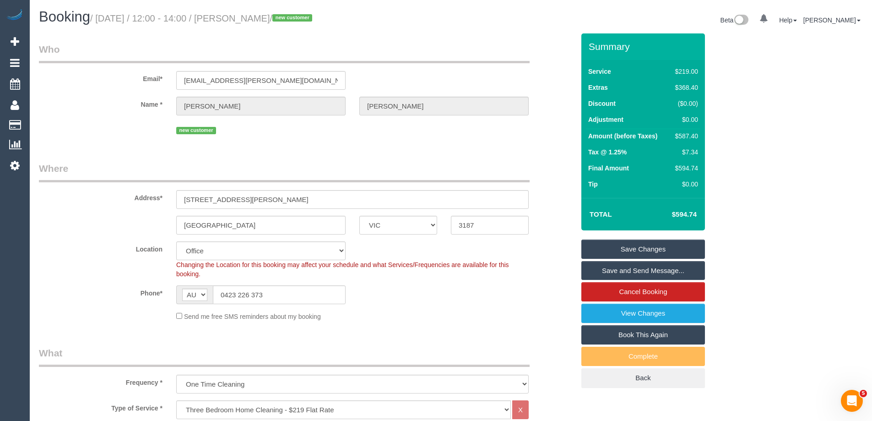
click at [679, 245] on link "Save Changes" at bounding box center [644, 249] width 124 height 19
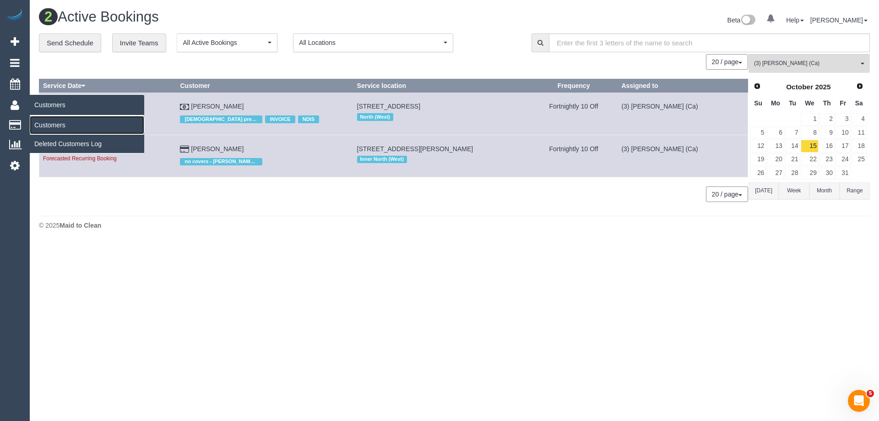
click at [41, 120] on link "Customers" at bounding box center [87, 125] width 114 height 18
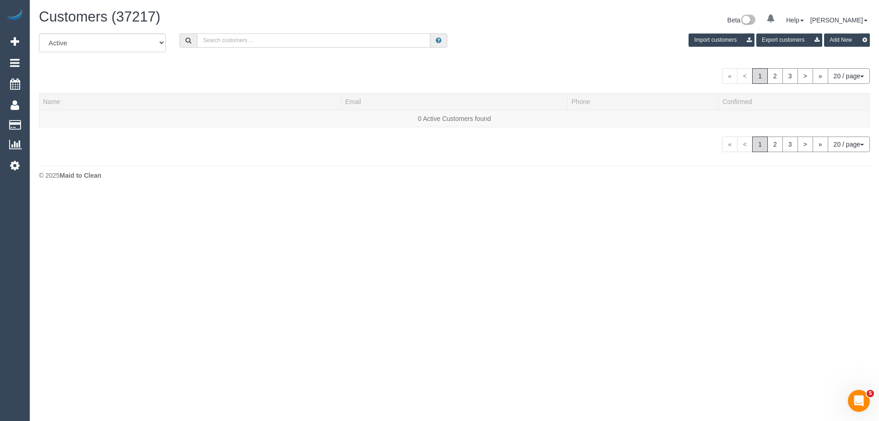
click at [263, 43] on input "text" at bounding box center [314, 40] width 234 height 14
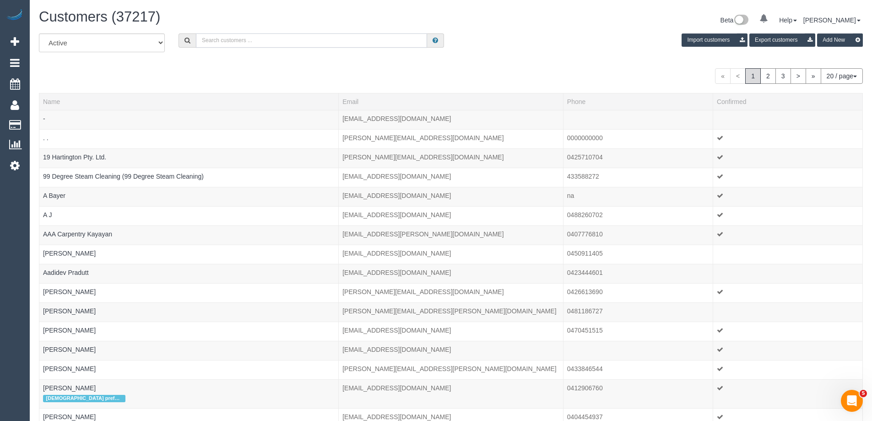
paste input "sanjana.shahreen@gmail.com"
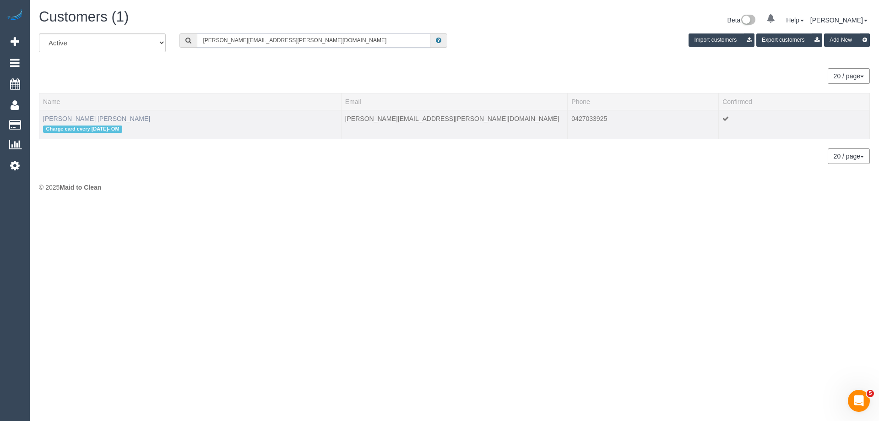
type input "sanjana.shahreen@gmail.com"
click at [88, 119] on link "Sanjana Shahreen" at bounding box center [96, 118] width 107 height 7
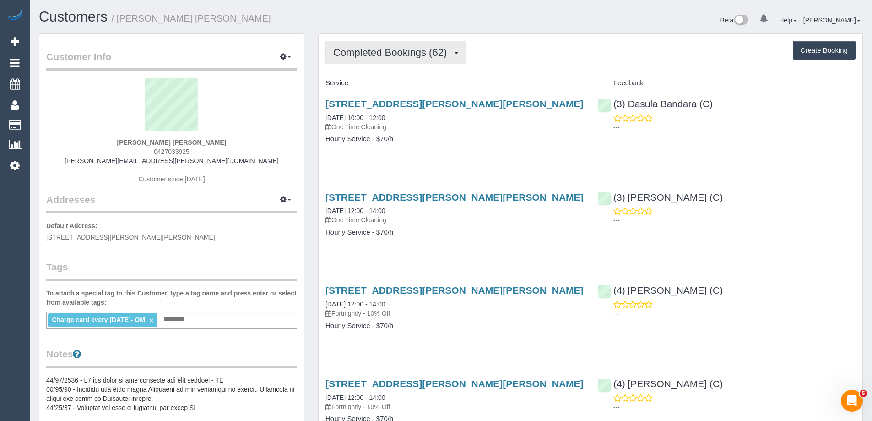
click at [423, 64] on button "Completed Bookings (62)" at bounding box center [396, 52] width 141 height 23
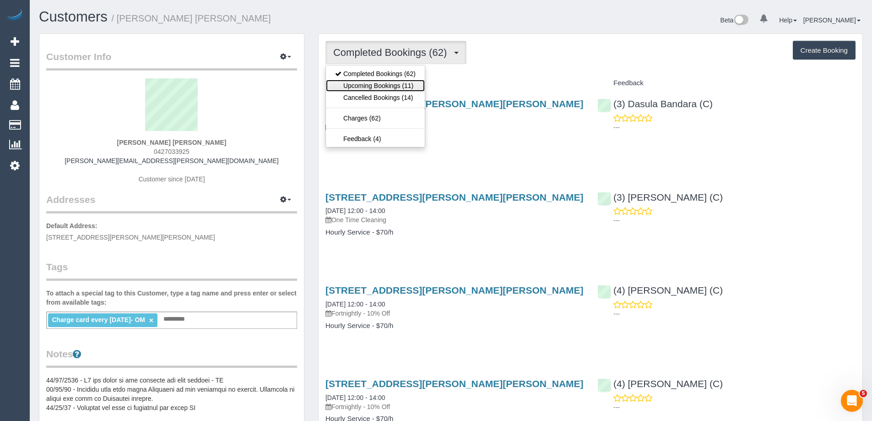
click at [391, 85] on link "Upcoming Bookings (11)" at bounding box center [375, 86] width 99 height 12
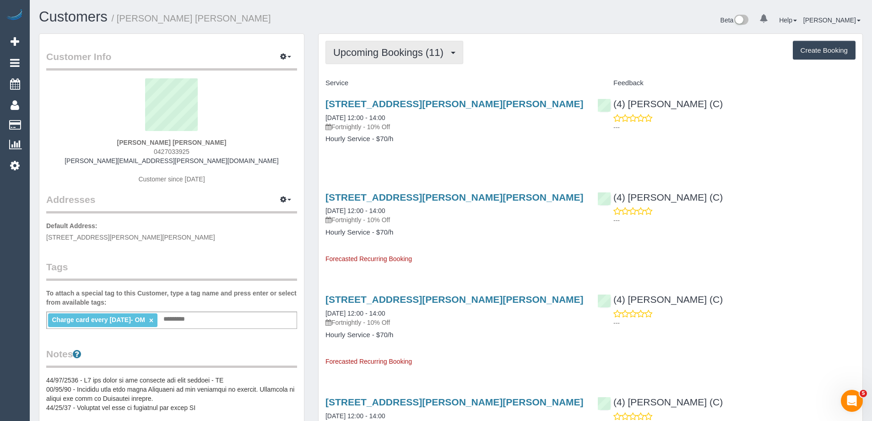
drag, startPoint x: 415, startPoint y: 61, endPoint x: 386, endPoint y: 79, distance: 35.0
click at [415, 61] on button "Upcoming Bookings (11)" at bounding box center [395, 52] width 138 height 23
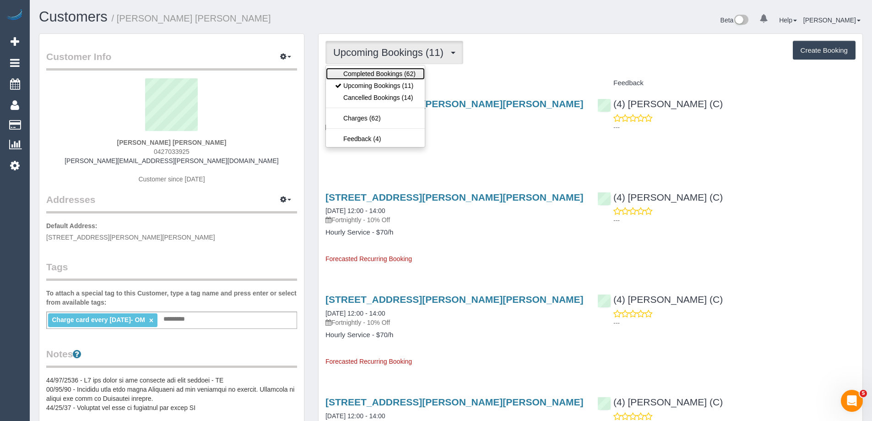
click at [385, 72] on link "Completed Bookings (62)" at bounding box center [375, 74] width 99 height 12
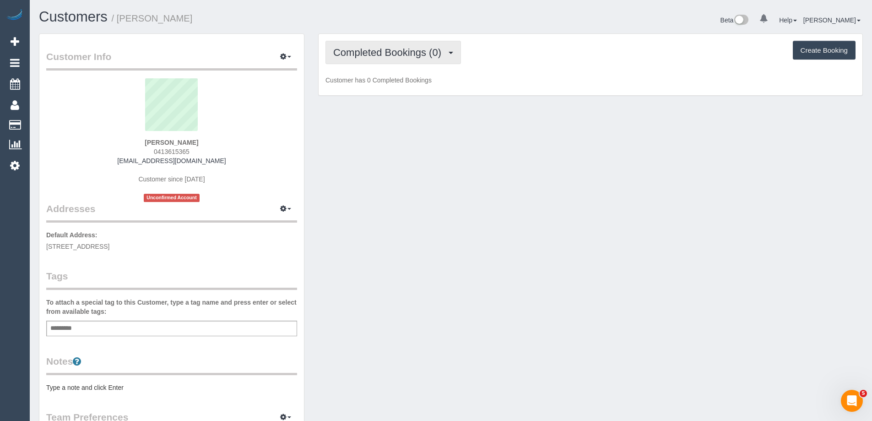
click at [415, 49] on span "Completed Bookings (0)" at bounding box center [389, 52] width 113 height 11
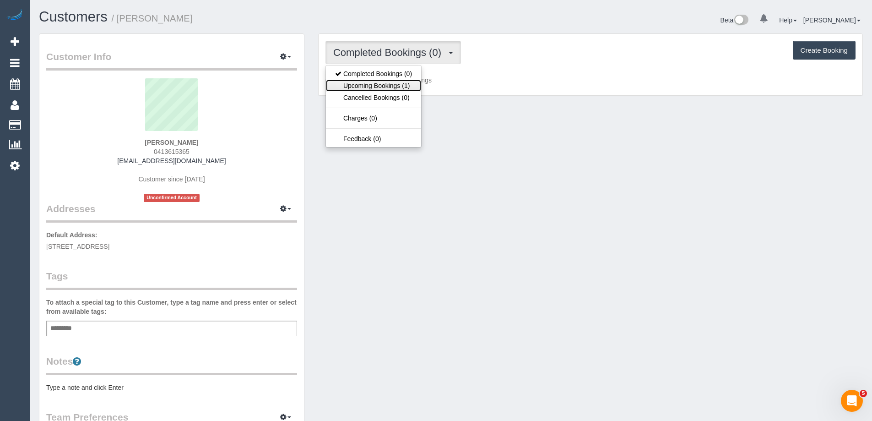
click at [404, 87] on link "Upcoming Bookings (1)" at bounding box center [373, 86] width 95 height 12
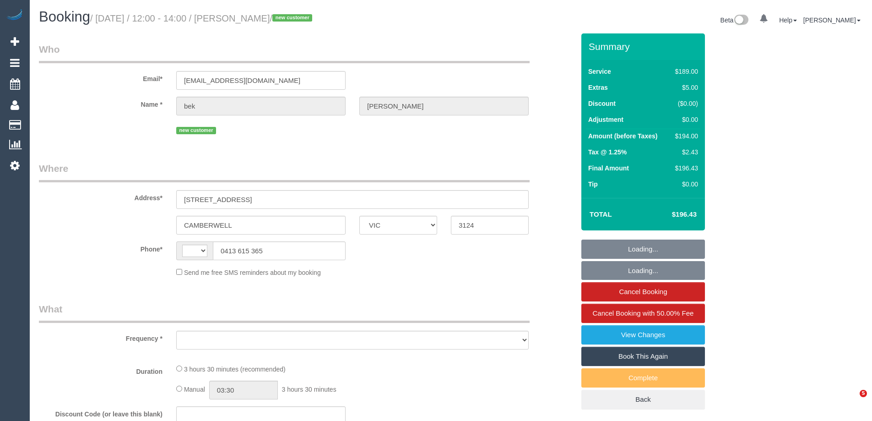
select select "VIC"
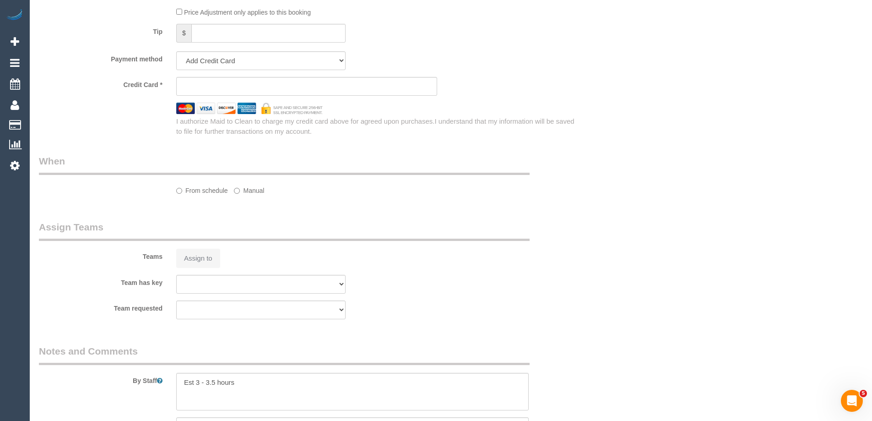
select select "string:AU"
select select "object:558"
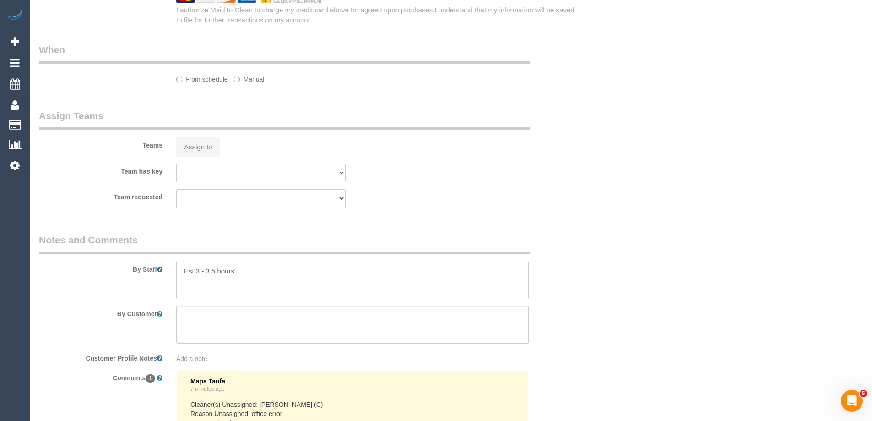
select select "string:stripe-pm_1RvvCc2GScqysDRVrW2XOBJu"
select select "number:29"
select select "number:14"
select select "number:19"
select select "number:24"
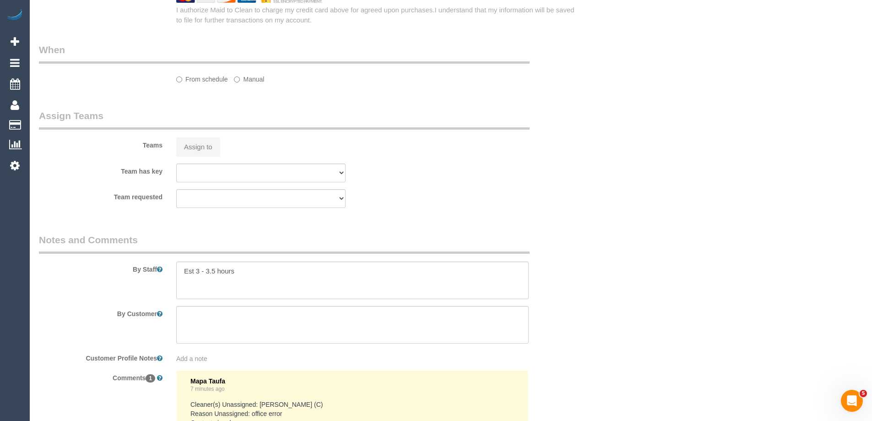
select select "number:35"
select select "number:26"
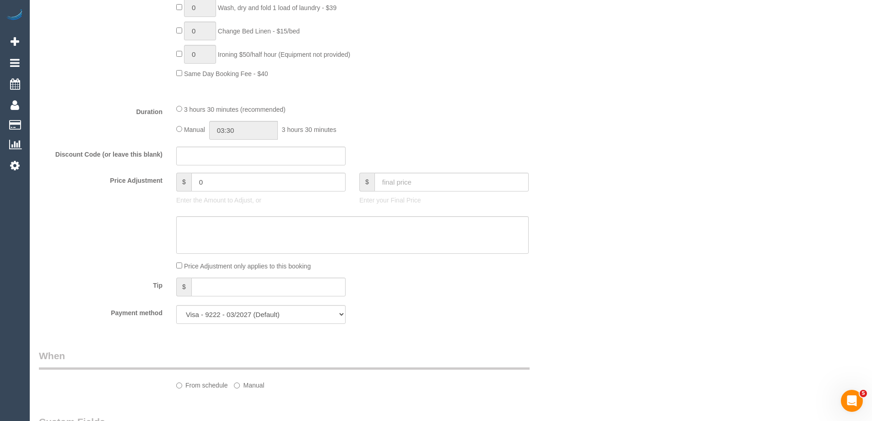
select select "object:805"
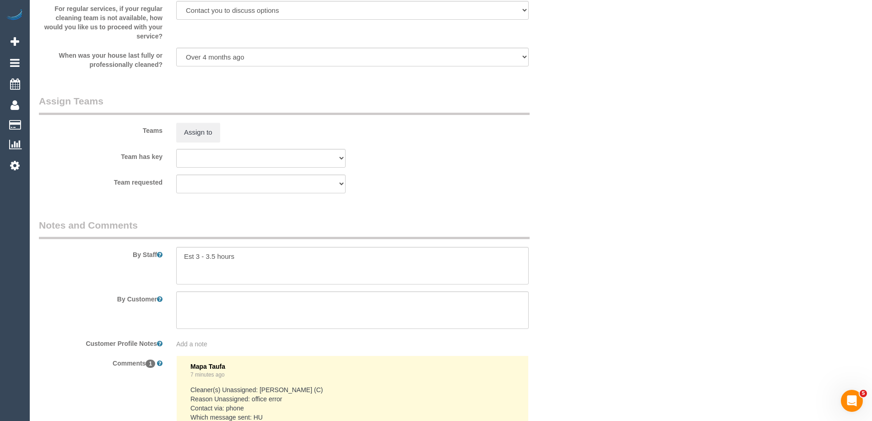
scroll to position [1515, 0]
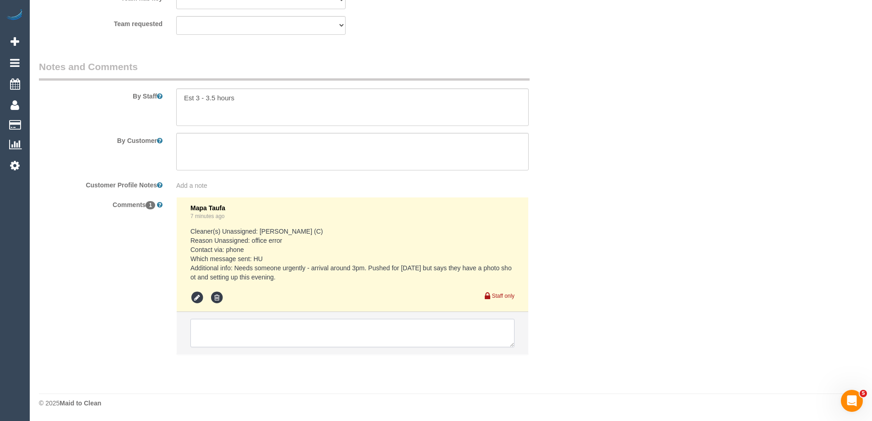
click at [246, 337] on textarea at bounding box center [353, 333] width 324 height 28
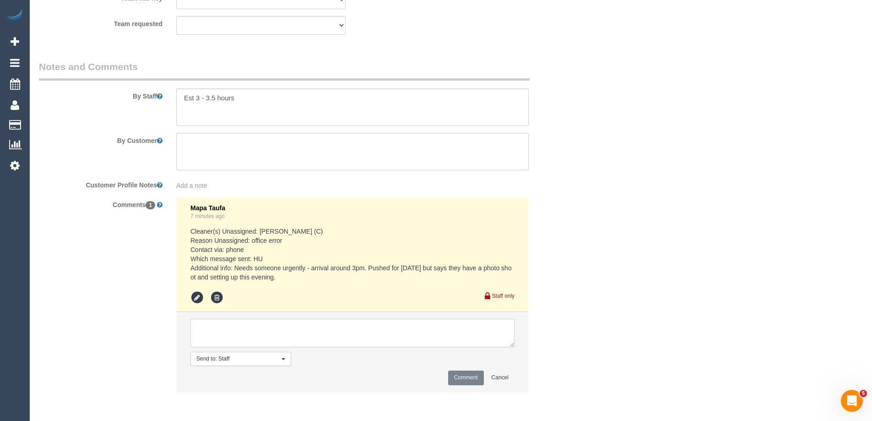
click at [246, 337] on textarea at bounding box center [353, 333] width 324 height 28
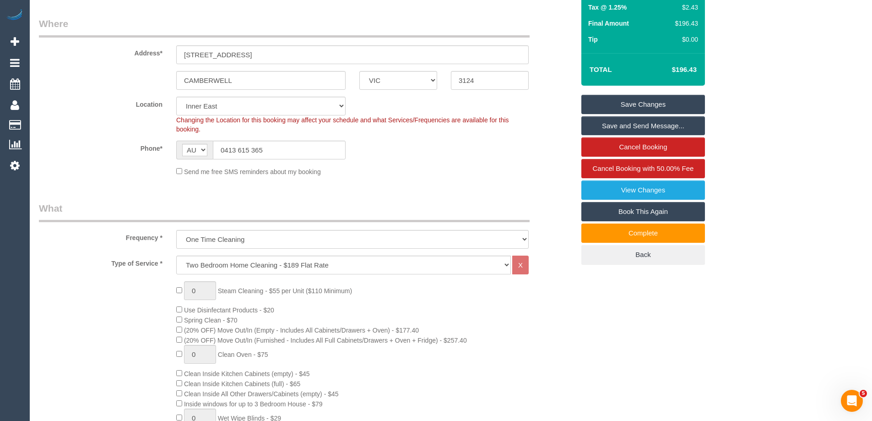
scroll to position [4, 0]
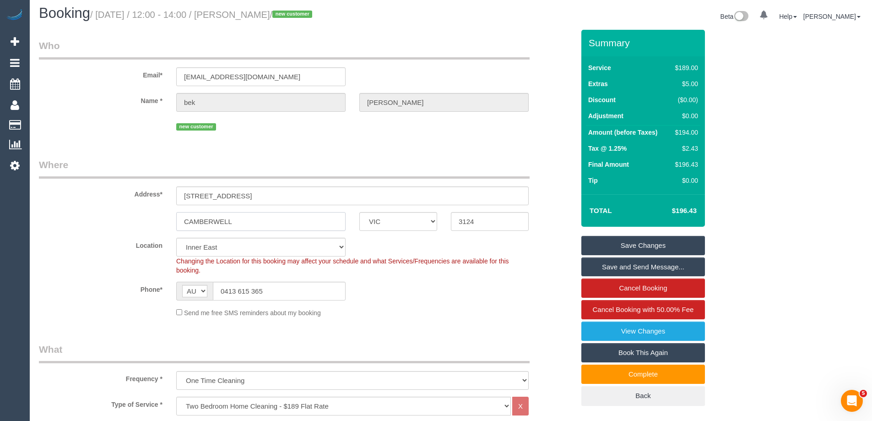
click at [211, 222] on input "CAMBERWELL" at bounding box center [260, 221] width 169 height 19
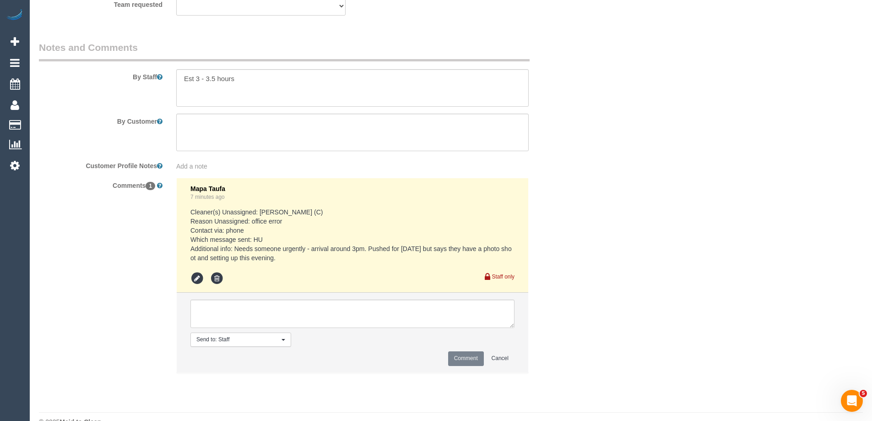
scroll to position [1553, 0]
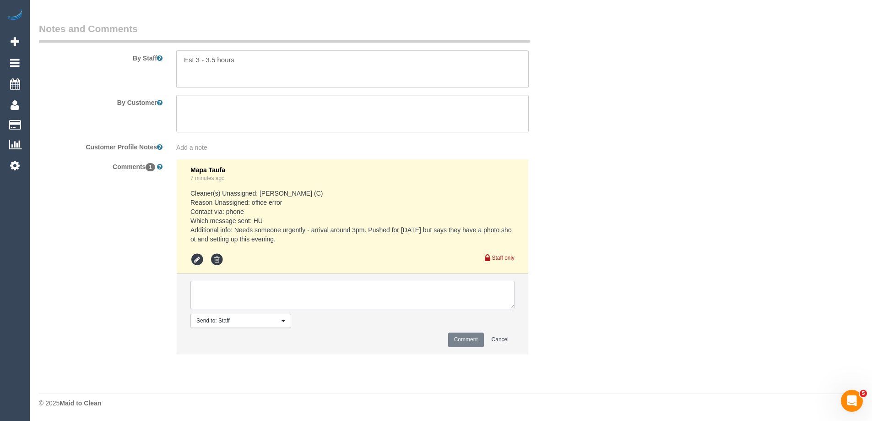
click at [242, 304] on textarea at bounding box center [353, 295] width 324 height 28
type textarea "Offered to Vish + Madu - pending"
click at [459, 339] on button "Comment" at bounding box center [466, 339] width 36 height 14
click at [563, 319] on div "Comments 1 Mapa Taufa 7 minutes ago Cleaner(s) Unassigned: [PERSON_NAME] (C) Re…" at bounding box center [307, 261] width 550 height 205
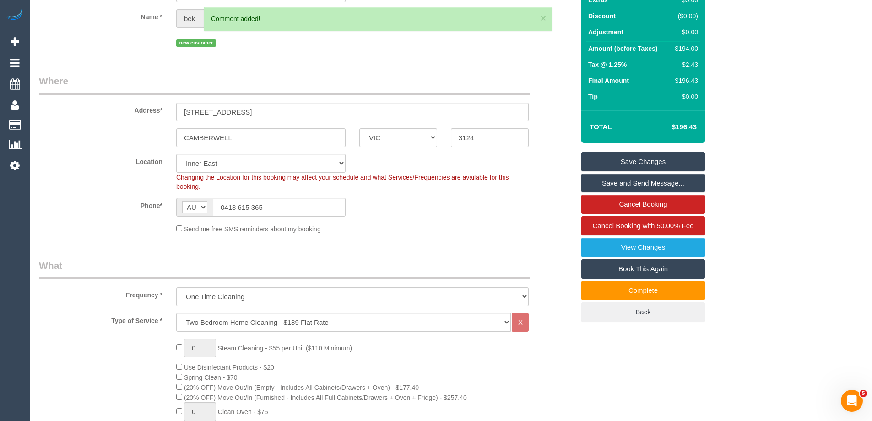
scroll to position [0, 0]
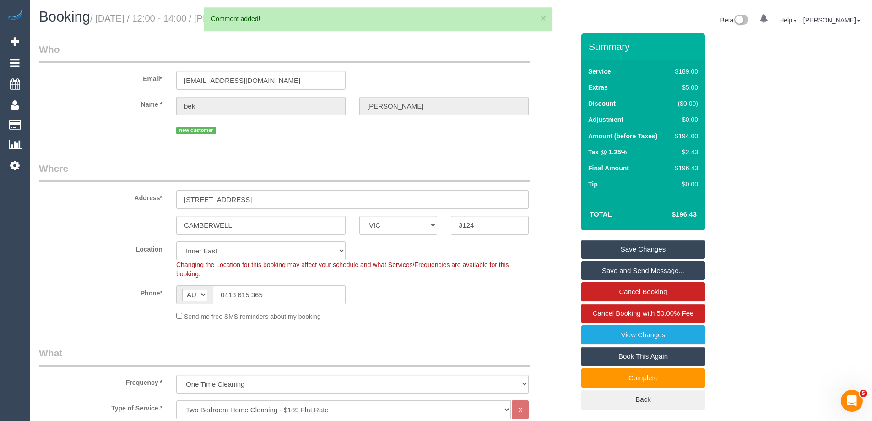
click at [630, 249] on link "Save Changes" at bounding box center [644, 249] width 124 height 19
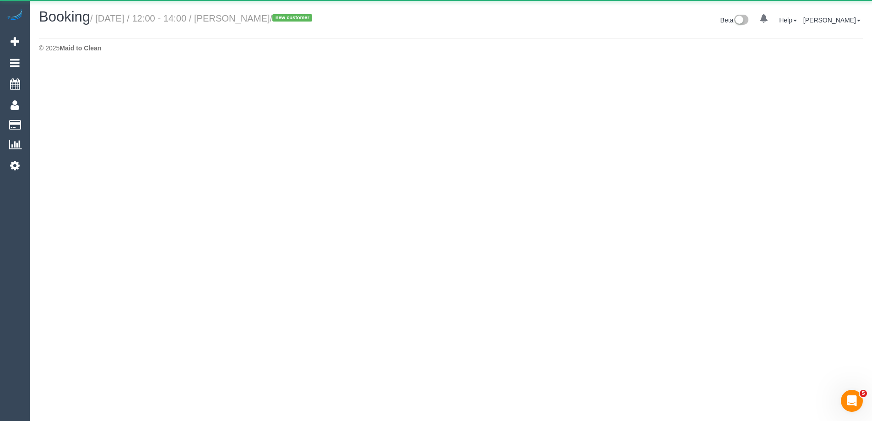
select select "VIC"
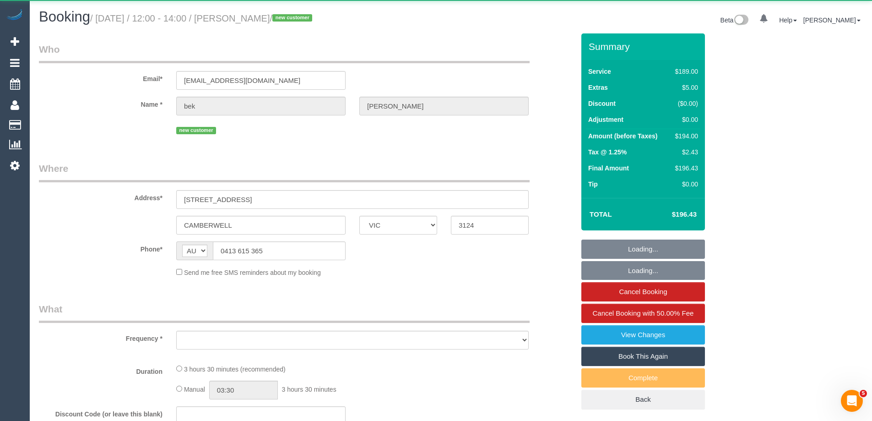
select select "object:2164"
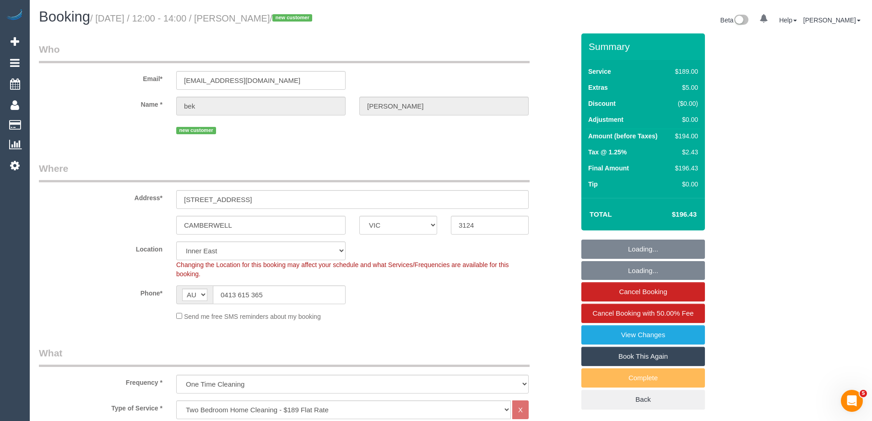
select select "string:stripe-pm_1RvvCc2GScqysDRVrW2XOBJu"
select select "number:29"
select select "number:14"
select select "number:19"
select select "number:24"
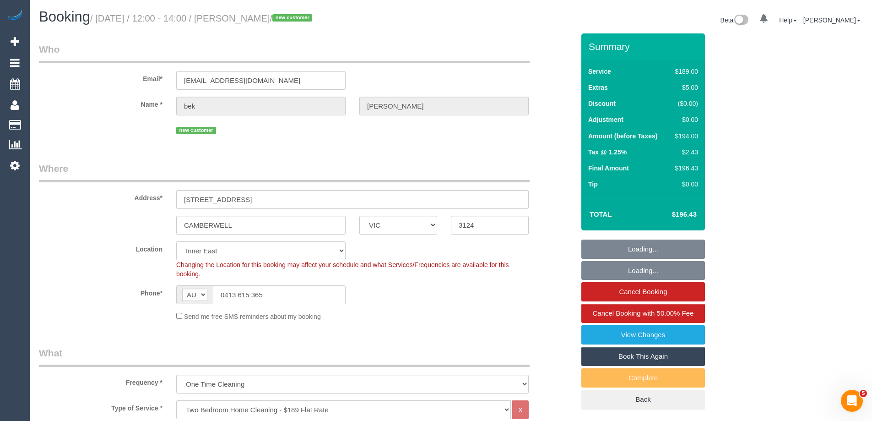
select select "number:35"
select select "number:26"
select select "object:2413"
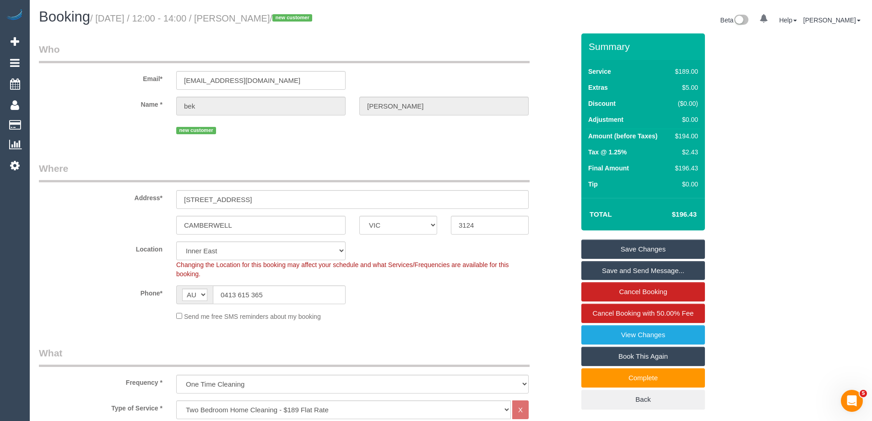
click at [523, 301] on div "Phone* AF AL DZ AD AO AI AQ AG AR AM AW AU AT AZ BS BH BD BB BY BE BZ BJ BM BT …" at bounding box center [307, 294] width 550 height 19
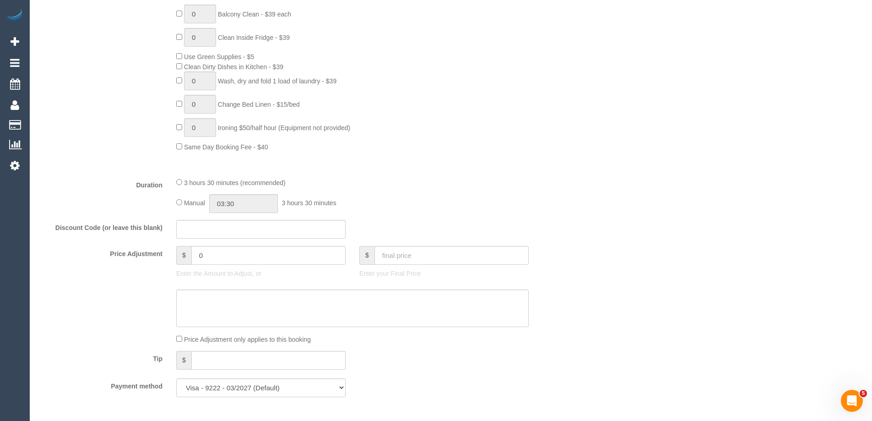
scroll to position [779, 0]
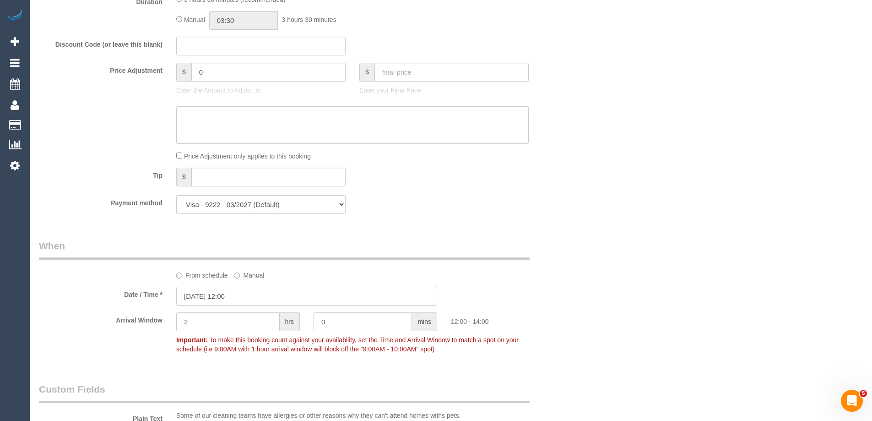
click at [223, 296] on input "27/08/2025 12:00" at bounding box center [306, 296] width 261 height 19
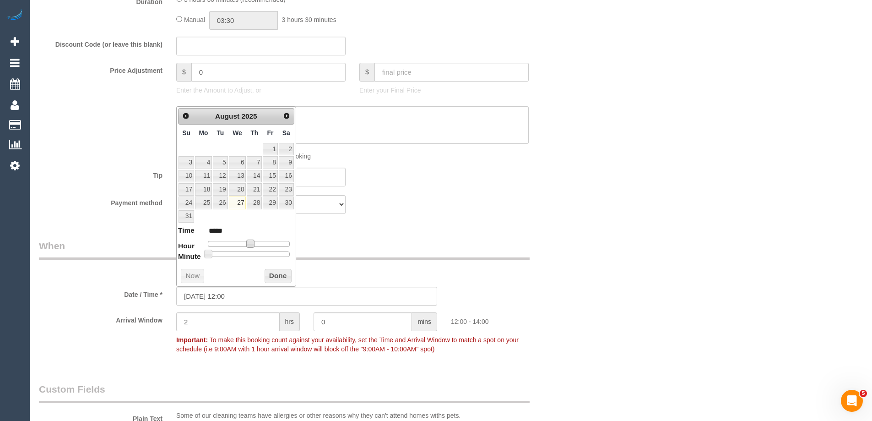
type input "27/08/2025 13:00"
type input "*****"
type input "27/08/2025 14:00"
type input "*****"
drag, startPoint x: 250, startPoint y: 242, endPoint x: 256, endPoint y: 244, distance: 7.2
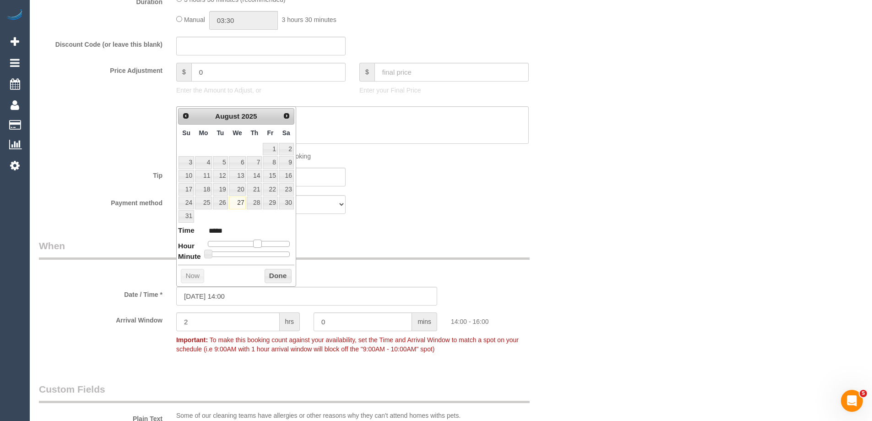
click at [256, 244] on span at bounding box center [257, 244] width 8 height 8
click at [274, 275] on button "Done" at bounding box center [278, 276] width 27 height 15
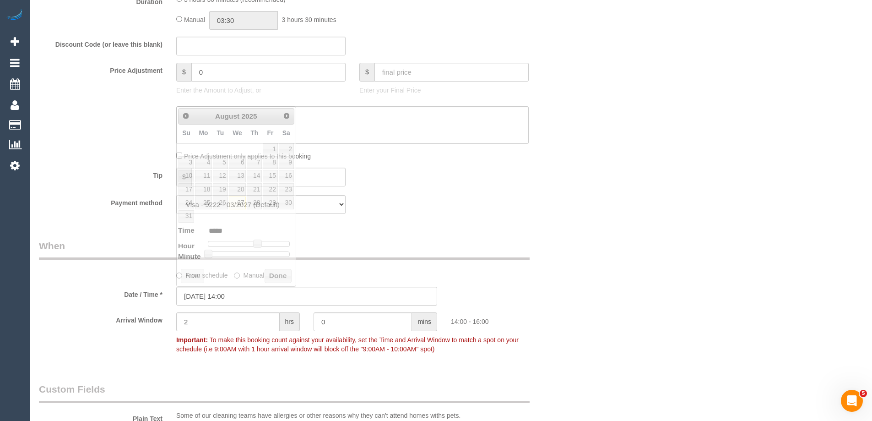
click at [682, 270] on div "Who Email* bek@beksheppard.com.au Name * bek sheppard new customer Where Addres…" at bounding box center [451, 224] width 824 height 1939
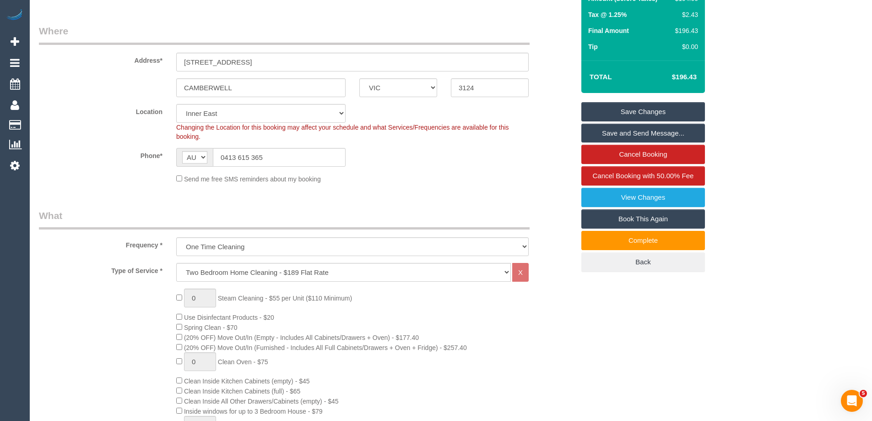
scroll to position [0, 0]
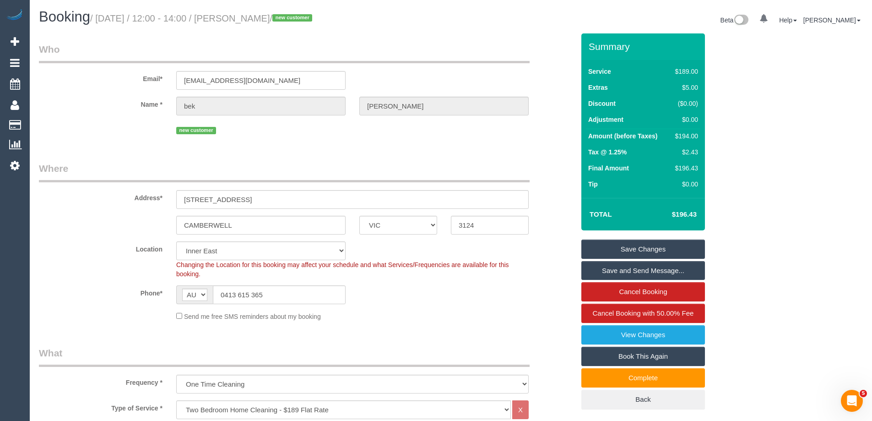
click at [684, 135] on div "$194.00" at bounding box center [685, 135] width 27 height 9
copy div "194.00"
click at [748, 128] on div "Summary Service $189.00 Extras $5.00 Discount ($0.00) Adjustment $0.00 Amount (…" at bounding box center [678, 230] width 206 height 394
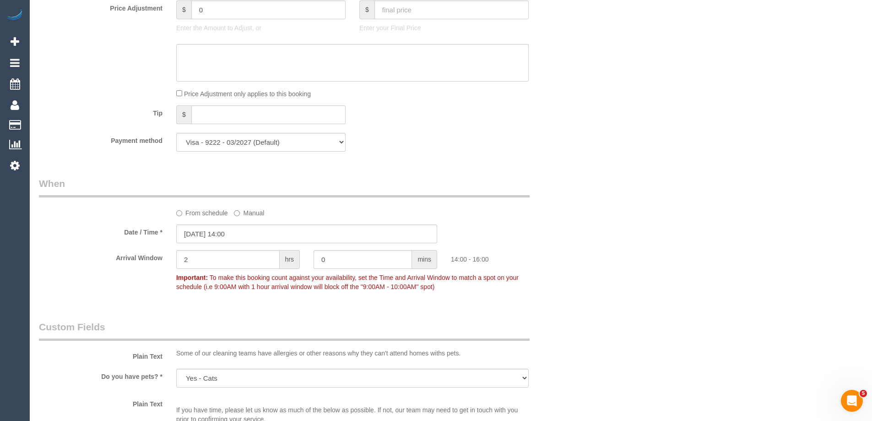
scroll to position [733, 0]
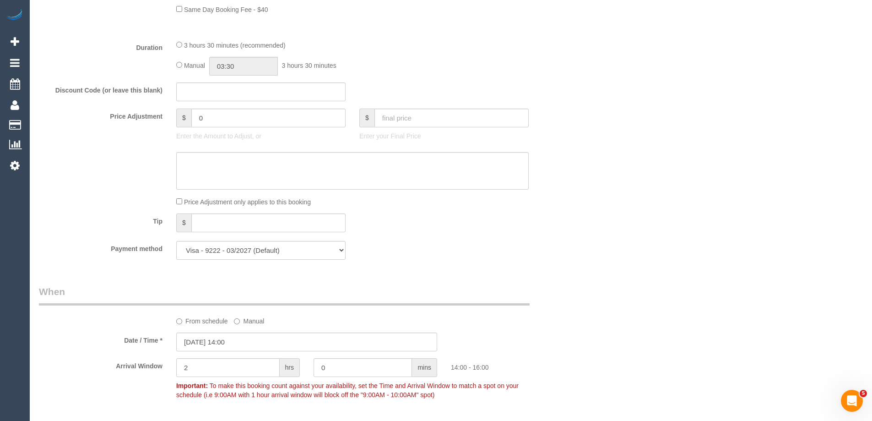
click at [102, 270] on div "Who Email* bek@beksheppard.com.au Name * bek sheppard new customer Where Addres…" at bounding box center [307, 270] width 550 height 1939
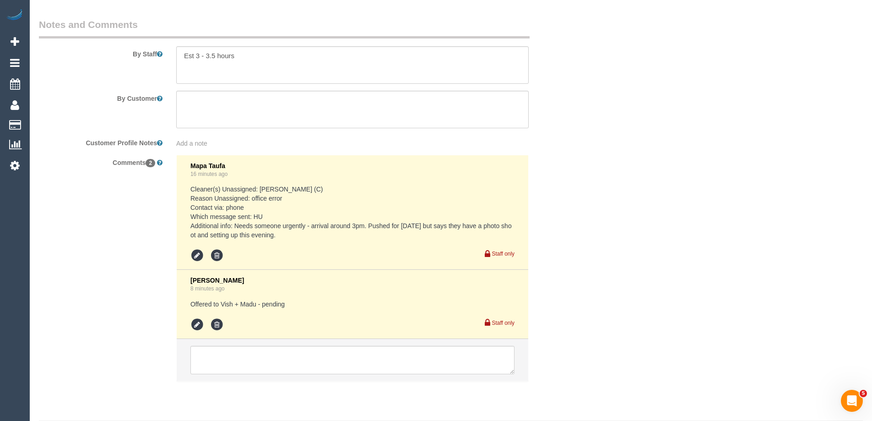
scroll to position [1584, 0]
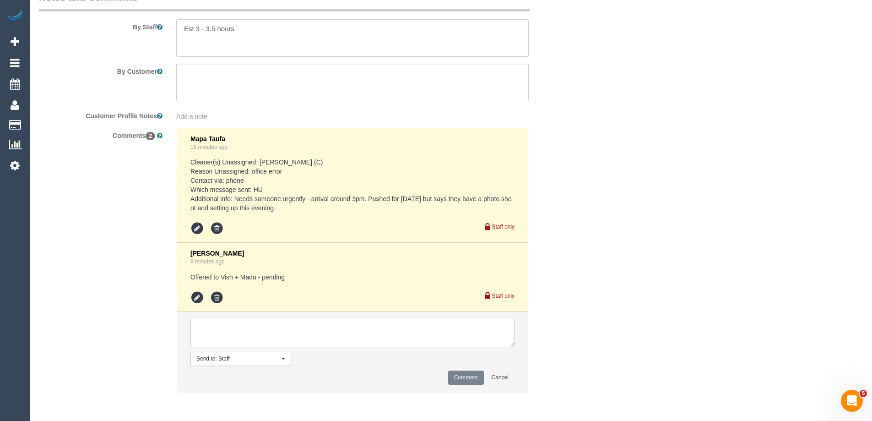
click at [229, 336] on textarea at bounding box center [353, 333] width 324 height 28
click at [201, 297] on icon at bounding box center [198, 298] width 14 height 14
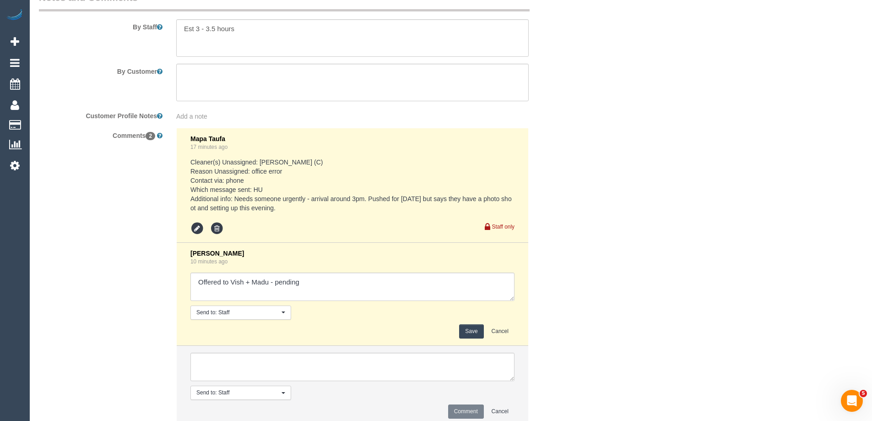
click at [310, 296] on textarea at bounding box center [353, 286] width 324 height 28
type textarea "Offered to Vish + Madu - pending- agreed via sms"
click at [399, 277] on textarea at bounding box center [353, 286] width 324 height 28
click at [467, 331] on button "Save" at bounding box center [471, 331] width 24 height 14
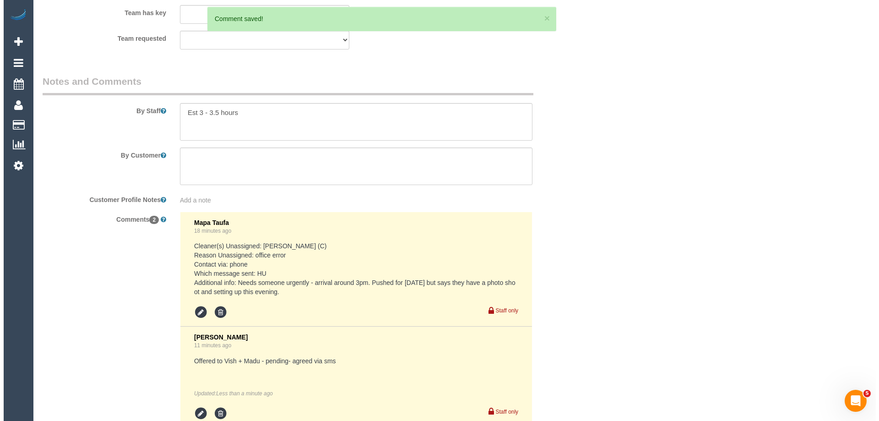
scroll to position [1309, 0]
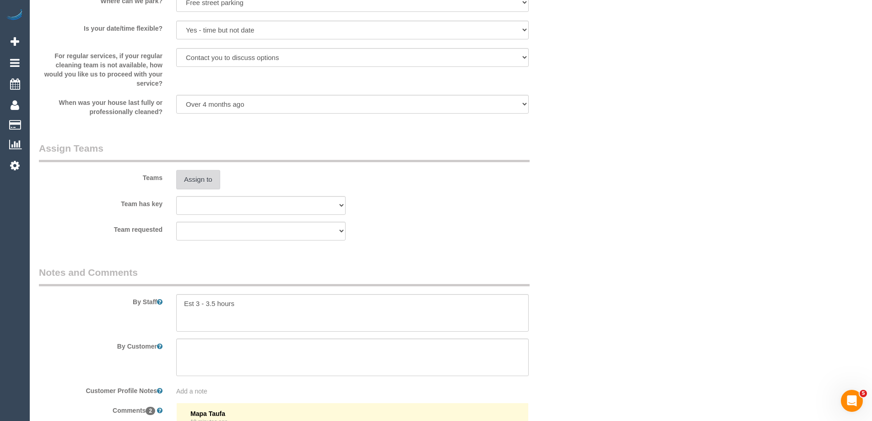
click at [206, 183] on button "Assign to" at bounding box center [198, 179] width 44 height 19
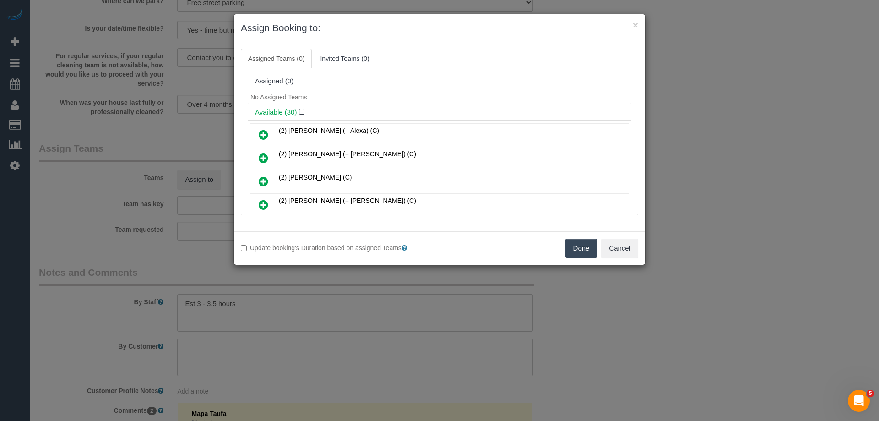
click at [387, 109] on h4 "Available (30)" at bounding box center [439, 113] width 369 height 8
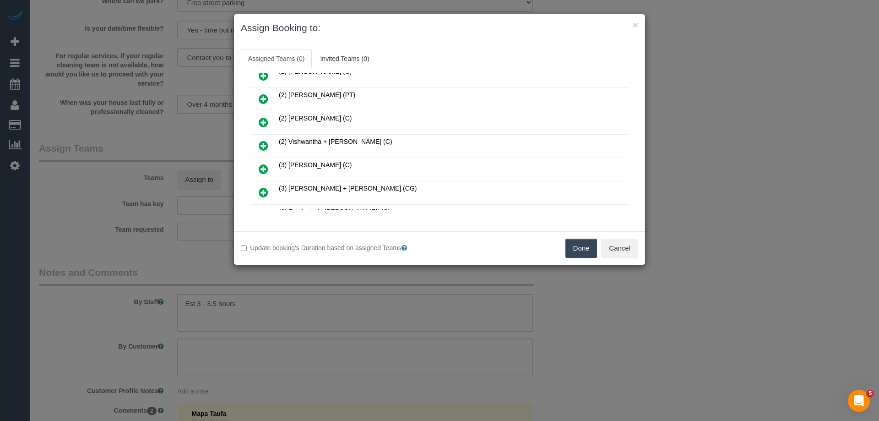
click at [262, 147] on icon at bounding box center [264, 145] width 10 height 11
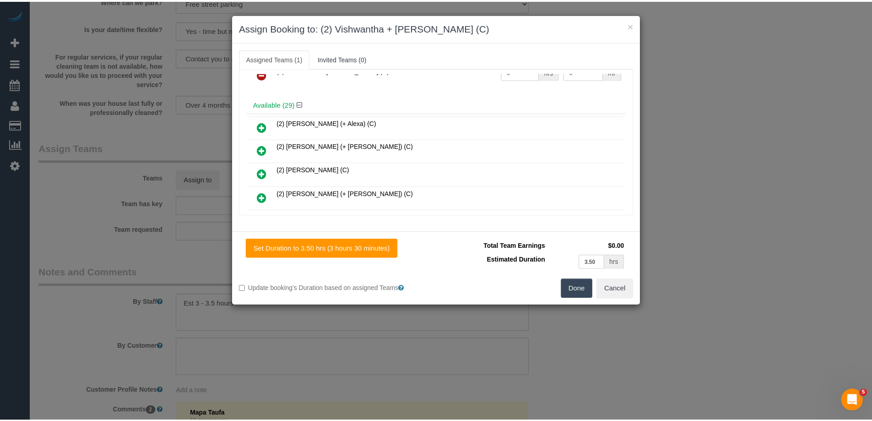
scroll to position [0, 0]
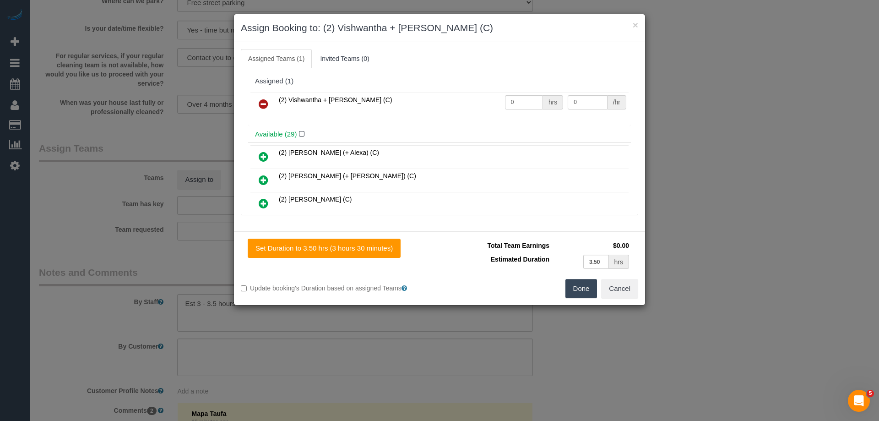
click at [537, 107] on div "0 hrs" at bounding box center [534, 102] width 59 height 14
click at [525, 103] on input "0" at bounding box center [524, 102] width 38 height 14
type input "1"
click at [596, 102] on input "0" at bounding box center [587, 102] width 39 height 14
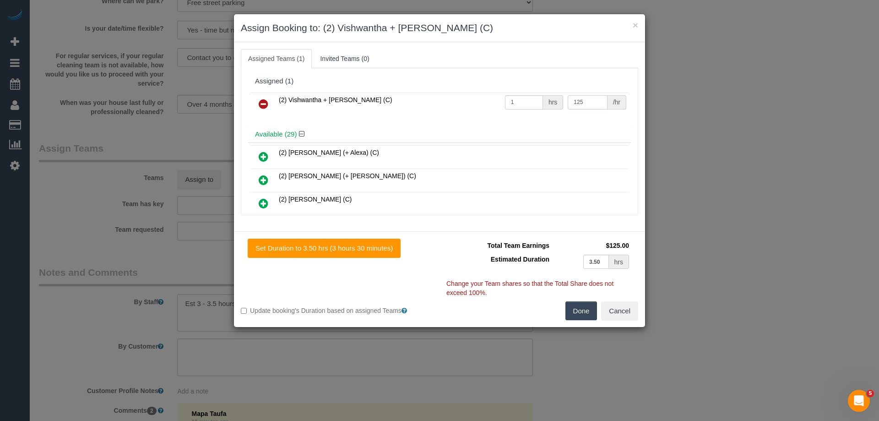
type input "125"
click at [580, 318] on button "Done" at bounding box center [582, 310] width 32 height 19
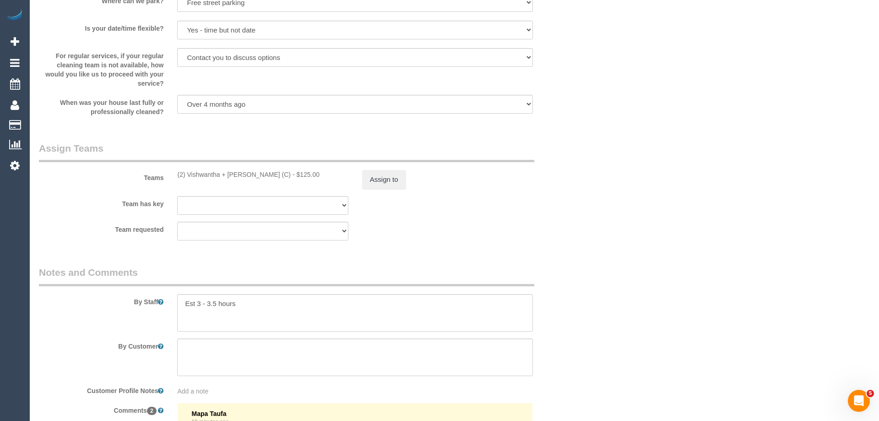
click at [580, 318] on div "× Assign Booking to: (2) Vishwantha + Madhushika (C) Assigned Teams (1) Invited…" at bounding box center [439, 210] width 879 height 421
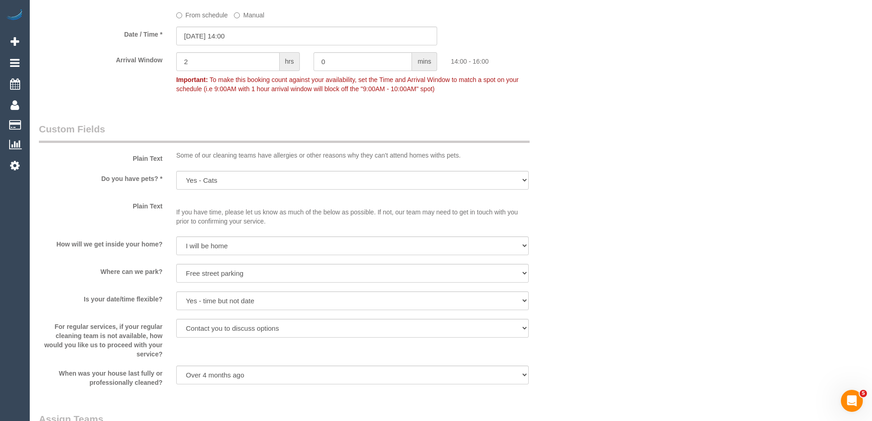
scroll to position [1035, 0]
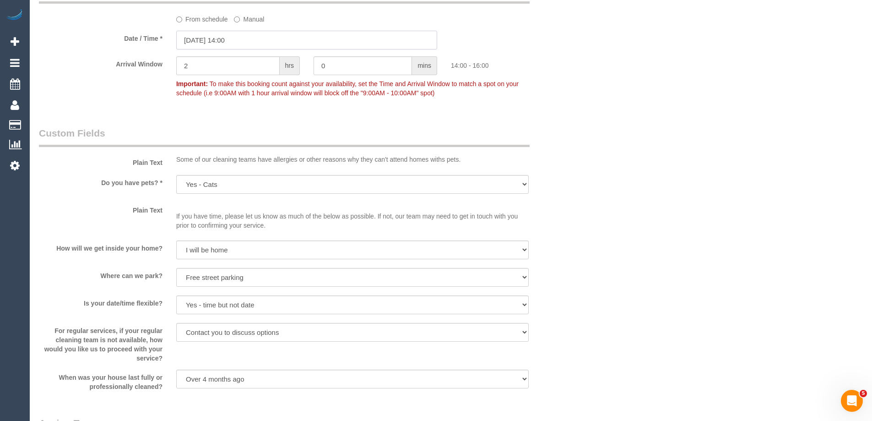
click at [207, 43] on input "27/08/2025 14:00" at bounding box center [306, 40] width 261 height 19
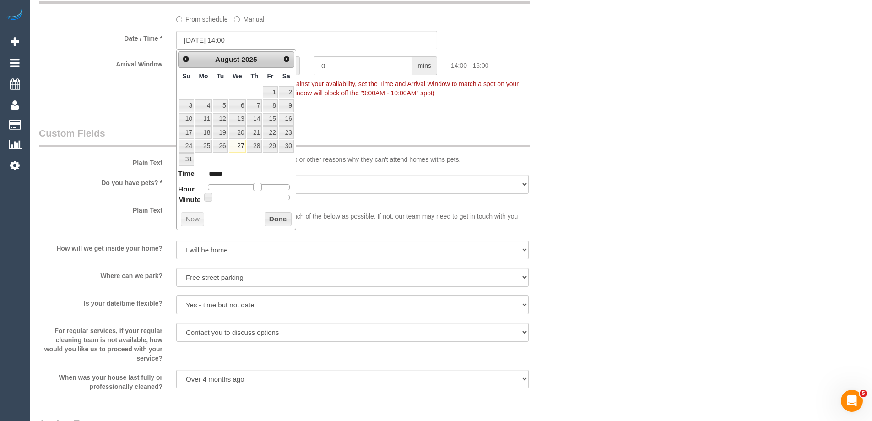
type input "27/08/2025 15:00"
type input "*****"
click at [259, 190] on span at bounding box center [261, 187] width 8 height 8
click at [269, 218] on button "Done" at bounding box center [278, 219] width 27 height 15
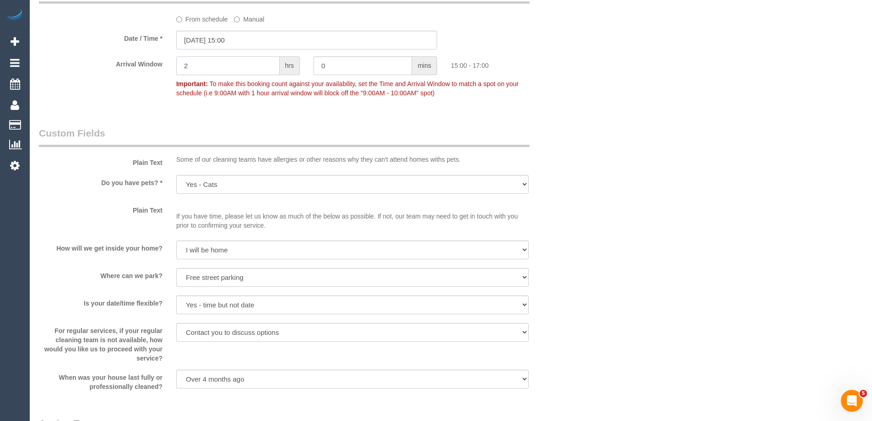
click at [218, 67] on input "2" at bounding box center [227, 65] width 103 height 19
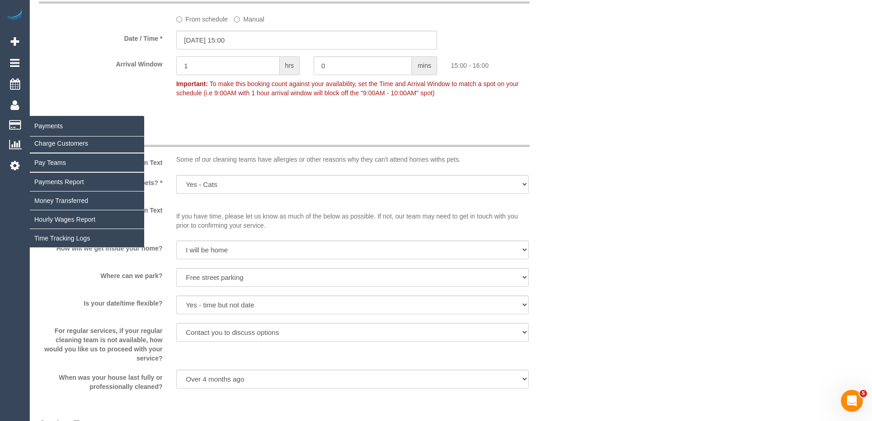
type input "1"
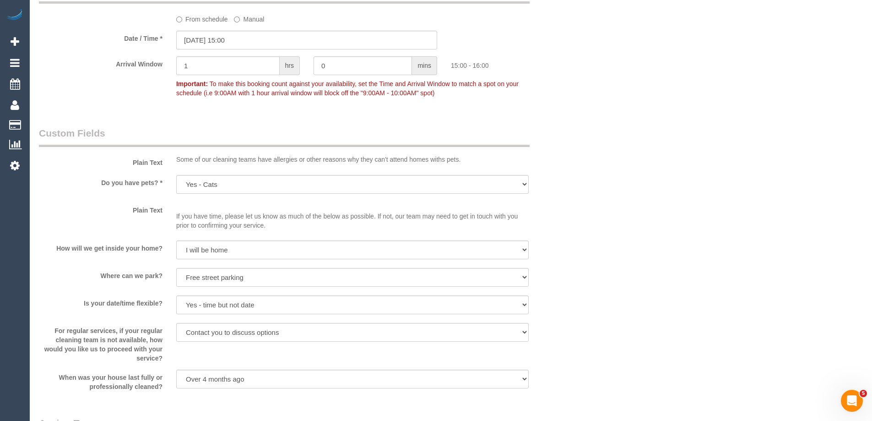
click at [716, 196] on div "Who Email* bek@beksheppard.com.au Name * bek sheppard new customer Where Addres…" at bounding box center [451, 3] width 824 height 2009
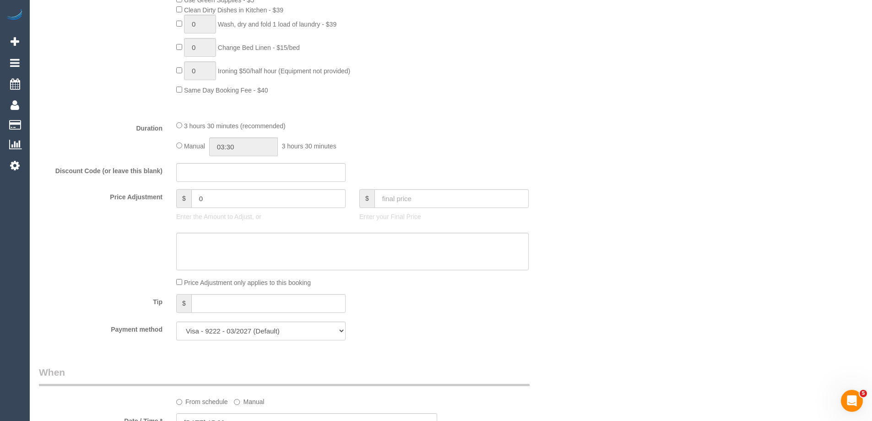
scroll to position [531, 0]
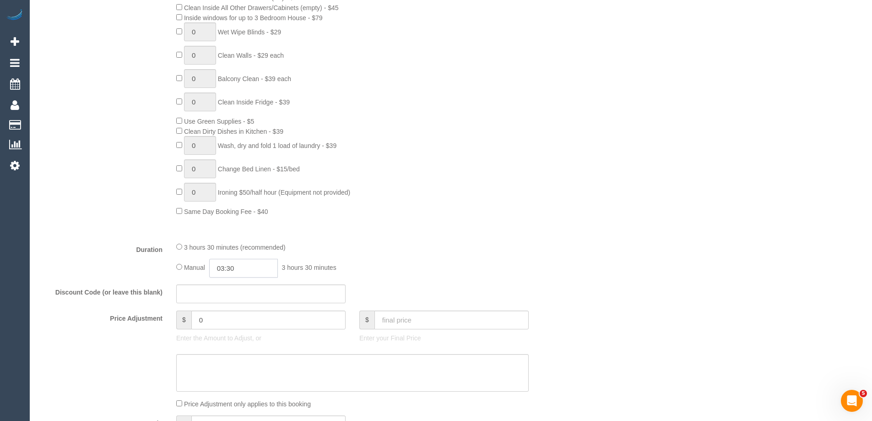
click at [267, 261] on input "03:30" at bounding box center [243, 268] width 69 height 19
drag, startPoint x: 237, startPoint y: 299, endPoint x: 254, endPoint y: 265, distance: 37.7
click at [238, 297] on li "01:30" at bounding box center [233, 303] width 41 height 12
click at [254, 265] on input "01:30" at bounding box center [243, 268] width 69 height 19
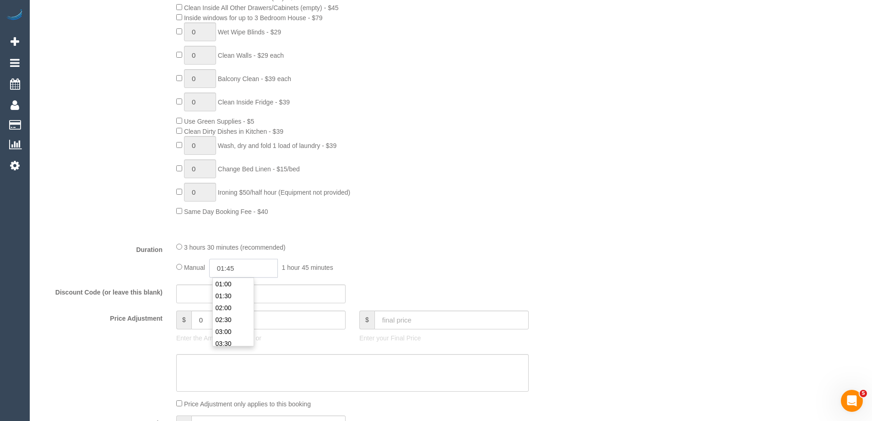
type input "01:45"
click at [556, 217] on div "Type of Service * Hourly Service - $70/h Hourly Service - $65/h Hourly Service …" at bounding box center [307, 51] width 536 height 365
click at [436, 242] on div "3 hours 30 minutes (recommended)" at bounding box center [352, 247] width 353 height 10
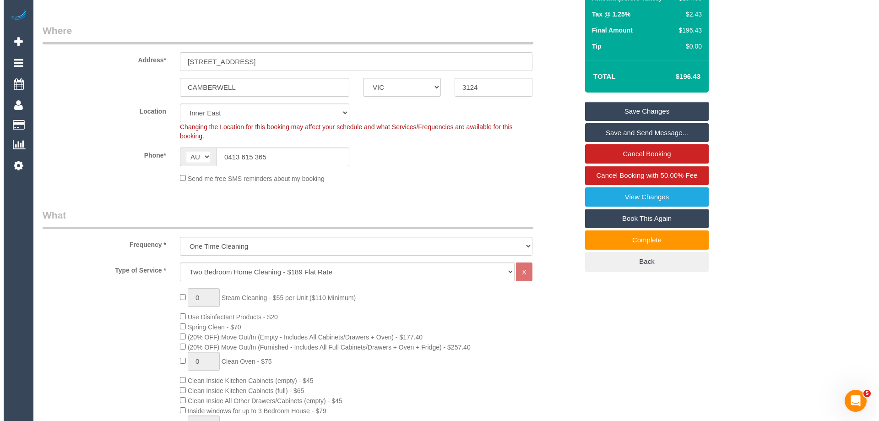
scroll to position [137, 0]
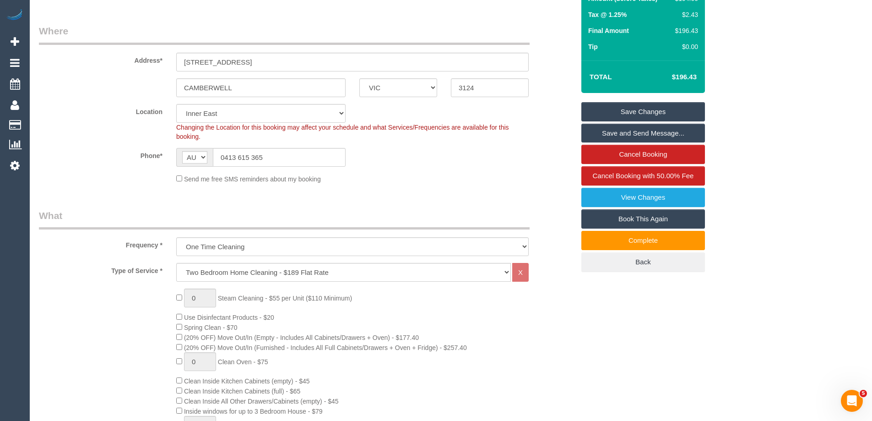
click at [604, 134] on link "Save and Send Message..." at bounding box center [644, 133] width 124 height 19
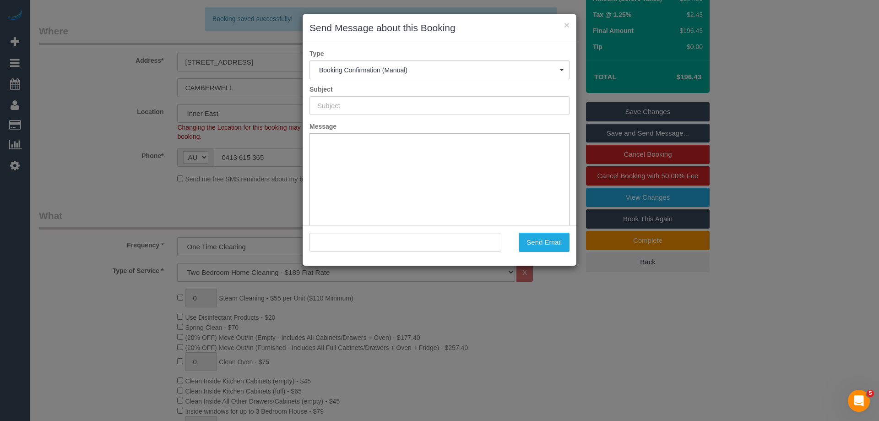
type input "Booking Confirmed"
type input ""bek sheppard" <bek@beksheppard.com.au>"
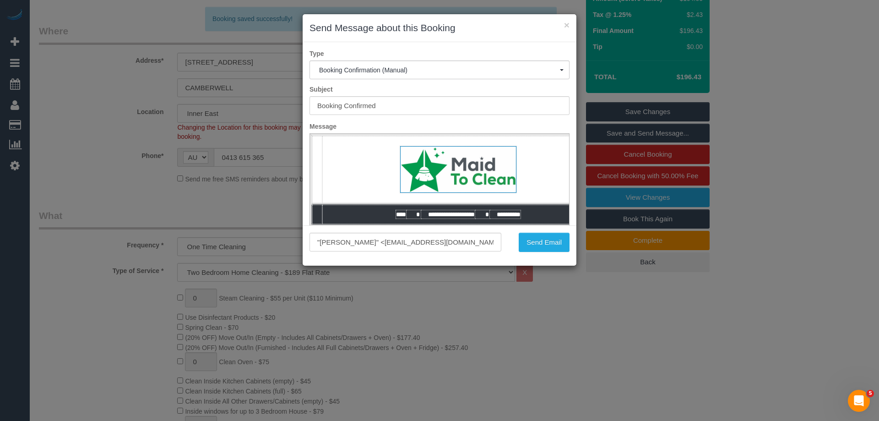
scroll to position [0, 0]
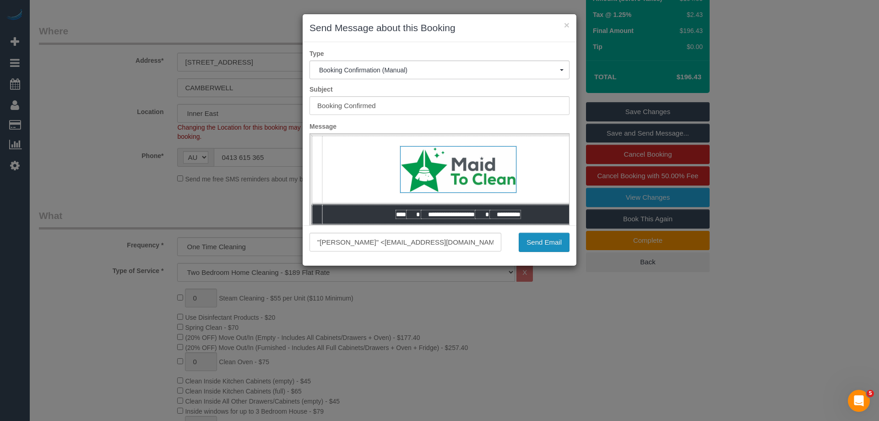
click at [535, 242] on button "Send Email" at bounding box center [544, 242] width 51 height 19
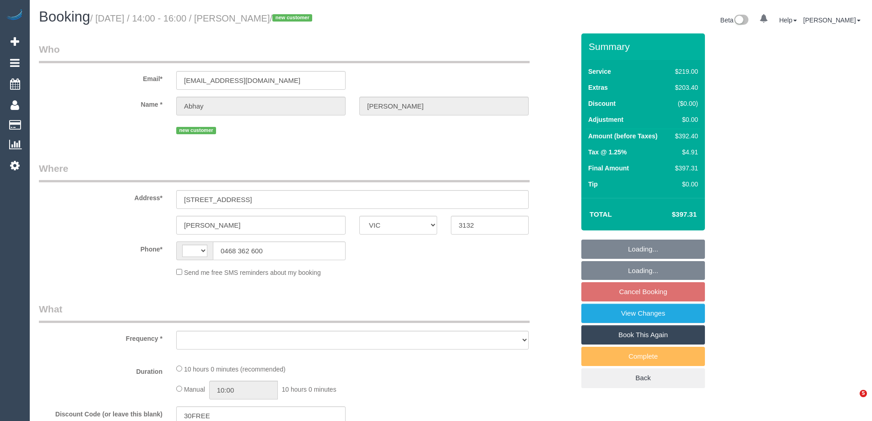
select select "VIC"
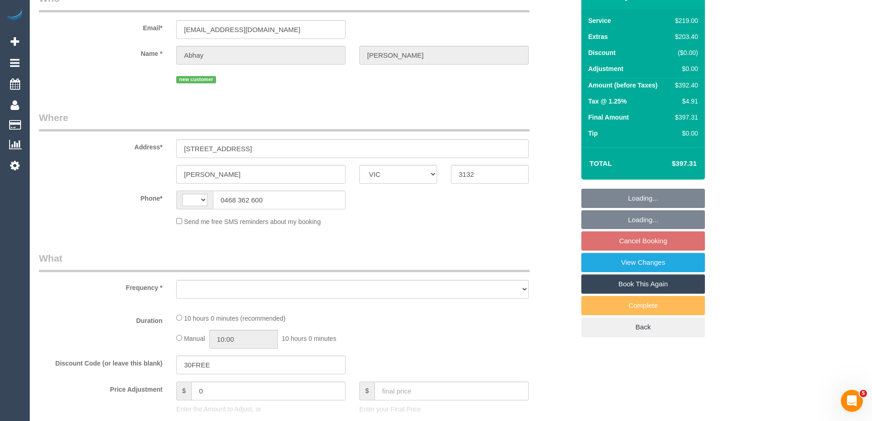
select select "string:AU"
select select "object:555"
select select "string:stripe-pm_1Rzrem2GScqysDRVBNb4qXdH"
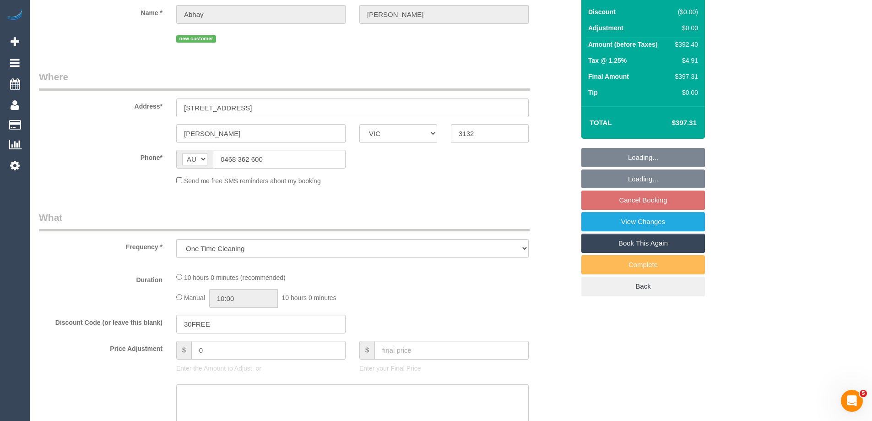
select select "number:28"
select select "number:16"
select select "number:19"
select select "number:24"
select select "number:35"
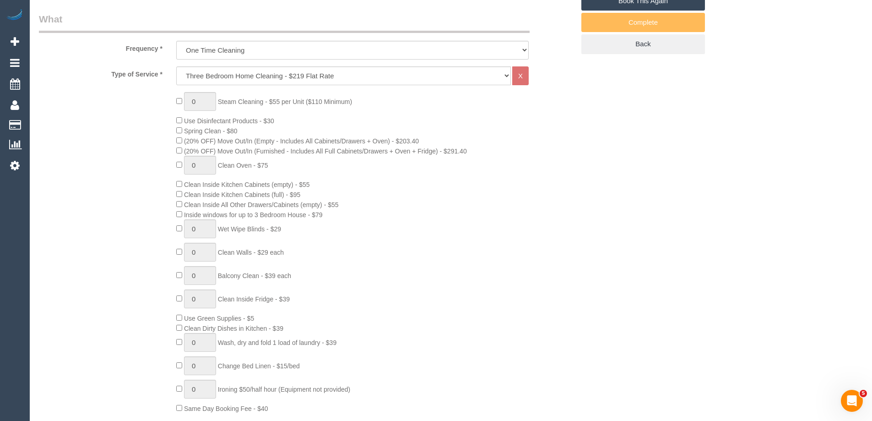
select select "object:1225"
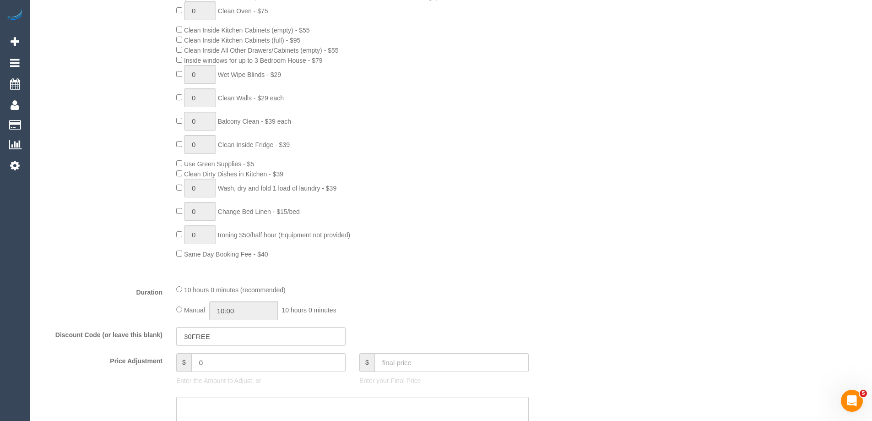
select select "spot5"
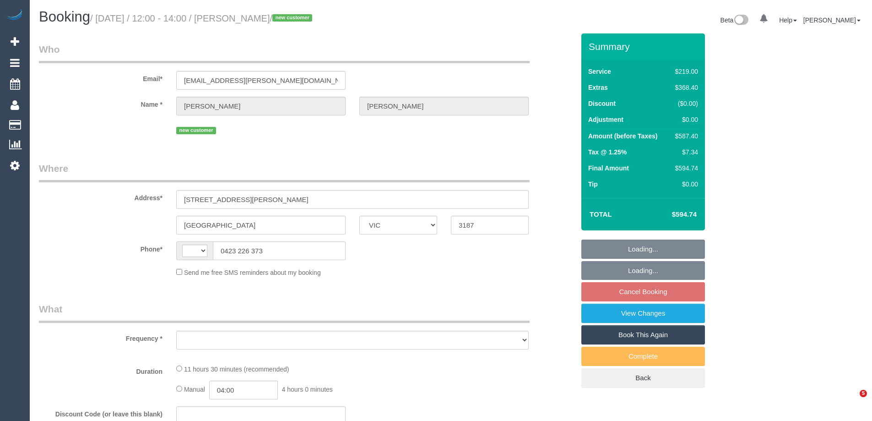
select select "VIC"
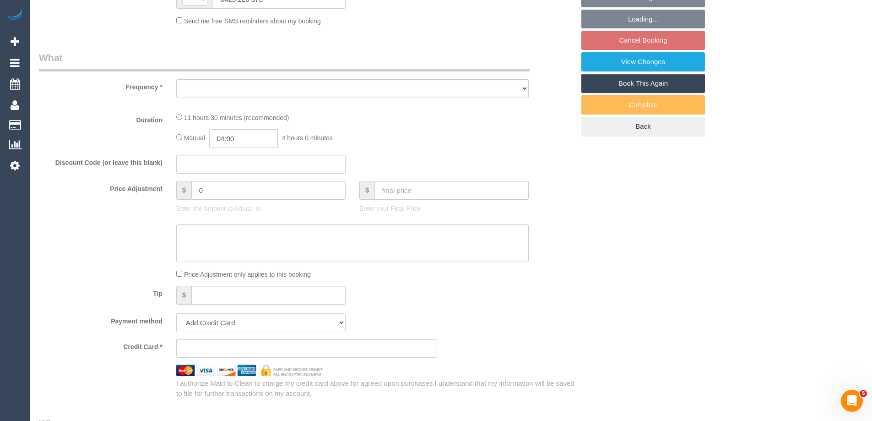
select select "string:AU"
select select "object:631"
select select "string:stripe-pm_1RqRQ82GScqysDRVwoOBDfRc"
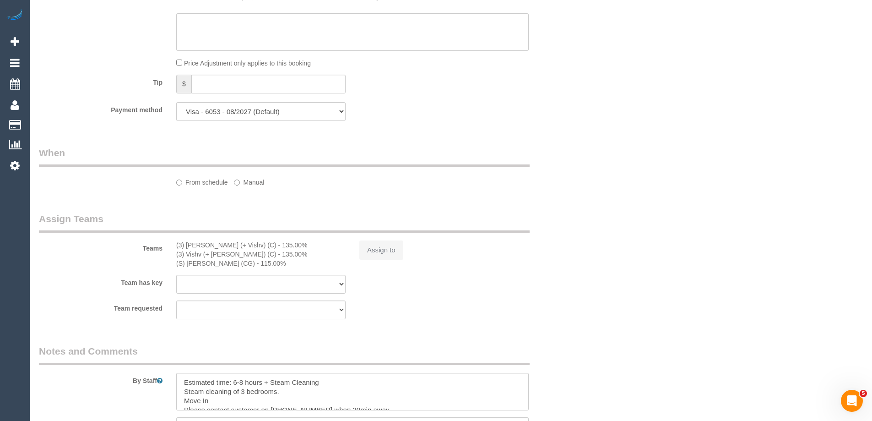
select select "number:28"
select select "number:14"
select select "number:19"
select select "number:24"
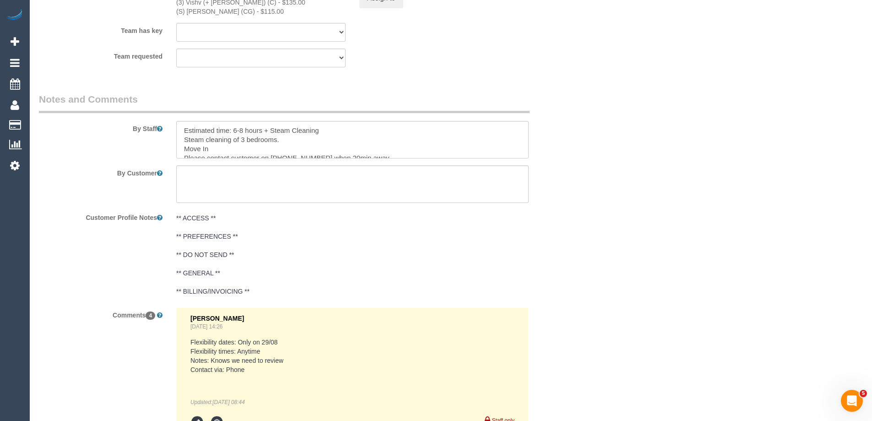
select select "object:2125"
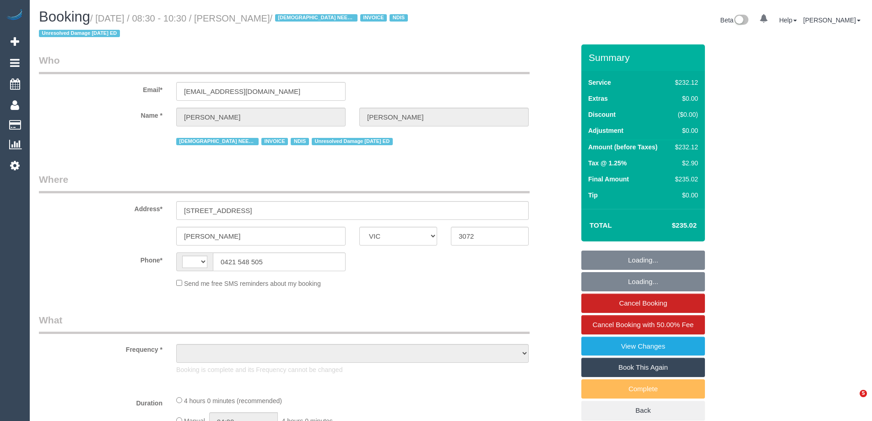
select select "VIC"
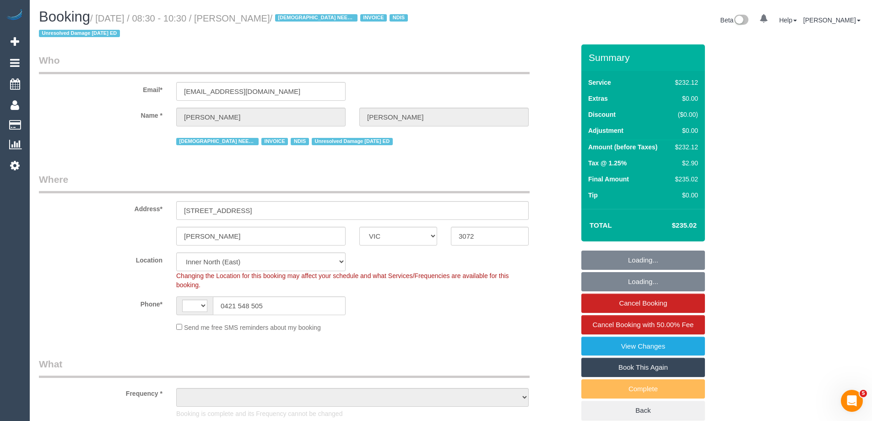
select select "number:27"
select select "number:14"
select select "number:19"
select select "number:36"
select select "number:35"
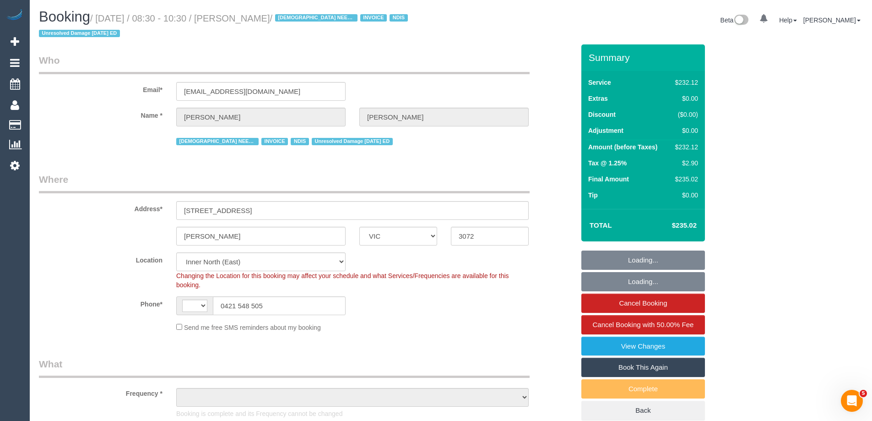
select select "string:AU"
select select "object:1575"
select select "240"
drag, startPoint x: 237, startPoint y: 18, endPoint x: 280, endPoint y: 21, distance: 42.7
click at [280, 21] on small "/ [DATE] / 08:30 - 10:30 / [PERSON_NAME] / [DEMOGRAPHIC_DATA] NEEDED INVOICE ND…" at bounding box center [225, 26] width 372 height 26
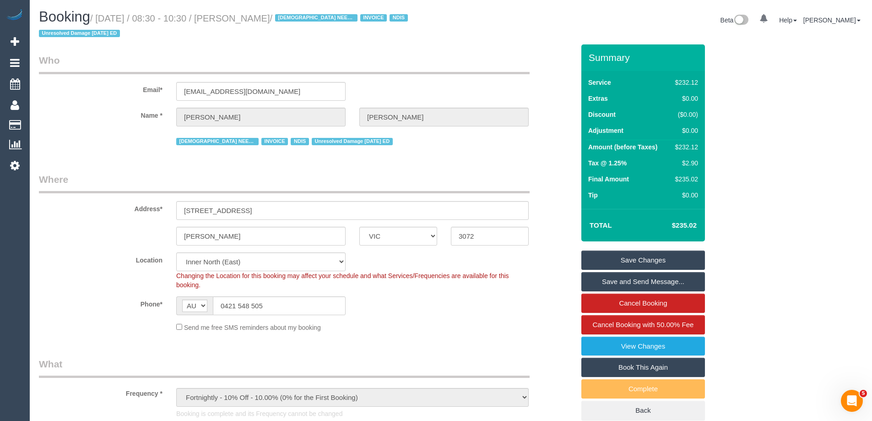
copy small "[PERSON_NAME]"
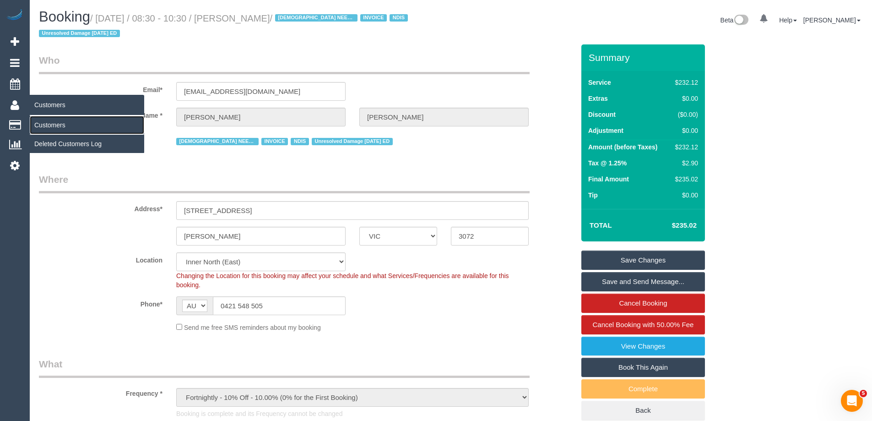
click at [49, 123] on link "Customers" at bounding box center [87, 125] width 114 height 18
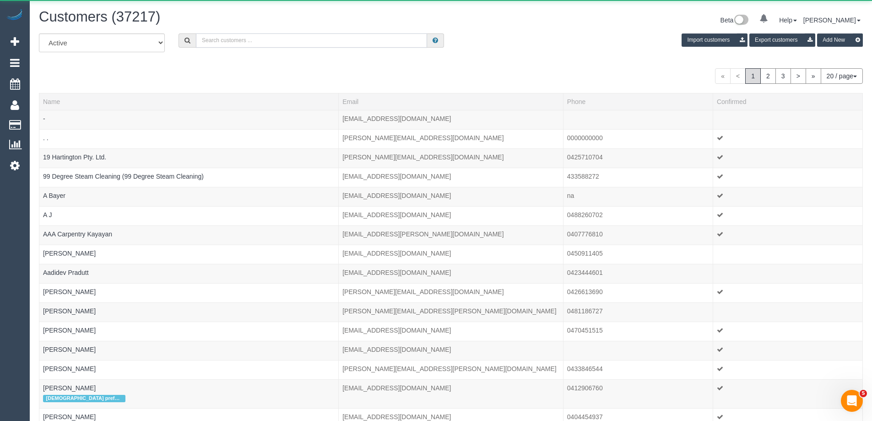
click at [246, 40] on input "text" at bounding box center [311, 40] width 231 height 14
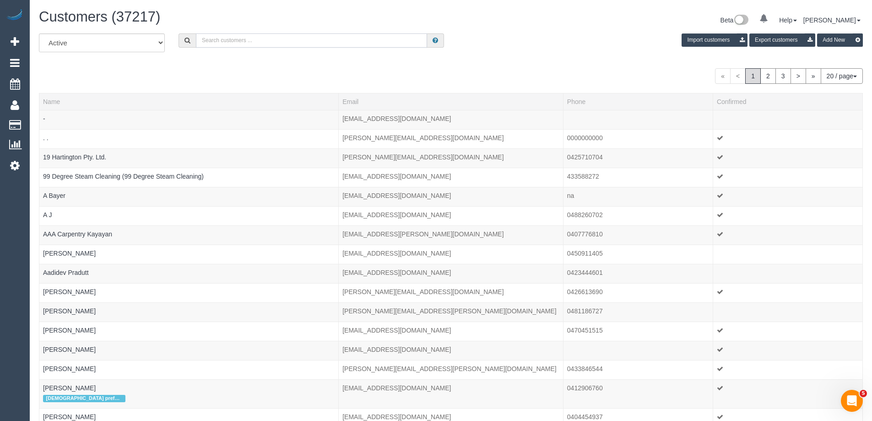
paste input "[PERSON_NAME]"
type input "[PERSON_NAME]"
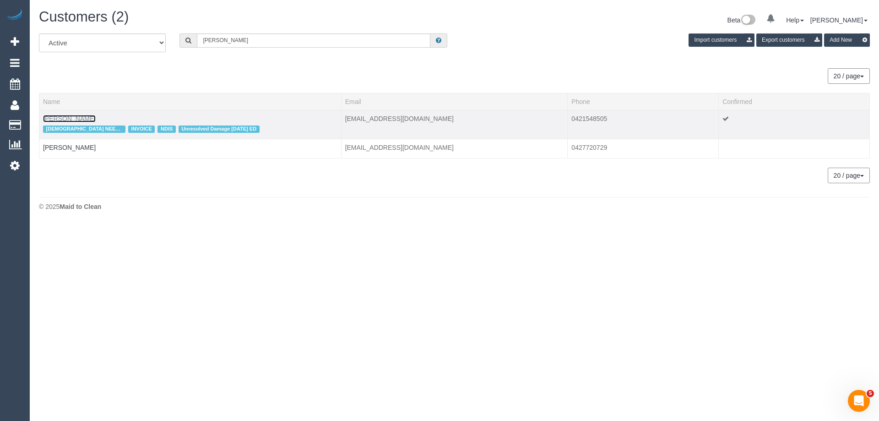
click at [50, 120] on link "Laura Hart" at bounding box center [69, 118] width 53 height 7
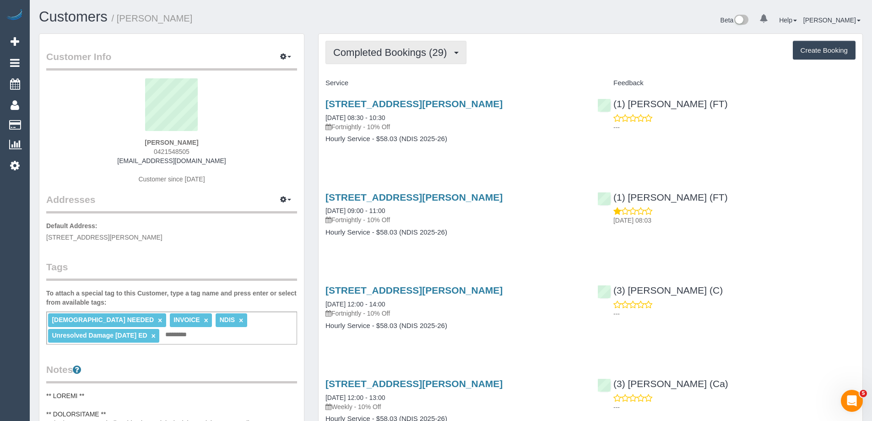
click at [365, 56] on span "Completed Bookings (29)" at bounding box center [392, 52] width 118 height 11
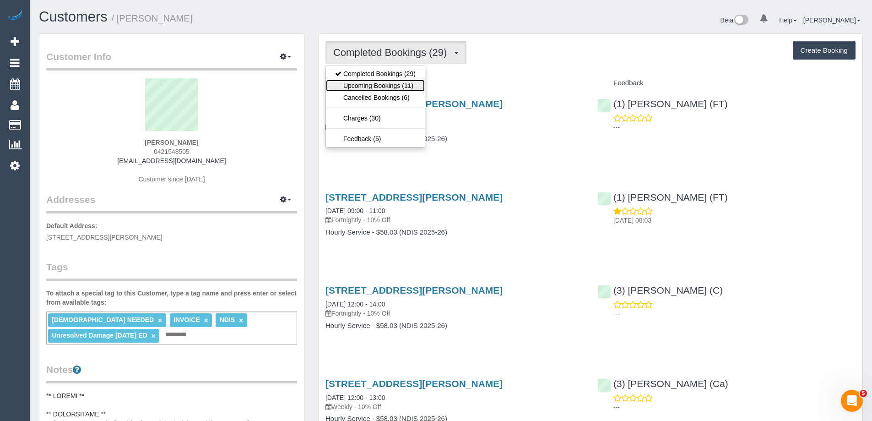
click at [359, 86] on link "Upcoming Bookings (11)" at bounding box center [375, 86] width 99 height 12
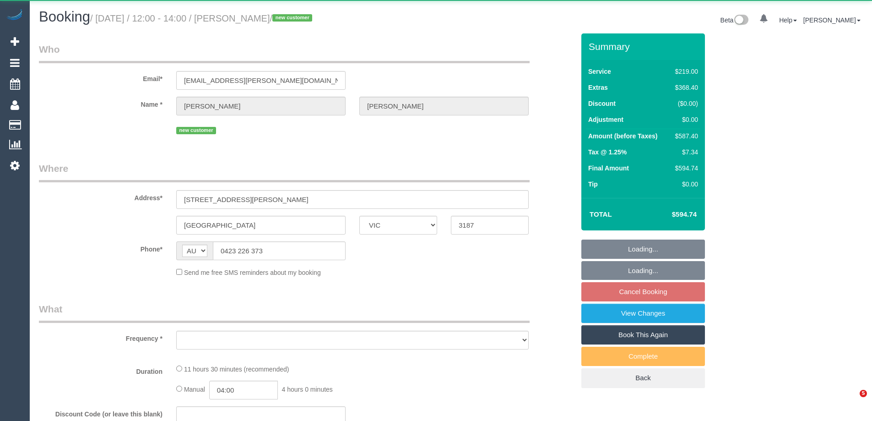
select select "VIC"
select select "string:stripe-pm_1RqRQ82GScqysDRVwoOBDfRc"
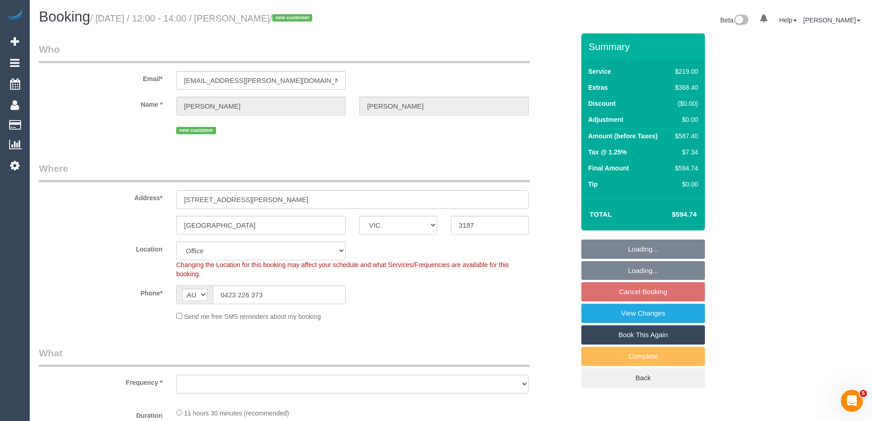
select select "object:631"
select select "number:28"
select select "number:14"
select select "number:19"
select select "number:24"
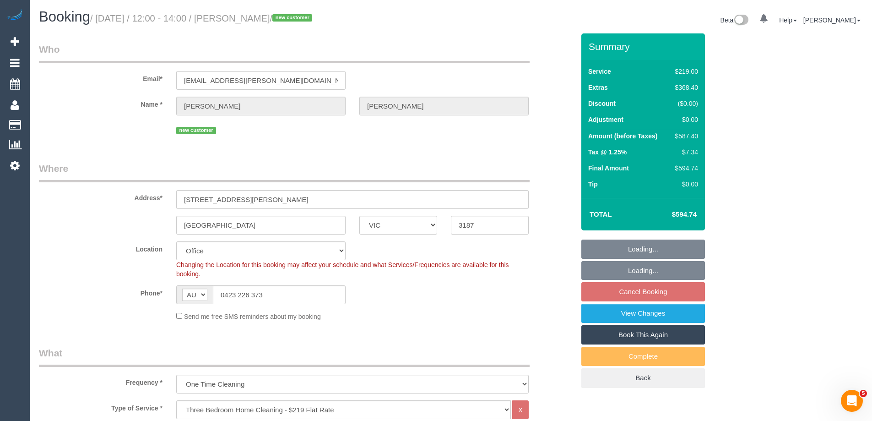
select select "object:878"
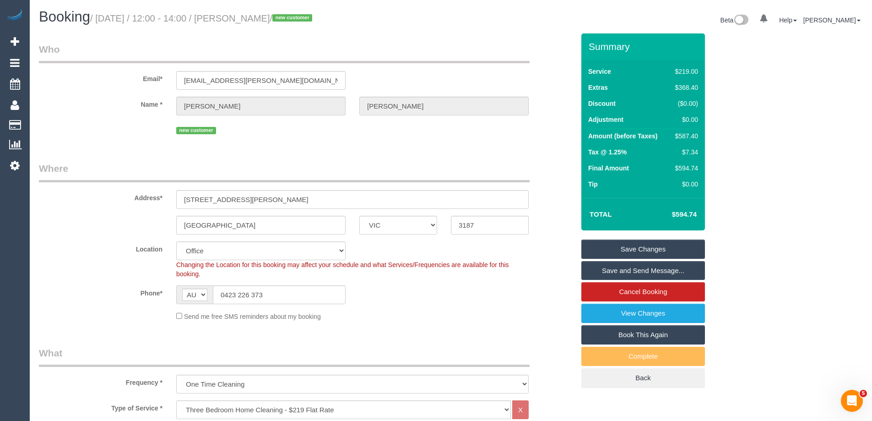
drag, startPoint x: 305, startPoint y: 17, endPoint x: 234, endPoint y: 18, distance: 71.0
click at [234, 18] on small "/ [DATE] / 12:00 - 14:00 / [PERSON_NAME] / new customer" at bounding box center [202, 18] width 225 height 10
copy small "Julian Wakeford"
click at [474, 301] on div "Phone* AF AL DZ AD AO AI AQ AG AR AM AW AU AT AZ BS BH BD BB BY BE BZ BJ BM BT …" at bounding box center [307, 294] width 550 height 19
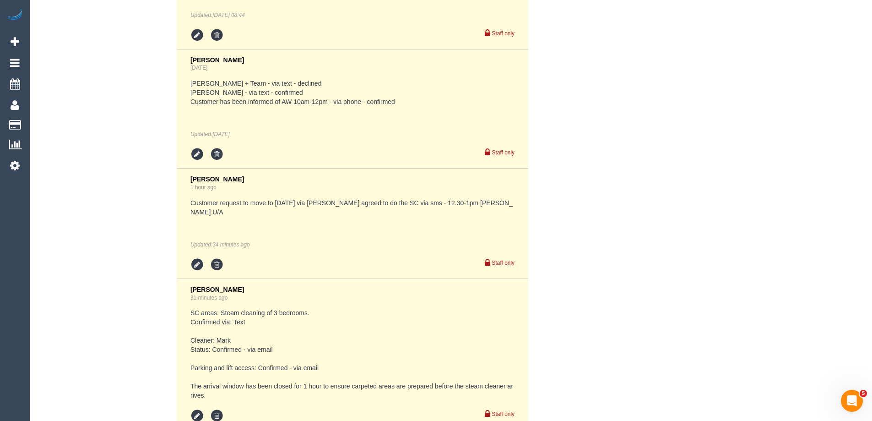
scroll to position [2005, 0]
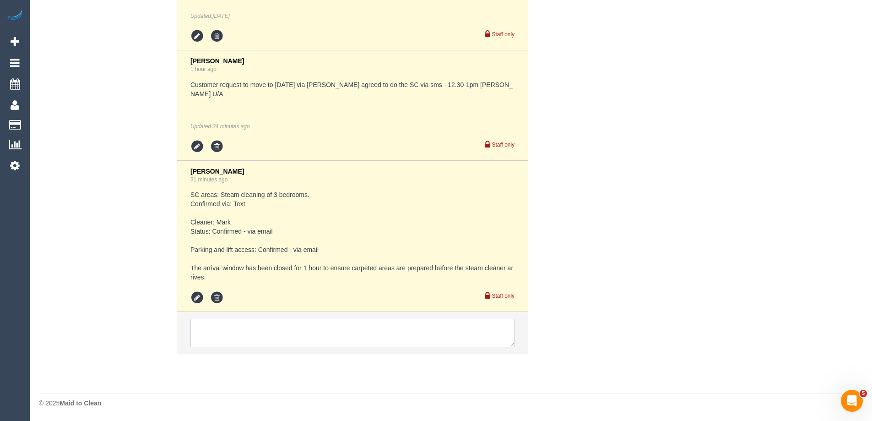
click at [226, 340] on textarea at bounding box center [353, 333] width 324 height 28
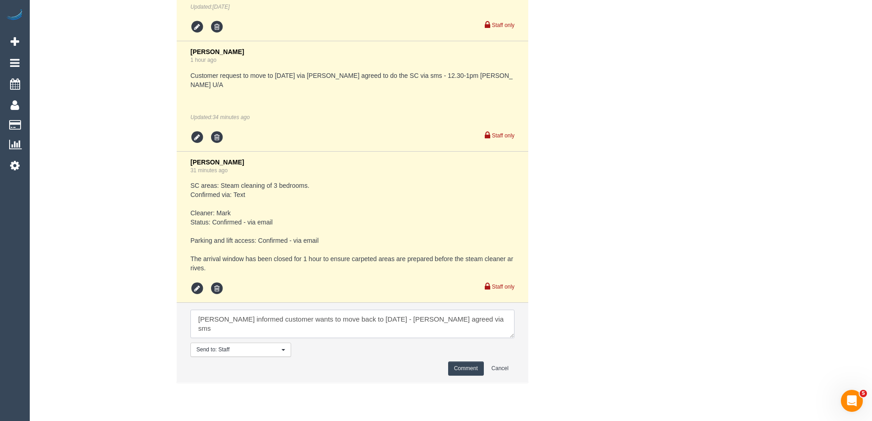
type textarea "[PERSON_NAME] informed customer wants to move back to [DATE] - [PERSON_NAME] ag…"
click at [468, 376] on button "Comment" at bounding box center [466, 368] width 36 height 14
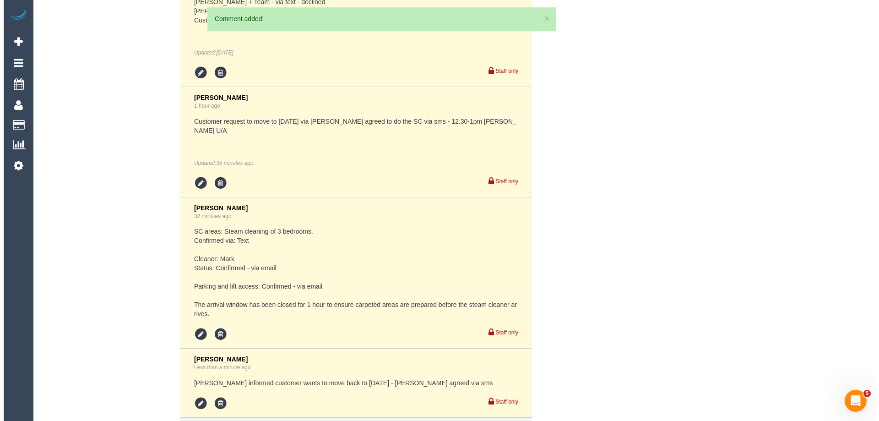
scroll to position [2028, 0]
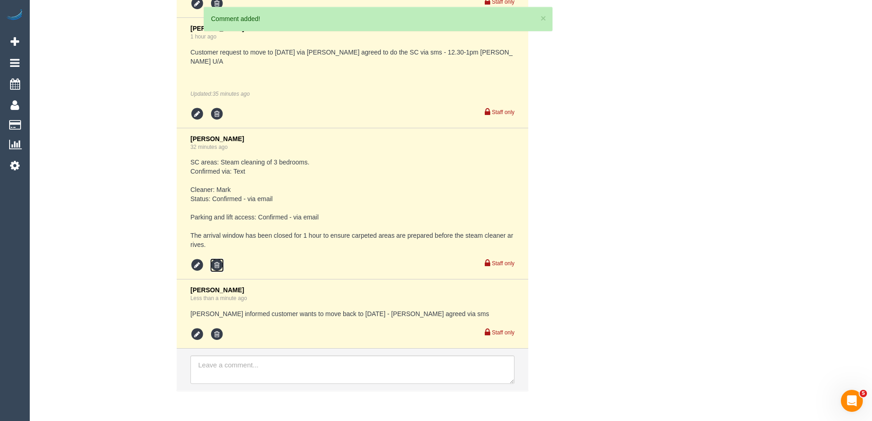
click at [220, 272] on icon at bounding box center [217, 265] width 14 height 14
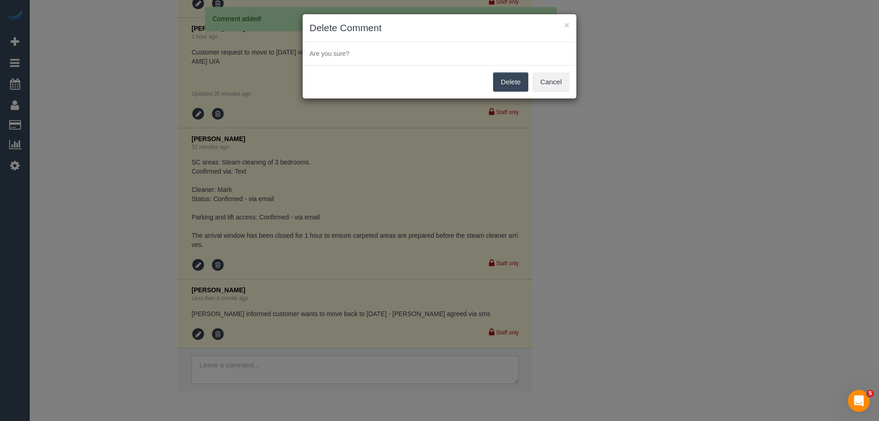
click at [509, 77] on button "Delete" at bounding box center [510, 81] width 35 height 19
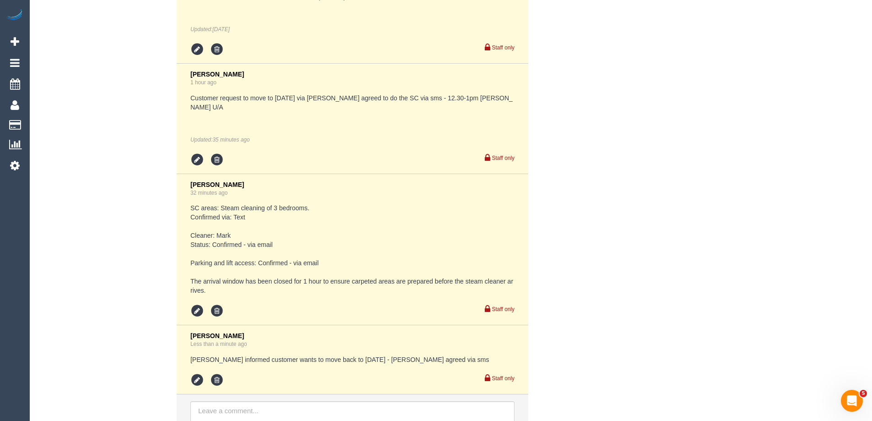
scroll to position [2074, 0]
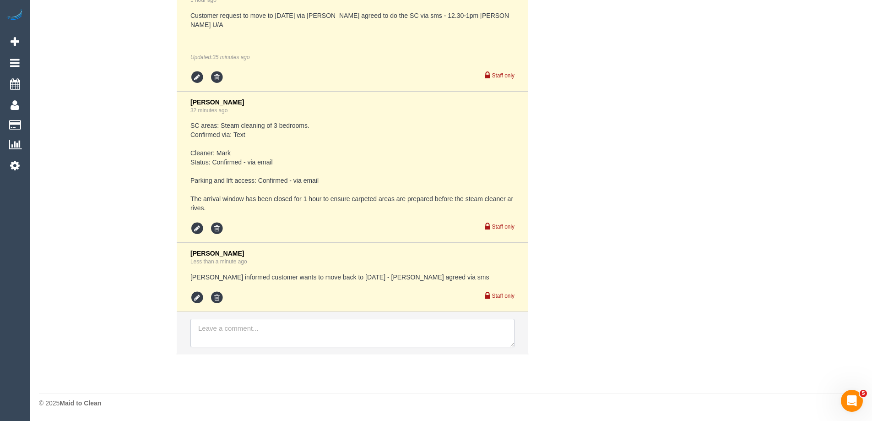
click at [258, 327] on textarea at bounding box center [353, 333] width 324 height 28
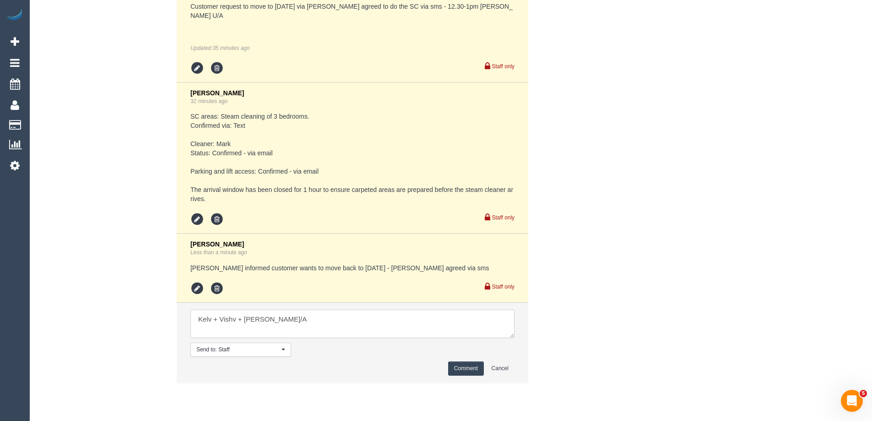
type textarea "Kelv + Vishv + Mark U/A"
click at [474, 376] on button "Comment" at bounding box center [466, 368] width 36 height 14
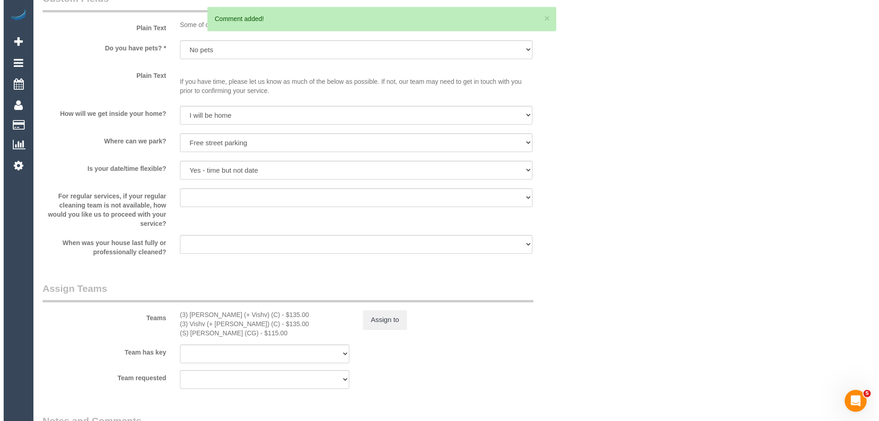
scroll to position [1150, 0]
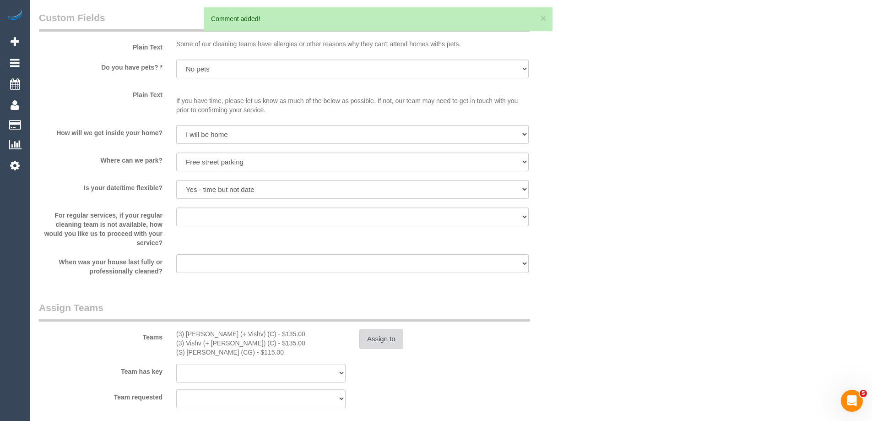
click at [385, 336] on button "Assign to" at bounding box center [381, 338] width 44 height 19
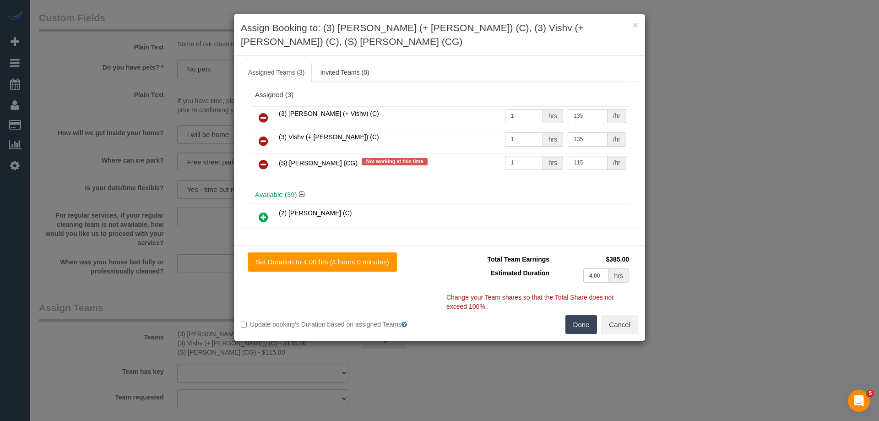
click at [257, 116] on link at bounding box center [264, 118] width 22 height 18
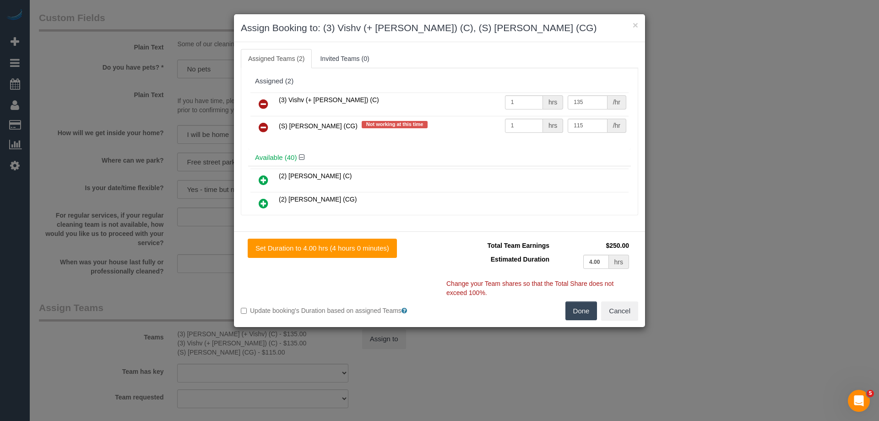
click at [260, 105] on icon at bounding box center [264, 103] width 10 height 11
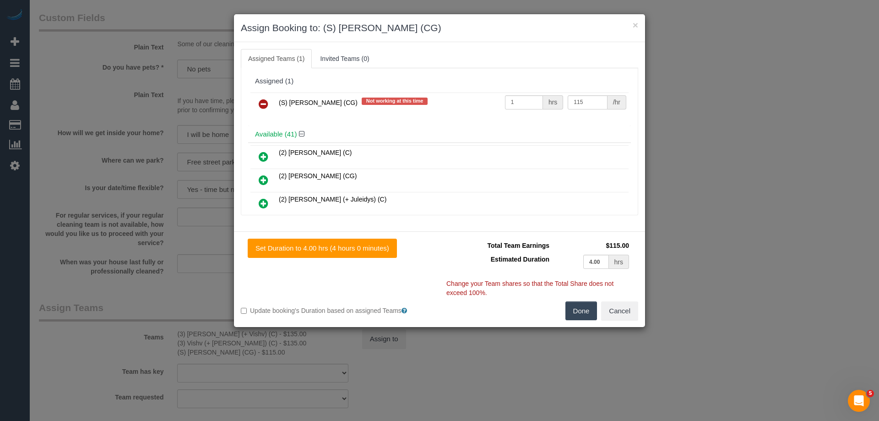
click at [264, 108] on icon at bounding box center [264, 103] width 10 height 11
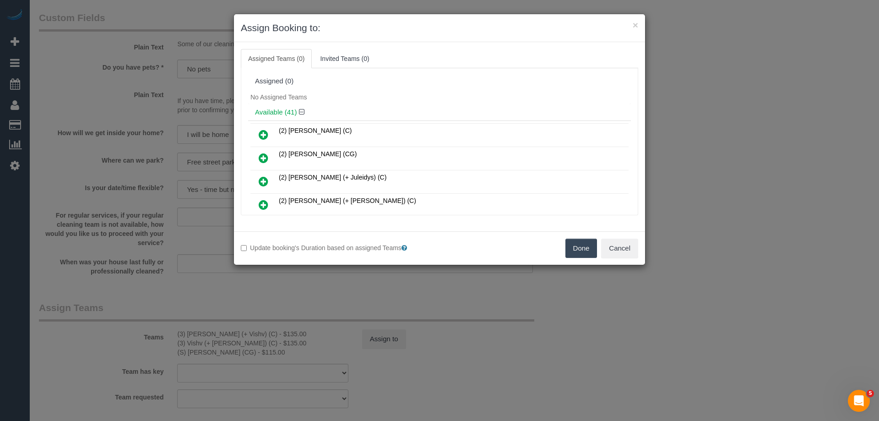
click at [427, 88] on div "Assigned (0)" at bounding box center [439, 81] width 383 height 17
click at [528, 88] on div "Assigned (0)" at bounding box center [439, 81] width 383 height 17
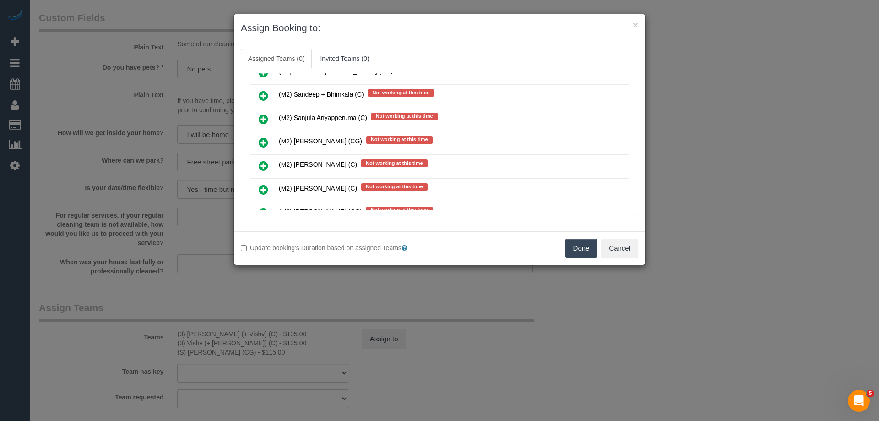
click at [265, 142] on icon at bounding box center [264, 142] width 10 height 11
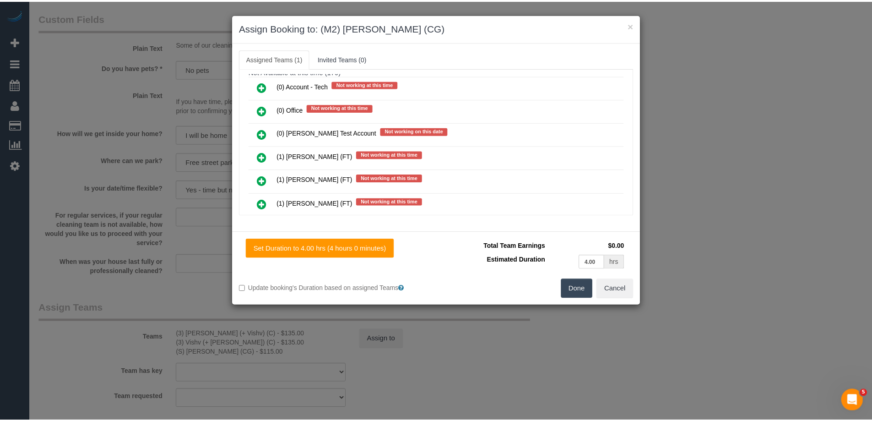
scroll to position [0, 0]
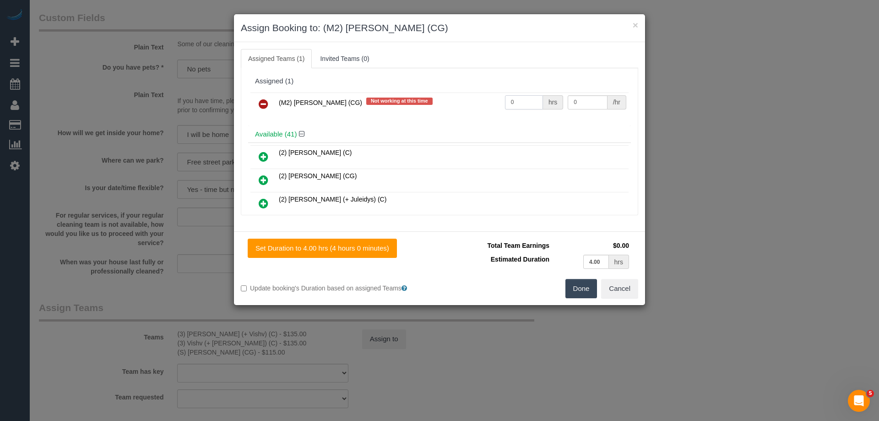
click at [512, 101] on input "0" at bounding box center [524, 102] width 38 height 14
type input "1"
click at [584, 103] on input "0" at bounding box center [587, 102] width 39 height 14
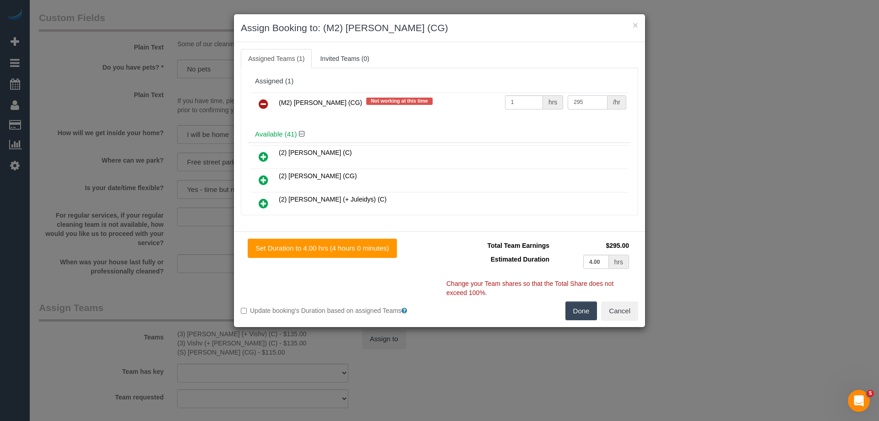
type input "295"
click at [591, 312] on button "Done" at bounding box center [582, 310] width 32 height 19
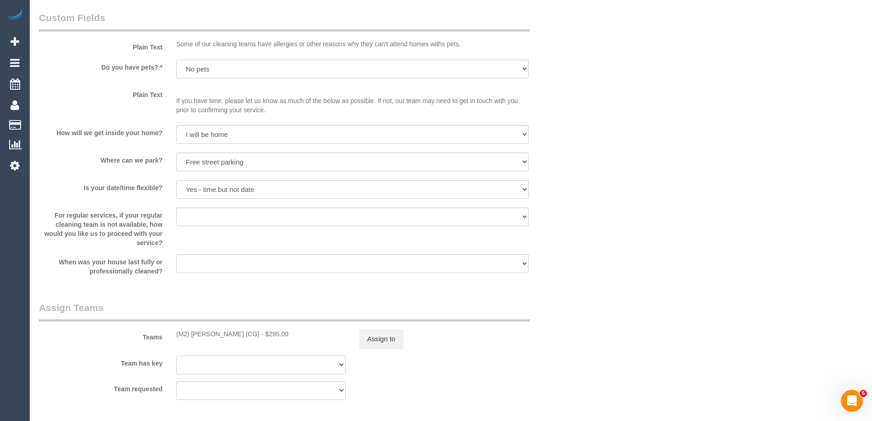
click at [650, 277] on div "× Assign Booking to: (M2) Sayan Sayanthan (CG) Assigned Teams (1) Invited Teams…" at bounding box center [436, 210] width 872 height 421
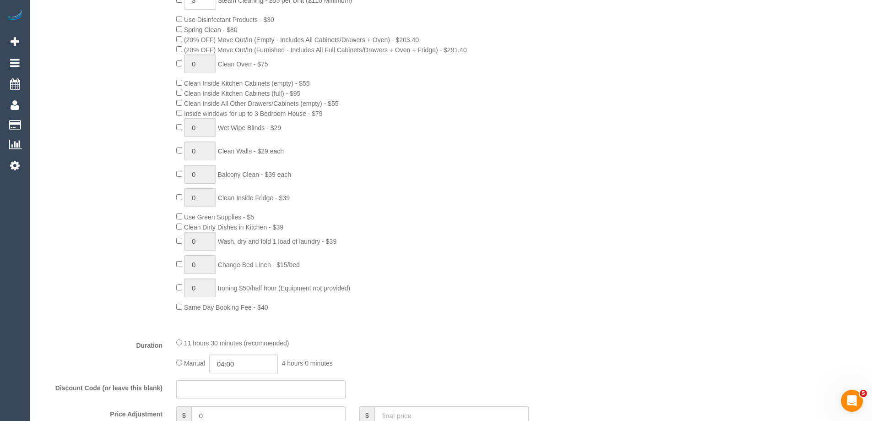
scroll to position [509, 0]
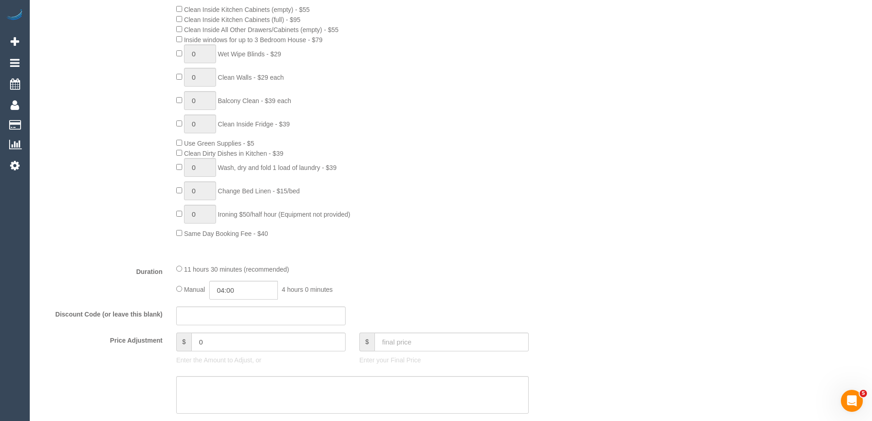
click at [564, 158] on div "3 Steam Cleaning - $55 per Unit ($110 Minimum) Use Disinfectant Products - $30 …" at bounding box center [375, 77] width 412 height 321
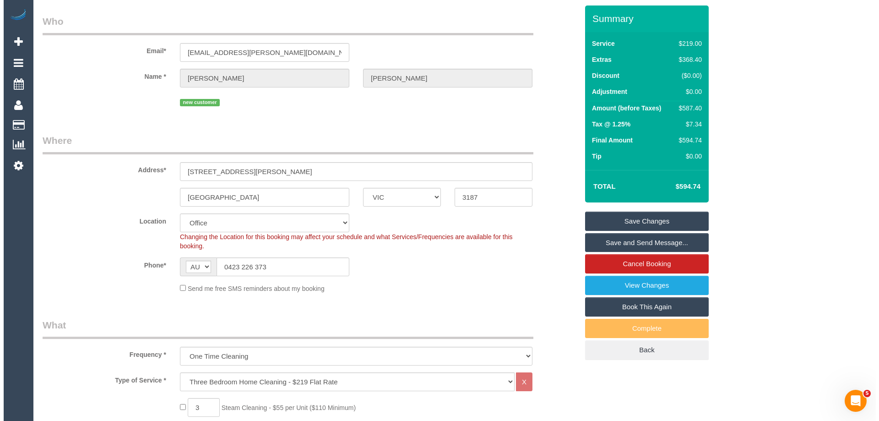
scroll to position [0, 0]
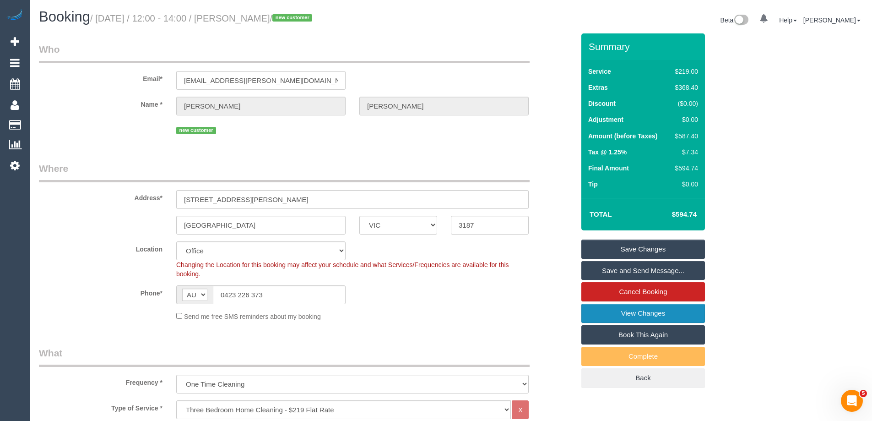
click at [637, 316] on link "View Changes" at bounding box center [644, 313] width 124 height 19
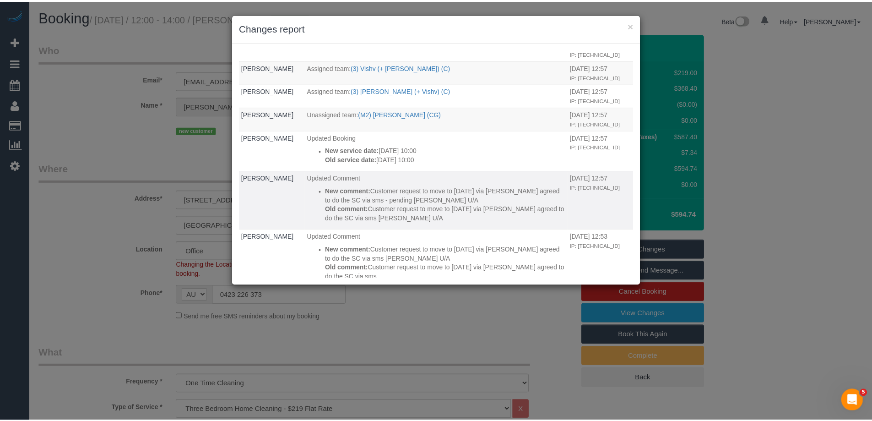
scroll to position [504, 0]
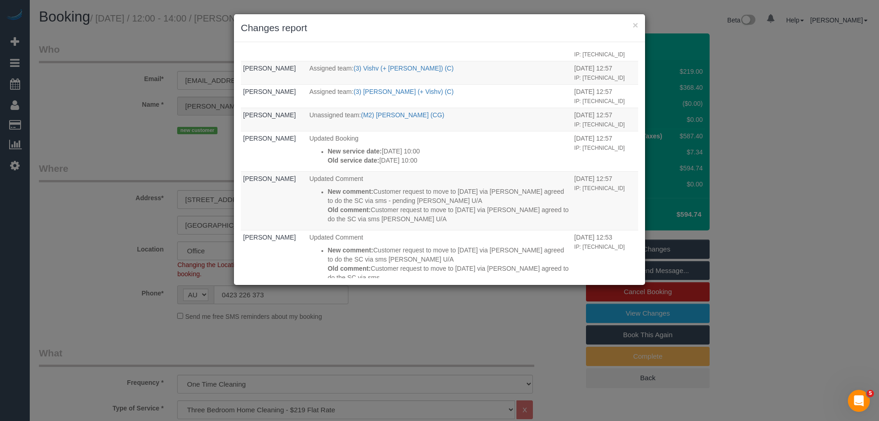
click at [502, 28] on h3 "Changes report" at bounding box center [439, 28] width 397 height 14
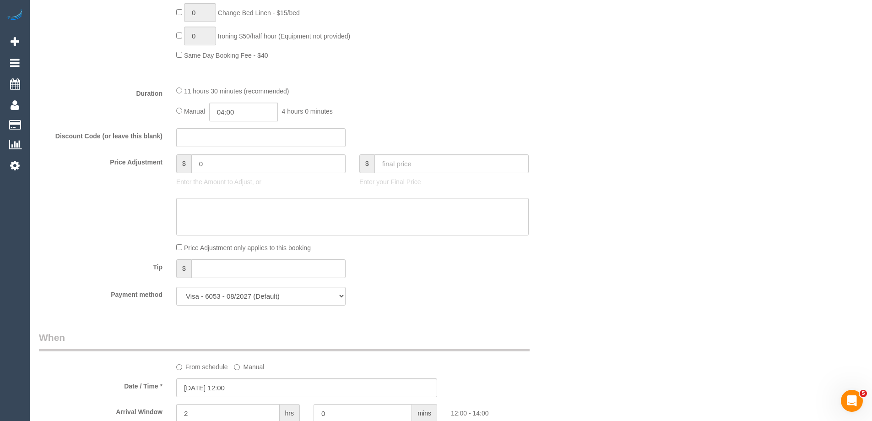
scroll to position [824, 0]
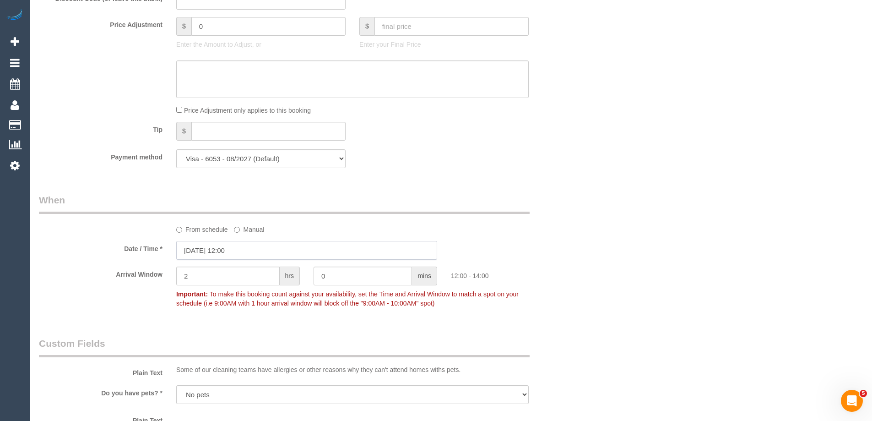
click at [270, 251] on input "30/08/2025 12:00" at bounding box center [306, 250] width 261 height 19
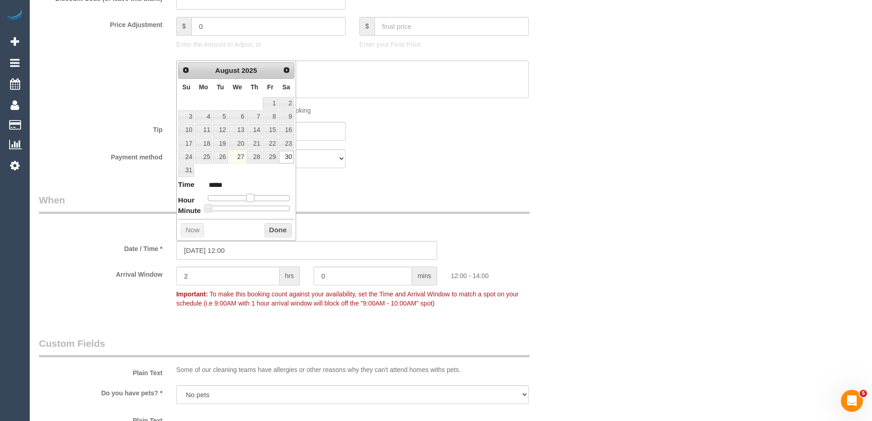
type input "30/08/2025 11:00"
type input "*****"
type input "[DATE] 10:00"
type input "*****"
drag, startPoint x: 252, startPoint y: 200, endPoint x: 247, endPoint y: 199, distance: 5.2
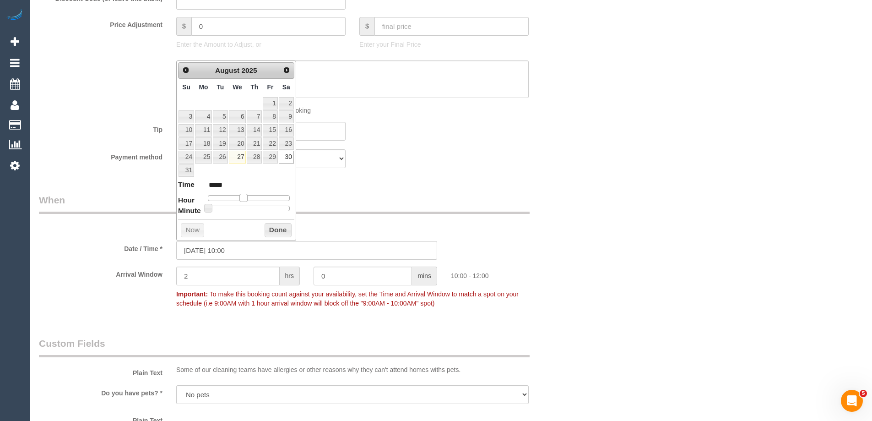
click at [247, 199] on span at bounding box center [244, 198] width 8 height 8
click at [278, 229] on button "Done" at bounding box center [278, 230] width 27 height 15
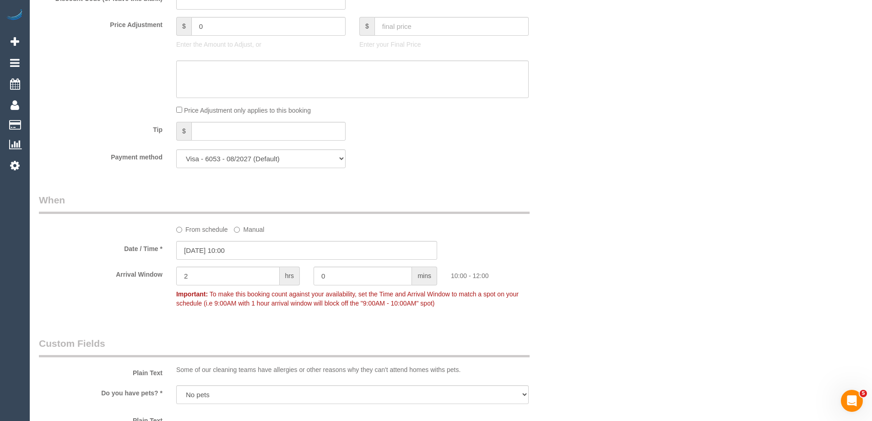
click at [606, 204] on div "Who Email* [PERSON_NAME][EMAIL_ADDRESS][PERSON_NAME][DOMAIN_NAME] Name * [PERSO…" at bounding box center [451, 374] width 824 height 2330
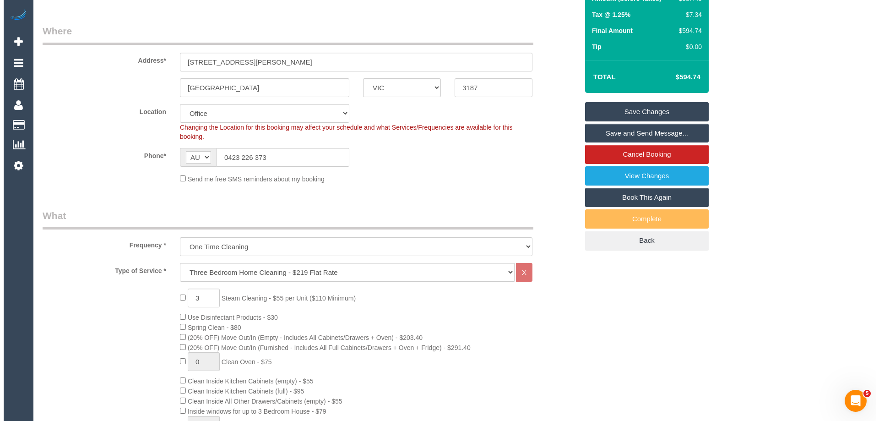
scroll to position [0, 0]
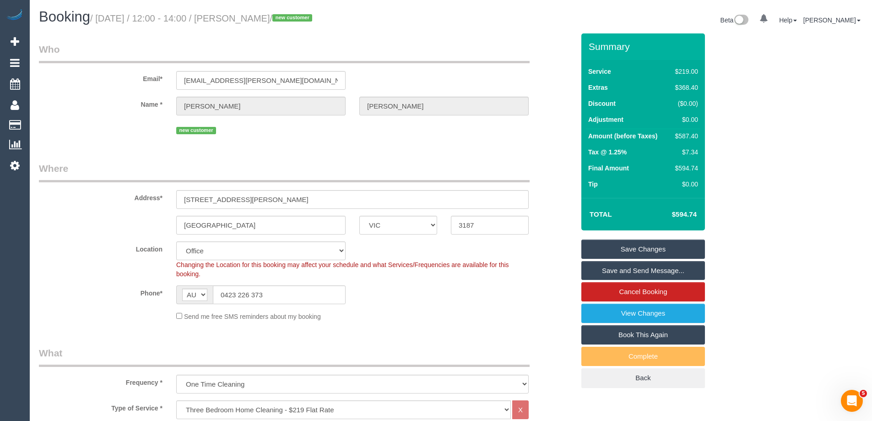
click at [620, 248] on link "Save Changes" at bounding box center [644, 249] width 124 height 19
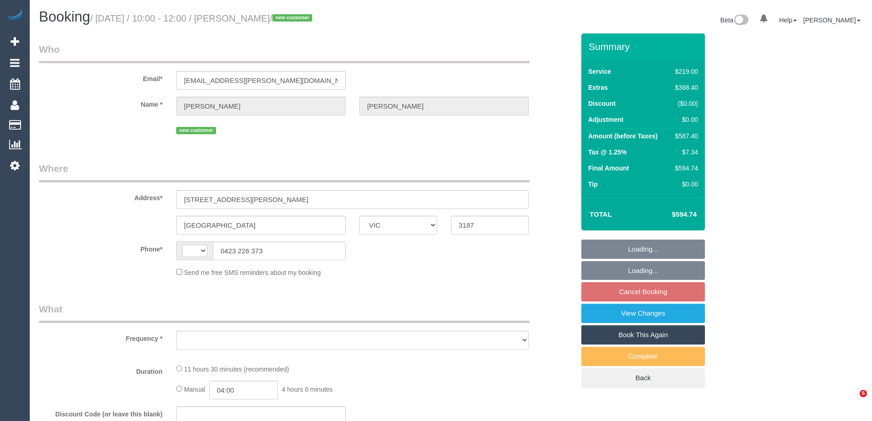
select select "VIC"
select select "string:AU"
select select "object:641"
select select "string:stripe-pm_1RqRQ82GScqysDRVwoOBDfRc"
select select "number:28"
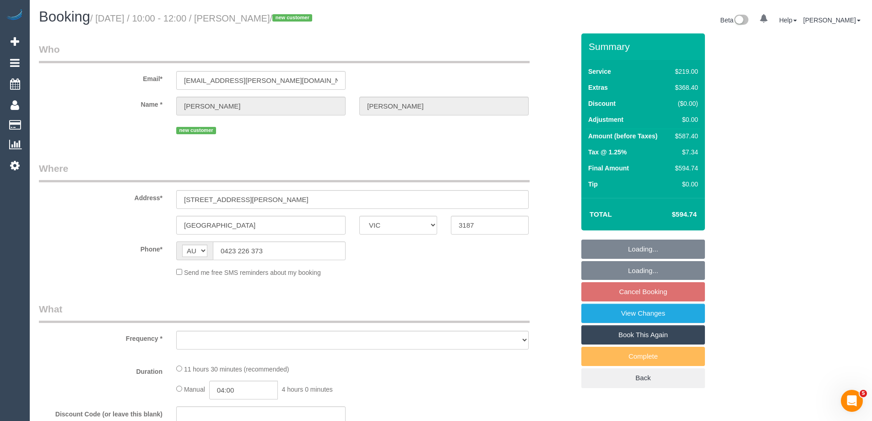
select select "number:14"
select select "number:19"
select select "number:24"
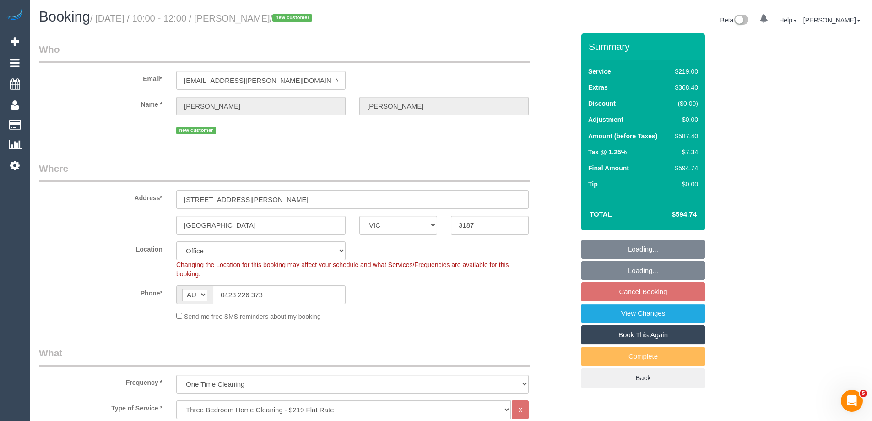
select select "object:2131"
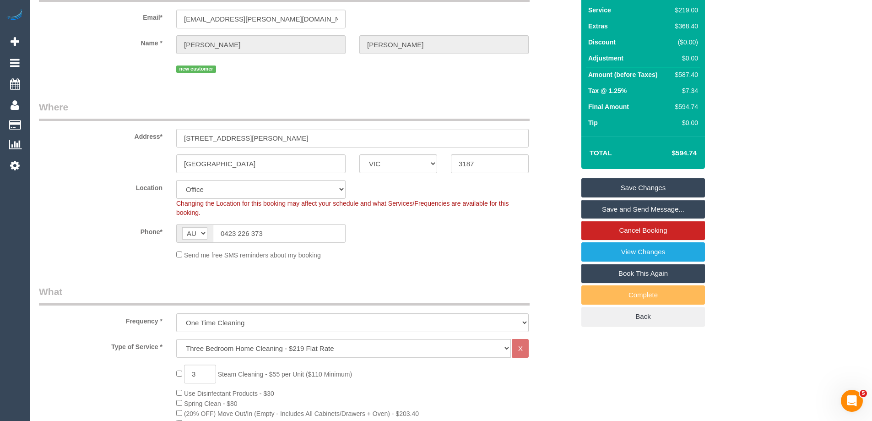
scroll to position [46, 0]
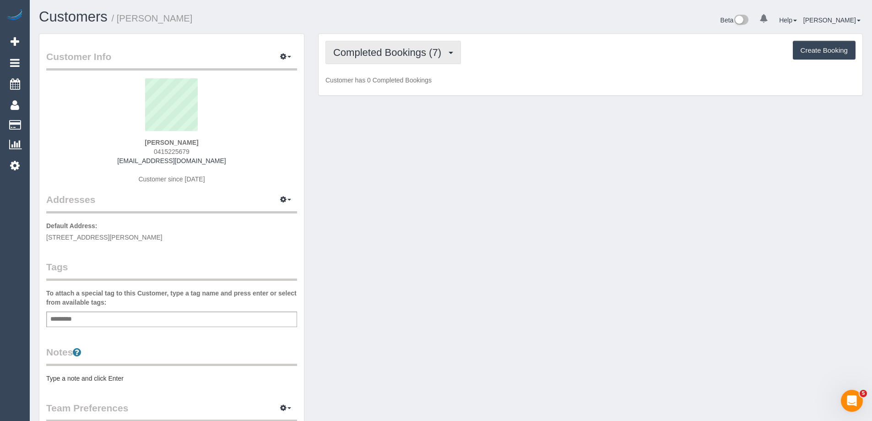
click at [356, 54] on span "Completed Bookings (7)" at bounding box center [389, 52] width 113 height 11
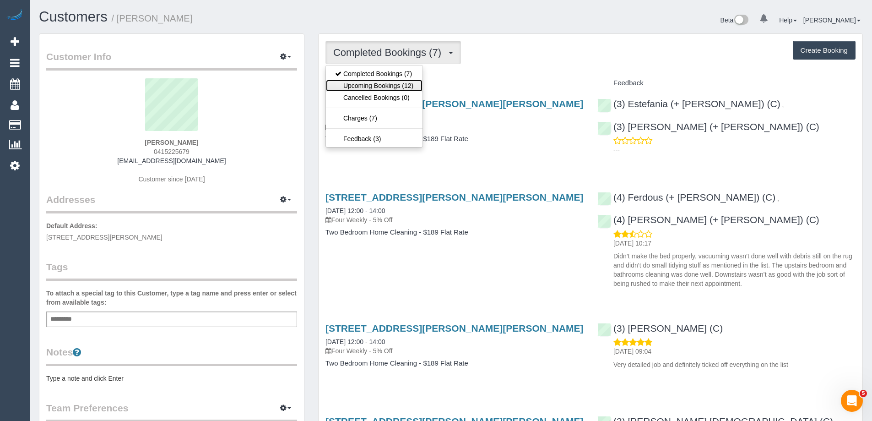
click at [357, 85] on link "Upcoming Bookings (12)" at bounding box center [374, 86] width 97 height 12
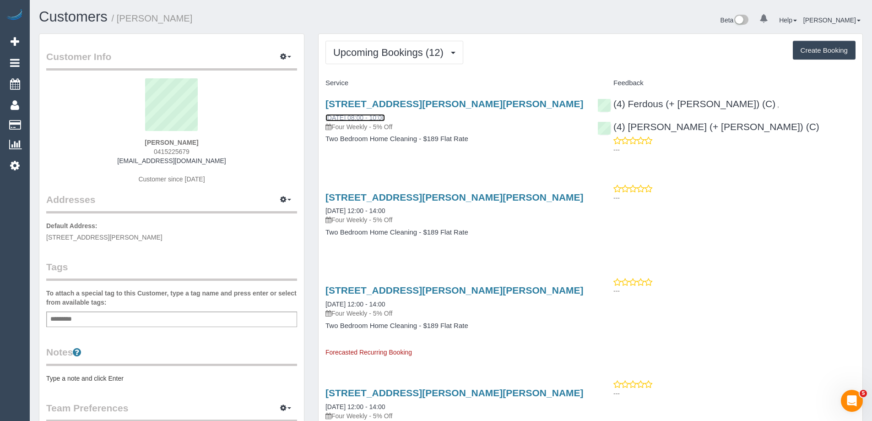
click at [367, 114] on link "[DATE] 08:00 - 10:00" at bounding box center [356, 117] width 60 height 7
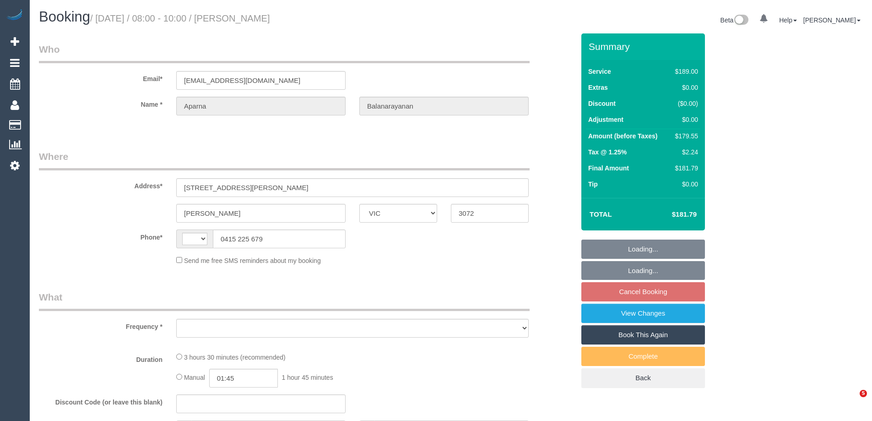
select select "VIC"
select select "string:AU"
select select "object:532"
select select "string:stripe-pm_1QtMhP2GScqysDRVv2nQZZXL"
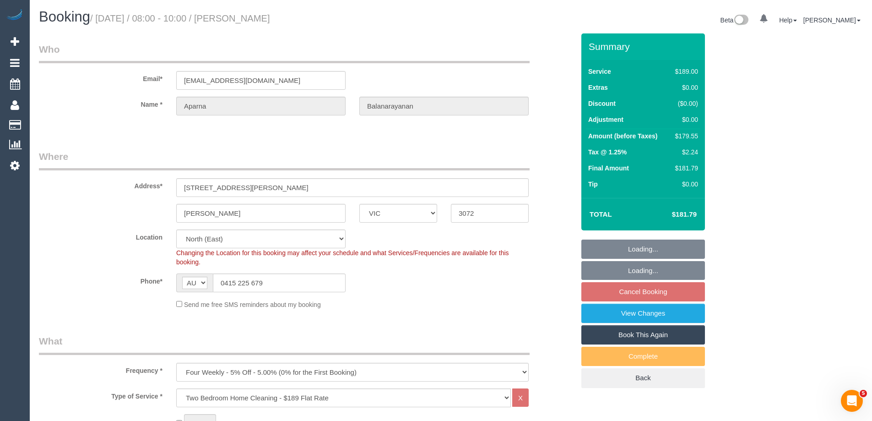
select select "number:27"
select select "number:14"
select select "number:18"
select select "number:24"
select select "number:34"
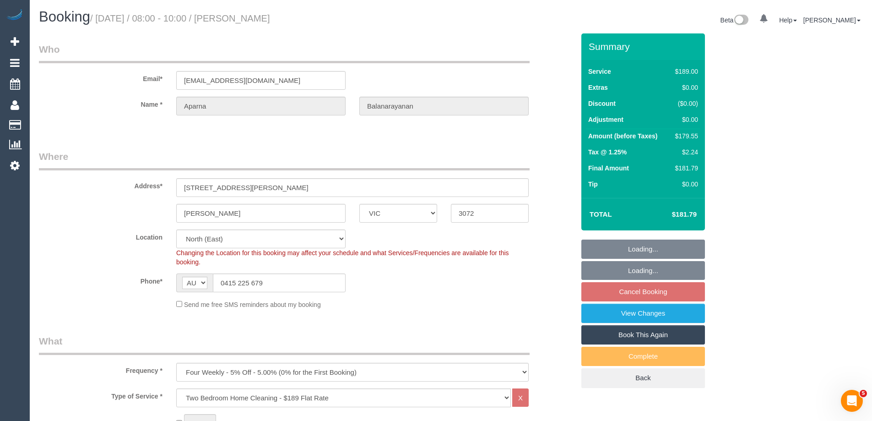
select select "number:11"
select select "object:1423"
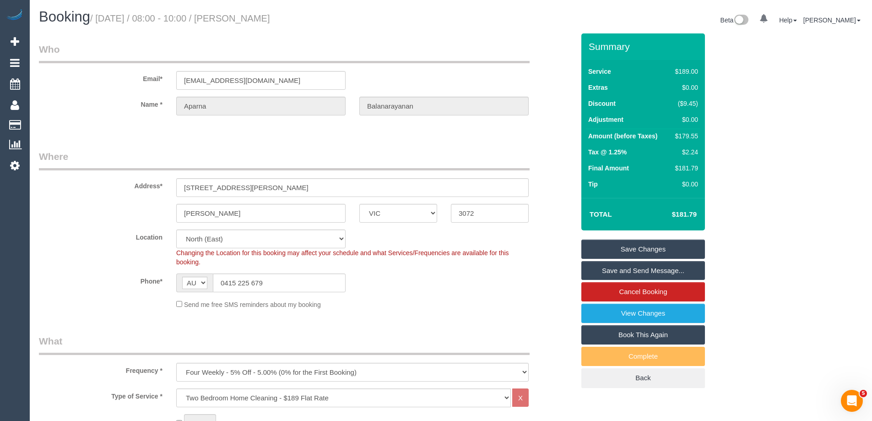
click at [662, 271] on link "Save and Send Message..." at bounding box center [644, 270] width 124 height 19
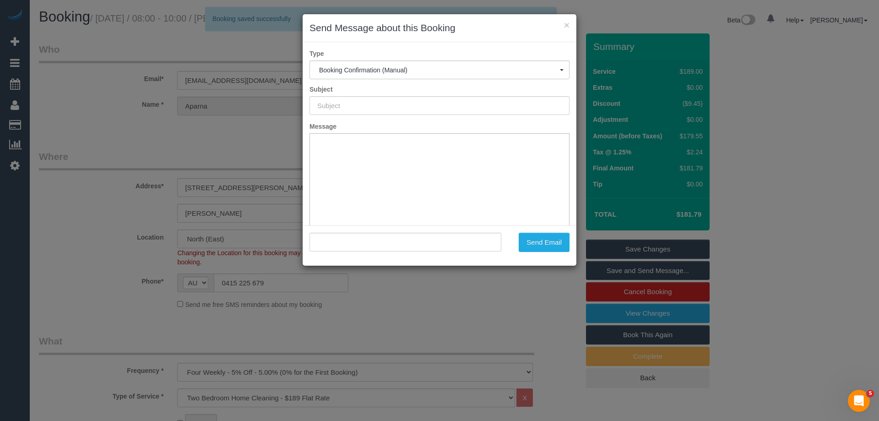
type input "Booking Confirmed"
type input ""[PERSON_NAME]" <[EMAIL_ADDRESS][DOMAIN_NAME]>"
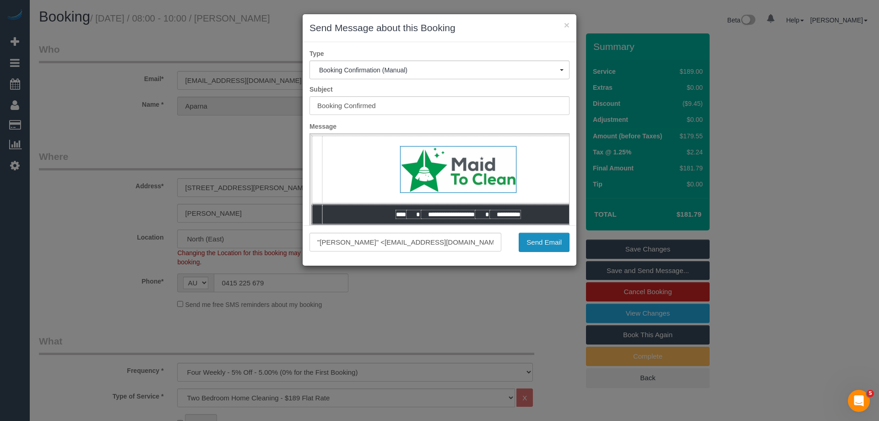
click at [544, 243] on button "Send Email" at bounding box center [544, 242] width 51 height 19
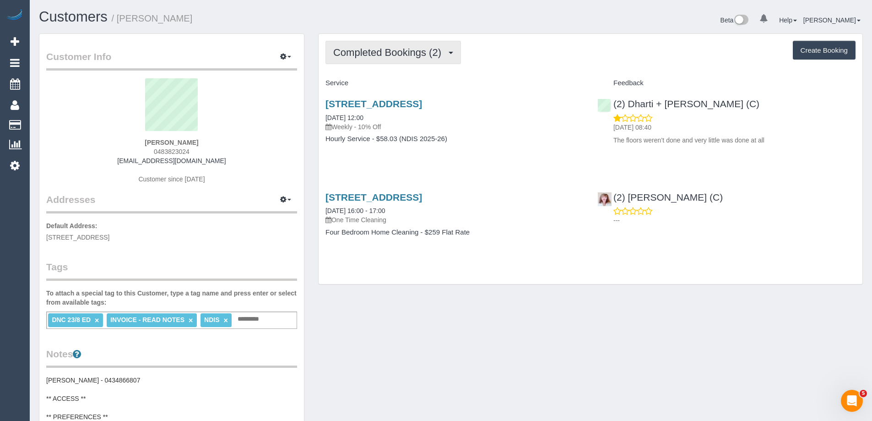
click at [405, 53] on span "Completed Bookings (2)" at bounding box center [389, 52] width 113 height 11
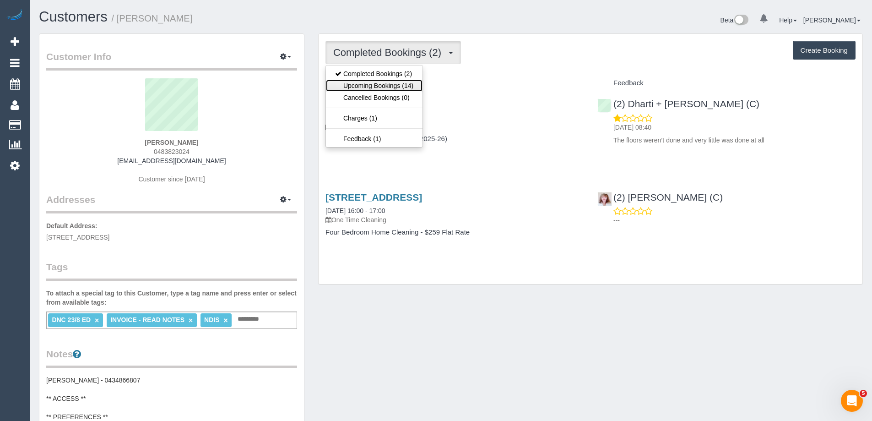
click at [390, 85] on link "Upcoming Bookings (14)" at bounding box center [374, 86] width 97 height 12
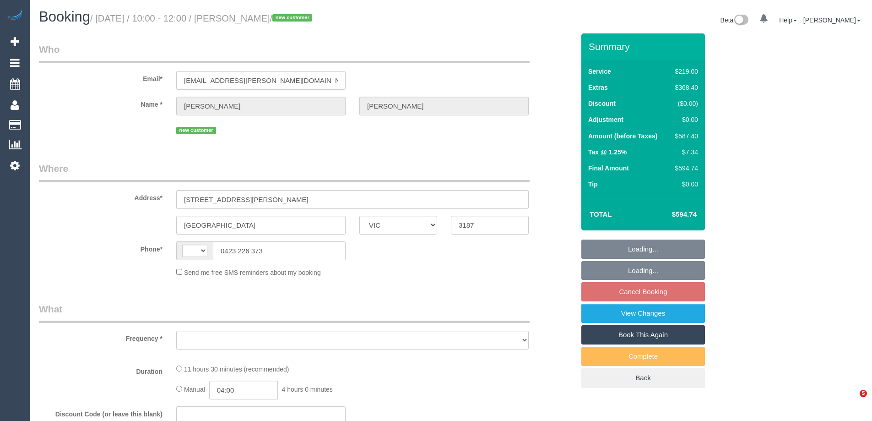
select select "VIC"
select select "string:AU"
select select "object:537"
select select "string:stripe-pm_1RqRQ82GScqysDRVwoOBDfRc"
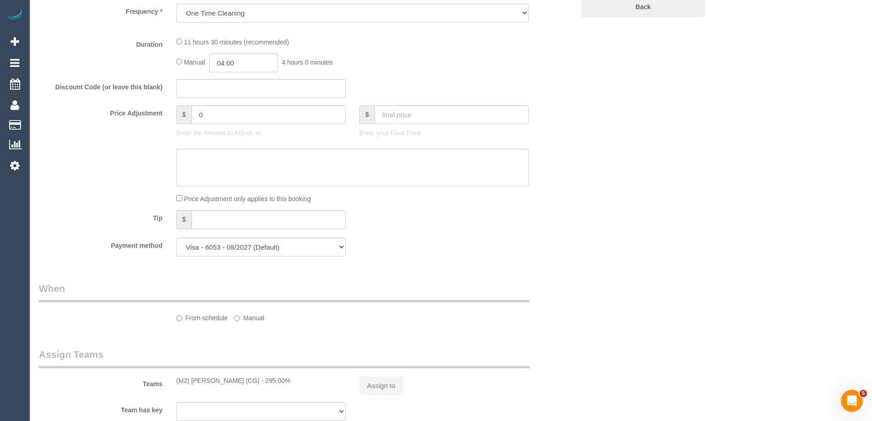
select select "object:646"
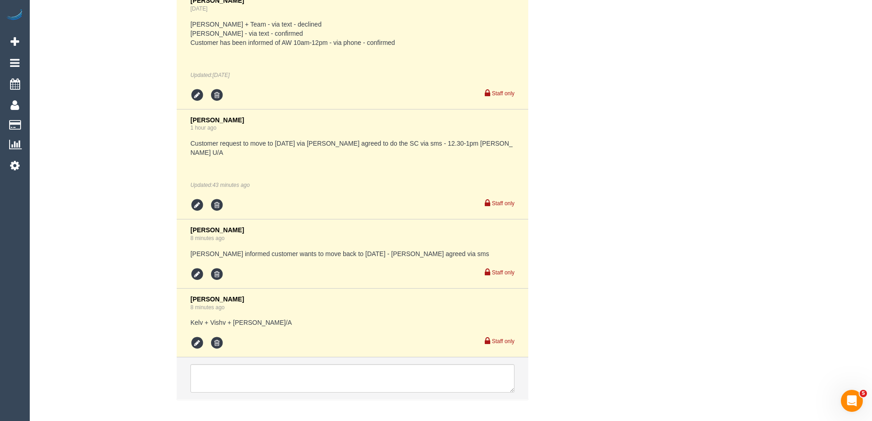
select select "number:28"
select select "number:14"
select select "number:19"
select select "number:24"
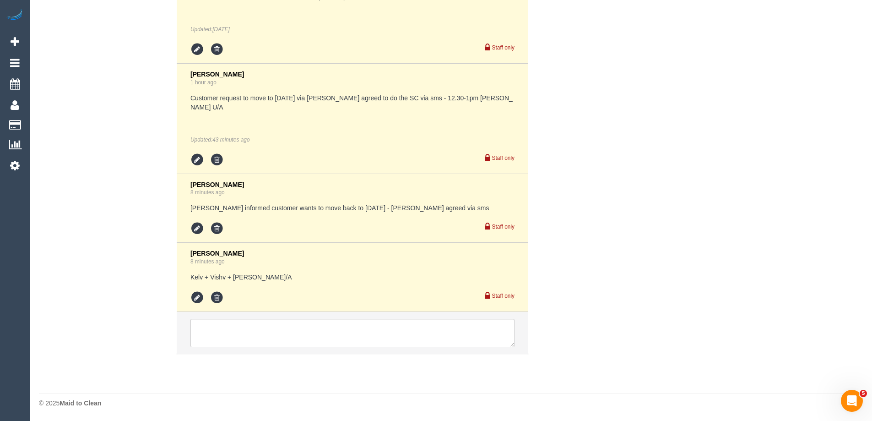
scroll to position [1983, 0]
click at [267, 337] on textarea at bounding box center [353, 333] width 324 height 28
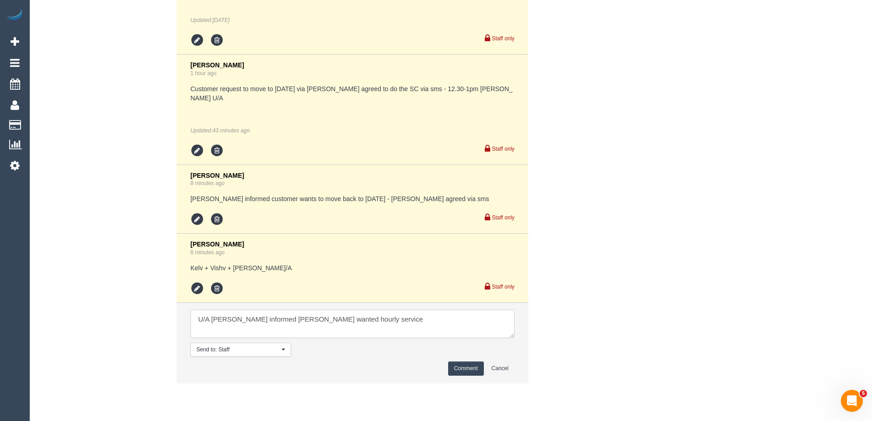
click at [195, 338] on textarea at bounding box center [353, 324] width 324 height 28
type textarea "U/A [PERSON_NAME] informed [PERSON_NAME] wanted hourly service"
click at [460, 376] on button "Comment" at bounding box center [466, 368] width 36 height 14
drag, startPoint x: 681, startPoint y: 290, endPoint x: 66, endPoint y: 76, distance: 651.1
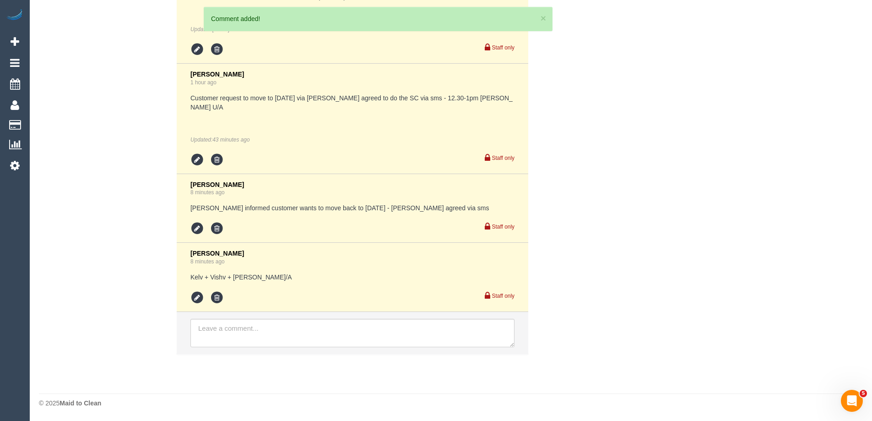
scroll to position [2052, 0]
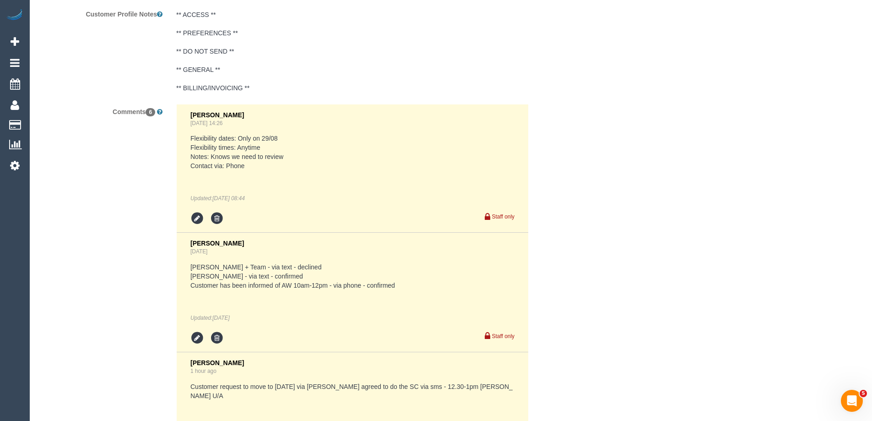
scroll to position [1365, 0]
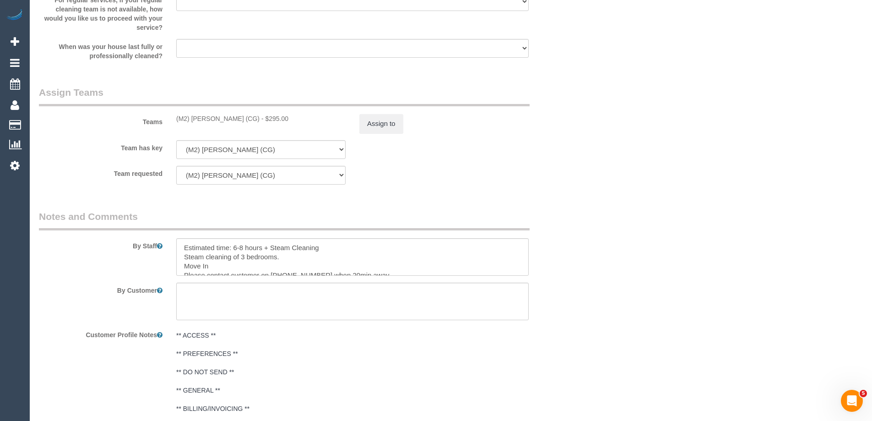
drag, startPoint x: 414, startPoint y: 142, endPoint x: 398, endPoint y: 137, distance: 16.9
click at [411, 140] on sui-booking-teams "Teams (M2) [PERSON_NAME] (CG) - $295.00 Assign to Team has key (M2) [PERSON_NAM…" at bounding box center [307, 135] width 536 height 99
click at [387, 134] on sui-booking-teams "Teams (M2) [PERSON_NAME] (CG) - $295.00 Assign to Team has key (M2) [PERSON_NAM…" at bounding box center [307, 135] width 536 height 99
click at [391, 127] on button "Assign to" at bounding box center [381, 123] width 44 height 19
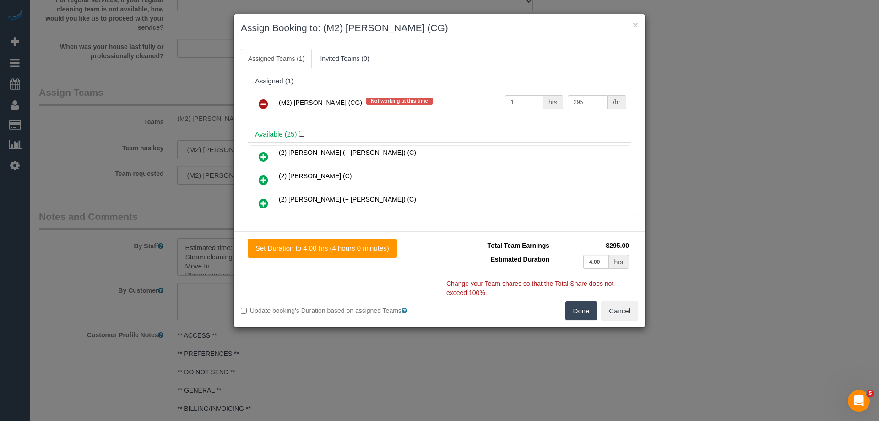
click at [261, 103] on icon at bounding box center [264, 103] width 10 height 11
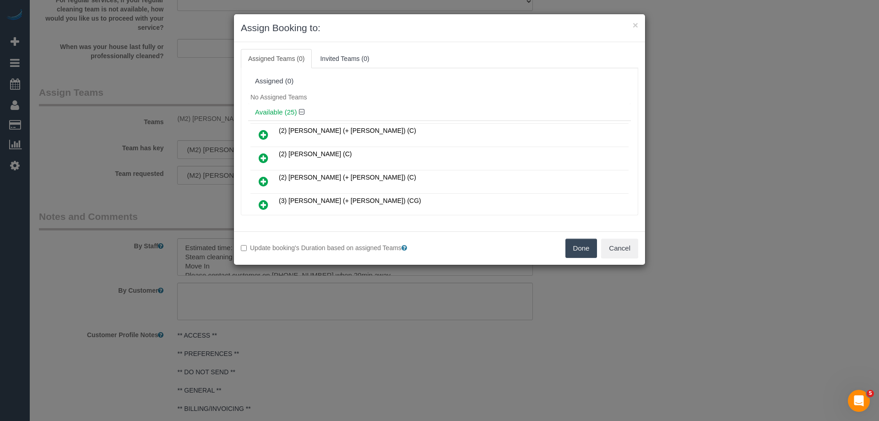
click at [591, 251] on button "Done" at bounding box center [582, 248] width 32 height 19
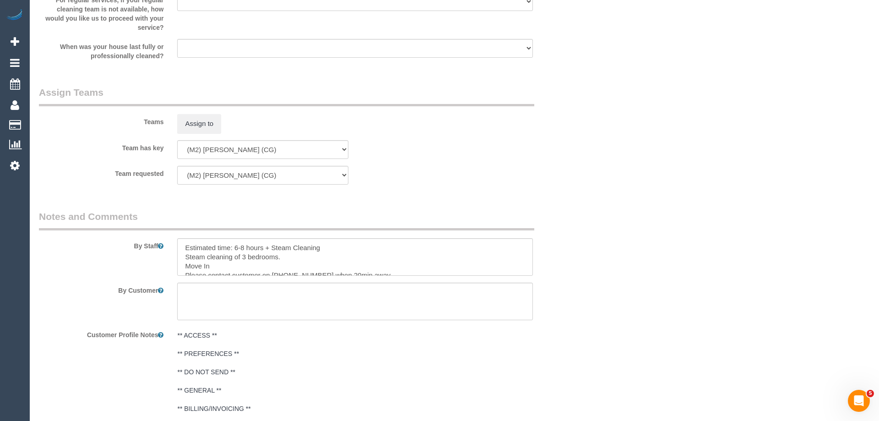
click at [591, 251] on div "× Assign Booking to: Assigned Teams (0) Invited Teams (0) Assigned (0) No Assig…" at bounding box center [439, 210] width 879 height 421
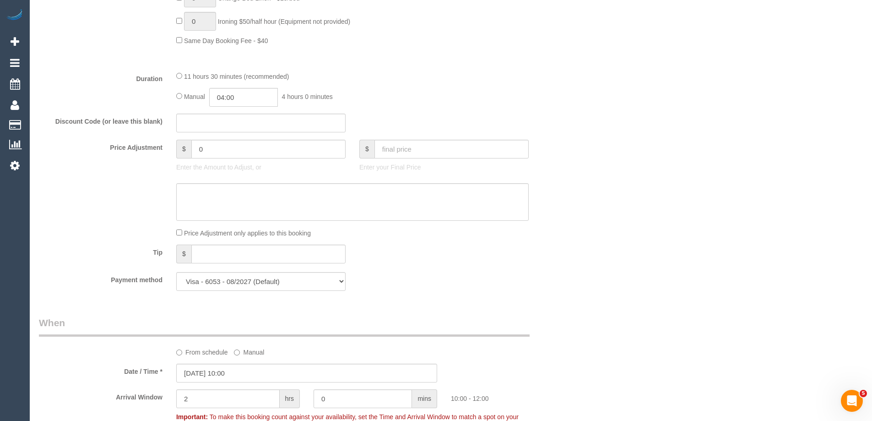
scroll to position [724, 0]
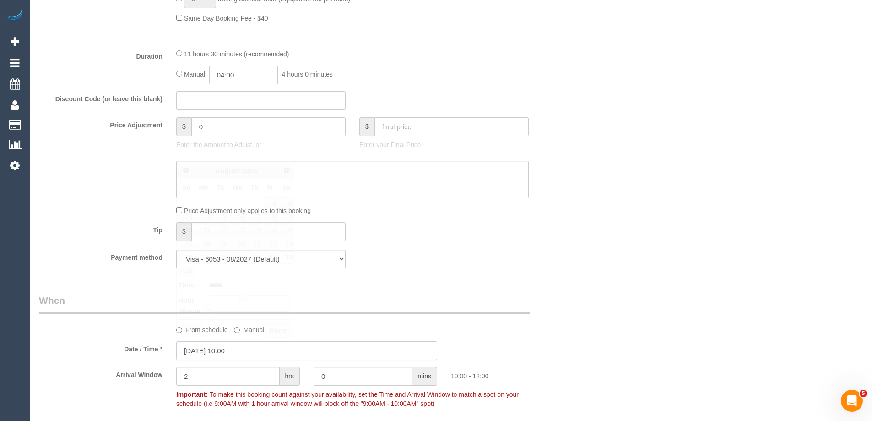
click at [245, 350] on input "[DATE] 10:00" at bounding box center [306, 350] width 261 height 19
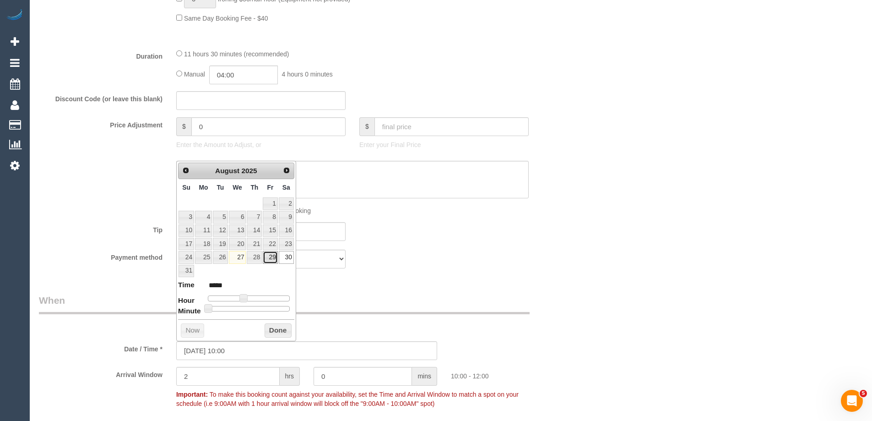
click at [271, 260] on link "29" at bounding box center [270, 257] width 15 height 12
type input "29/08/2025 10:00"
click at [274, 332] on button "Done" at bounding box center [278, 330] width 27 height 15
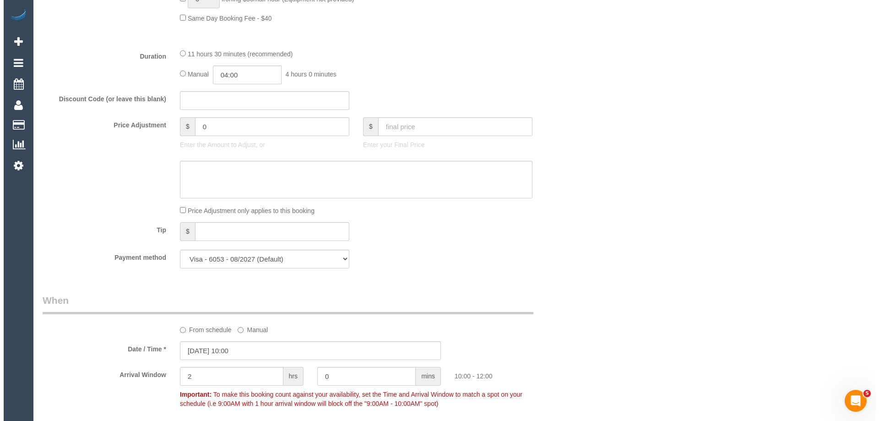
scroll to position [0, 0]
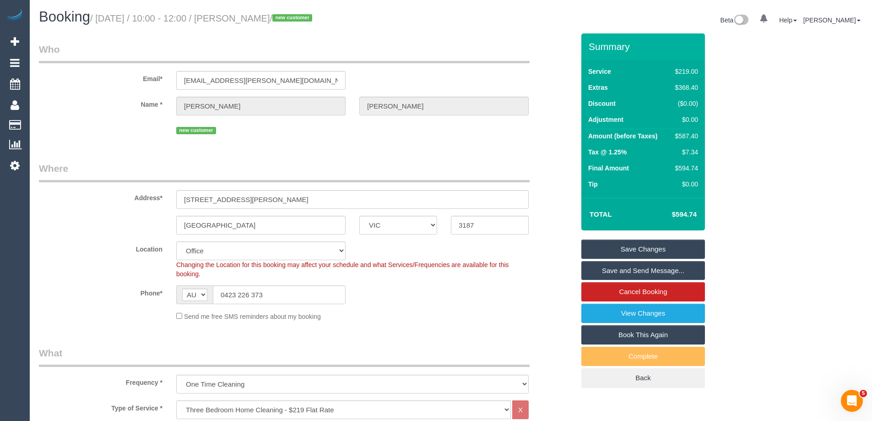
click at [672, 248] on link "Save Changes" at bounding box center [644, 249] width 124 height 19
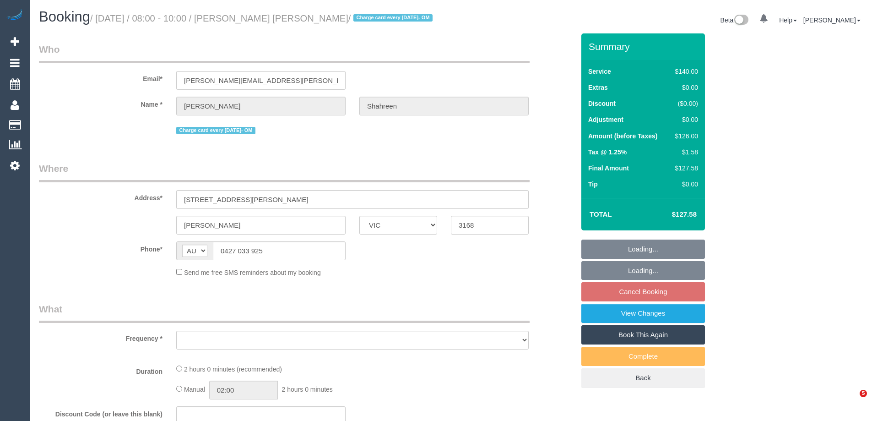
select select "VIC"
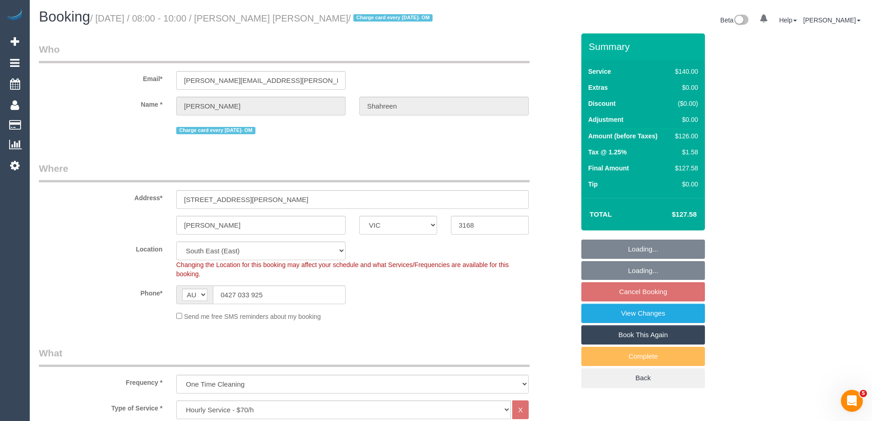
select select "object:1334"
select select "string:stripe-pm_1RbaBD2GScqysDRVJCkPLOKz"
select select "number:28"
select select "number:14"
select select "number:19"
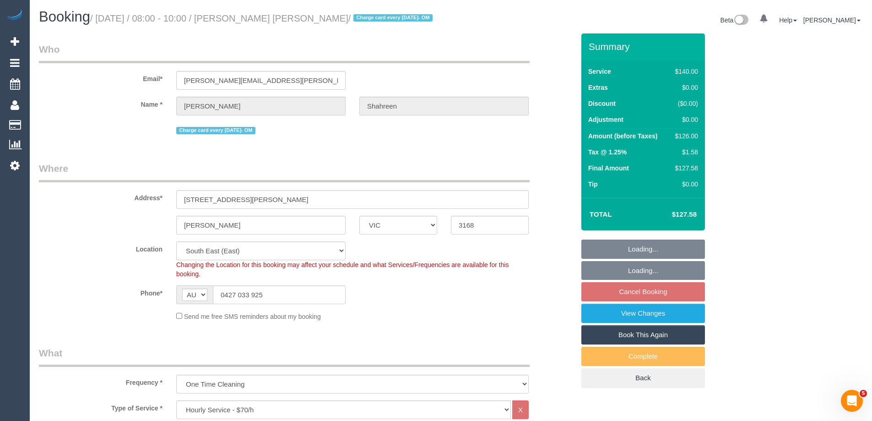
select select "number:25"
select select "number:13"
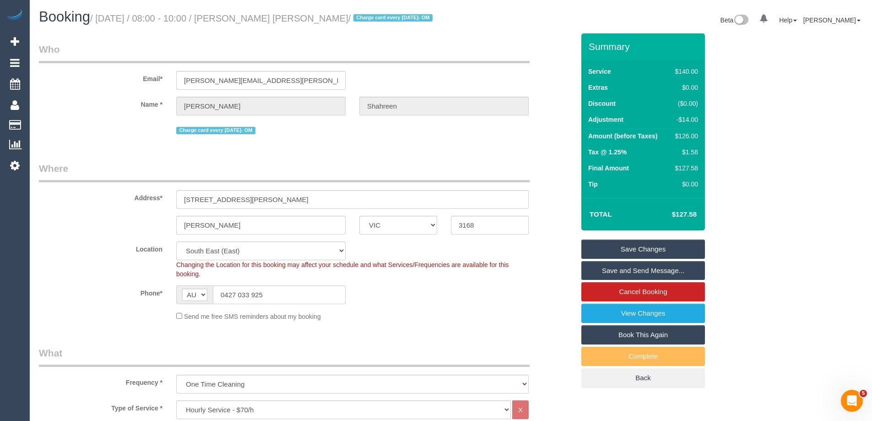
drag, startPoint x: 313, startPoint y: 21, endPoint x: 238, endPoint y: 20, distance: 75.1
click at [238, 20] on small "/ [DATE] / 08:00 - 10:00 / [PERSON_NAME] [PERSON_NAME] / Charge card every [DAT…" at bounding box center [262, 18] width 345 height 10
copy small "[PERSON_NAME] [PERSON_NAME]"
click at [537, 289] on div "Phone* AF AL DZ AD AO AI AQ AG AR AM AW AU AT AZ BS BH BD BB BY BE BZ BJ BM BT …" at bounding box center [307, 294] width 550 height 19
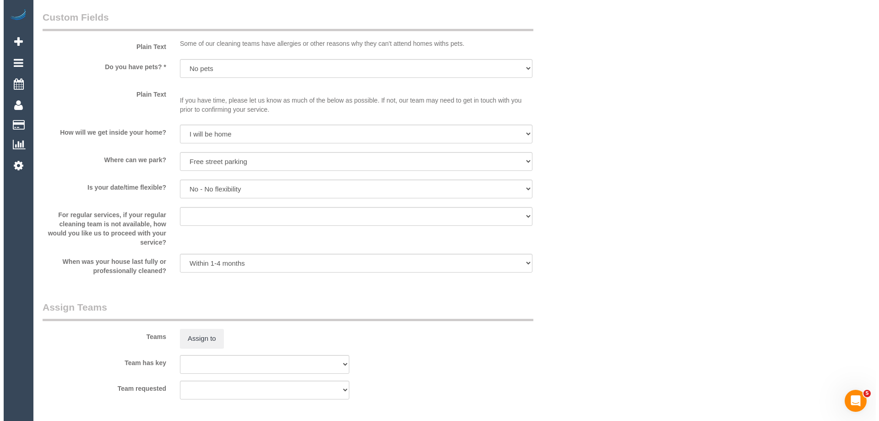
scroll to position [1191, 0]
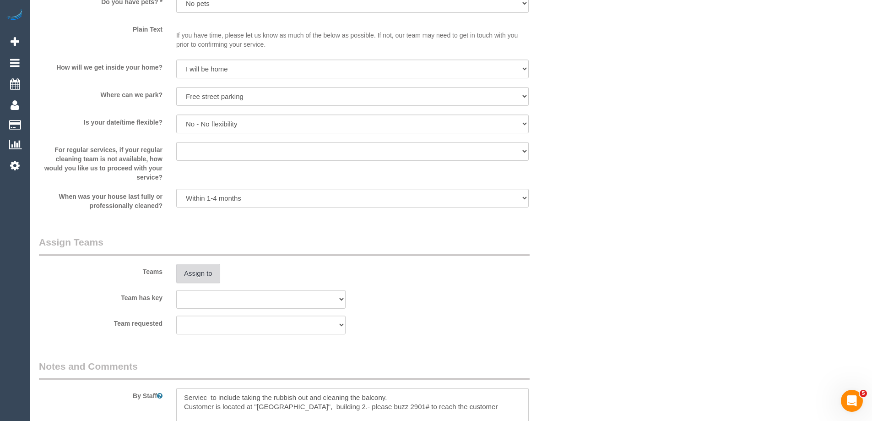
click at [201, 275] on button "Assign to" at bounding box center [198, 273] width 44 height 19
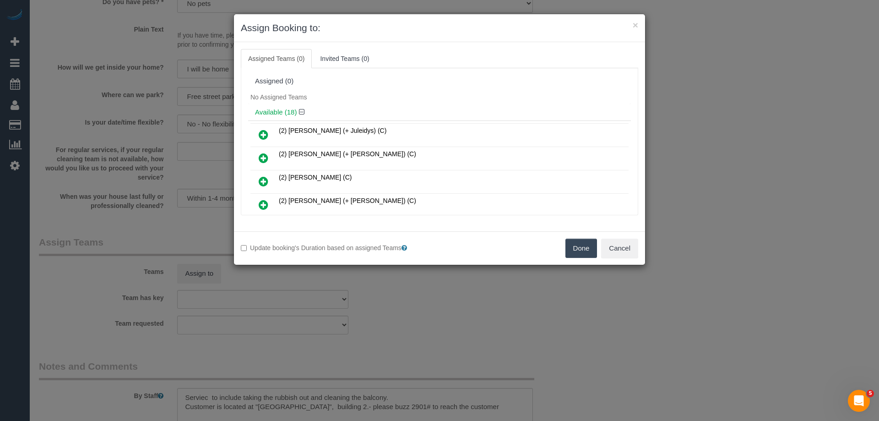
click at [390, 102] on div "No Assigned Teams" at bounding box center [439, 97] width 383 height 14
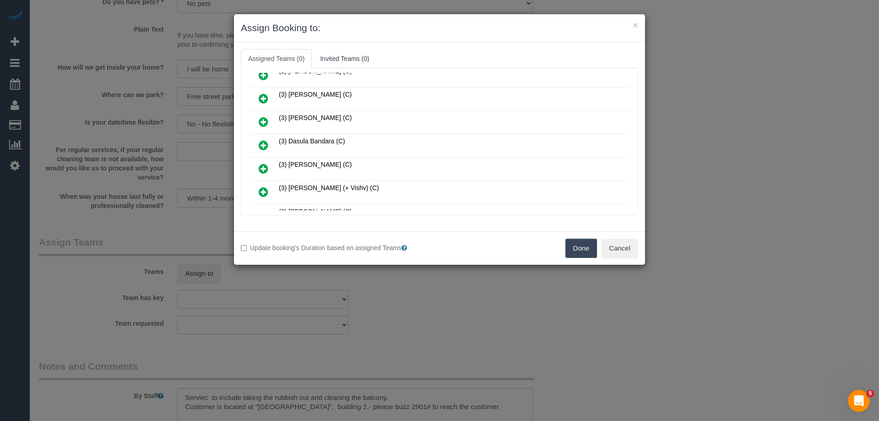
click at [256, 146] on link at bounding box center [264, 145] width 22 height 18
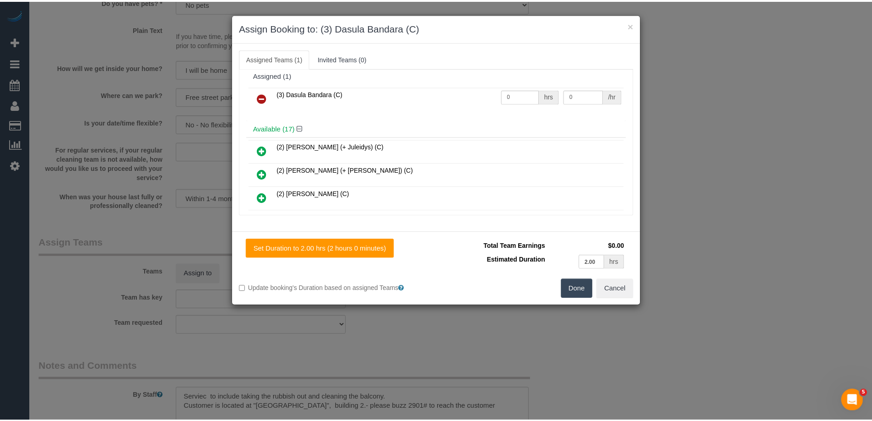
scroll to position [0, 0]
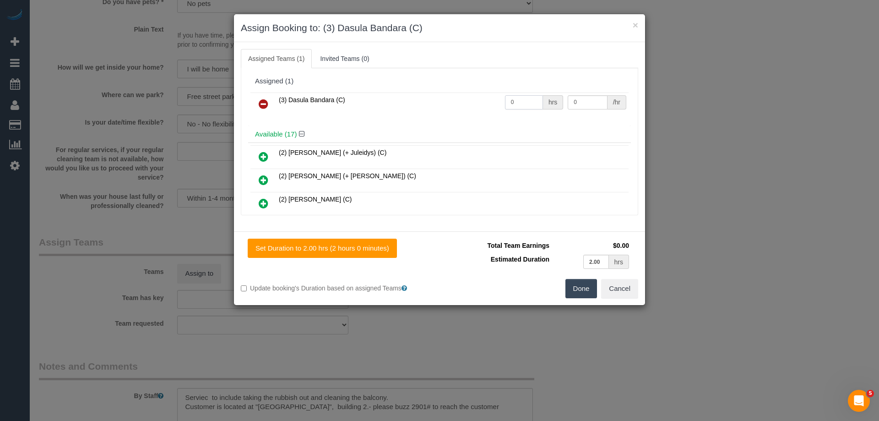
click at [531, 103] on input "0" at bounding box center [524, 102] width 38 height 14
type input "2"
click at [579, 101] on input "0" at bounding box center [587, 102] width 39 height 14
type input "35"
click at [578, 283] on button "Done" at bounding box center [582, 288] width 32 height 19
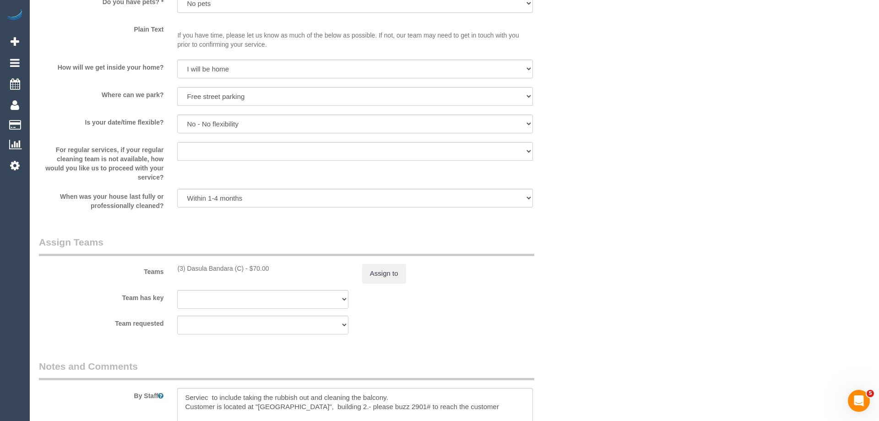
click at [578, 283] on div "× Assign Booking to: (3) Dasula Bandara (C) Assigned Teams (1) Invited Teams (0…" at bounding box center [439, 210] width 879 height 421
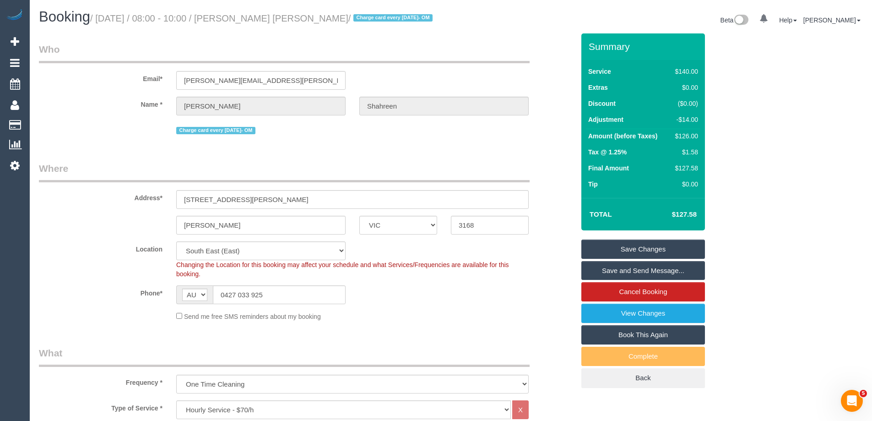
click at [640, 274] on link "Save and Send Message..." at bounding box center [644, 270] width 124 height 19
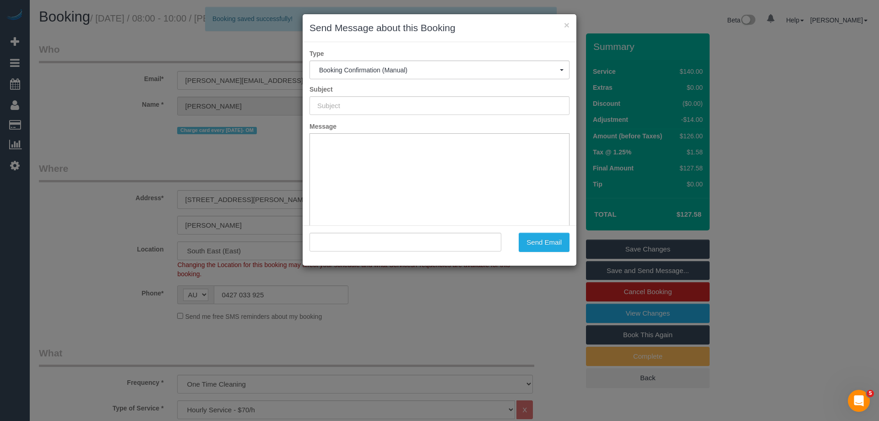
type input "Booking Confirmed"
type input ""[PERSON_NAME] [PERSON_NAME]" <[PERSON_NAME][EMAIL_ADDRESS][PERSON_NAME][DOMAIN…"
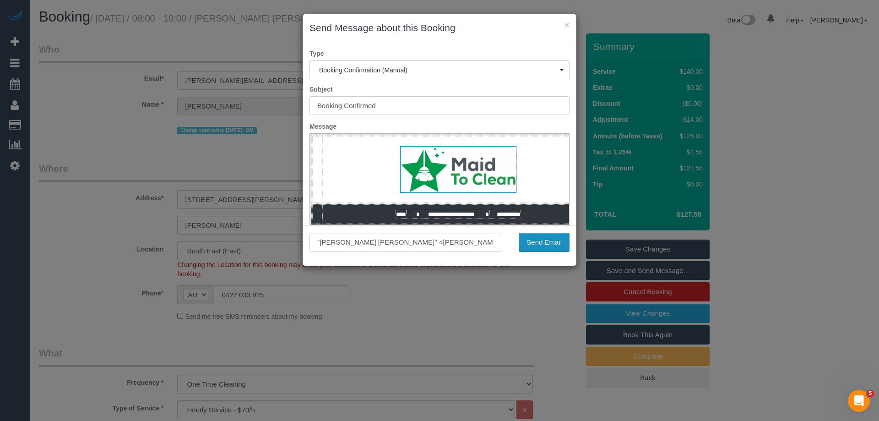
click at [547, 234] on button "Send Email" at bounding box center [544, 242] width 51 height 19
